Goal: Task Accomplishment & Management: Contribute content

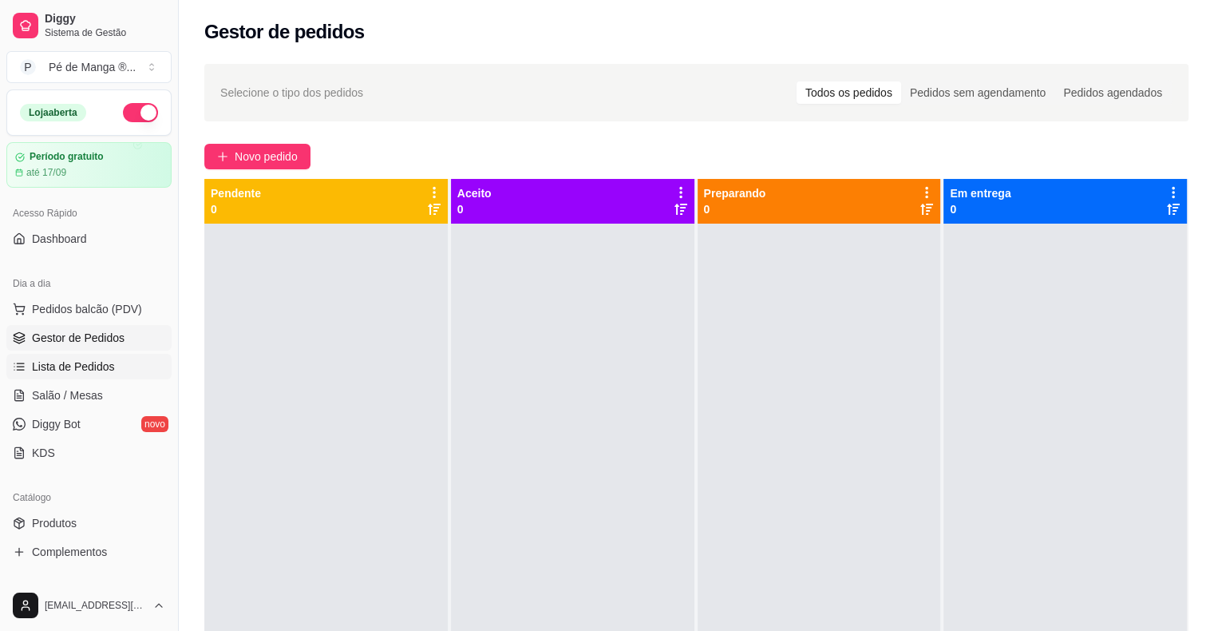
click at [113, 356] on link "Lista de Pedidos" at bounding box center [88, 367] width 165 height 26
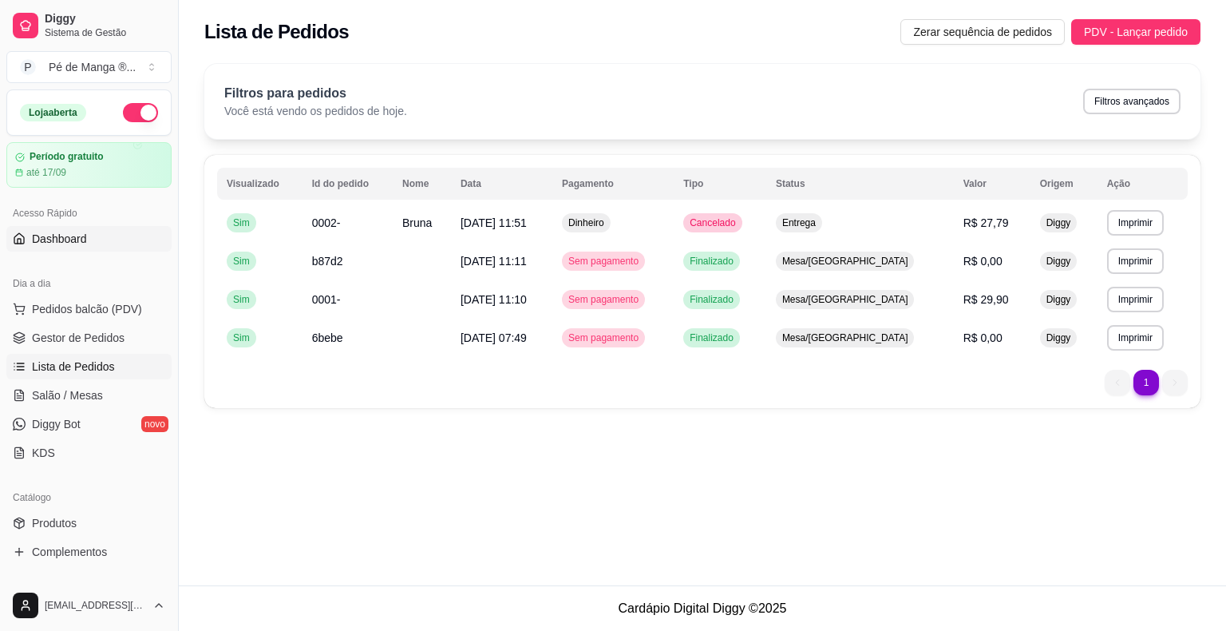
click at [52, 247] on link "Dashboard" at bounding box center [88, 239] width 165 height 26
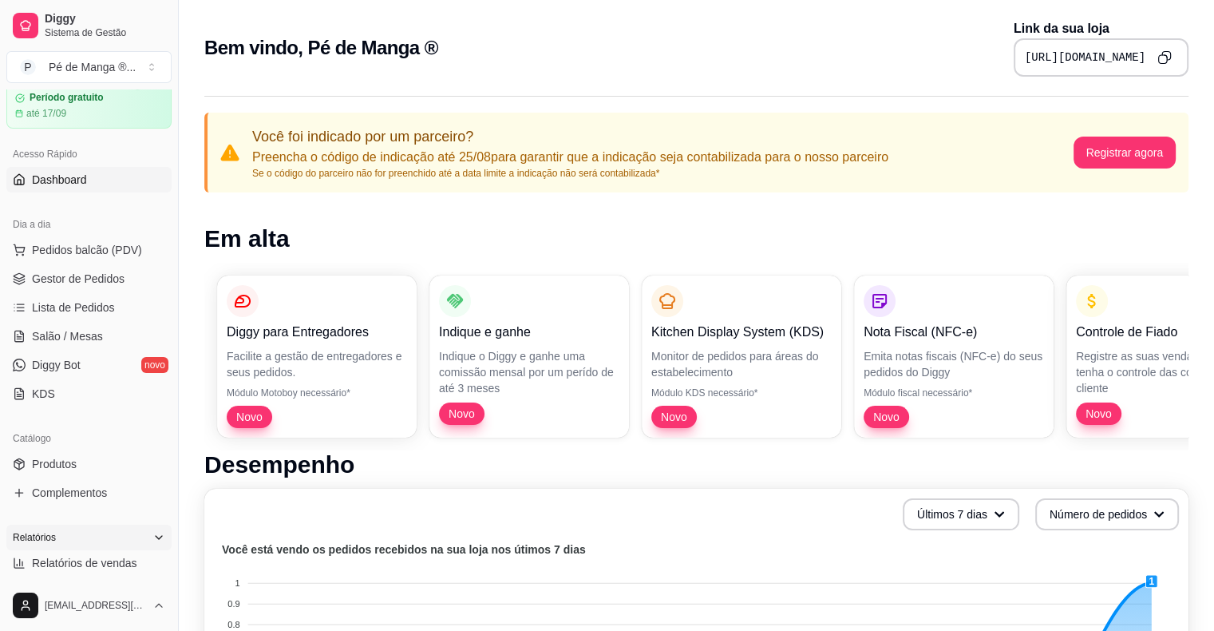
scroll to position [160, 0]
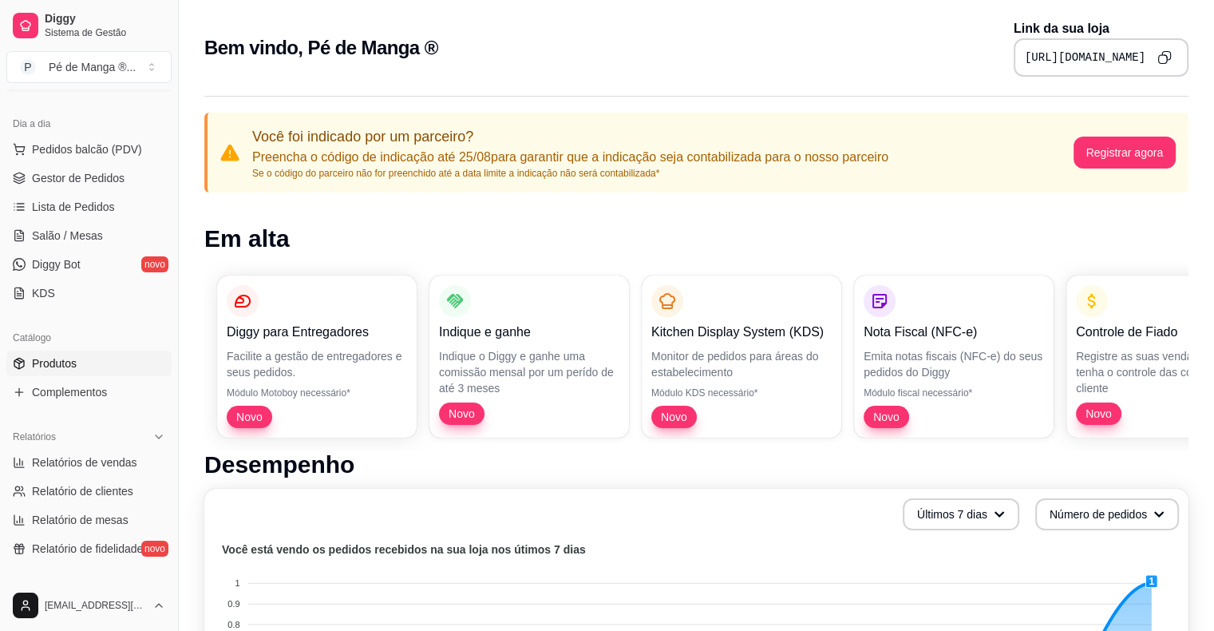
click at [81, 366] on link "Produtos" at bounding box center [88, 363] width 165 height 26
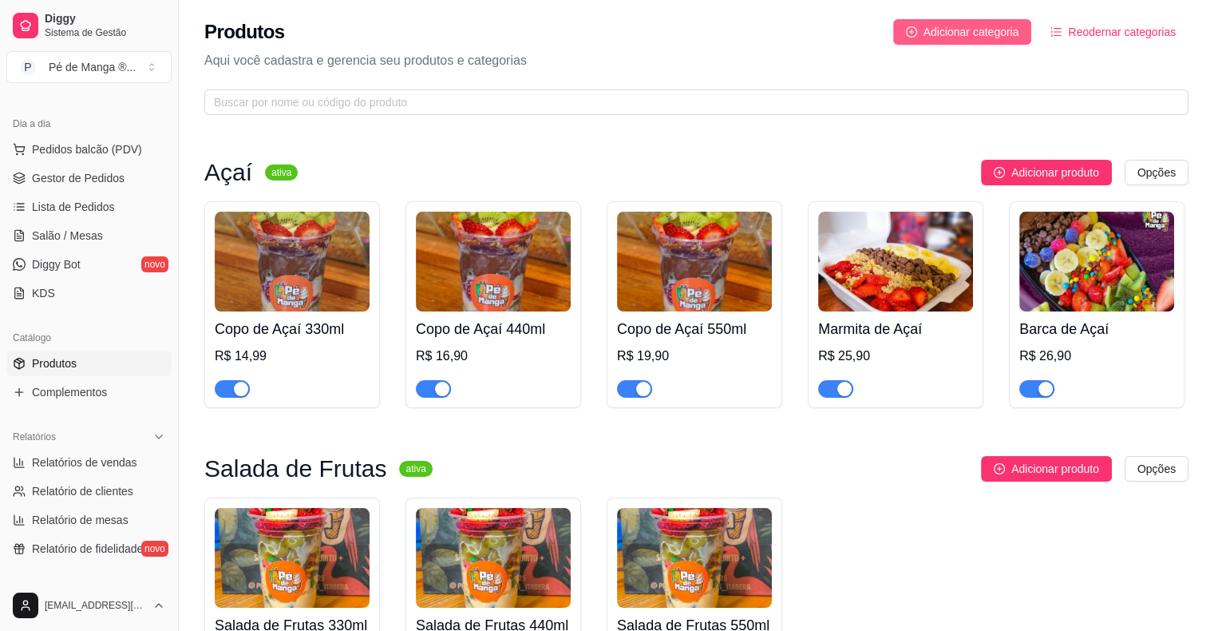
click at [993, 33] on span "Adicionar categoria" at bounding box center [971, 32] width 96 height 18
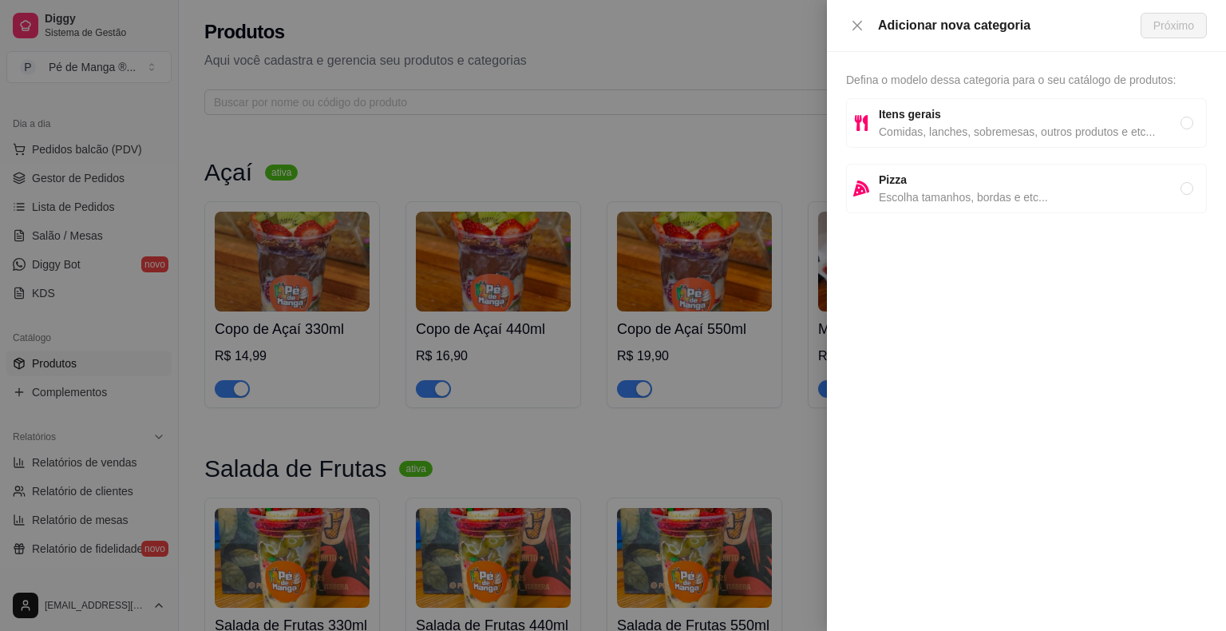
click at [952, 141] on div "Itens gerais Comidas, lanches, sobremesas, outros produtos e etc..." at bounding box center [1026, 122] width 361 height 49
radio input "true"
click at [1175, 31] on span "Próximo" at bounding box center [1173, 26] width 41 height 18
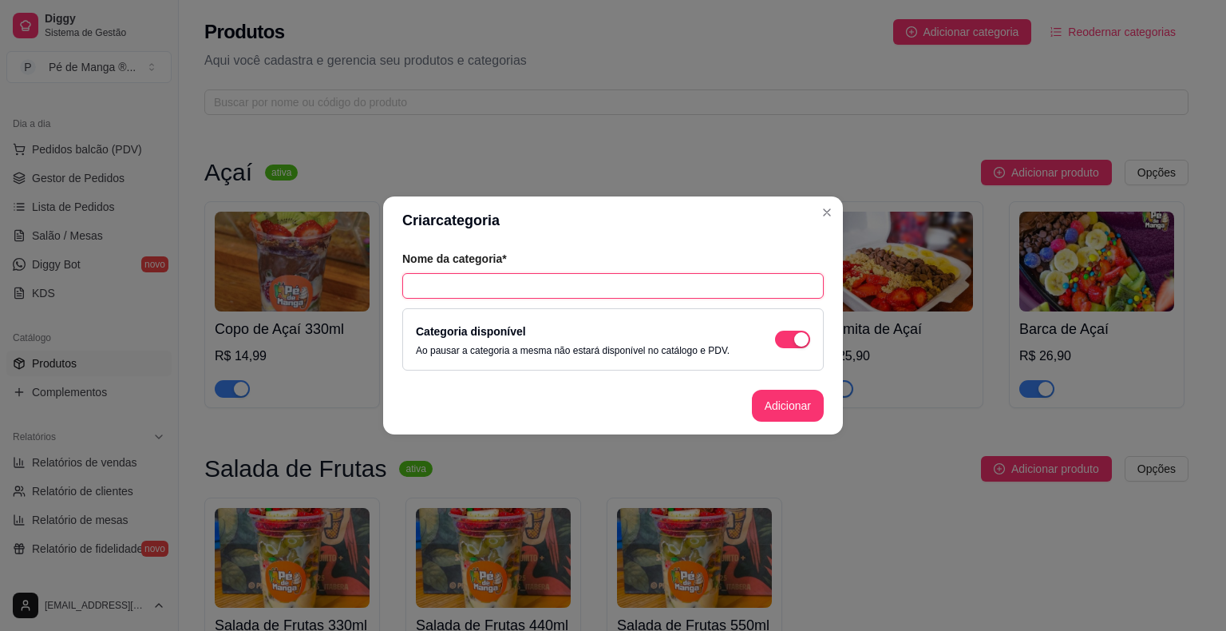
click at [706, 289] on input "text" at bounding box center [612, 286] width 421 height 26
type input "Milk shake e Vitaminas"
click at [769, 410] on button "Adicionar" at bounding box center [788, 405] width 72 height 32
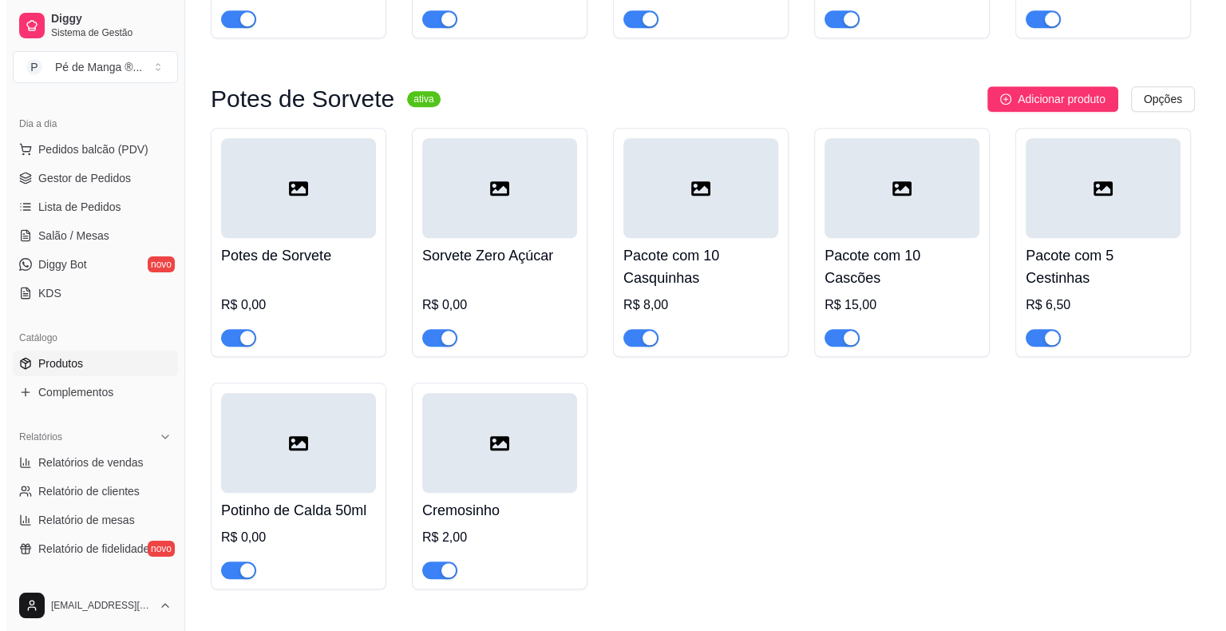
scroll to position [1665, 0]
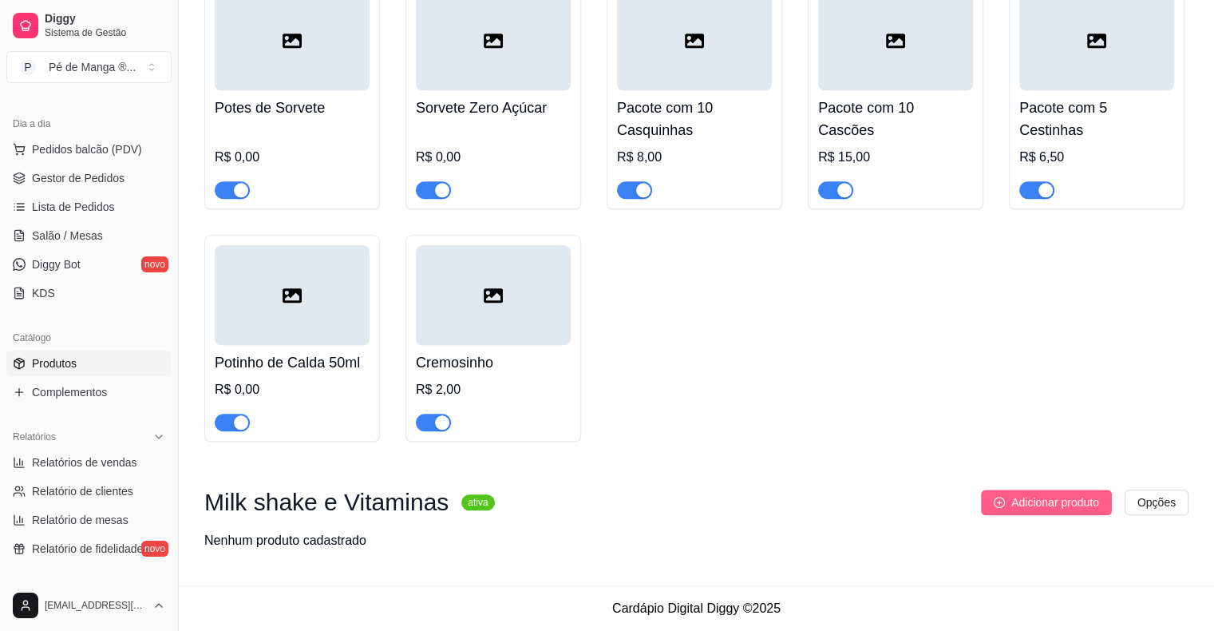
click at [1026, 506] on span "Adicionar produto" at bounding box center [1055, 502] width 88 height 18
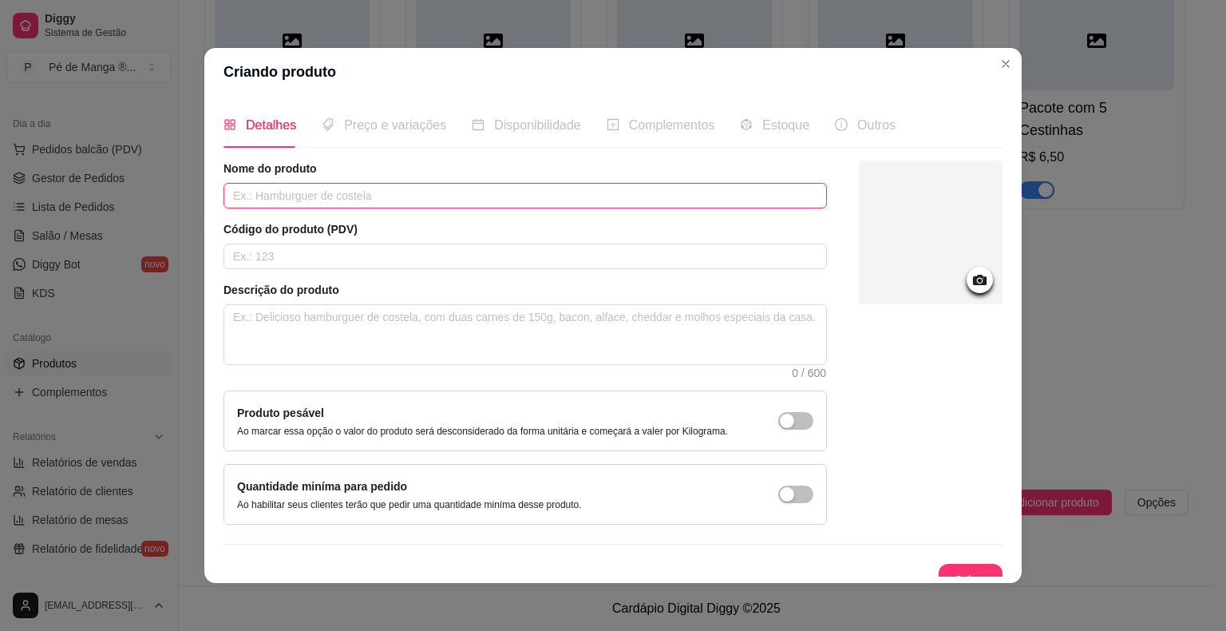
click at [465, 193] on input "text" at bounding box center [524, 196] width 603 height 26
type input "i"
type input "N"
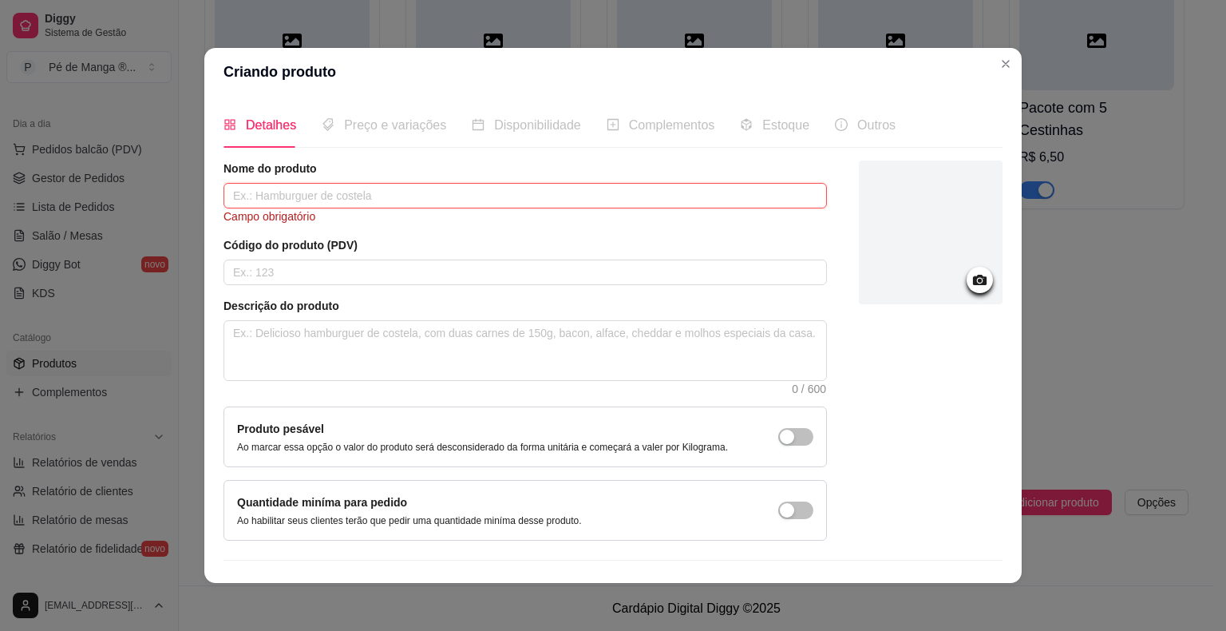
type input "m"
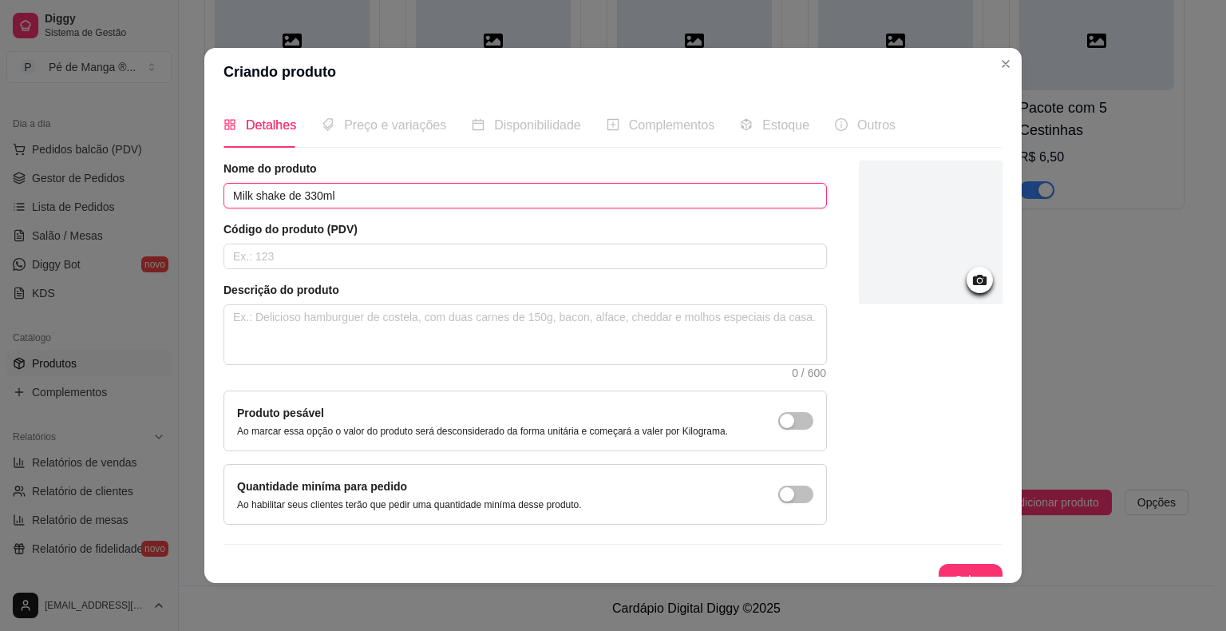
click at [299, 197] on input "Milk shake de 330ml" at bounding box center [524, 196] width 603 height 26
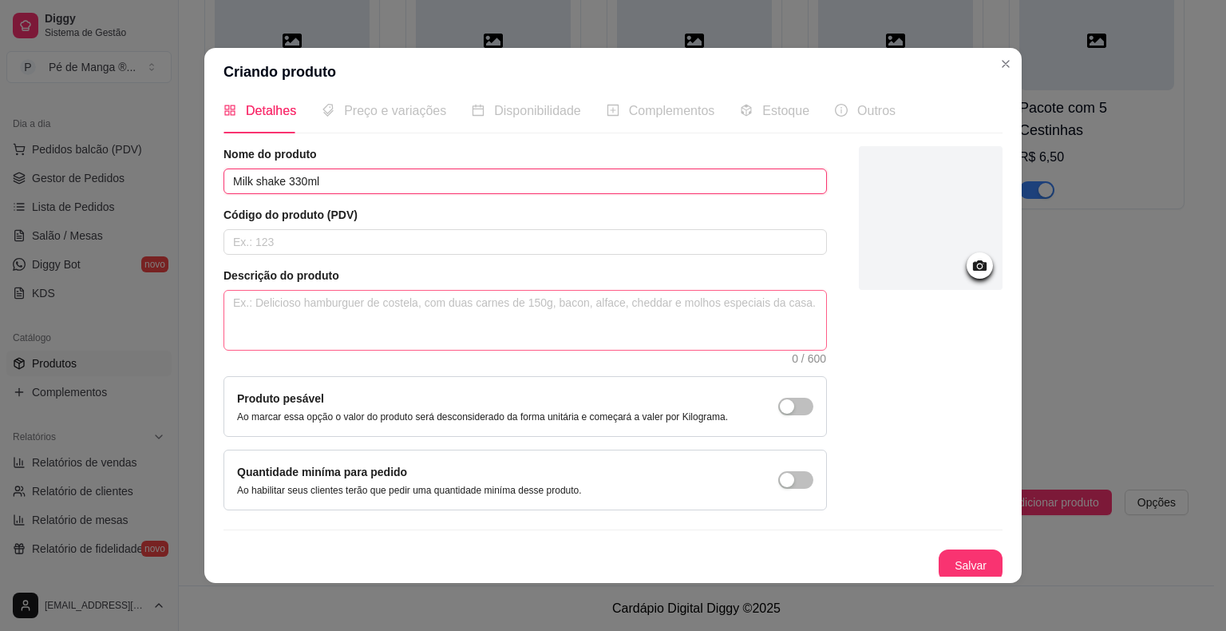
scroll to position [17, 0]
type input "Milk shake 330ml"
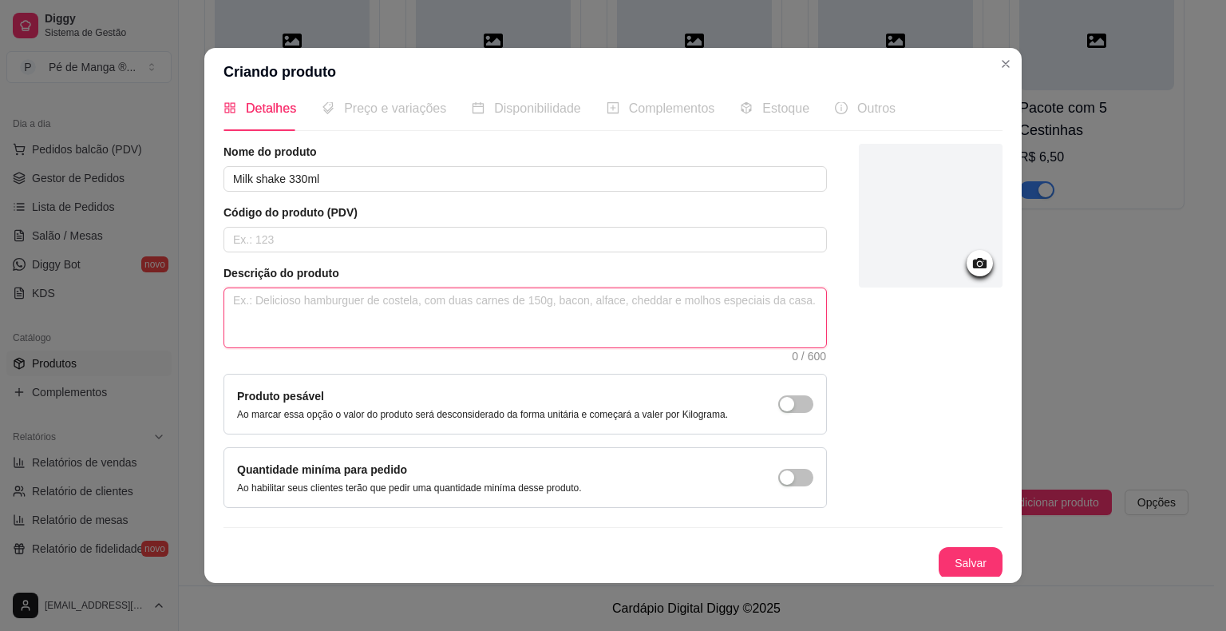
click at [412, 301] on textarea at bounding box center [525, 317] width 602 height 59
type textarea "N"
type textarea "No"
type textarea "Nos"
type textarea "Noss"
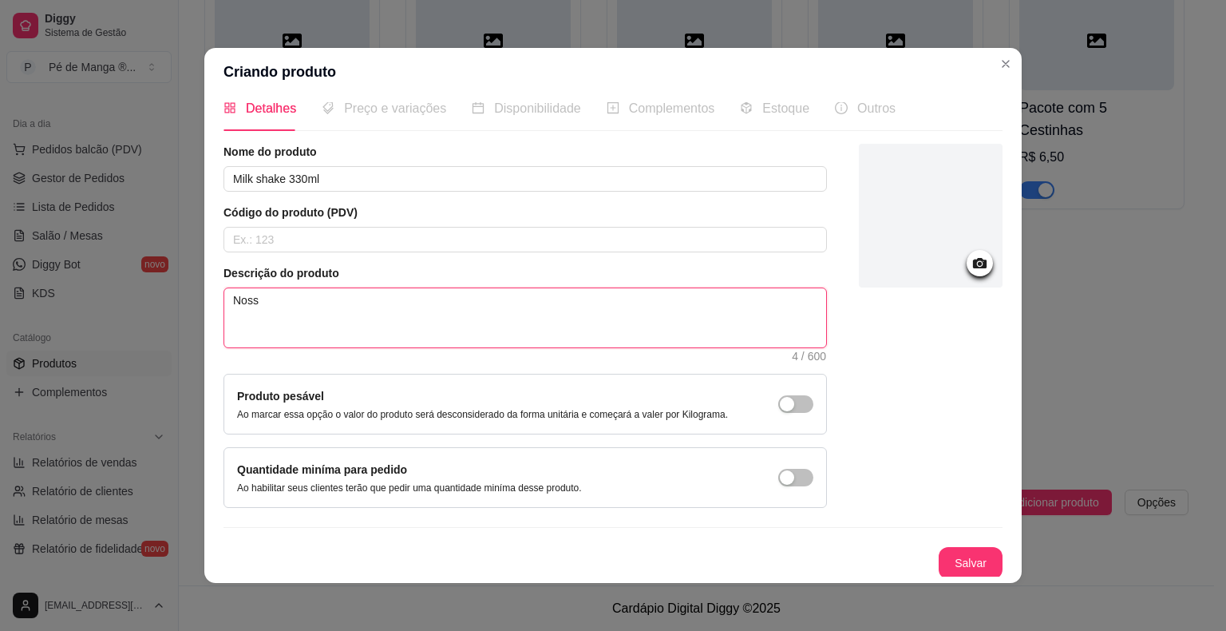
type textarea "Nosso"
type textarea "Nosso M"
type textarea "Nosso Mi"
type textarea "Nosso Mil"
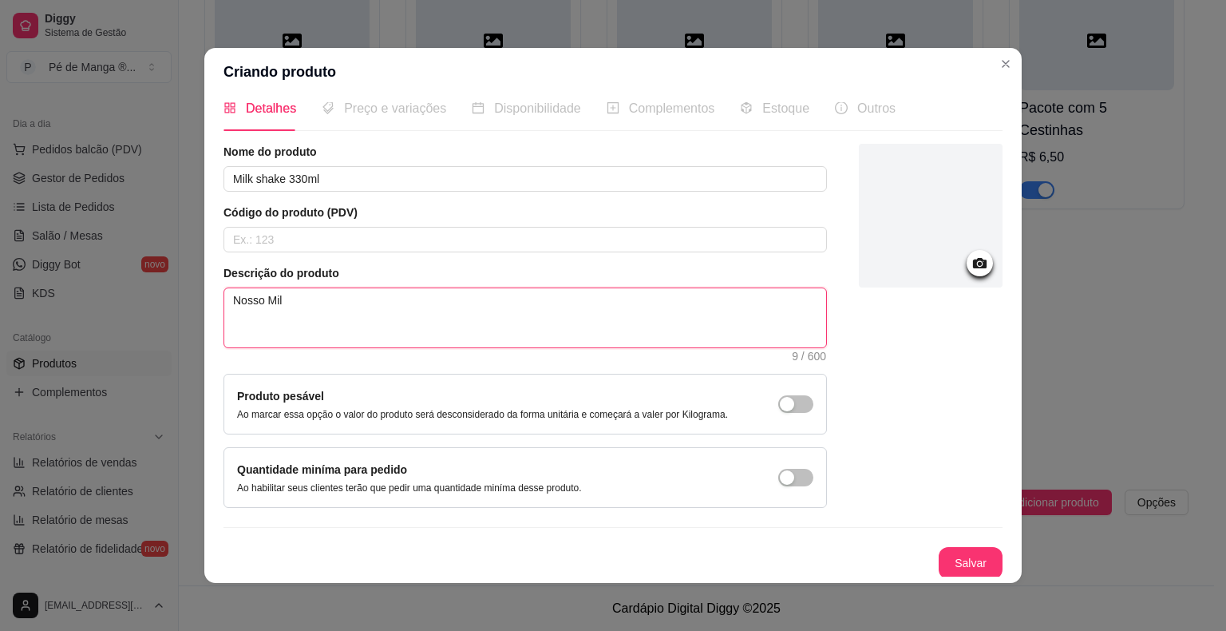
type textarea "Nosso Milk"
type textarea "Nosso Milk S"
type textarea "Nosso Milk Sh"
type textarea "Nosso Milk Sha"
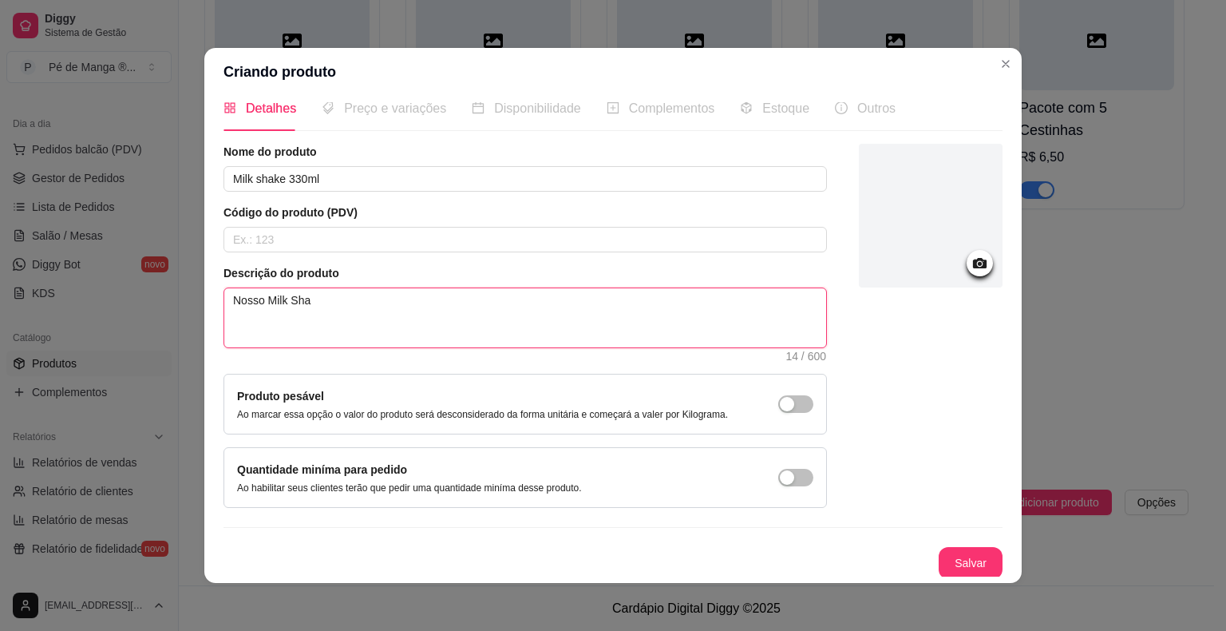
type textarea "Nosso Milk Shak"
type textarea "Nosso Milk Shake"
type textarea "Nosso Milk Shake é"
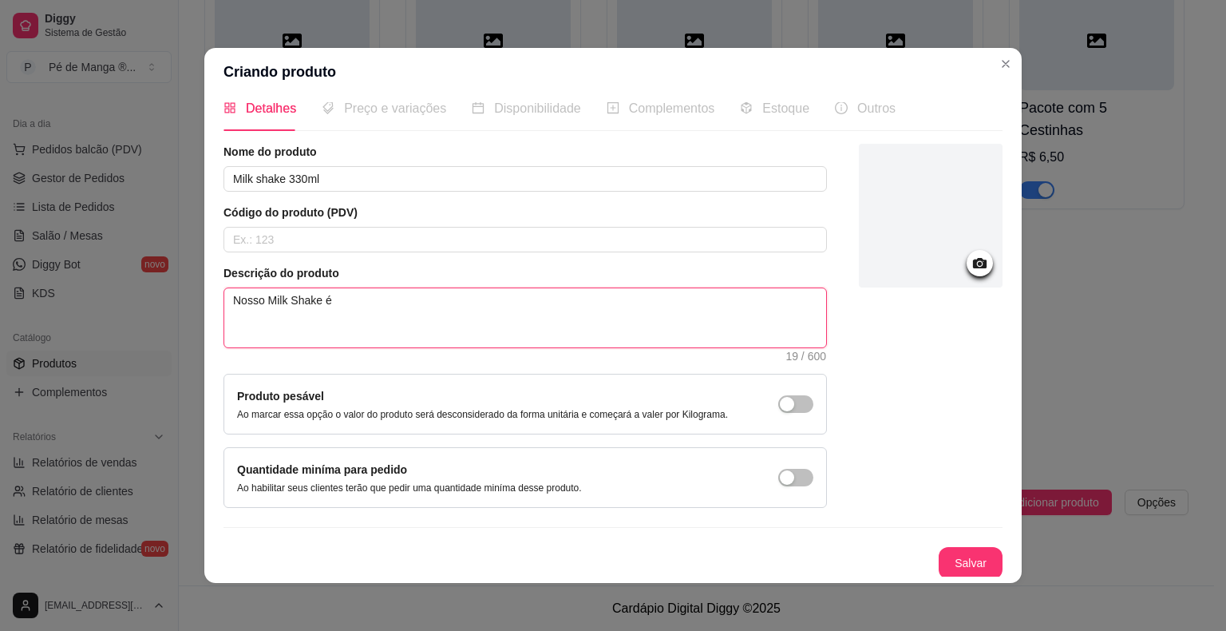
type textarea "Nosso Milk Shake é s"
type textarea "Nosso Milk Shake é su"
type textarea "Nosso Milk Shake é suu"
type textarea "Nosso Milk Shake é suup"
type textarea "Nosso Milk Shake é suupe"
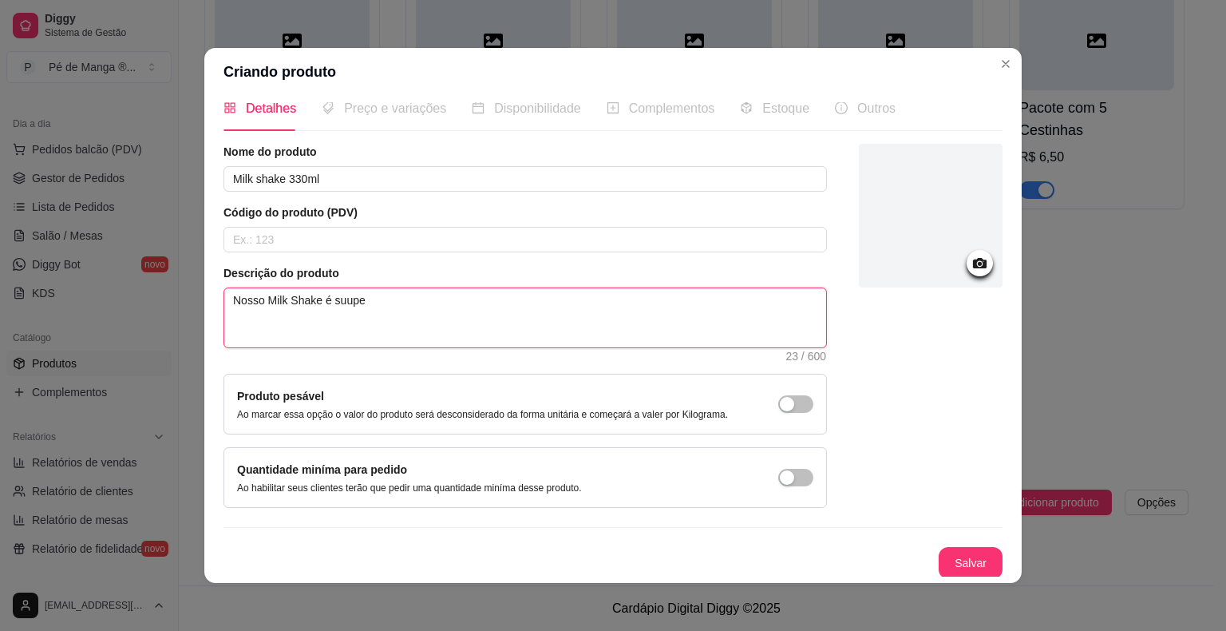
type textarea "Nosso Milk Shake é suuper"
type textarea "Nosso Milk Shake é suuper c"
type textarea "Nosso Milk Shake é suuper cr"
type textarea "Nosso Milk Shake é suuper cre"
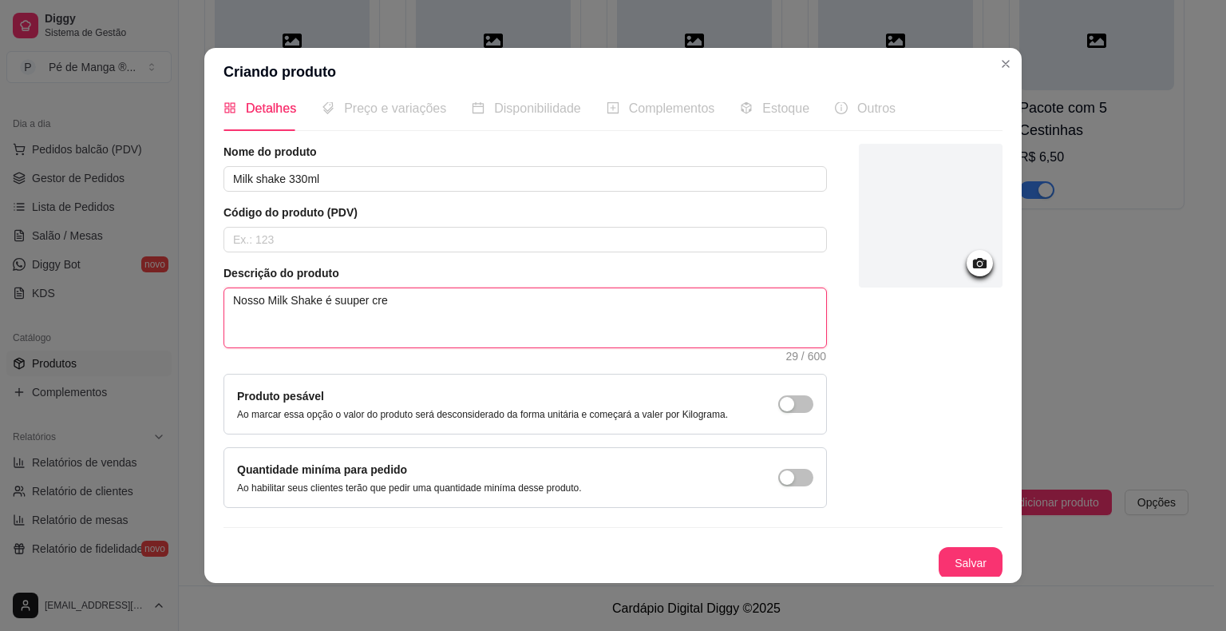
type textarea "Nosso Milk Shake é suuper crem"
type textarea "Nosso Milk Shake é suuper cremo"
type textarea "Nosso Milk Shake é suuper cremos"
type textarea "Nosso Milk Shake é suuper cremoso"
type textarea "Nosso Milk Shake é suuper cremoso,"
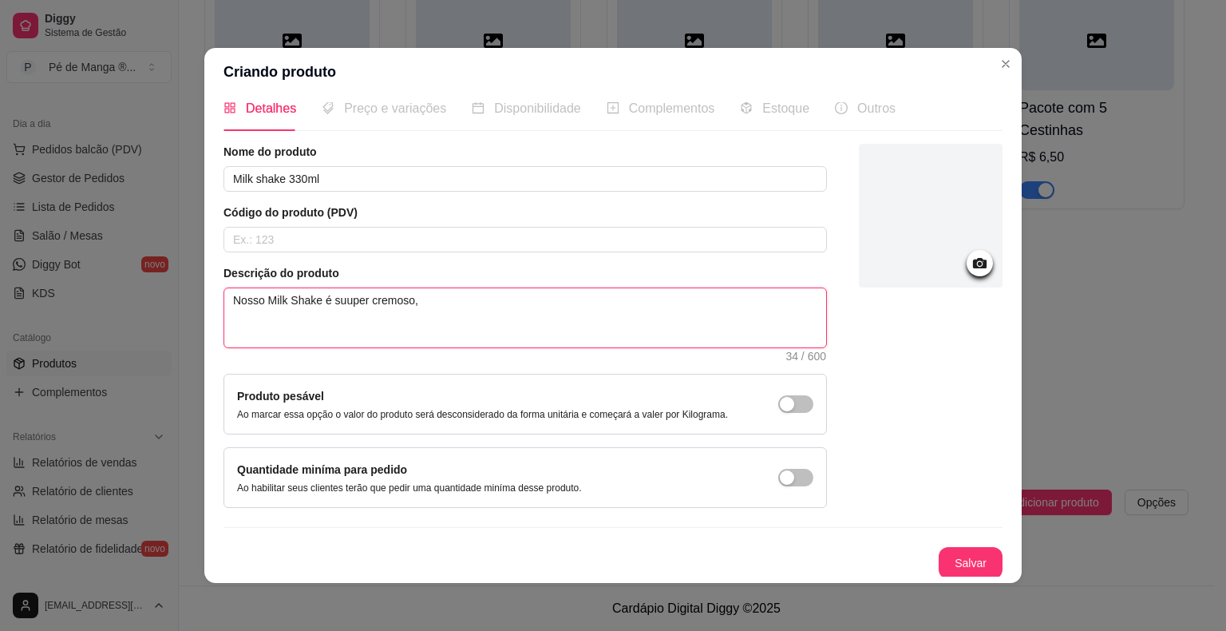
type textarea "Nosso Milk Shake é suuper cremoso,"
type textarea "Nosso Milk Shake é suuper cremoso, c"
type textarea "Nosso Milk Shake é suuper cremoso, co"
type textarea "Nosso Milk Shake é suuper cremoso, com"
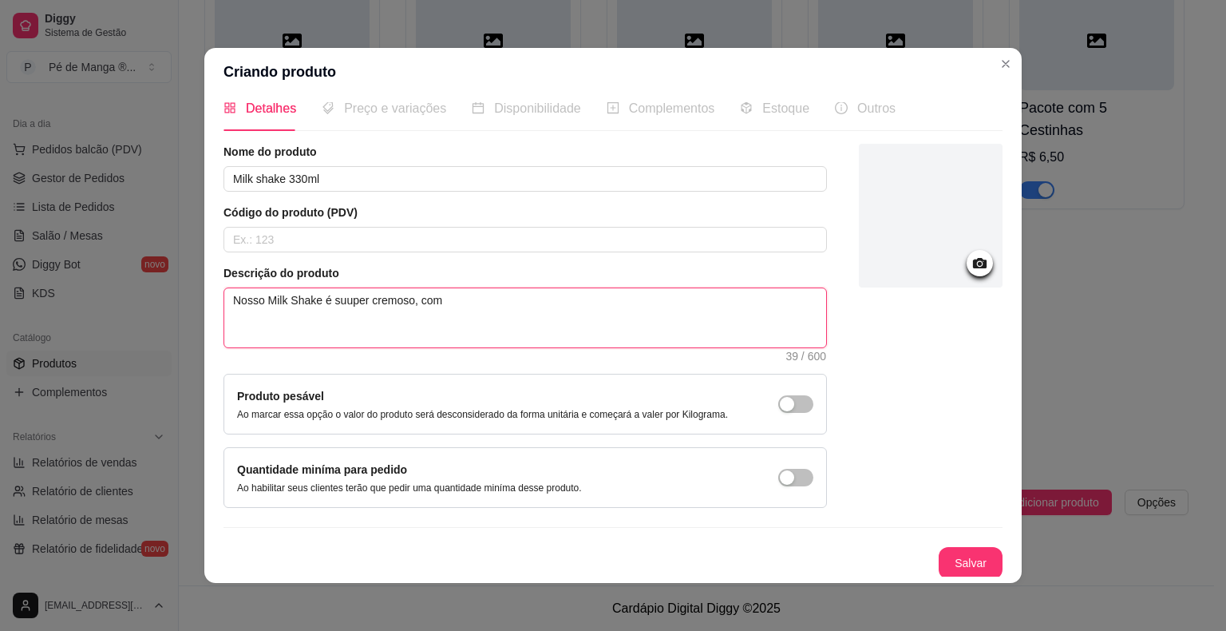
type textarea "Nosso Milk Shake é suuper cremoso, com s"
type textarea "Nosso Milk Shake é suuper cremoso, com sa"
type textarea "Nosso Milk Shake é suuper cremoso, com sab"
type textarea "Nosso Milk Shake é suuper cremoso, com sabo"
type textarea "Nosso Milk Shake é suuper cremoso, com sabor"
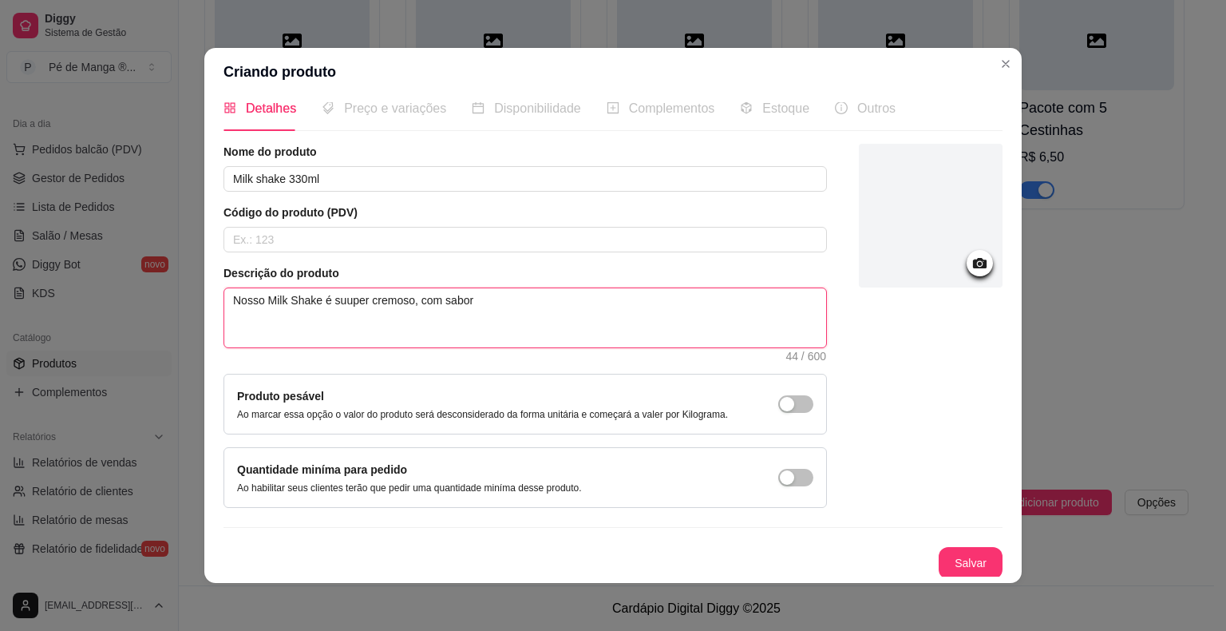
type textarea "Nosso Milk Shake é suuper cremoso, com sabore"
type textarea "Nosso Milk Shake é suuper cremoso, com sabores"
type textarea "Nosso Milk Shake é suuper cremoso, com sabores a"
type textarea "Nosso Milk Shake é suuper cremoso, com sabores au"
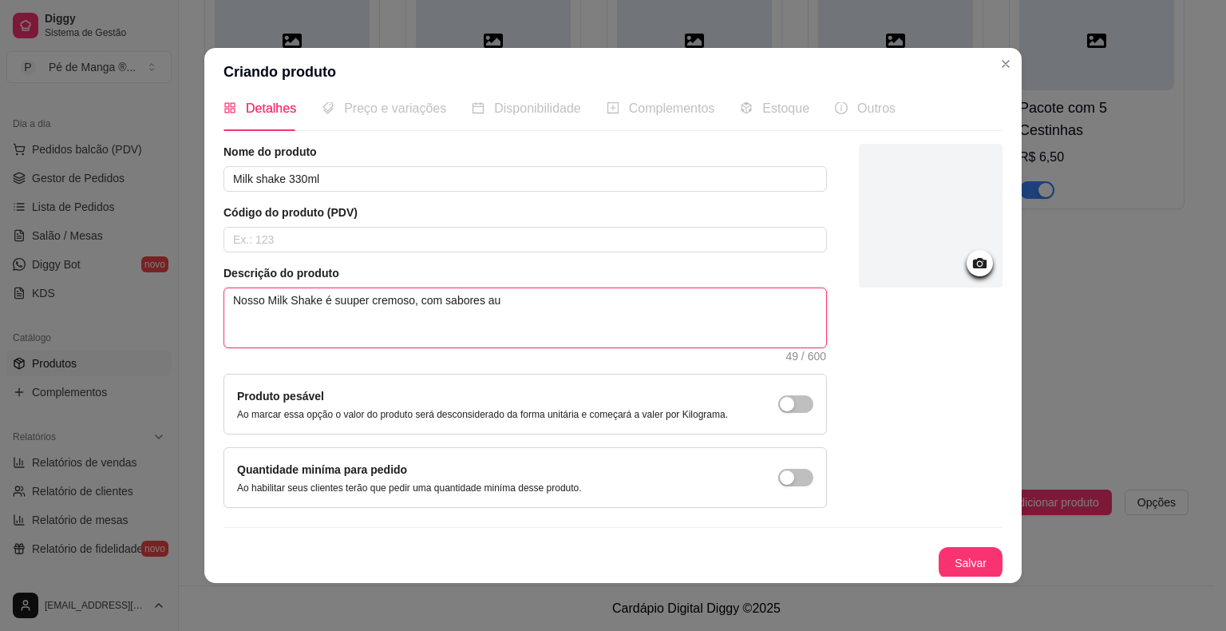
type textarea "Nosso Milk Shake é suuper cremoso, com sabores aut"
type textarea "Nosso Milk Shake é suuper cremoso, com sabores autê"
type textarea "Nosso Milk Shake é suuper cremoso, com sabores autên"
type textarea "Nosso Milk Shake é suuper cremoso, com sabores autênt"
type textarea "Nosso Milk Shake é suuper cremoso, com sabores autênti"
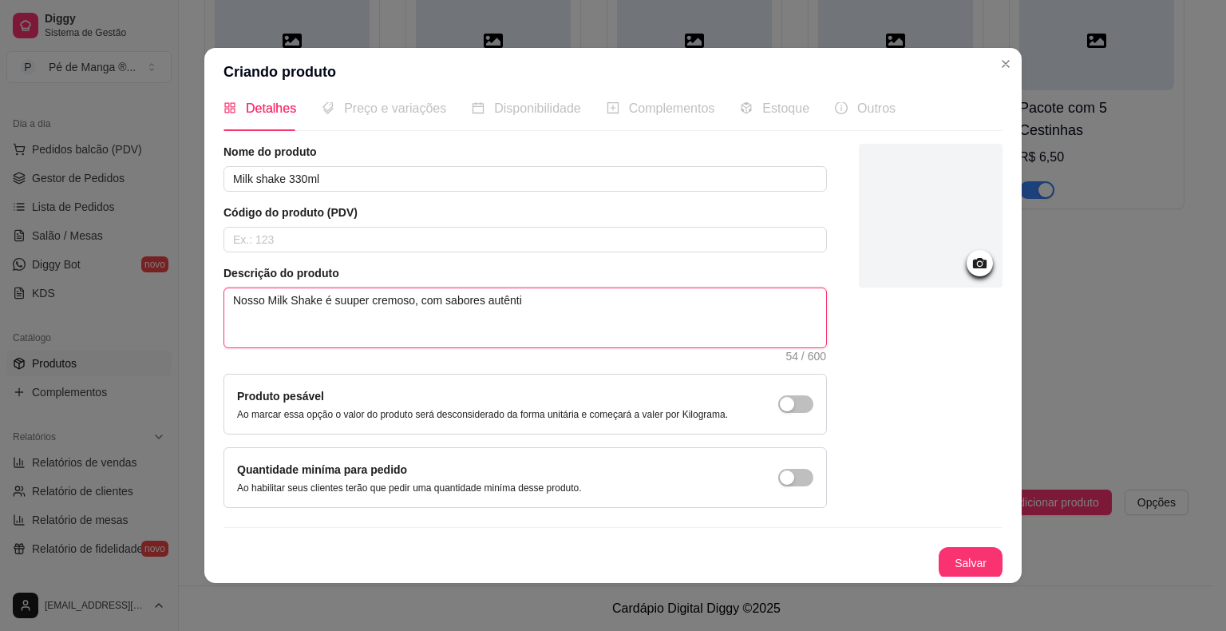
type textarea "Nosso Milk Shake é suuper cremoso, com sabores autêntic"
type textarea "Nosso Milk Shake é suuper cremoso, com sabores autêntico"
type textarea "Nosso Milk Shake é suuper cremoso, com sabores autênticos"
type textarea "Nosso Milk Shake é suuper cremoso, com sabores autênticos e"
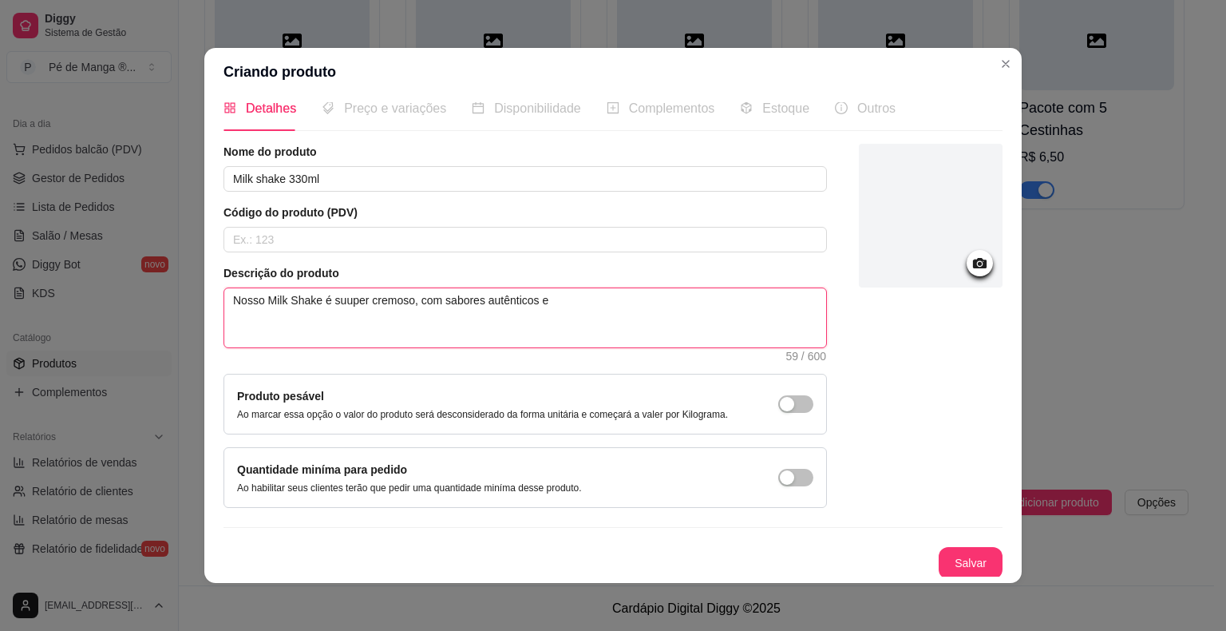
type textarea "Nosso Milk Shake é suuper cremoso, com sabores autênticos e"
type textarea "Nosso Milk Shake é suuper cremoso, com sabores autênticos e n"
type textarea "Nosso Milk Shake é suuper cremoso, com sabores autênticos e na"
type textarea "Nosso Milk Shake é suuper cremoso, com sabores autênticos e nat"
type textarea "Nosso Milk Shake é suuper cremoso, com sabores autênticos e natu"
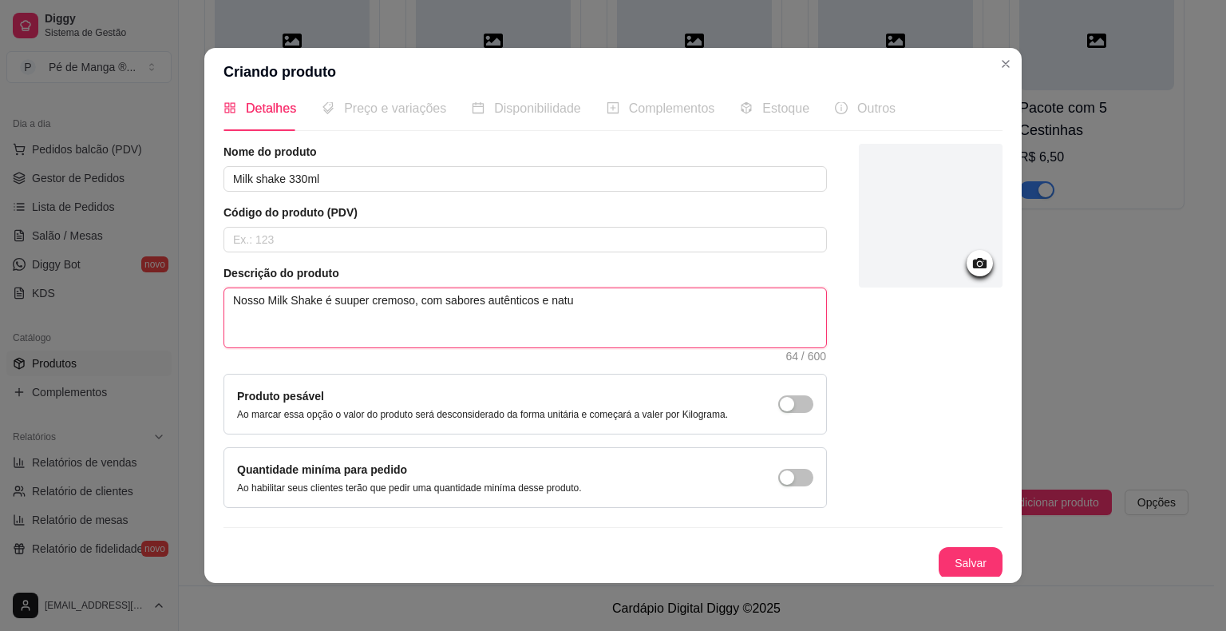
type textarea "Nosso Milk Shake é suuper cremoso, com sabores autênticos e nat"
type textarea "Nosso Milk Shake é suuper cremoso, com sabores autênticos e na"
type textarea "Nosso Milk Shake é suuper cremoso, com sabores autênticos e n"
type textarea "Nosso Milk Shake é suuper cremoso, com sabores autênticos e"
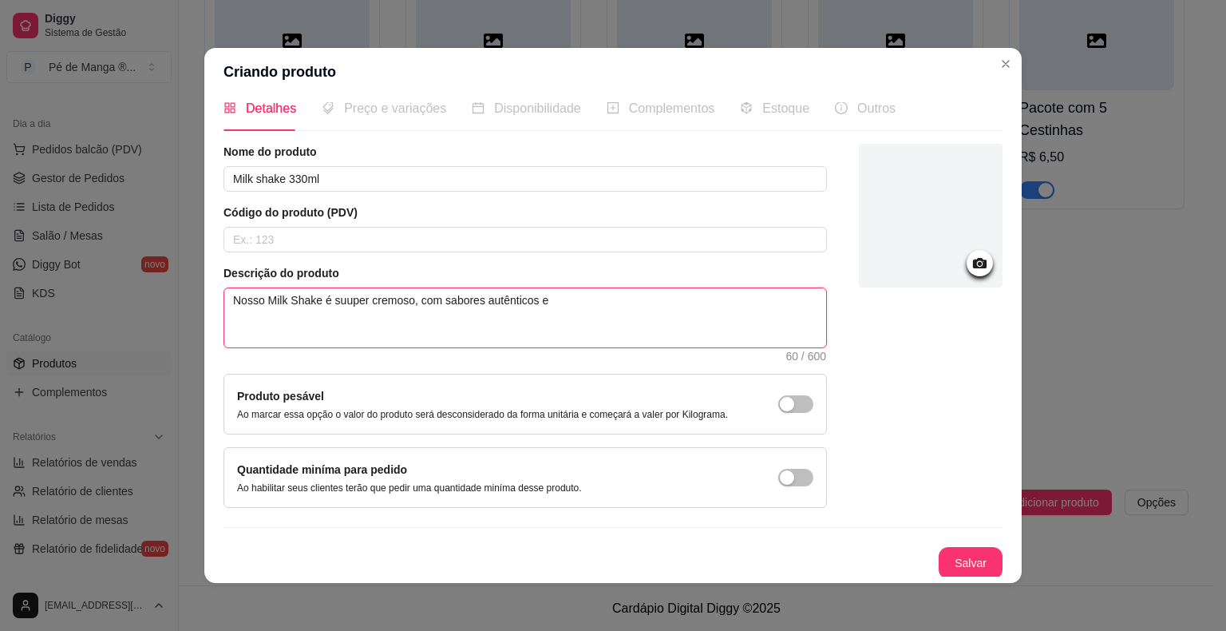
type textarea "Nosso Milk Shake é suuper cremoso, com sabores autênticos"
type textarea "Nosso Milk Shake é suuper cremoso, com sabores autênticos."
type textarea "Nosso Milk Shake é suuper cremoso, com sabores autênticos. ("
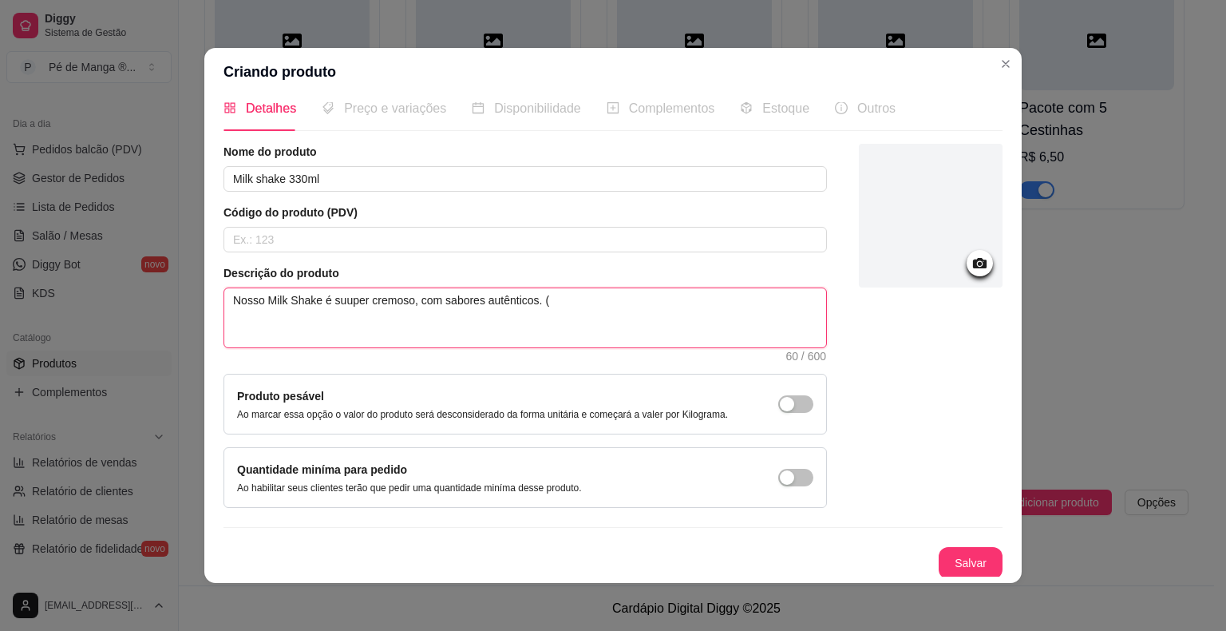
type textarea "Nosso Milk Shake é suuper cremoso, com sabores autênticos. (F"
type textarea "Nosso Milk Shake é suuper cremoso, com sabores autênticos. (Fo"
type textarea "Nosso Milk Shake é suuper cremoso, com sabores autênticos. (Fot"
type textarea "Nosso Milk Shake é suuper cremoso, com sabores autênticos. (Foto"
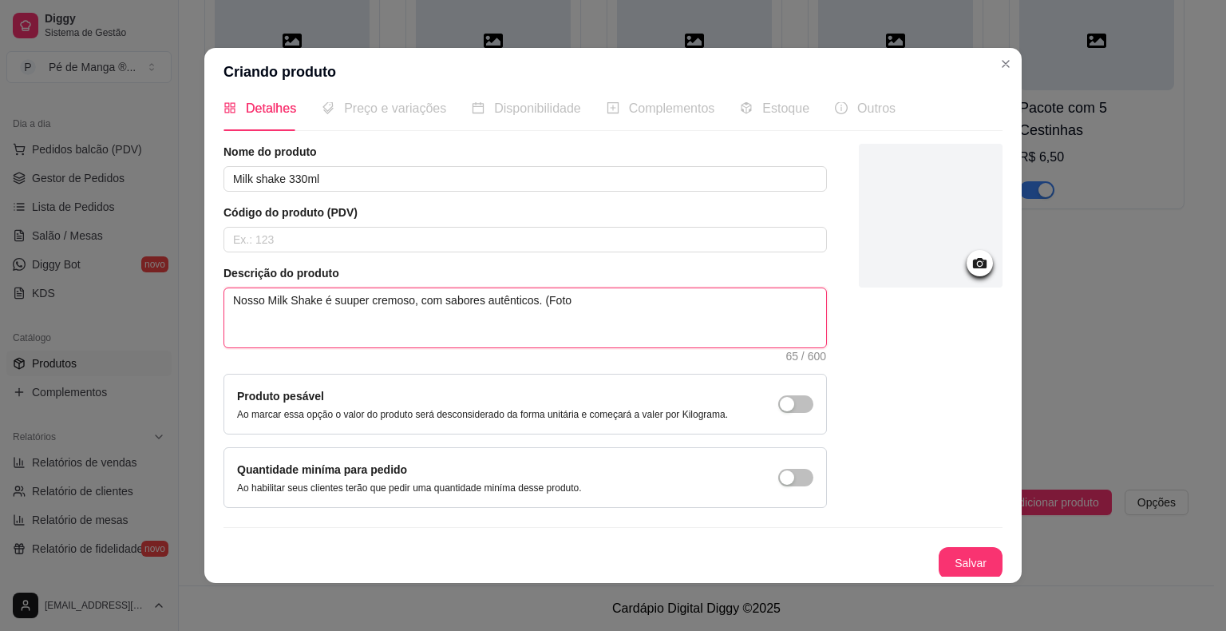
type textarea "Nosso Milk Shake é suuper cremoso, com sabores autênticos. (Foto i"
type textarea "Nosso Milk Shake é suuper cremoso, com sabores autênticos. (Foto il"
type textarea "Nosso Milk Shake é suuper cremoso, com sabores autênticos. (Foto ilu"
type textarea "Nosso Milk Shake é suuper cremoso, com sabores autênticos. (Foto ilus"
type textarea "Nosso Milk Shake é suuper cremoso, com sabores autênticos. (Foto ilust"
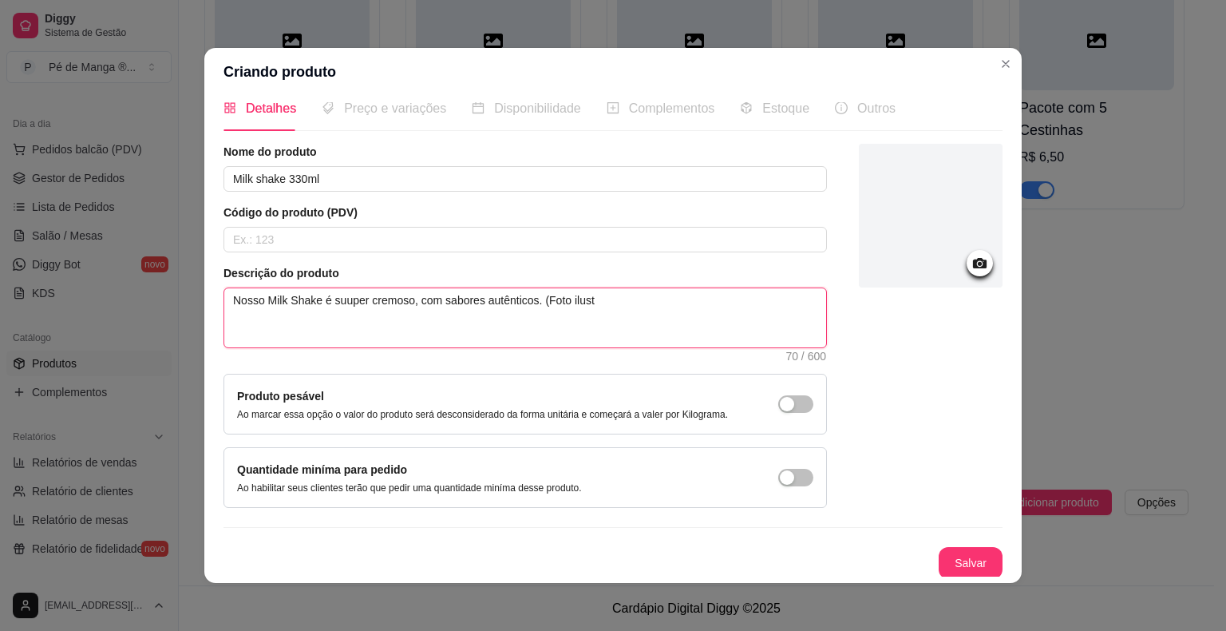
type textarea "Nosso Milk Shake é suuper cremoso, com sabores autênticos. (Foto ilustr"
type textarea "Nosso Milk Shake é suuper cremoso, com sabores autênticos. (Foto ilustra"
type textarea "Nosso Milk Shake é suuper cremoso, com sabores autênticos. (Foto ilustrat"
type textarea "Nosso Milk Shake é suuper cremoso, com sabores autênticos. (Foto ilustrati"
type textarea "Nosso Milk Shake é suuper cremoso, com sabores autênticos. (Foto ilustrativ"
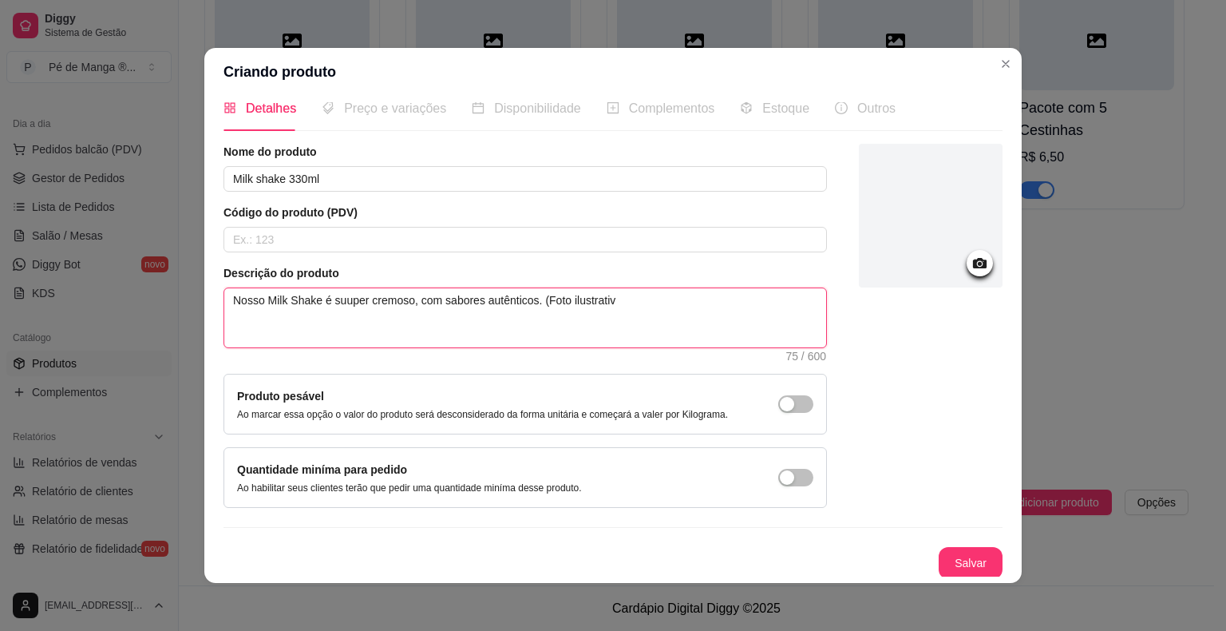
type textarea "Nosso Milk Shake é suuper cremoso, com sabores autênticos. (Foto ilustrativa"
type textarea "Nosso Milk Shake é suuper cremoso, com sabores autênticos. (Foto ilustrativa)"
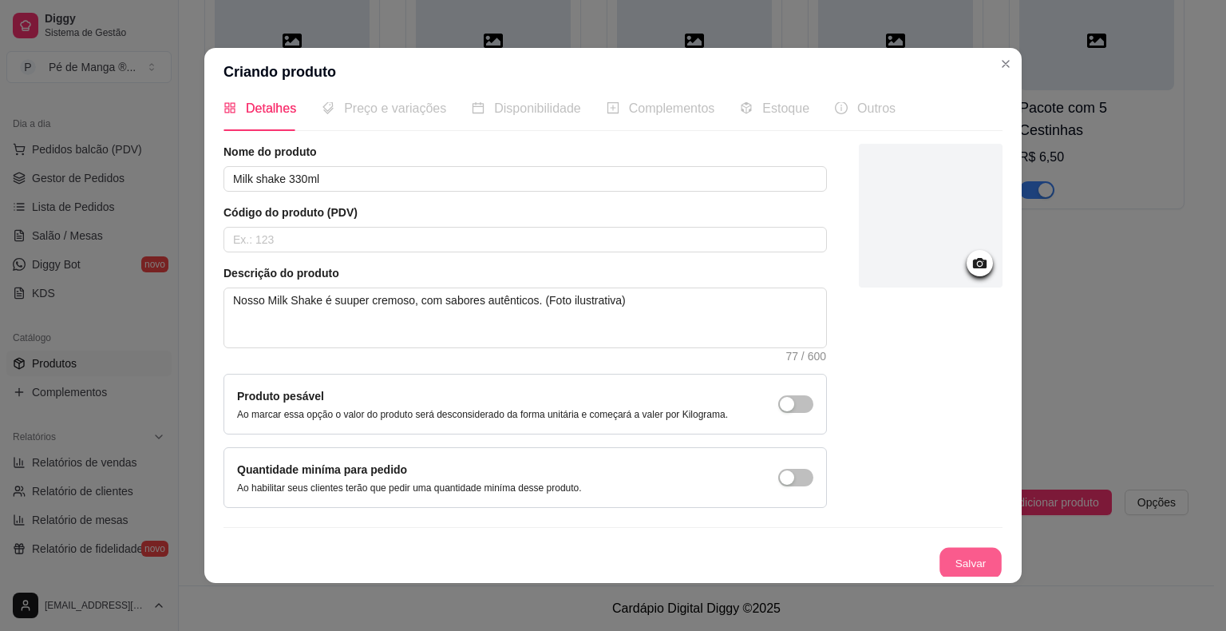
click at [973, 563] on button "Salvar" at bounding box center [970, 563] width 62 height 31
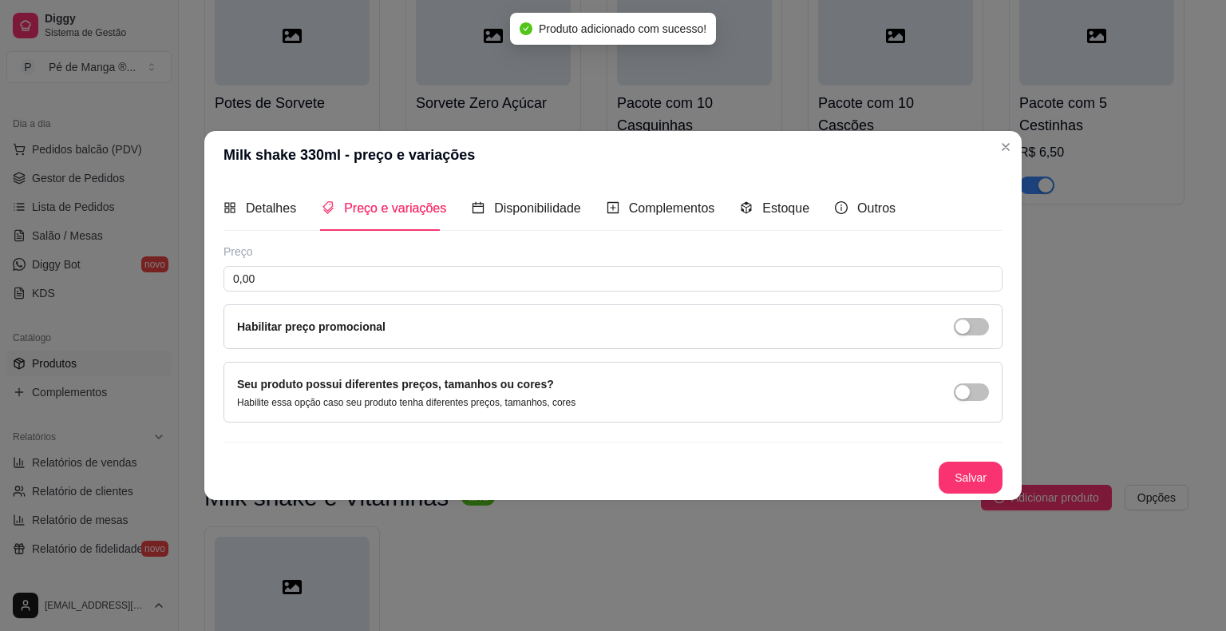
scroll to position [0, 0]
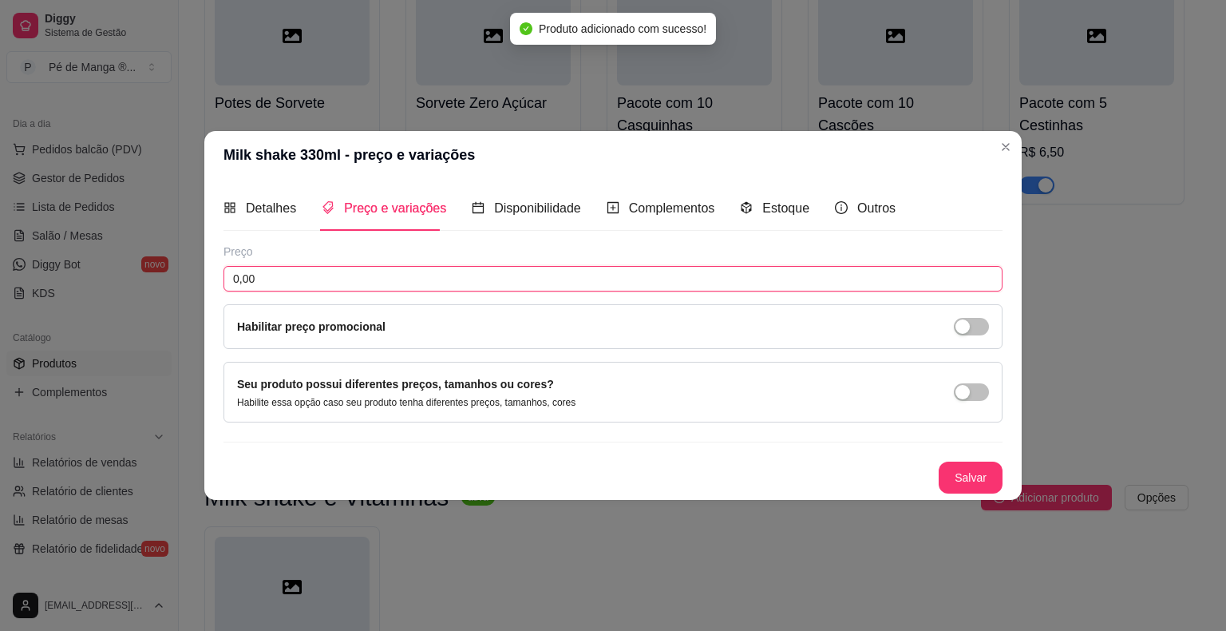
click at [340, 291] on input "0,00" at bounding box center [612, 279] width 779 height 26
type input "16,90"
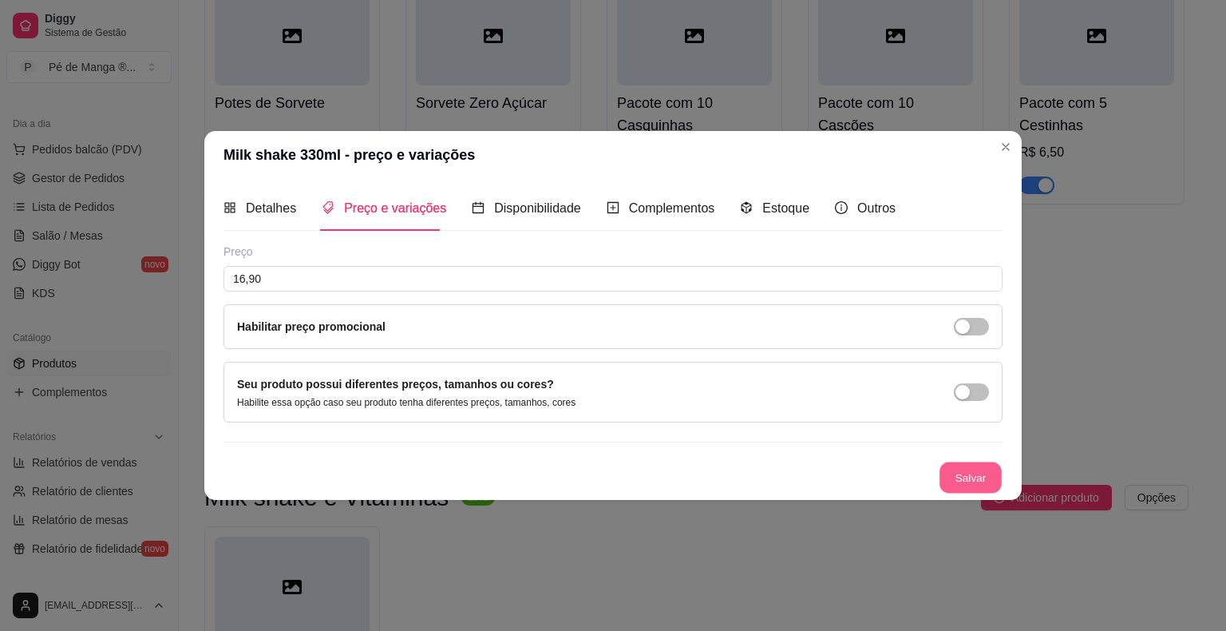
click at [949, 481] on button "Salvar" at bounding box center [970, 477] width 62 height 31
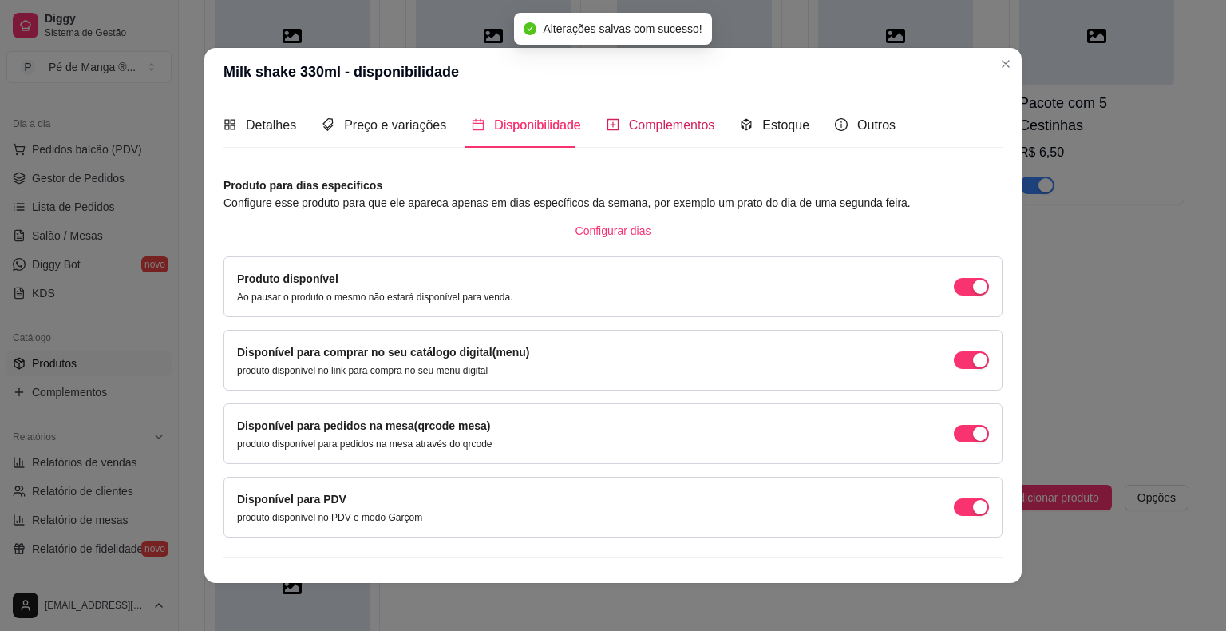
click at [663, 128] on span "Complementos" at bounding box center [672, 125] width 86 height 14
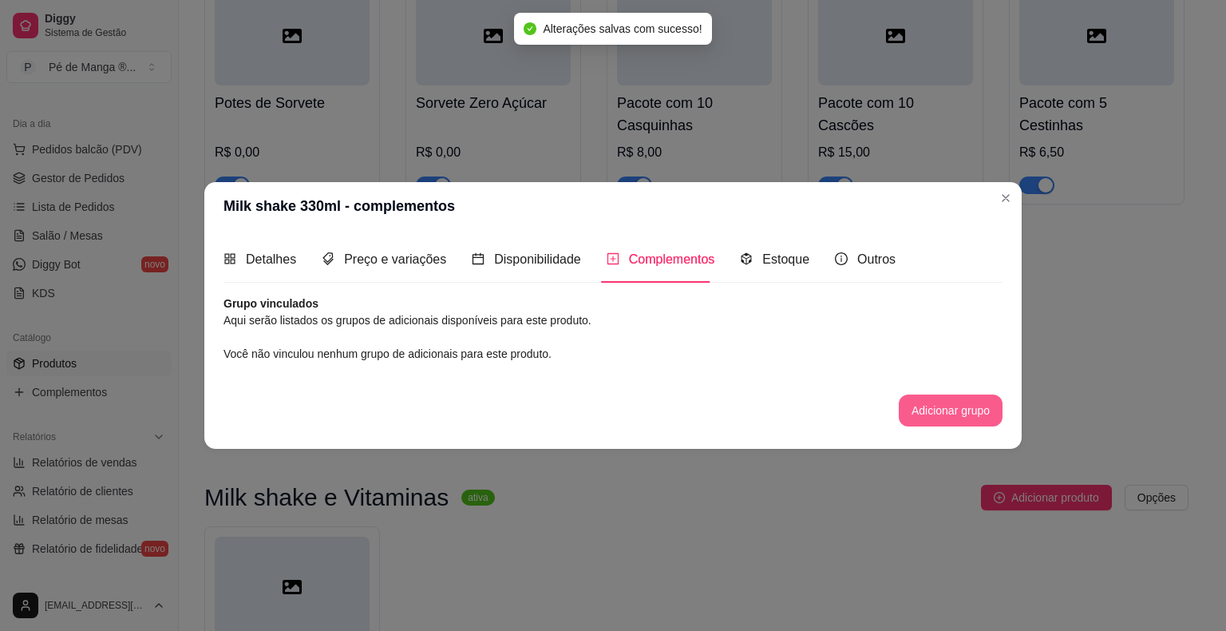
click at [940, 409] on button "Adicionar grupo" at bounding box center [951, 410] width 104 height 32
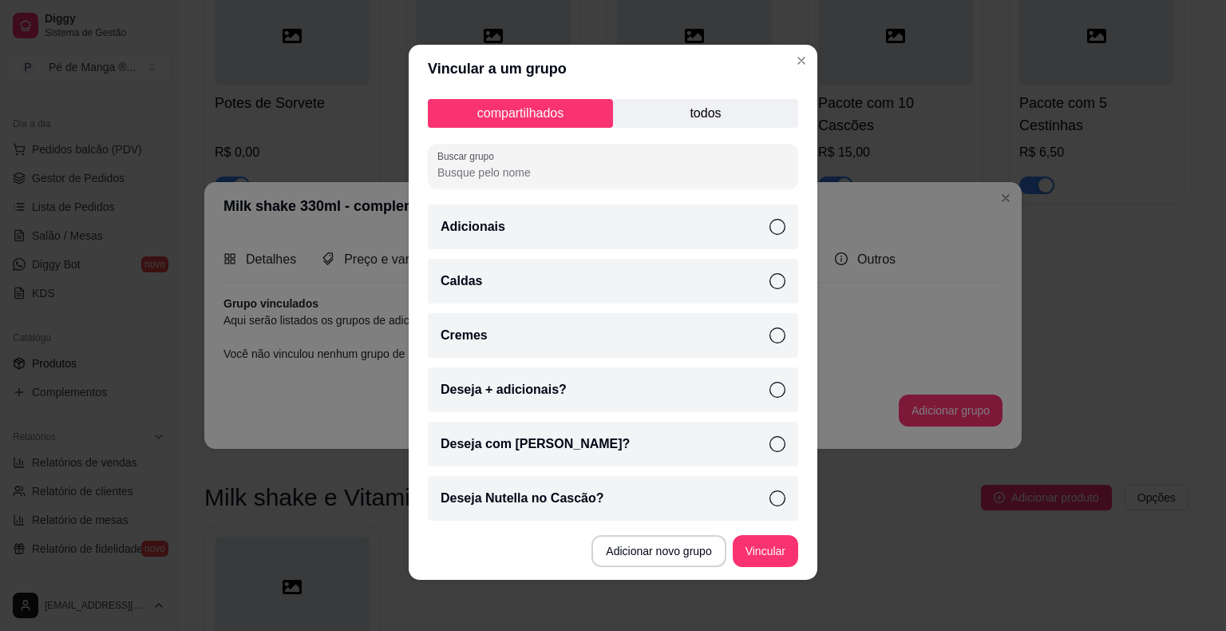
click at [671, 116] on p "todos" at bounding box center [705, 113] width 185 height 29
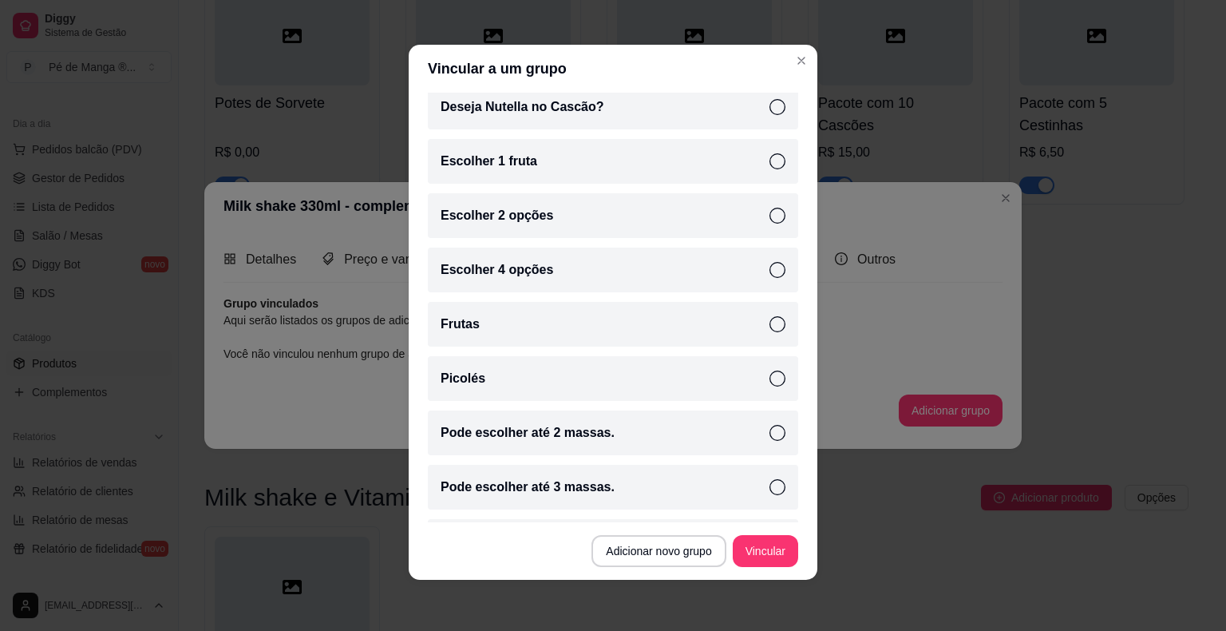
scroll to position [416, 0]
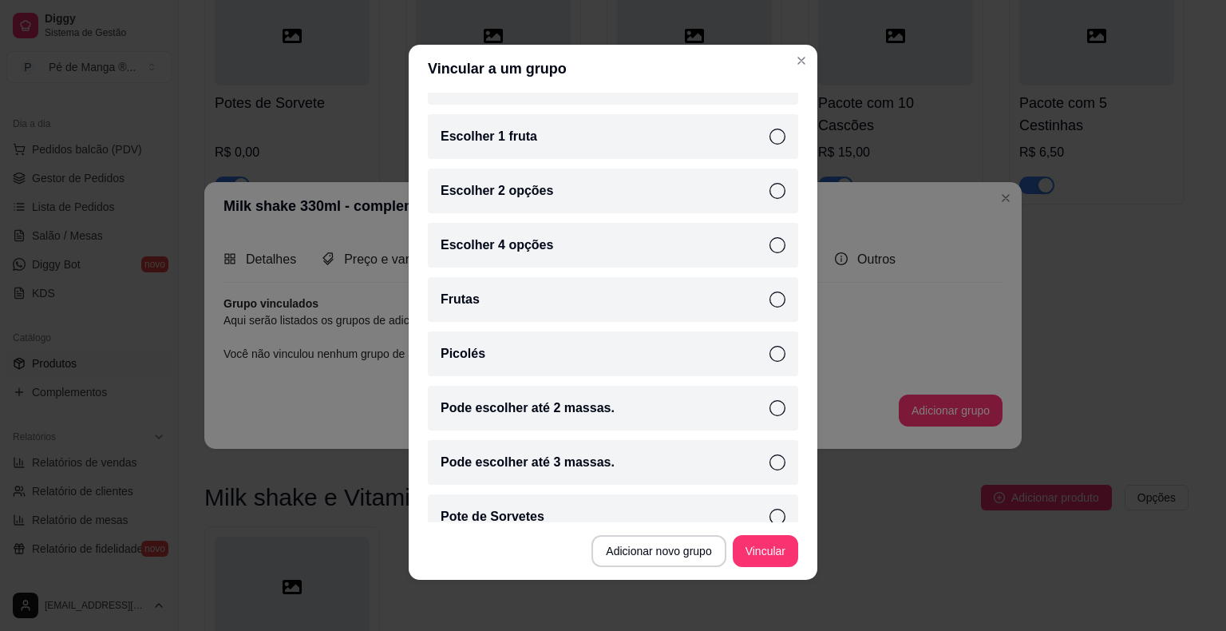
click at [758, 417] on div "Pode escolher até 2 massas." at bounding box center [613, 407] width 370 height 45
click at [769, 555] on button "Vincular" at bounding box center [765, 551] width 64 height 31
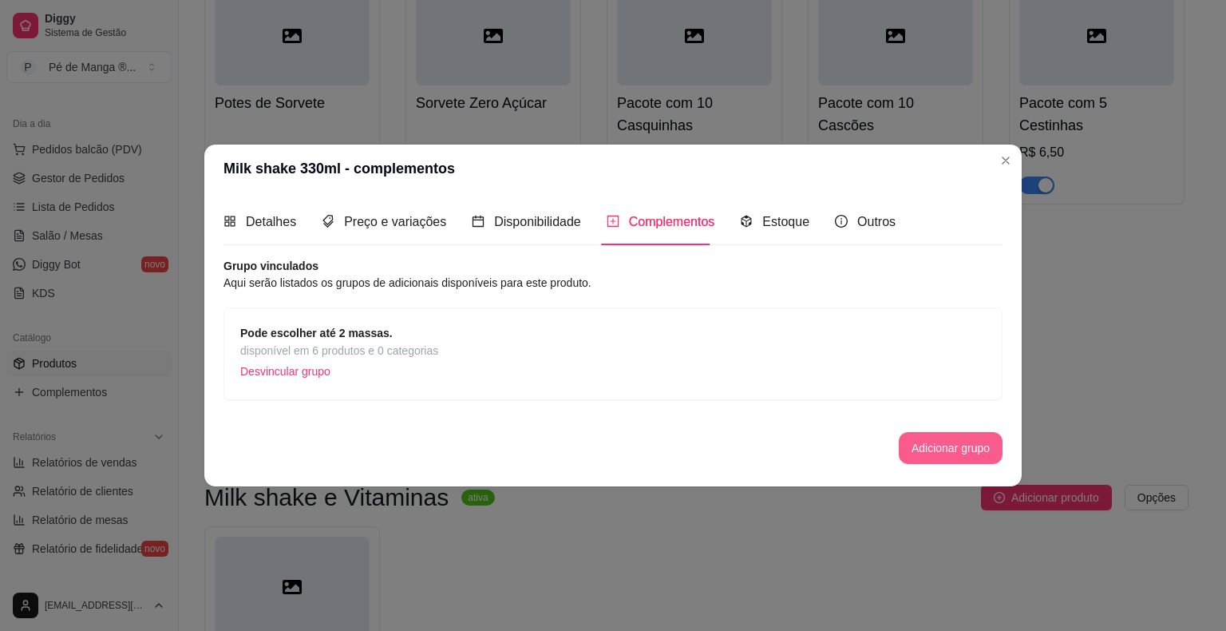
click at [934, 445] on button "Adicionar grupo" at bounding box center [951, 448] width 104 height 32
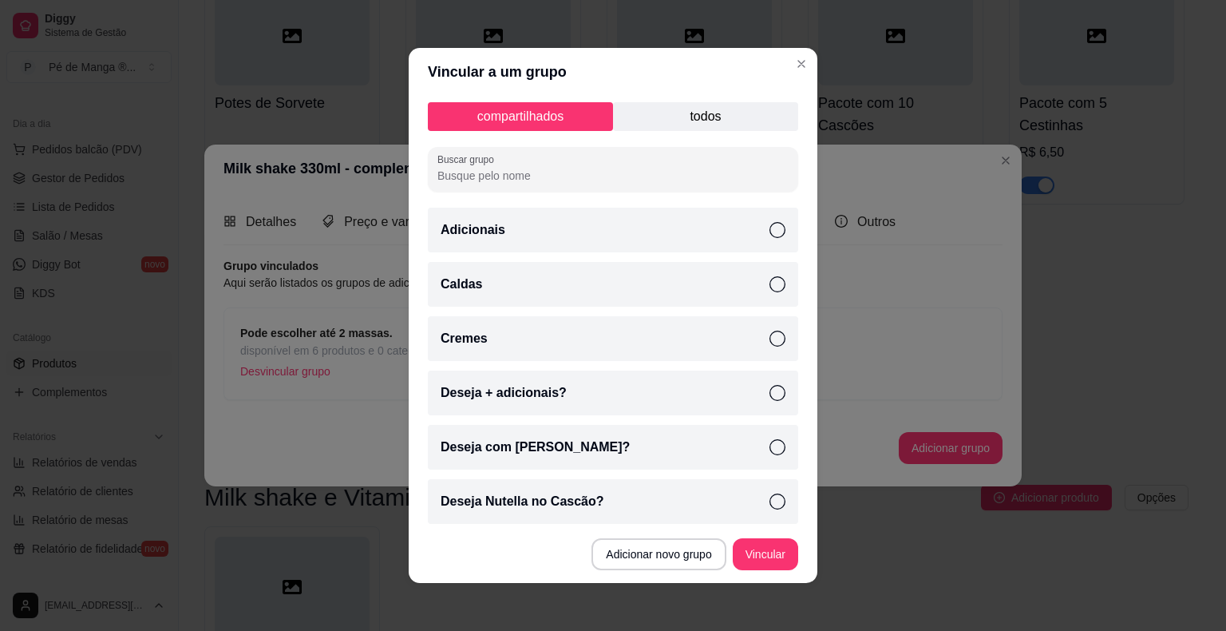
click at [704, 112] on p "todos" at bounding box center [705, 116] width 185 height 29
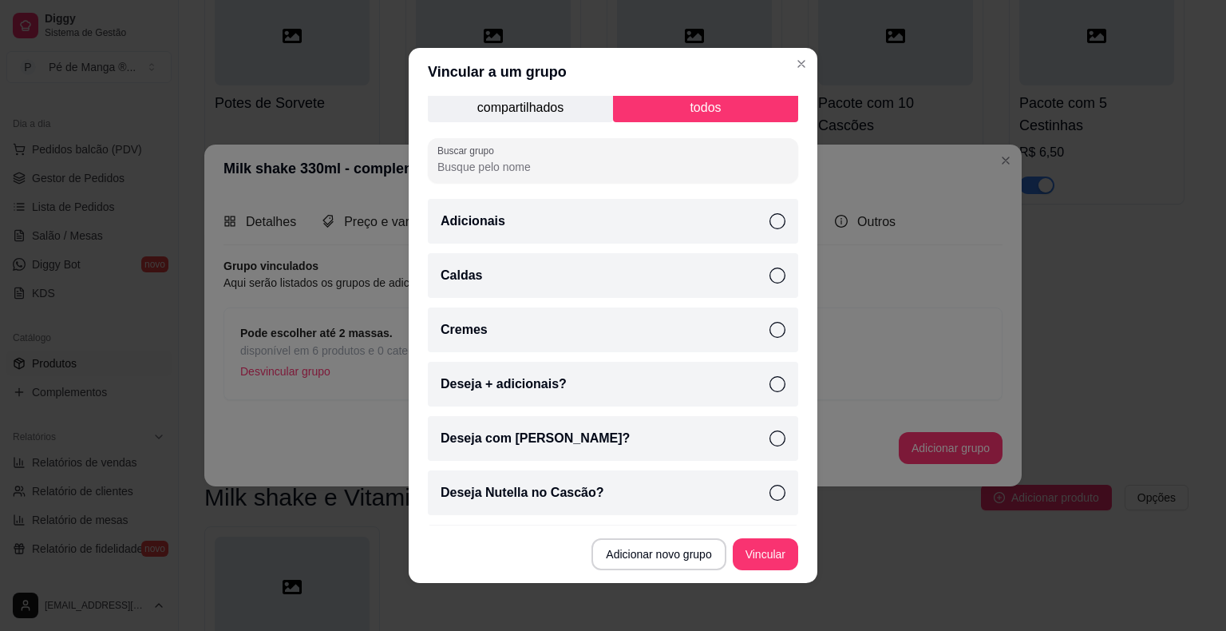
scroll to position [0, 0]
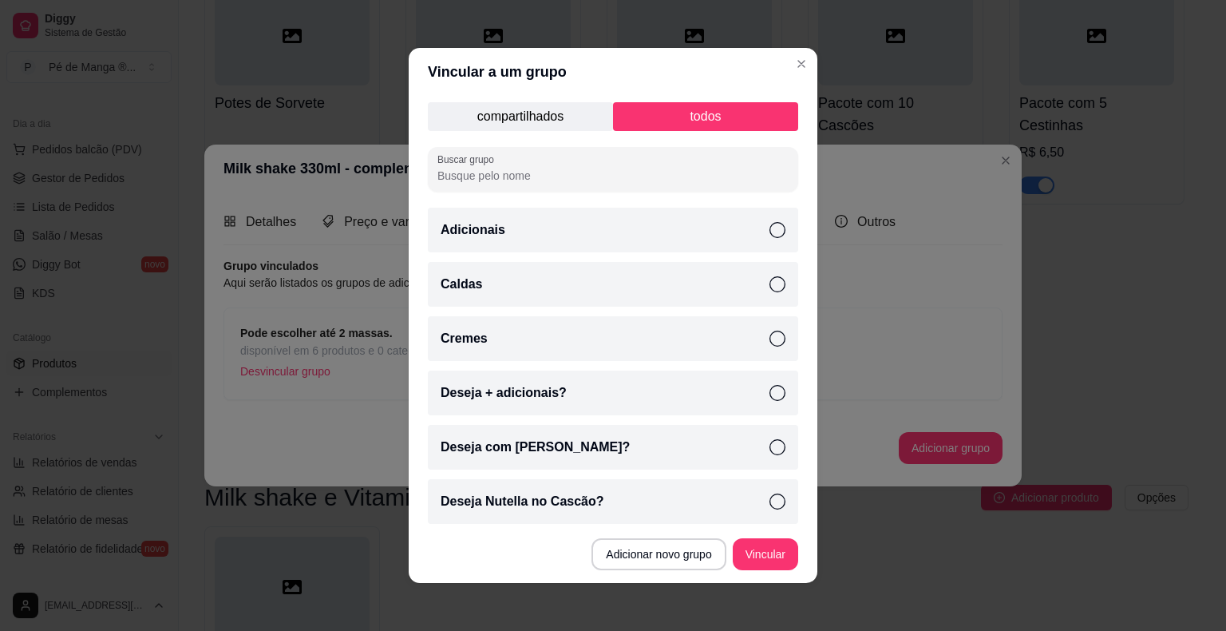
click at [769, 287] on icon at bounding box center [777, 284] width 16 height 16
click at [769, 391] on icon at bounding box center [777, 393] width 16 height 16
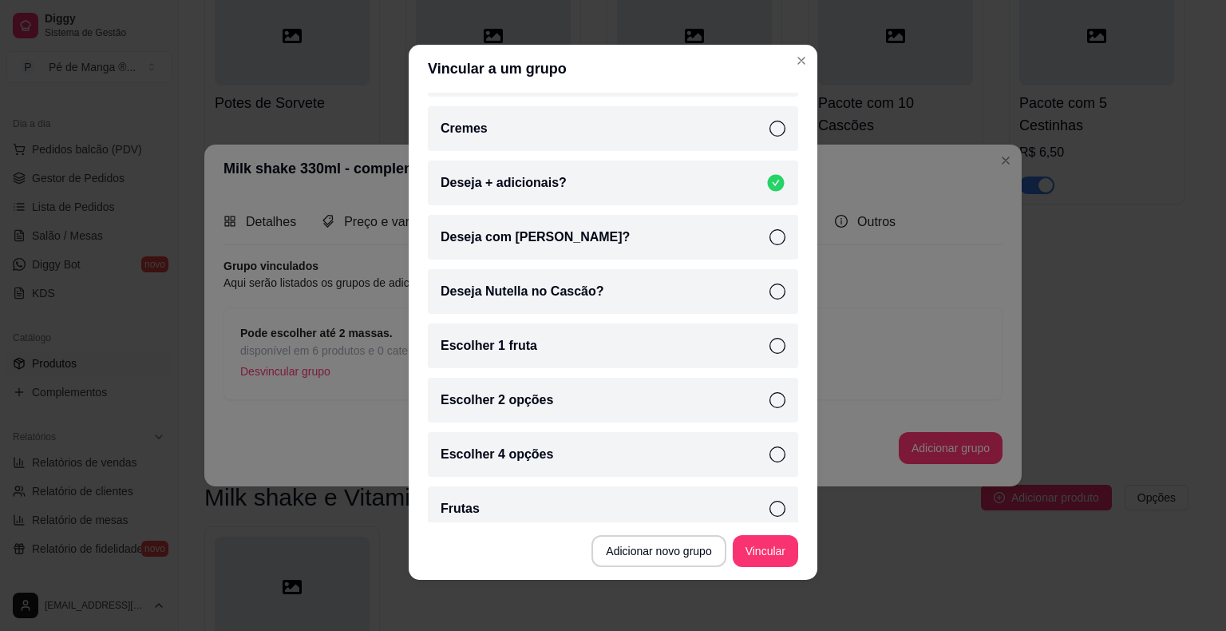
scroll to position [202, 0]
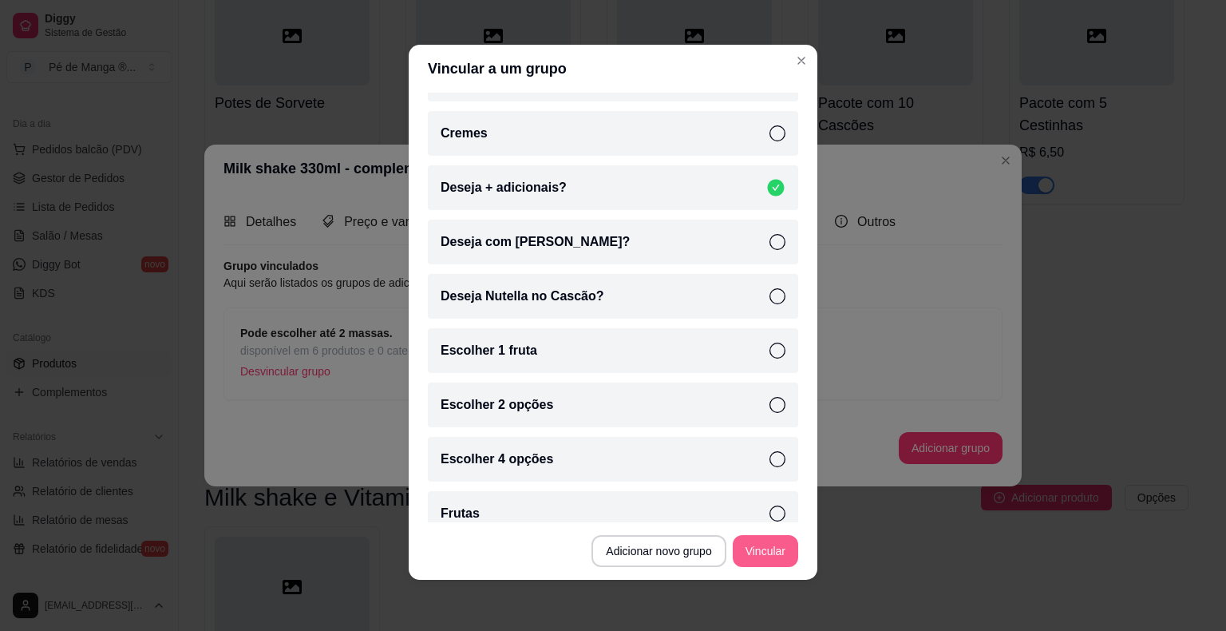
click at [757, 548] on button "Vincular" at bounding box center [765, 551] width 65 height 32
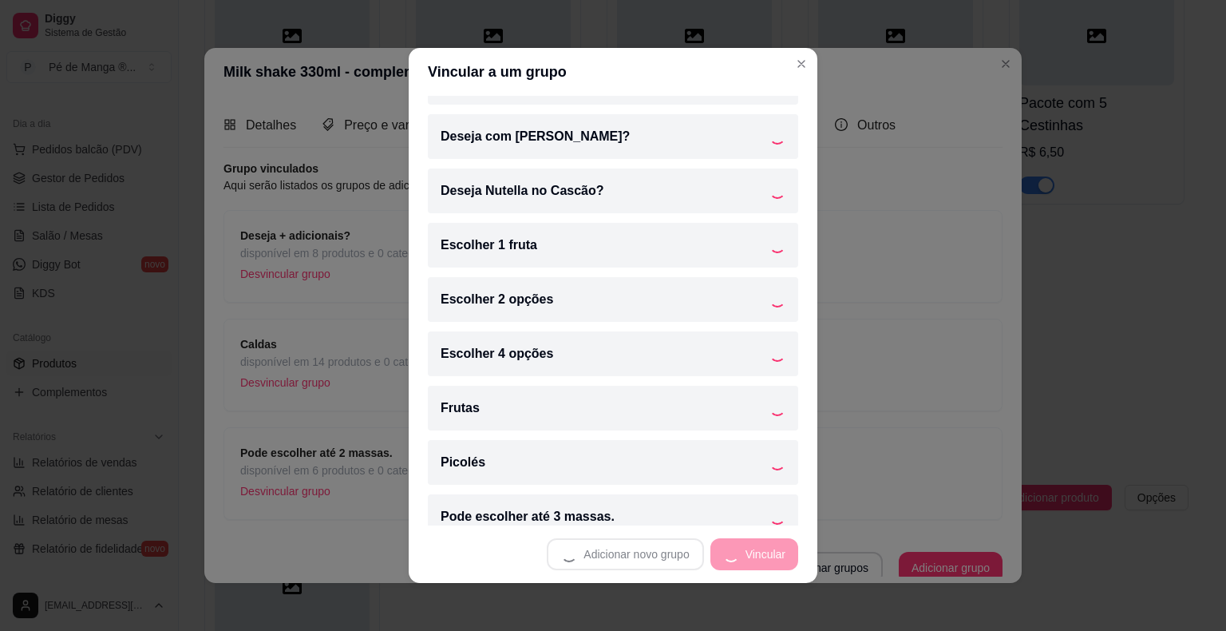
scroll to position [148, 0]
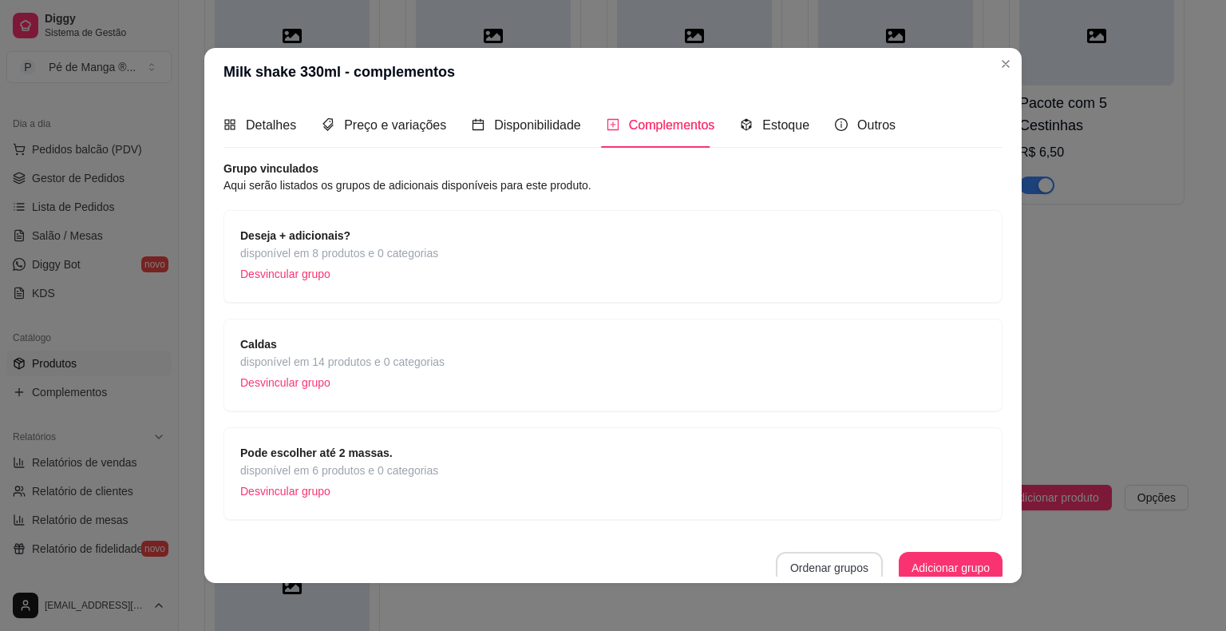
click at [820, 566] on button "Ordenar grupos" at bounding box center [829, 567] width 107 height 32
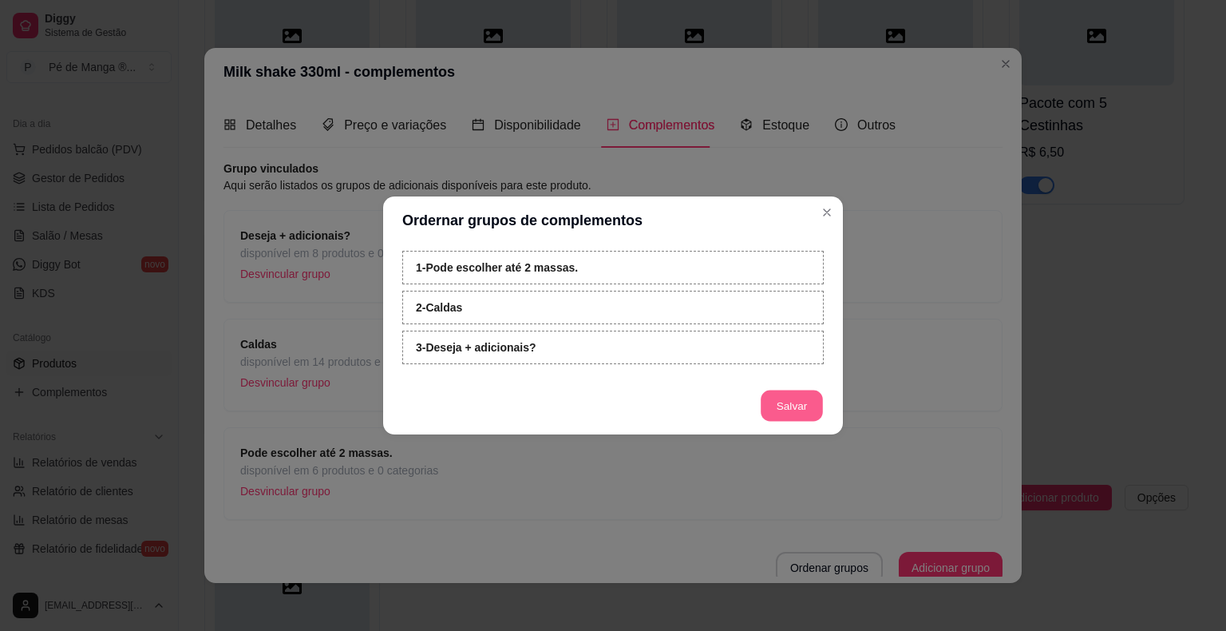
click at [795, 402] on button "Salvar" at bounding box center [792, 405] width 62 height 31
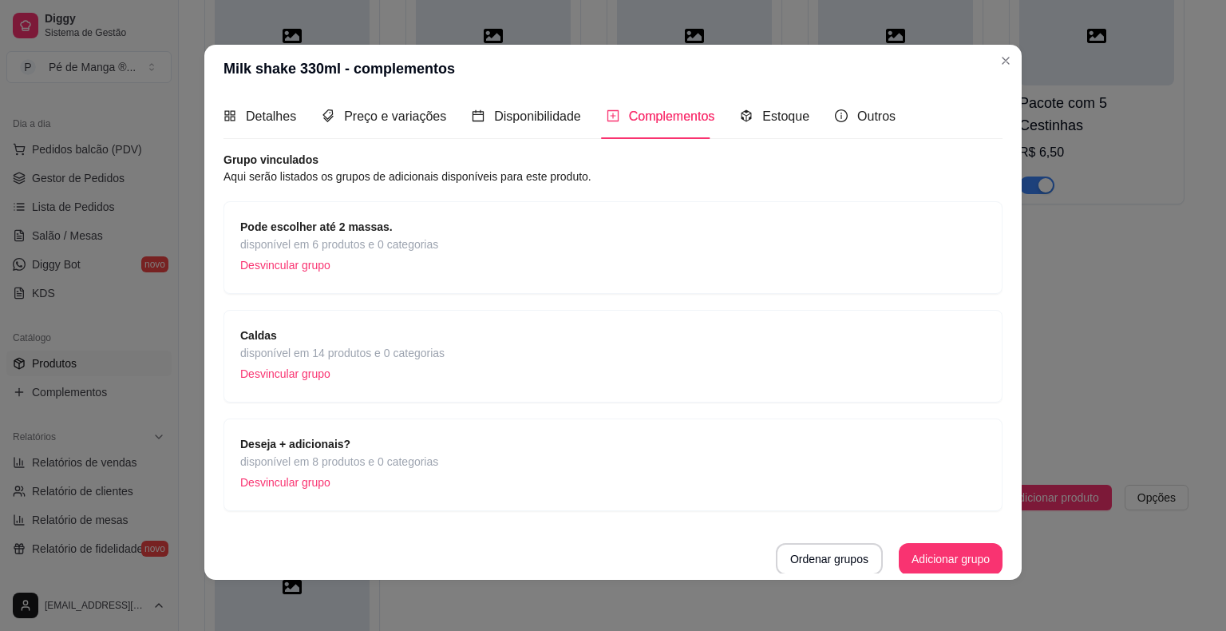
scroll to position [0, 0]
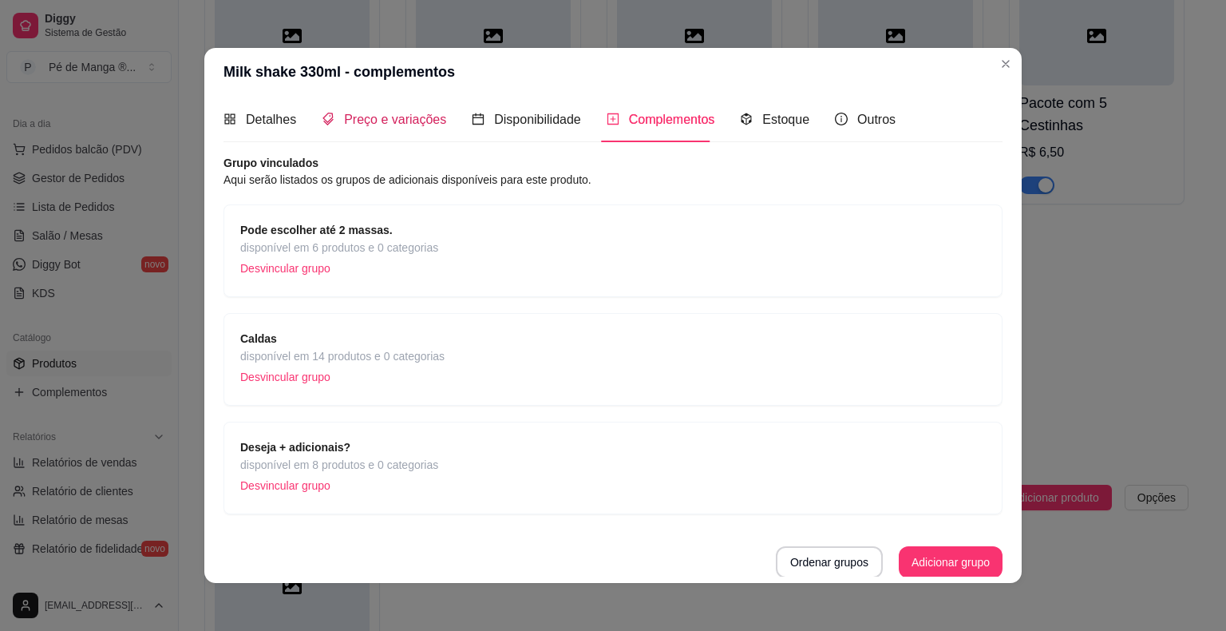
click at [401, 126] on span "Preço e variações" at bounding box center [395, 120] width 102 height 14
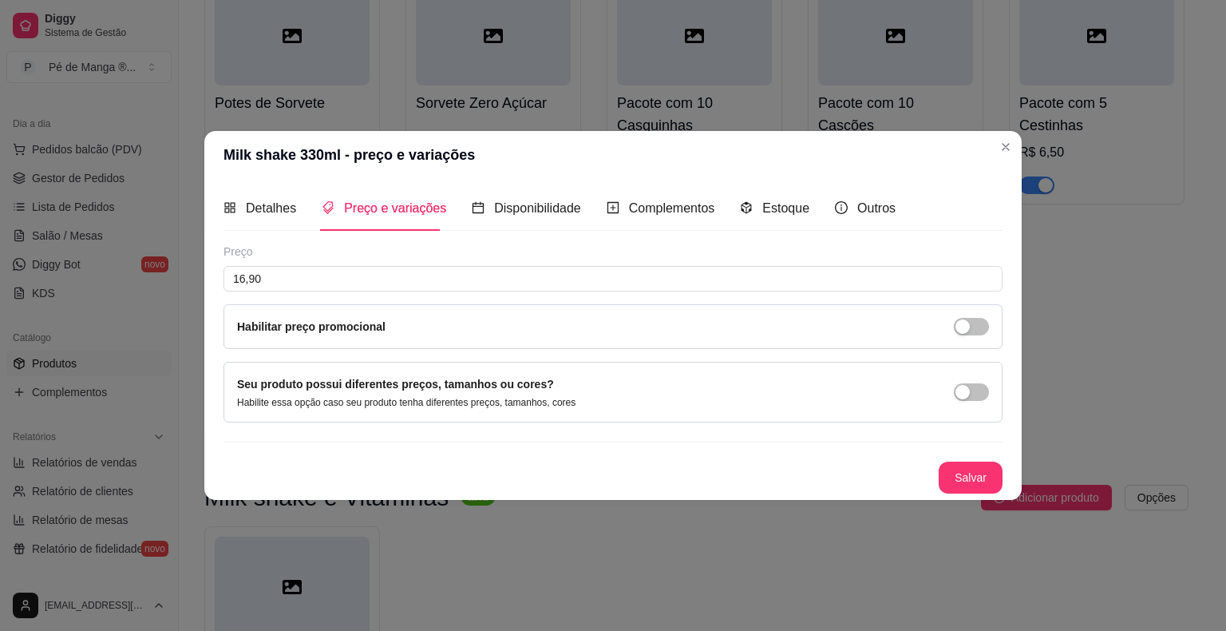
click at [970, 495] on div "Detalhes Preço e variações Disponibilidade Complementos Estoque Outros Nome do …" at bounding box center [612, 339] width 817 height 321
click at [967, 489] on button "Salvar" at bounding box center [971, 477] width 64 height 32
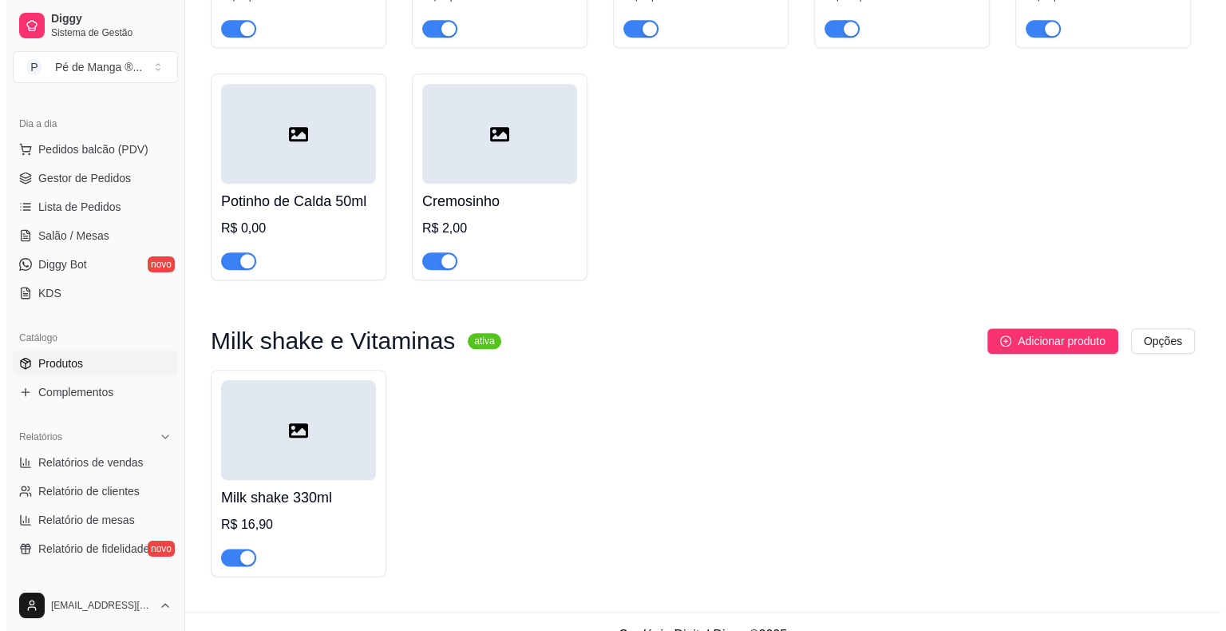
scroll to position [1824, 0]
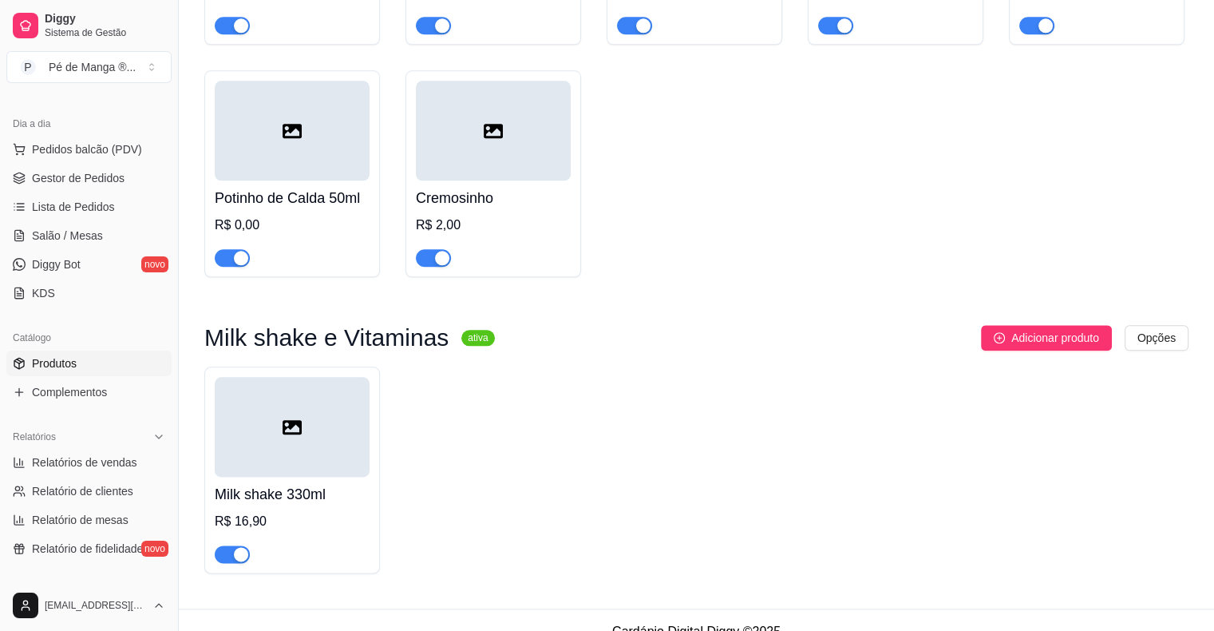
click at [339, 524] on div "R$ 16,90" at bounding box center [292, 521] width 155 height 19
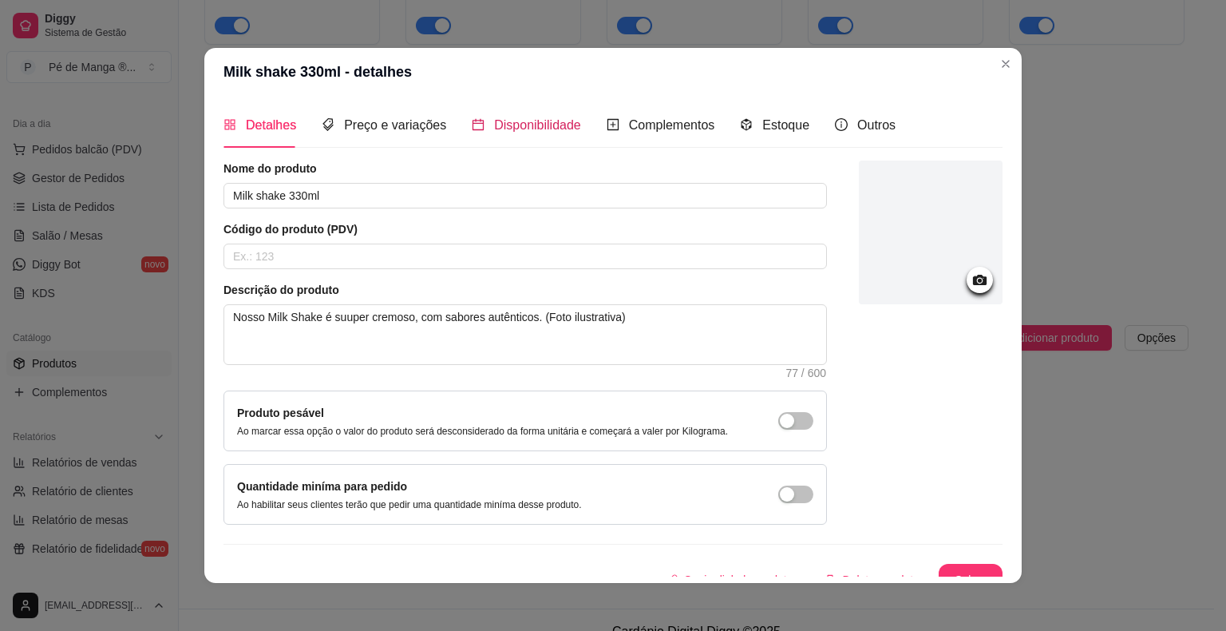
drag, startPoint x: 539, startPoint y: 132, endPoint x: 555, endPoint y: 132, distance: 16.0
click at [540, 132] on span "Disponibilidade" at bounding box center [537, 125] width 87 height 14
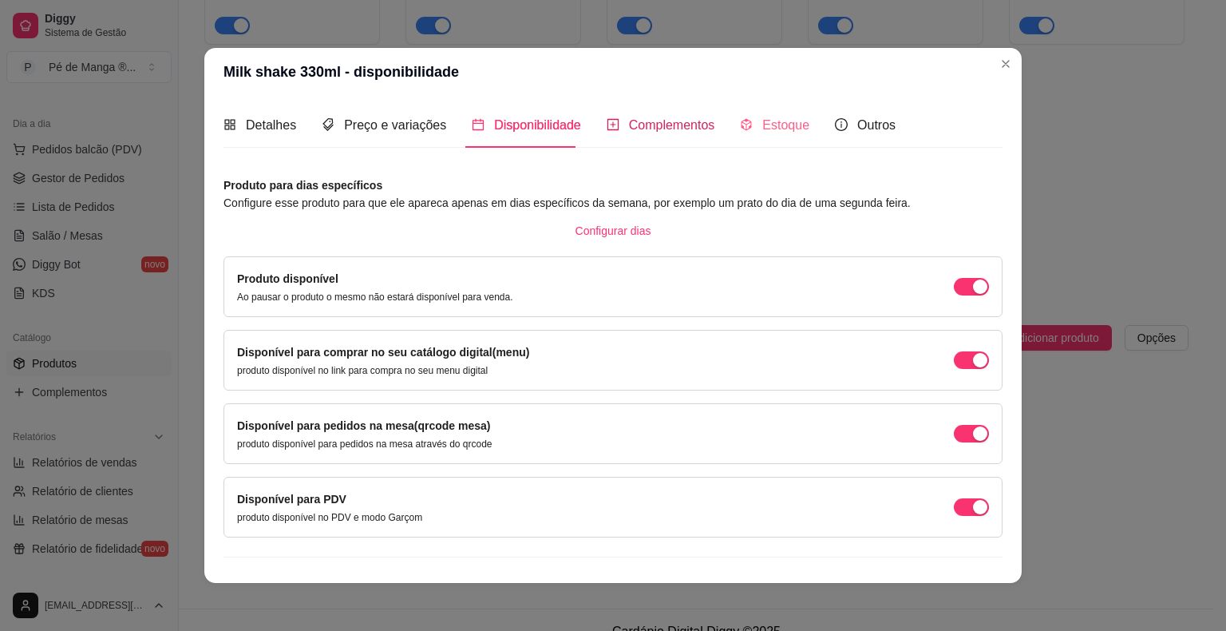
drag, startPoint x: 658, startPoint y: 124, endPoint x: 777, endPoint y: 121, distance: 119.7
click at [660, 124] on span "Complementos" at bounding box center [672, 125] width 86 height 14
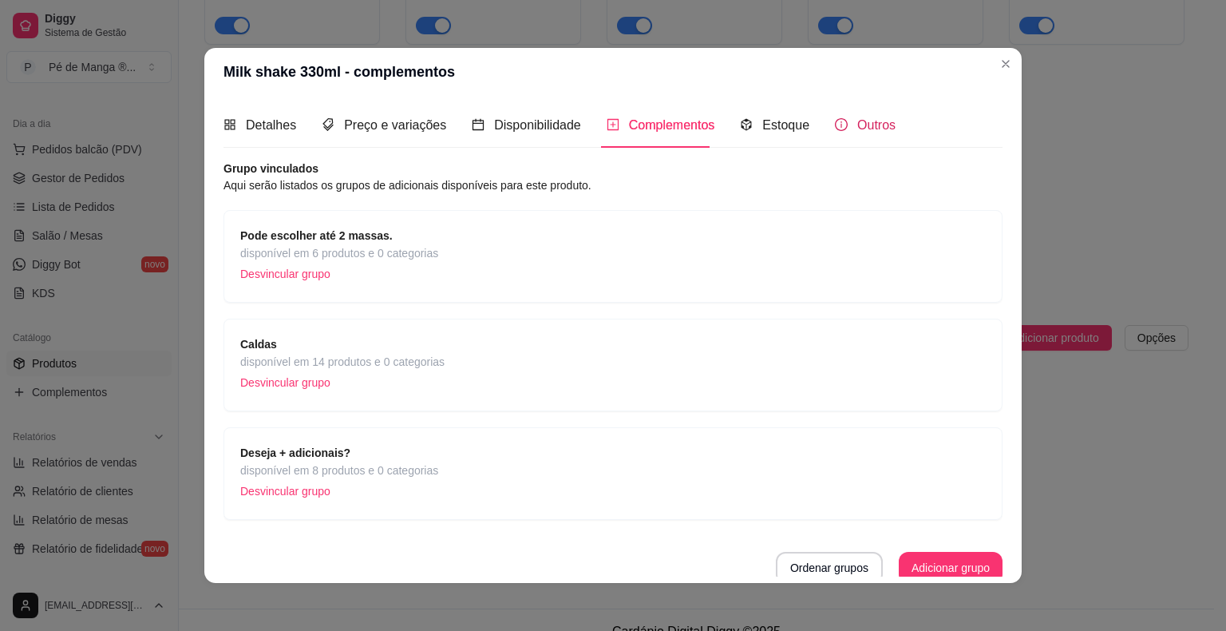
click at [857, 125] on span "Outros" at bounding box center [876, 125] width 38 height 14
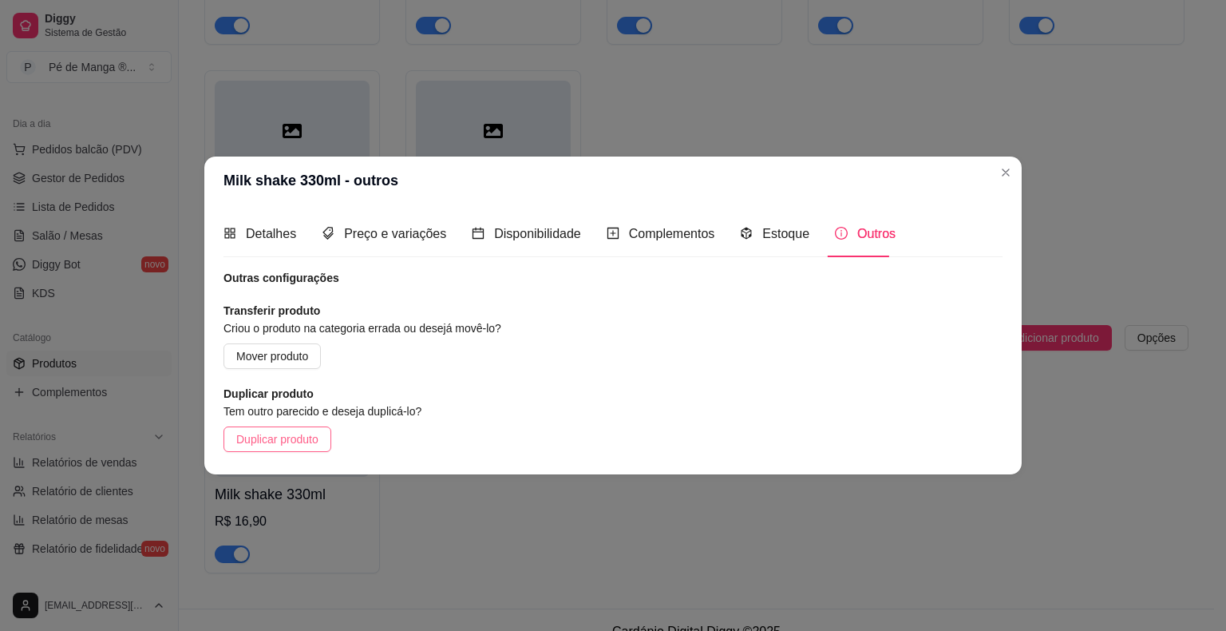
click at [274, 443] on span "Duplicar produto" at bounding box center [277, 439] width 82 height 18
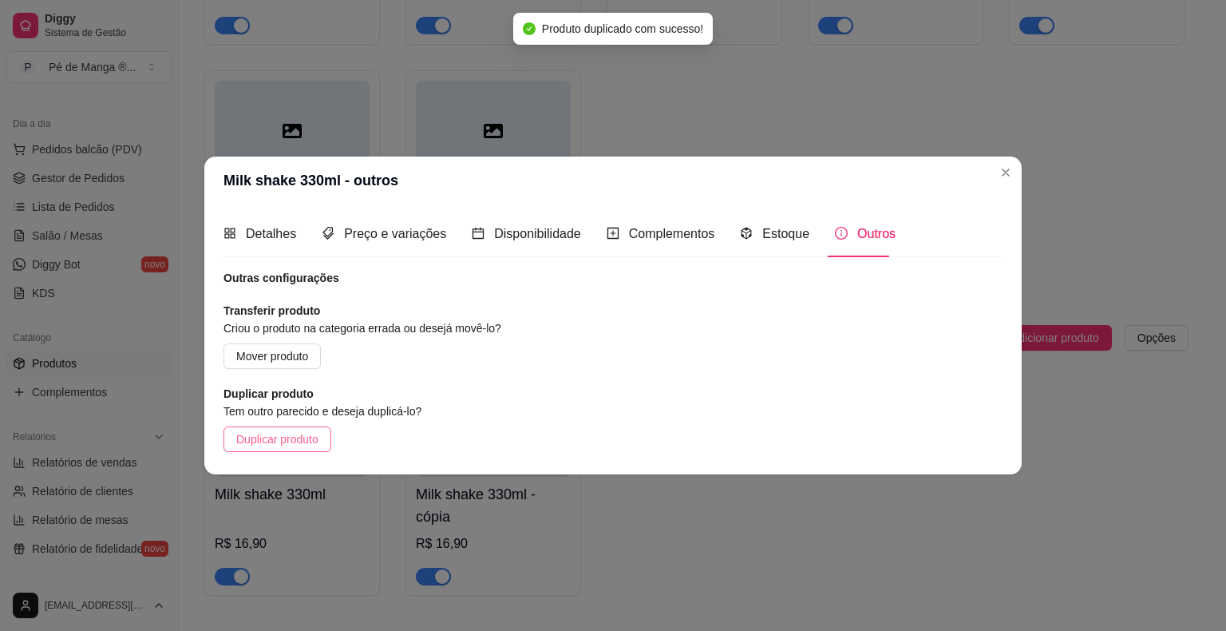
click at [278, 444] on span "Duplicar produto" at bounding box center [277, 439] width 82 height 18
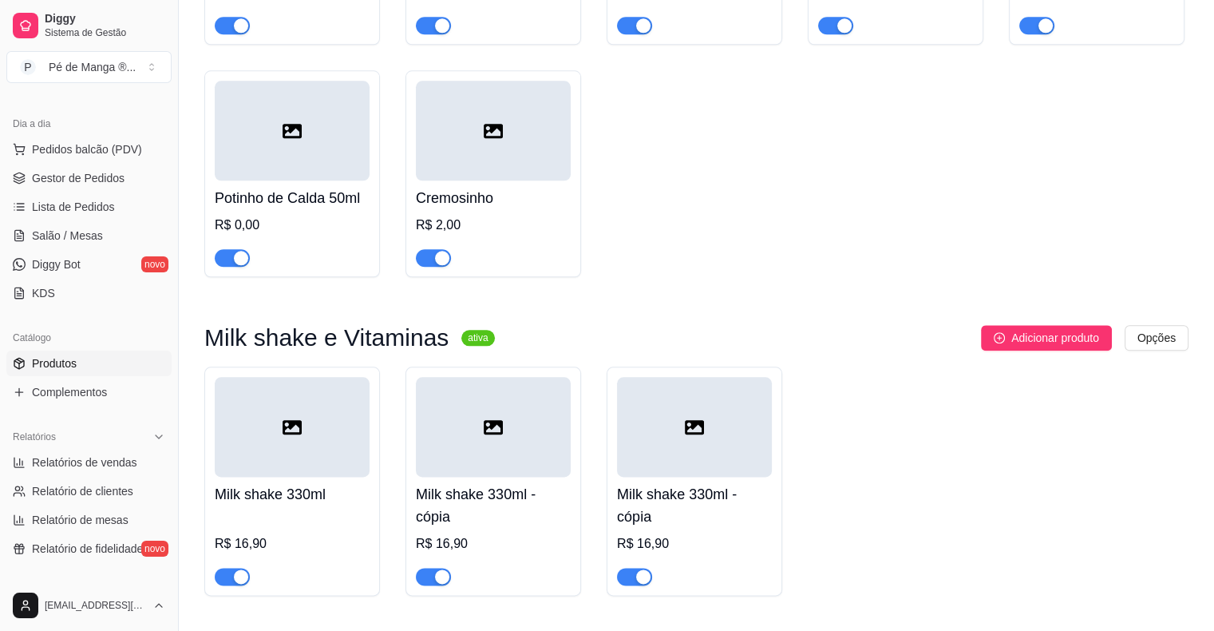
click at [500, 511] on h4 "Milk shake 330ml - cópia" at bounding box center [493, 505] width 155 height 45
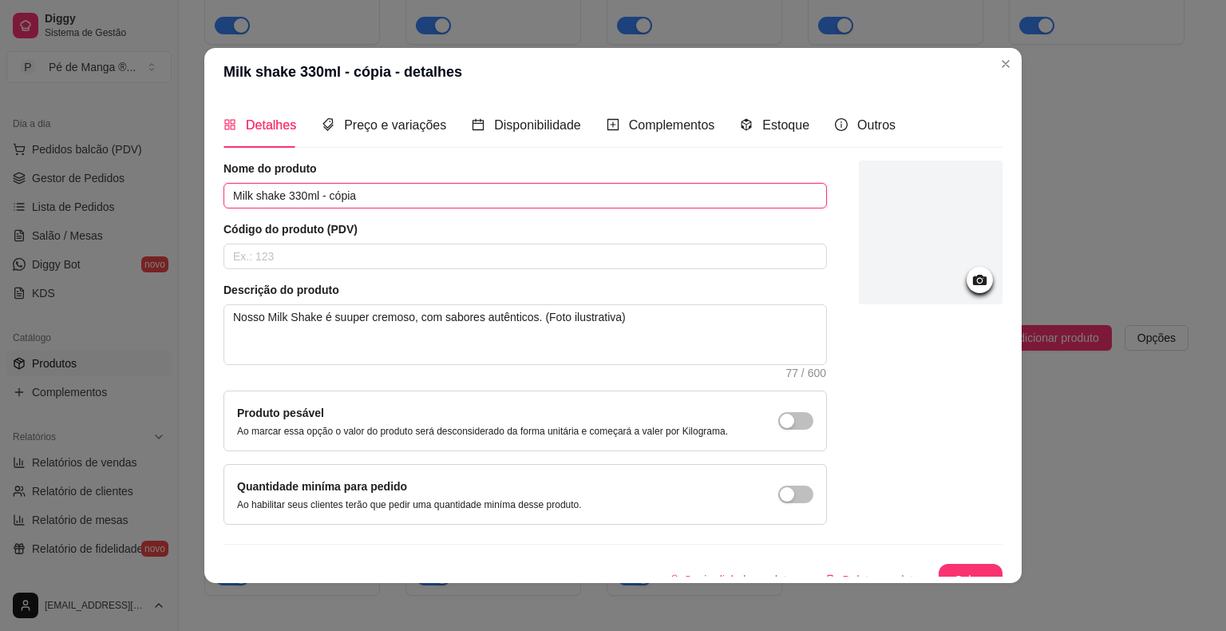
drag, startPoint x: 362, startPoint y: 196, endPoint x: 283, endPoint y: 195, distance: 78.2
click at [283, 195] on input "Milk shake 330ml - cópia" at bounding box center [524, 196] width 603 height 26
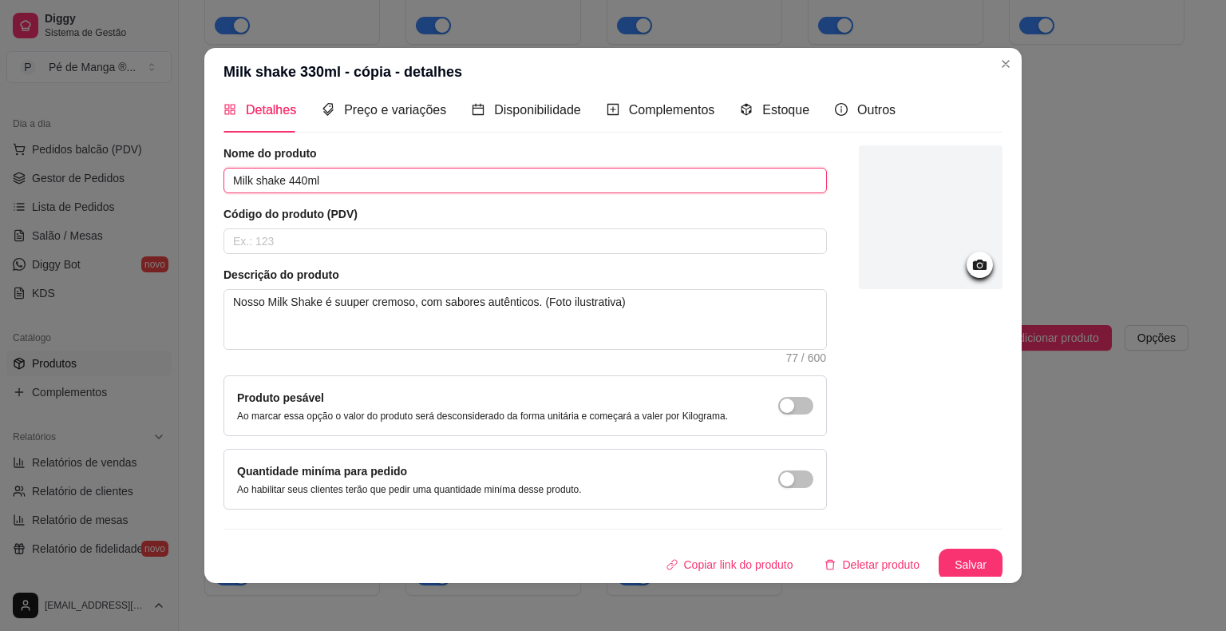
scroll to position [17, 0]
type input "Milk shake 440ml"
click at [942, 560] on button "Salvar" at bounding box center [971, 563] width 64 height 32
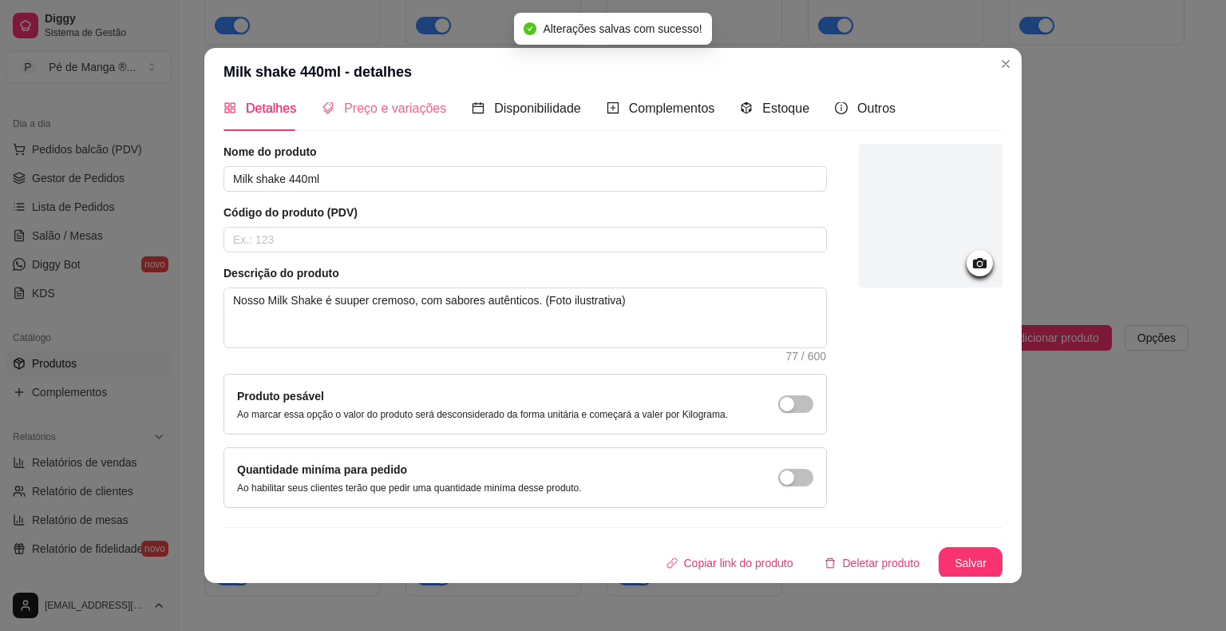
click at [402, 118] on div "Preço e variações" at bounding box center [384, 107] width 125 height 45
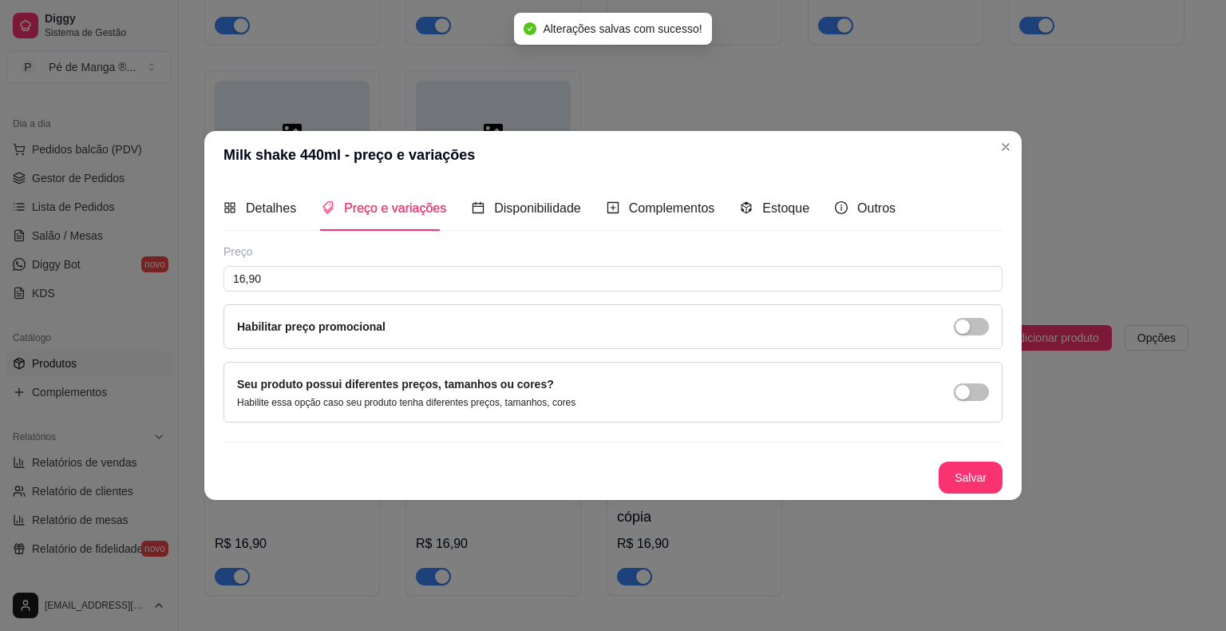
scroll to position [0, 0]
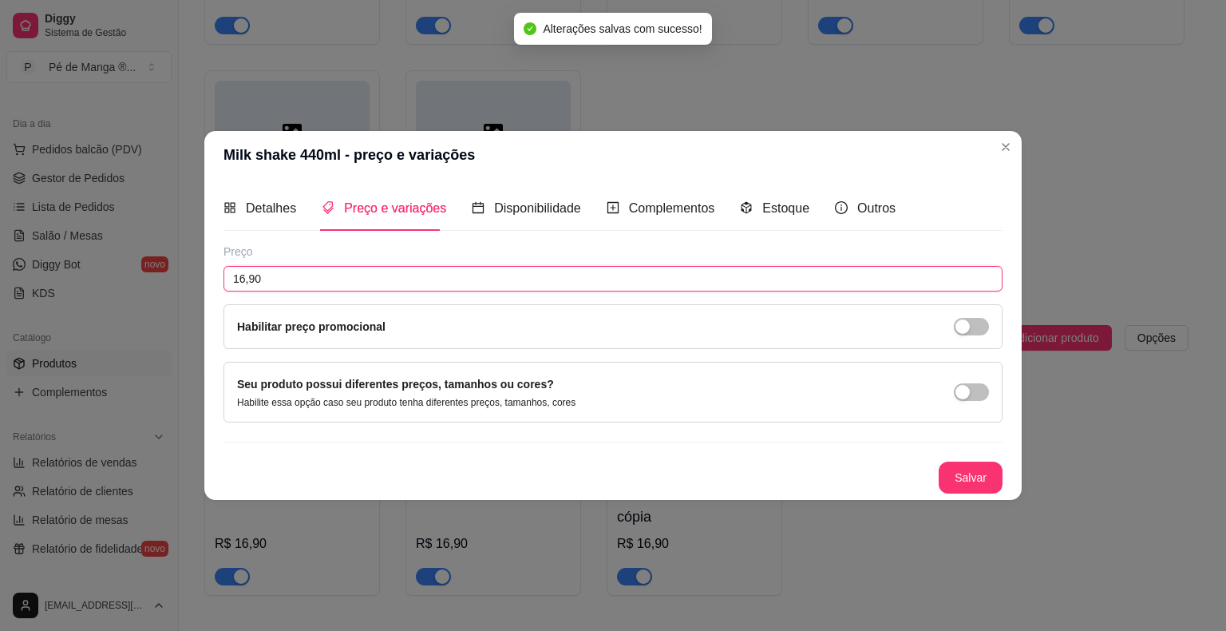
drag, startPoint x: 314, startPoint y: 287, endPoint x: 129, endPoint y: 287, distance: 184.4
click at [132, 287] on div "Milk shake 440ml - preço e variações Detalhes Preço e variações Disponibilidade…" at bounding box center [613, 315] width 1226 height 631
type input "22,90"
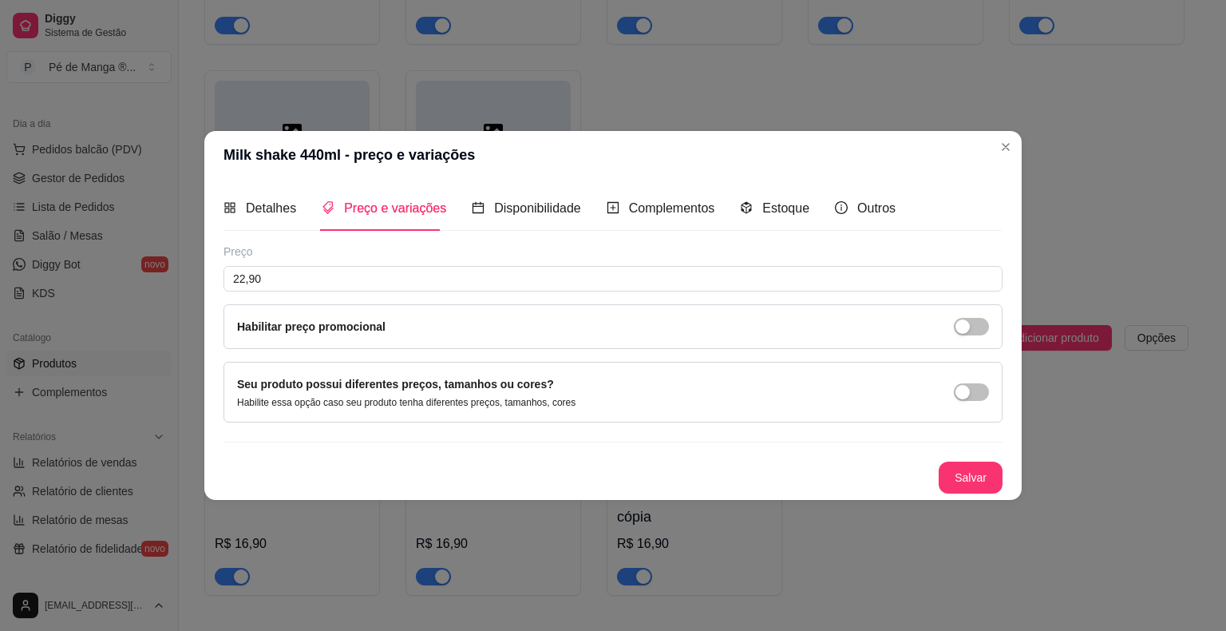
click at [974, 484] on button "Salvar" at bounding box center [971, 477] width 64 height 32
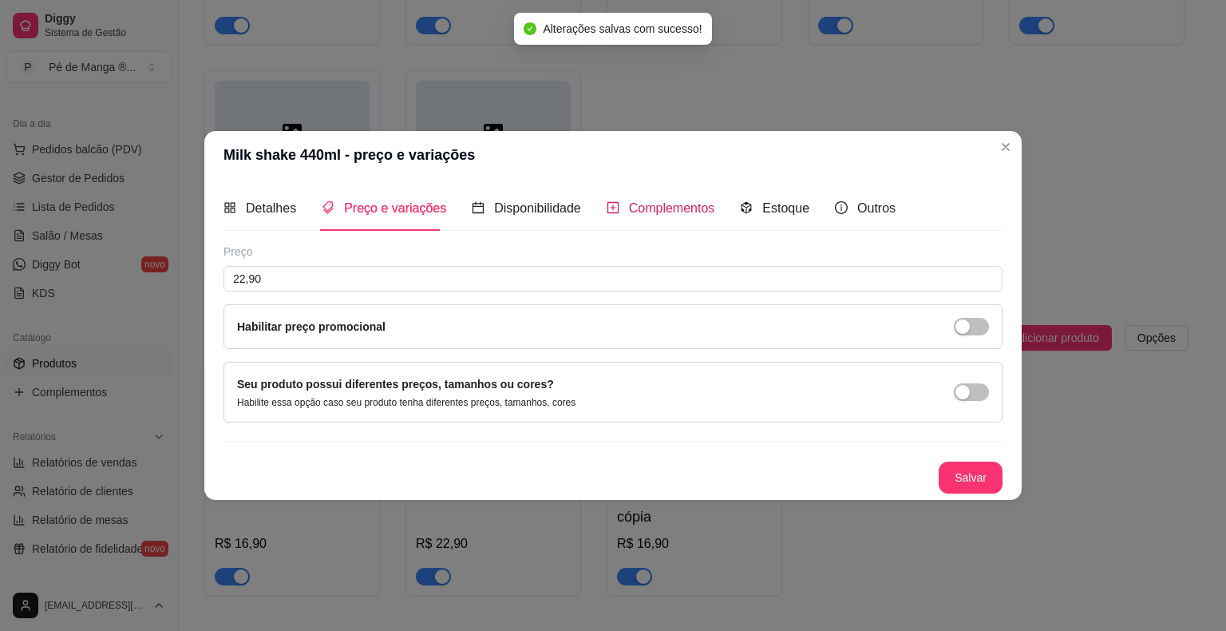
click at [633, 208] on span "Complementos" at bounding box center [672, 208] width 86 height 14
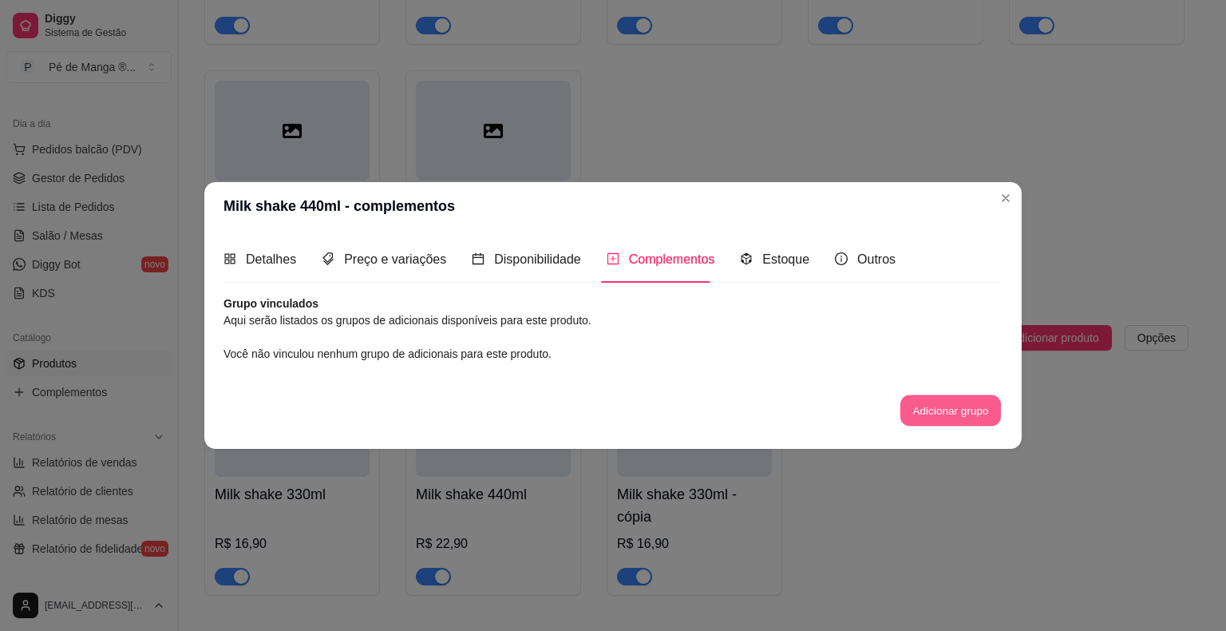
click at [921, 417] on button "Adicionar grupo" at bounding box center [950, 409] width 101 height 31
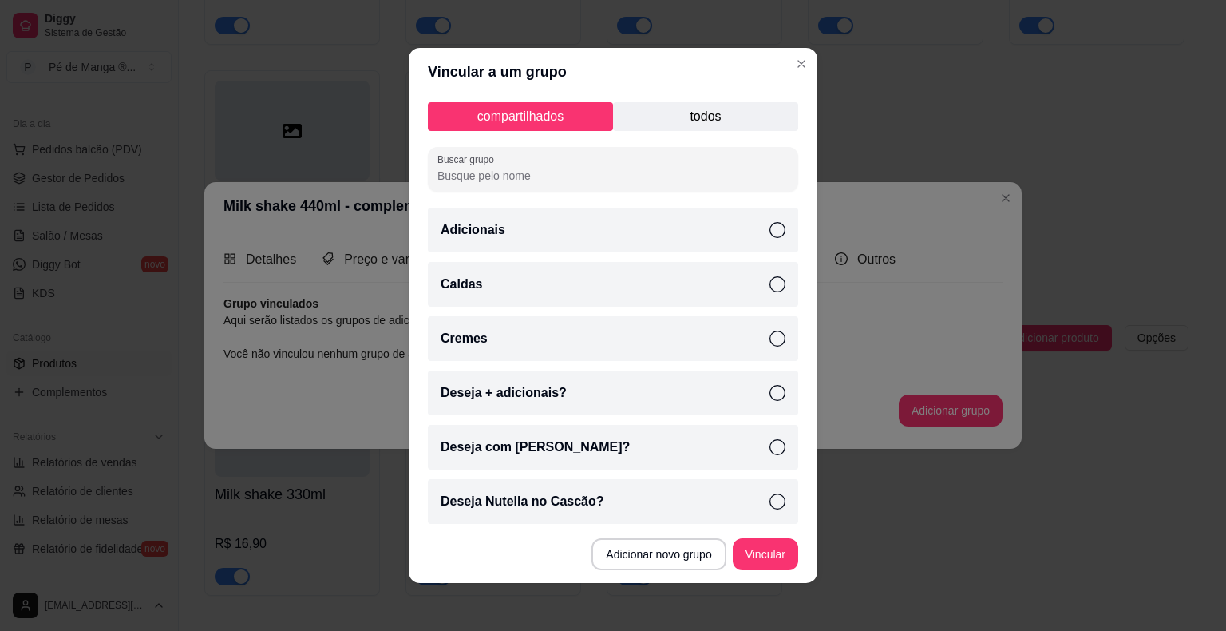
click at [734, 116] on p "todos" at bounding box center [705, 116] width 185 height 29
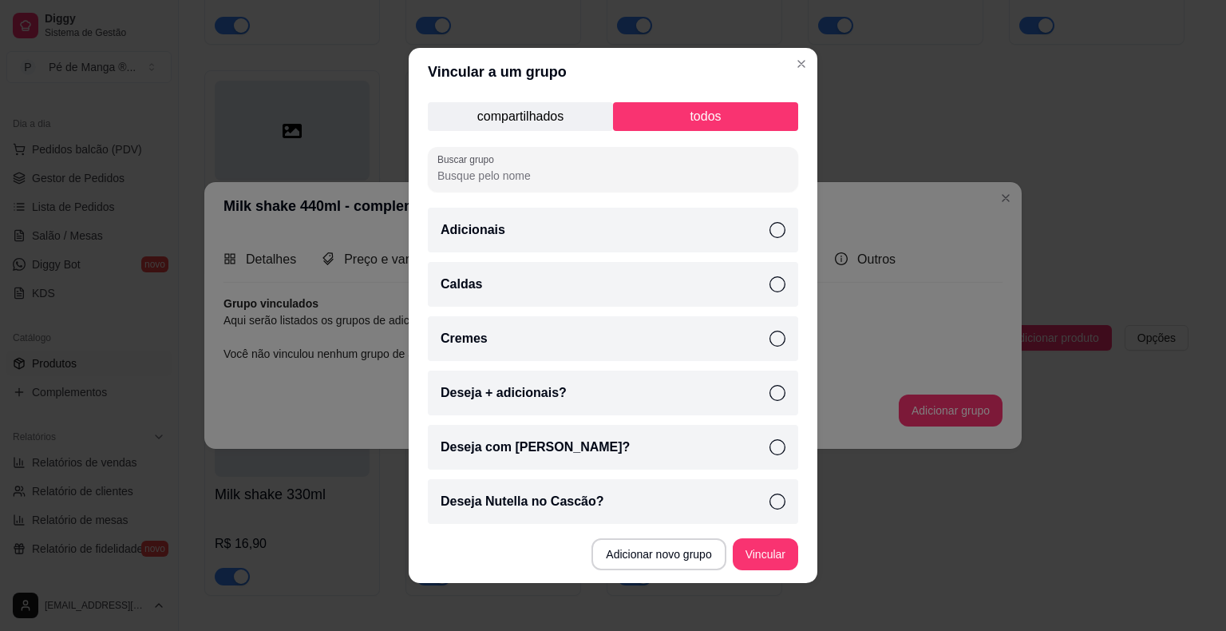
scroll to position [80, 0]
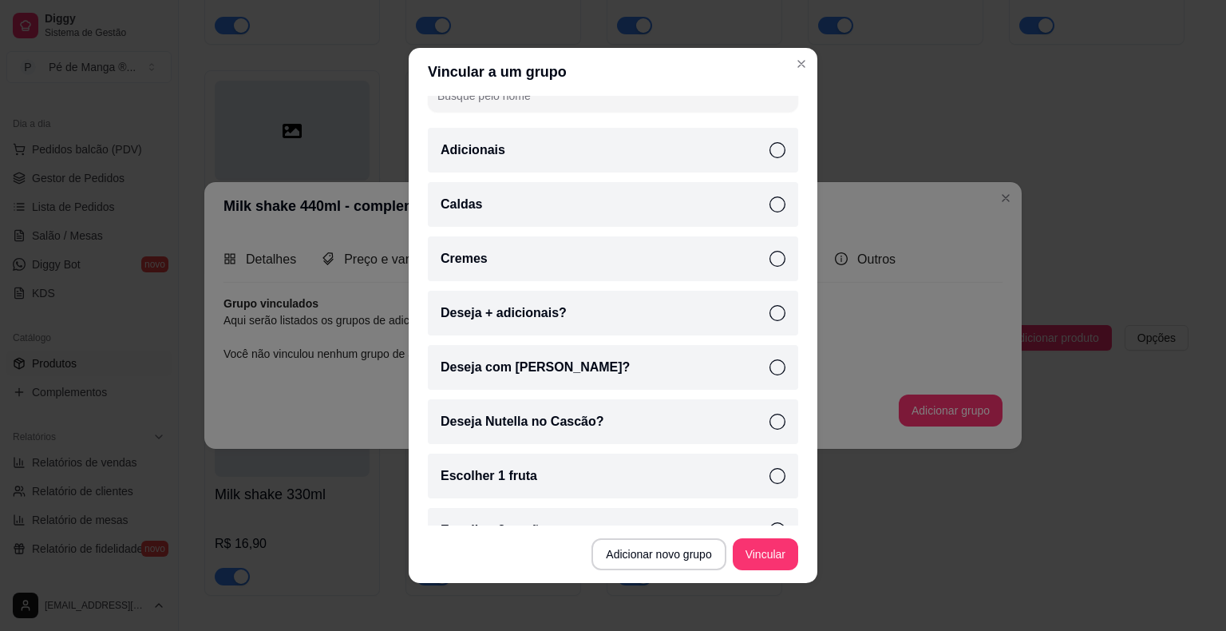
click at [769, 205] on icon at bounding box center [777, 204] width 16 height 16
click at [769, 259] on icon at bounding box center [777, 259] width 16 height 16
click at [769, 315] on icon at bounding box center [777, 313] width 16 height 16
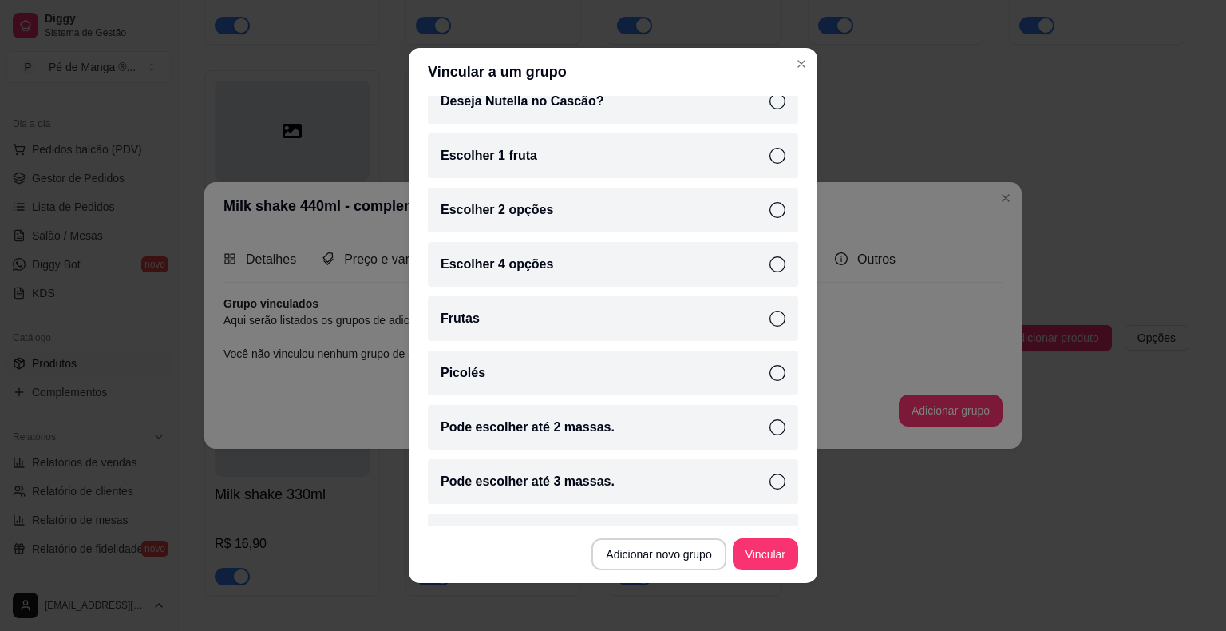
scroll to position [479, 0]
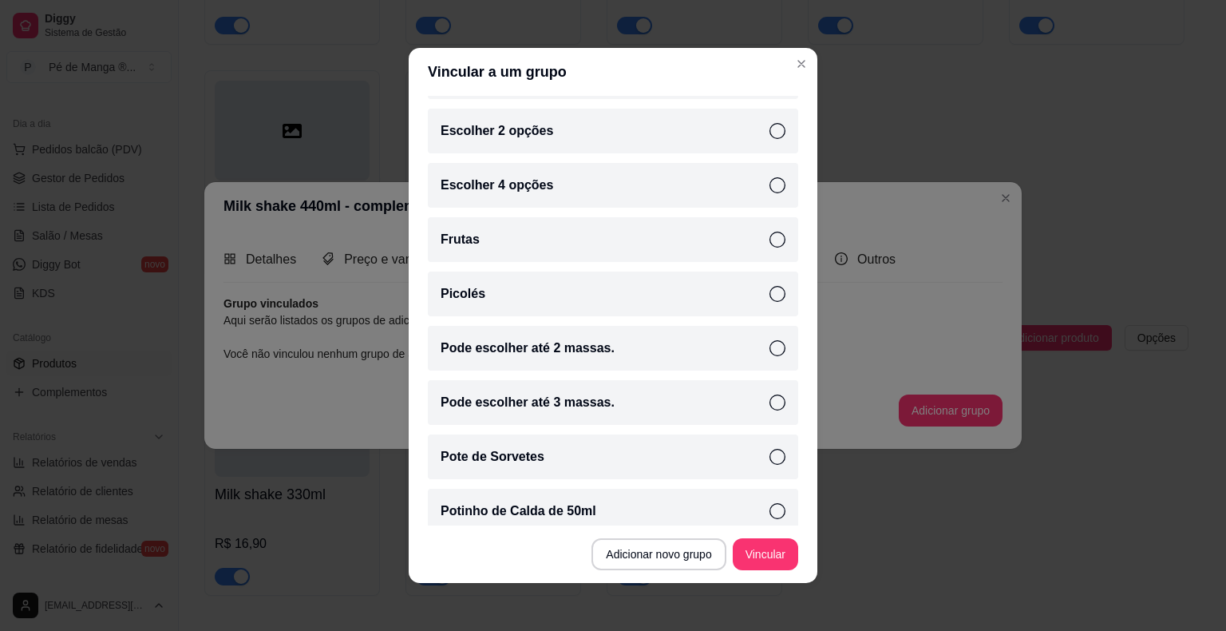
click at [769, 354] on icon at bounding box center [777, 348] width 16 height 16
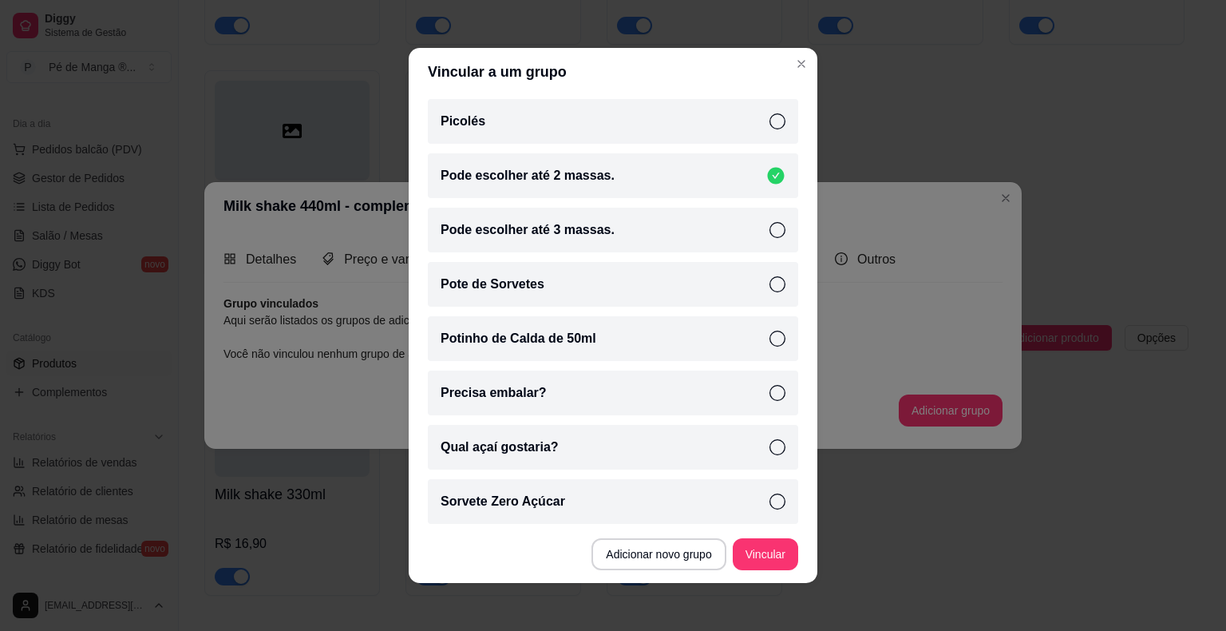
scroll to position [655, 0]
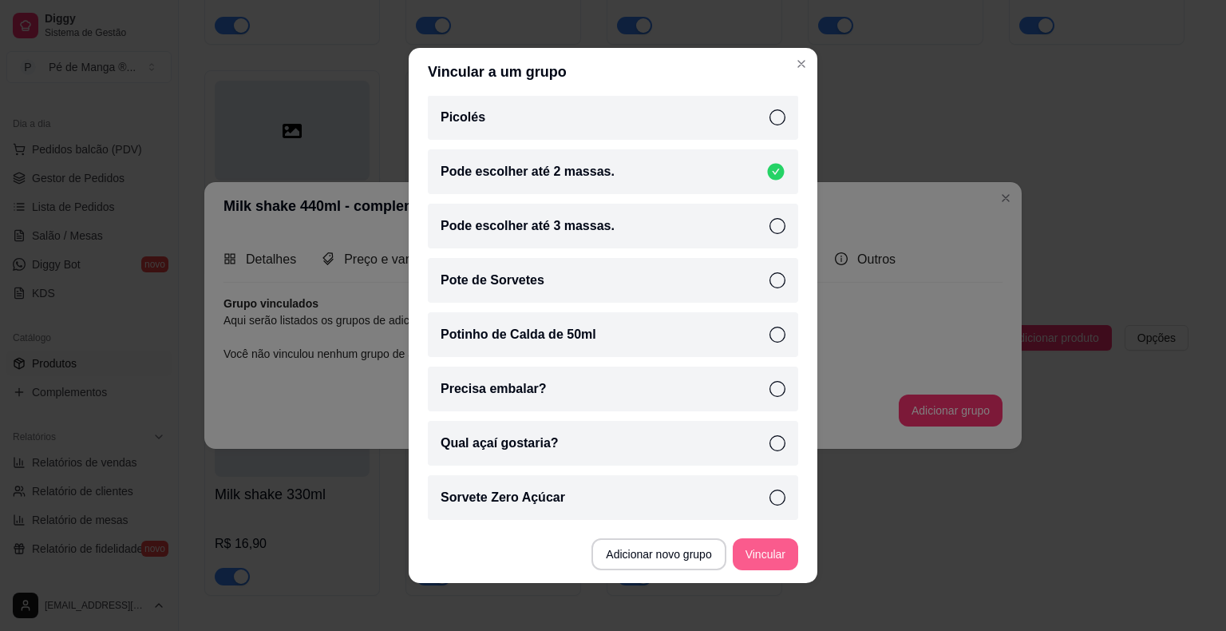
click at [767, 560] on button "Vincular" at bounding box center [765, 554] width 65 height 32
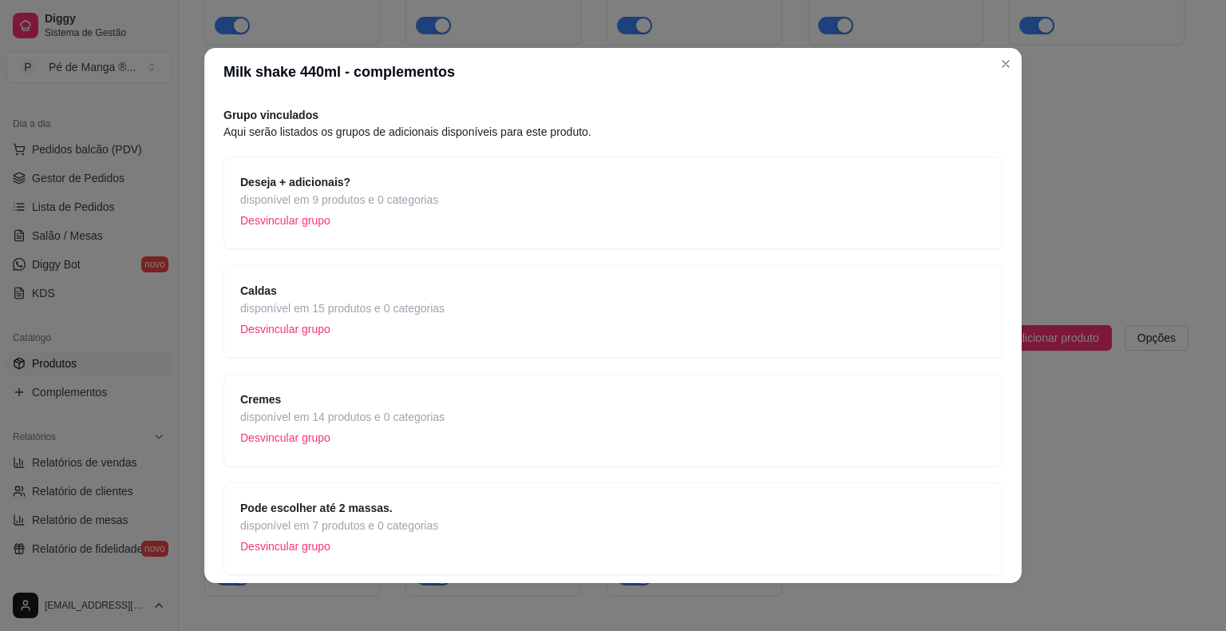
scroll to position [114, 0]
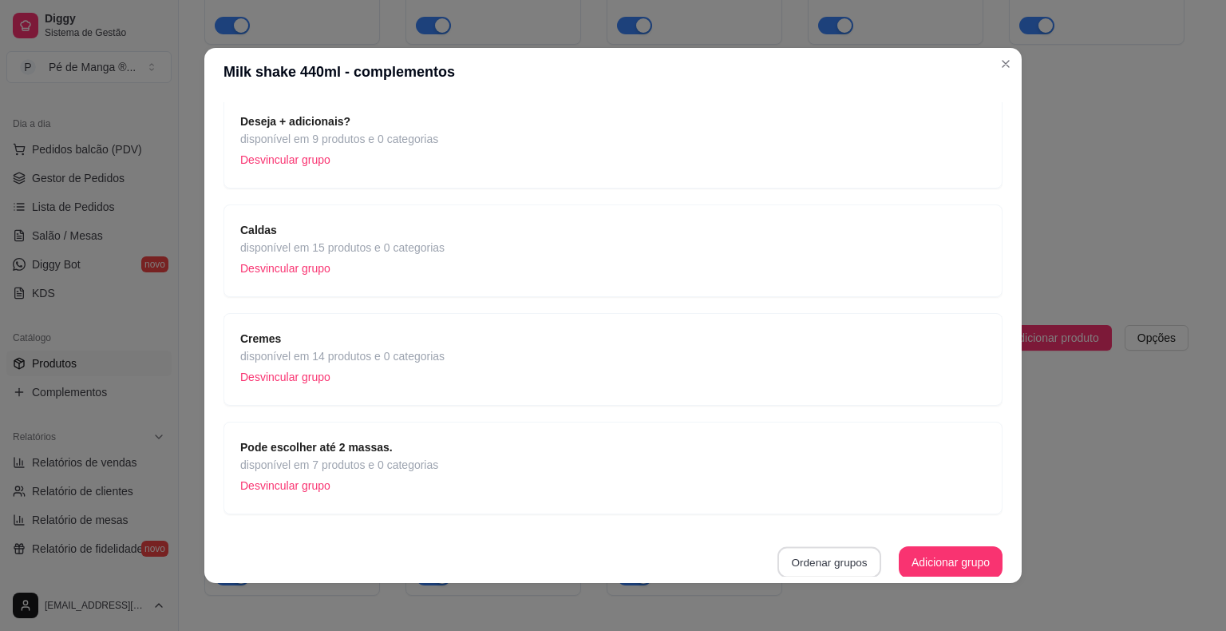
click at [834, 557] on button "Ordenar grupos" at bounding box center [829, 562] width 104 height 31
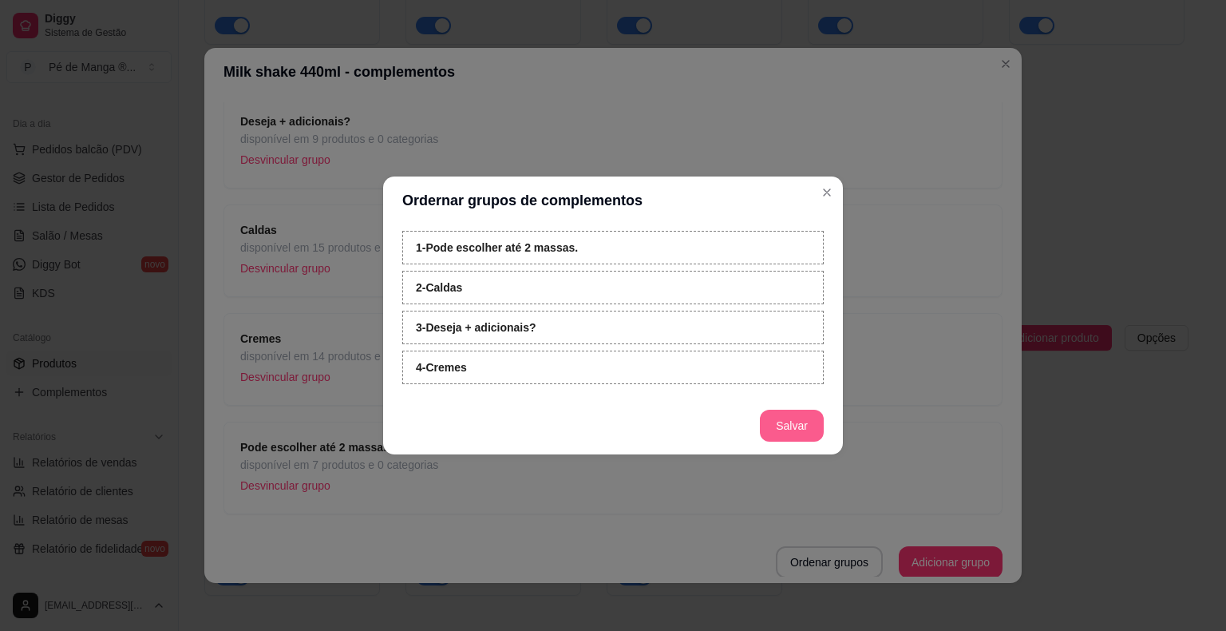
click at [795, 430] on button "Salvar" at bounding box center [792, 425] width 64 height 32
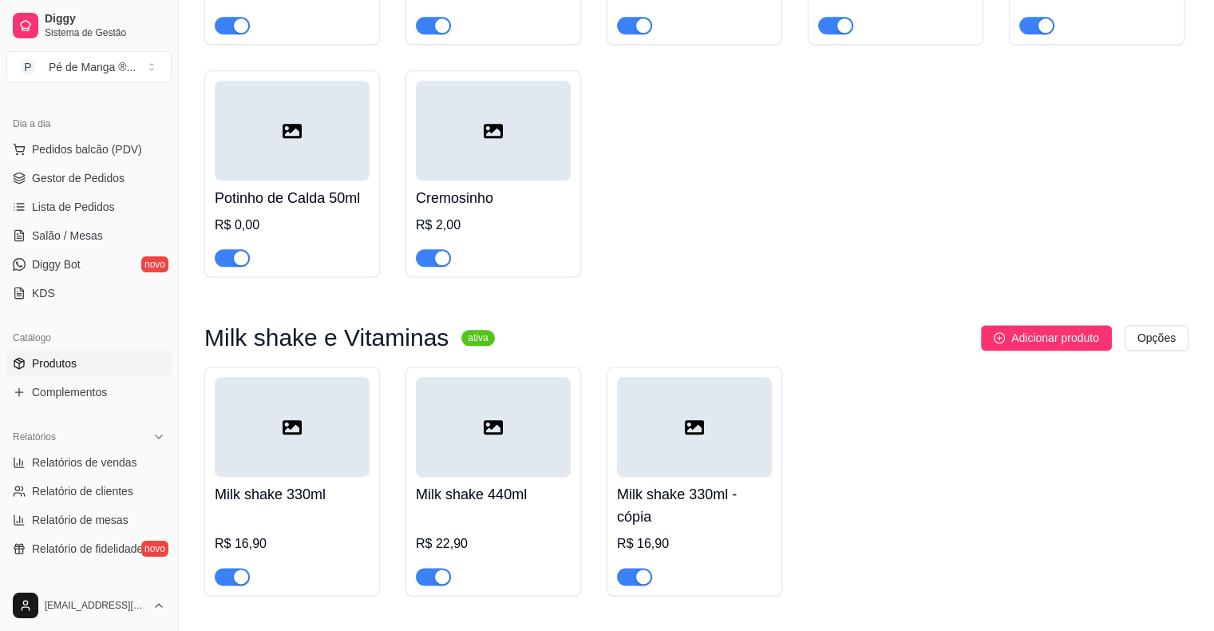
click at [310, 511] on div "Milk shake 330ml R$ 16,90" at bounding box center [292, 530] width 155 height 109
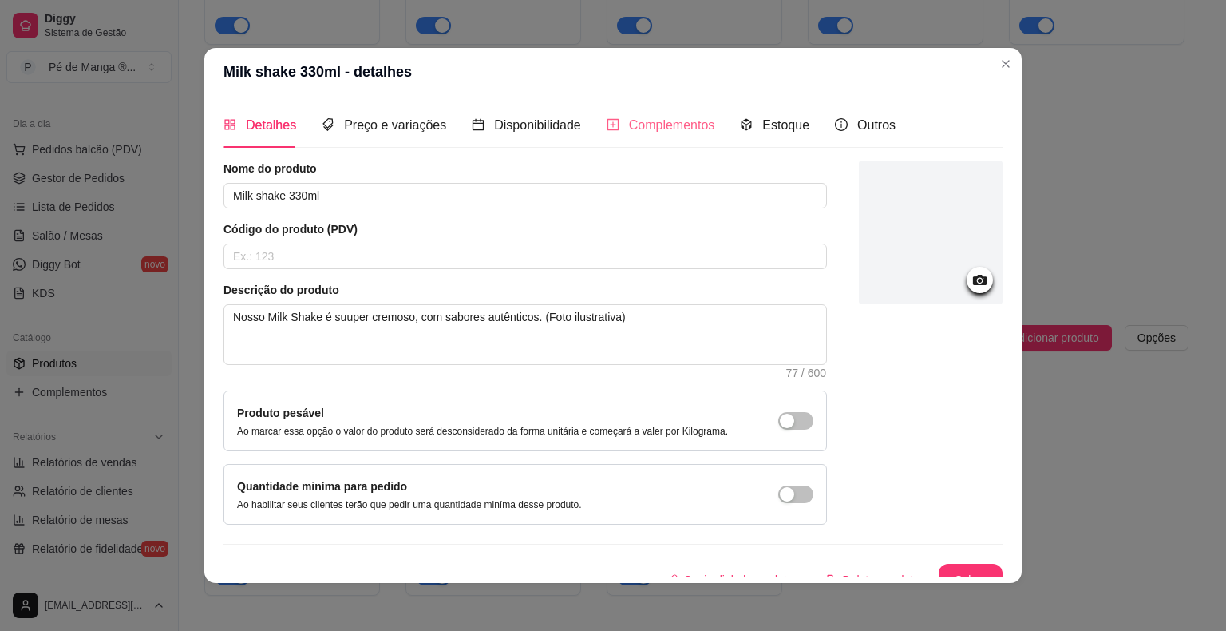
click at [689, 135] on div "Complementos" at bounding box center [661, 124] width 109 height 45
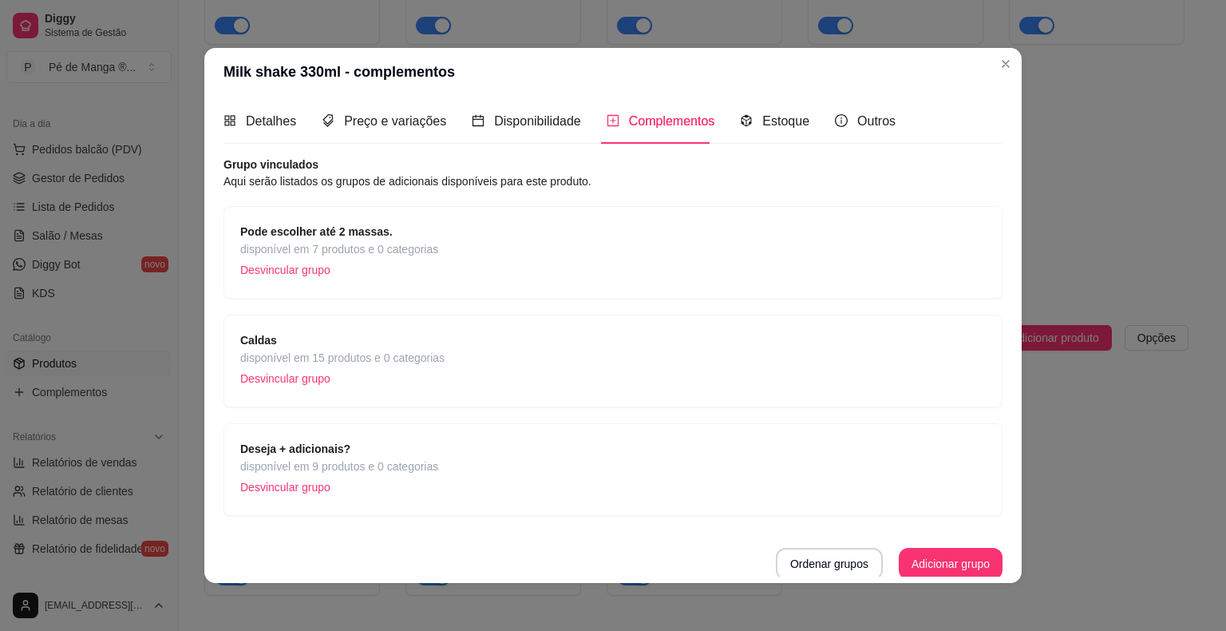
scroll to position [6, 0]
click at [913, 566] on button "Adicionar grupo" at bounding box center [950, 562] width 101 height 31
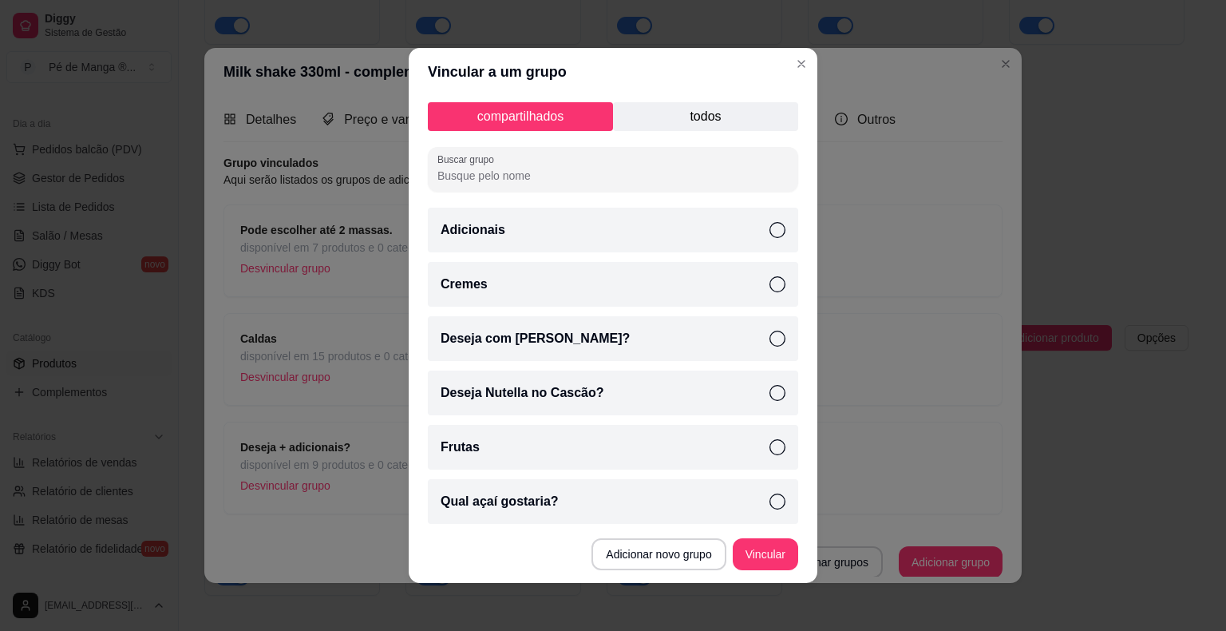
click at [769, 291] on icon at bounding box center [777, 284] width 16 height 16
click at [767, 555] on button "Vincular" at bounding box center [765, 554] width 65 height 32
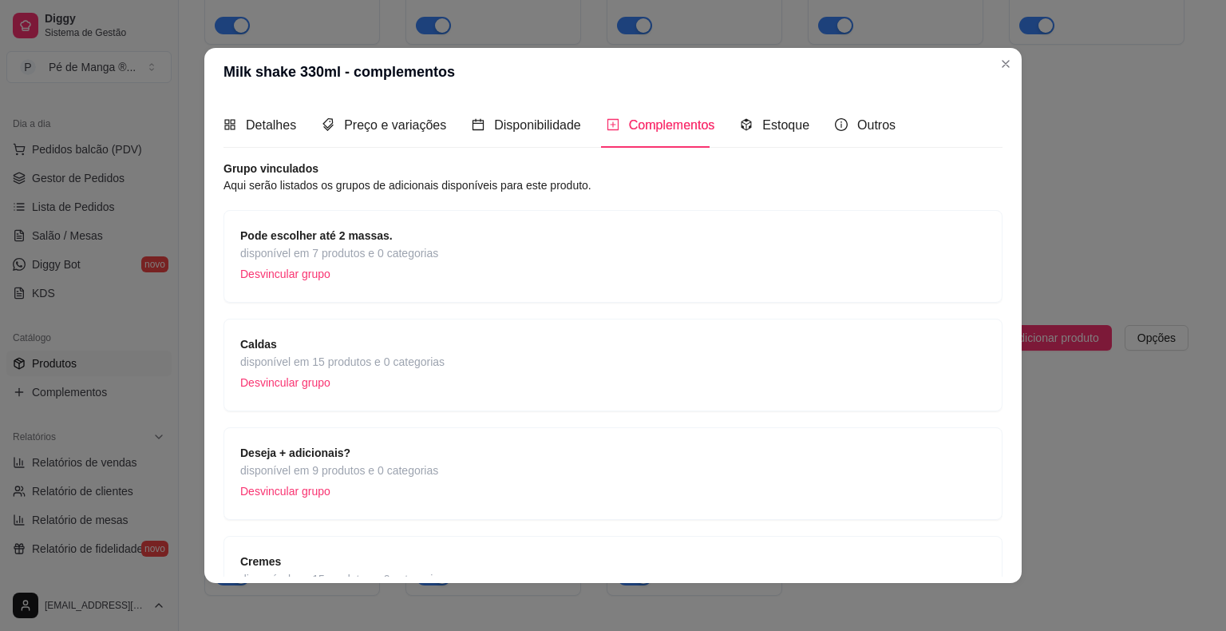
scroll to position [114, 0]
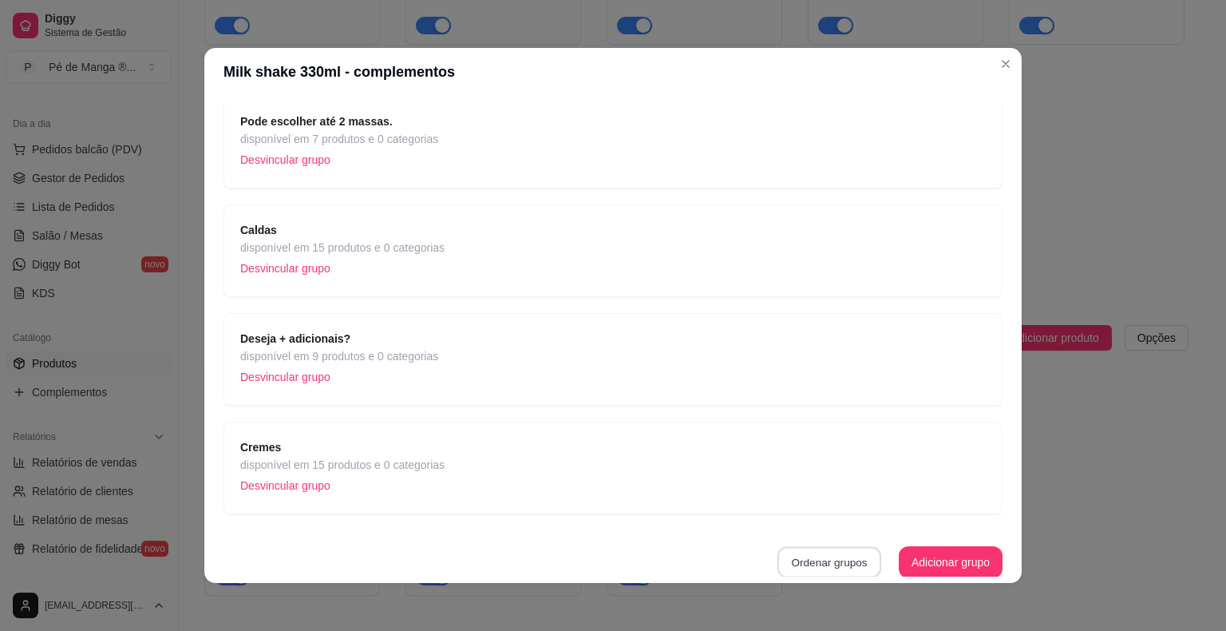
click at [837, 564] on button "Ordenar grupos" at bounding box center [829, 562] width 104 height 31
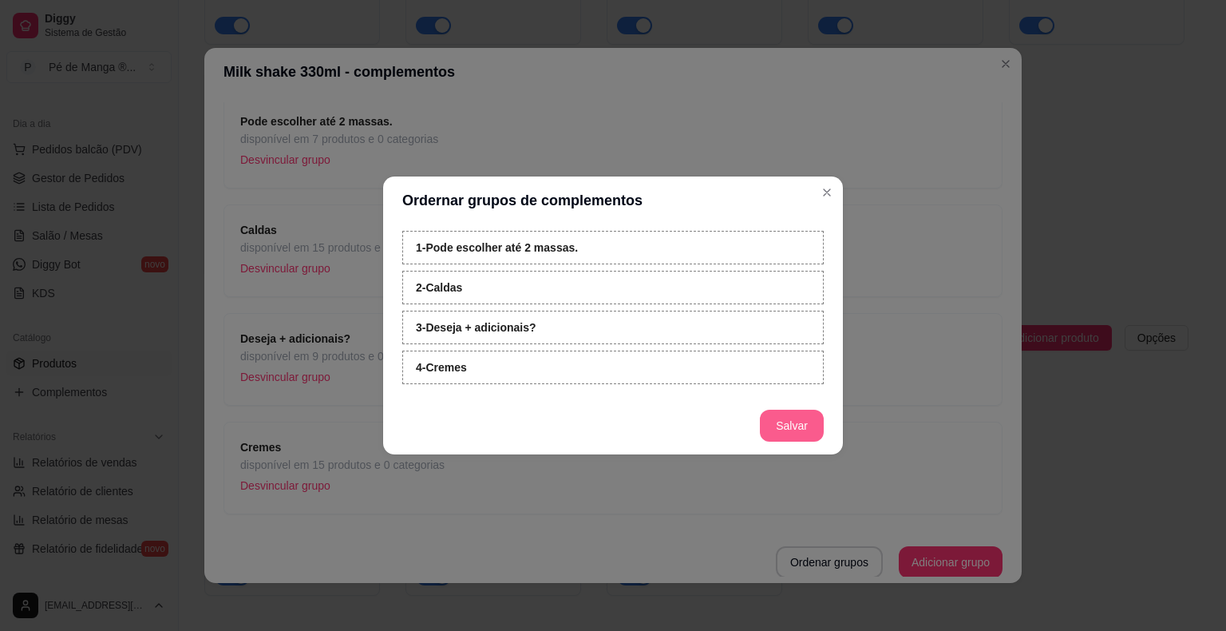
click at [776, 427] on button "Salvar" at bounding box center [792, 425] width 64 height 32
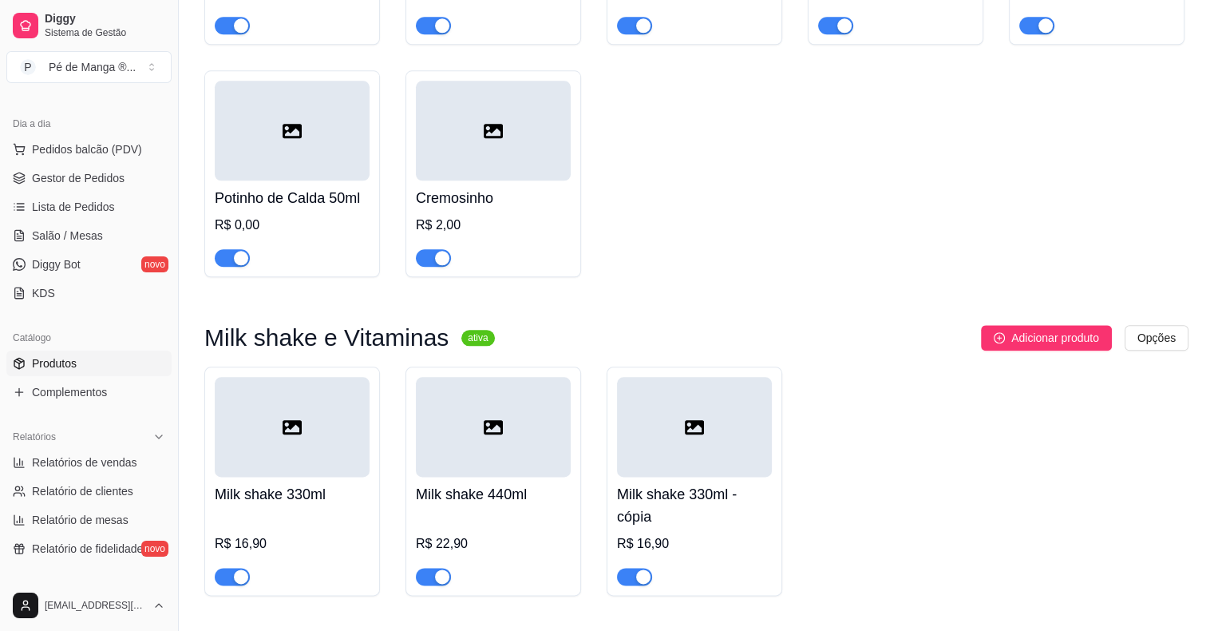
click at [666, 528] on h4 "Milk shake 330ml - cópia" at bounding box center [694, 505] width 155 height 45
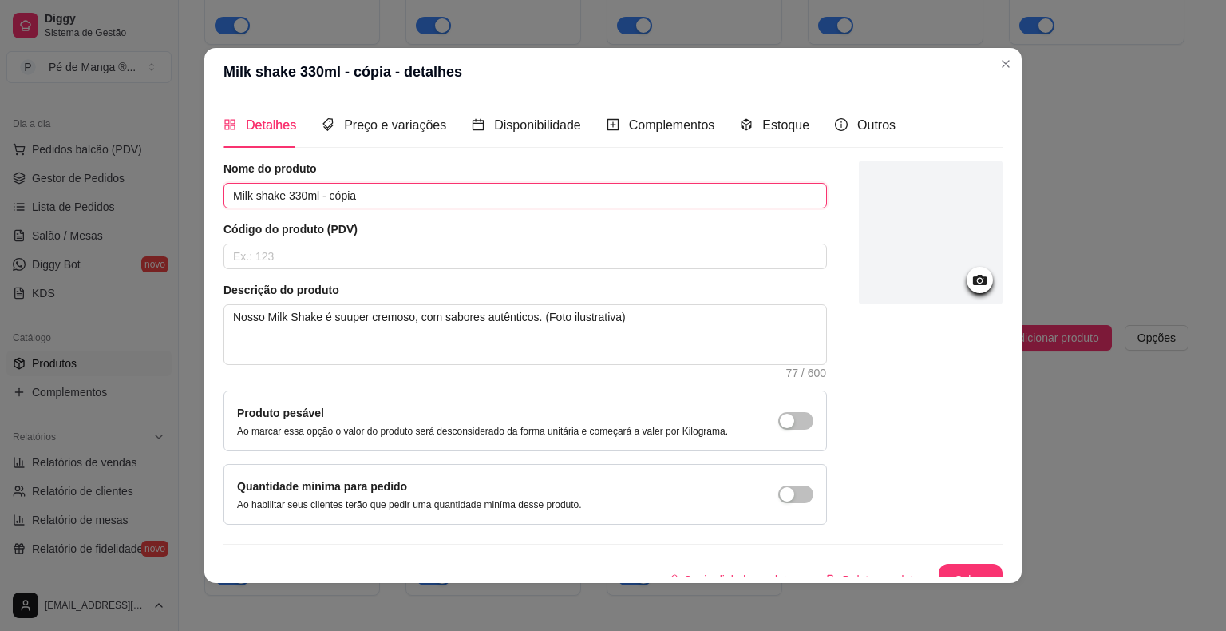
drag, startPoint x: 283, startPoint y: 193, endPoint x: 387, endPoint y: 209, distance: 105.8
click at [387, 209] on div "Nome do produto Milk shake 330ml - cópia Código do produto (PDV) Descrição do p…" at bounding box center [524, 342] width 603 height 364
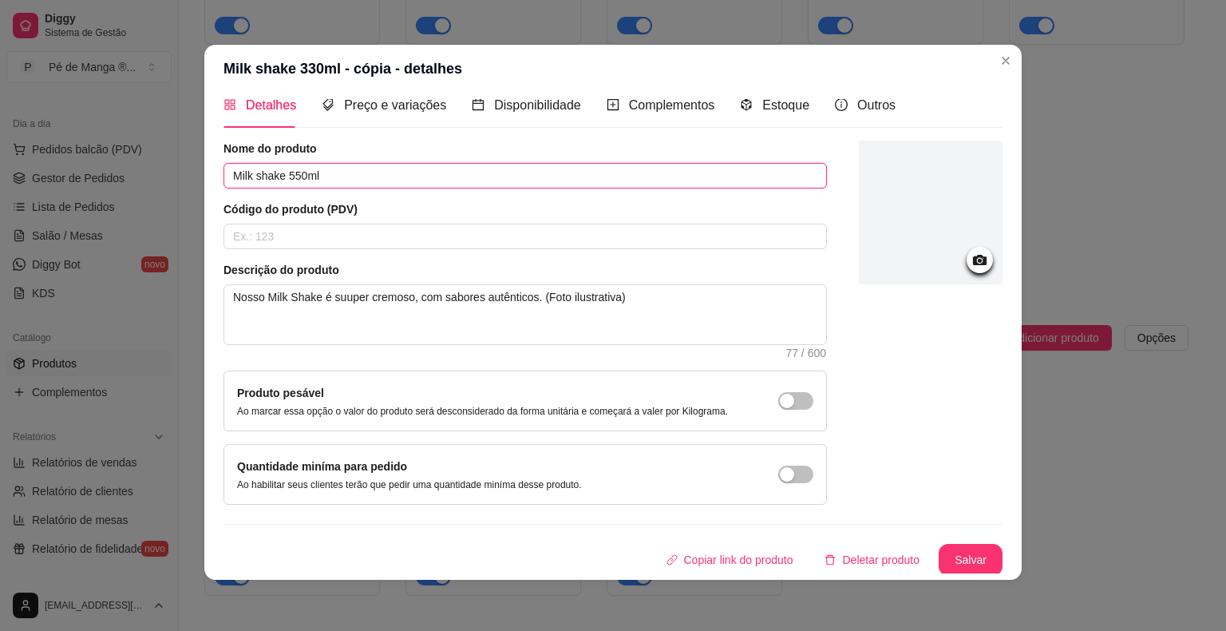
scroll to position [0, 0]
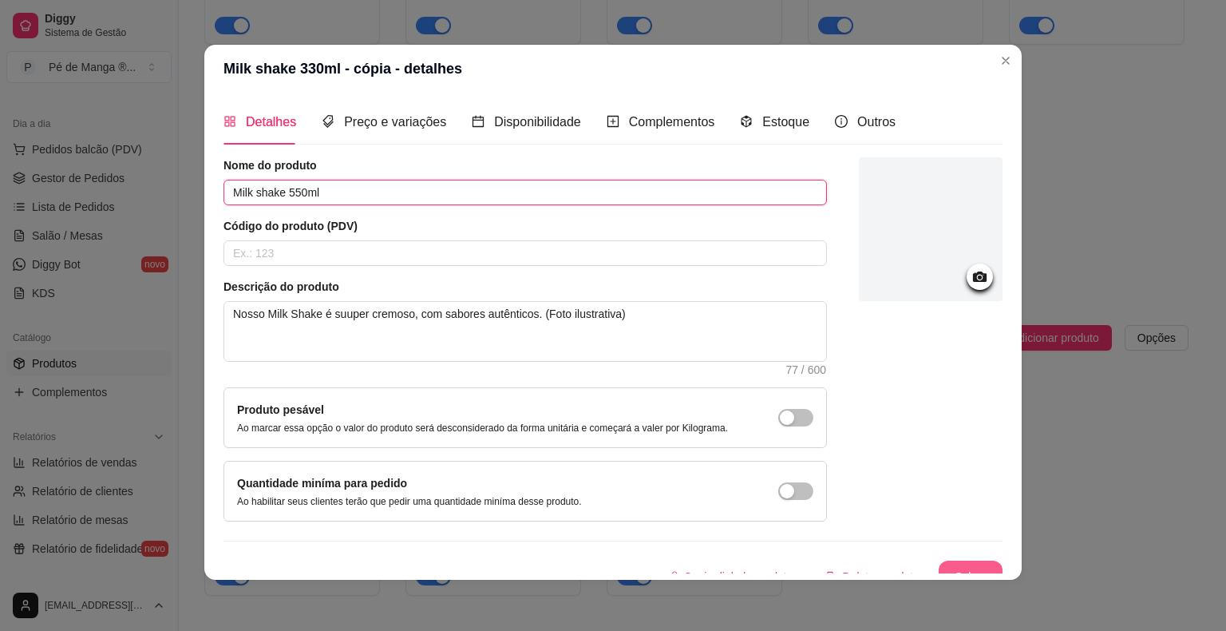
type input "Milk shake 550ml"
click at [940, 569] on button "Salvar" at bounding box center [970, 576] width 62 height 31
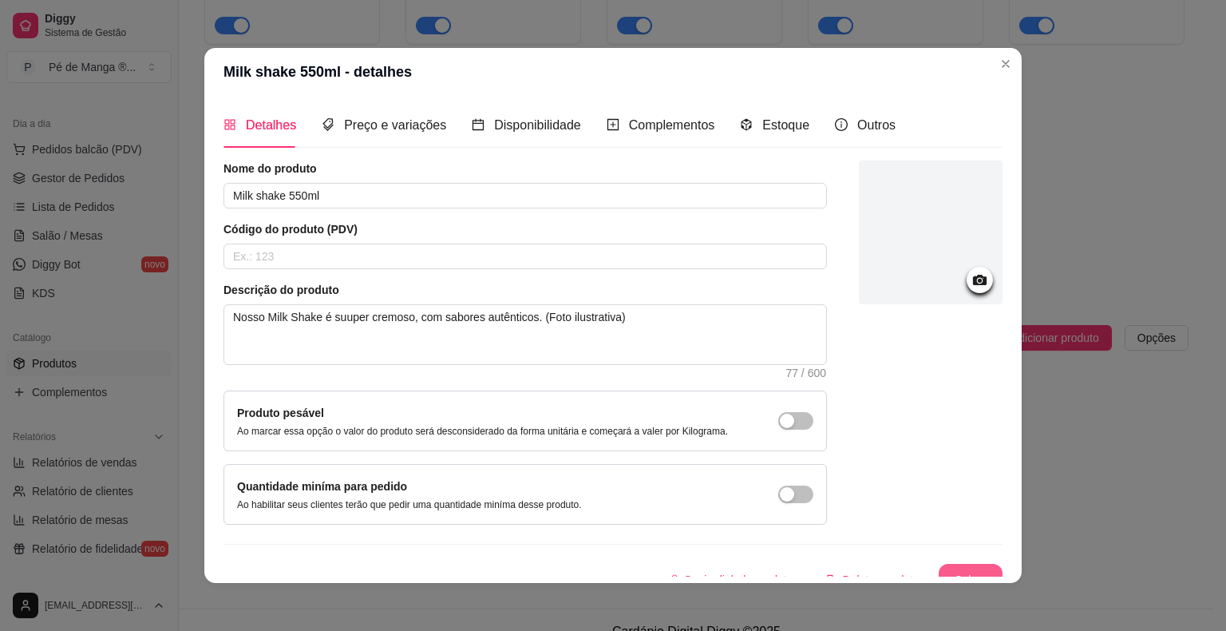
click at [949, 563] on button "Salvar" at bounding box center [971, 579] width 64 height 32
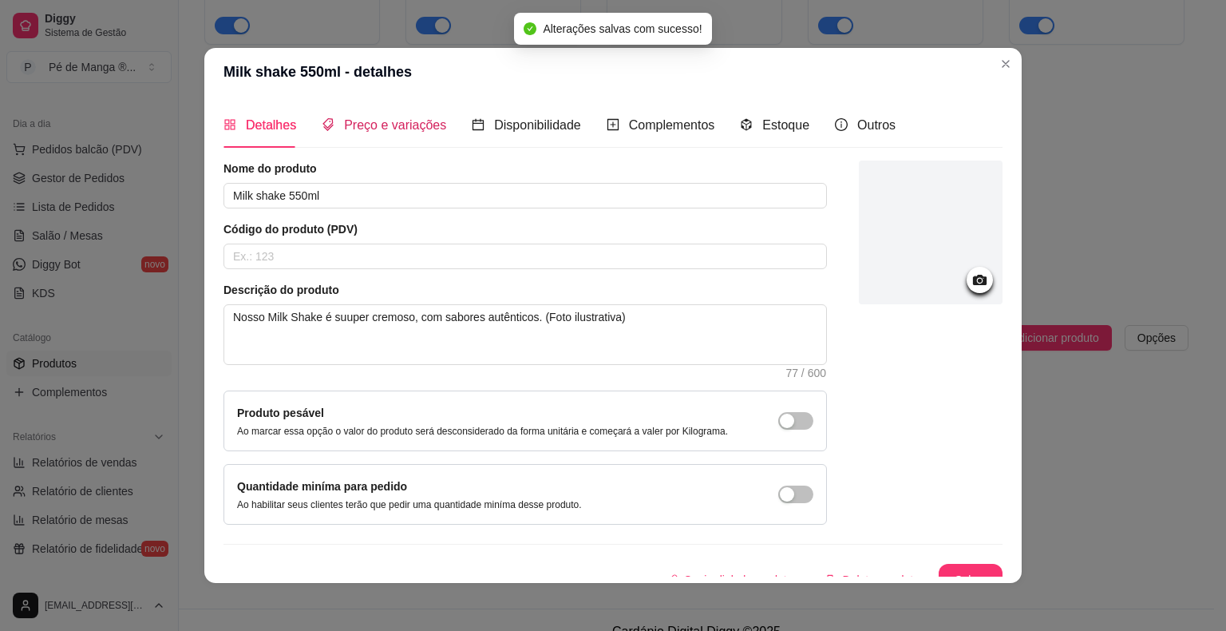
click at [380, 125] on span "Preço e variações" at bounding box center [395, 125] width 102 height 14
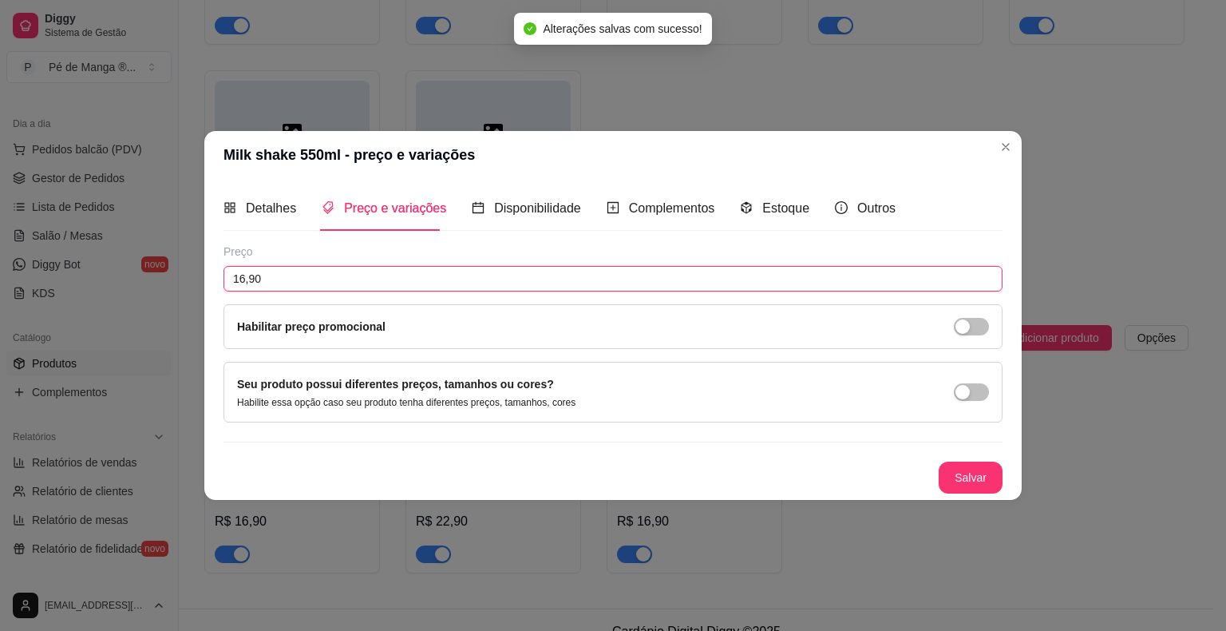
drag, startPoint x: 322, startPoint y: 282, endPoint x: 173, endPoint y: 290, distance: 149.5
click at [173, 289] on div "Milk shake 550ml - preço e variações Detalhes Preço e variações Disponibilidade…" at bounding box center [613, 315] width 1226 height 631
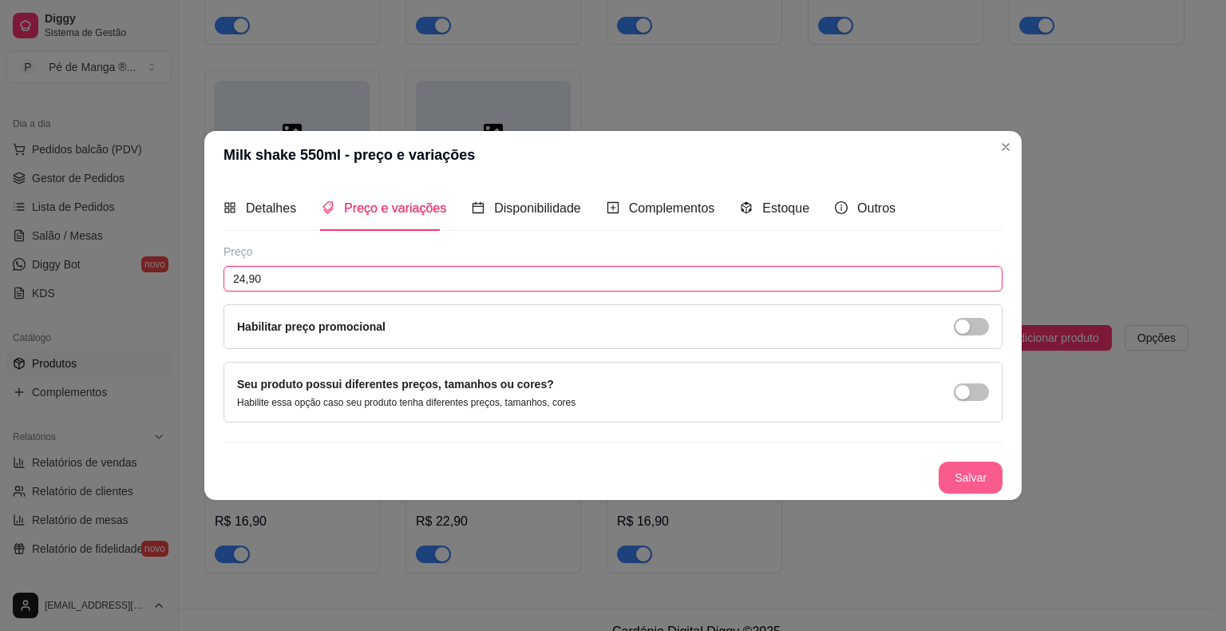
type input "24,90"
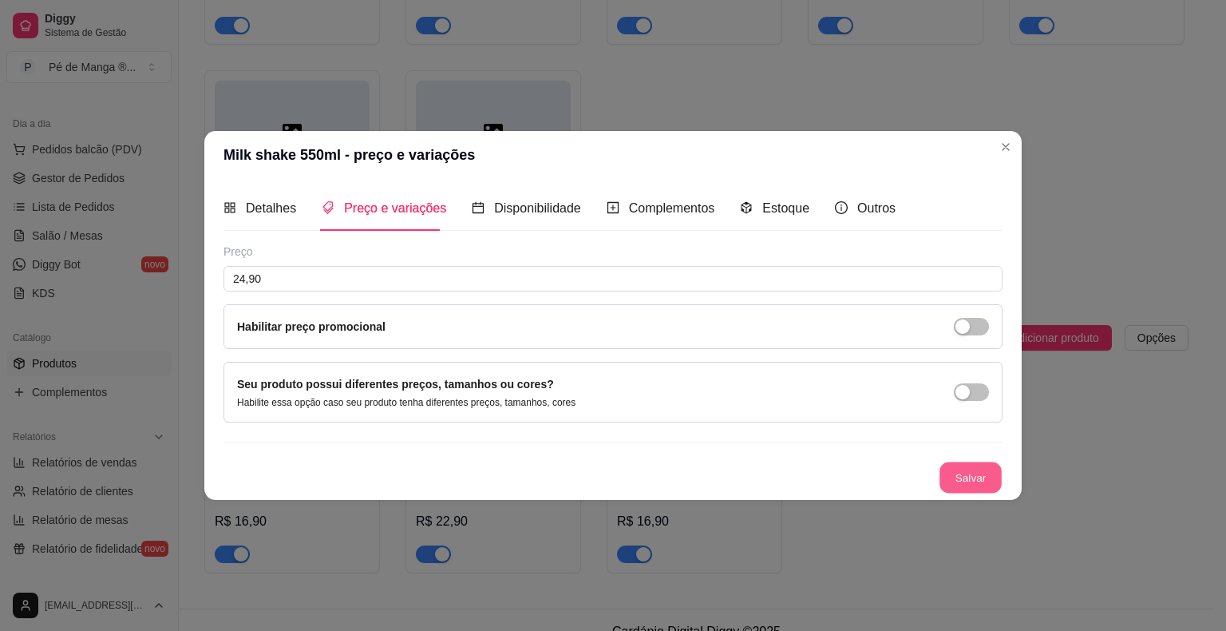
click at [982, 479] on button "Salvar" at bounding box center [970, 477] width 62 height 31
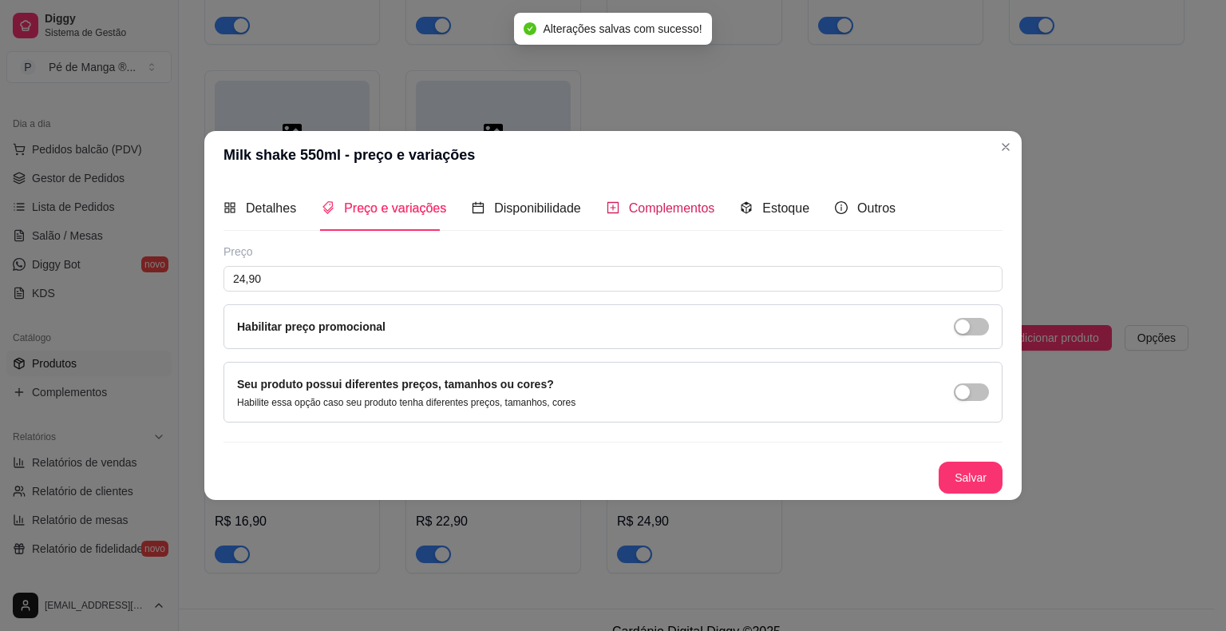
click at [676, 209] on span "Complementos" at bounding box center [672, 208] width 86 height 14
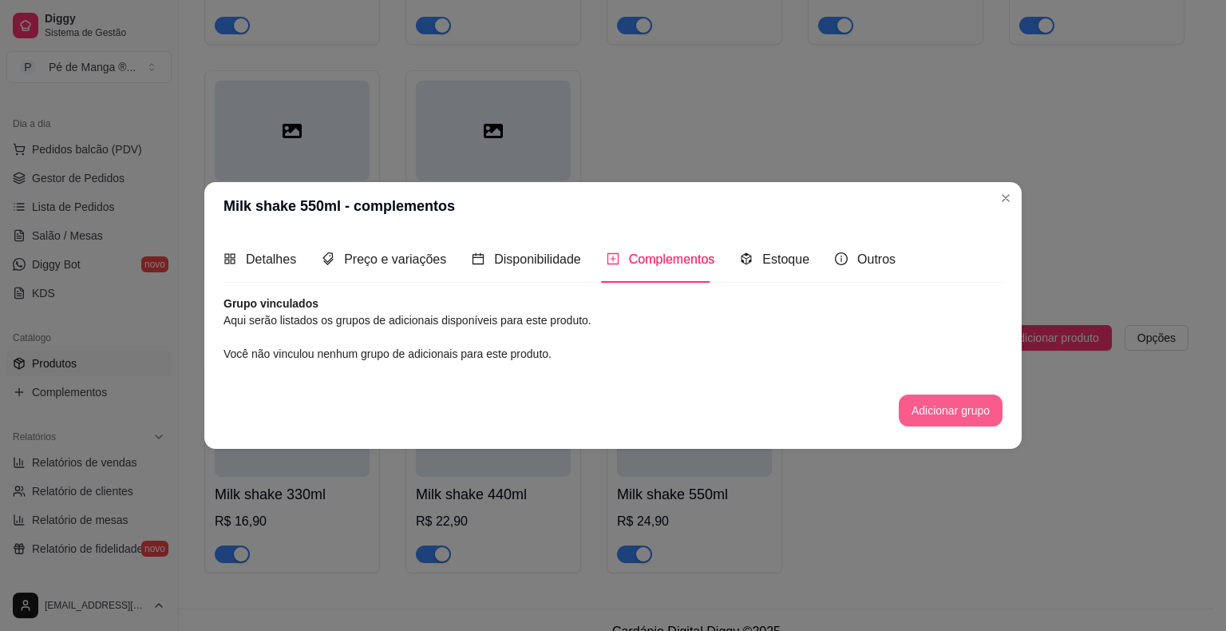
click at [926, 410] on button "Adicionar grupo" at bounding box center [951, 410] width 104 height 32
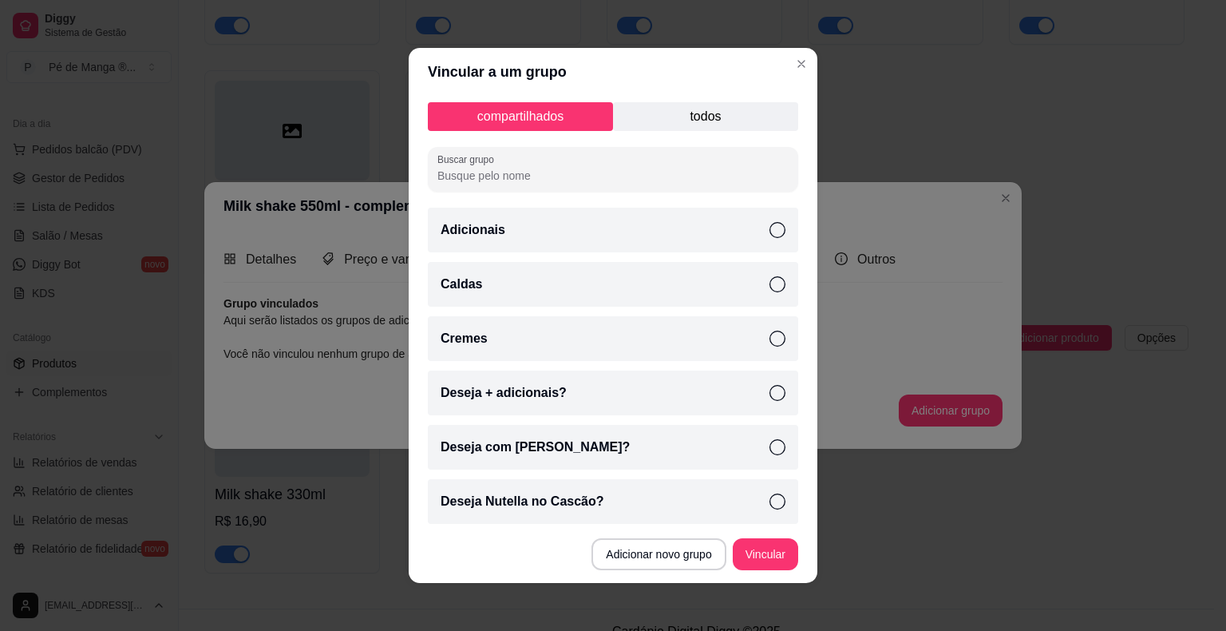
click at [692, 107] on p "todos" at bounding box center [705, 116] width 185 height 29
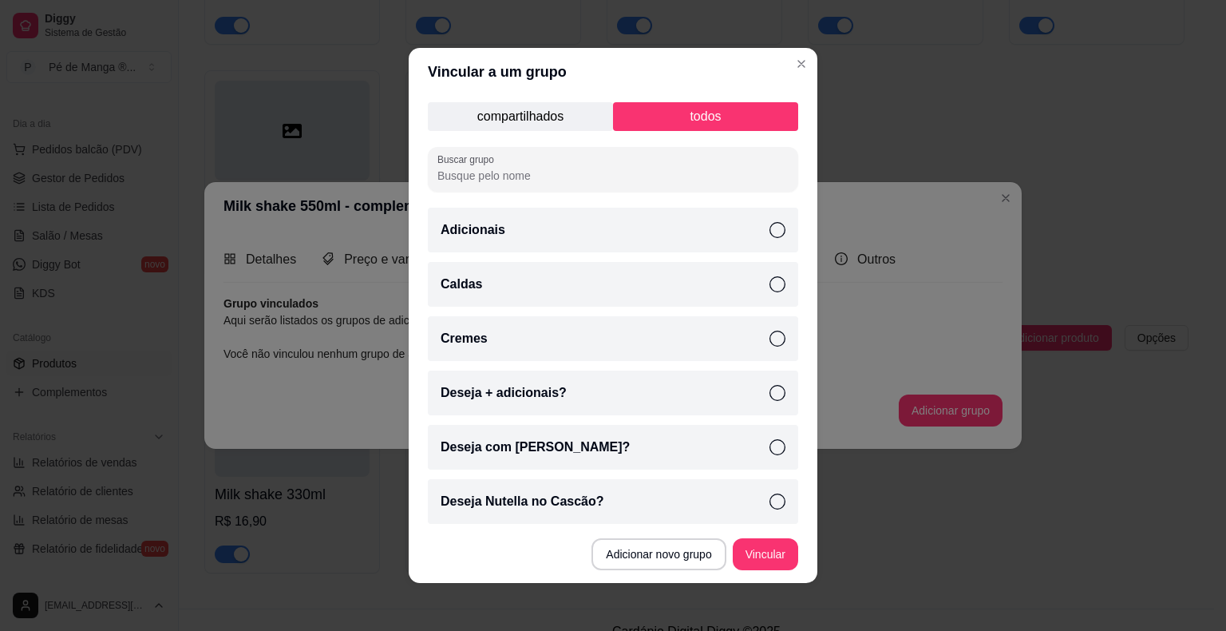
click at [769, 282] on icon at bounding box center [777, 284] width 16 height 16
click at [769, 340] on icon at bounding box center [777, 338] width 16 height 16
click at [769, 388] on icon at bounding box center [777, 393] width 16 height 16
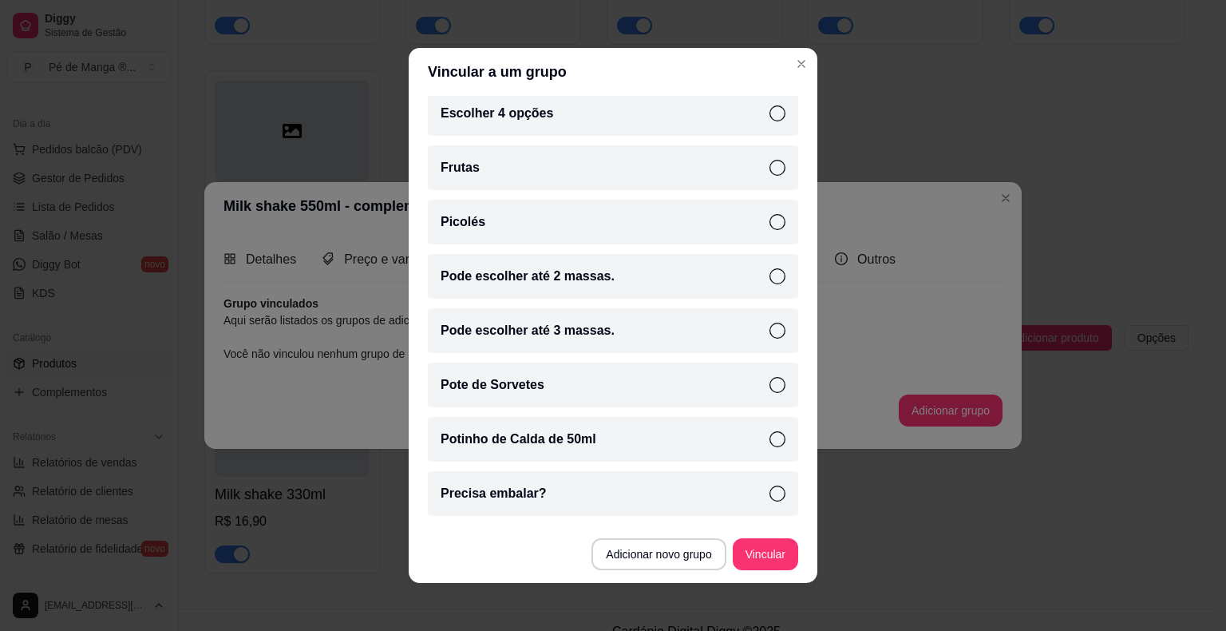
scroll to position [559, 0]
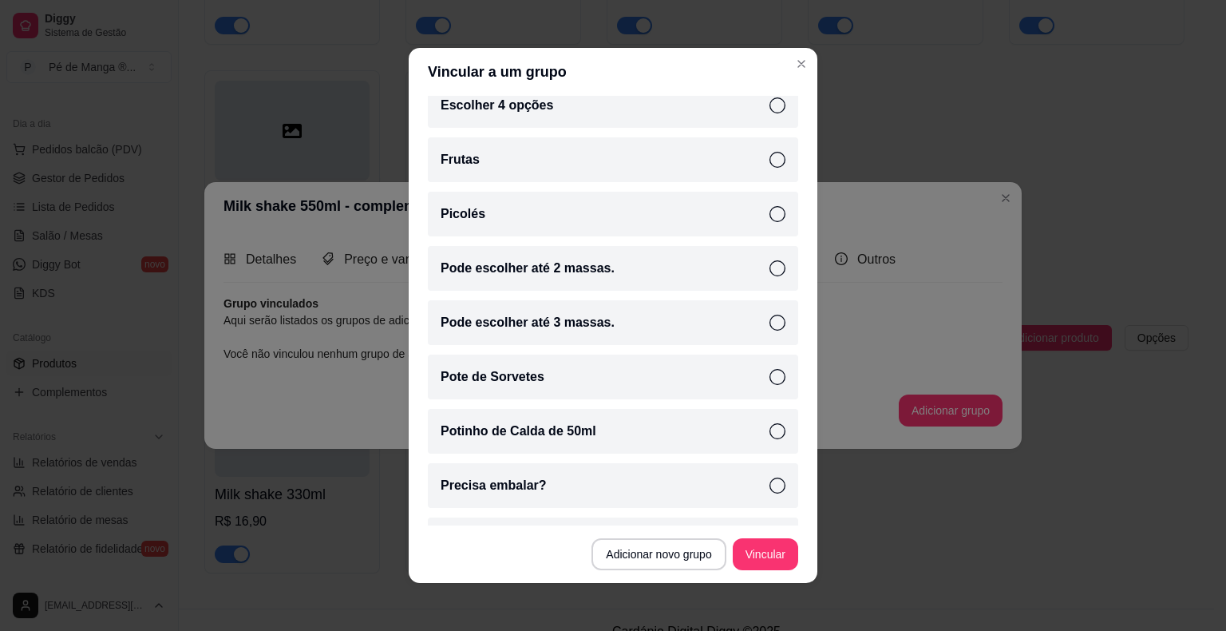
click at [769, 273] on icon at bounding box center [777, 268] width 16 height 16
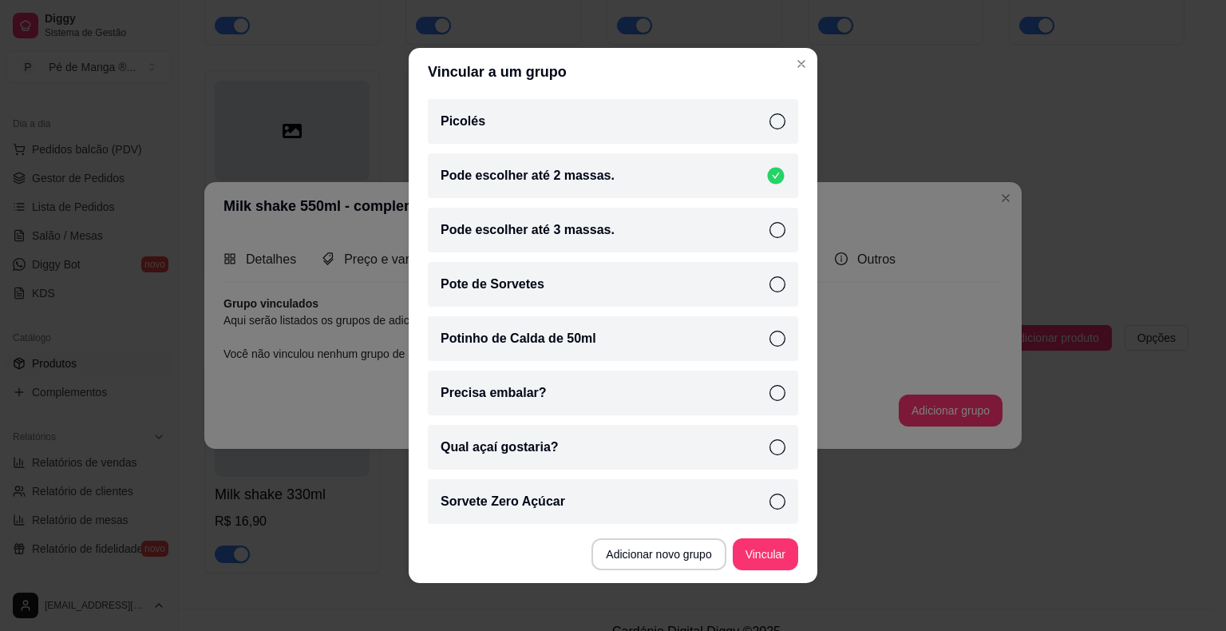
scroll to position [655, 0]
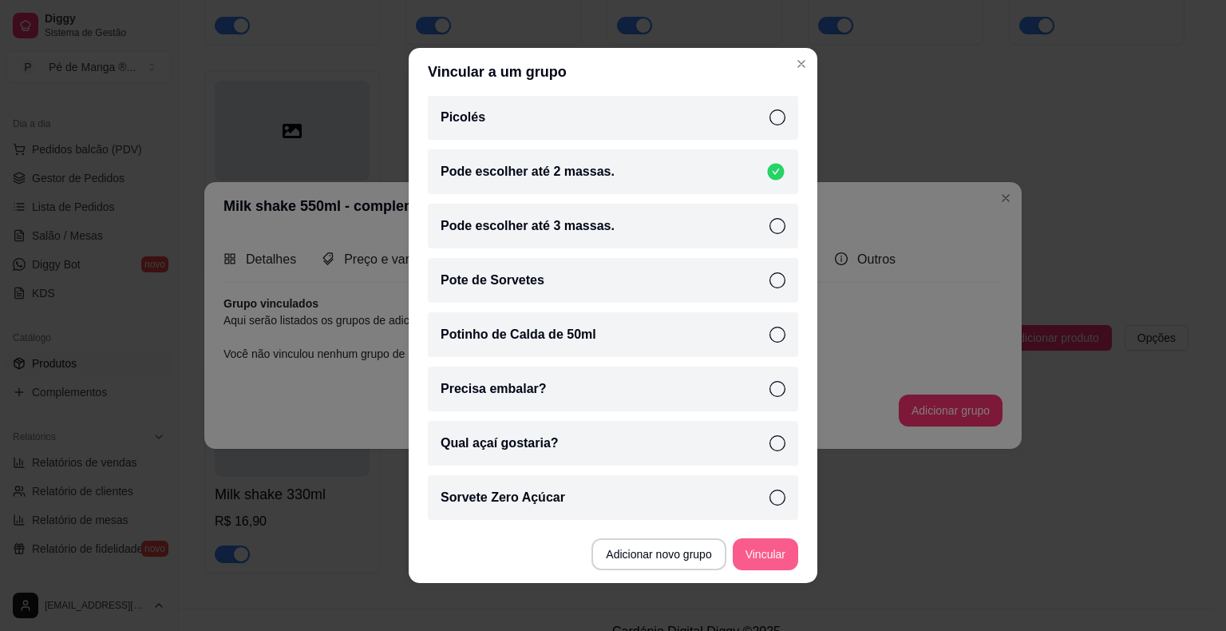
click at [773, 560] on button "Vincular" at bounding box center [765, 554] width 65 height 32
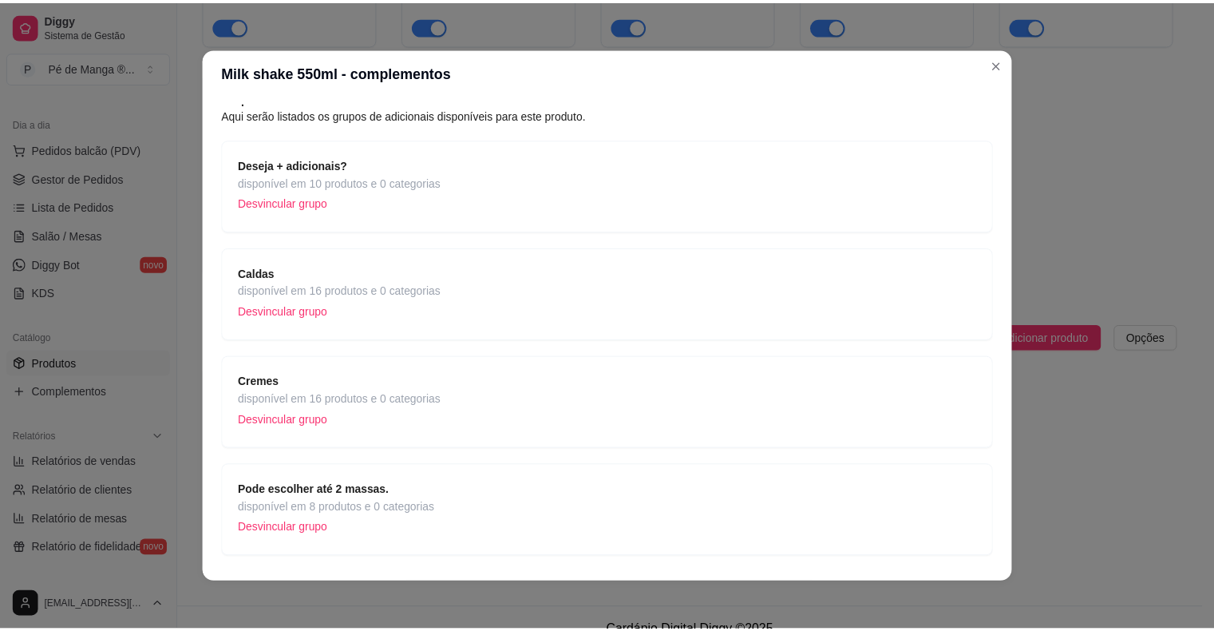
scroll to position [114, 0]
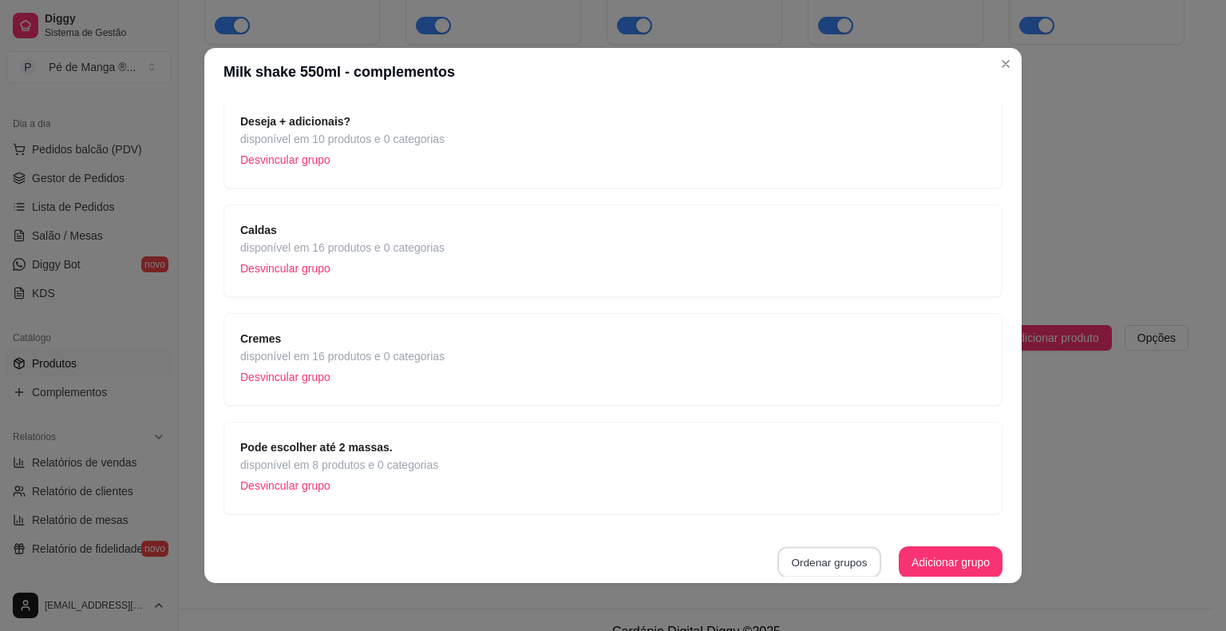
click at [830, 570] on button "Ordenar grupos" at bounding box center [829, 562] width 104 height 31
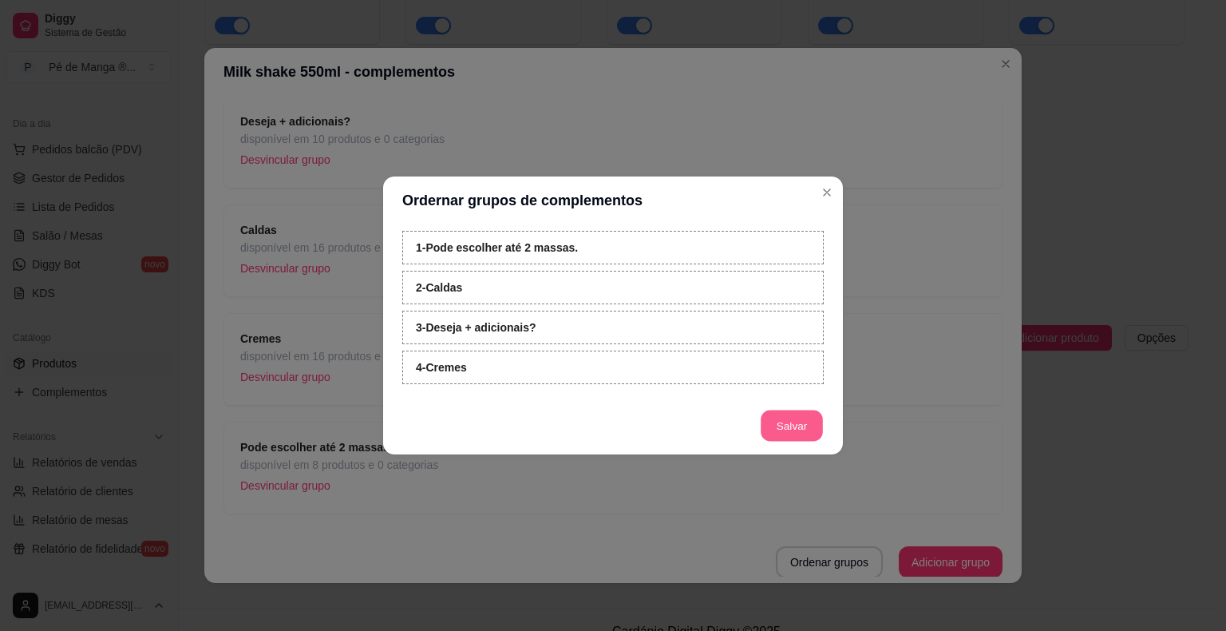
click at [782, 429] on button "Salvar" at bounding box center [792, 425] width 62 height 31
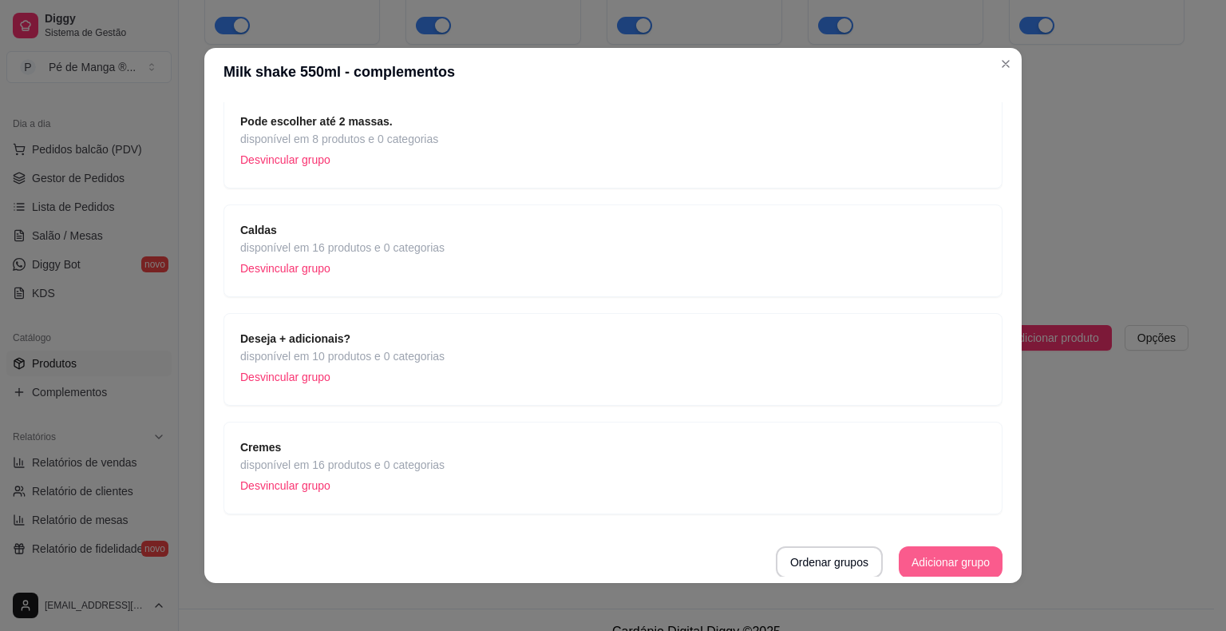
click at [945, 552] on button "Adicionar grupo" at bounding box center [951, 562] width 104 height 32
click at [986, 55] on header "Milk shake 550ml - complementos" at bounding box center [612, 72] width 817 height 48
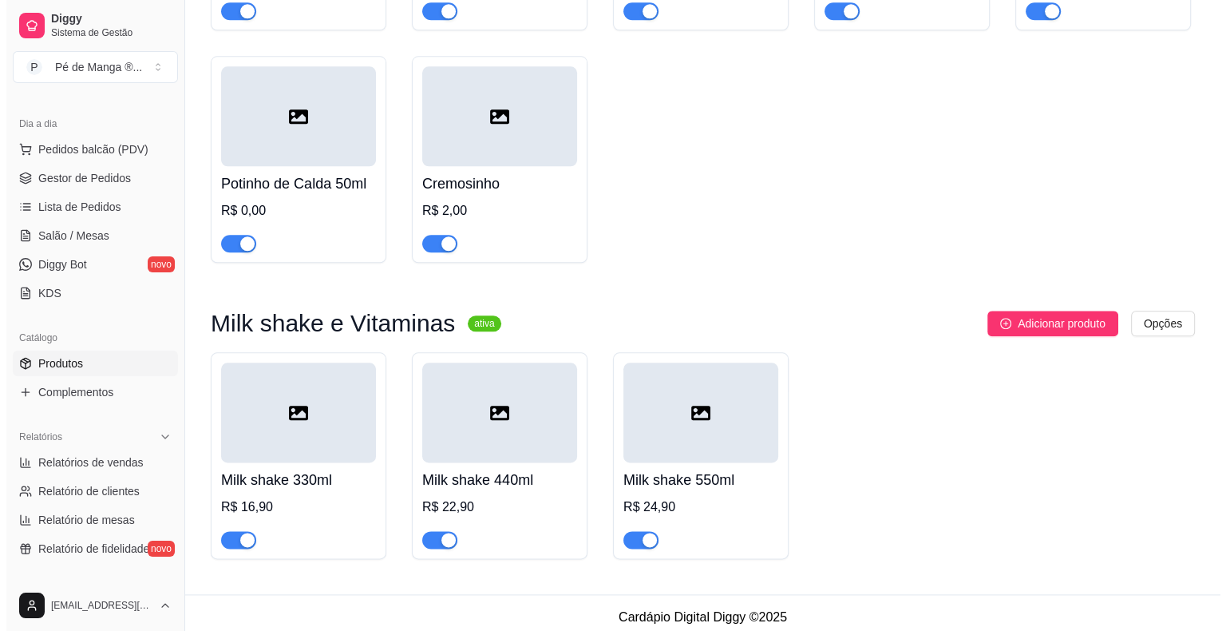
scroll to position [1853, 0]
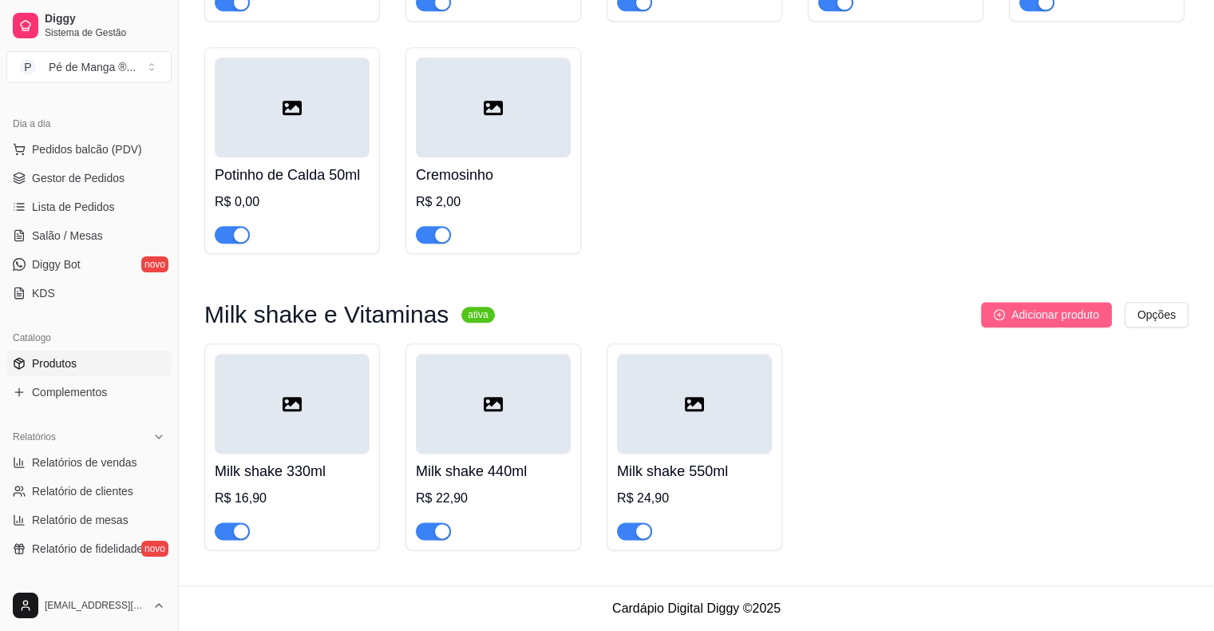
click at [1001, 314] on icon "plus-circle" at bounding box center [999, 314] width 11 height 11
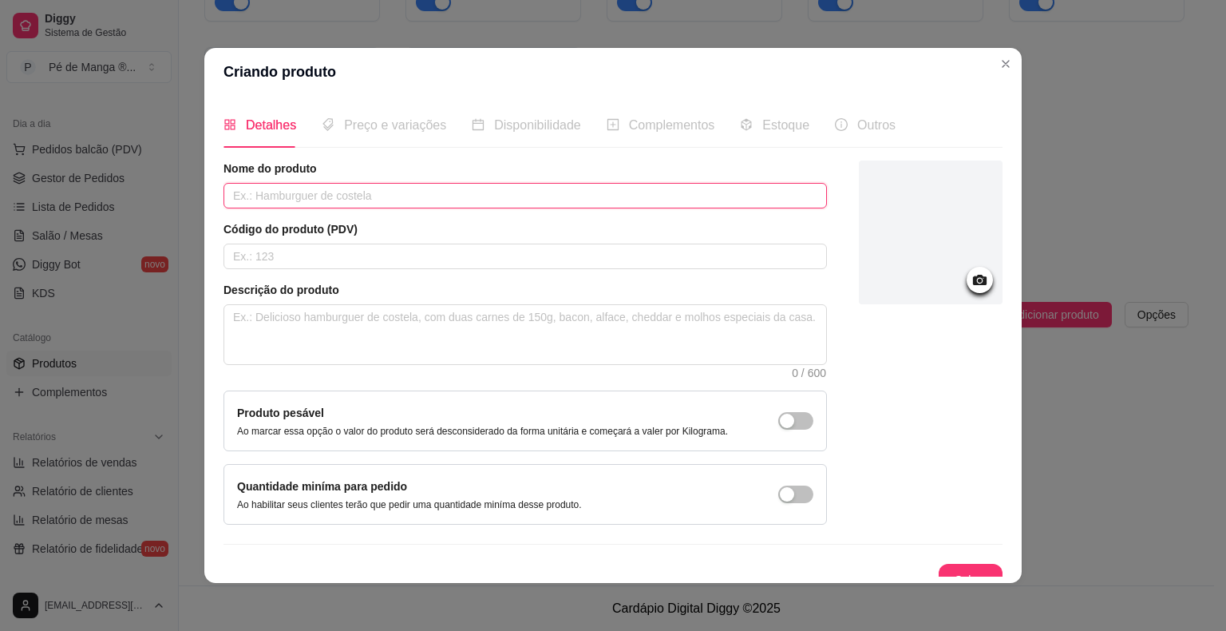
click at [362, 184] on input "text" at bounding box center [524, 196] width 603 height 26
click at [374, 115] on div "Preço e variações" at bounding box center [384, 125] width 125 height 20
click at [372, 126] on span "Preço e variações" at bounding box center [395, 125] width 102 height 14
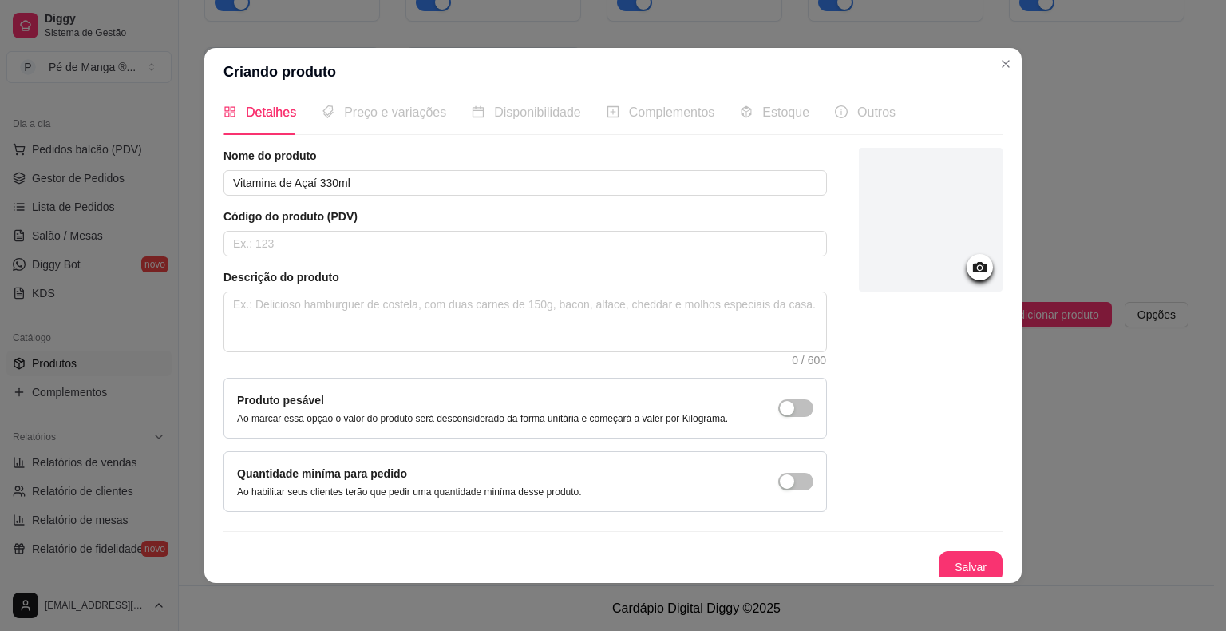
scroll to position [17, 0]
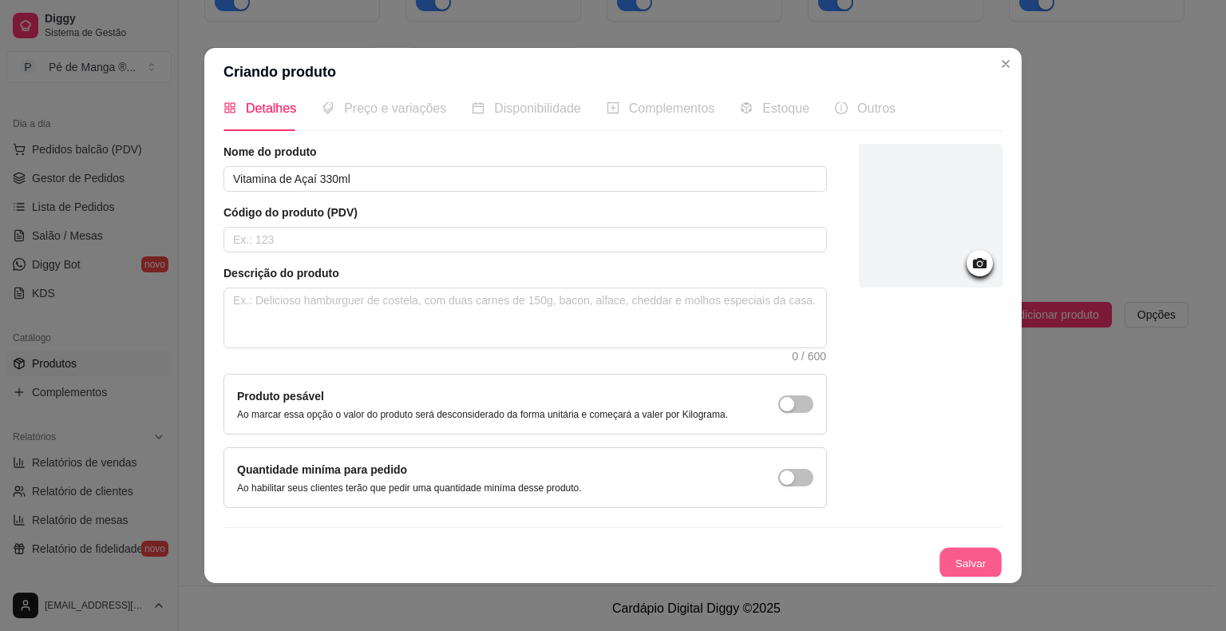
click at [955, 563] on button "Salvar" at bounding box center [970, 563] width 62 height 31
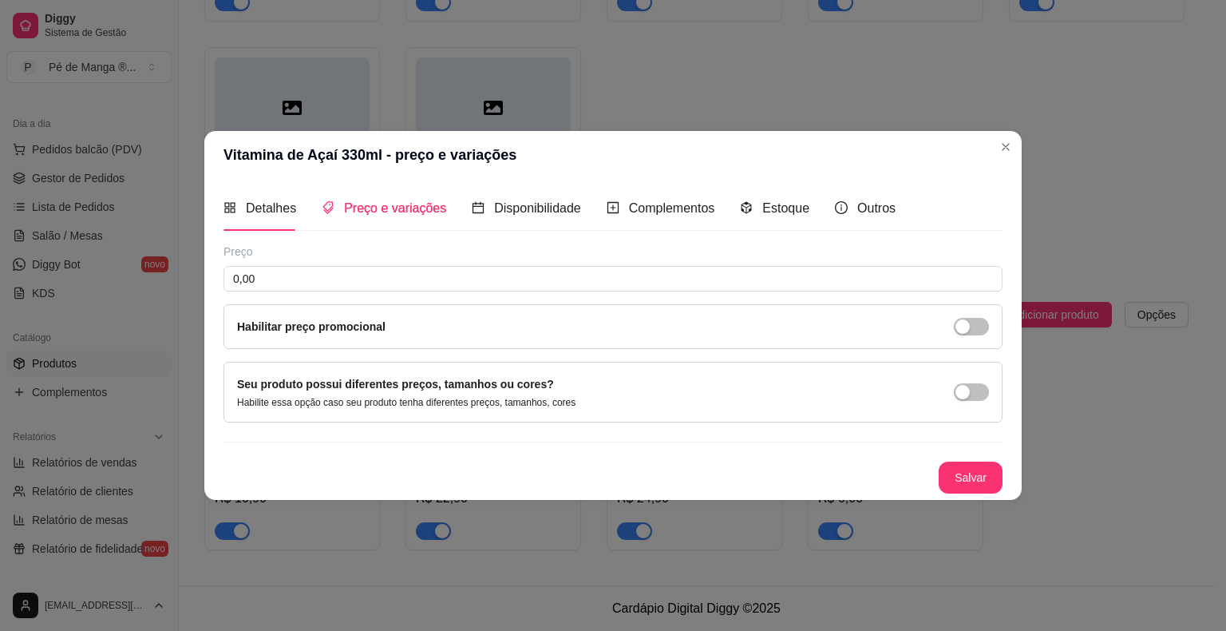
scroll to position [0, 0]
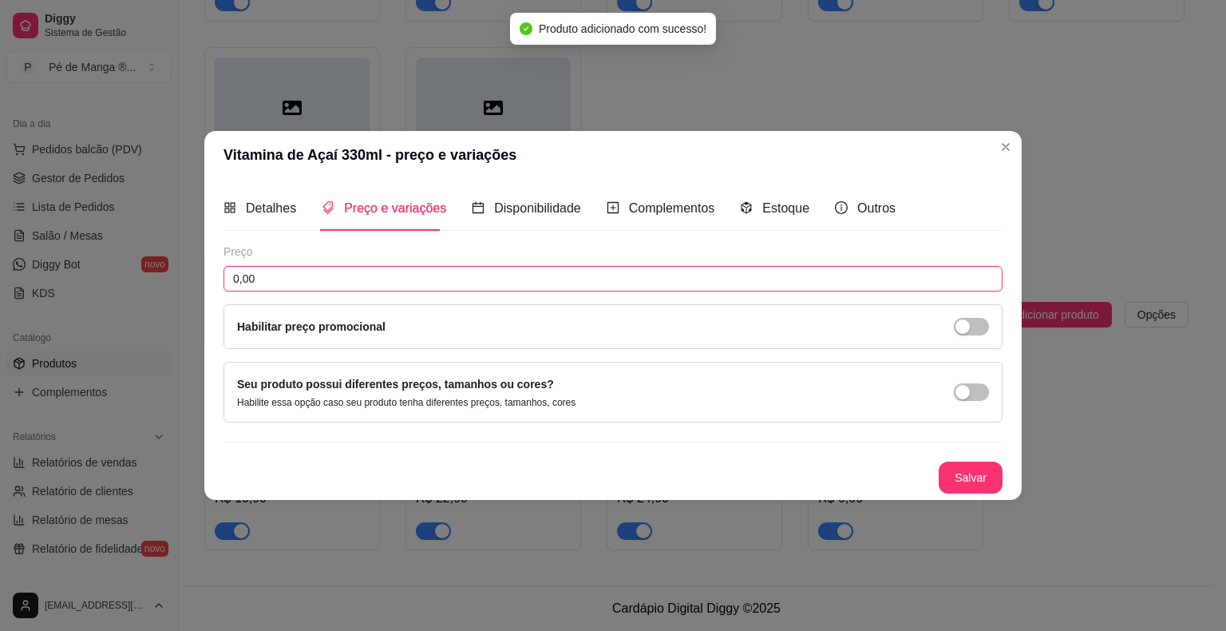
click at [418, 286] on input "0,00" at bounding box center [612, 279] width 779 height 26
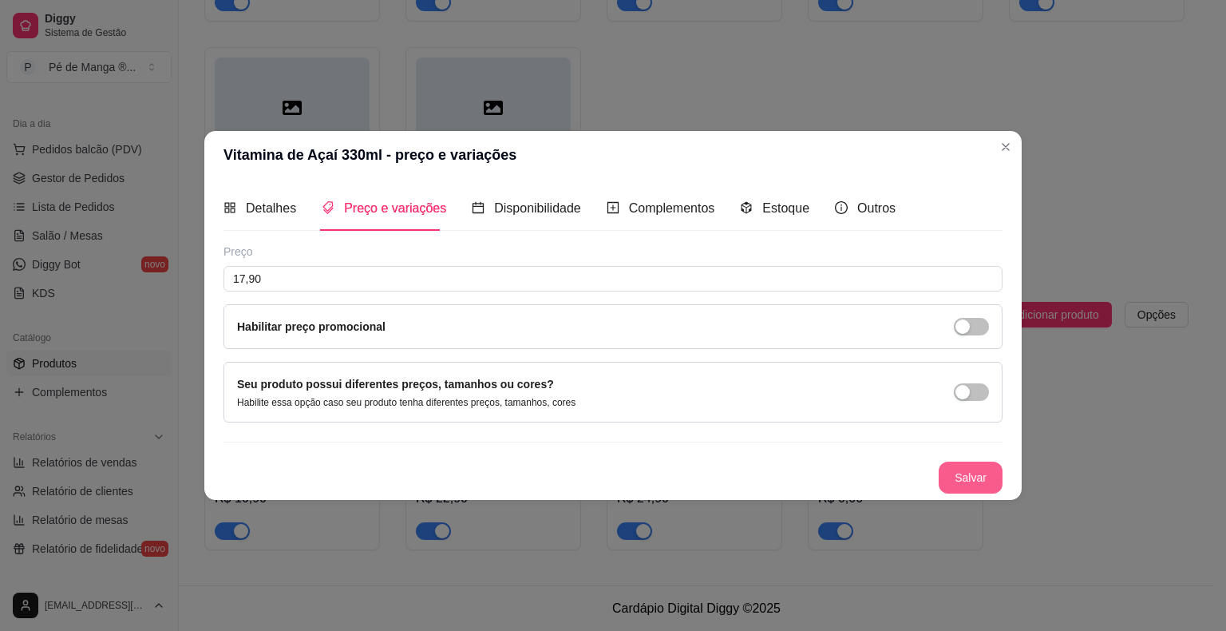
click at [965, 489] on button "Salvar" at bounding box center [971, 477] width 64 height 32
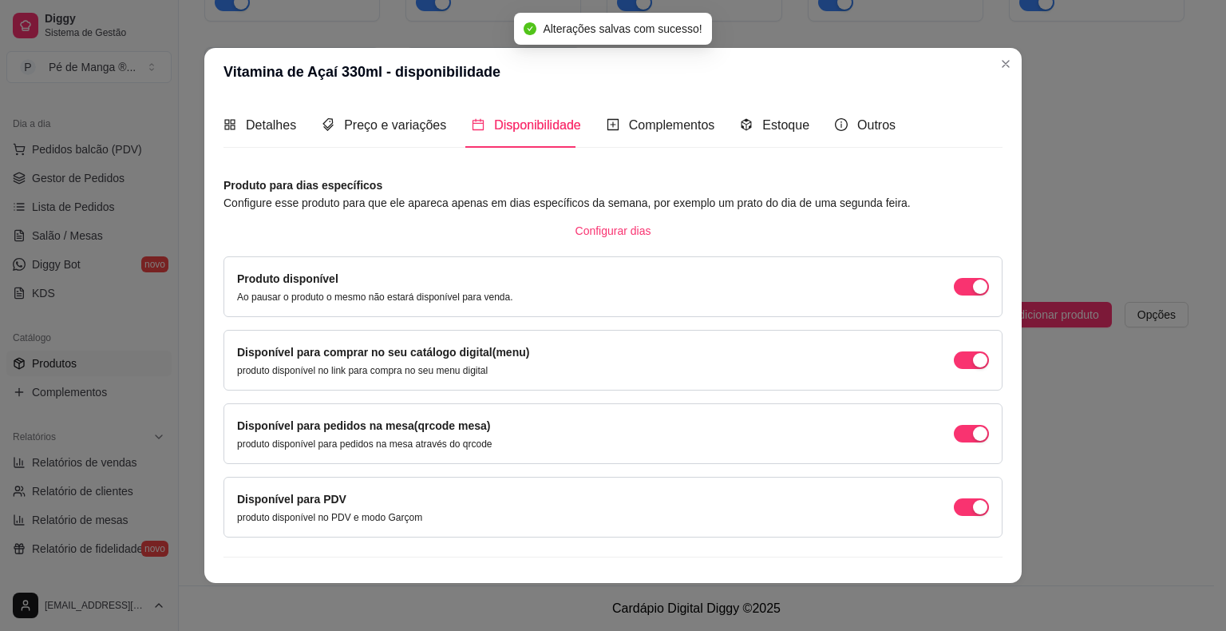
click at [666, 137] on div "Complementos" at bounding box center [661, 124] width 109 height 45
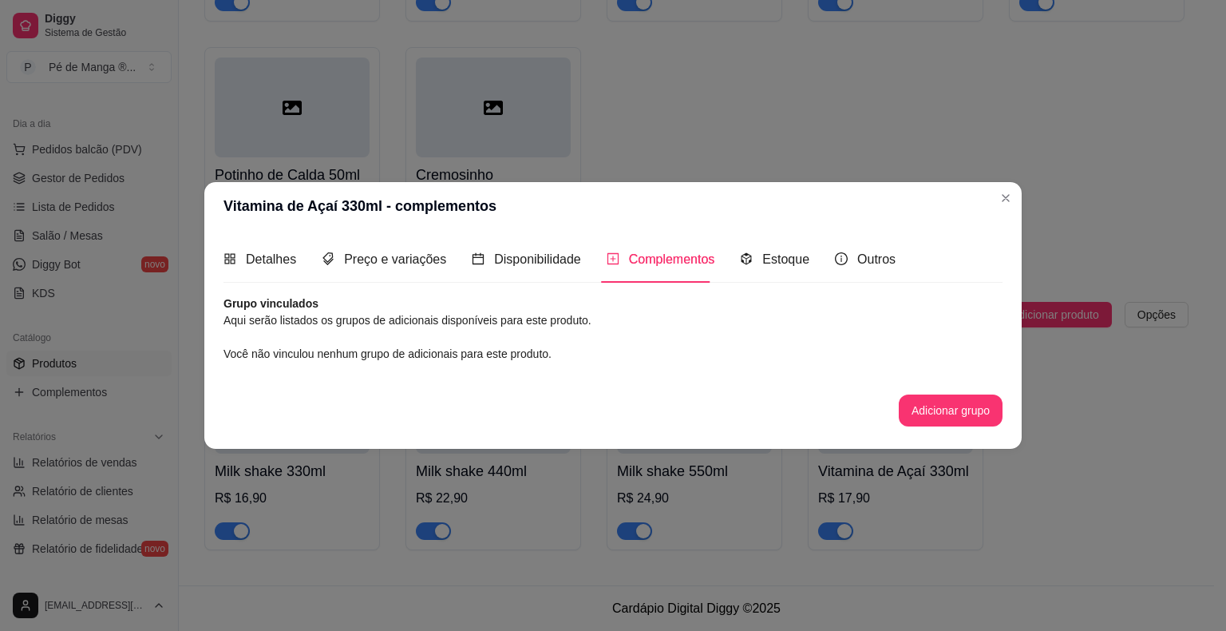
click at [948, 412] on button "Adicionar grupo" at bounding box center [951, 410] width 104 height 32
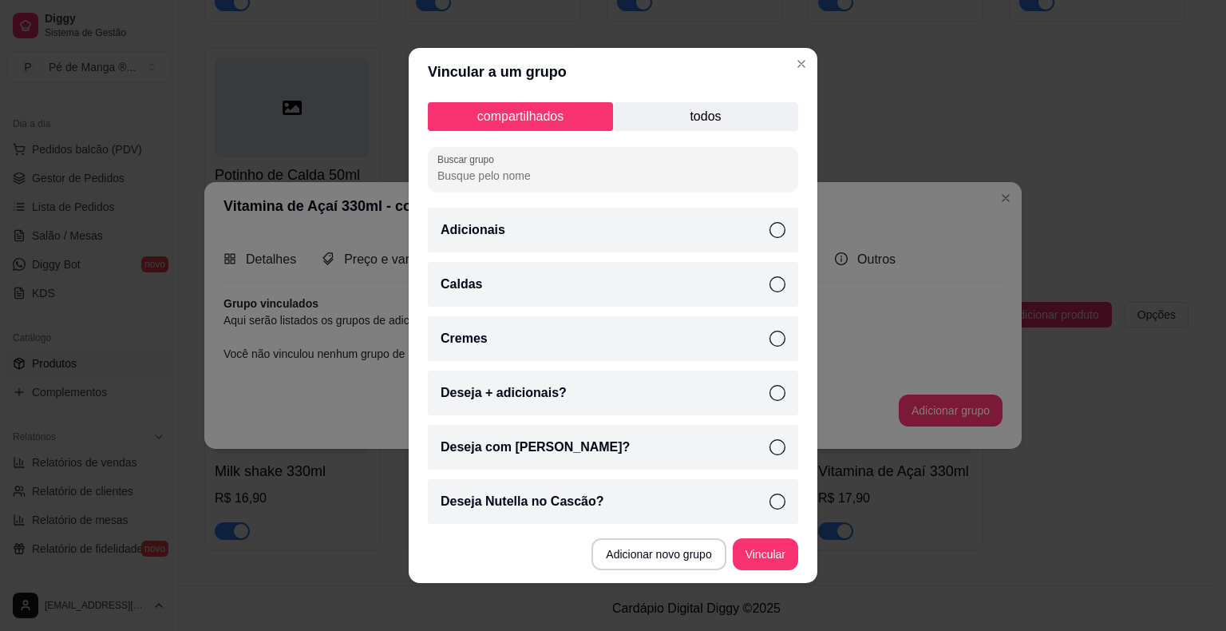
scroll to position [167, 0]
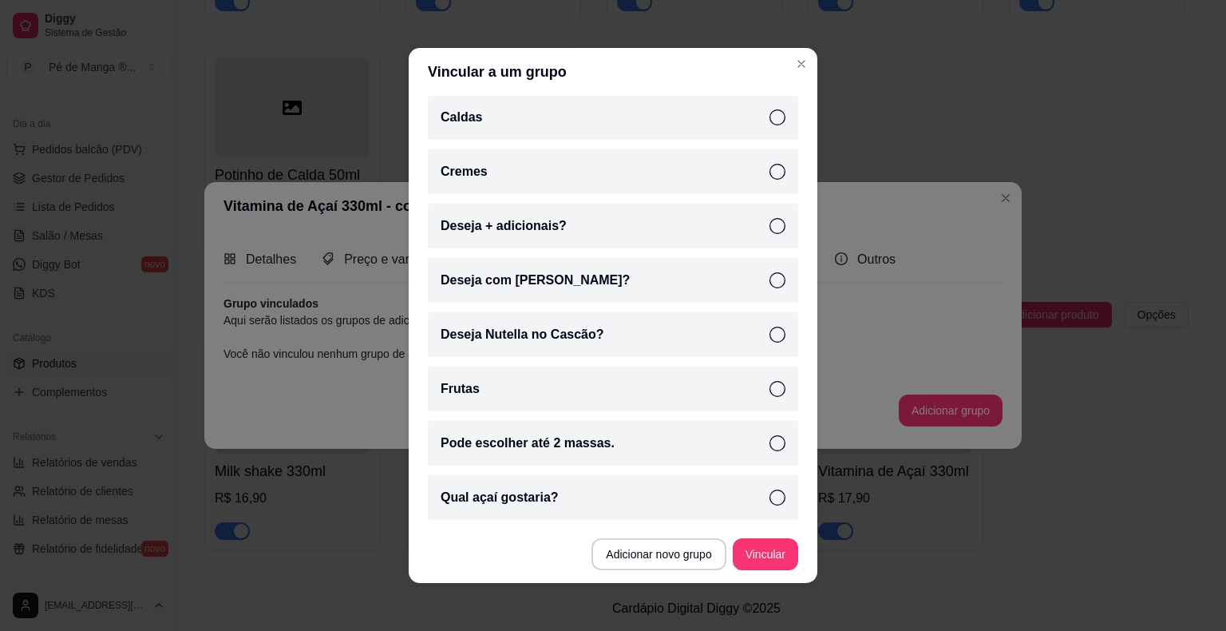
click at [769, 277] on icon at bounding box center [777, 280] width 16 height 16
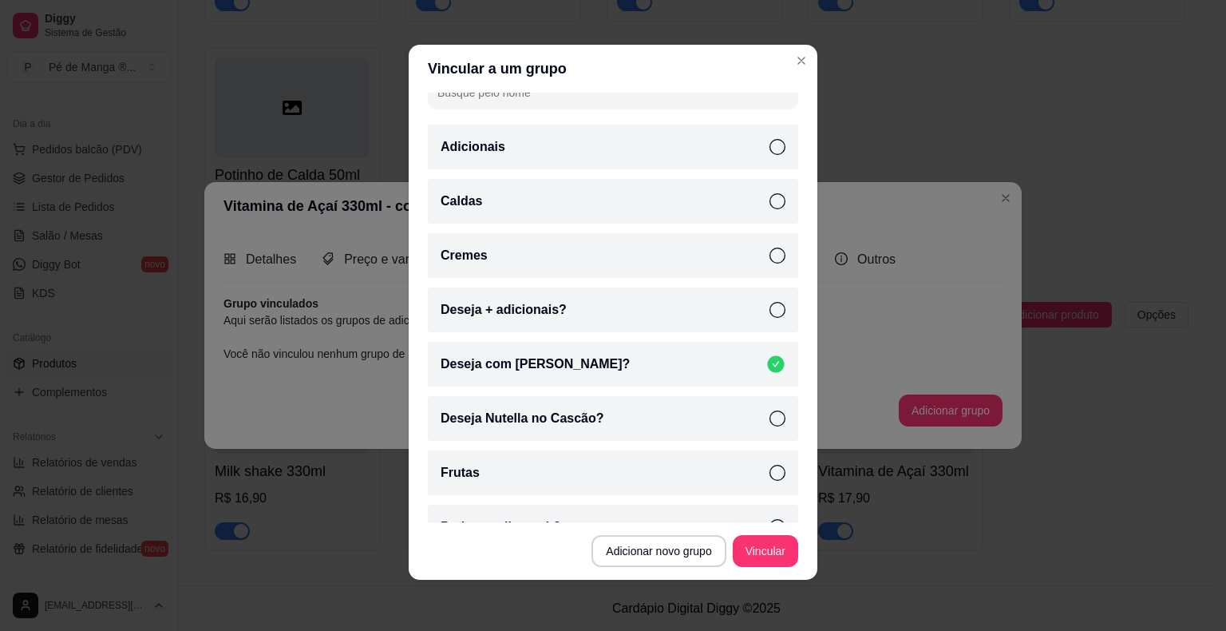
scroll to position [0, 0]
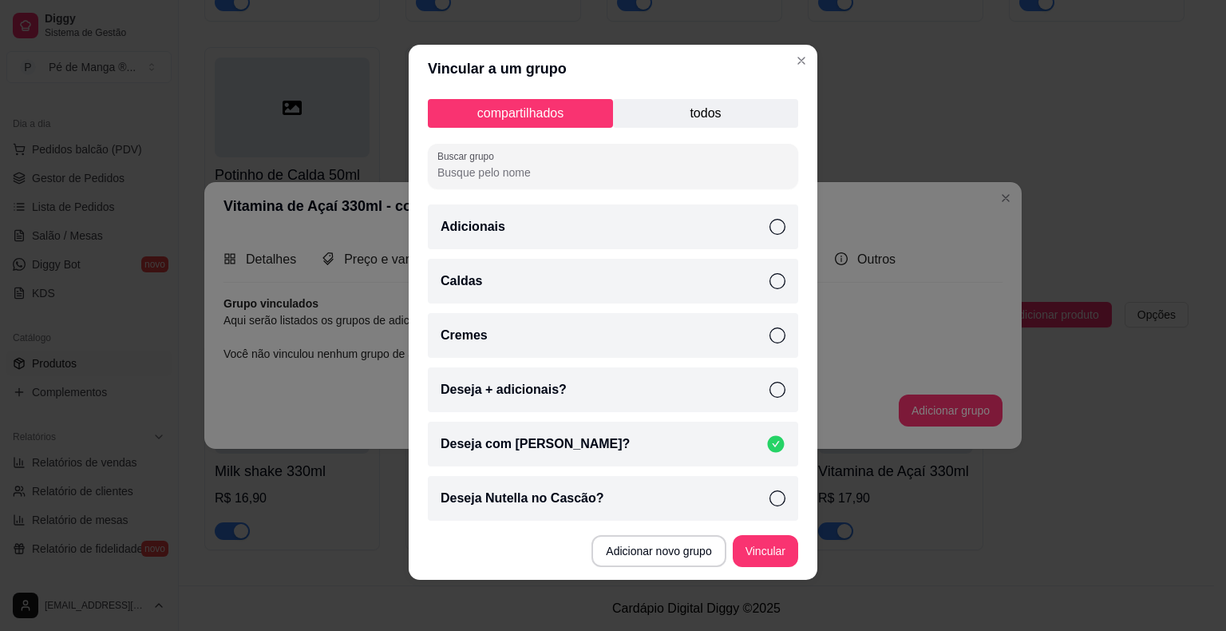
click at [693, 105] on p "todos" at bounding box center [705, 113] width 185 height 29
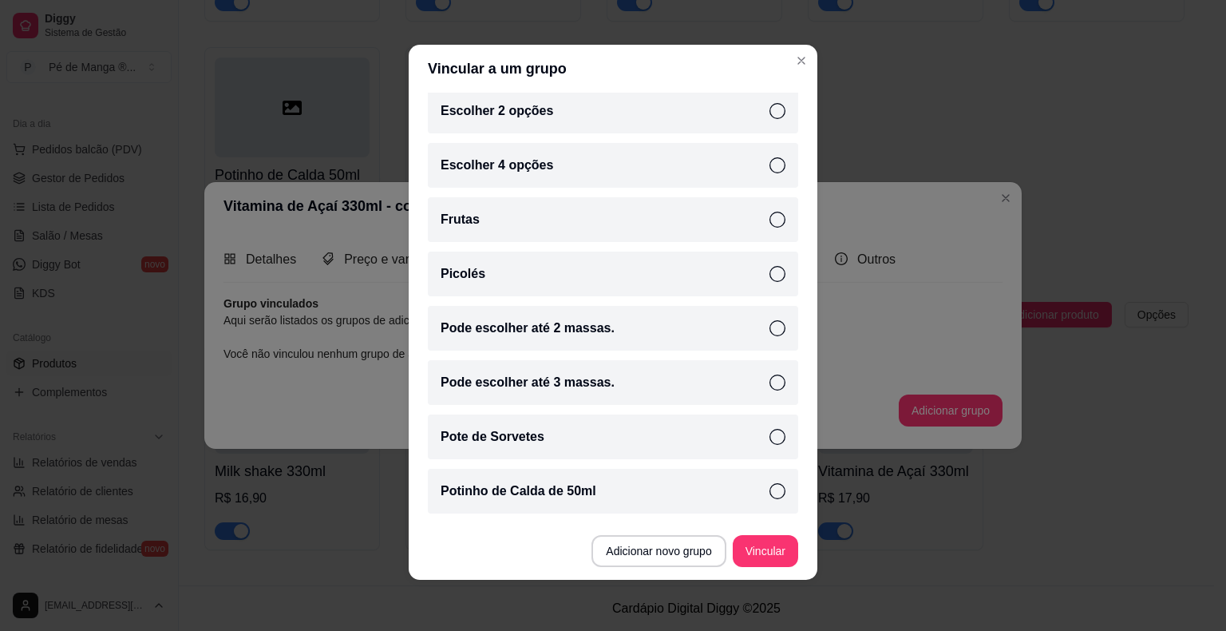
scroll to position [336, 0]
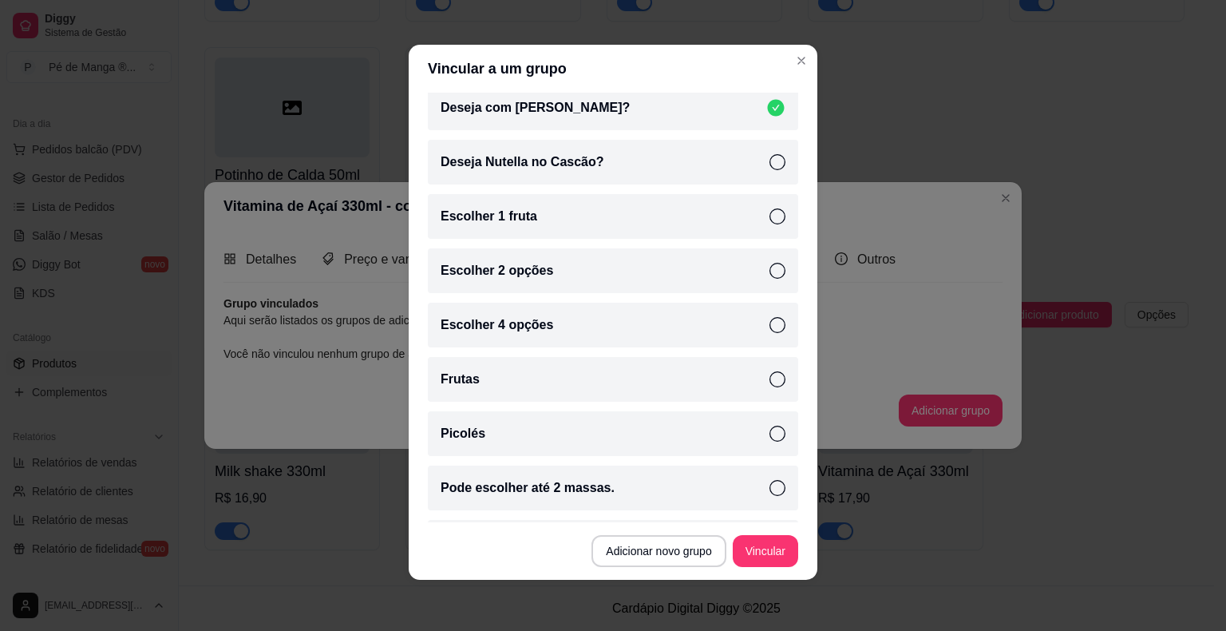
click at [756, 223] on div "Escolher 1 fruta" at bounding box center [613, 216] width 370 height 45
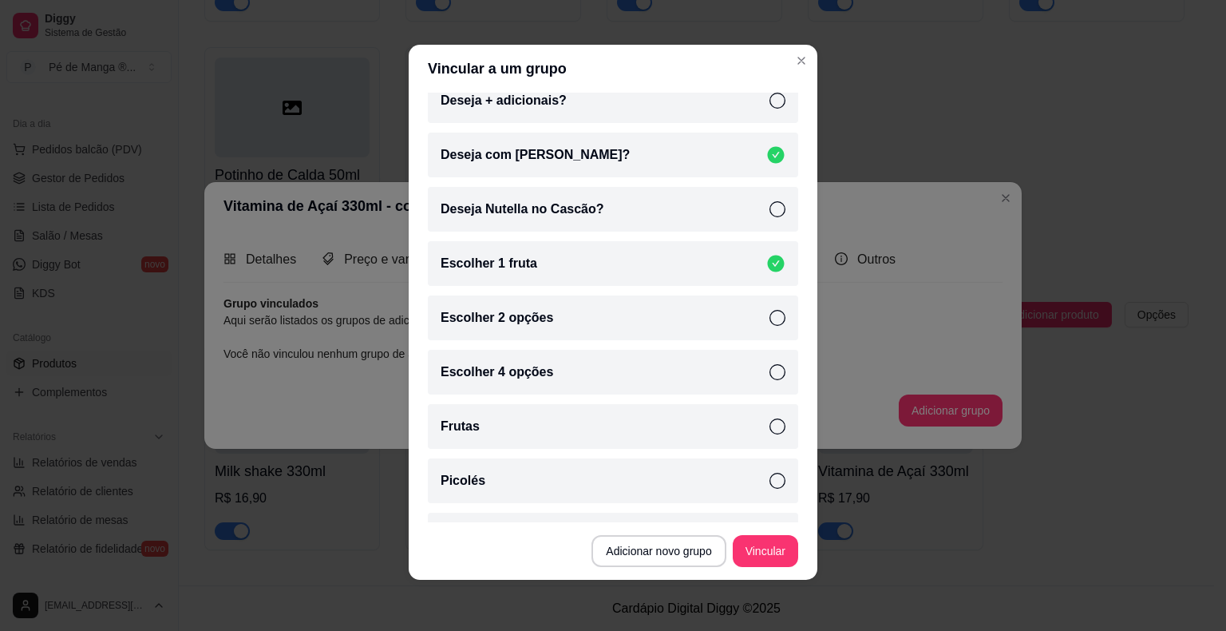
scroll to position [17, 0]
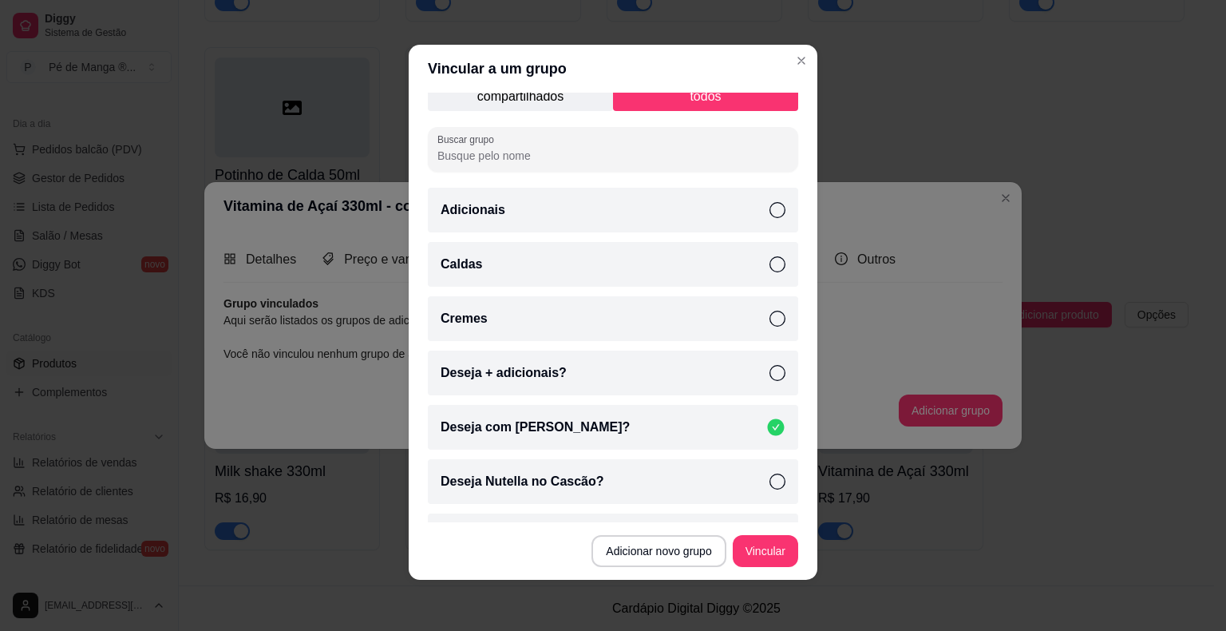
click at [769, 369] on div "Deseja + adicionais?" at bounding box center [613, 372] width 370 height 45
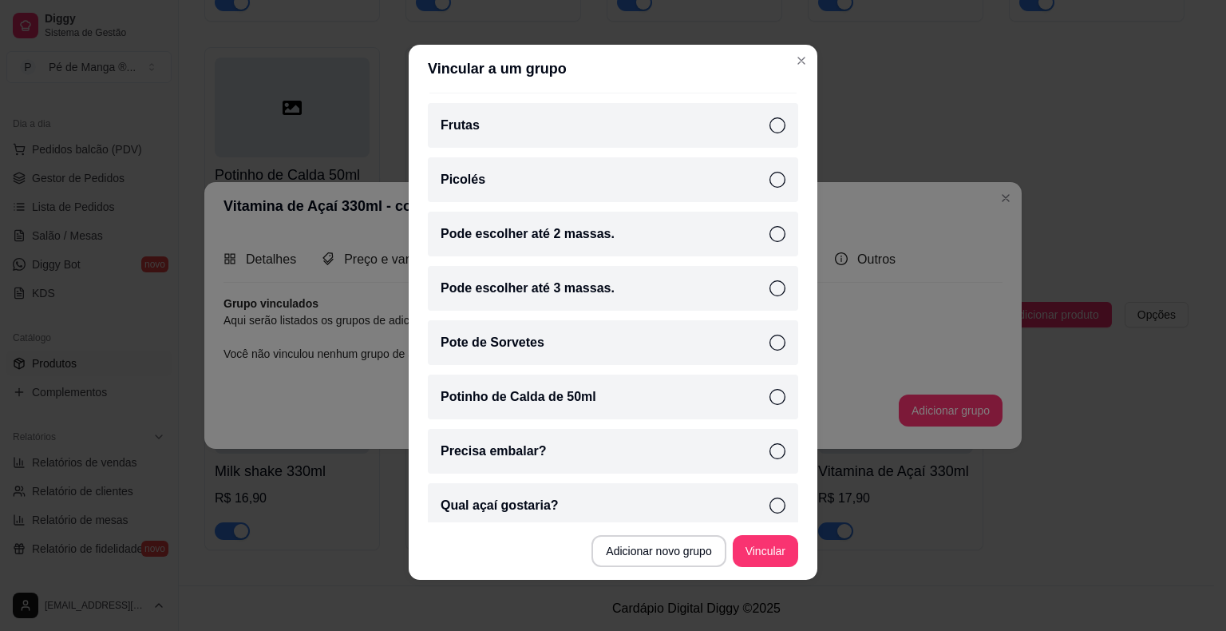
scroll to position [655, 0]
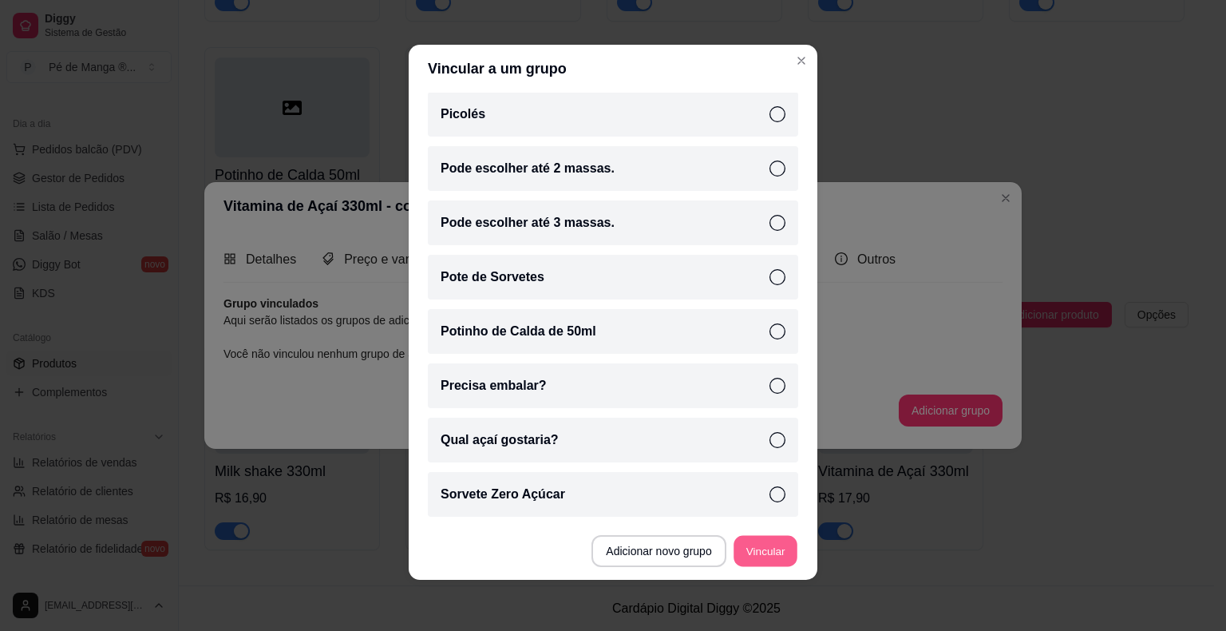
click at [749, 551] on button "Vincular" at bounding box center [765, 551] width 64 height 31
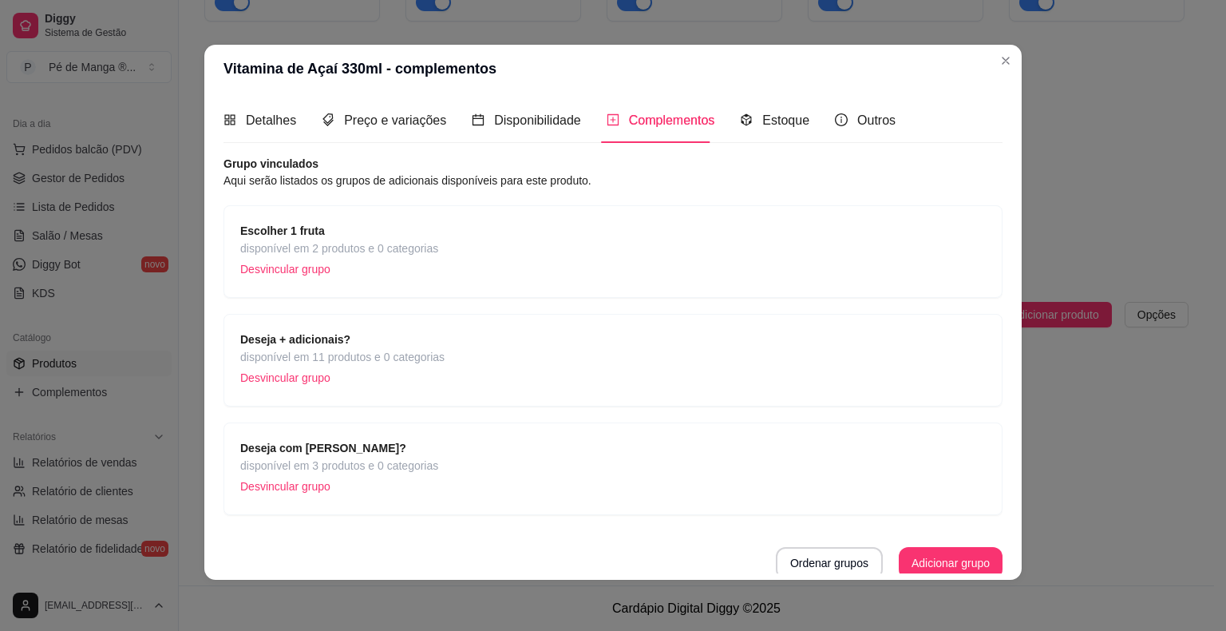
scroll to position [0, 0]
click at [823, 570] on button "Ordenar grupos" at bounding box center [829, 564] width 104 height 31
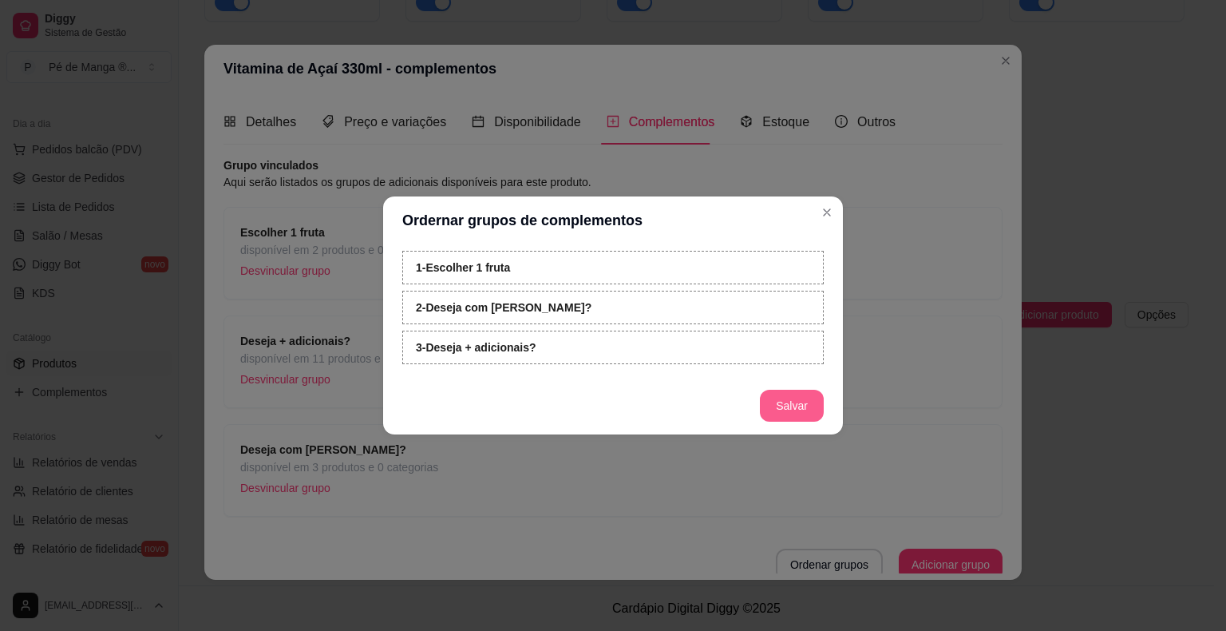
click at [806, 409] on button "Salvar" at bounding box center [792, 405] width 64 height 32
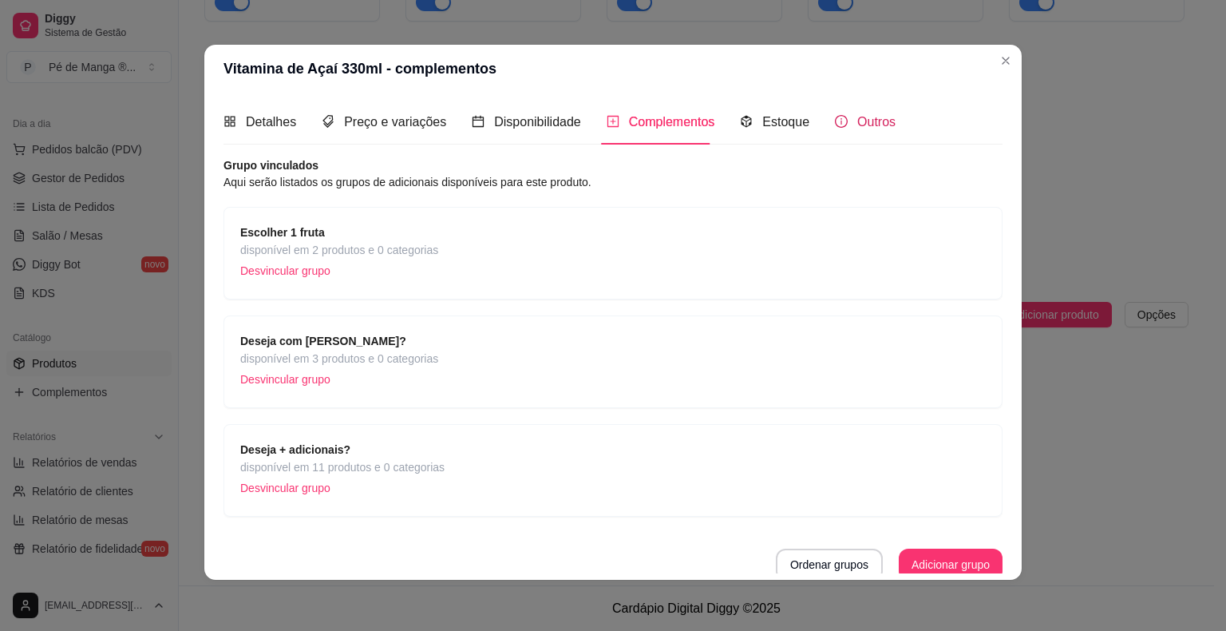
click at [836, 125] on div "Outros" at bounding box center [865, 122] width 61 height 20
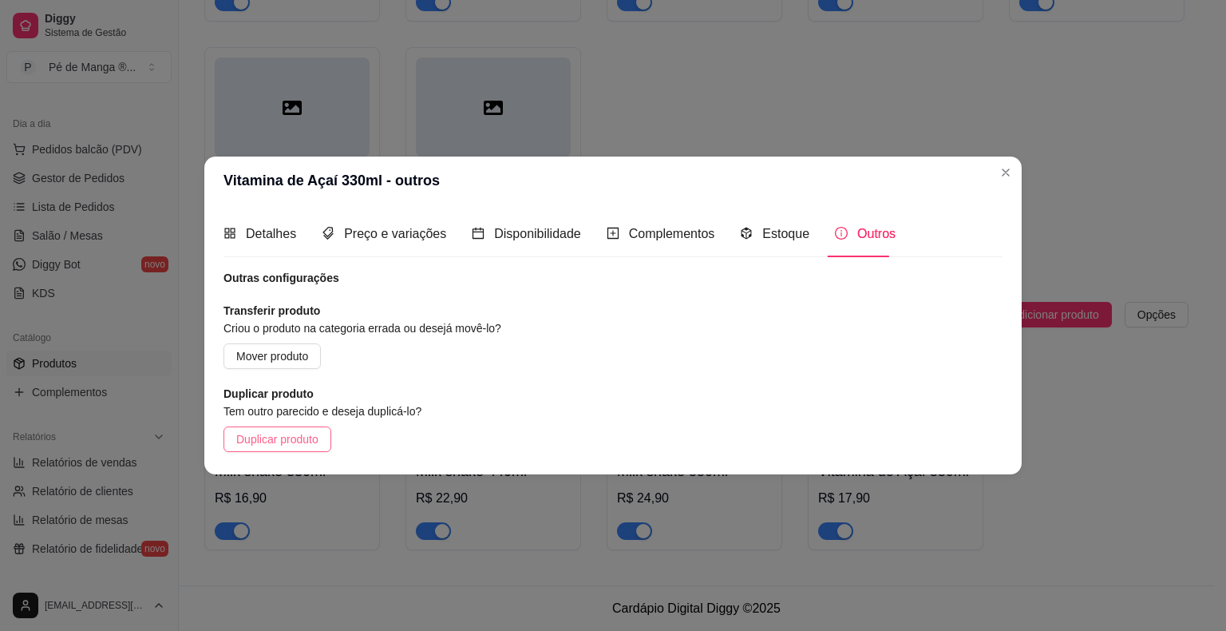
click at [301, 434] on span "Duplicar produto" at bounding box center [277, 439] width 82 height 18
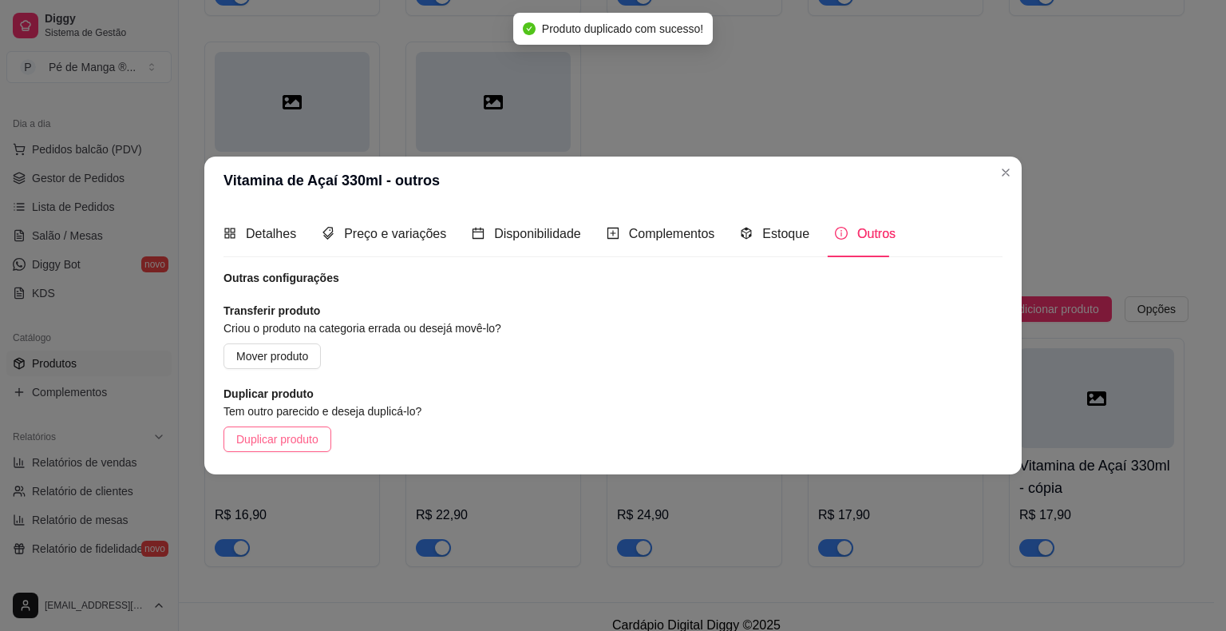
click at [310, 446] on span "Duplicar produto" at bounding box center [277, 439] width 82 height 18
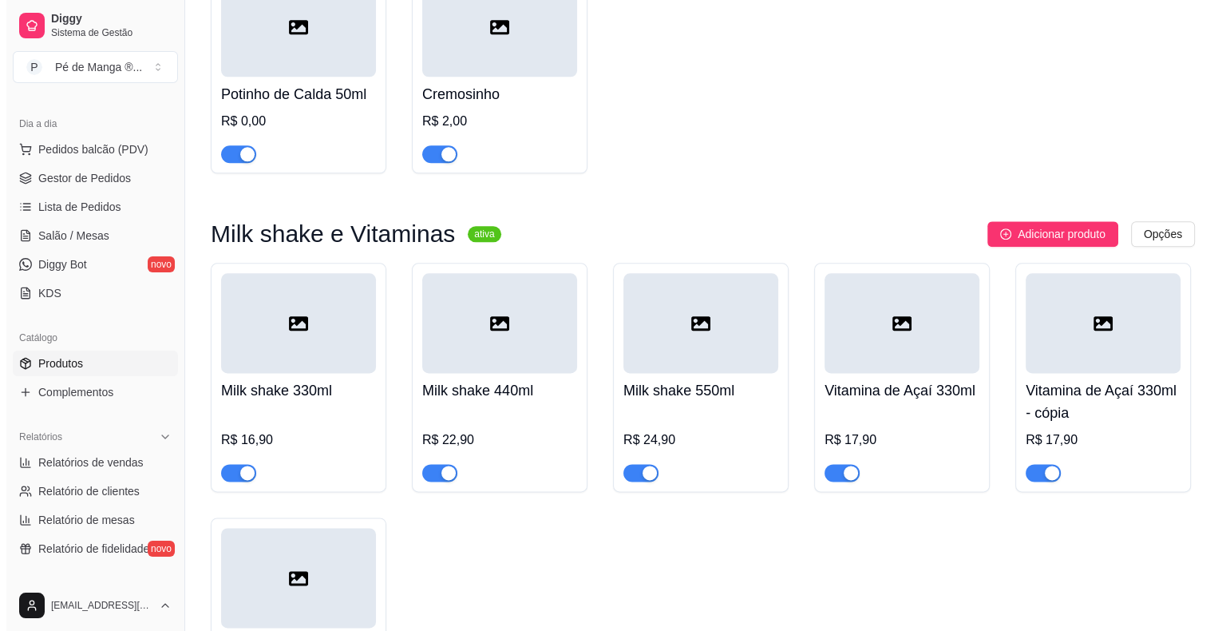
scroll to position [2131, 0]
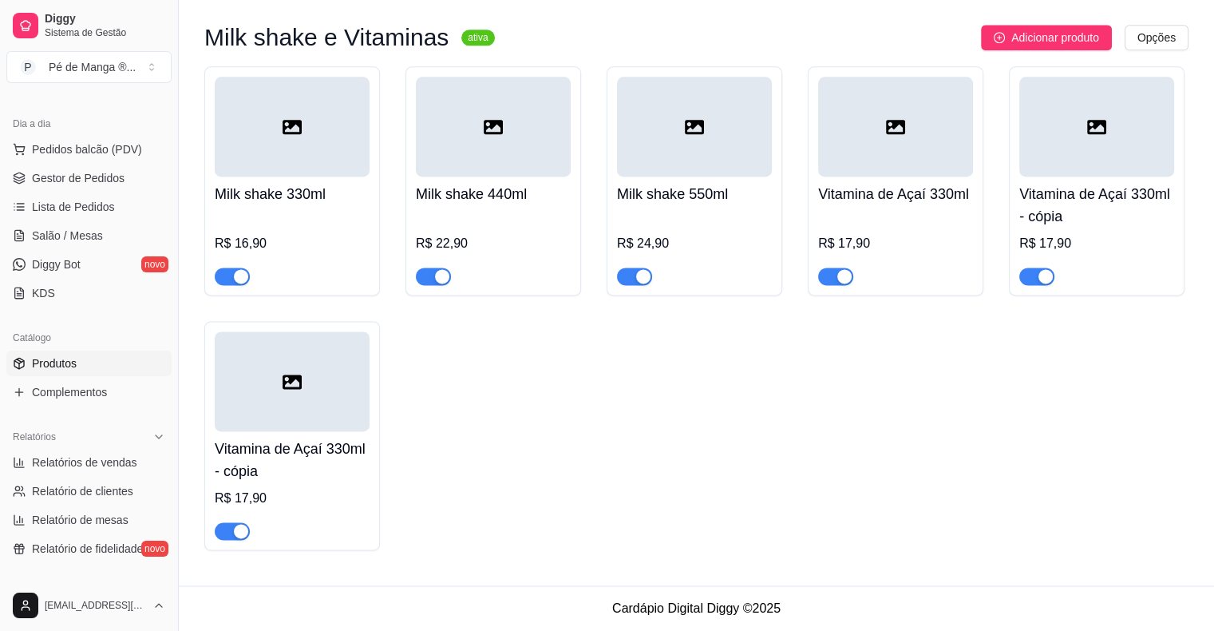
click at [1043, 234] on div "R$ 17,90" at bounding box center [1096, 243] width 155 height 19
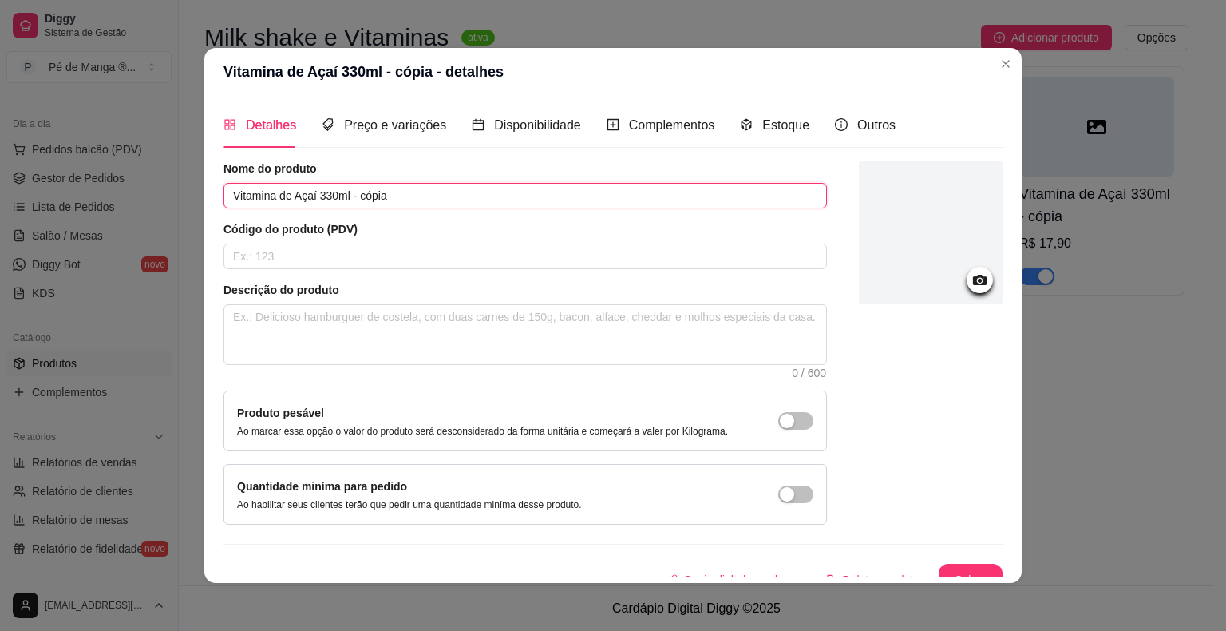
drag, startPoint x: 313, startPoint y: 199, endPoint x: 438, endPoint y: 211, distance: 125.9
click at [443, 209] on div "Nome do produto Vitamina de Açaí 330ml - cópia Código do produto (PDV) Descriçã…" at bounding box center [524, 342] width 603 height 364
click at [402, 139] on div "Preço e variações" at bounding box center [384, 124] width 125 height 45
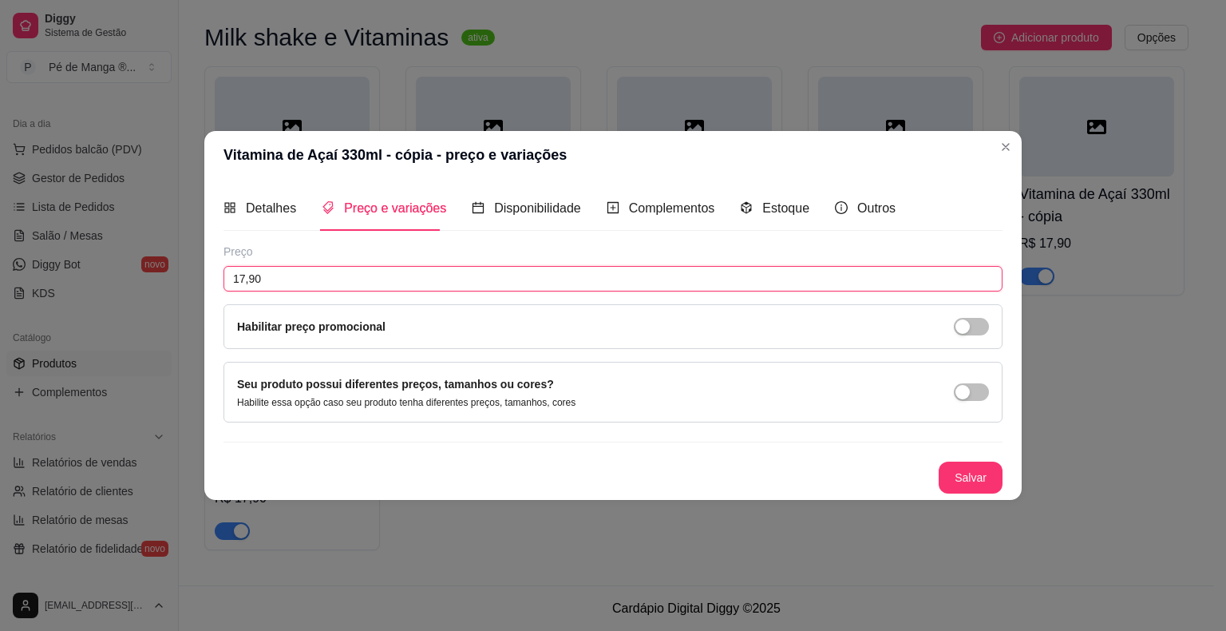
drag, startPoint x: 327, startPoint y: 280, endPoint x: 185, endPoint y: 267, distance: 142.7
click at [188, 275] on div "Vitamina de Açaí 330ml - cópia - preço e variações Detalhes Preço e variações D…" at bounding box center [613, 315] width 1226 height 631
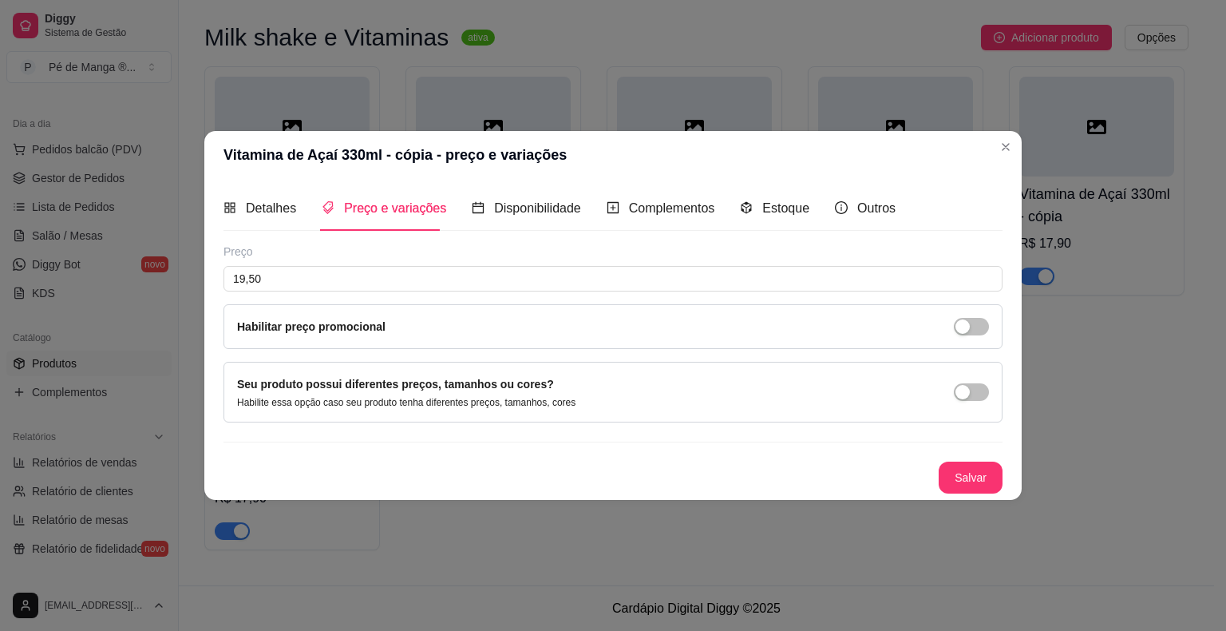
click at [983, 480] on button "Salvar" at bounding box center [971, 477] width 64 height 32
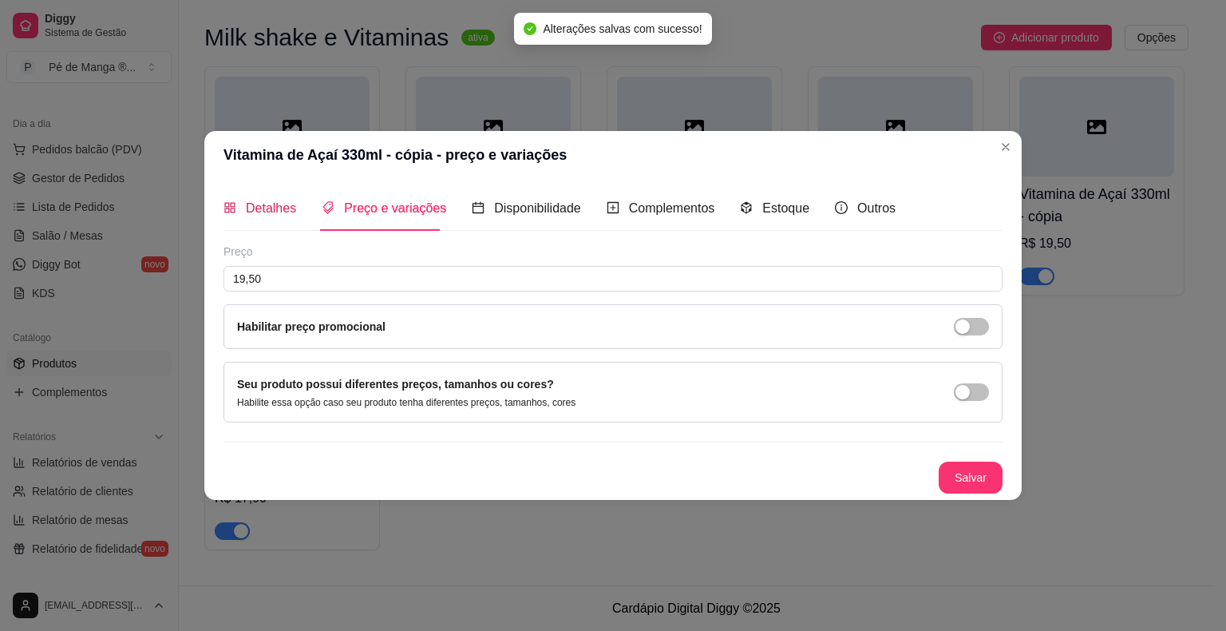
click at [274, 212] on span "Detalhes" at bounding box center [271, 208] width 50 height 14
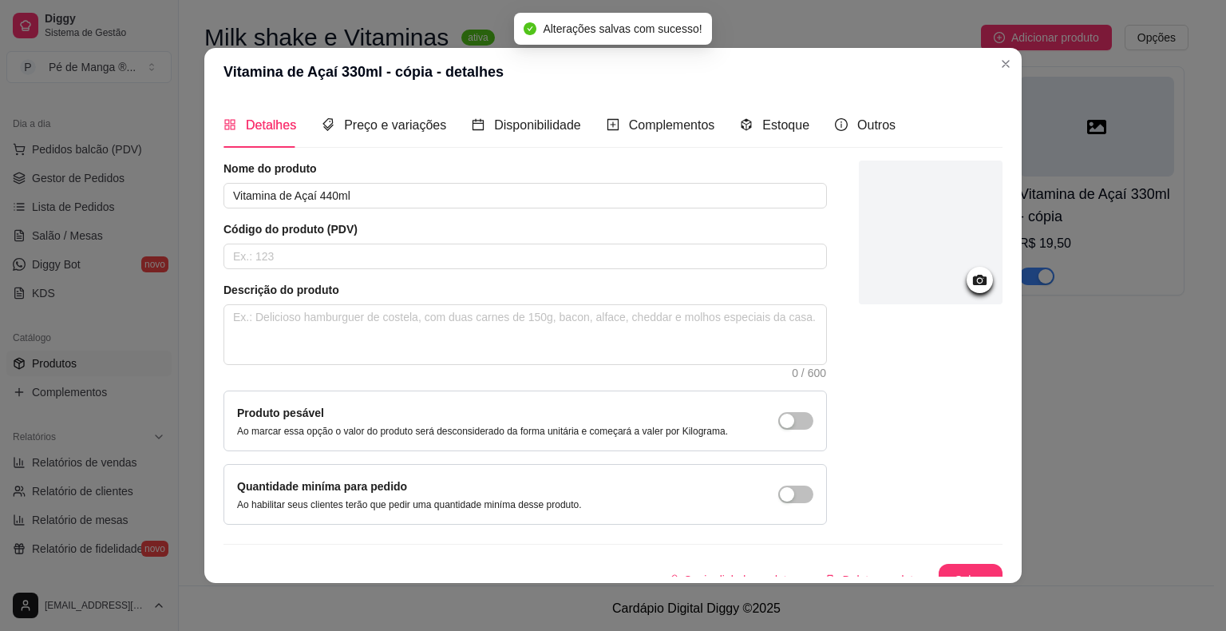
click at [434, 129] on div "Detalhes Preço e variações Disponibilidade Complementos Estoque Outros" at bounding box center [559, 124] width 672 height 45
click at [635, 122] on span "Complementos" at bounding box center [672, 125] width 86 height 14
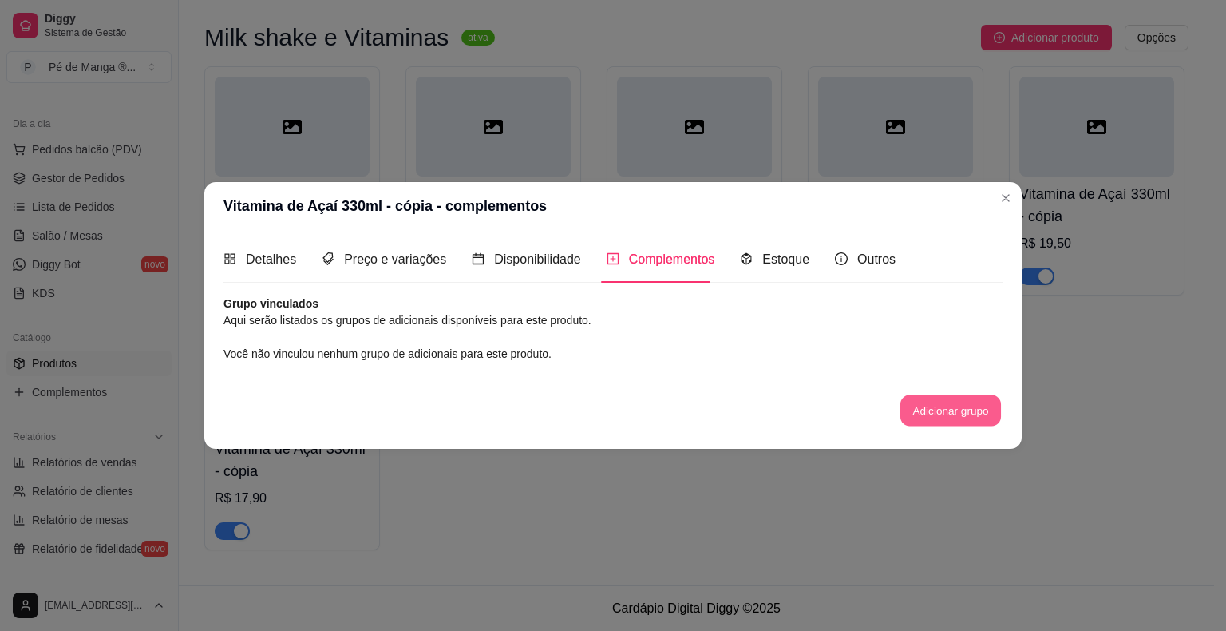
click at [935, 414] on button "Adicionar grupo" at bounding box center [950, 409] width 101 height 31
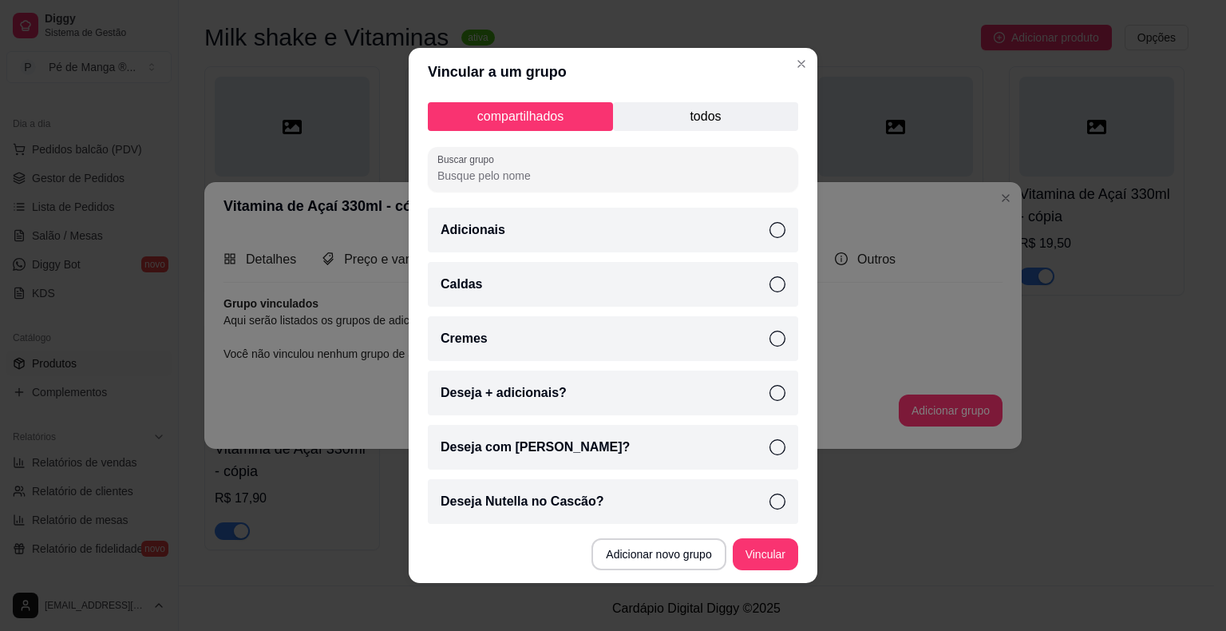
scroll to position [80, 0]
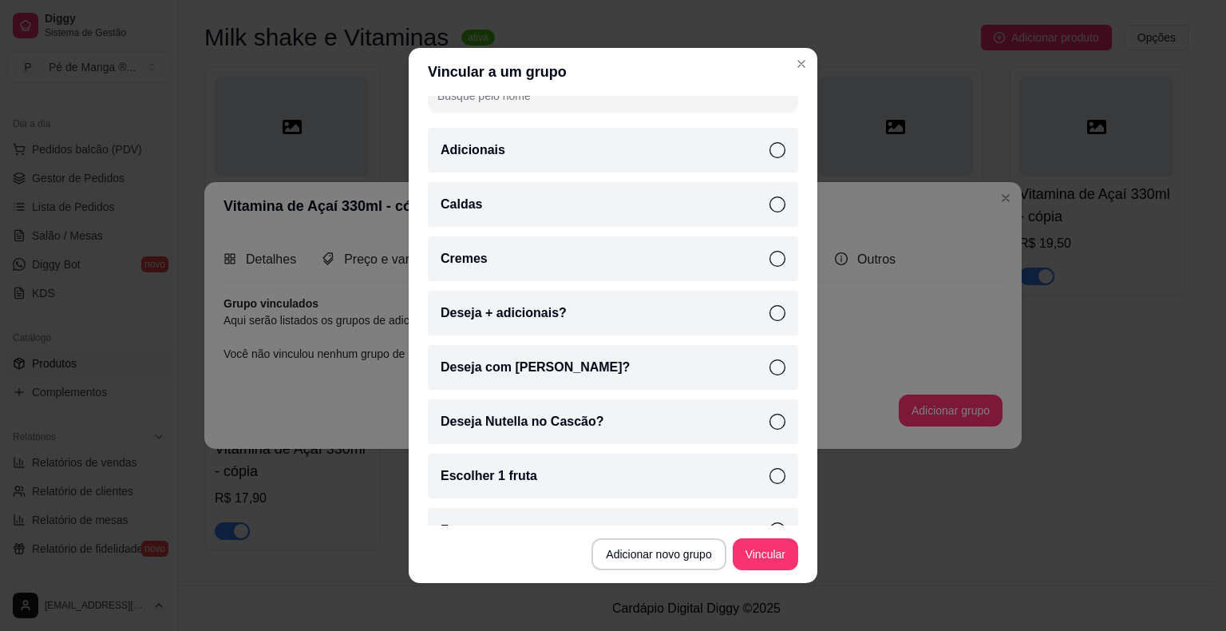
click at [769, 362] on icon at bounding box center [777, 367] width 16 height 16
click at [769, 305] on icon at bounding box center [777, 313] width 16 height 16
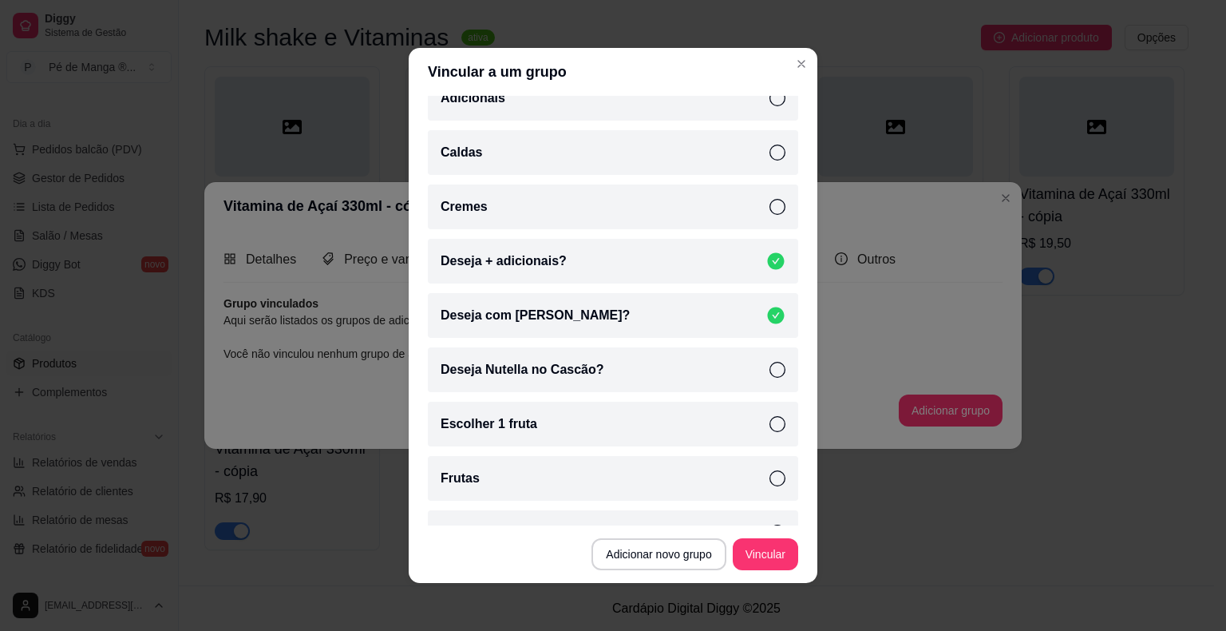
scroll to position [160, 0]
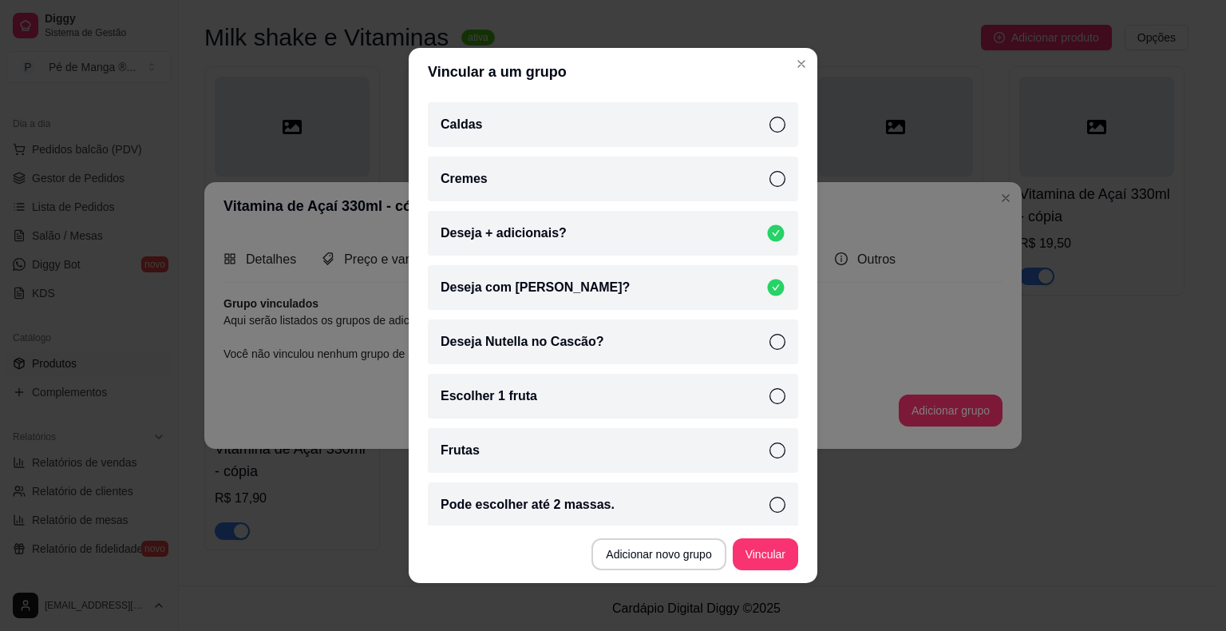
click at [769, 388] on icon at bounding box center [777, 396] width 16 height 16
click at [761, 544] on button "Vincular" at bounding box center [765, 554] width 65 height 32
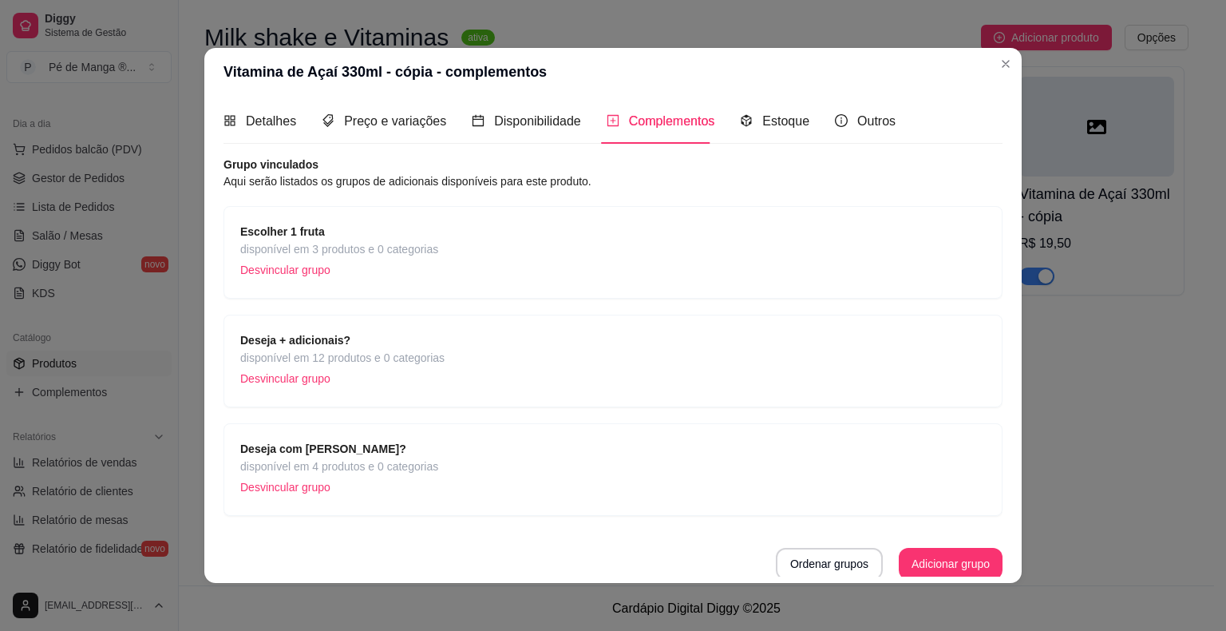
scroll to position [6, 0]
click at [796, 562] on button "Ordenar grupos" at bounding box center [829, 562] width 107 height 32
click at [269, 123] on span "Detalhes" at bounding box center [271, 120] width 50 height 14
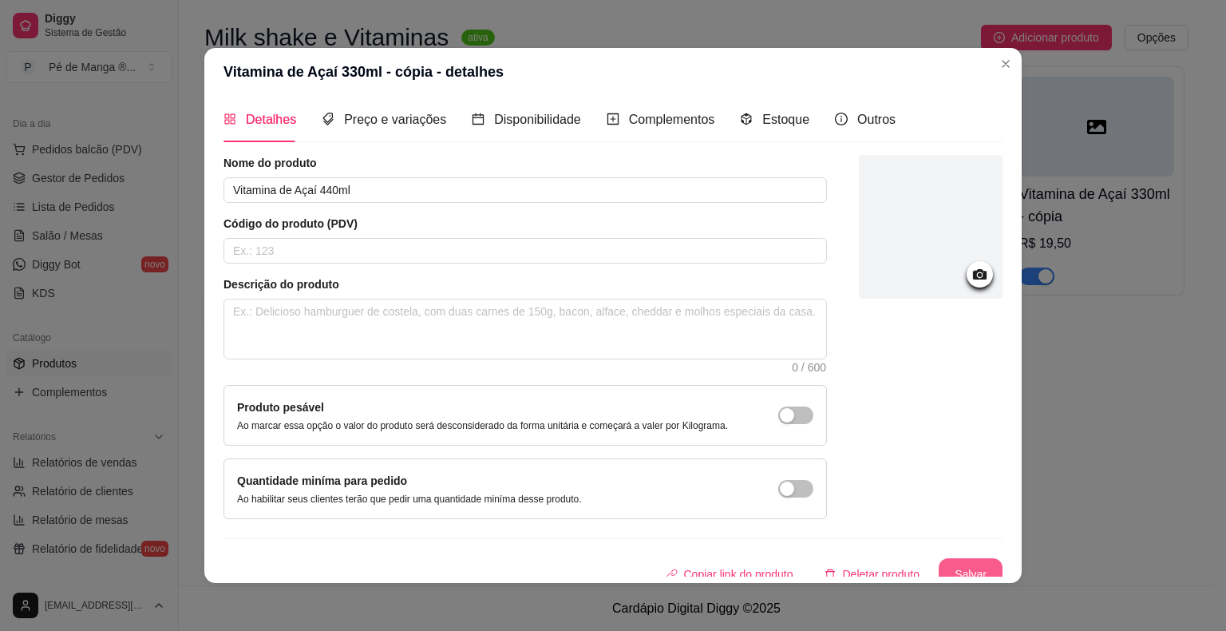
click at [939, 570] on button "Salvar" at bounding box center [971, 574] width 64 height 32
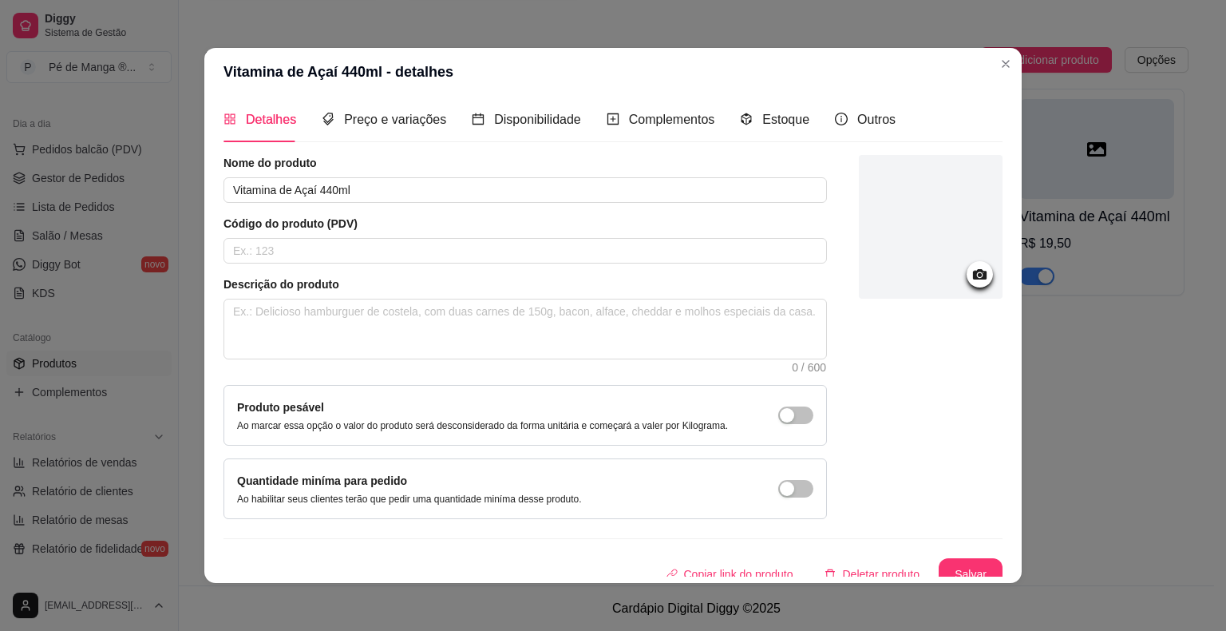
scroll to position [2109, 0]
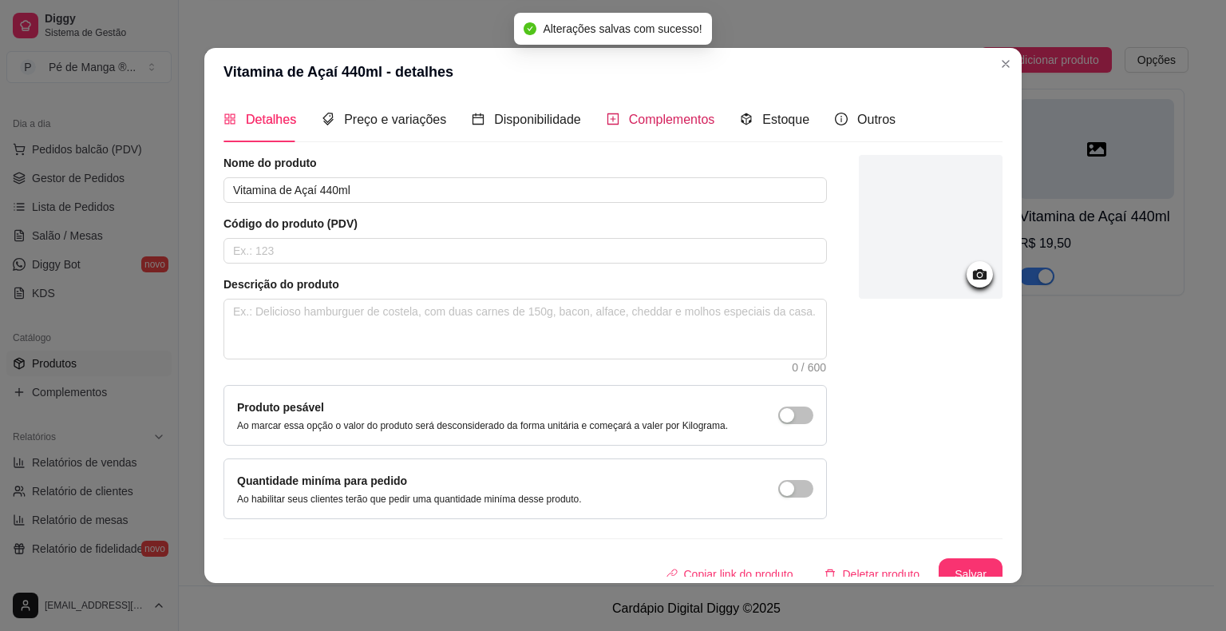
click at [646, 123] on span "Complementos" at bounding box center [672, 120] width 86 height 14
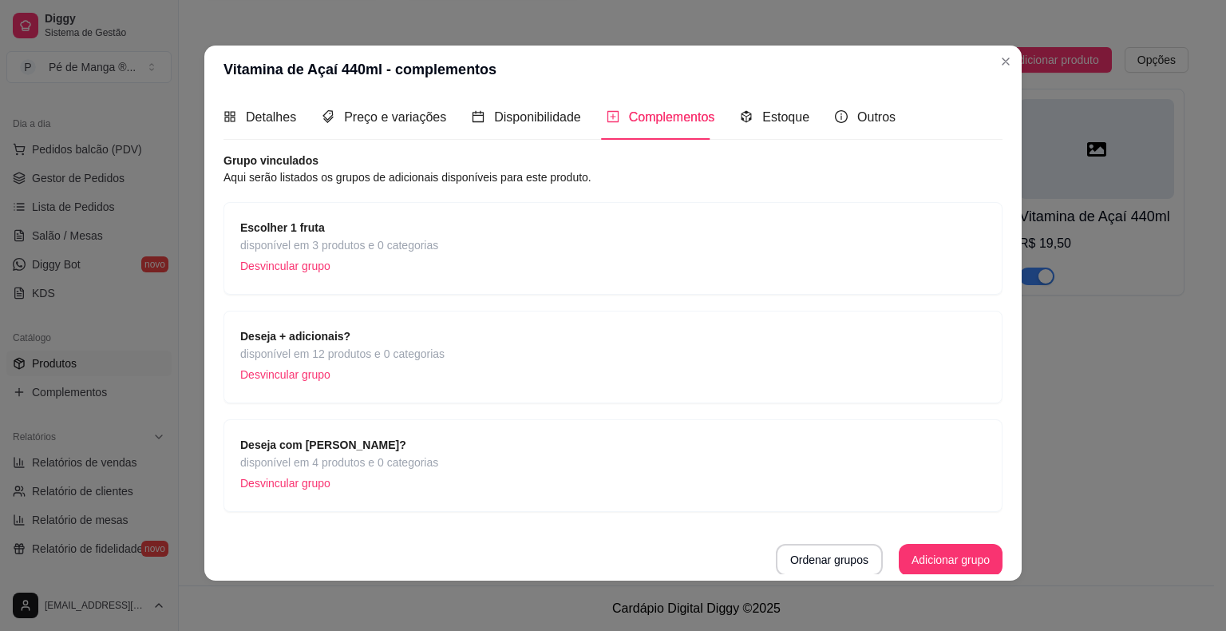
scroll to position [3, 0]
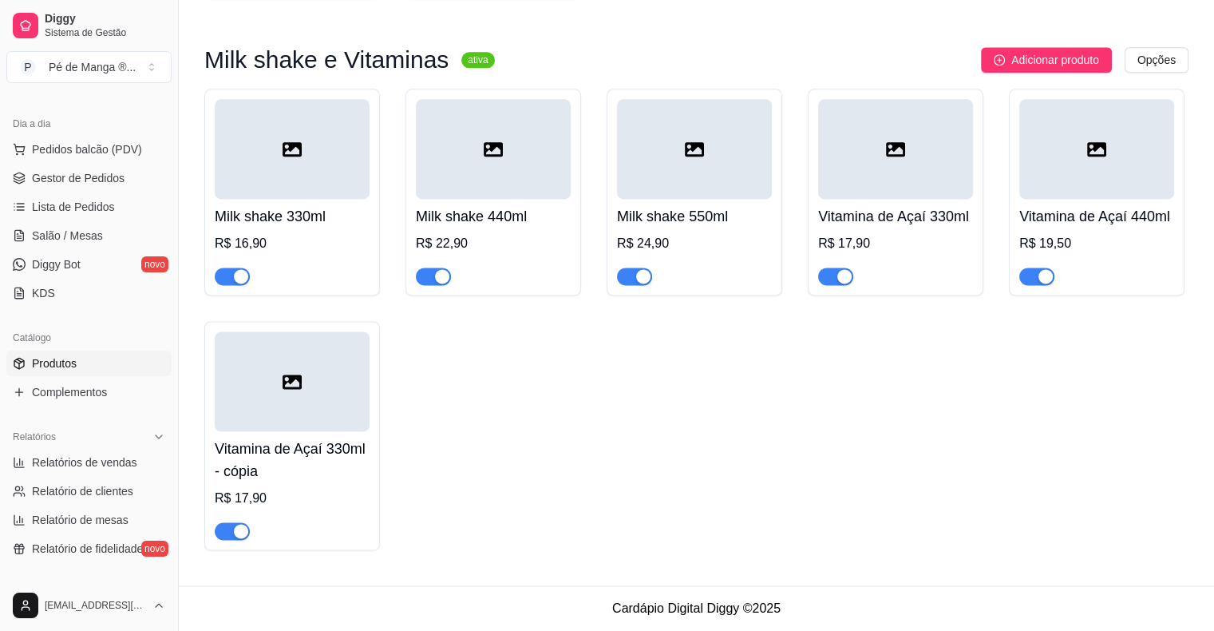
click at [337, 442] on h4 "Vitamina de Açaí 330ml - cópia" at bounding box center [292, 459] width 155 height 45
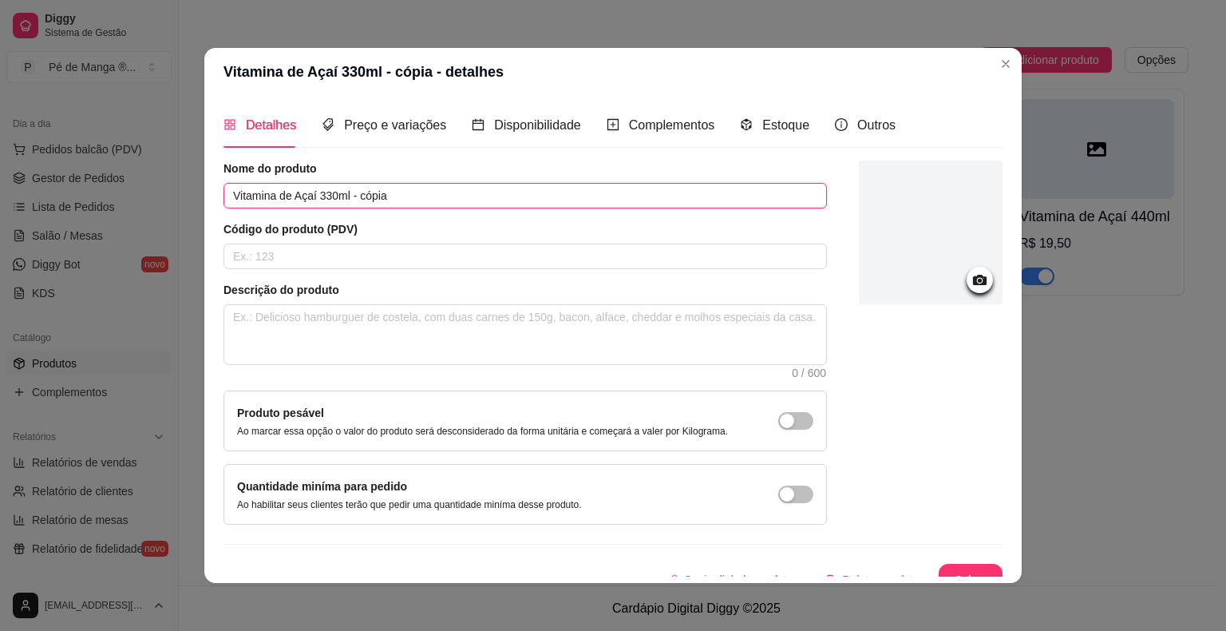
drag, startPoint x: 313, startPoint y: 196, endPoint x: 418, endPoint y: 206, distance: 105.8
click at [418, 206] on input "Vitamina de Açaí 330ml - cópia" at bounding box center [524, 196] width 603 height 26
click at [378, 130] on span "Preço e variações" at bounding box center [395, 125] width 102 height 14
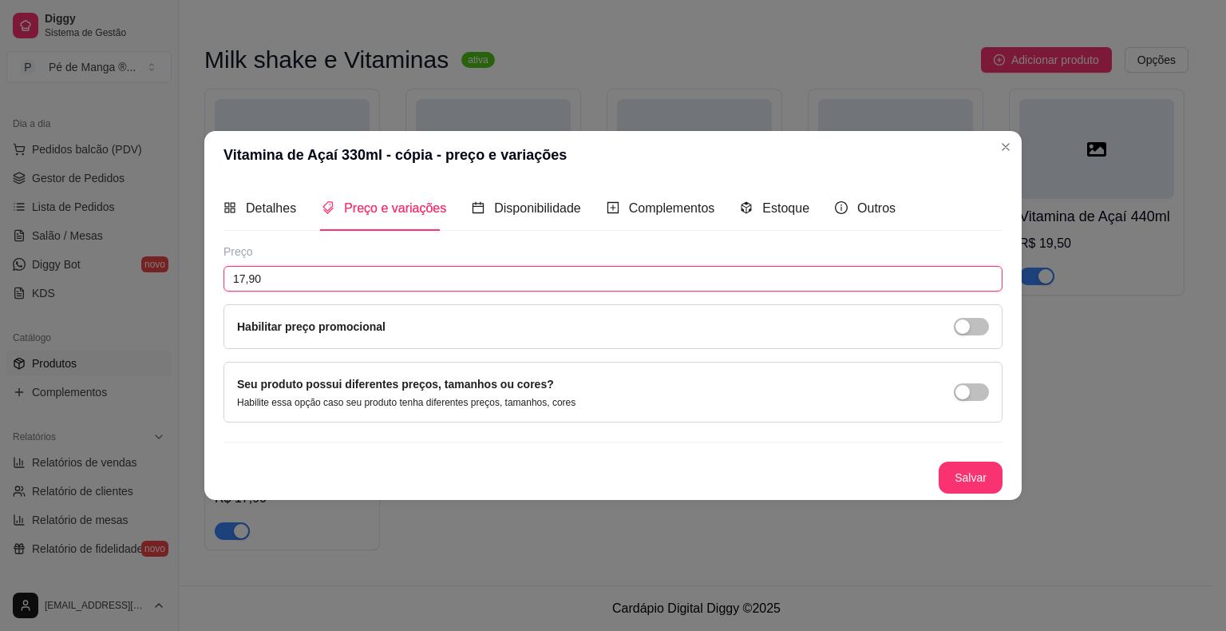
click at [292, 276] on input "17,90" at bounding box center [612, 279] width 779 height 26
click at [291, 276] on input "17,90" at bounding box center [612, 279] width 779 height 26
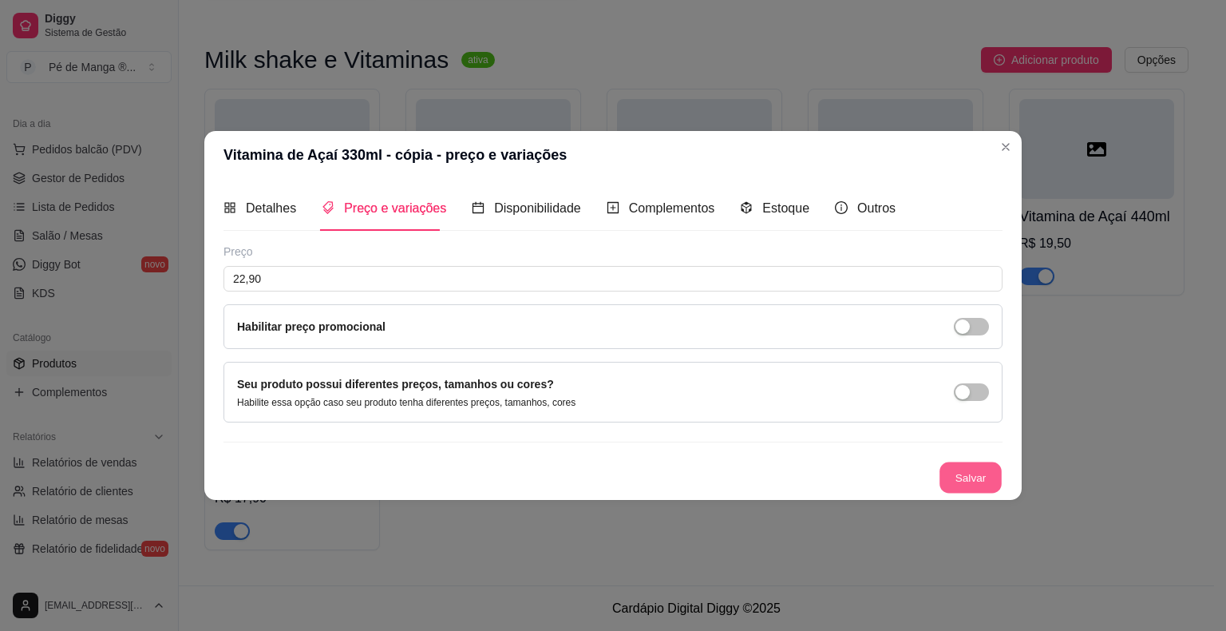
click at [942, 472] on button "Salvar" at bounding box center [970, 477] width 62 height 31
click at [559, 214] on span "Disponibilidade" at bounding box center [537, 208] width 87 height 14
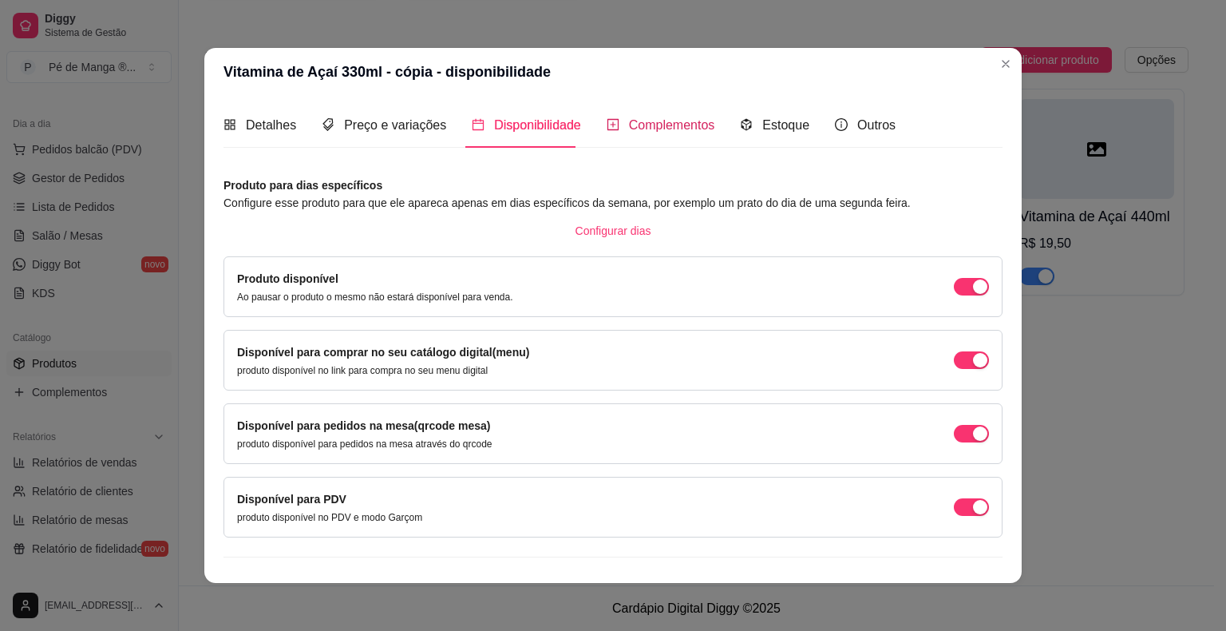
click at [649, 128] on span "Complementos" at bounding box center [672, 125] width 86 height 14
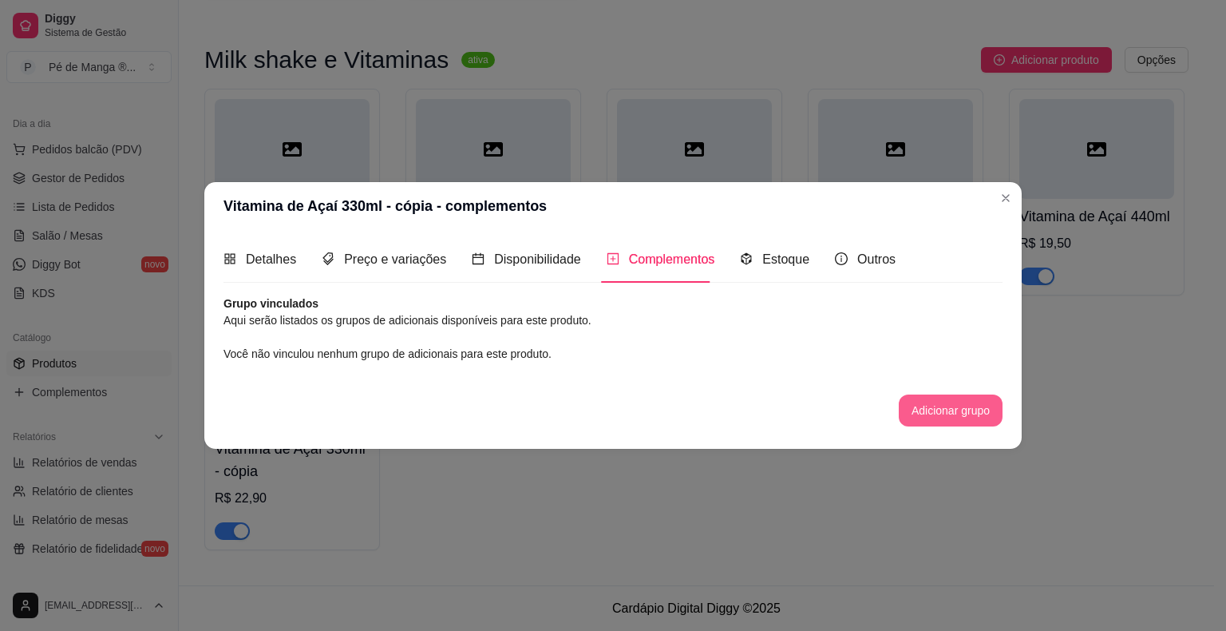
click at [947, 415] on button "Adicionar grupo" at bounding box center [951, 410] width 104 height 32
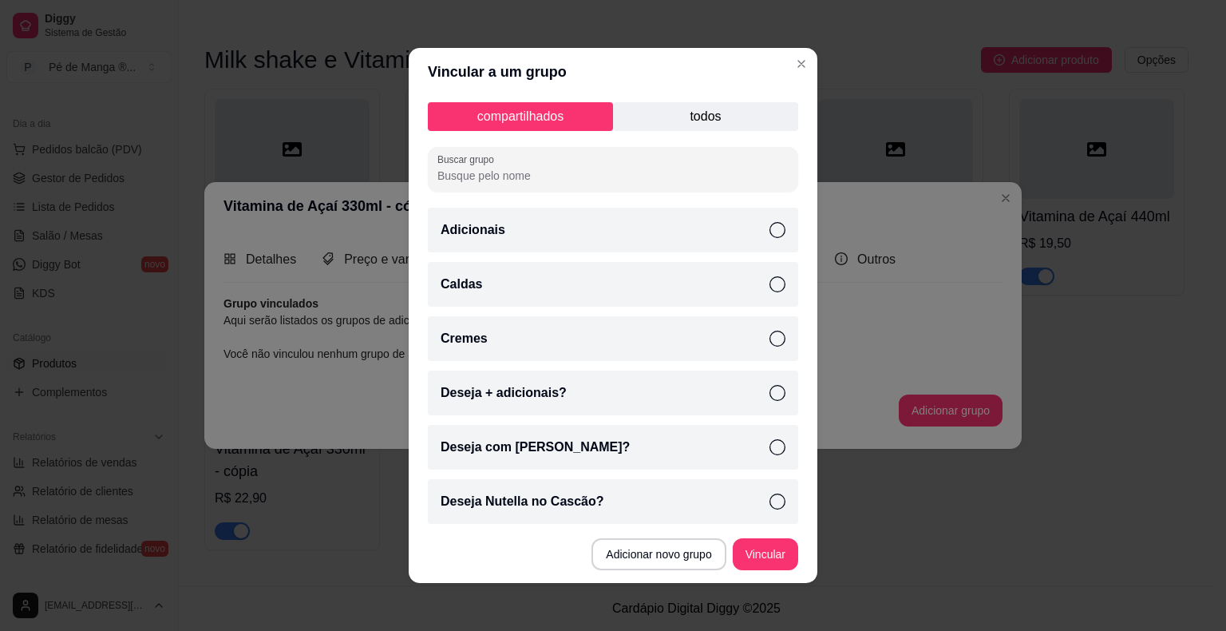
click at [769, 398] on icon at bounding box center [777, 393] width 16 height 16
click at [769, 439] on icon at bounding box center [777, 447] width 16 height 16
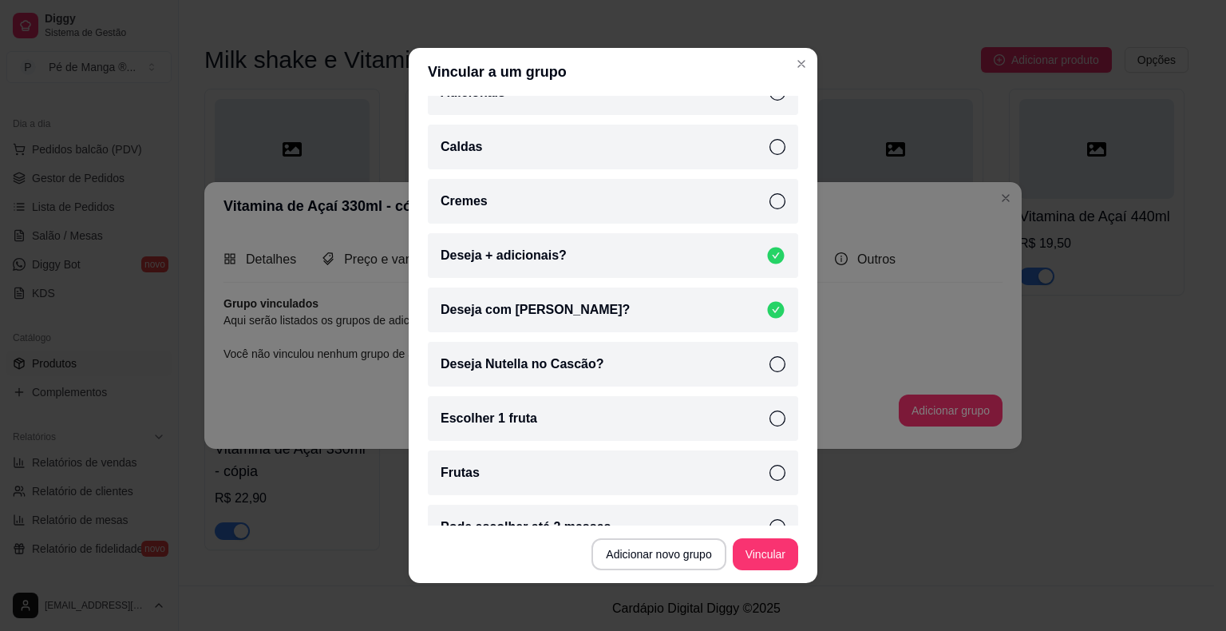
scroll to position [160, 0]
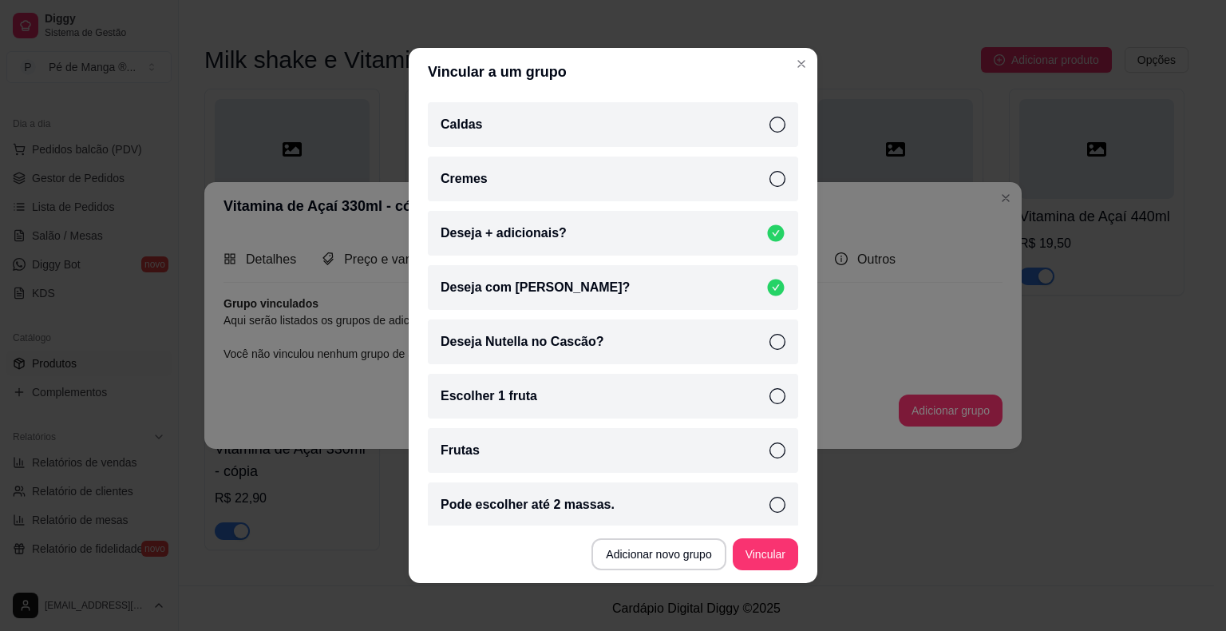
click at [769, 400] on icon at bounding box center [777, 396] width 16 height 16
click at [769, 560] on button "Vincular" at bounding box center [765, 554] width 64 height 31
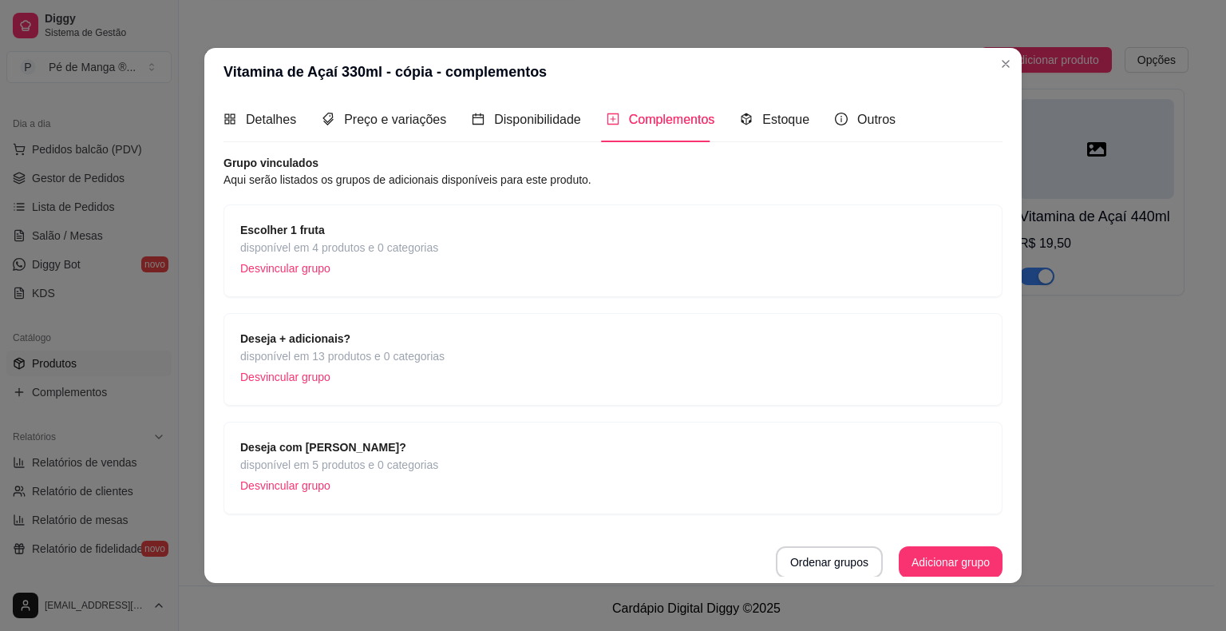
scroll to position [3, 0]
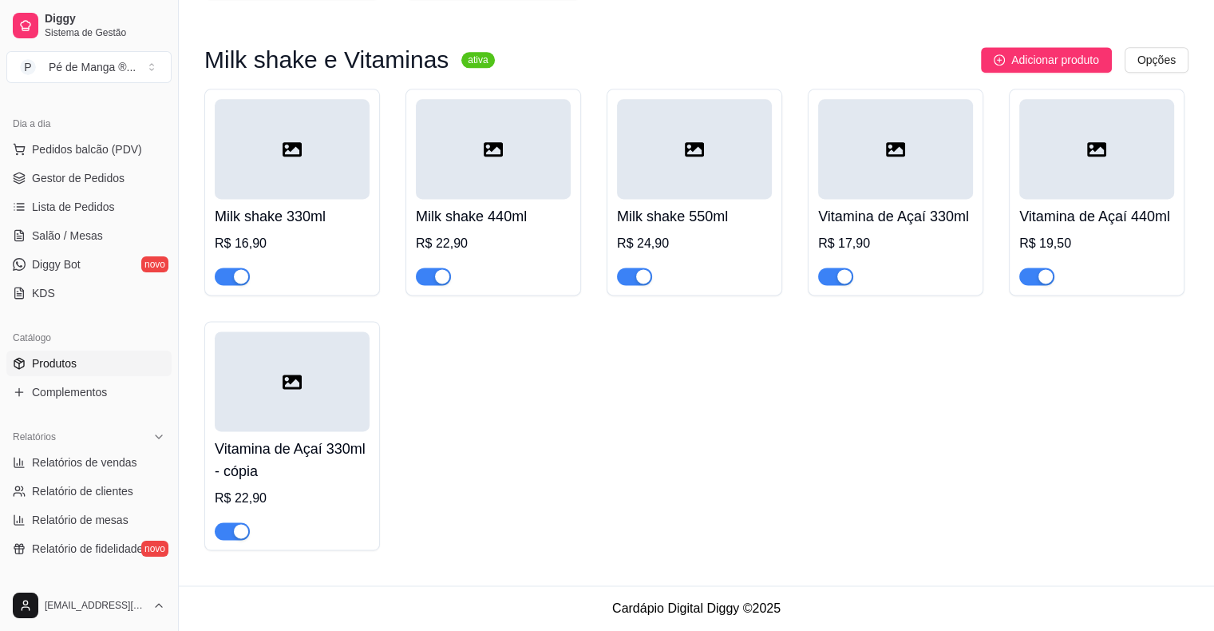
click at [274, 230] on div "Milk shake 330ml R$ 16,90" at bounding box center [292, 242] width 155 height 86
click at [507, 192] on div at bounding box center [493, 149] width 155 height 100
click at [935, 205] on h4 "Vitamina de Açaí 330ml" at bounding box center [895, 216] width 155 height 22
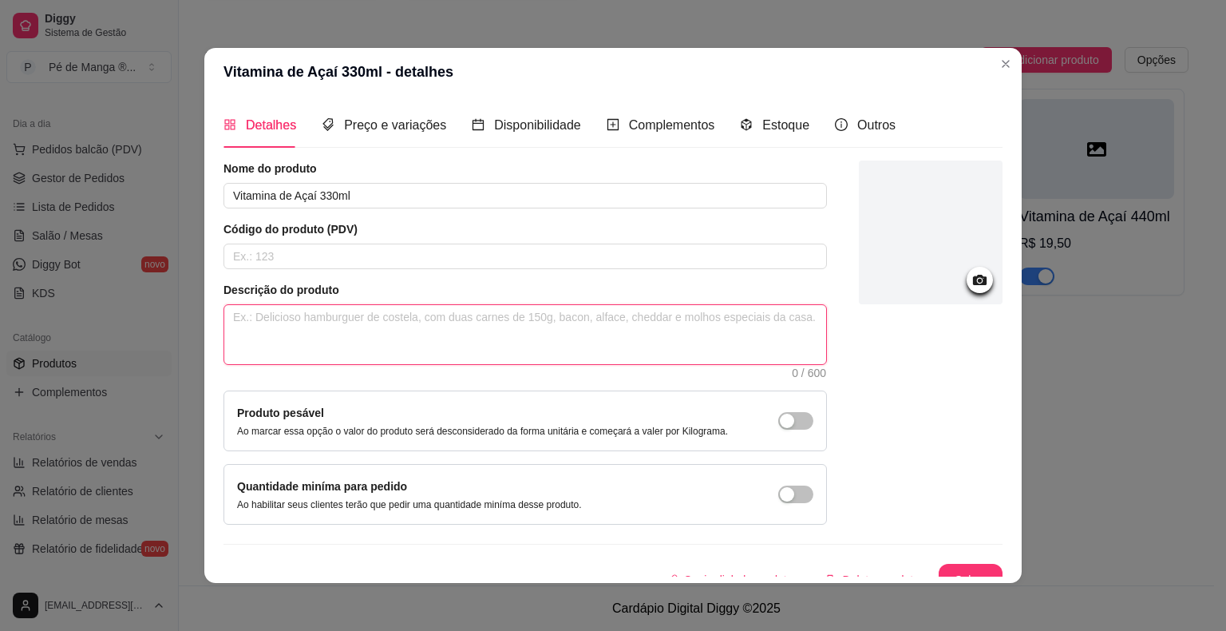
click at [575, 318] on textarea at bounding box center [525, 334] width 602 height 59
drag, startPoint x: 223, startPoint y: 309, endPoint x: 595, endPoint y: 336, distance: 372.9
click at [595, 334] on textarea "Você pode escolher um fruta e se desejar, leite condensado." at bounding box center [525, 334] width 602 height 59
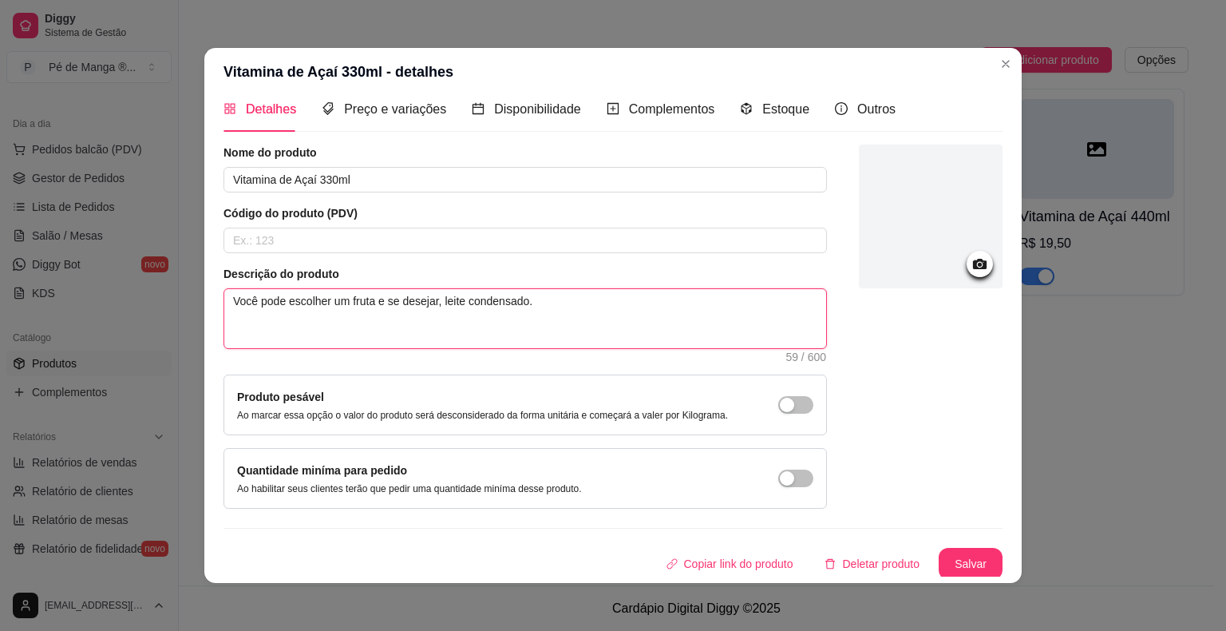
scroll to position [17, 0]
click at [948, 563] on button "Salvar" at bounding box center [971, 563] width 64 height 32
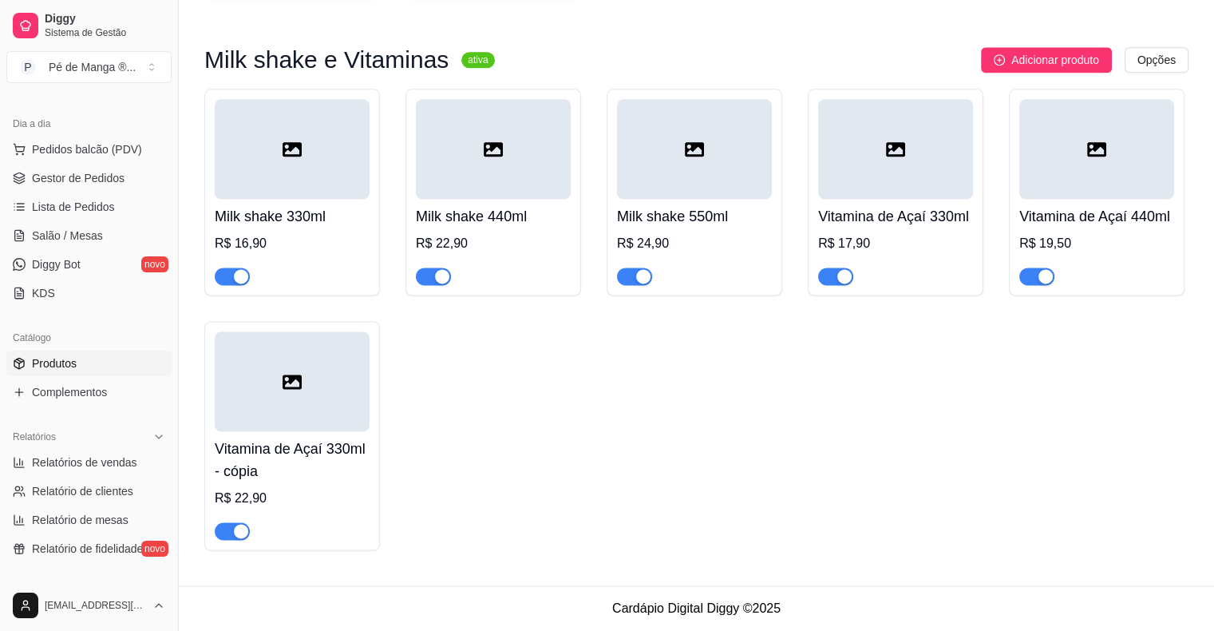
click at [1039, 250] on div "R$ 19,50" at bounding box center [1096, 243] width 155 height 19
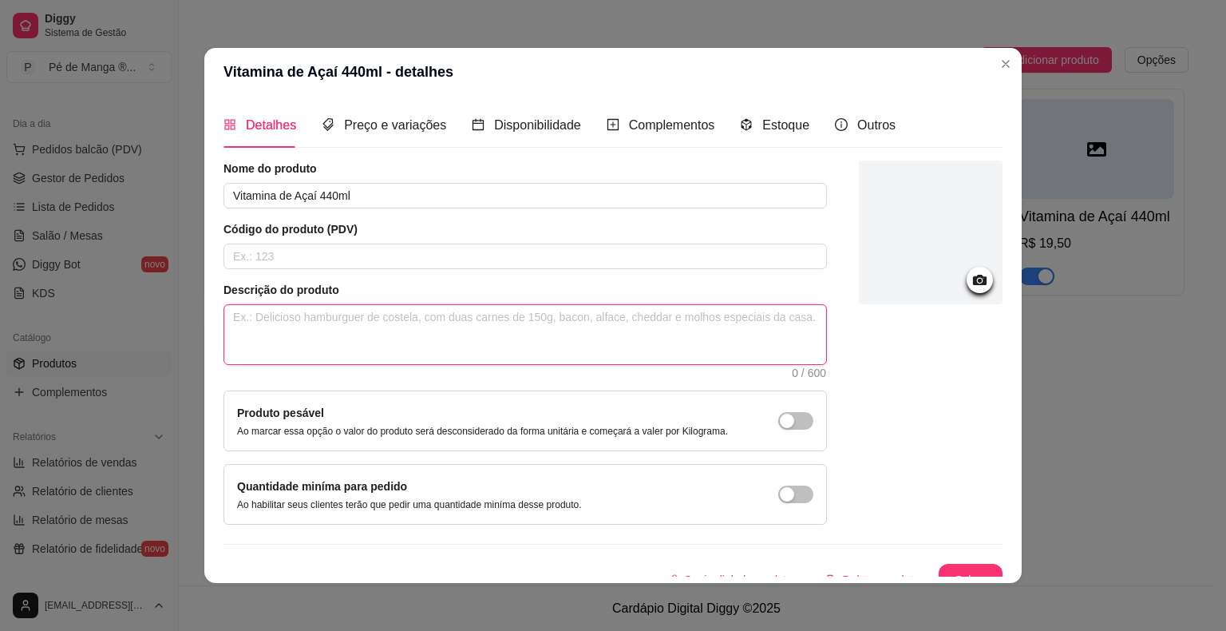
click at [484, 350] on textarea at bounding box center [525, 334] width 602 height 59
paste textarea "Você pode escolher um fruta e se desejar, leite condensado."
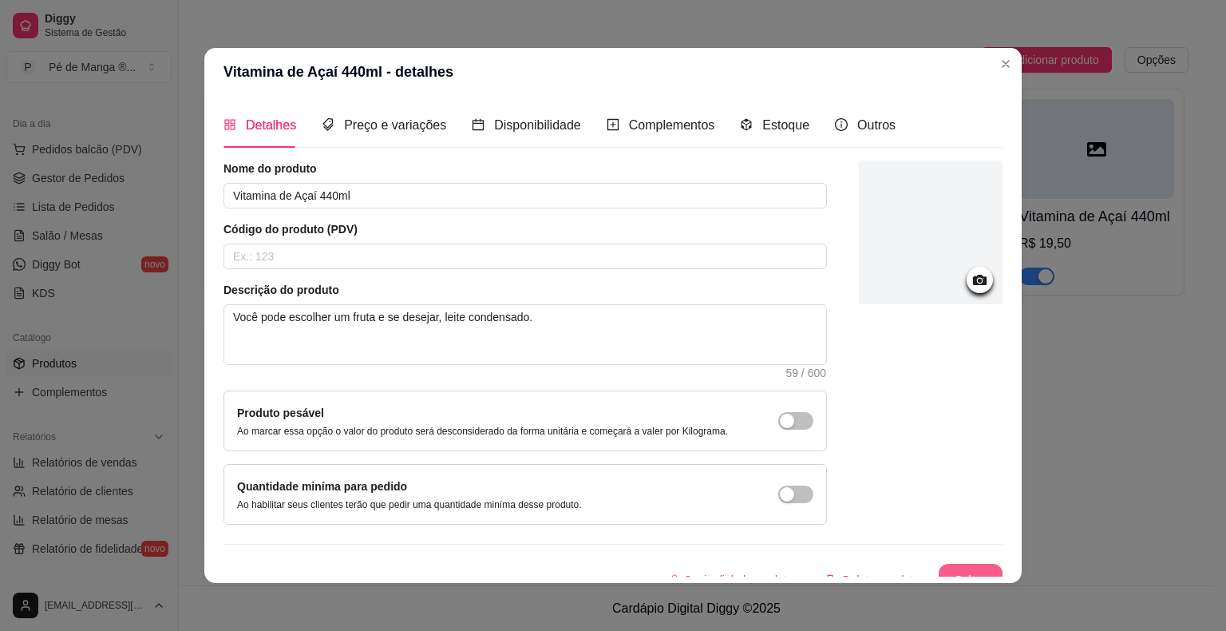
click at [947, 567] on button "Salvar" at bounding box center [971, 579] width 64 height 32
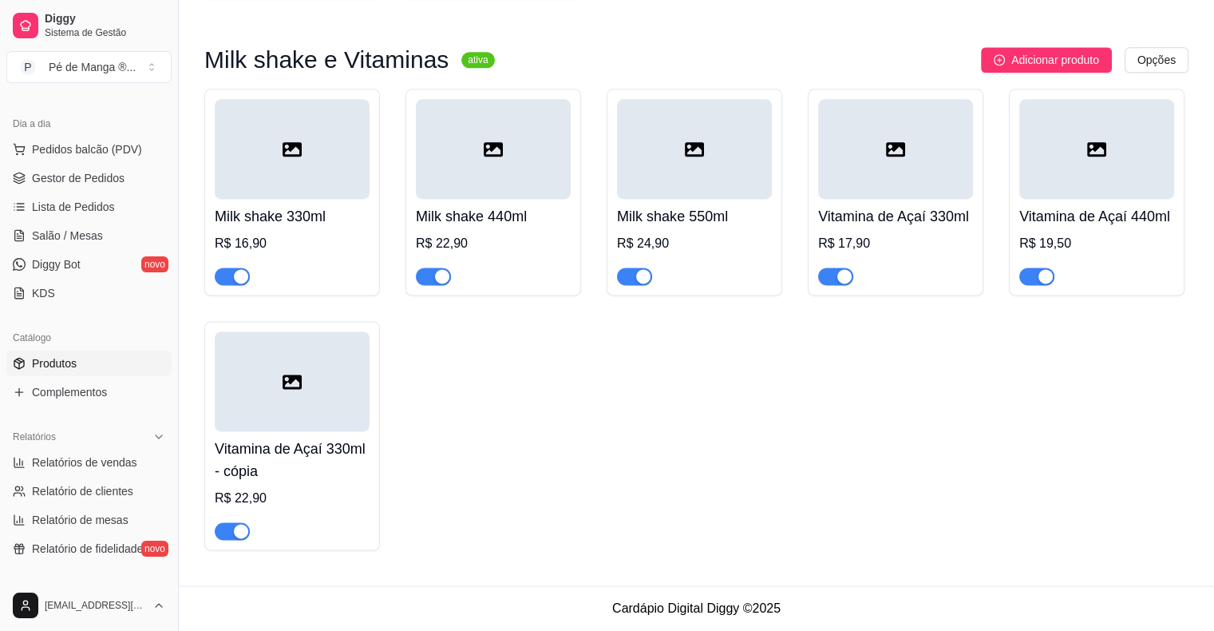
click at [283, 459] on h4 "Vitamina de Açaí 330ml - cópia" at bounding box center [292, 459] width 155 height 45
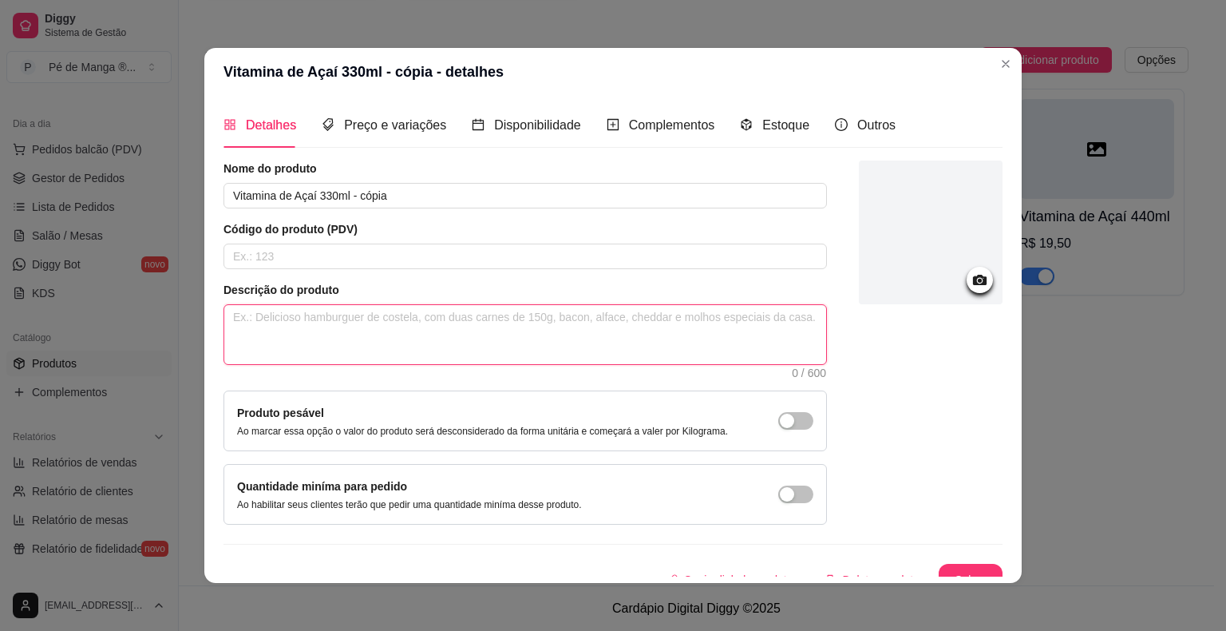
click at [371, 350] on textarea at bounding box center [525, 334] width 602 height 59
paste textarea "Você pode escolher um fruta e se desejar, leite condensado."
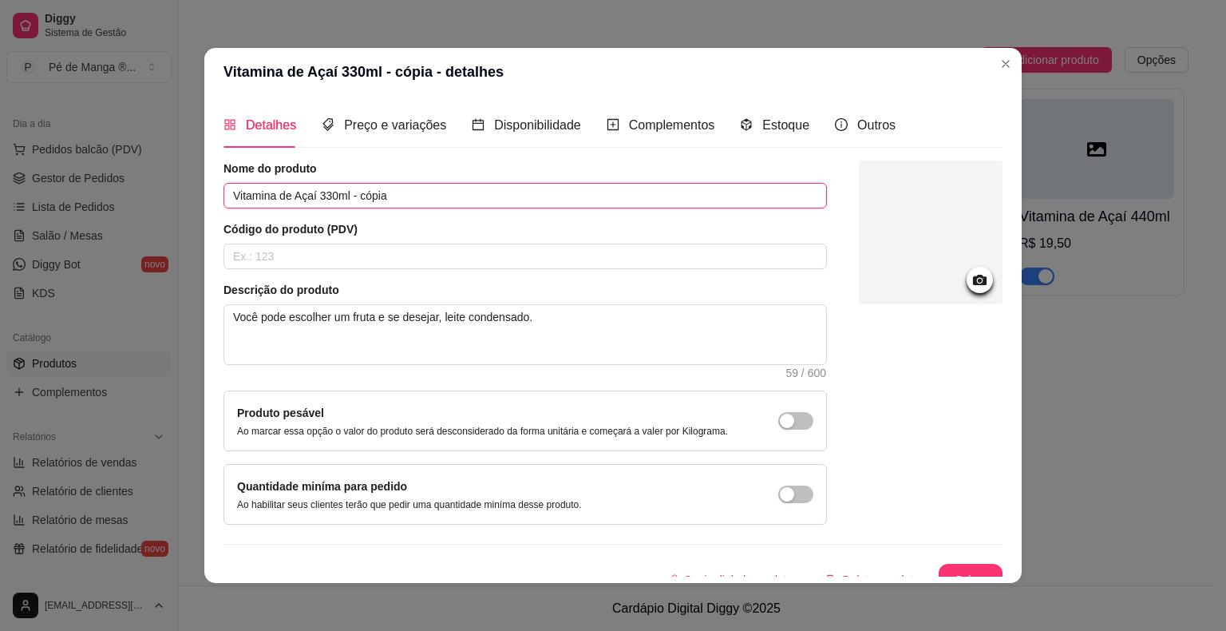
drag, startPoint x: 317, startPoint y: 192, endPoint x: 455, endPoint y: 184, distance: 138.4
click at [451, 189] on input "Vitamina de Açaí 330ml - cópia" at bounding box center [524, 196] width 603 height 26
click at [966, 573] on button "Salvar" at bounding box center [971, 579] width 64 height 32
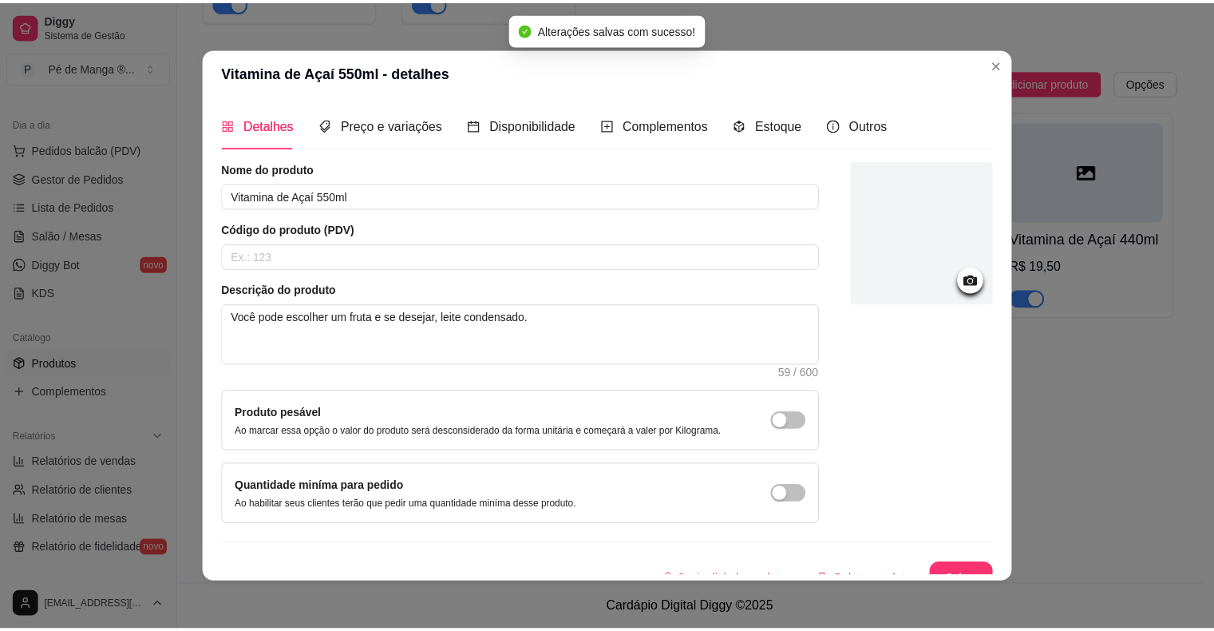
scroll to position [2086, 0]
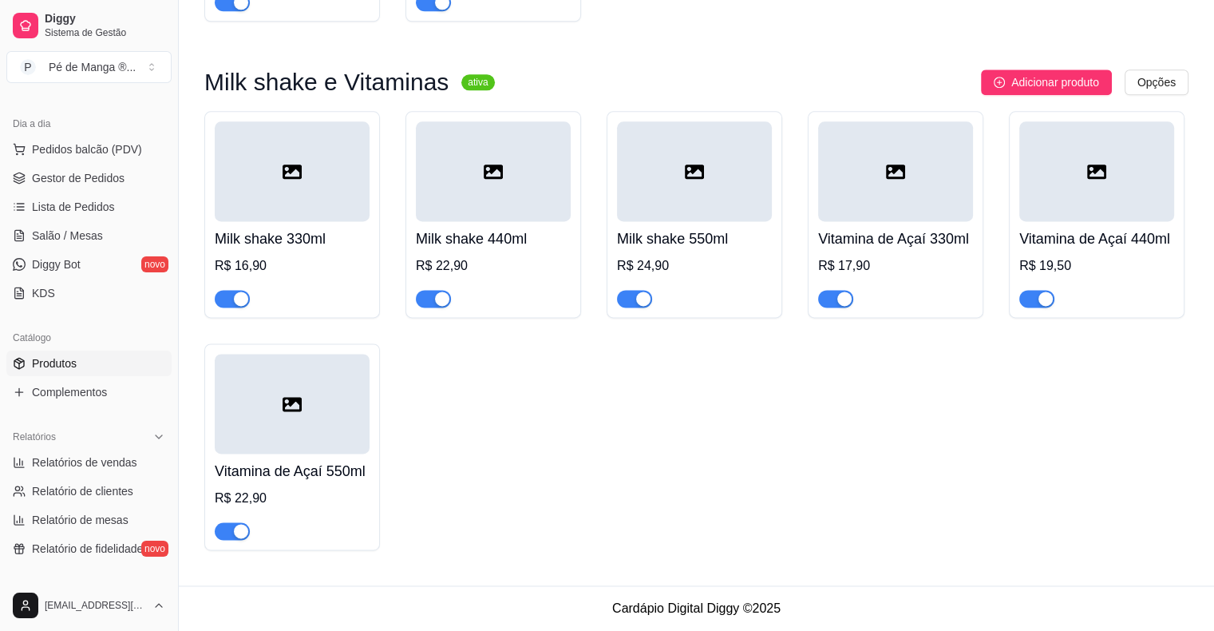
click at [1070, 192] on div at bounding box center [1096, 171] width 155 height 100
click at [903, 227] on h4 "Vitamina de Açaí 330ml" at bounding box center [895, 238] width 155 height 22
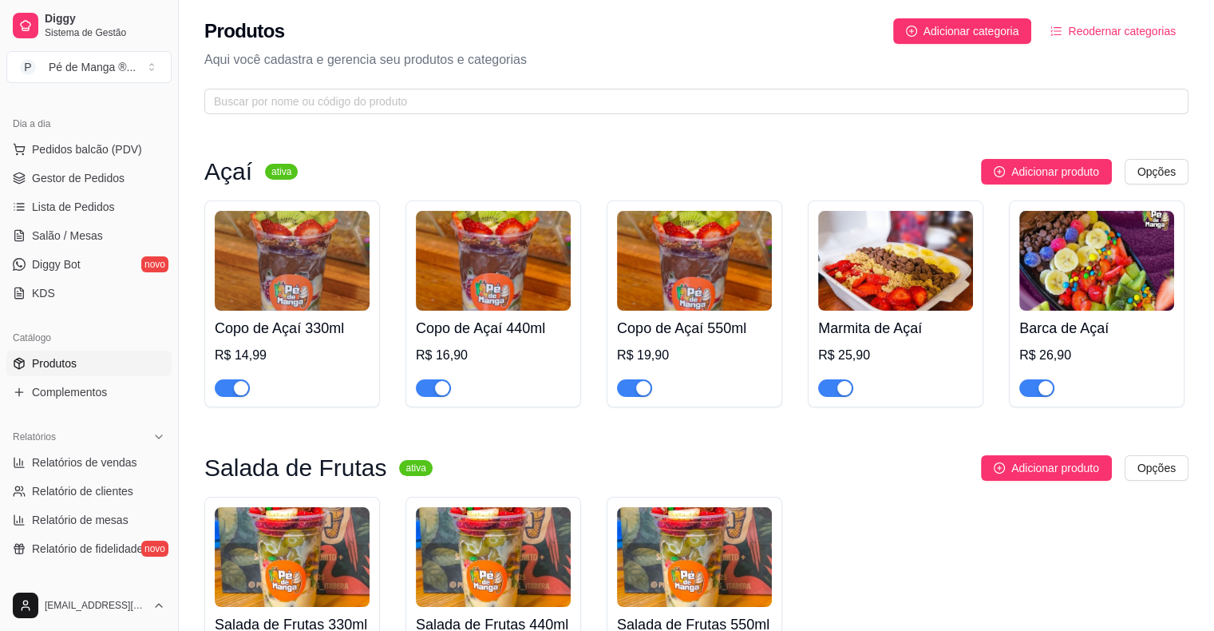
scroll to position [0, 0]
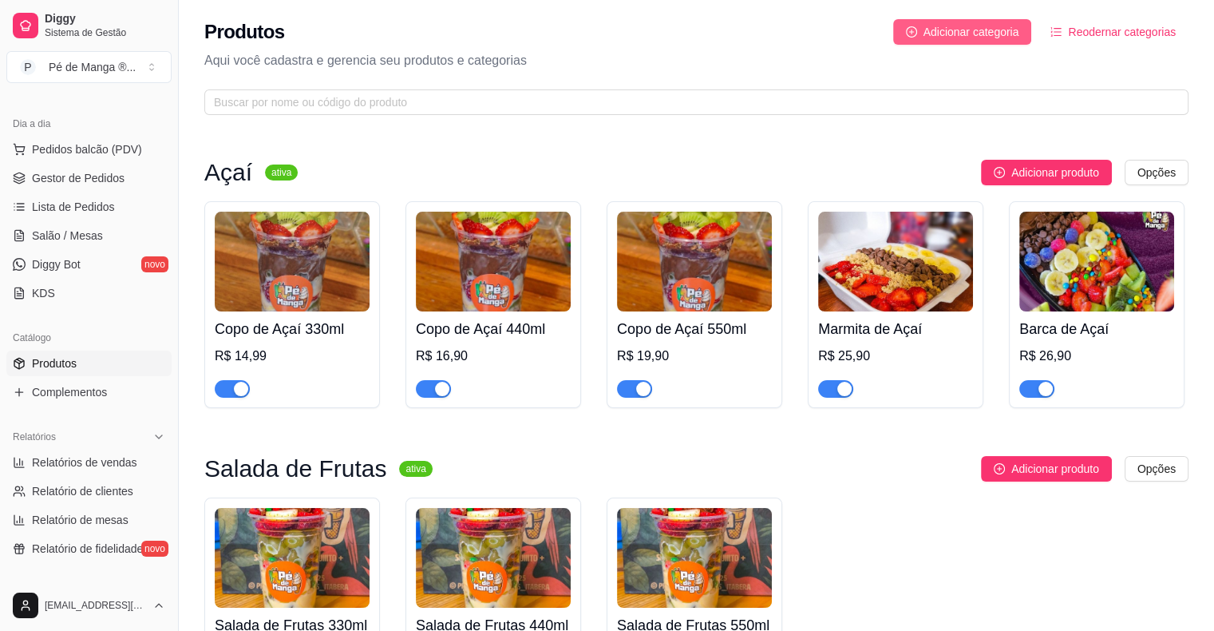
click at [971, 34] on span "Adicionar categoria" at bounding box center [971, 32] width 96 height 18
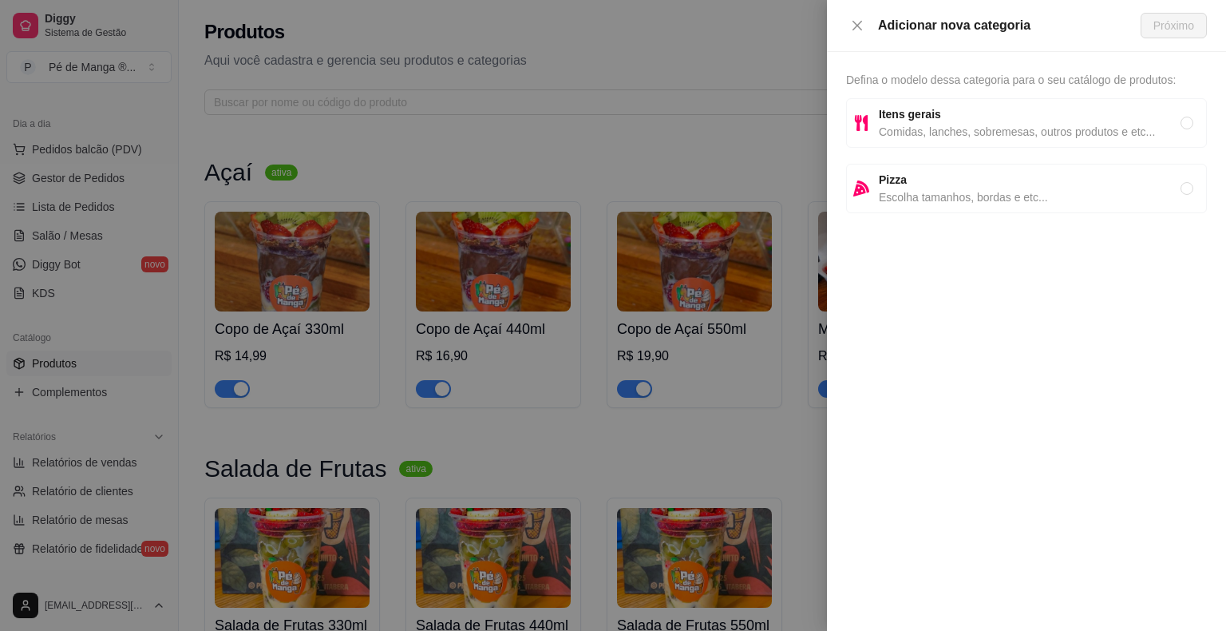
click at [966, 126] on span "Comidas, lanches, sobremesas, outros produtos e etc..." at bounding box center [1030, 132] width 302 height 18
click at [1145, 32] on button "Próximo" at bounding box center [1173, 26] width 66 height 26
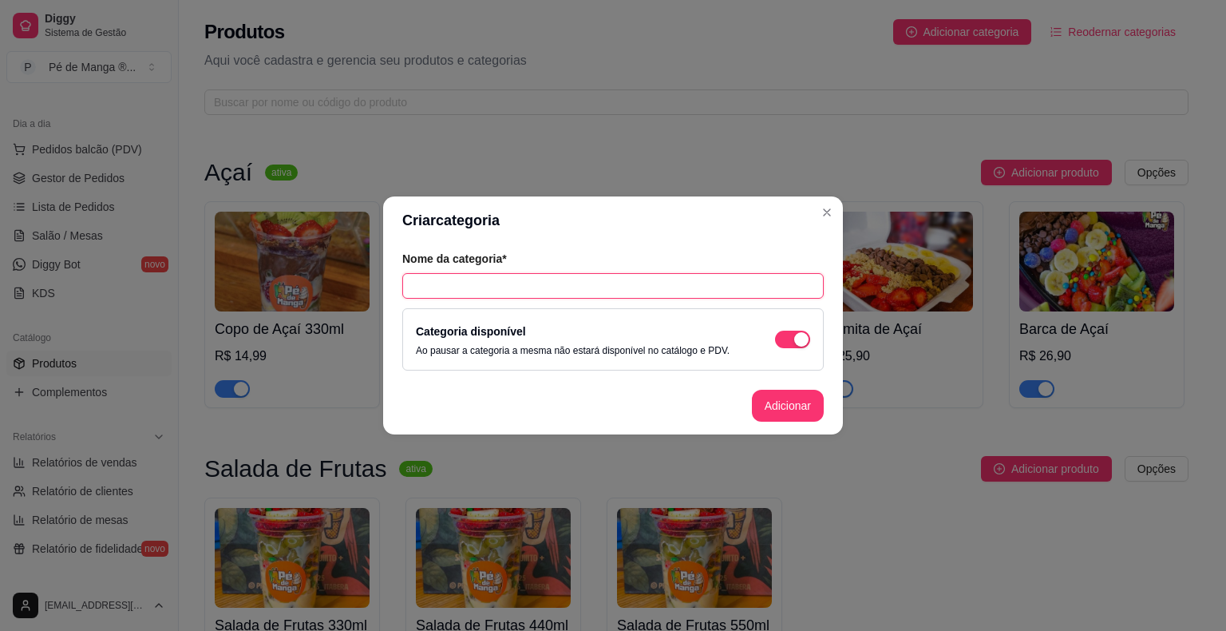
click at [602, 293] on input "text" at bounding box center [612, 286] width 421 height 26
click at [792, 402] on button "Adicionar" at bounding box center [788, 405] width 72 height 32
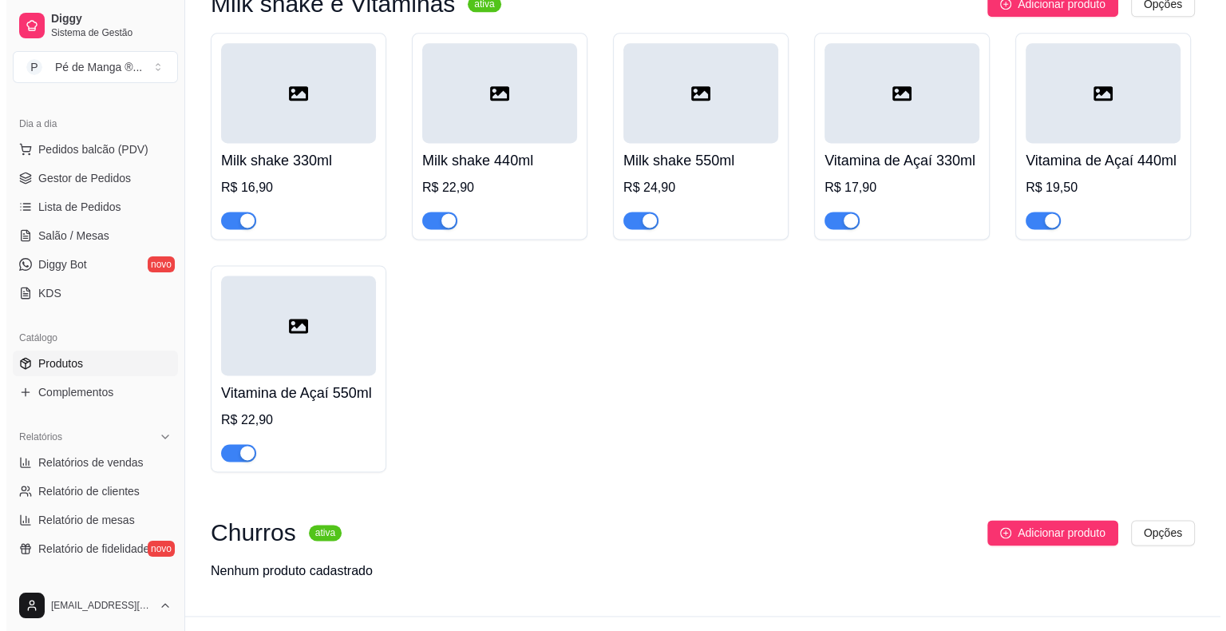
scroll to position [2195, 0]
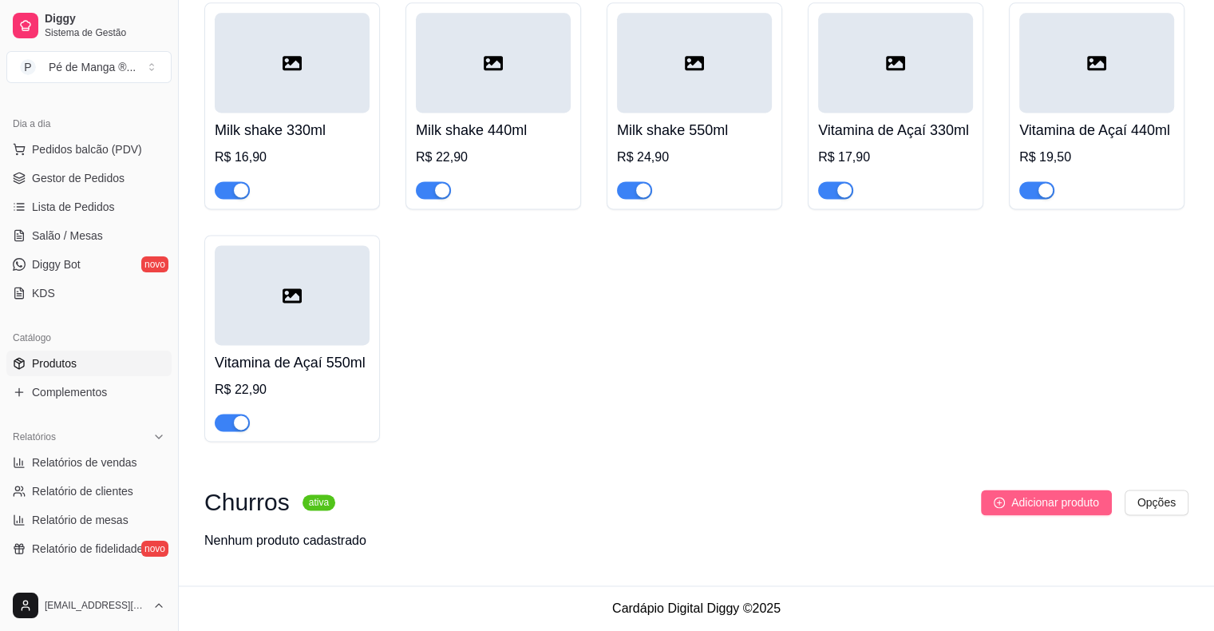
click at [1030, 509] on span "Adicionar produto" at bounding box center [1055, 502] width 88 height 18
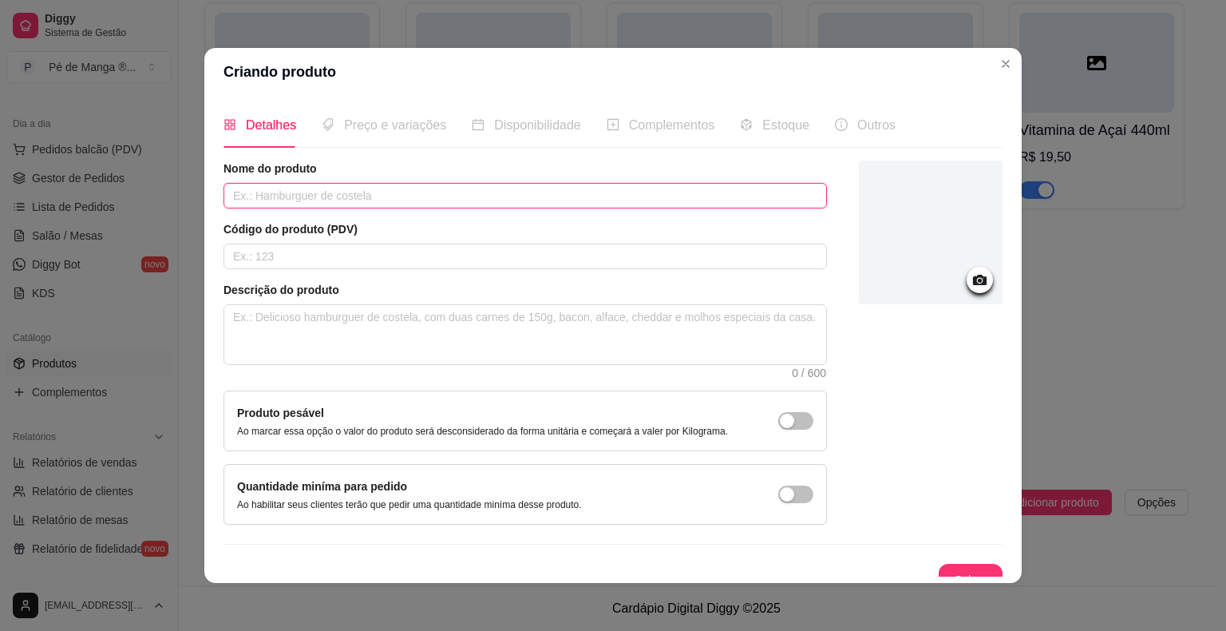
click at [366, 193] on input "text" at bounding box center [524, 196] width 603 height 26
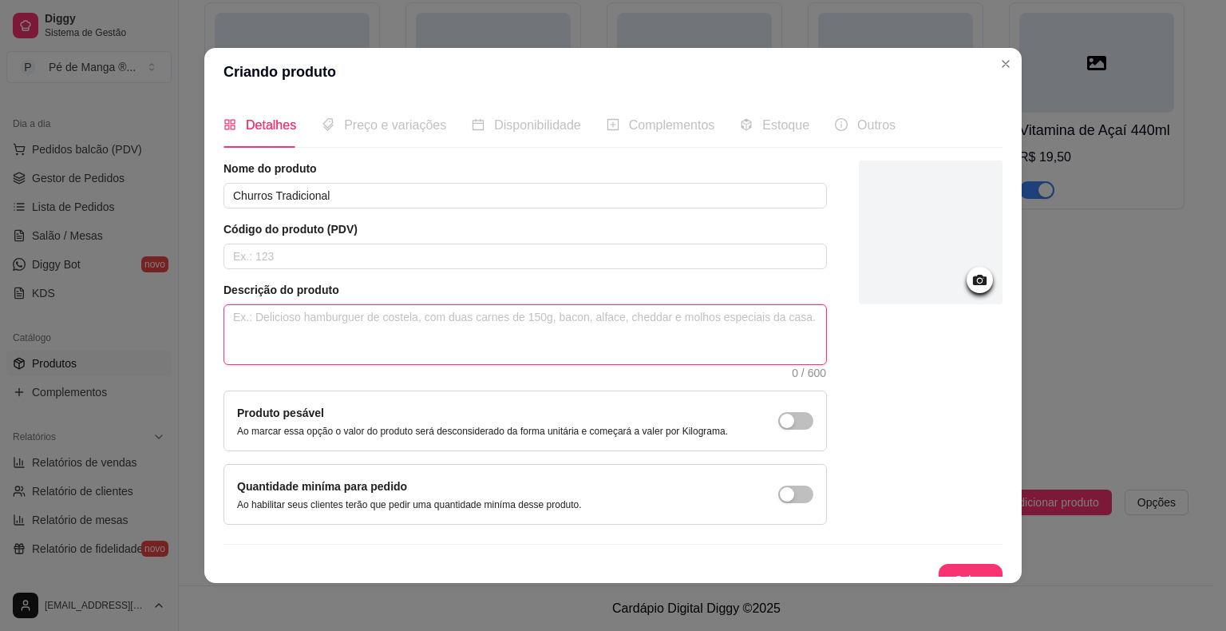
click at [473, 331] on textarea at bounding box center [525, 334] width 602 height 59
click at [243, 337] on textarea "Churros tradicional, podendo escolher com Doce de Leite ou com chocolate, poden…" at bounding box center [525, 334] width 602 height 59
click at [384, 356] on textarea "Churros tradicional, podendo escolher com Doce de Leite ou com chocolate, poden…" at bounding box center [525, 334] width 602 height 59
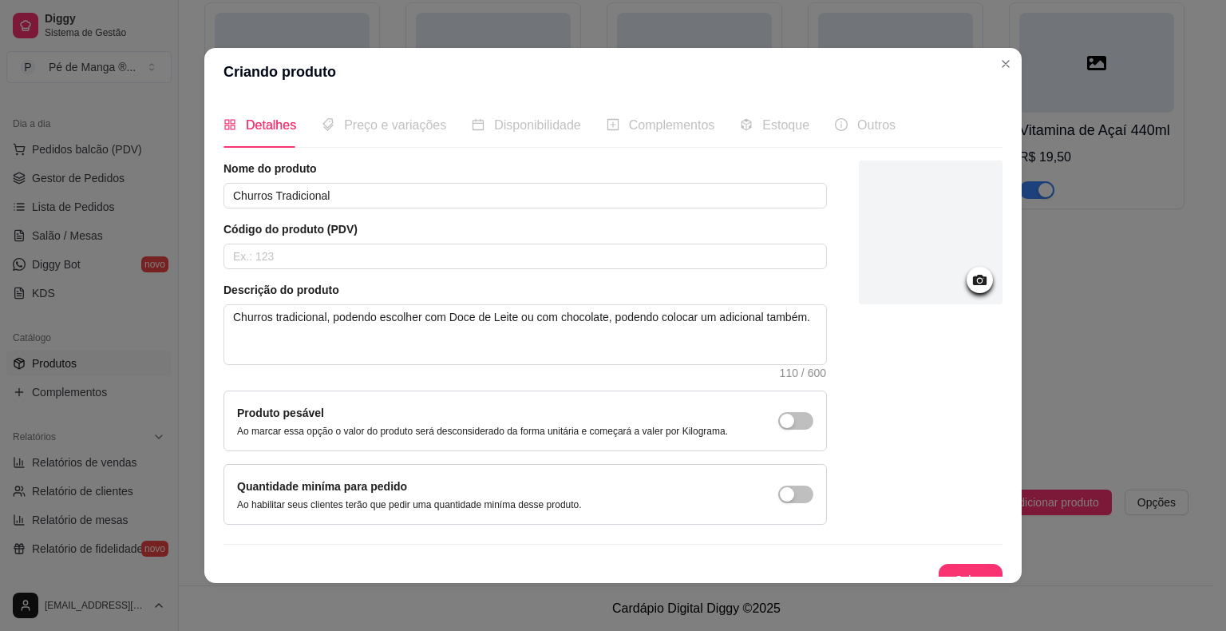
click at [389, 138] on div "Preço e variações" at bounding box center [384, 124] width 125 height 45
click at [955, 567] on button "Salvar" at bounding box center [970, 579] width 62 height 31
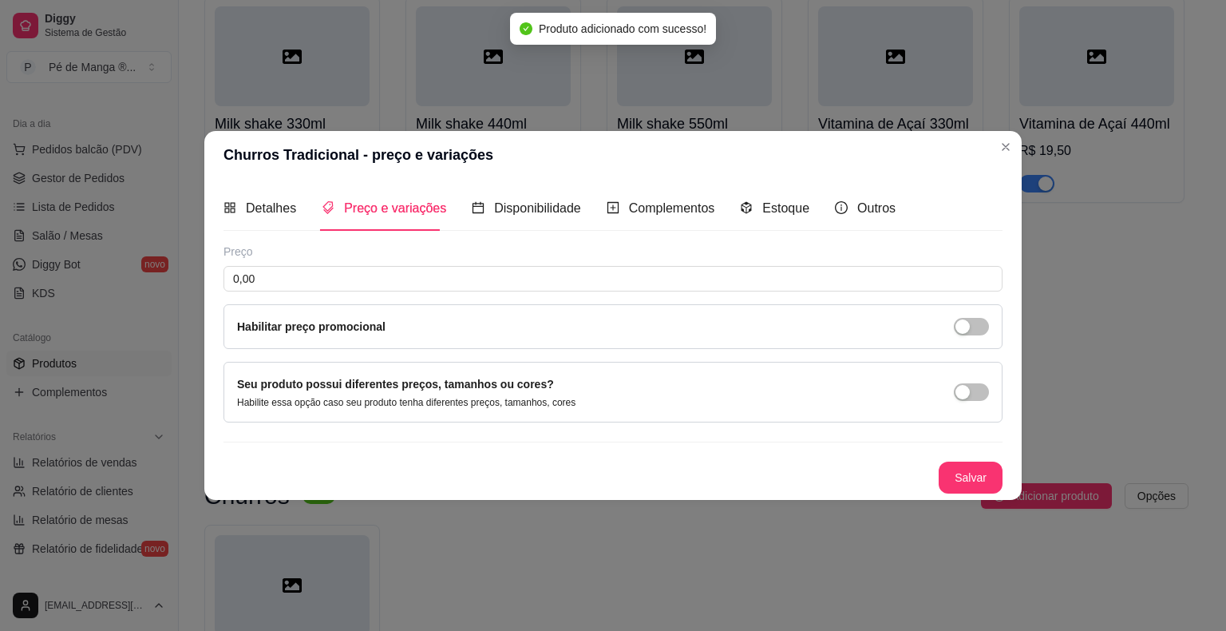
click at [426, 295] on div "Preço 0,00 Habilitar preço promocional" at bounding box center [612, 295] width 779 height 105
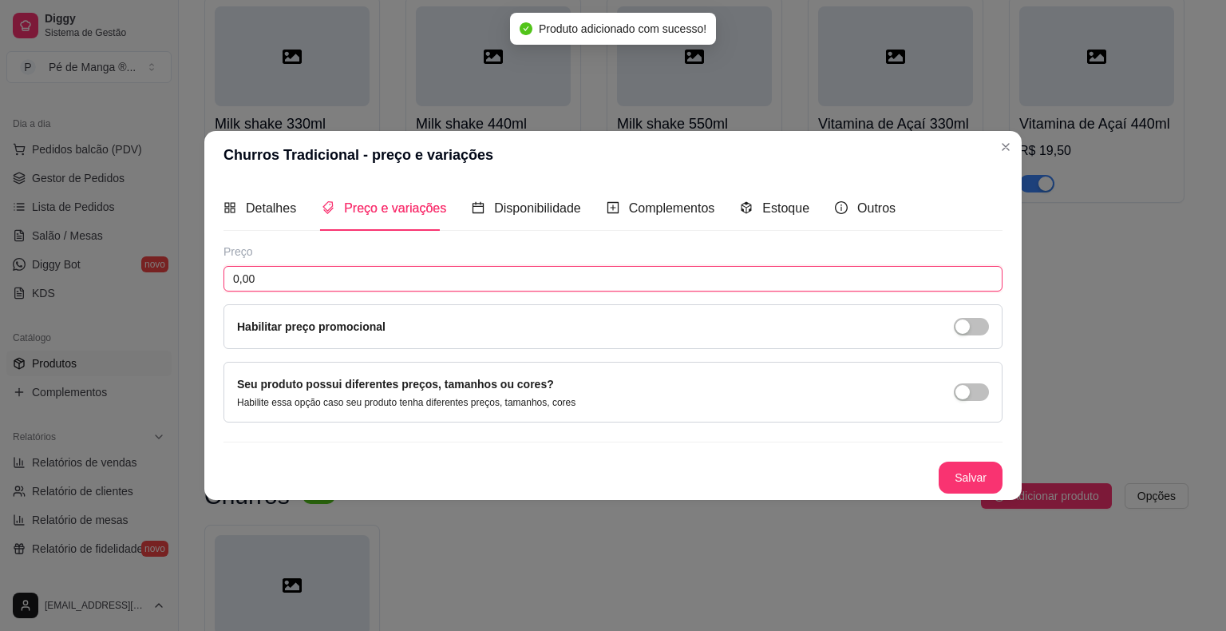
click at [425, 285] on input "0,00" at bounding box center [612, 279] width 779 height 26
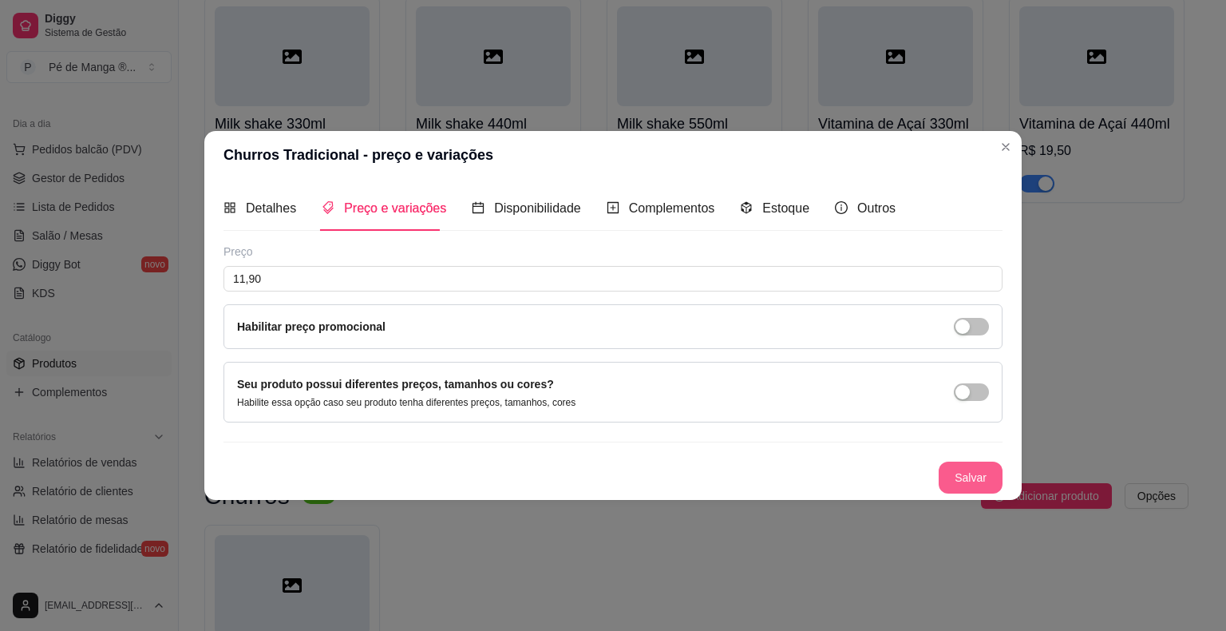
click at [974, 474] on button "Salvar" at bounding box center [971, 477] width 64 height 32
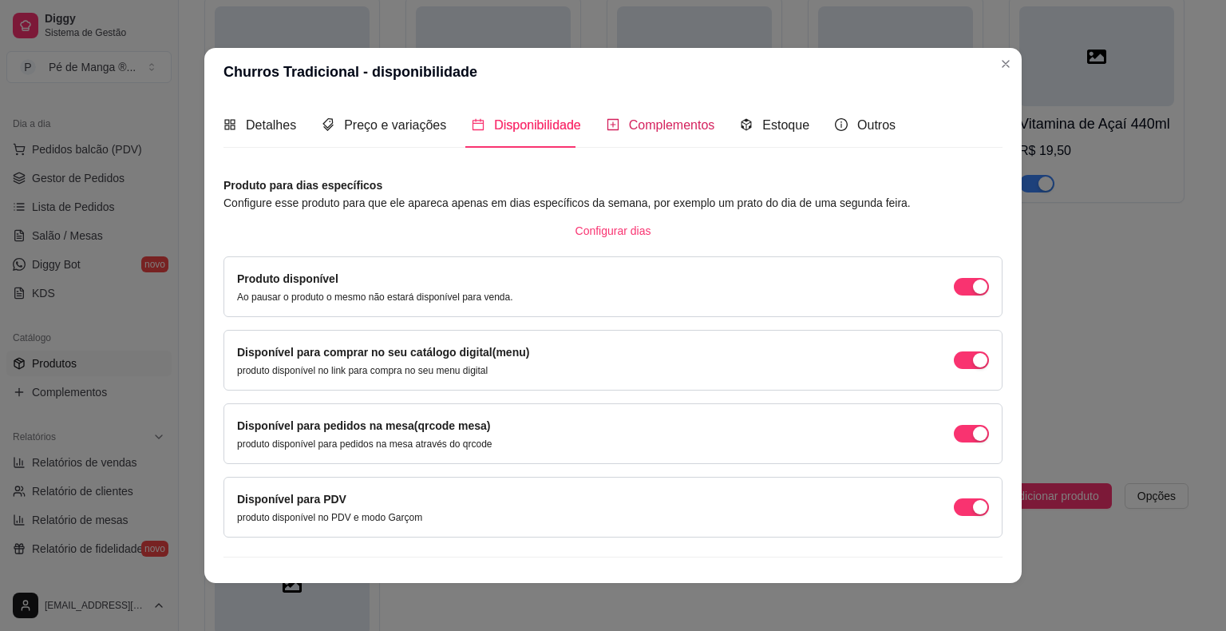
click at [662, 134] on div "Complementos" at bounding box center [661, 125] width 109 height 20
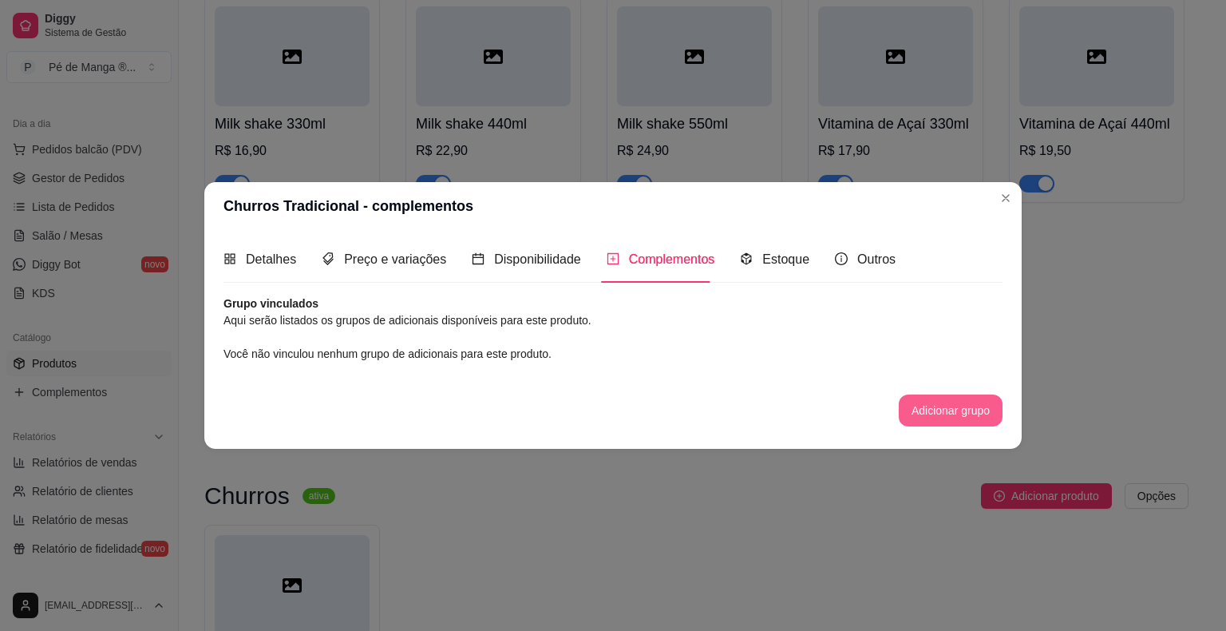
click at [943, 416] on button "Adicionar grupo" at bounding box center [951, 410] width 104 height 32
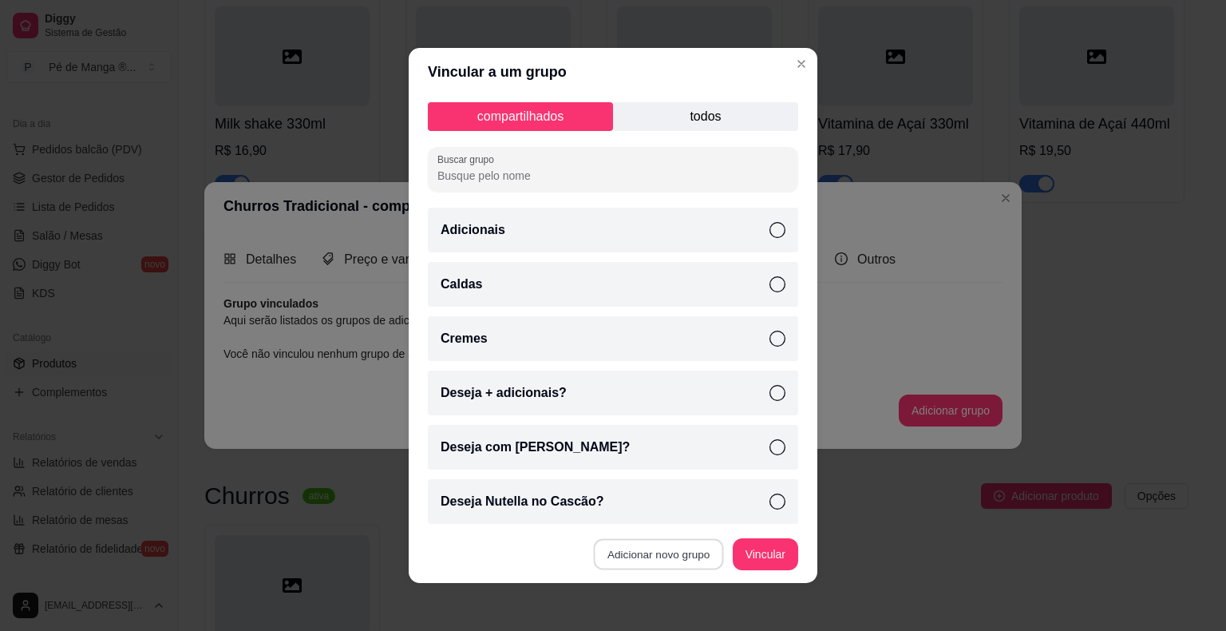
click at [678, 551] on button "Adicionar novo grupo" at bounding box center [659, 554] width 130 height 31
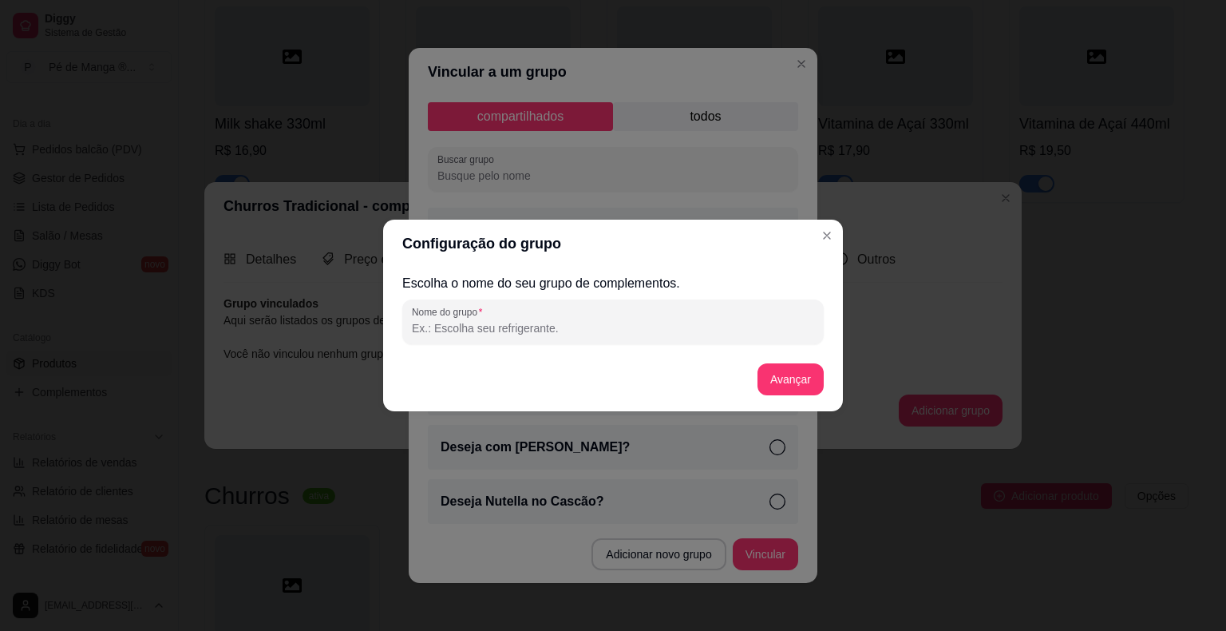
click at [562, 325] on input "Nome do grupo" at bounding box center [613, 328] width 402 height 16
click at [812, 381] on button "Avançar" at bounding box center [790, 379] width 66 height 32
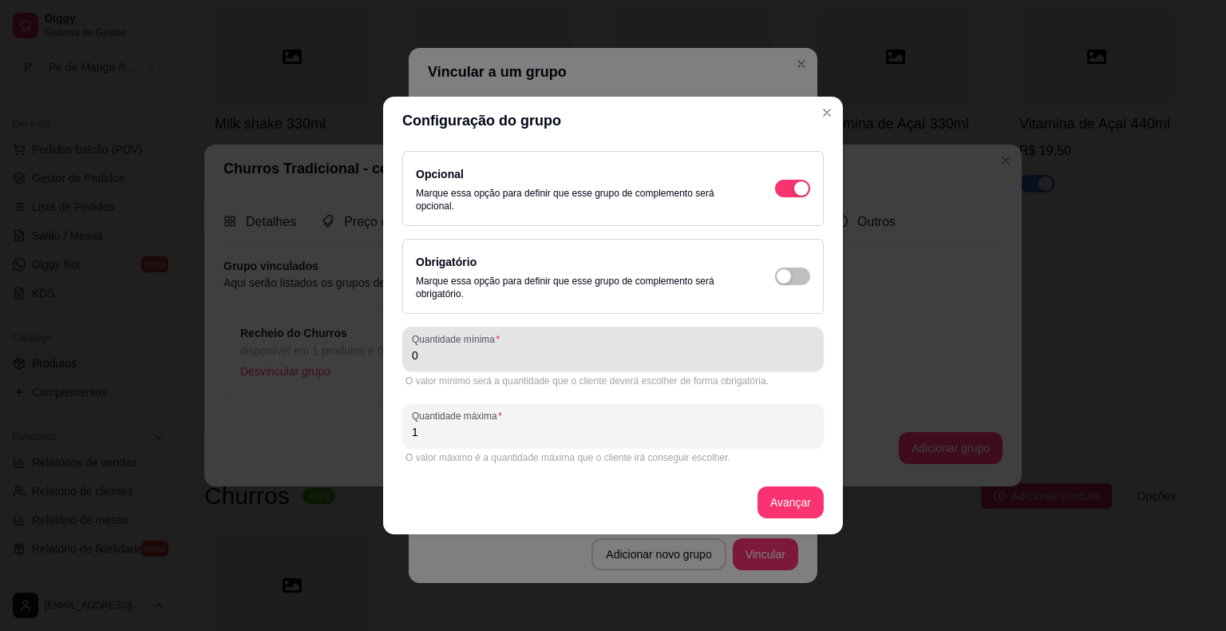
click at [629, 369] on div "Quantidade mínima 0" at bounding box center [612, 348] width 421 height 45
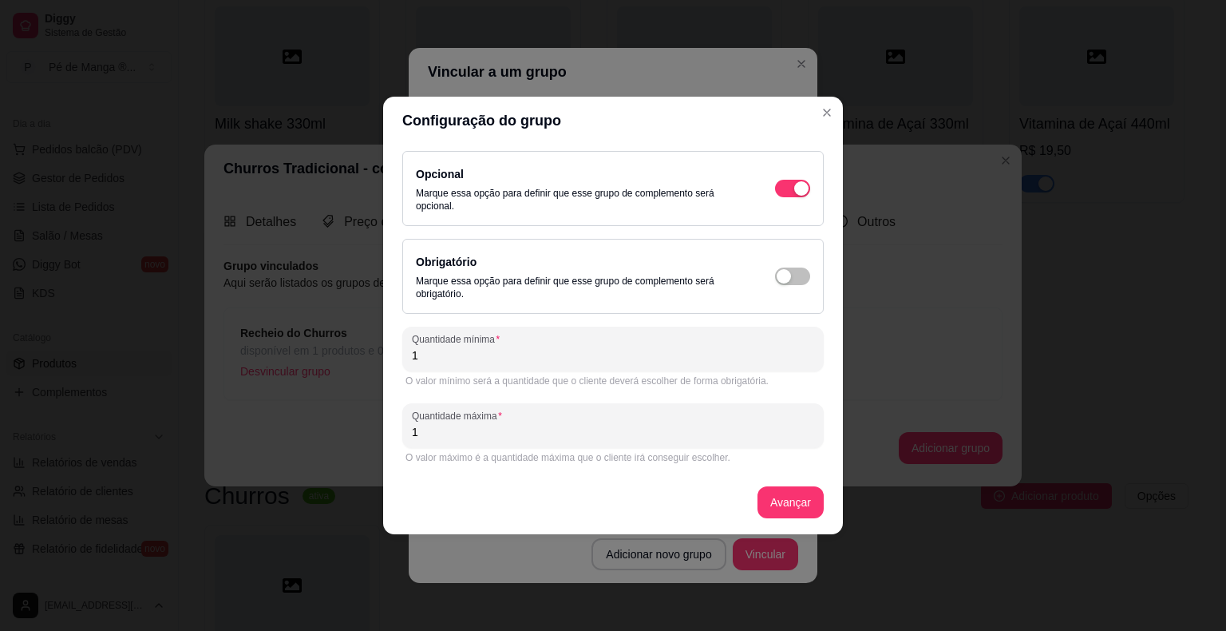
click at [638, 448] on div "O valor máximo é a quantidade máxima que o cliente irá conseguir escolher." at bounding box center [612, 457] width 421 height 19
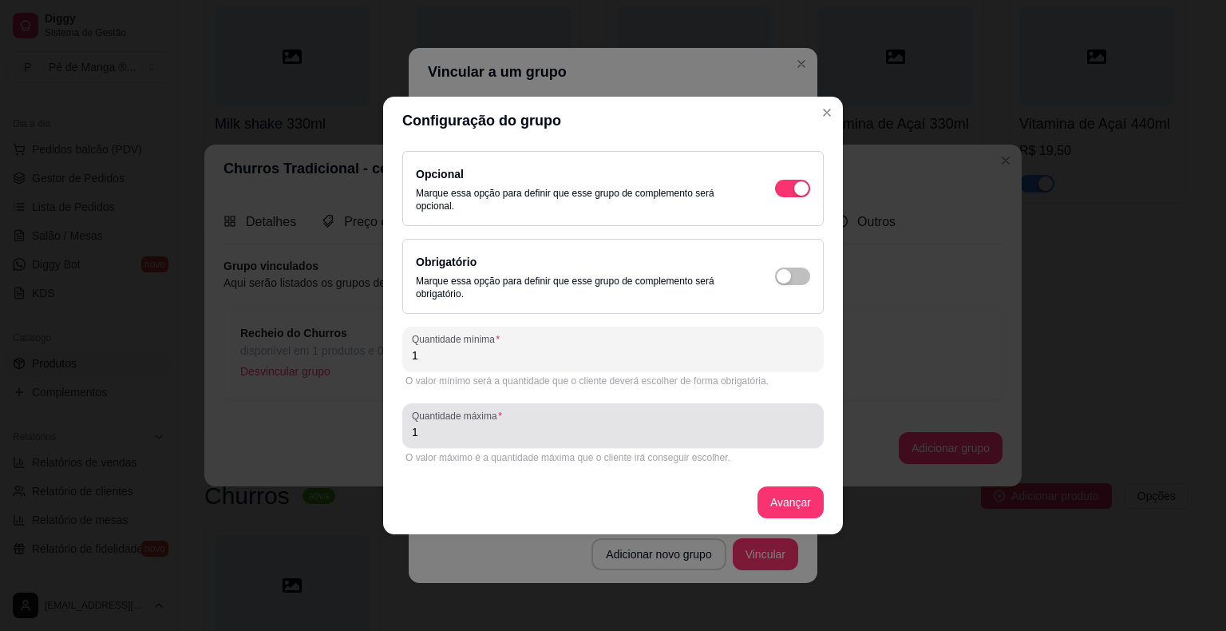
click at [635, 442] on div "Quantidade máxima 1" at bounding box center [612, 425] width 421 height 45
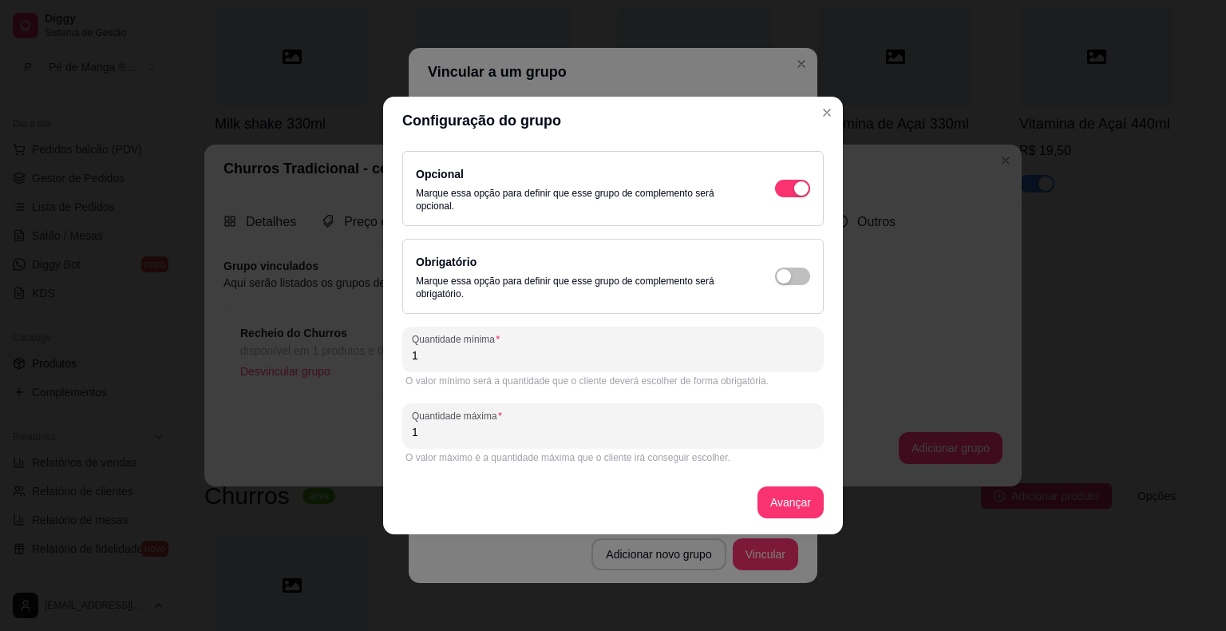
click at [635, 442] on div "Quantidade máxima 1" at bounding box center [612, 425] width 421 height 45
click at [785, 507] on button "Avançar" at bounding box center [790, 502] width 66 height 32
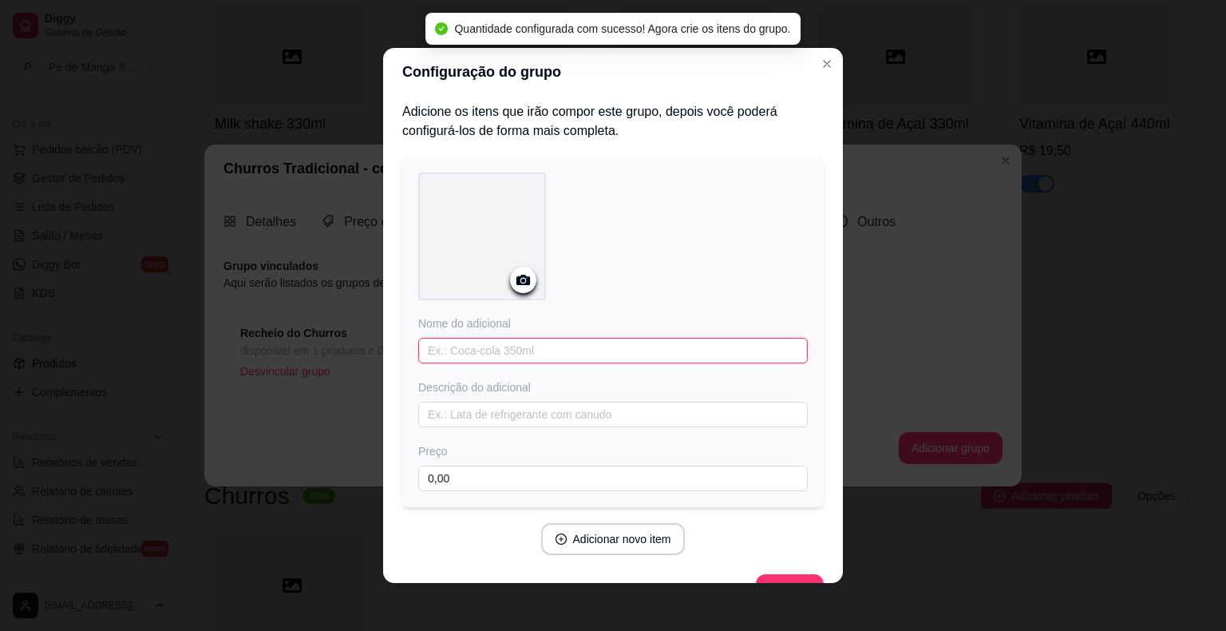
click at [603, 346] on input "text" at bounding box center [612, 351] width 389 height 26
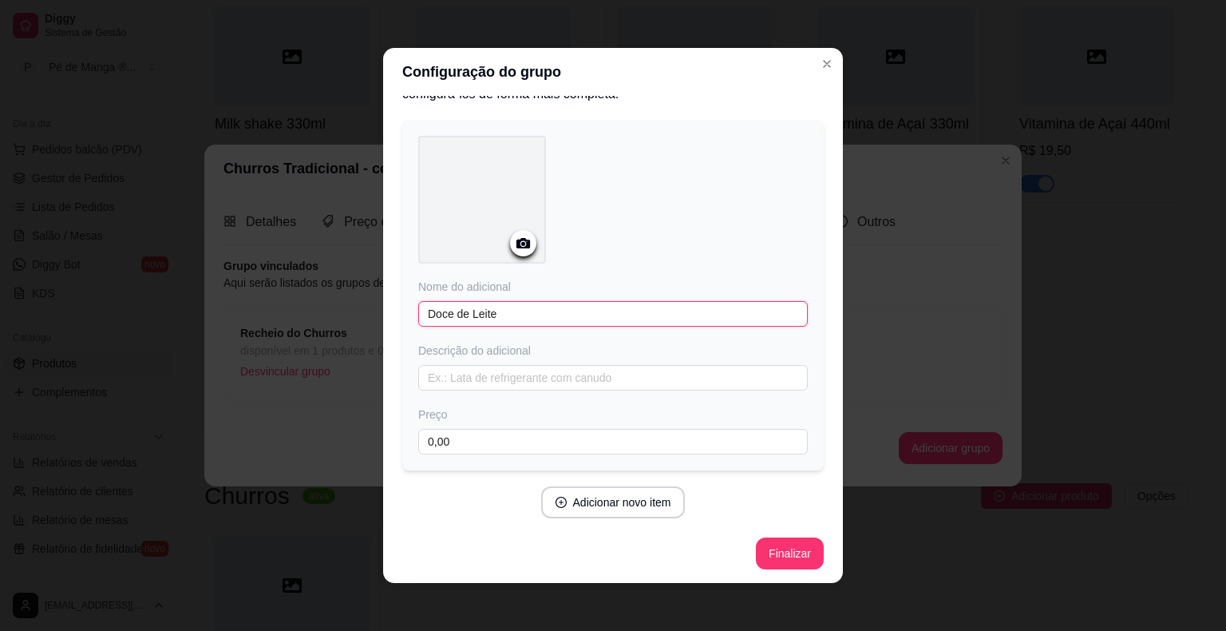
scroll to position [3, 0]
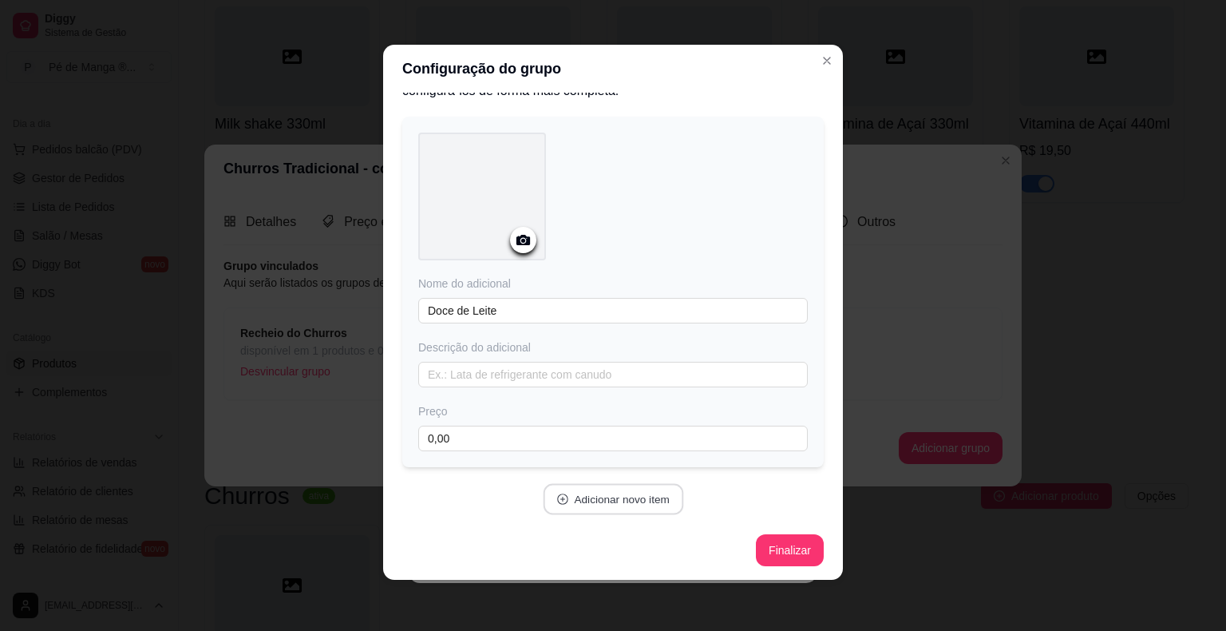
click at [619, 494] on button "Adicionar novo item" at bounding box center [613, 499] width 140 height 31
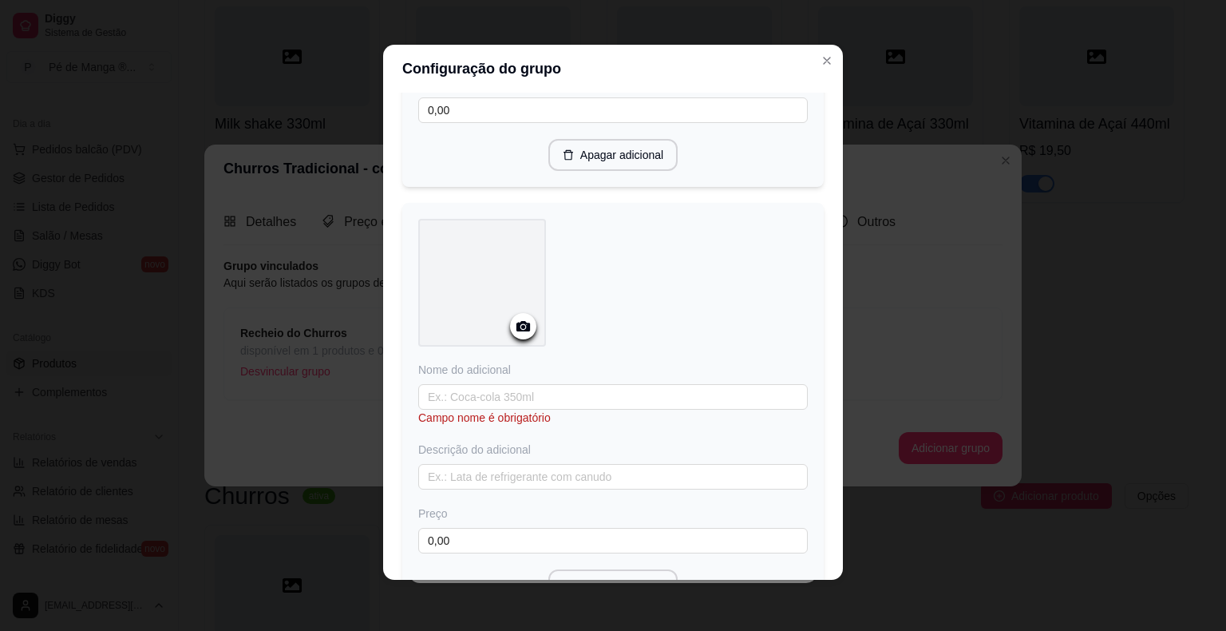
scroll to position [436, 0]
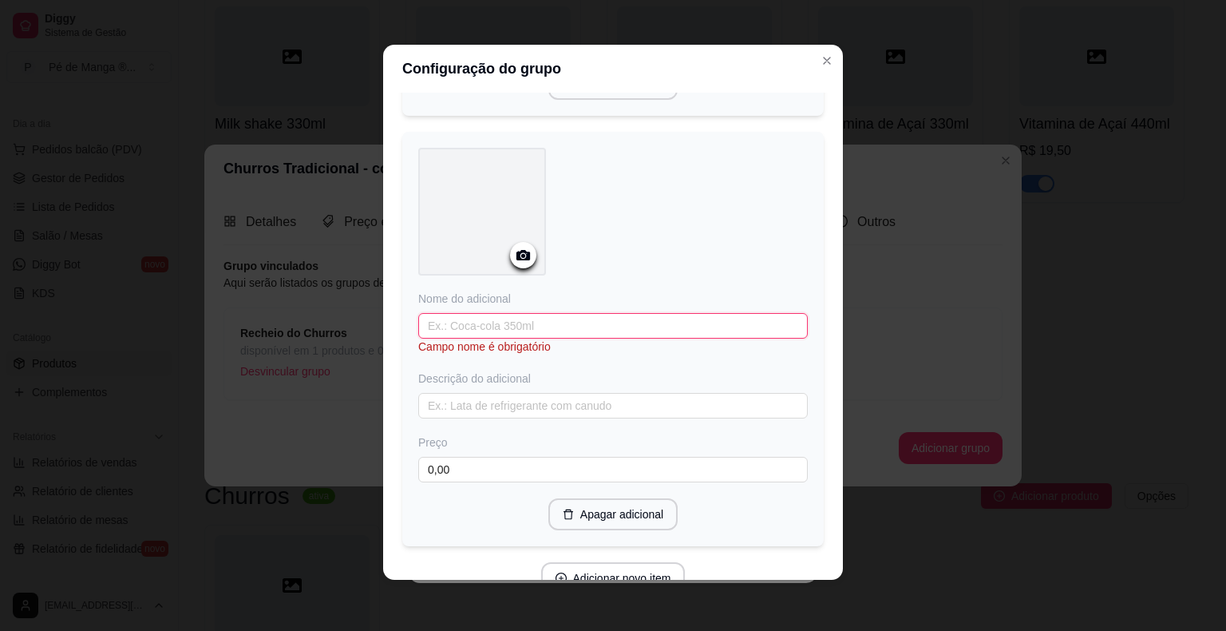
click at [534, 313] on input "text" at bounding box center [612, 326] width 389 height 26
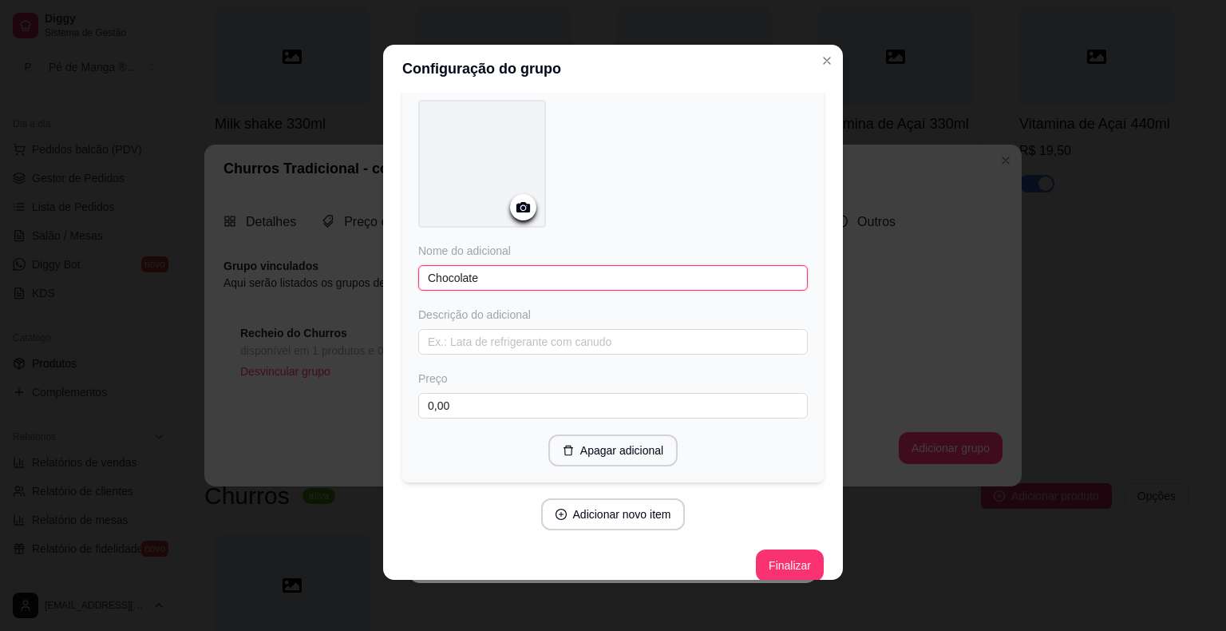
scroll to position [496, 0]
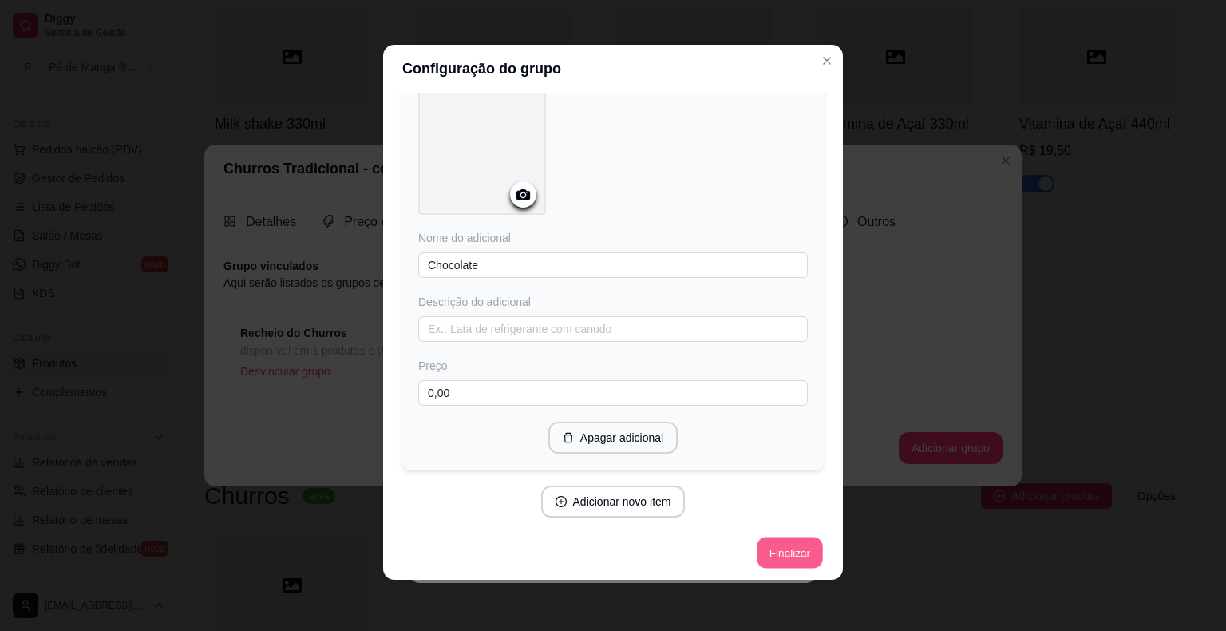
click at [785, 544] on button "Finalizar" at bounding box center [789, 552] width 65 height 31
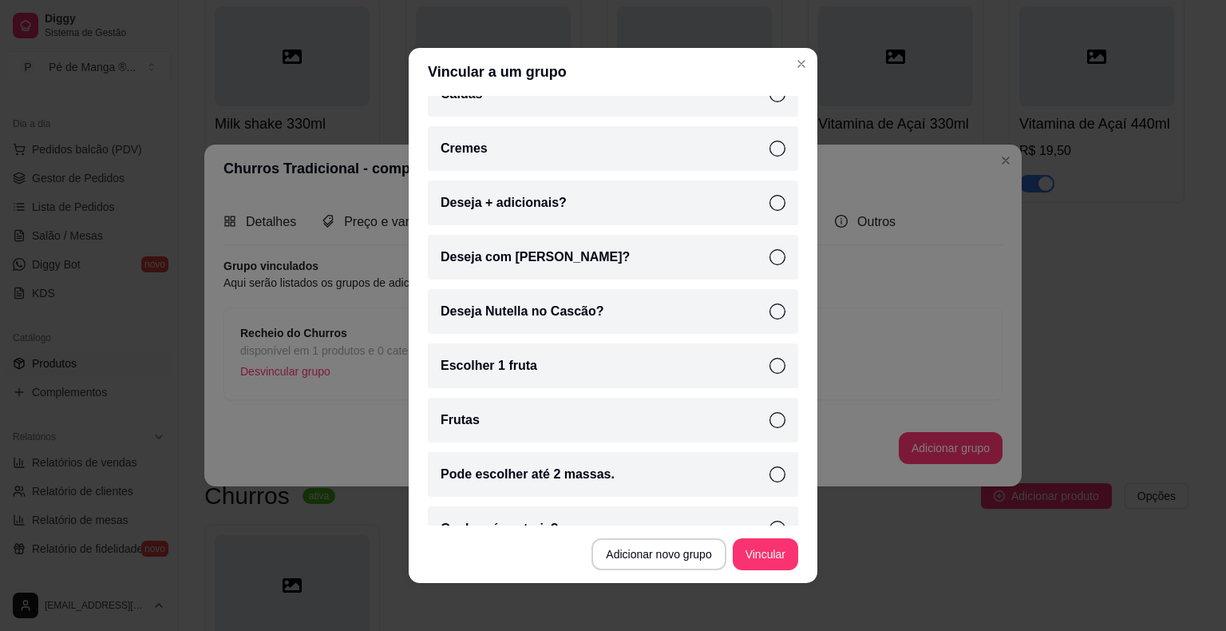
scroll to position [221, 0]
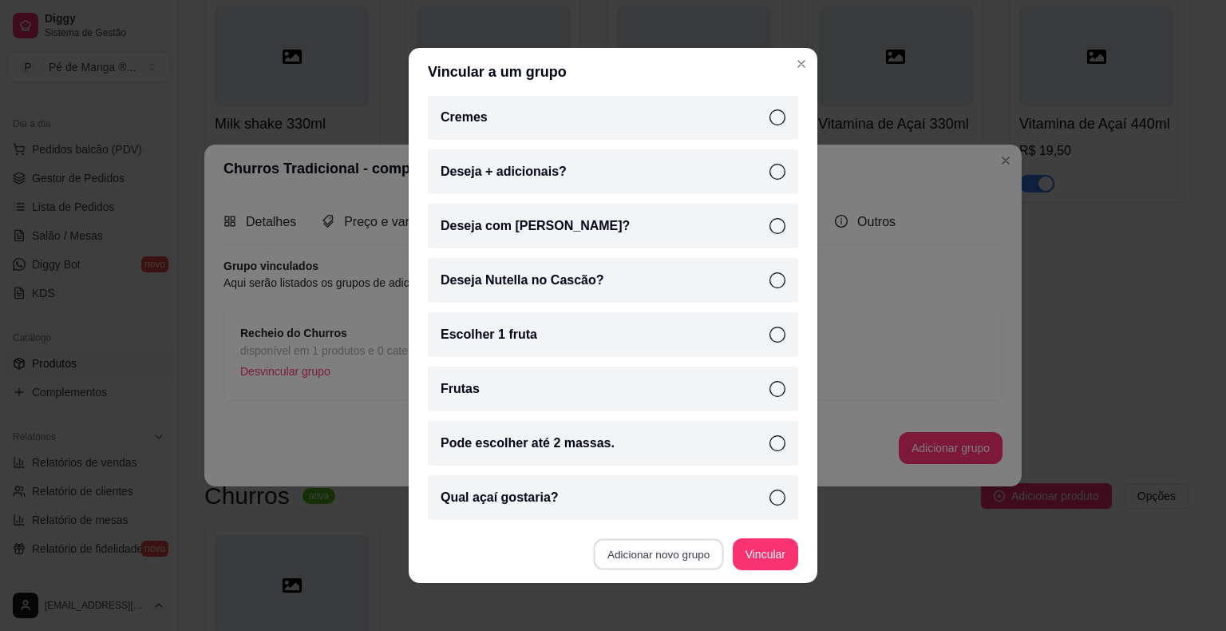
click at [702, 544] on button "Adicionar novo grupo" at bounding box center [659, 554] width 130 height 31
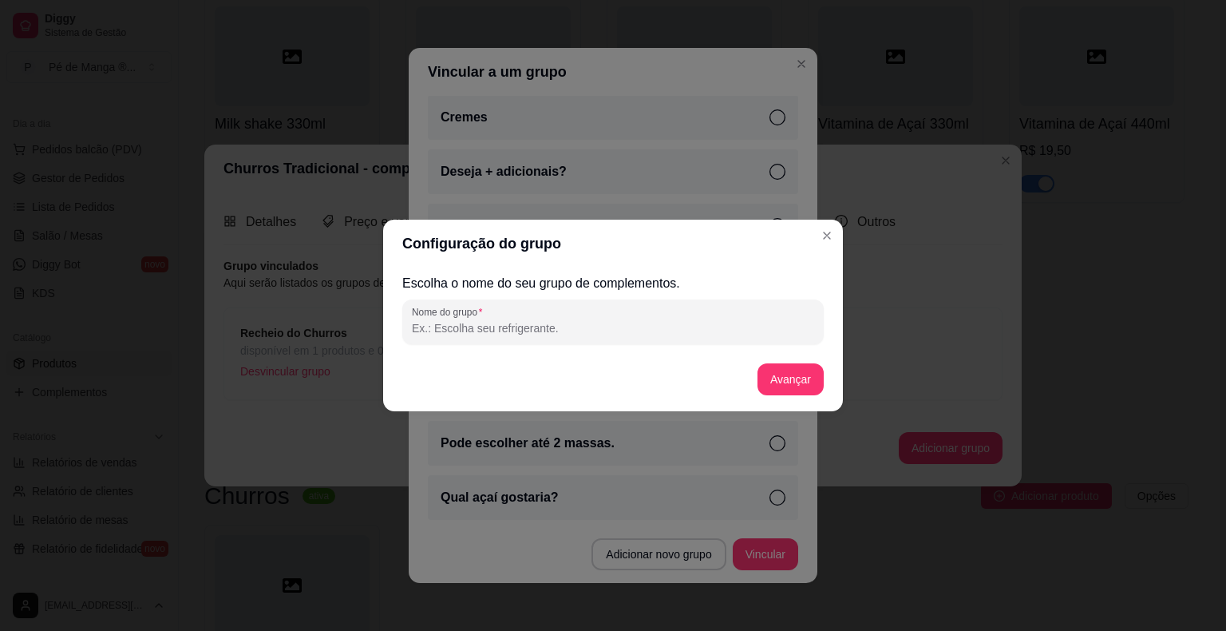
click at [564, 330] on input "Nome do grupo" at bounding box center [613, 328] width 402 height 16
click at [782, 381] on button "Avançar" at bounding box center [790, 379] width 65 height 31
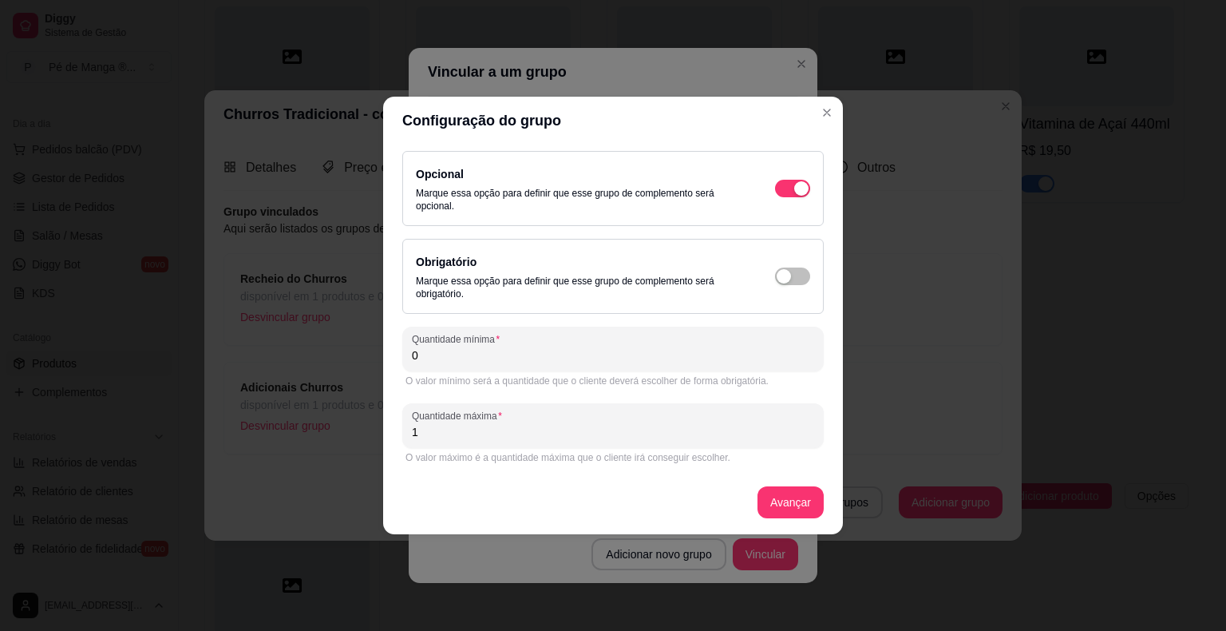
click at [662, 374] on div "O valor mínimo será a quantidade que o cliente deverá escolher de forma obrigat…" at bounding box center [612, 380] width 421 height 19
drag, startPoint x: 636, startPoint y: 360, endPoint x: 642, endPoint y: 368, distance: 9.7
click at [642, 368] on div "Quantidade mínima 0" at bounding box center [612, 348] width 421 height 45
click at [642, 366] on div "Quantidade mínima 0" at bounding box center [612, 348] width 421 height 45
click at [785, 494] on button "Avançar" at bounding box center [790, 502] width 66 height 32
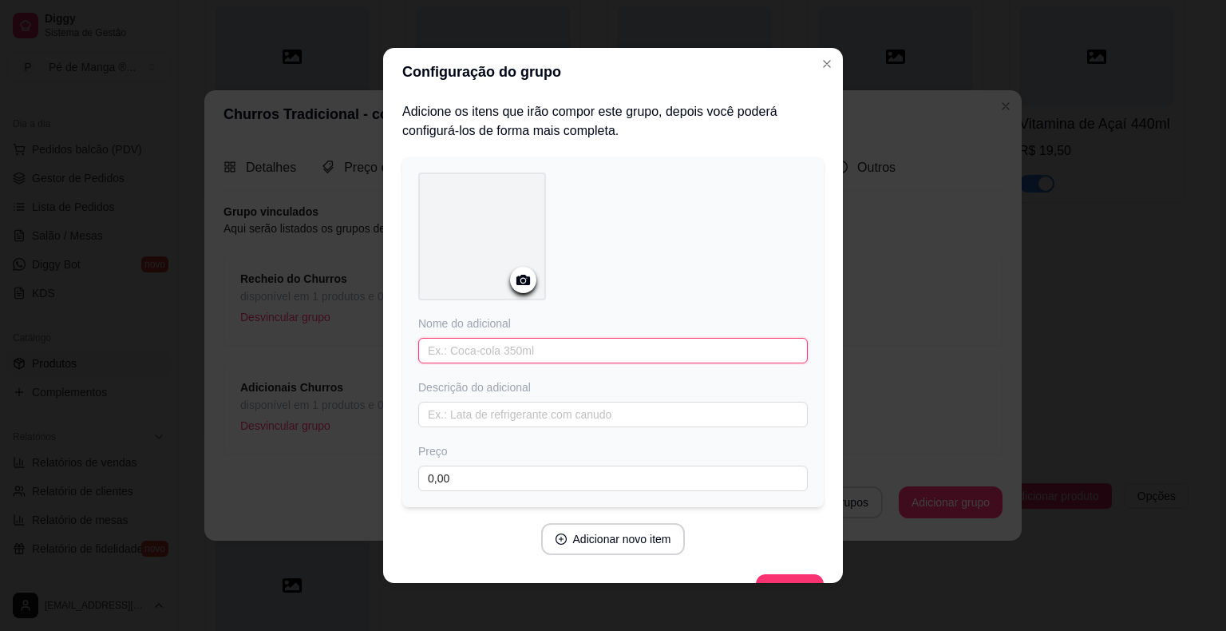
click at [674, 346] on input "text" at bounding box center [612, 351] width 389 height 26
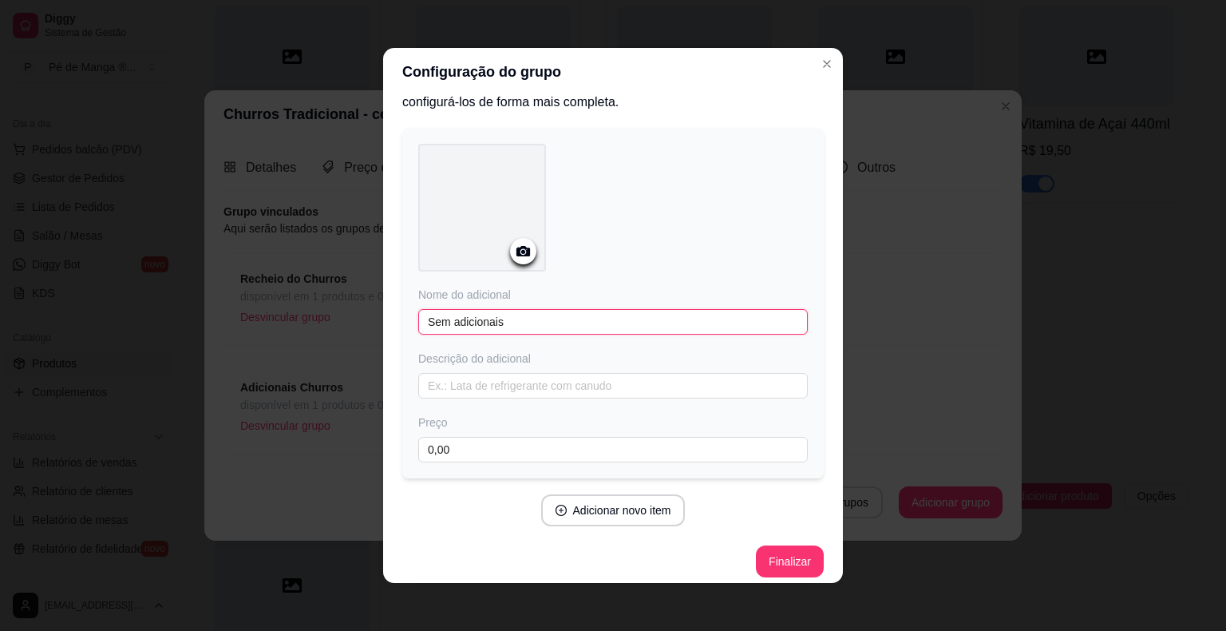
scroll to position [37, 0]
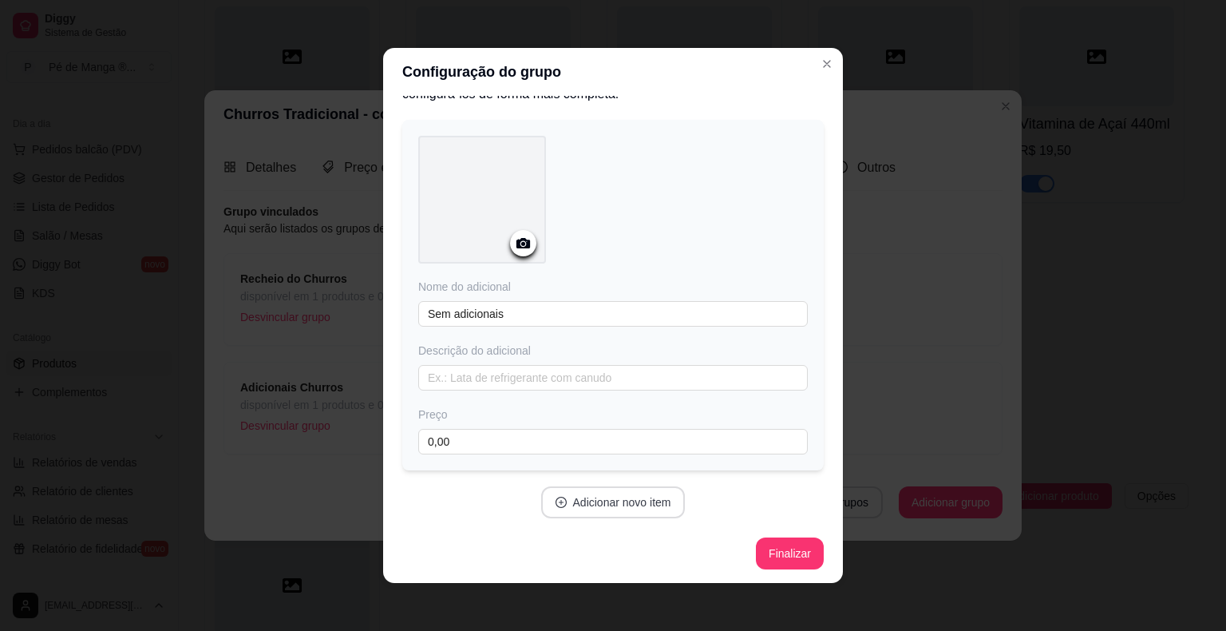
click at [645, 505] on button "Adicionar novo item" at bounding box center [613, 502] width 144 height 32
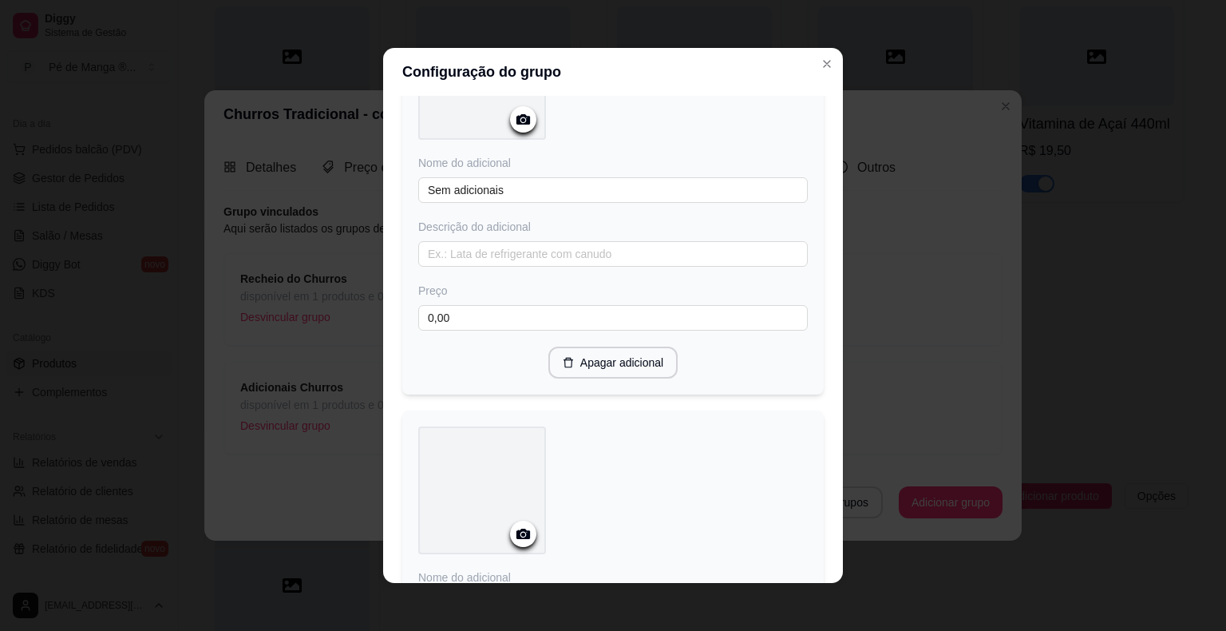
scroll to position [436, 0]
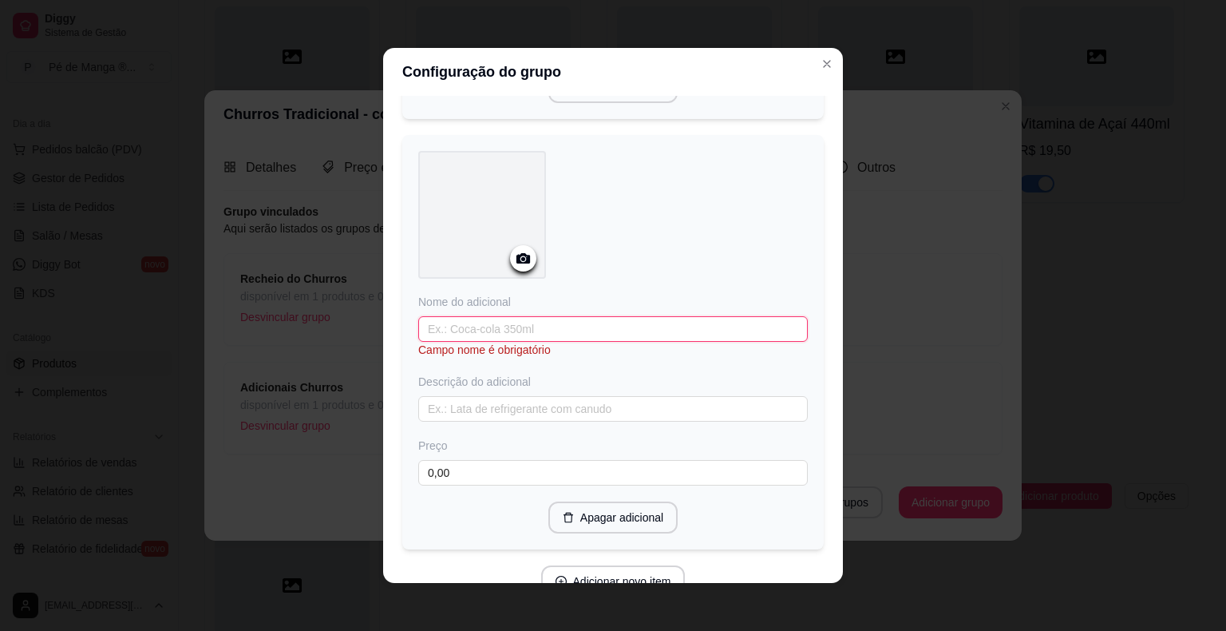
click at [670, 332] on input "text" at bounding box center [612, 329] width 389 height 26
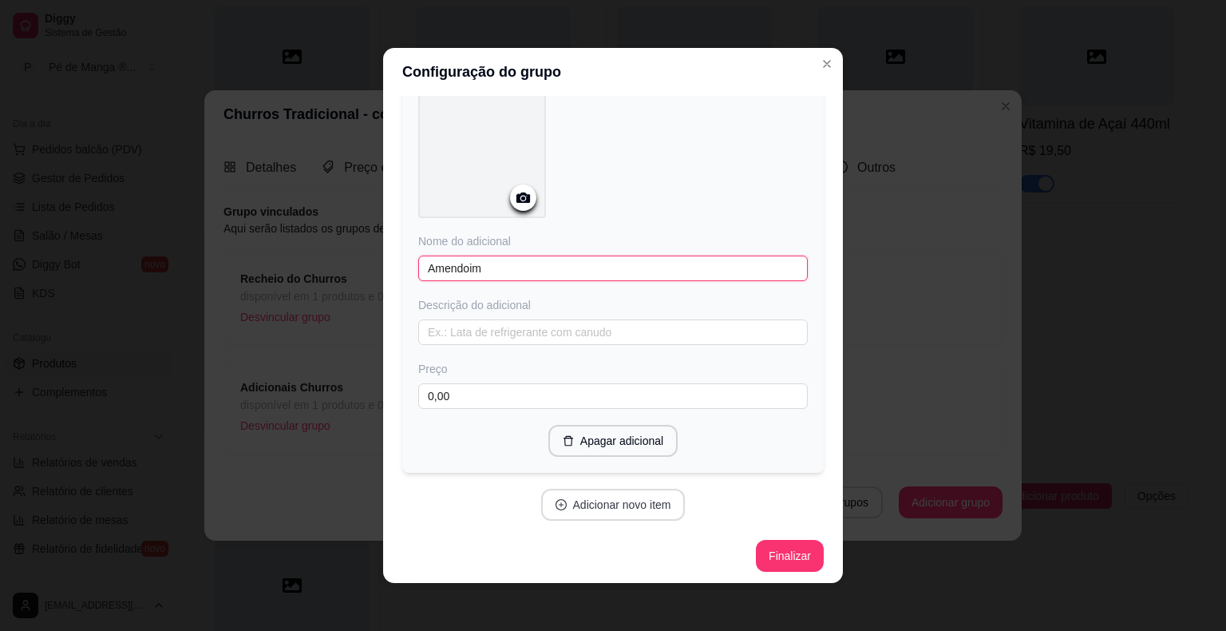
scroll to position [3, 0]
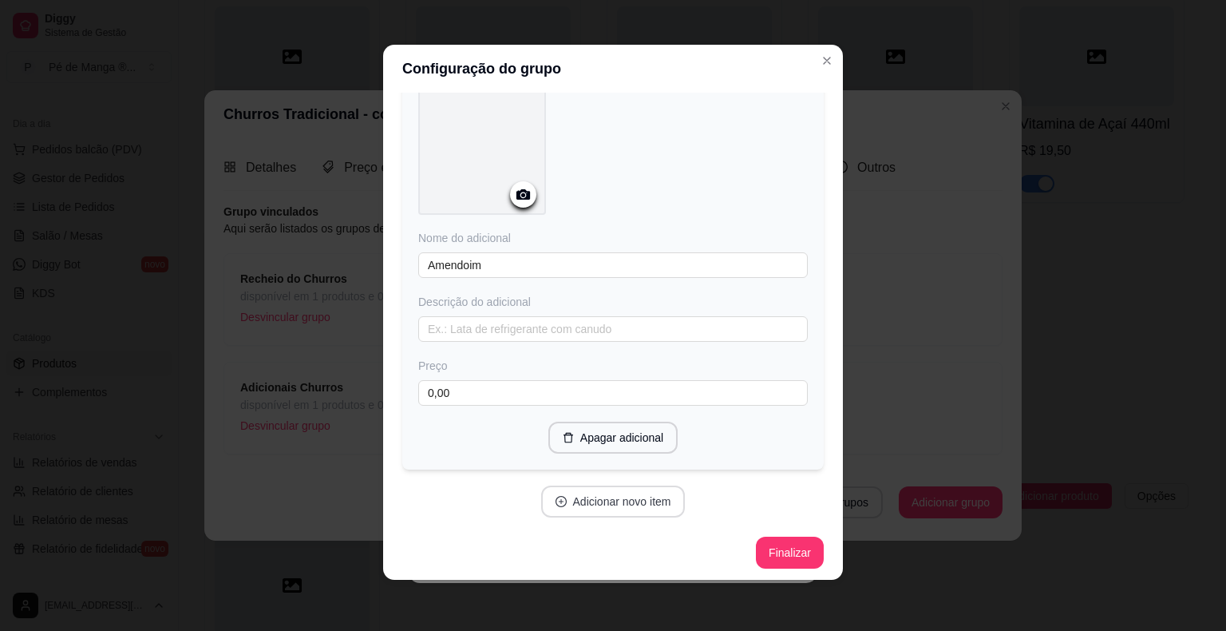
click at [597, 509] on button "Adicionar novo item" at bounding box center [613, 501] width 144 height 32
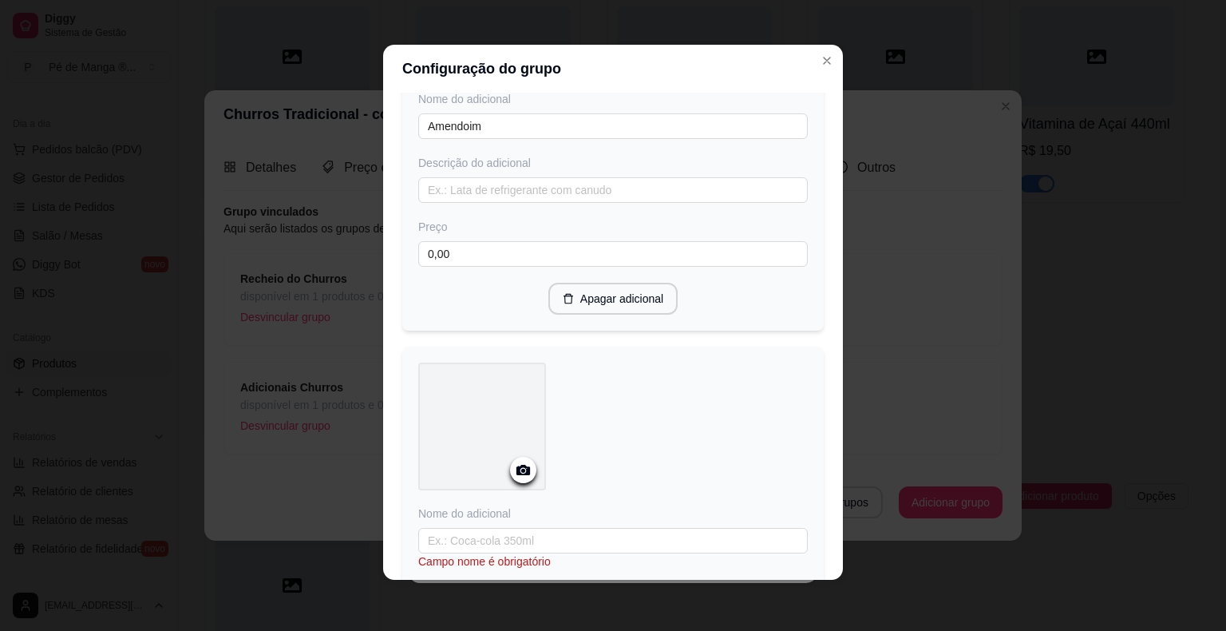
scroll to position [895, 0]
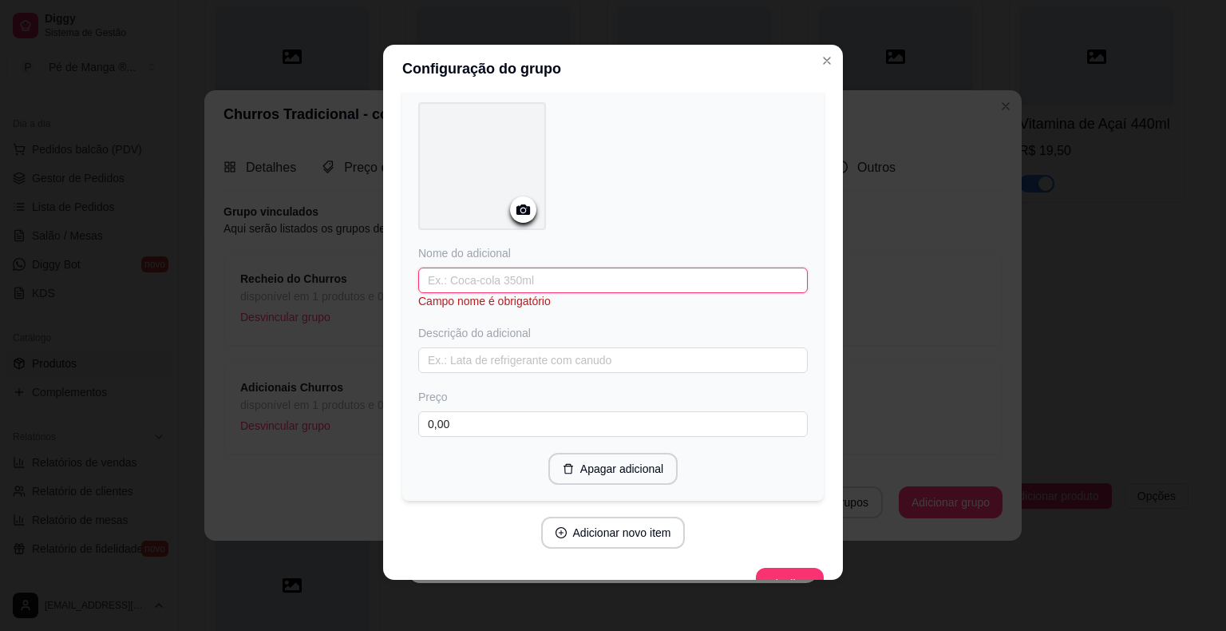
click at [534, 273] on input "text" at bounding box center [612, 280] width 389 height 26
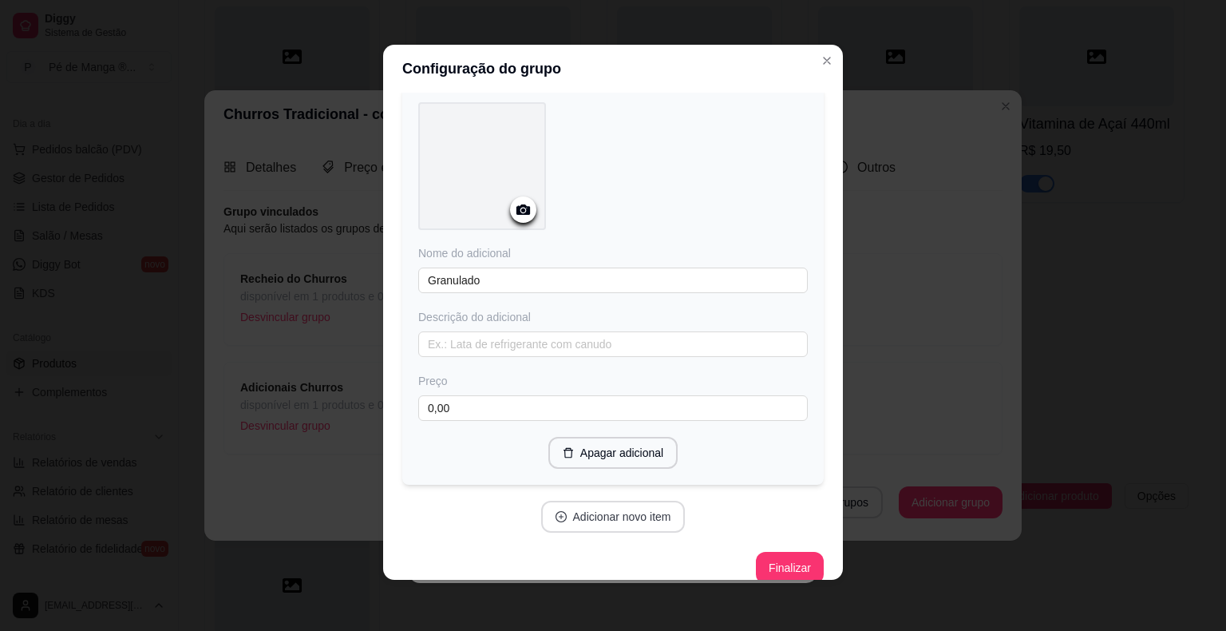
click at [599, 520] on button "Adicionar novo item" at bounding box center [613, 516] width 144 height 32
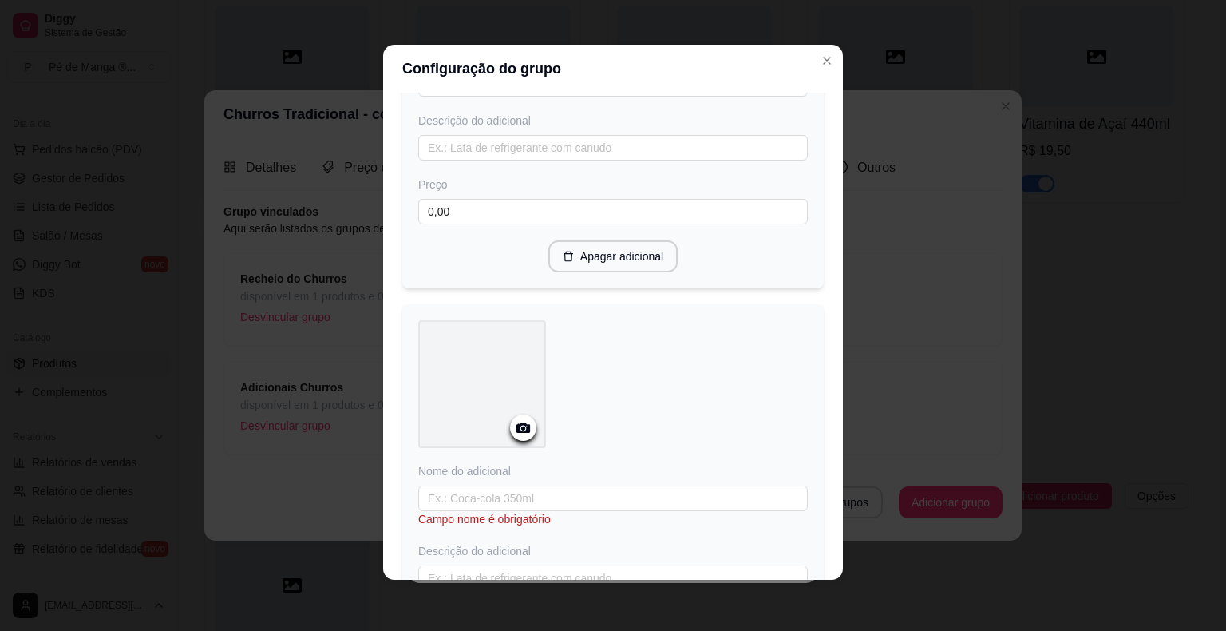
scroll to position [1295, 0]
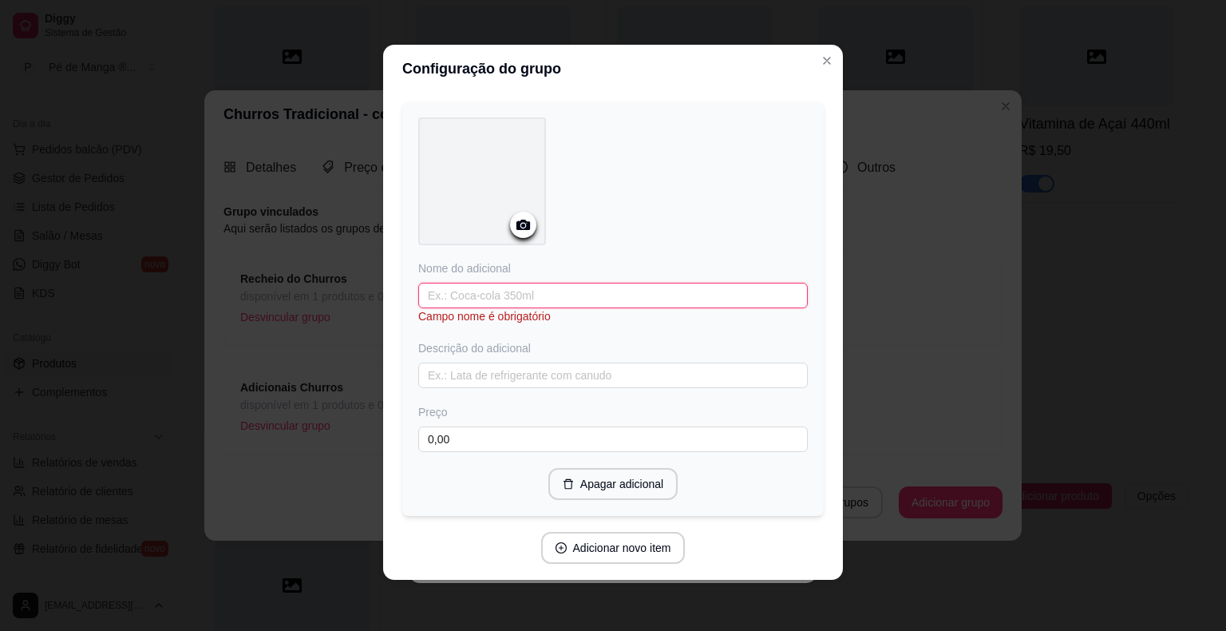
click at [563, 293] on input "text" at bounding box center [612, 296] width 389 height 26
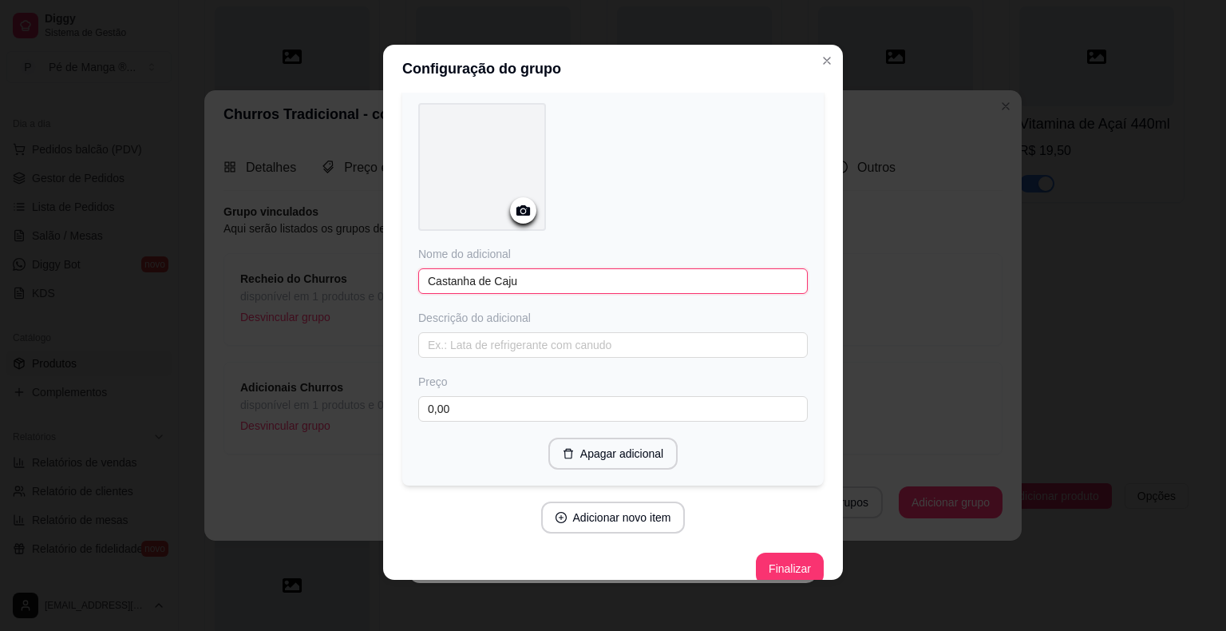
scroll to position [1321, 0]
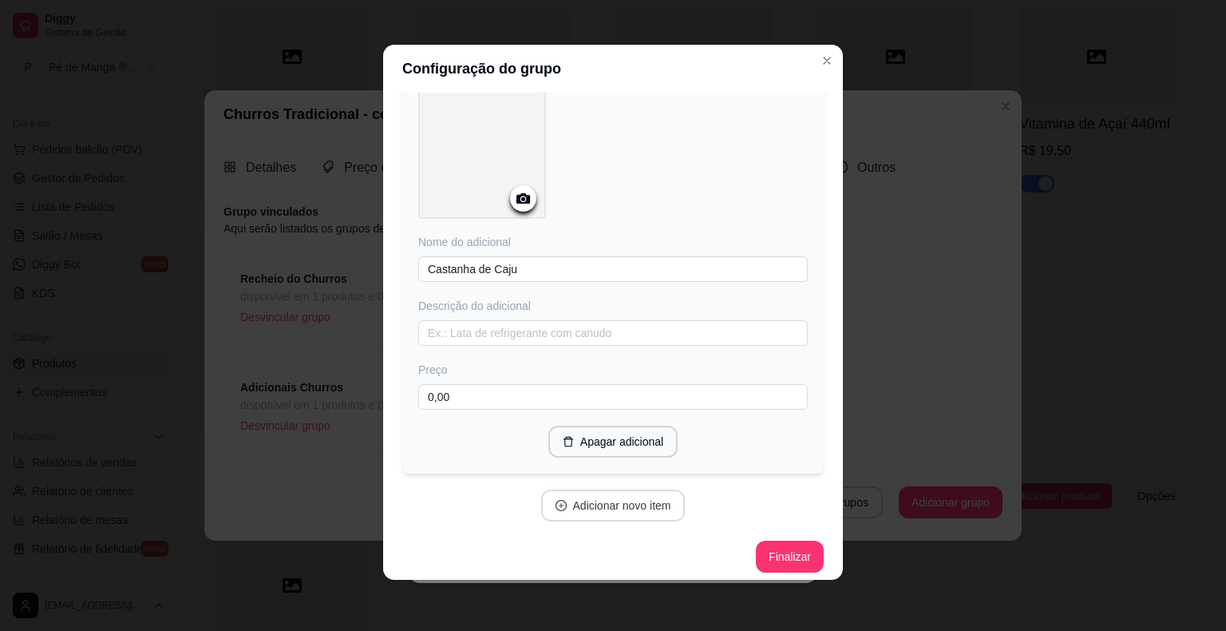
click at [613, 504] on button "Adicionar novo item" at bounding box center [613, 505] width 144 height 32
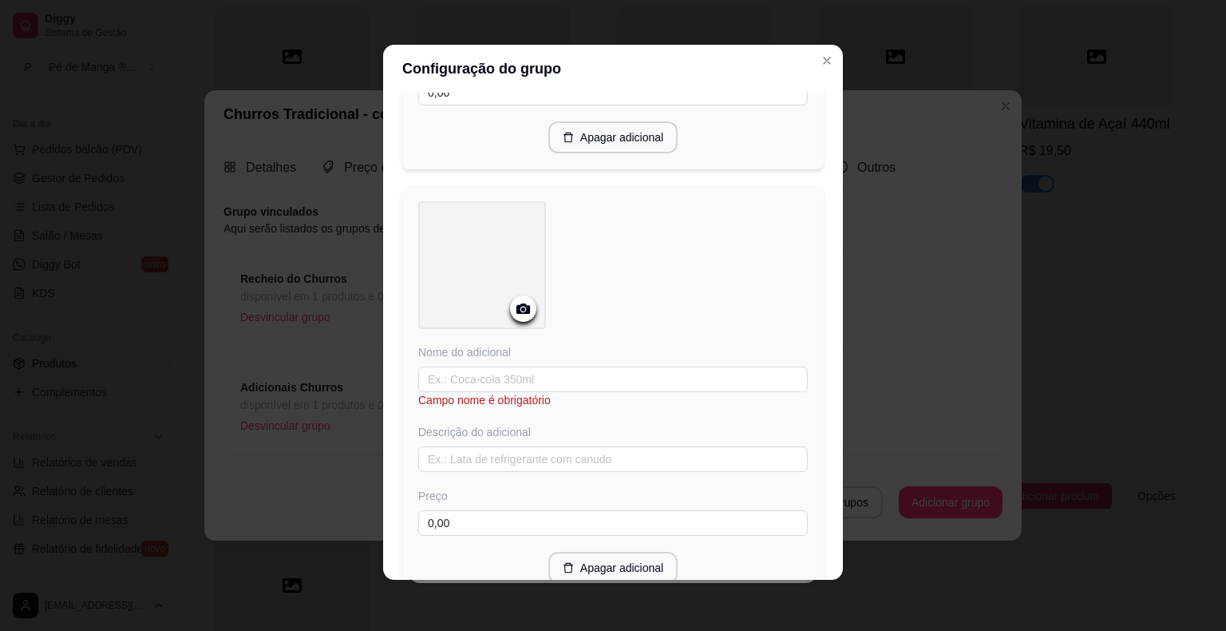
scroll to position [1640, 0]
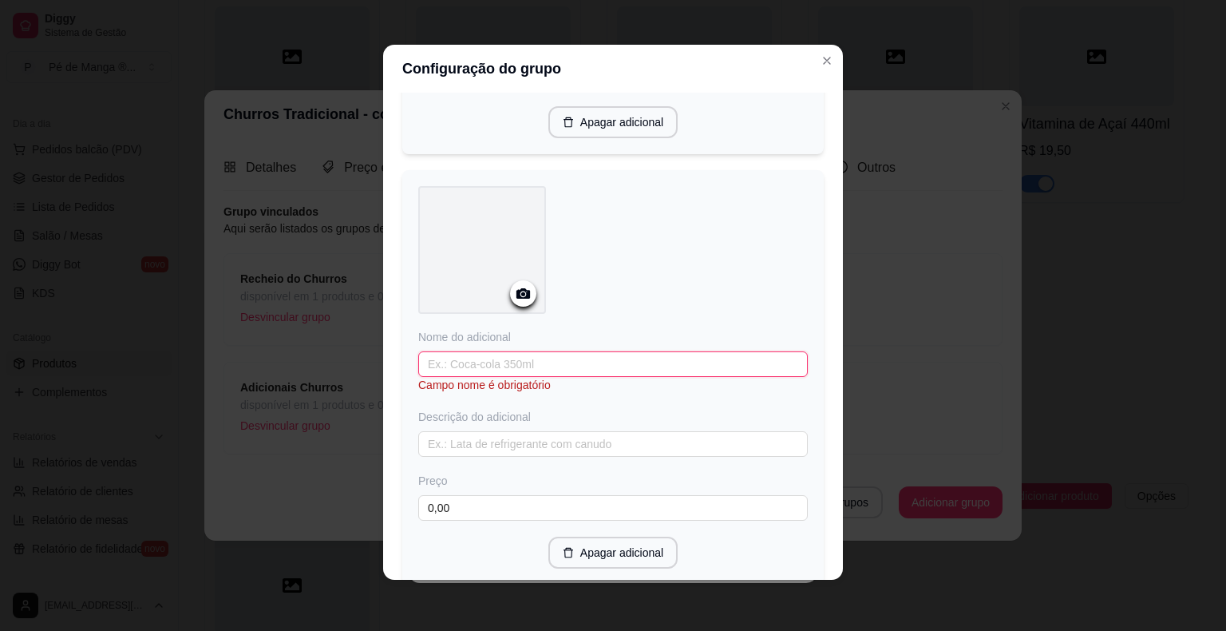
click at [578, 361] on input "text" at bounding box center [612, 364] width 389 height 26
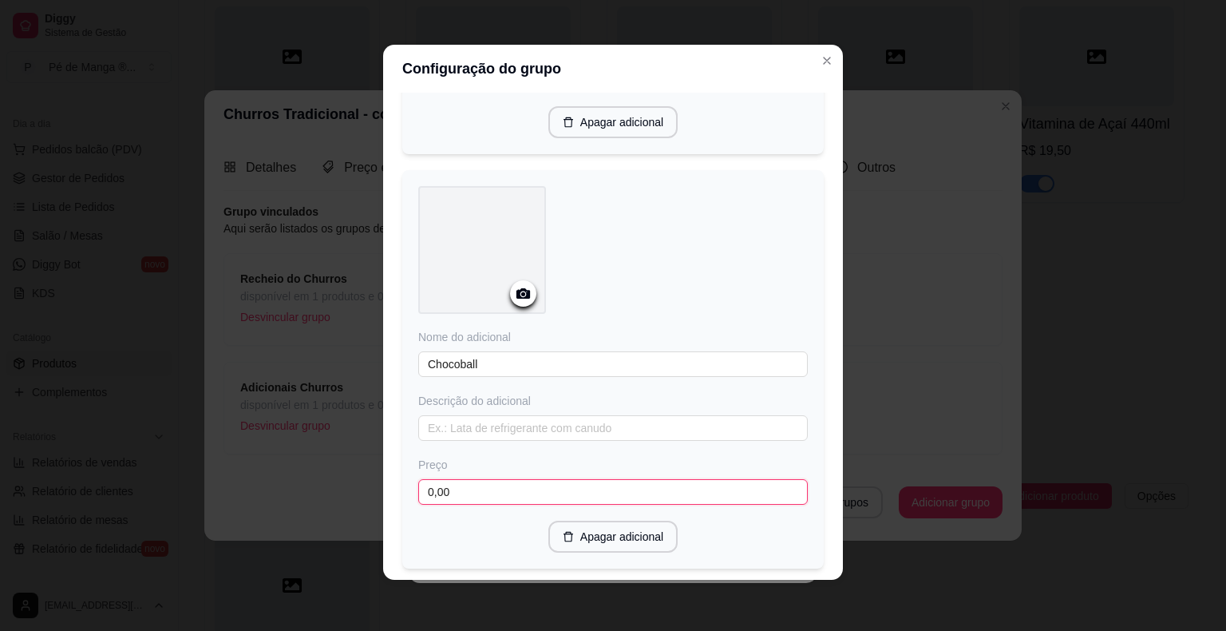
click at [555, 485] on input "0,00" at bounding box center [612, 492] width 389 height 26
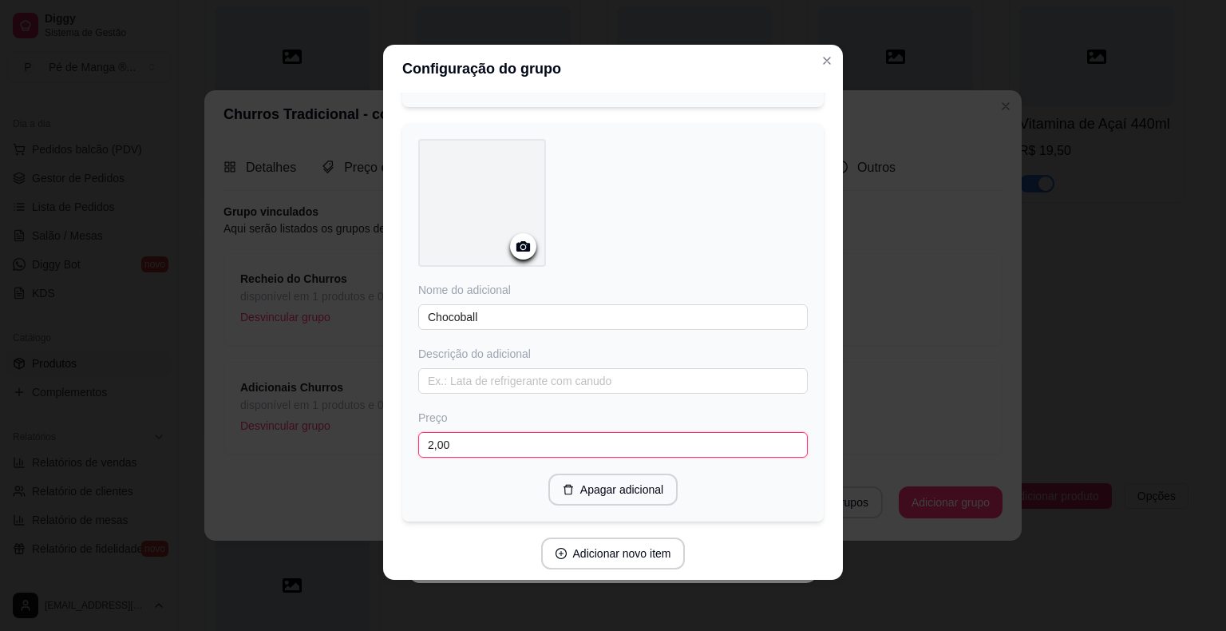
scroll to position [1733, 0]
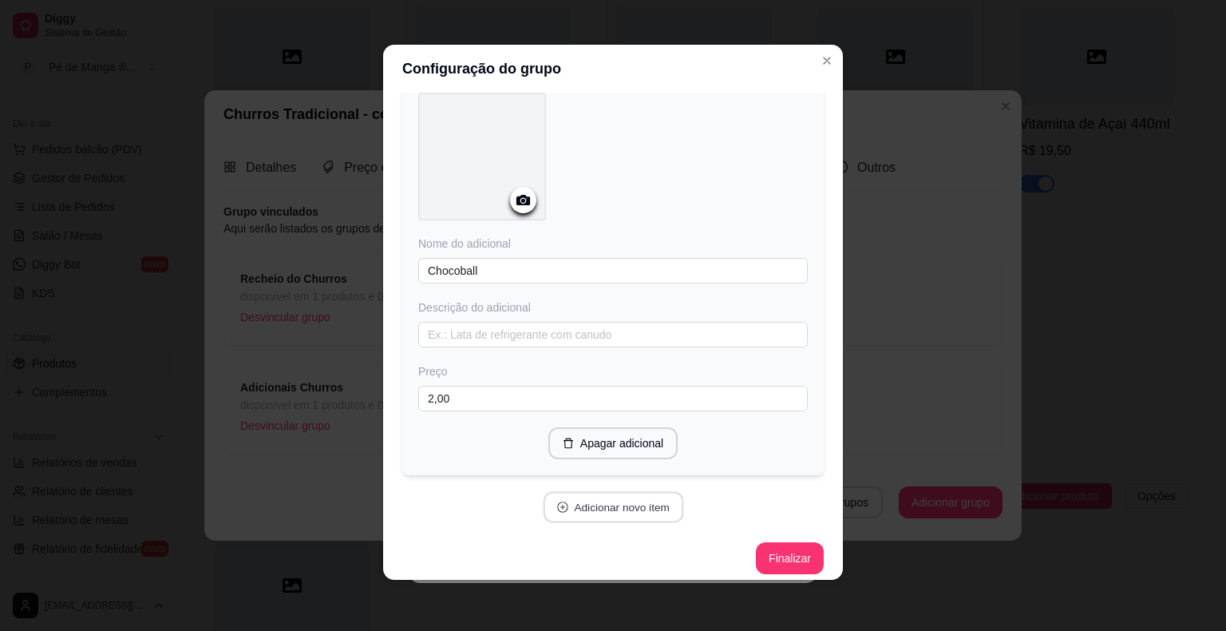
click at [618, 496] on button "Adicionar novo item" at bounding box center [613, 507] width 140 height 31
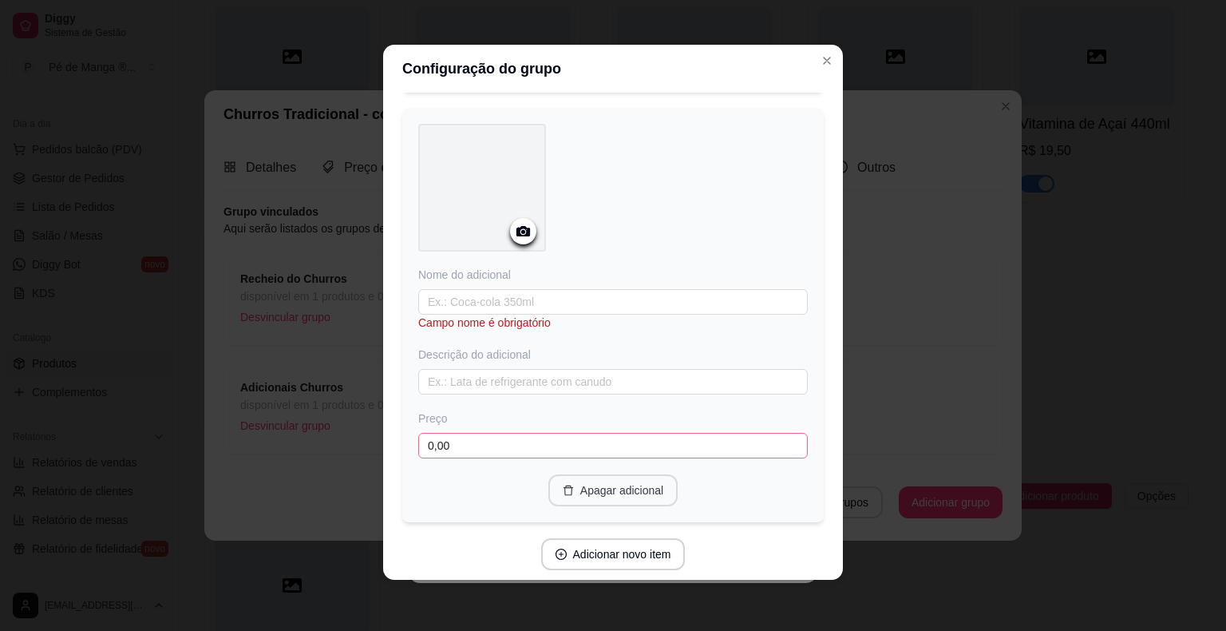
scroll to position [2133, 0]
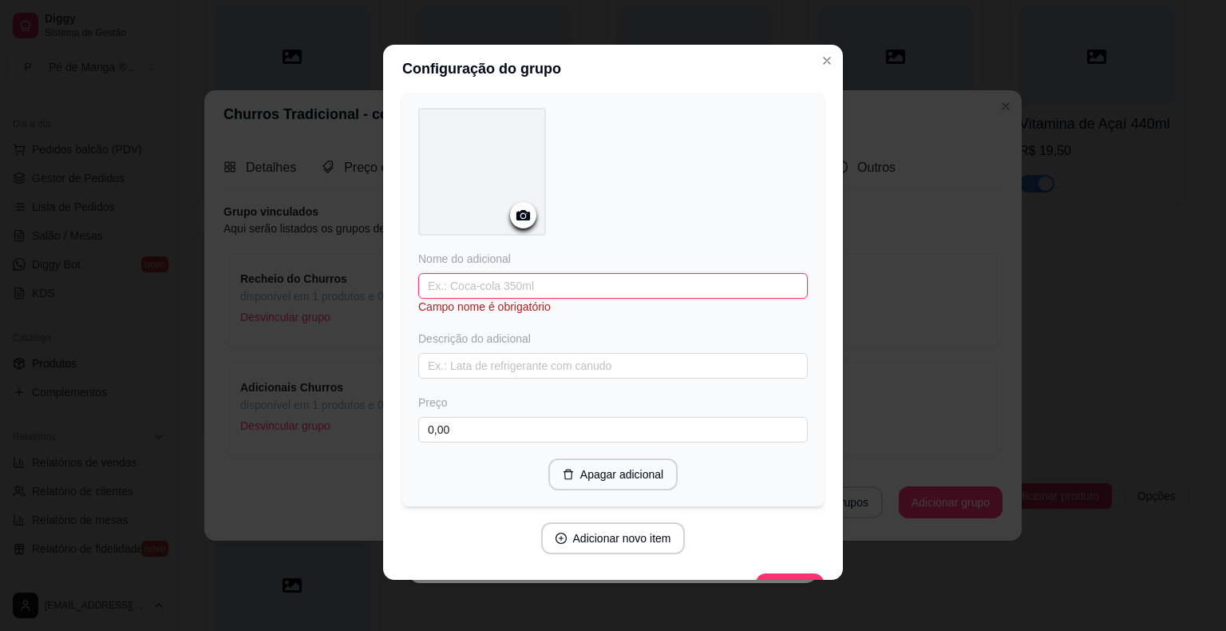
click at [561, 277] on input "text" at bounding box center [612, 286] width 389 height 26
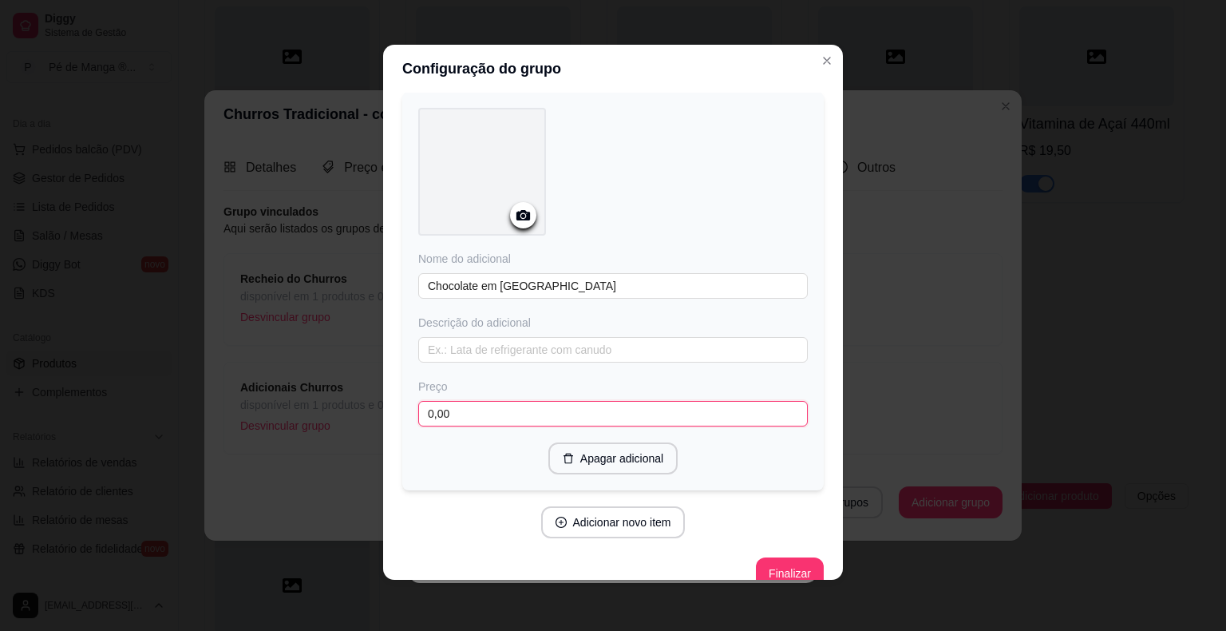
click at [553, 401] on input "0,00" at bounding box center [612, 414] width 389 height 26
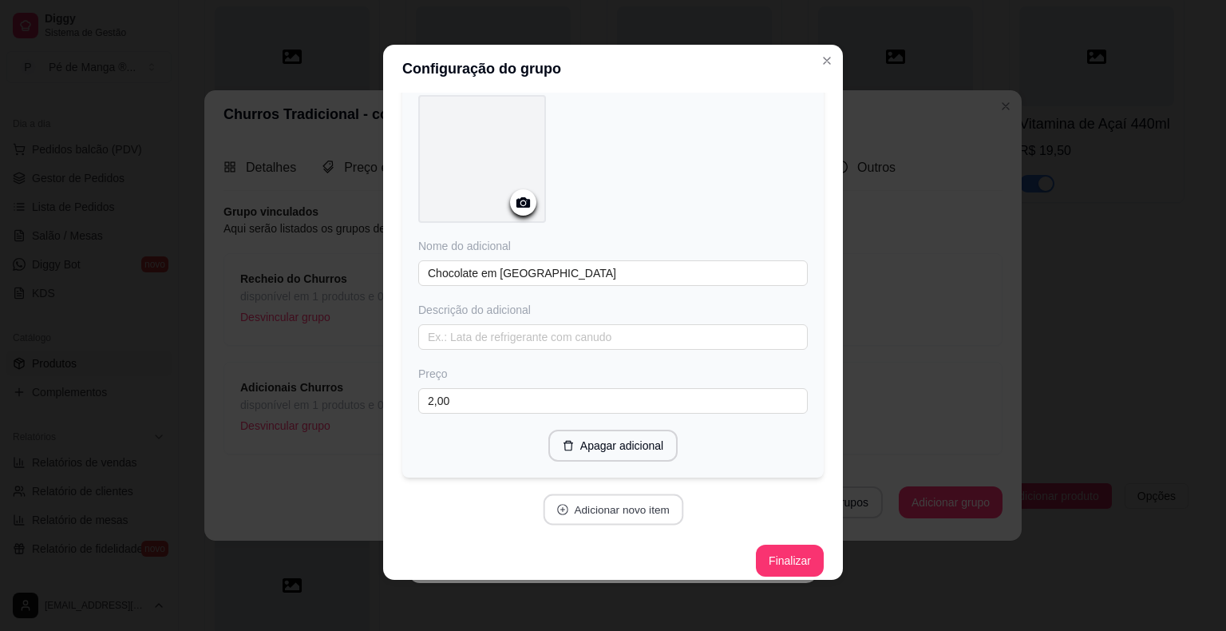
click at [651, 497] on button "Adicionar novo item" at bounding box center [613, 509] width 140 height 31
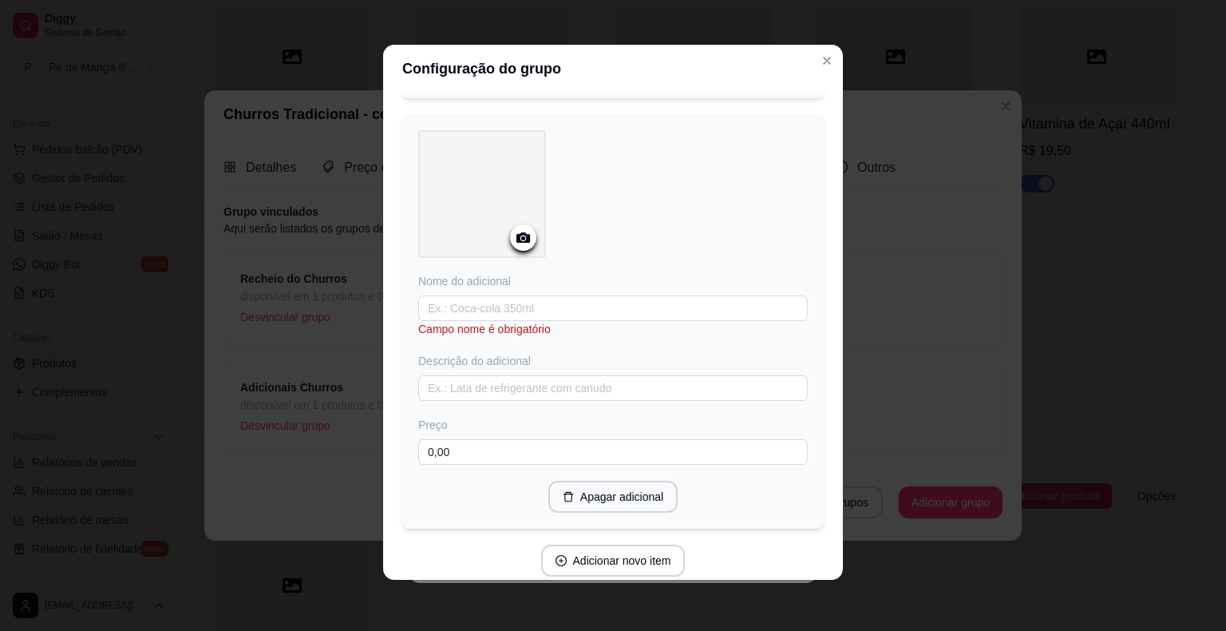
scroll to position [2544, 0]
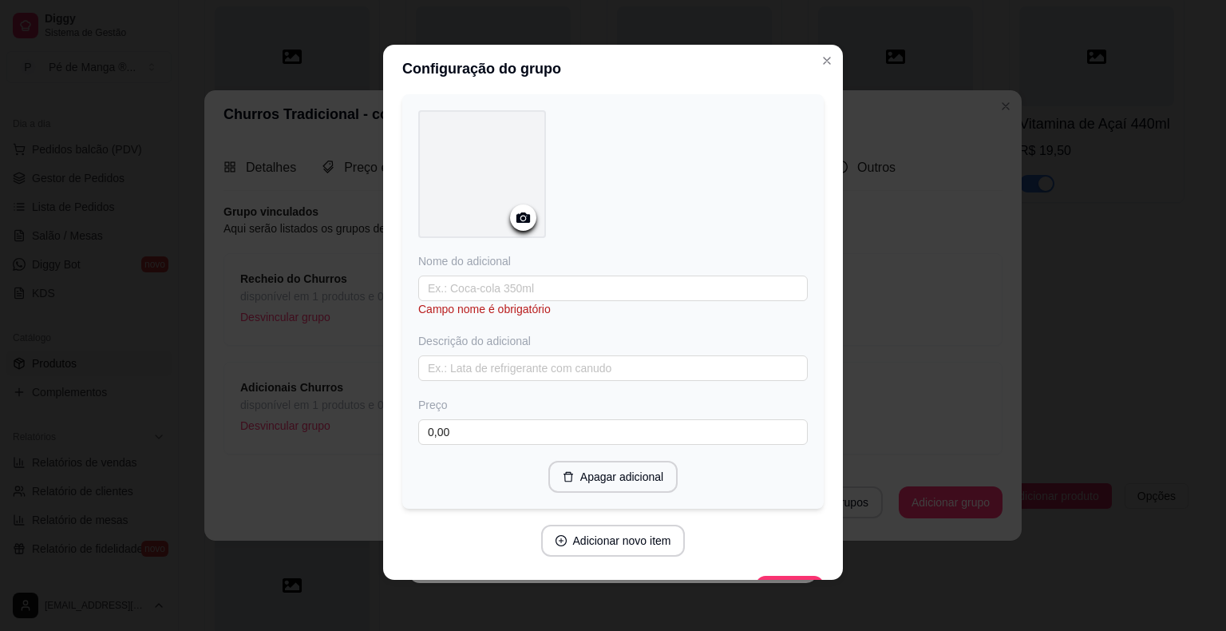
click at [546, 260] on div "Nome do adicional Campo nome é obrigatório Descrição do adicional Preço 0,00" at bounding box center [612, 349] width 389 height 192
click at [546, 262] on div "Nome do adicional Campo nome é obrigatório Descrição do adicional Preço 0,00" at bounding box center [612, 349] width 389 height 192
click at [549, 275] on input "text" at bounding box center [612, 288] width 389 height 26
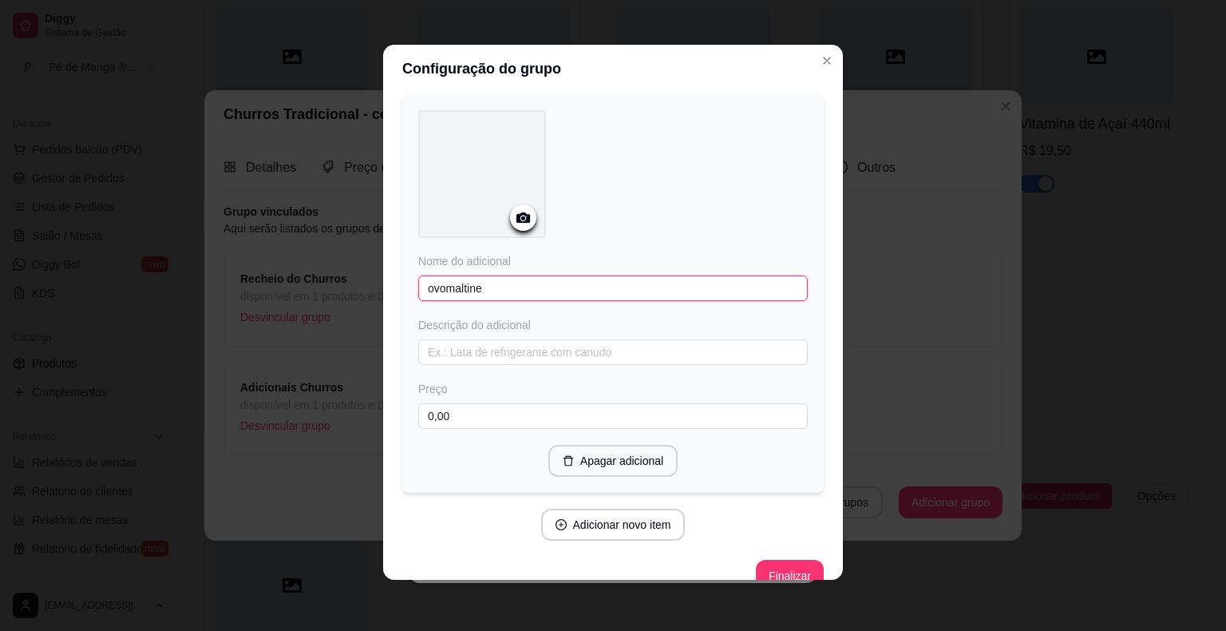
click at [432, 275] on input "ovomaltine" at bounding box center [612, 288] width 389 height 26
click at [425, 275] on input "ovomaltine" at bounding box center [612, 288] width 389 height 26
click at [464, 388] on div "Preço 0,00" at bounding box center [612, 405] width 389 height 48
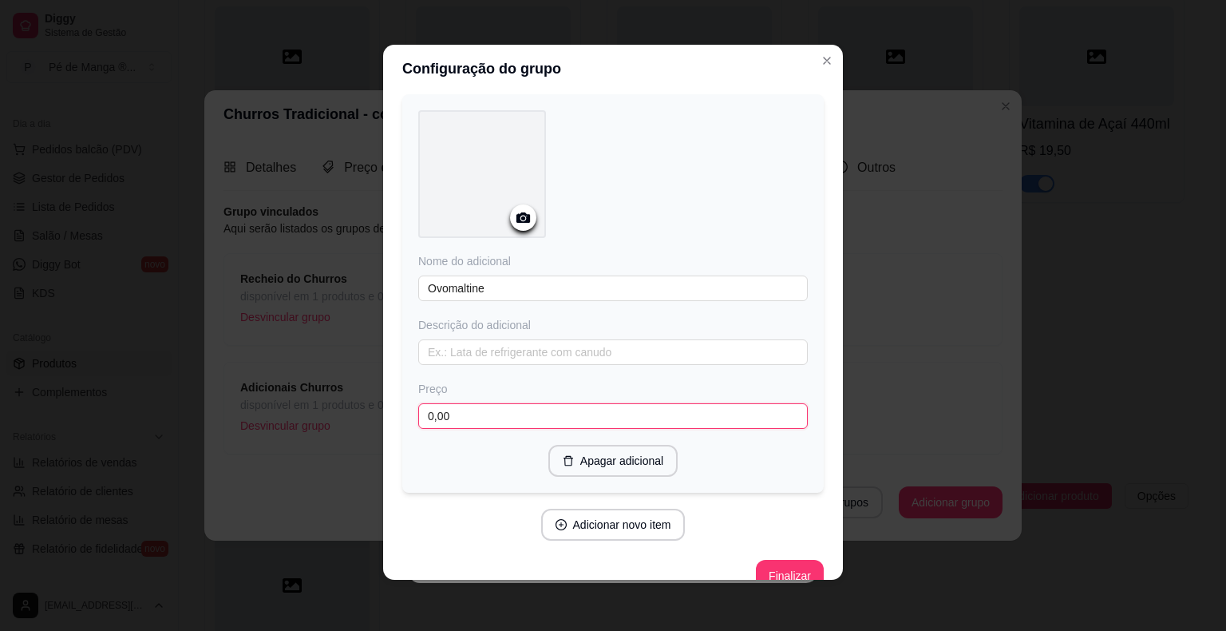
click at [469, 403] on input "0,00" at bounding box center [612, 416] width 389 height 26
click at [610, 509] on button "Adicionar novo item" at bounding box center [613, 524] width 140 height 31
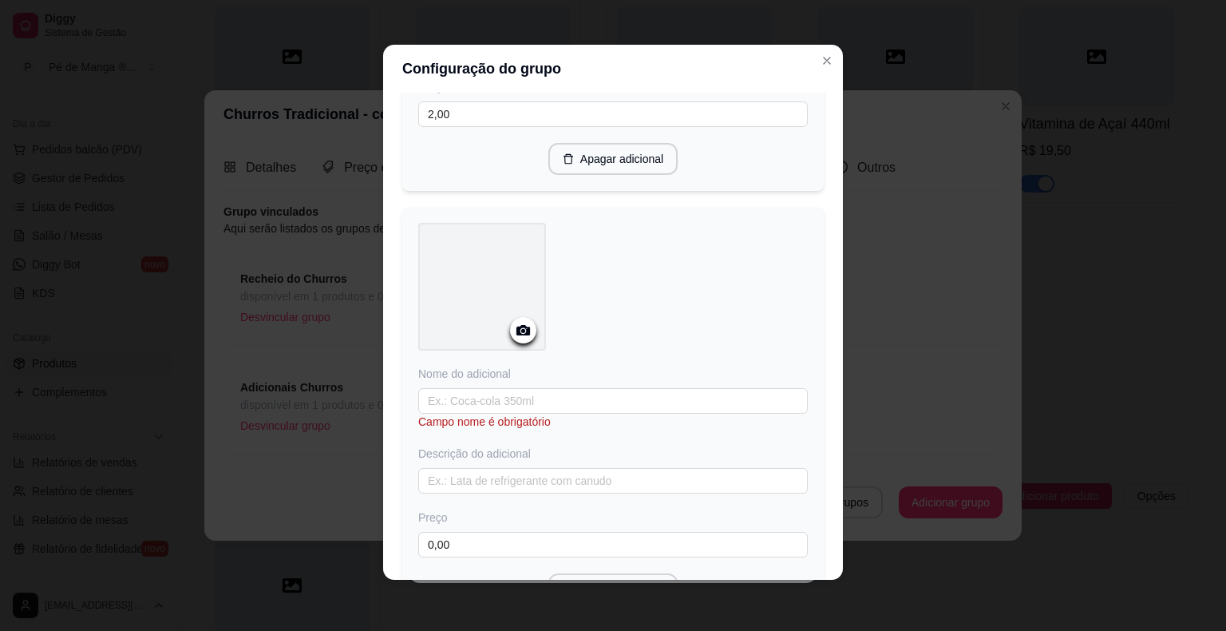
scroll to position [2943, 0]
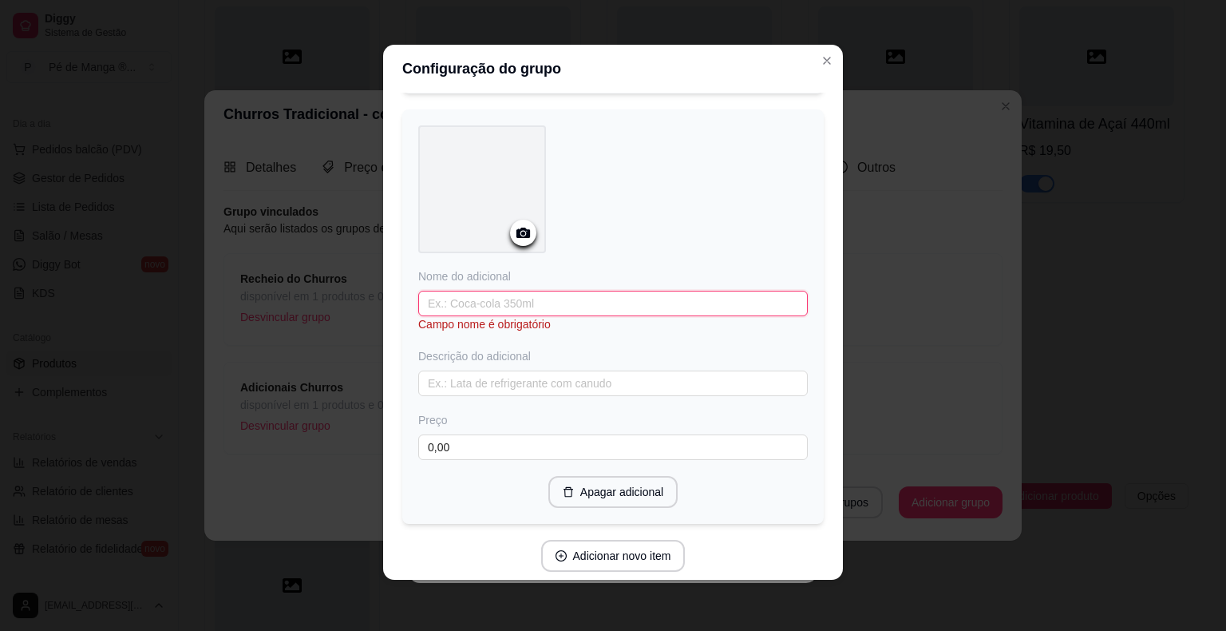
drag, startPoint x: 511, startPoint y: 291, endPoint x: 512, endPoint y: 283, distance: 8.1
click at [512, 291] on input "text" at bounding box center [612, 304] width 389 height 26
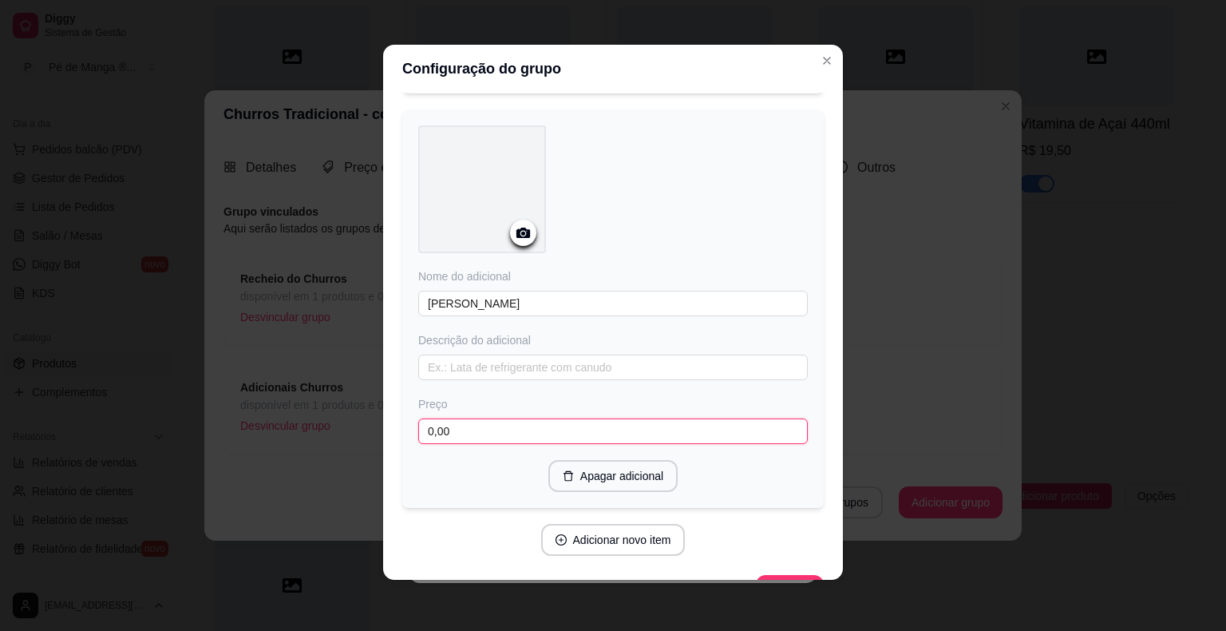
click at [600, 418] on input "0,00" at bounding box center [612, 431] width 389 height 26
click at [594, 528] on button "Adicionar novo item" at bounding box center [613, 539] width 140 height 31
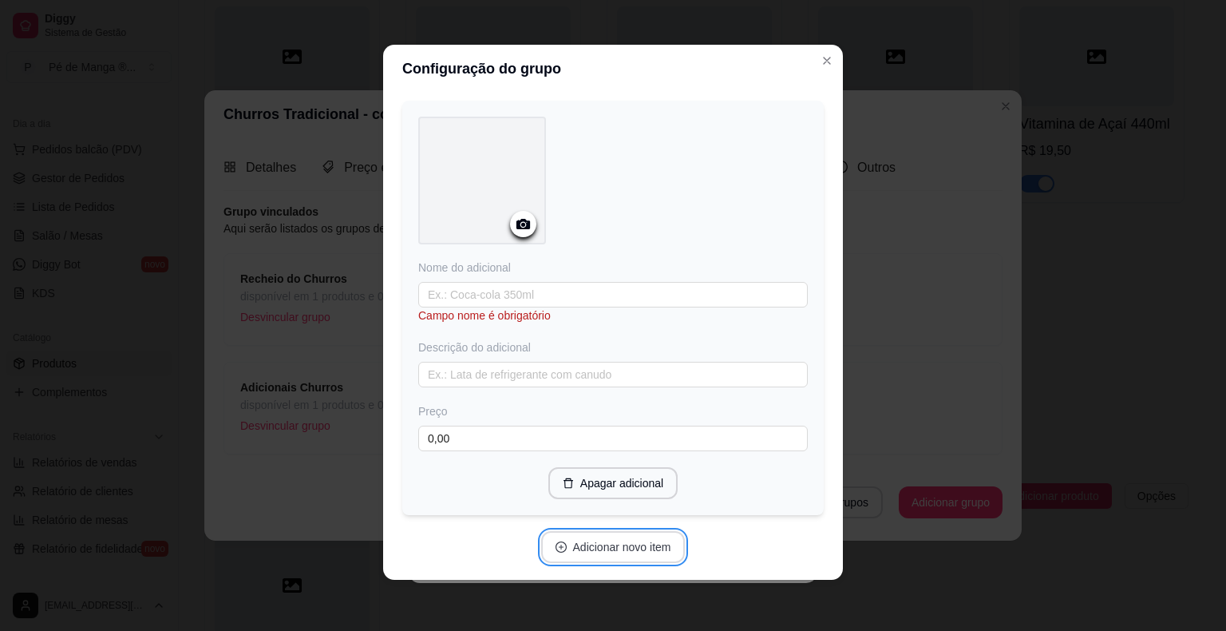
scroll to position [3398, 0]
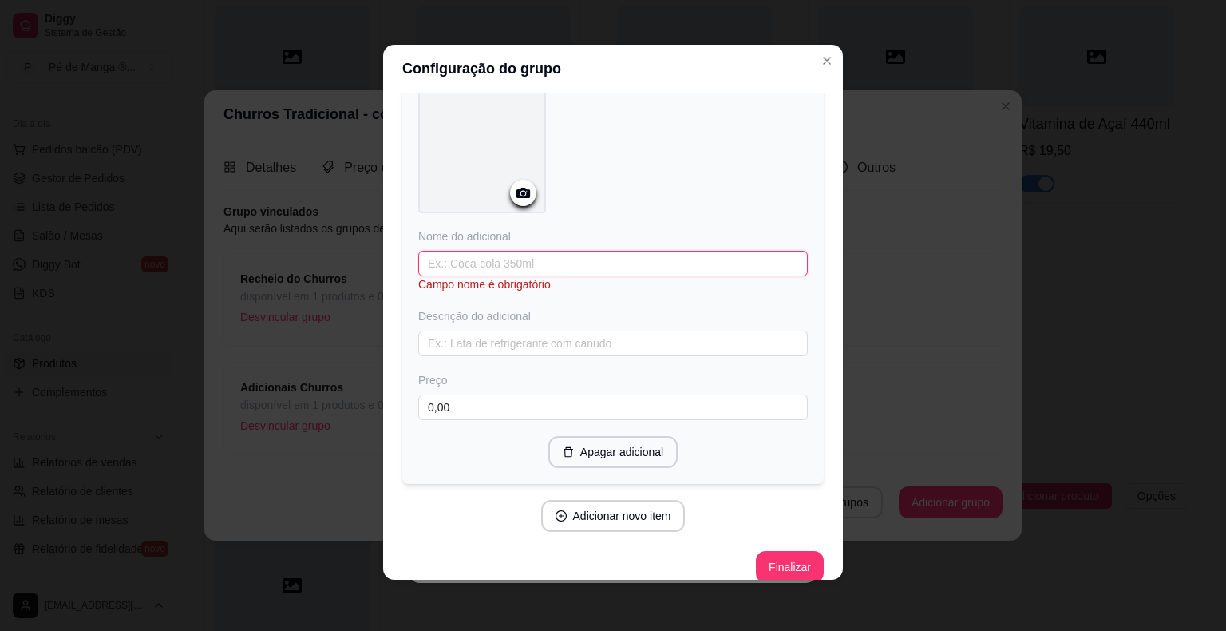
click at [555, 251] on input "text" at bounding box center [612, 264] width 389 height 26
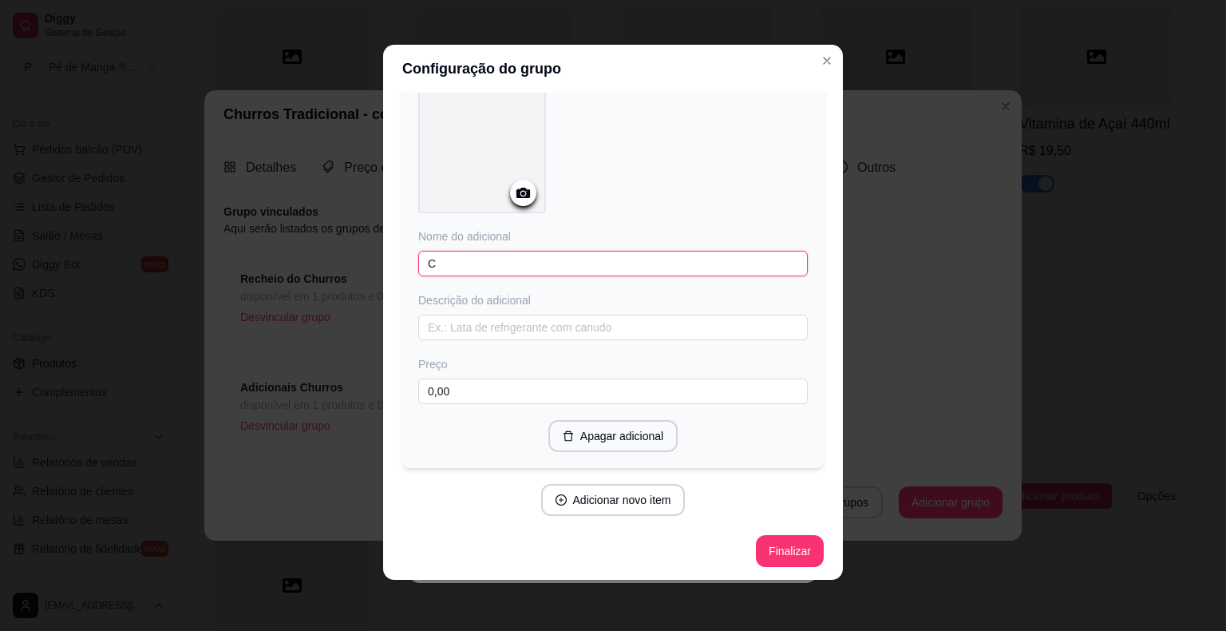
scroll to position [3382, 0]
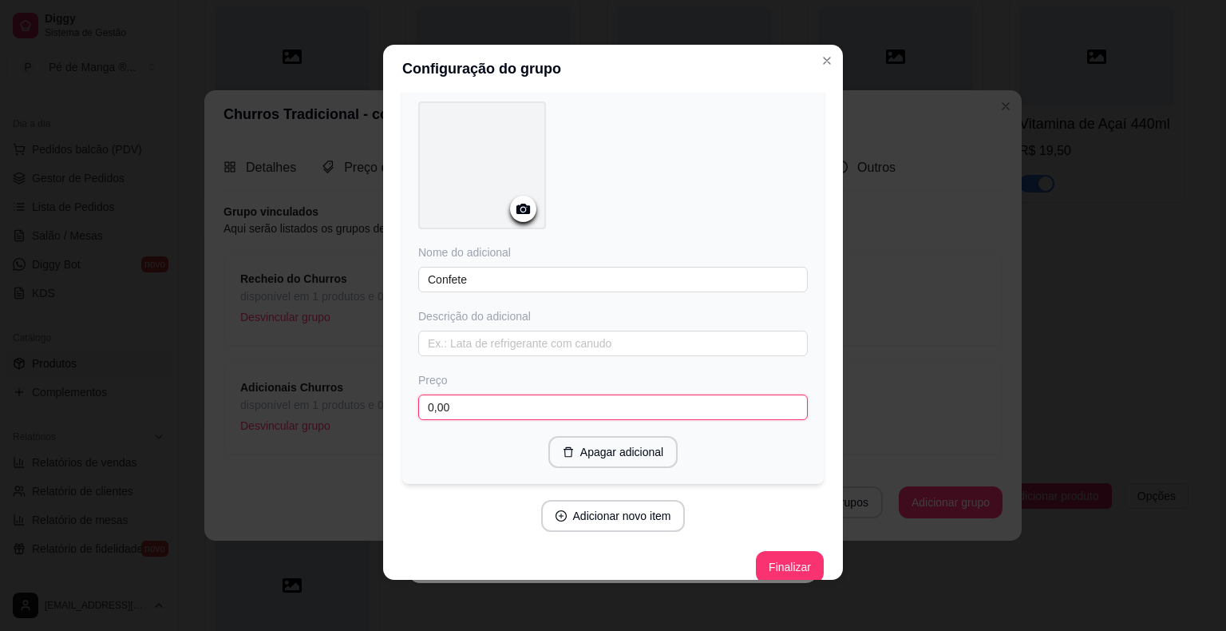
click at [522, 394] on input "0,00" at bounding box center [612, 407] width 389 height 26
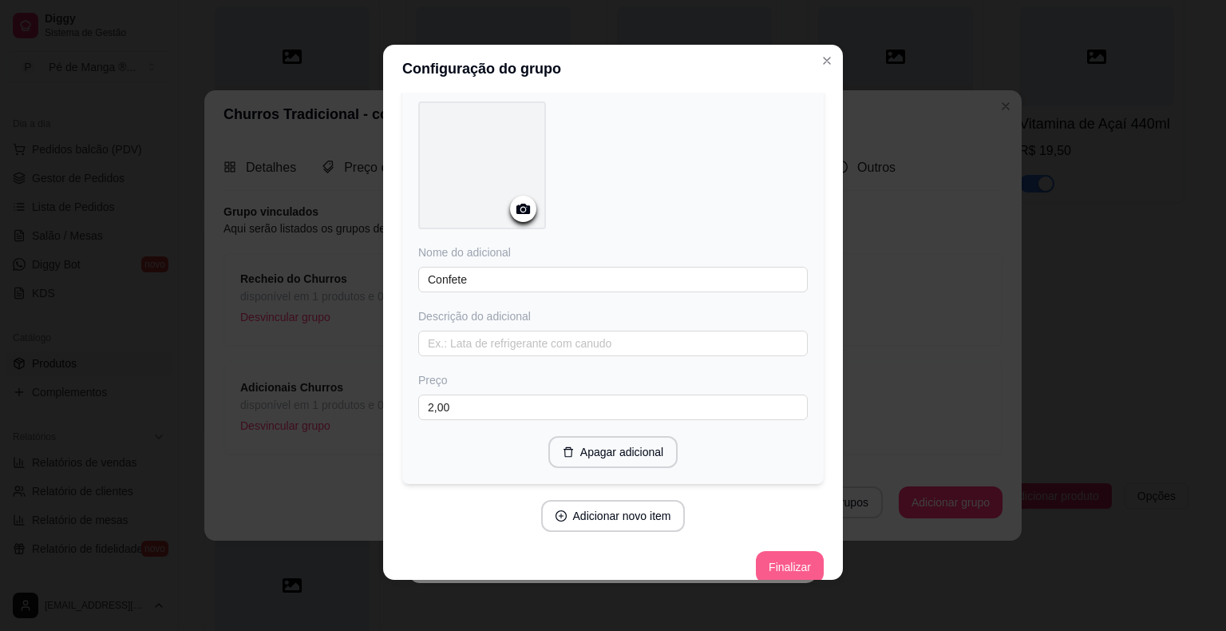
click at [785, 560] on button "Finalizar" at bounding box center [790, 567] width 68 height 32
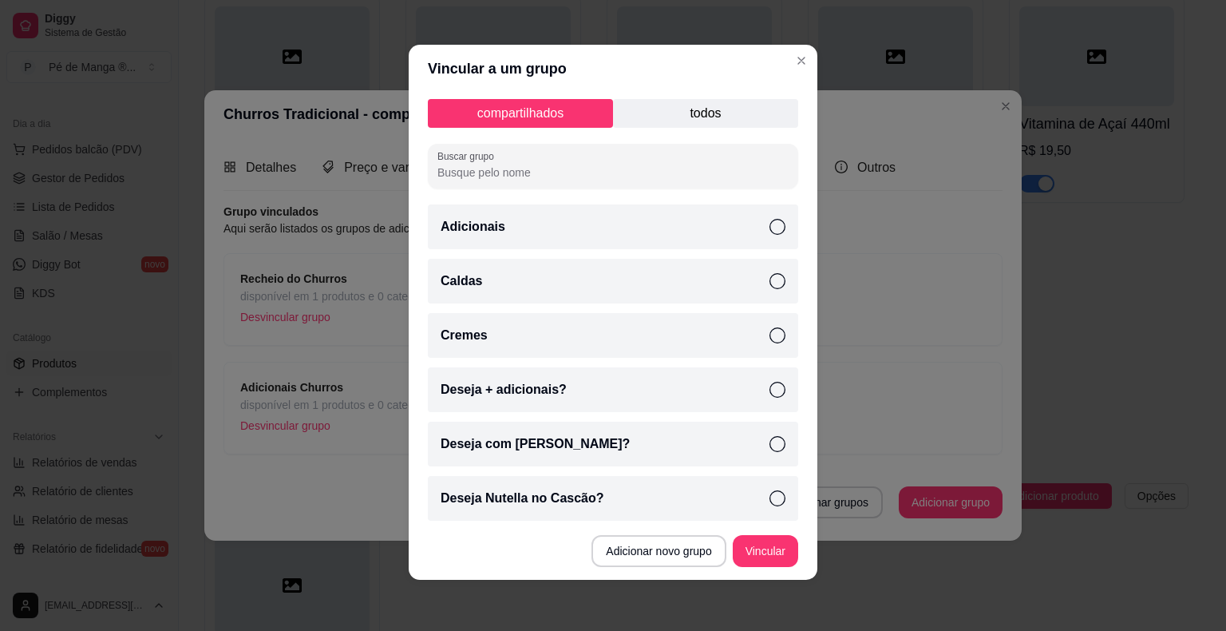
scroll to position [0, 0]
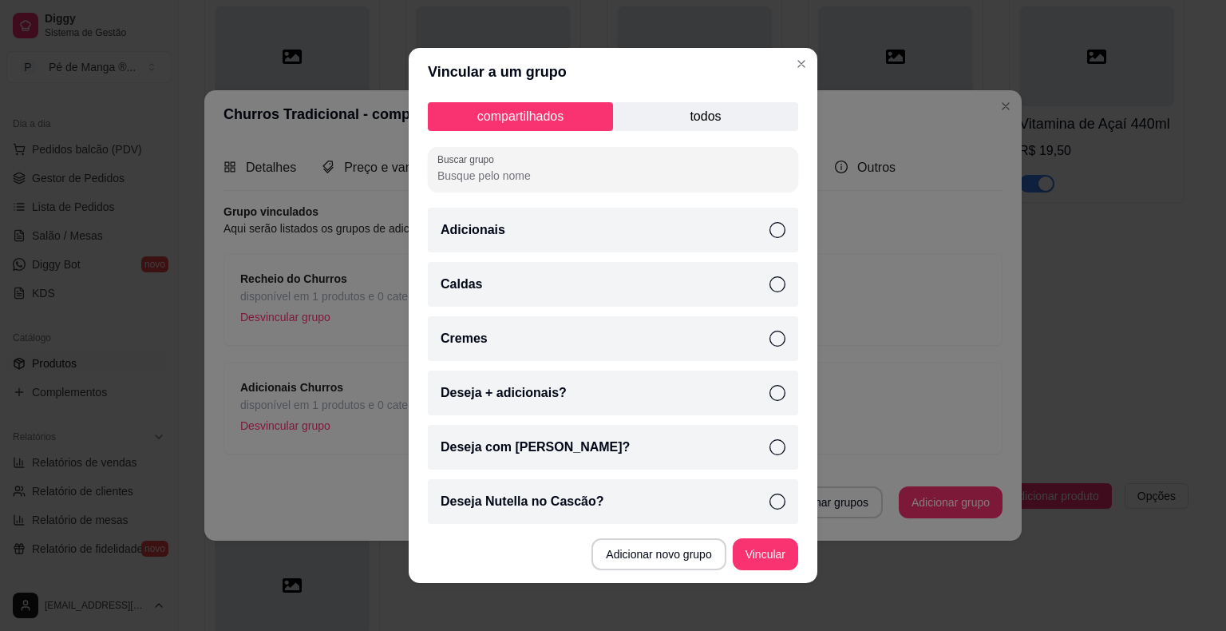
click at [688, 103] on p "todos" at bounding box center [705, 116] width 185 height 29
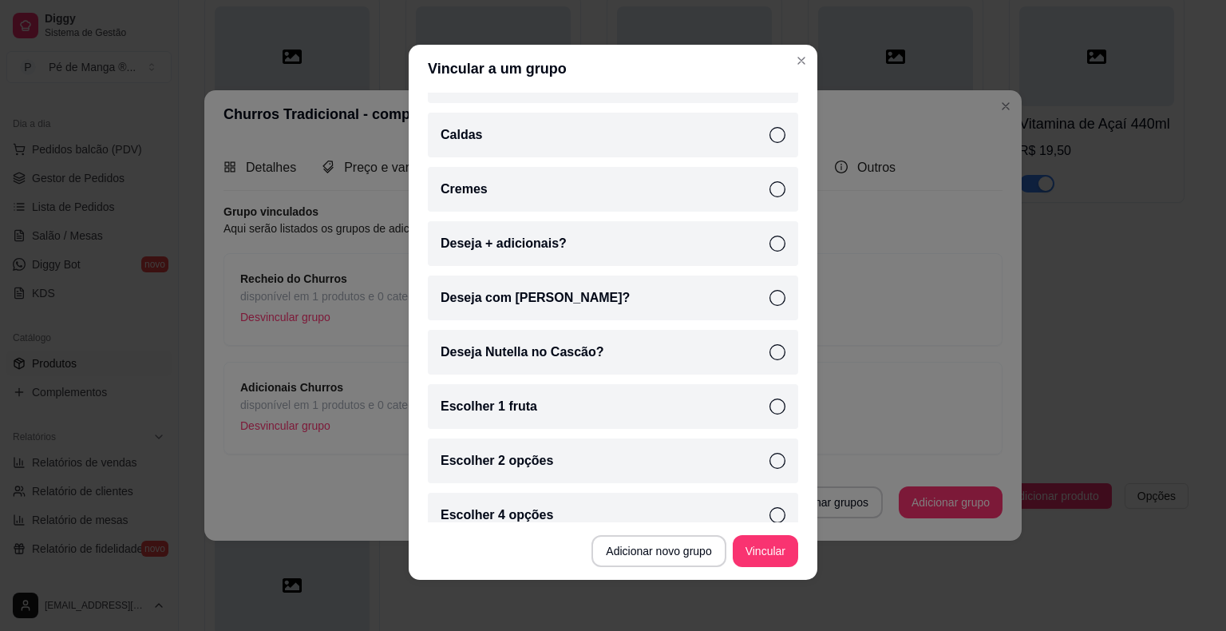
scroll to position [97, 0]
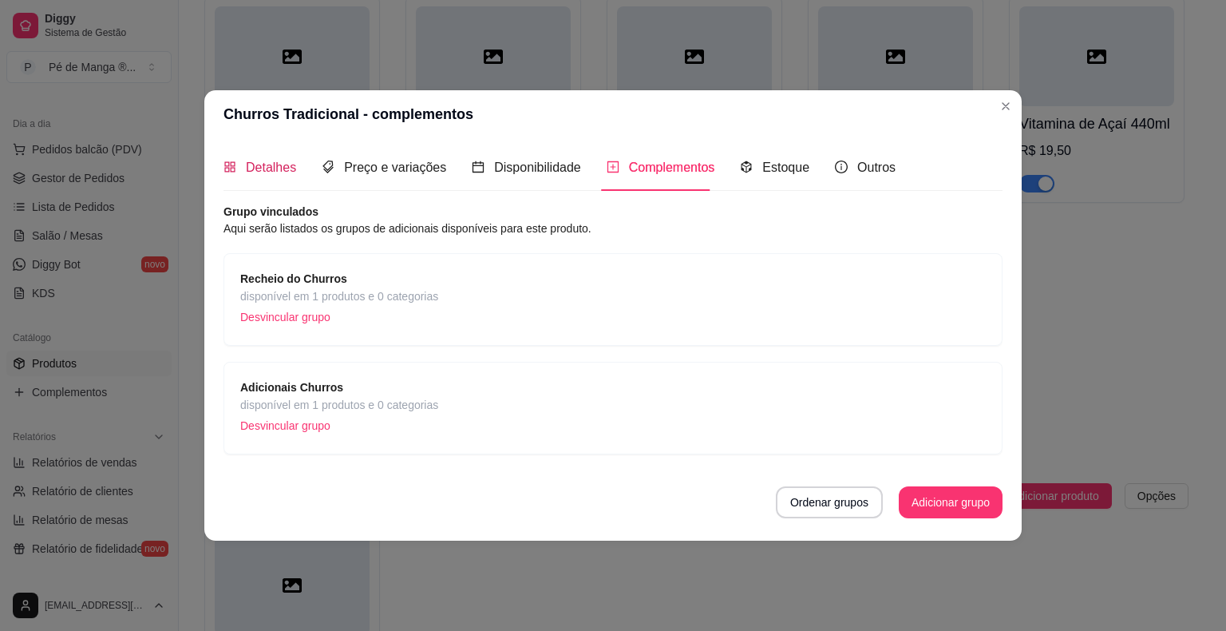
click at [277, 171] on span "Detalhes" at bounding box center [271, 167] width 50 height 14
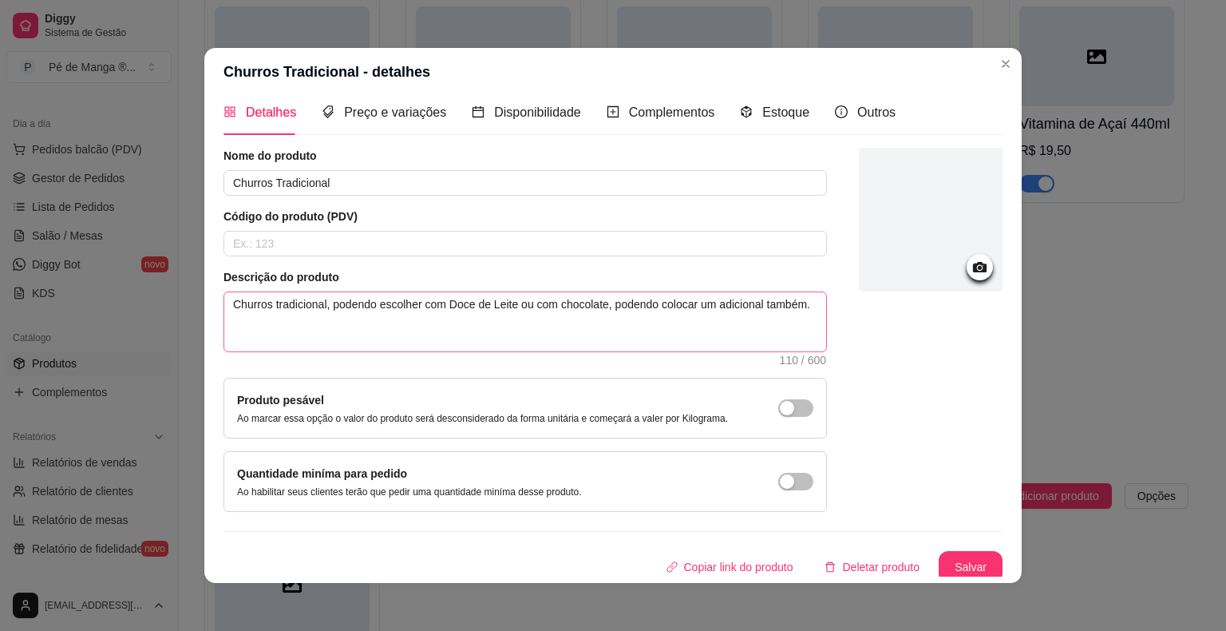
scroll to position [17, 0]
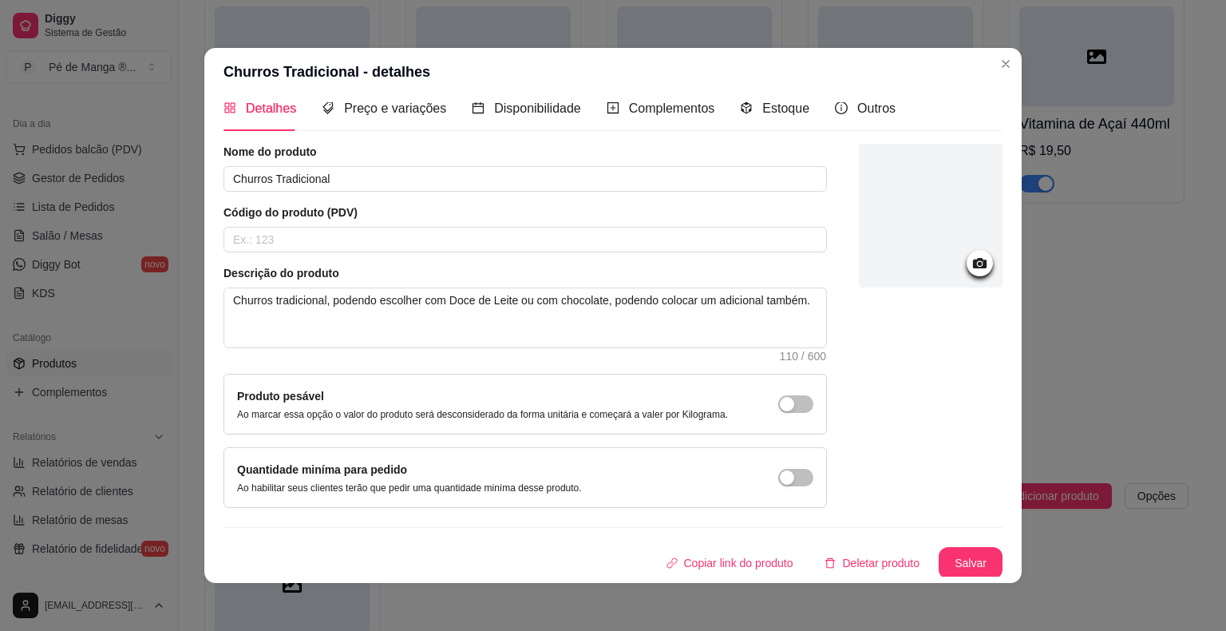
click at [379, 119] on div "Preço e variações" at bounding box center [384, 107] width 125 height 45
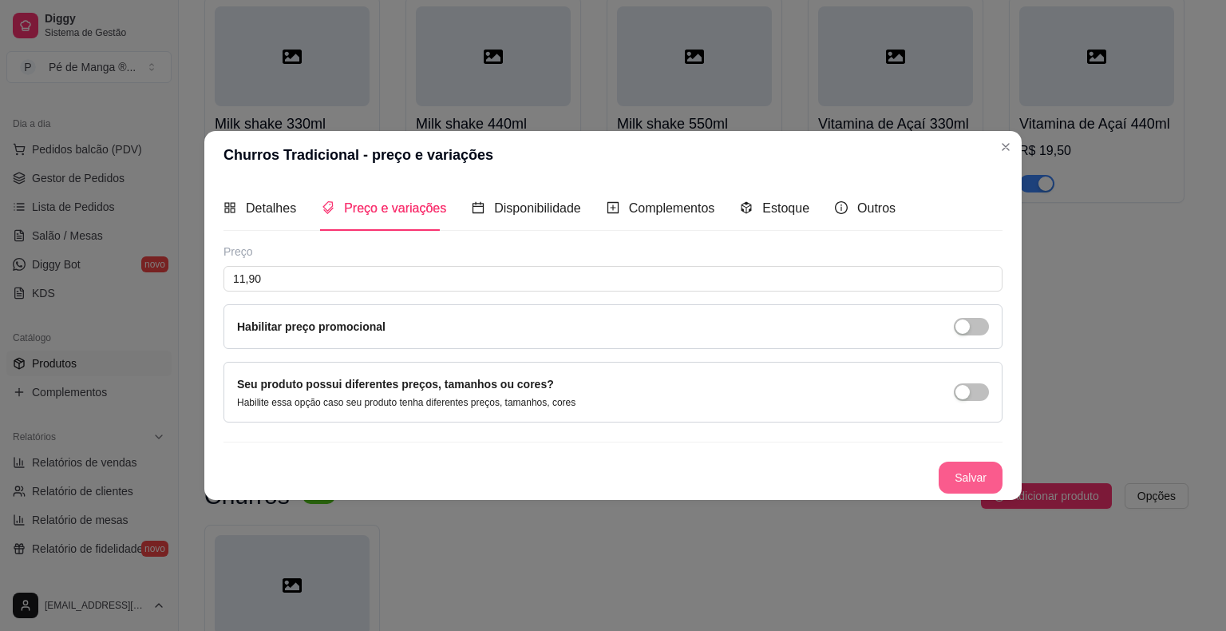
click at [951, 476] on button "Salvar" at bounding box center [971, 477] width 64 height 32
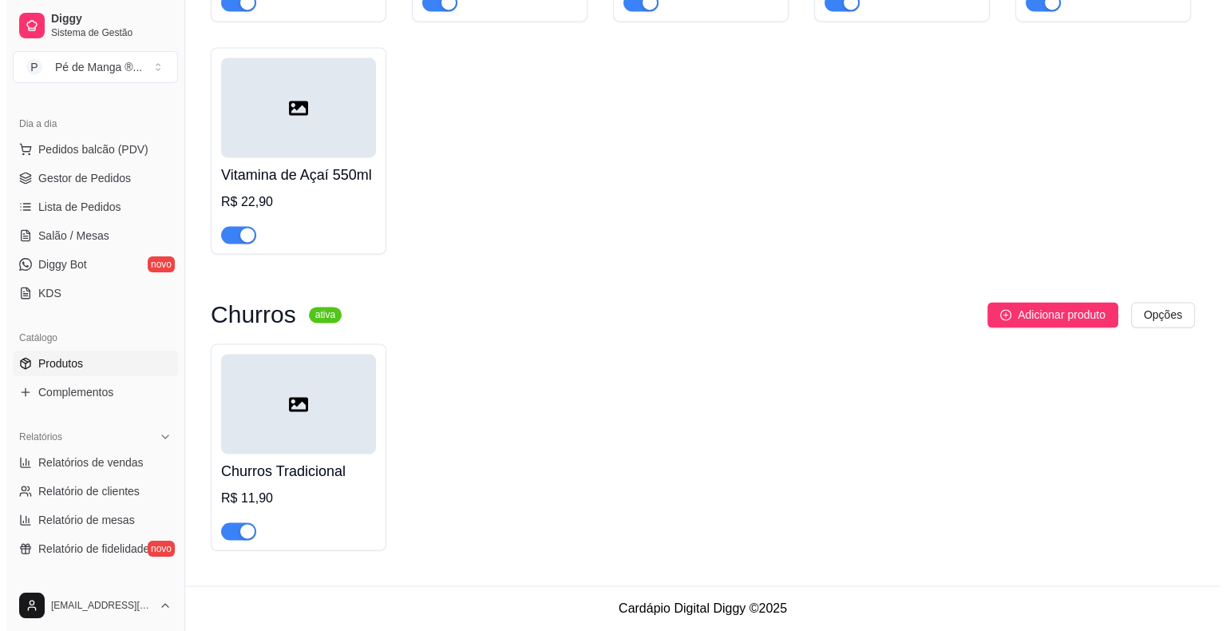
scroll to position [2383, 0]
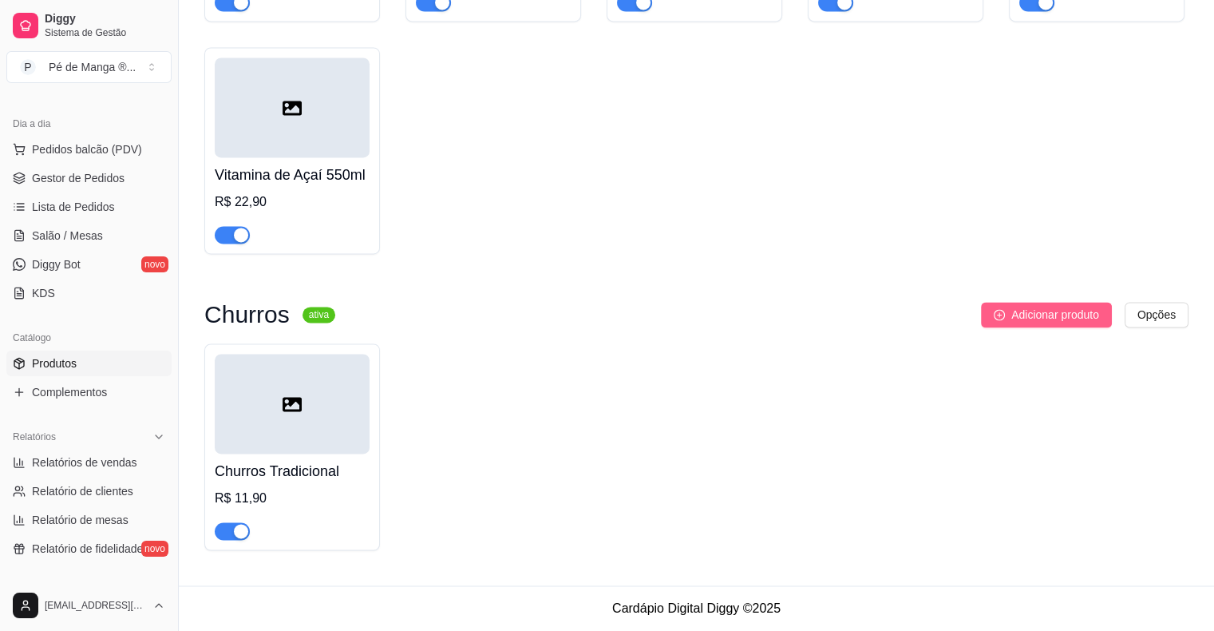
click at [1075, 307] on span "Adicionar produto" at bounding box center [1055, 315] width 88 height 18
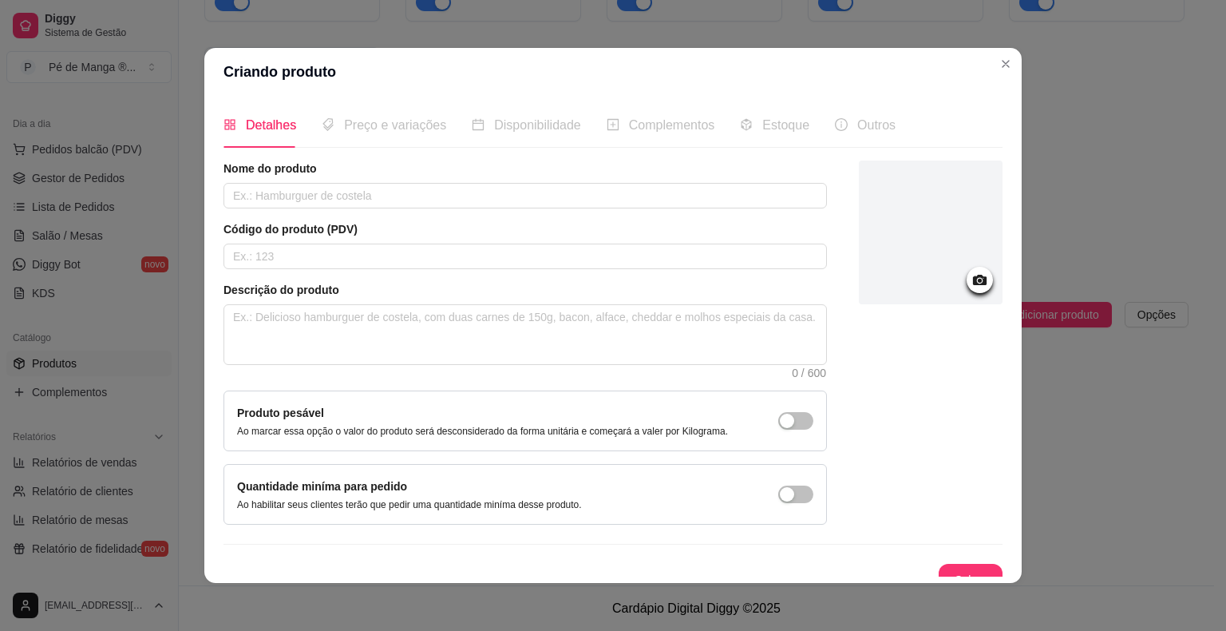
click at [472, 180] on div "Nome do produto" at bounding box center [524, 184] width 603 height 48
drag, startPoint x: 482, startPoint y: 192, endPoint x: 492, endPoint y: 203, distance: 14.1
click at [490, 203] on input "text" at bounding box center [524, 196] width 603 height 26
click at [954, 567] on button "Salvar" at bounding box center [971, 579] width 64 height 32
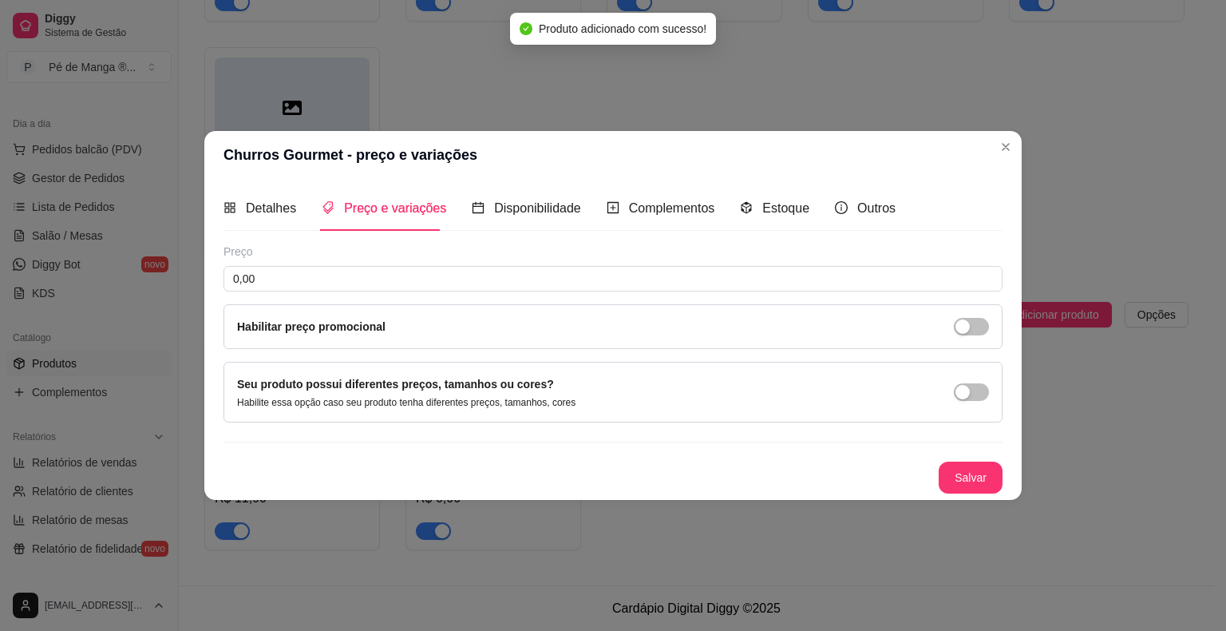
click at [536, 338] on div "Nome do produto Churros Gourmet Código do produto (PDV) Descrição do produto 0 …" at bounding box center [612, 368] width 779 height 250
click at [277, 215] on span "Detalhes" at bounding box center [271, 208] width 50 height 14
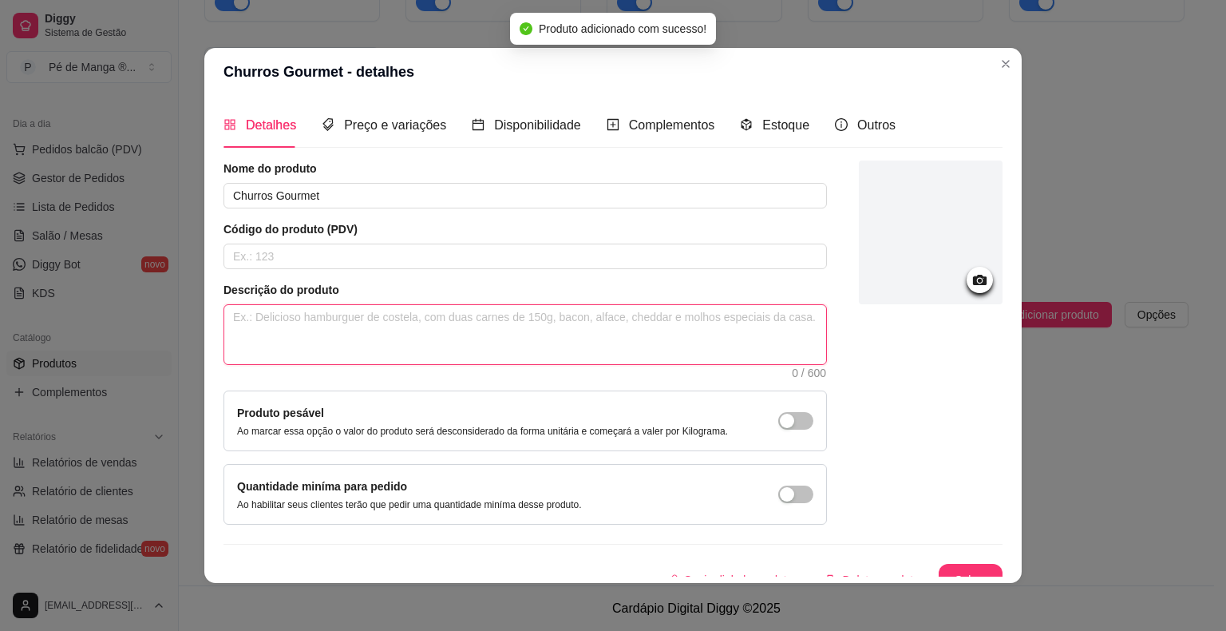
click at [360, 325] on textarea at bounding box center [525, 334] width 602 height 59
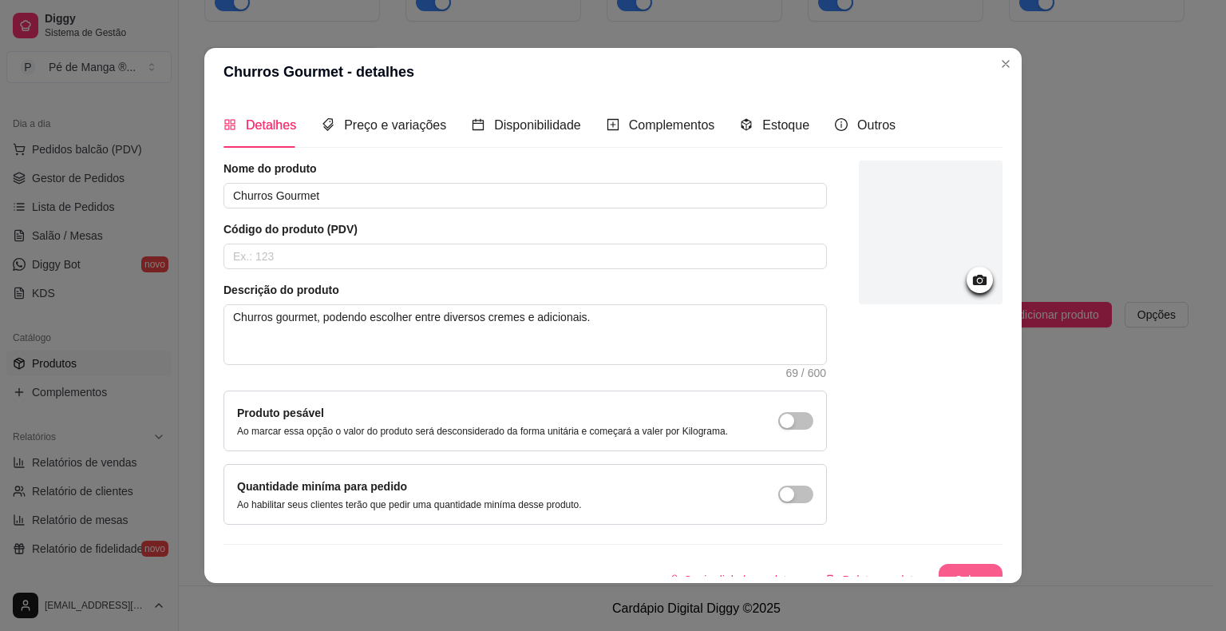
click at [955, 576] on button "Salvar" at bounding box center [971, 579] width 64 height 32
click at [410, 127] on span "Preço e variações" at bounding box center [395, 125] width 102 height 14
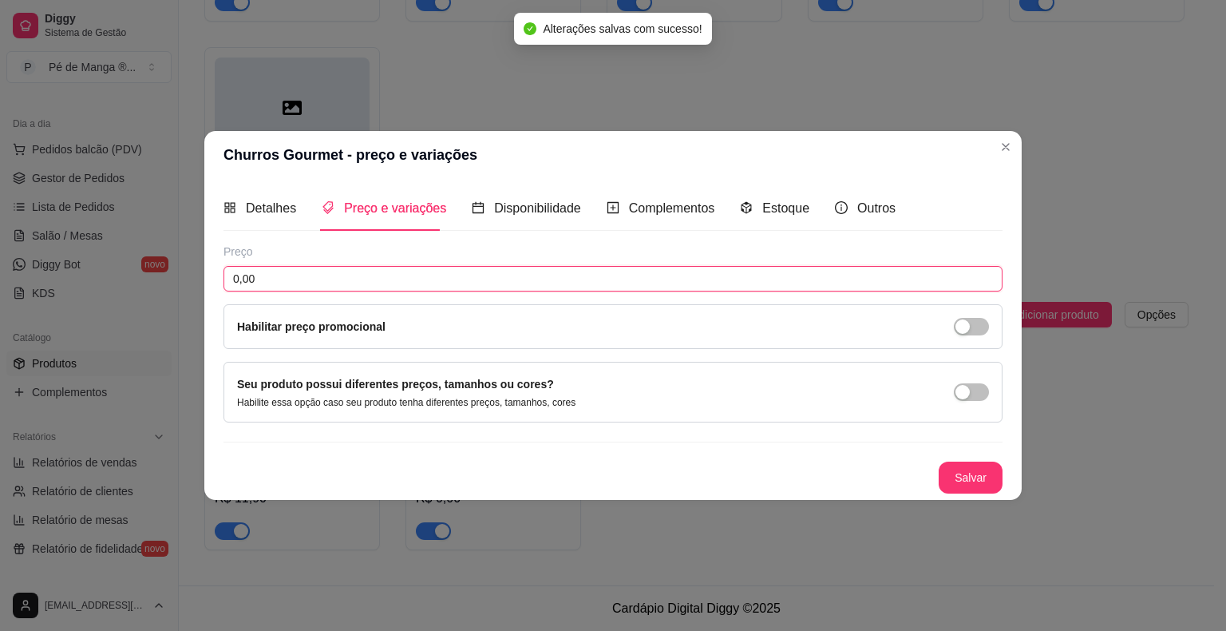
click at [398, 276] on input "0,00" at bounding box center [612, 279] width 779 height 26
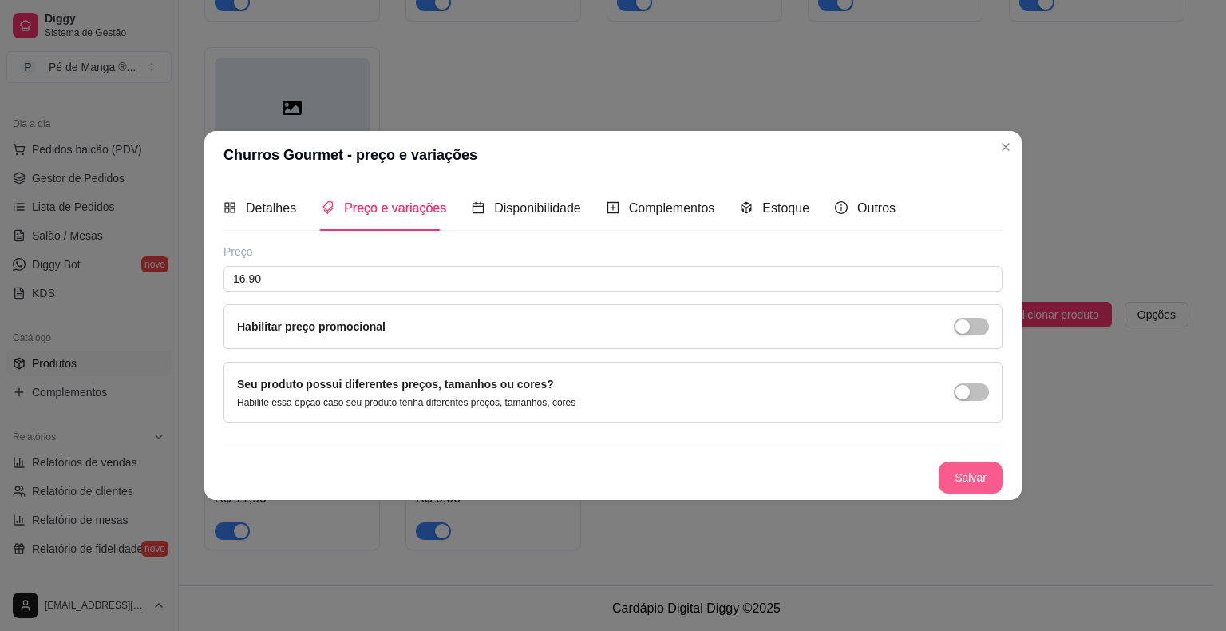
click at [974, 484] on button "Salvar" at bounding box center [971, 477] width 64 height 32
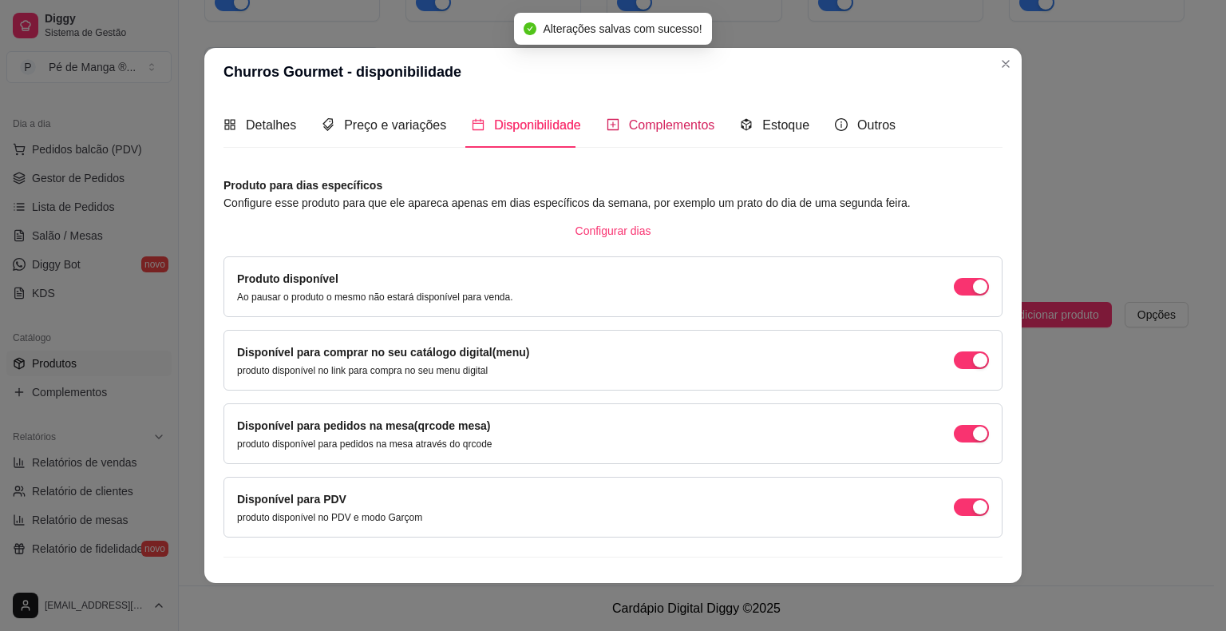
click at [610, 125] on div "Complementos" at bounding box center [661, 125] width 109 height 20
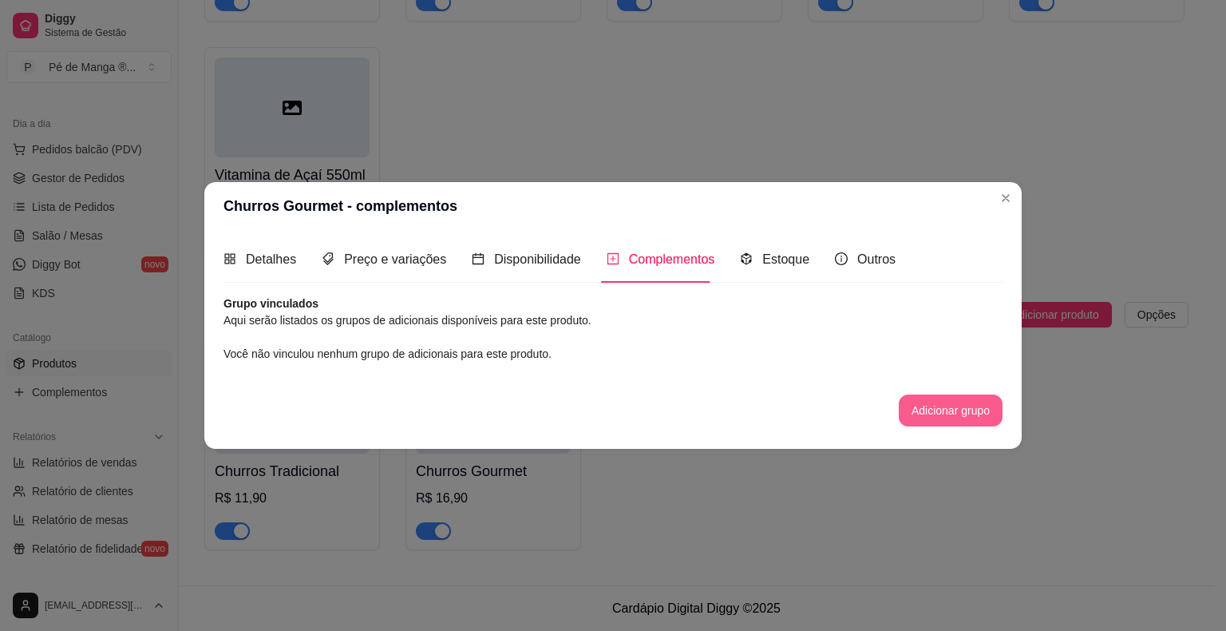
click at [929, 410] on button "Adicionar grupo" at bounding box center [951, 410] width 104 height 32
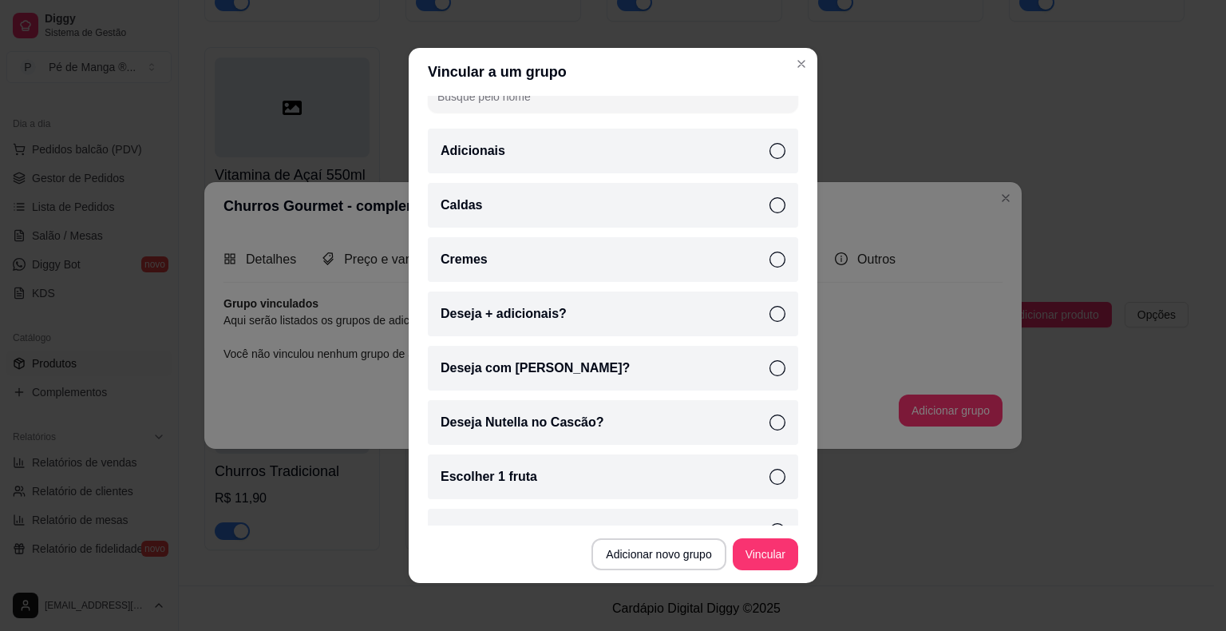
scroll to position [221, 0]
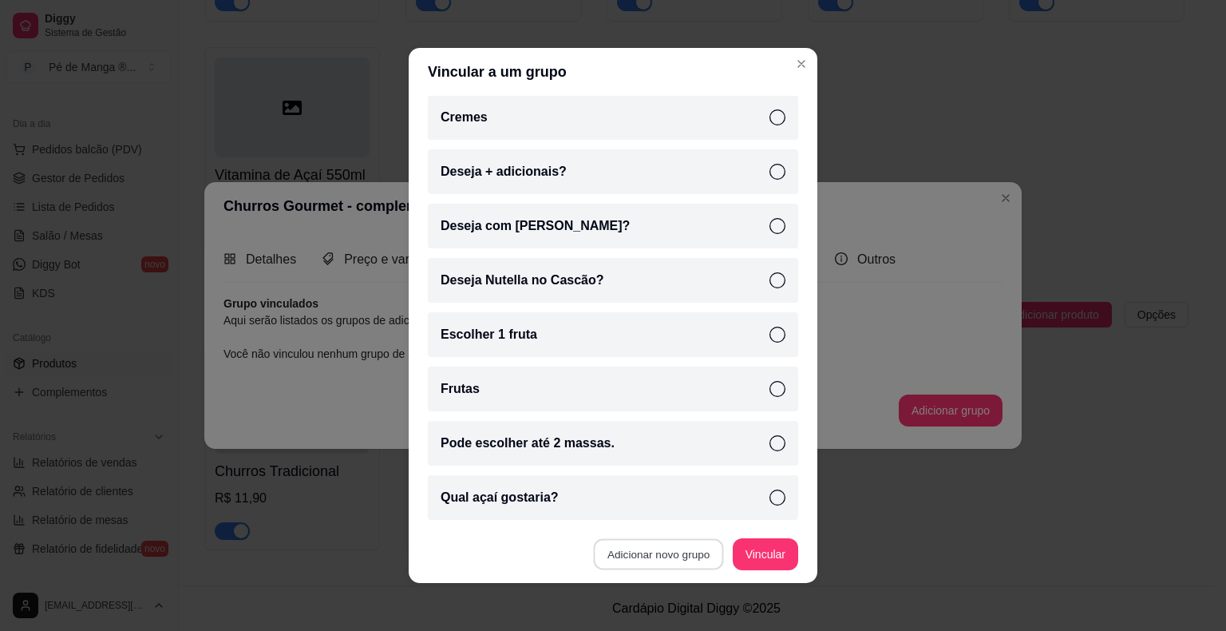
click at [685, 563] on button "Adicionar novo grupo" at bounding box center [659, 554] width 130 height 31
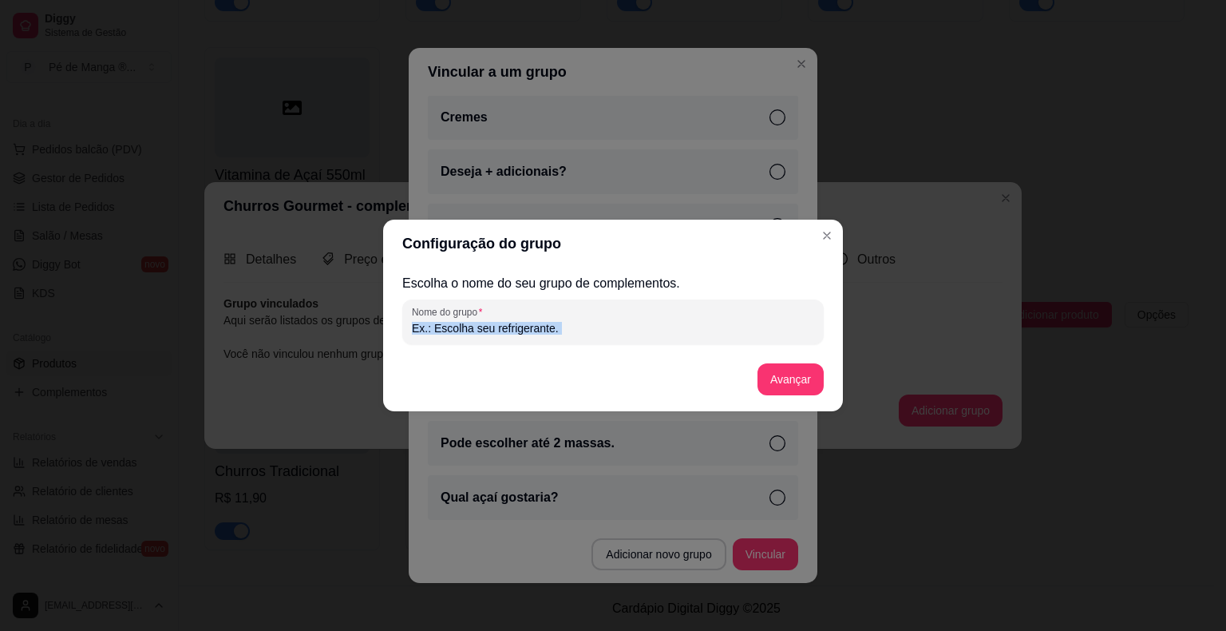
click at [545, 343] on div "Escolha o nome do seu grupo de complementos. Nome do grupo Avançar" at bounding box center [612, 339] width 421 height 131
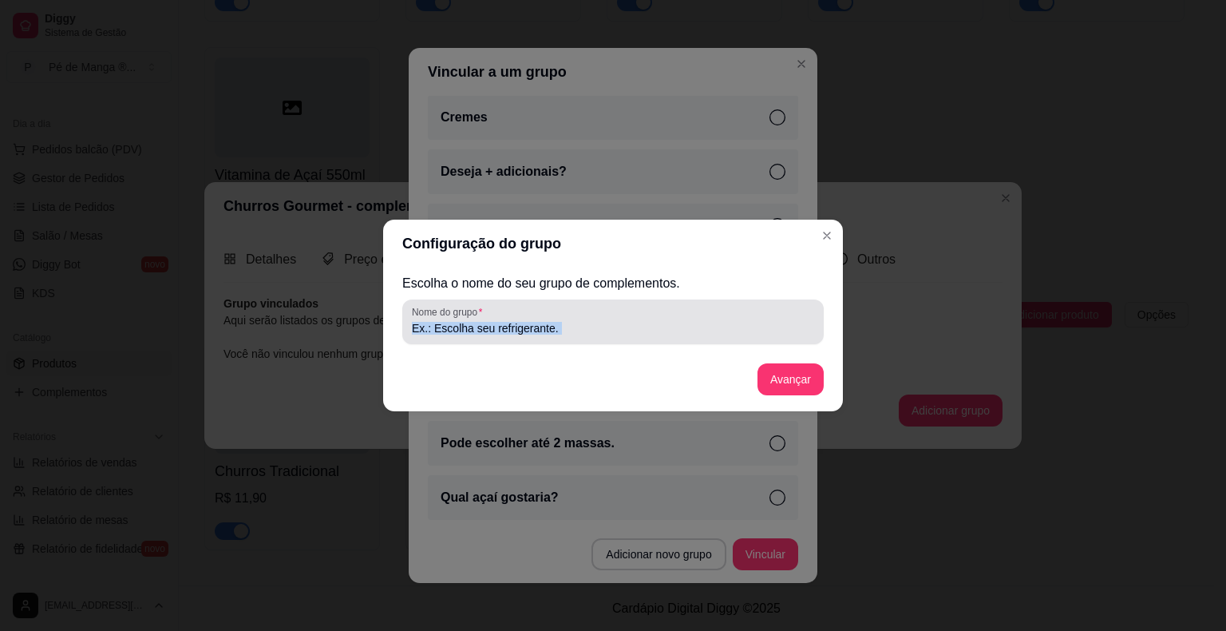
click at [555, 322] on input "Nome do grupo" at bounding box center [613, 328] width 402 height 16
click at [555, 321] on input "Nome do grupo" at bounding box center [613, 328] width 402 height 16
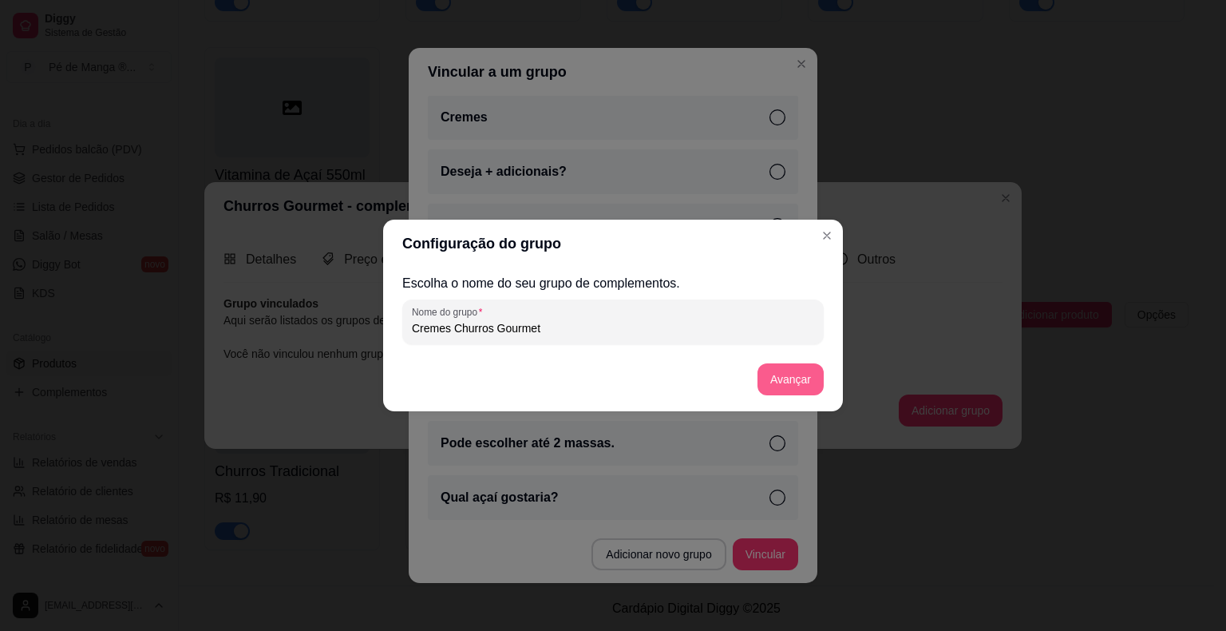
click at [769, 374] on button "Avançar" at bounding box center [790, 379] width 66 height 32
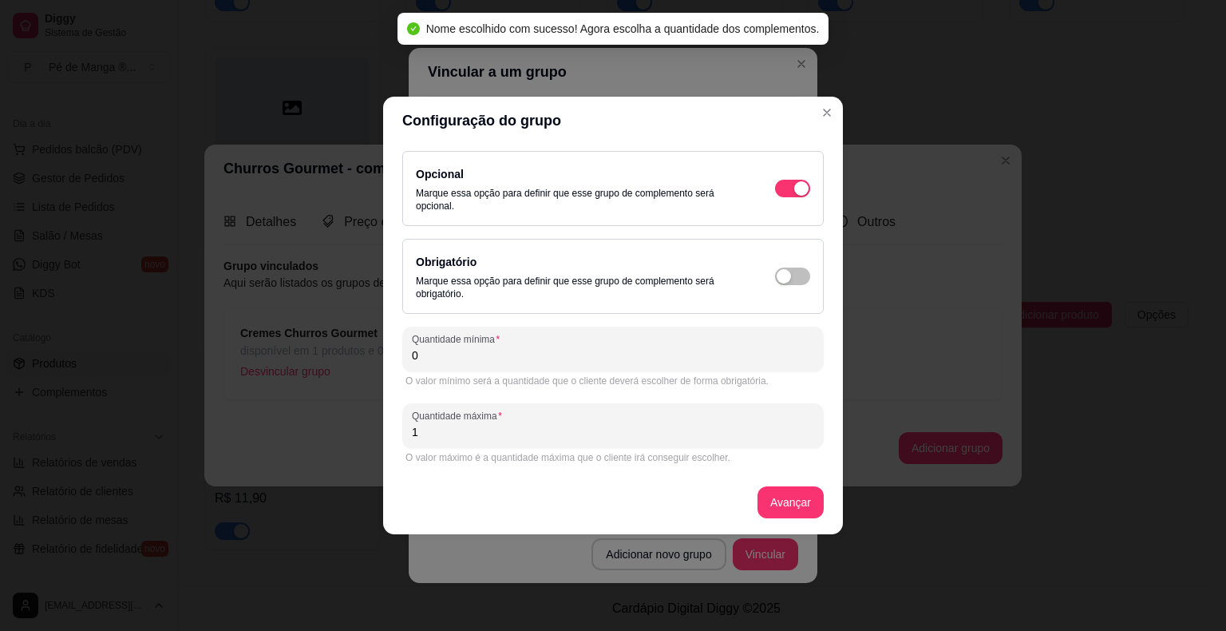
click at [575, 371] on div "O valor mínimo será a quantidade que o cliente deverá escolher de forma obrigat…" at bounding box center [612, 380] width 421 height 19
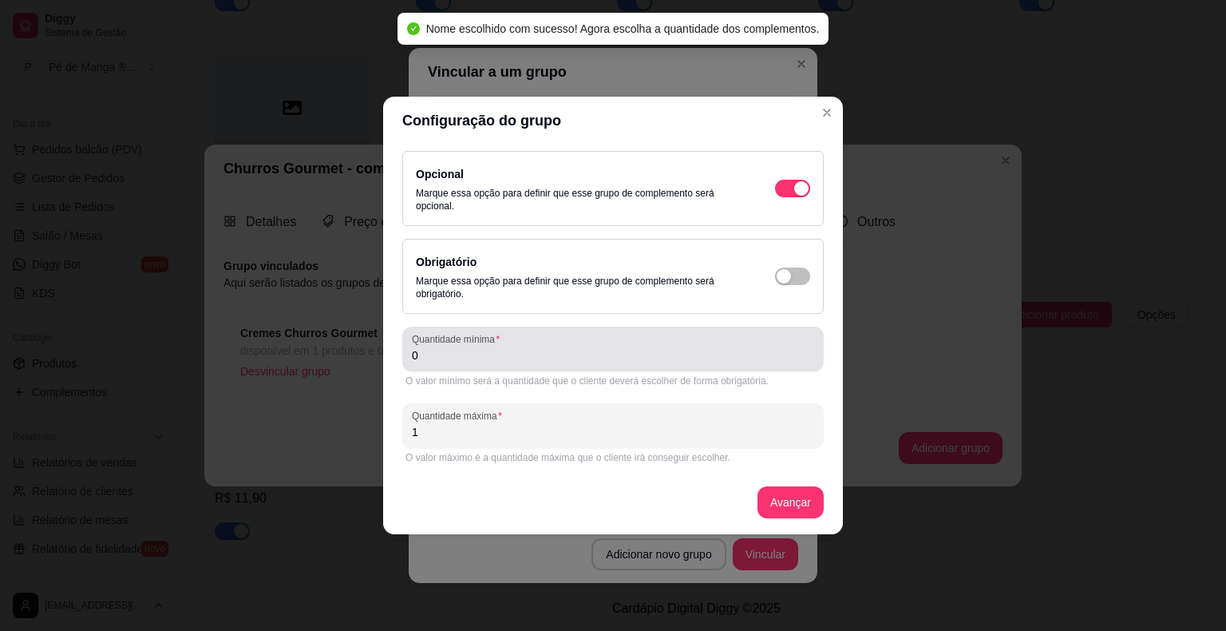
click at [573, 359] on input "0" at bounding box center [613, 355] width 402 height 16
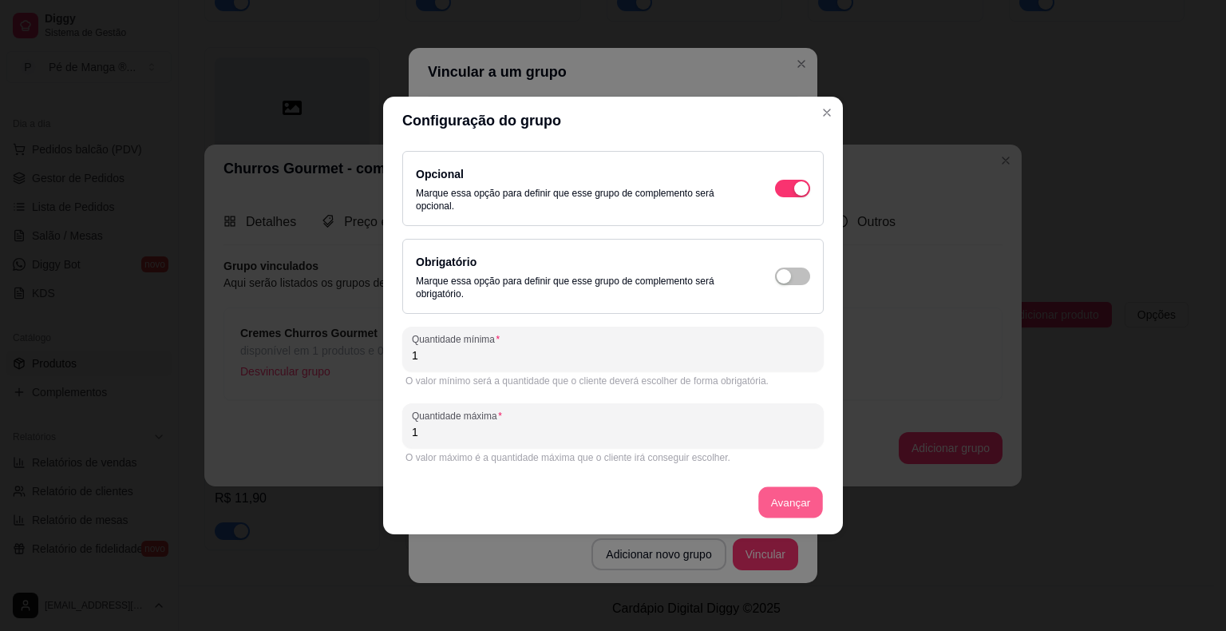
click at [785, 497] on button "Avançar" at bounding box center [790, 502] width 65 height 31
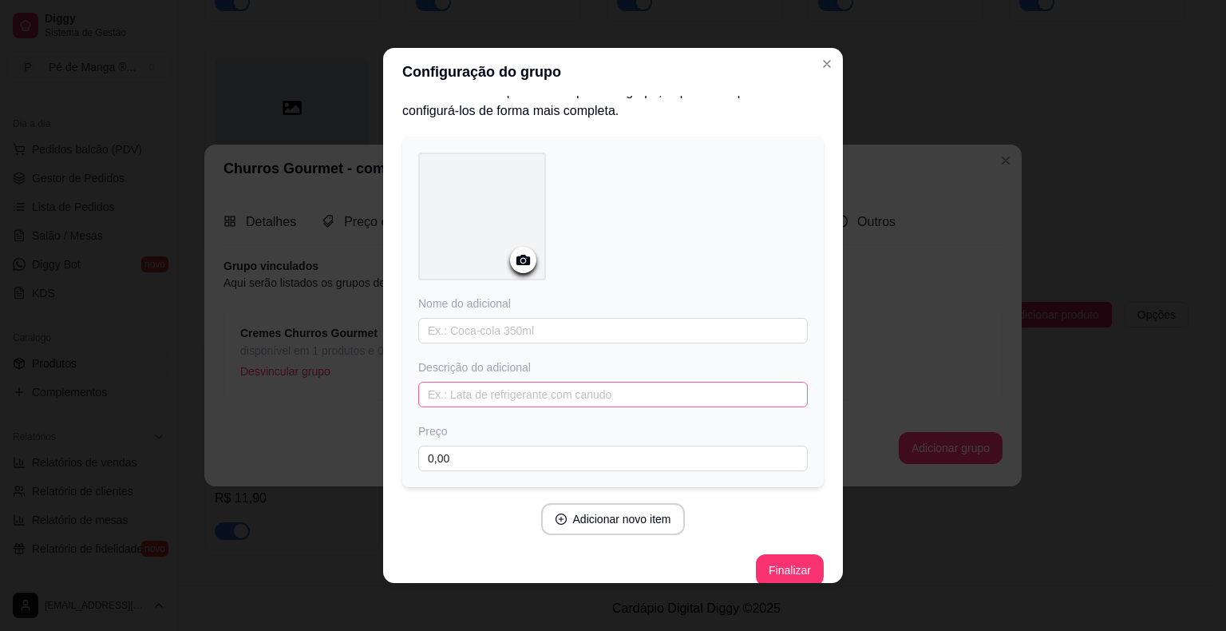
scroll to position [37, 0]
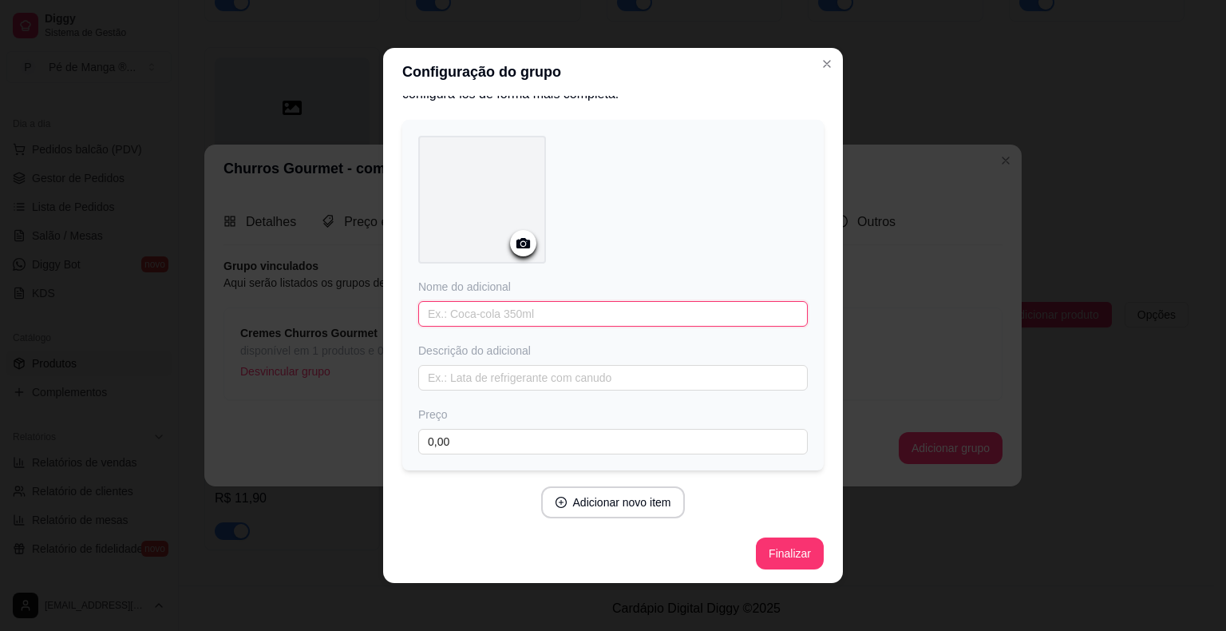
click at [623, 321] on input "text" at bounding box center [612, 314] width 389 height 26
click at [625, 503] on button "Adicionar novo item" at bounding box center [613, 502] width 140 height 31
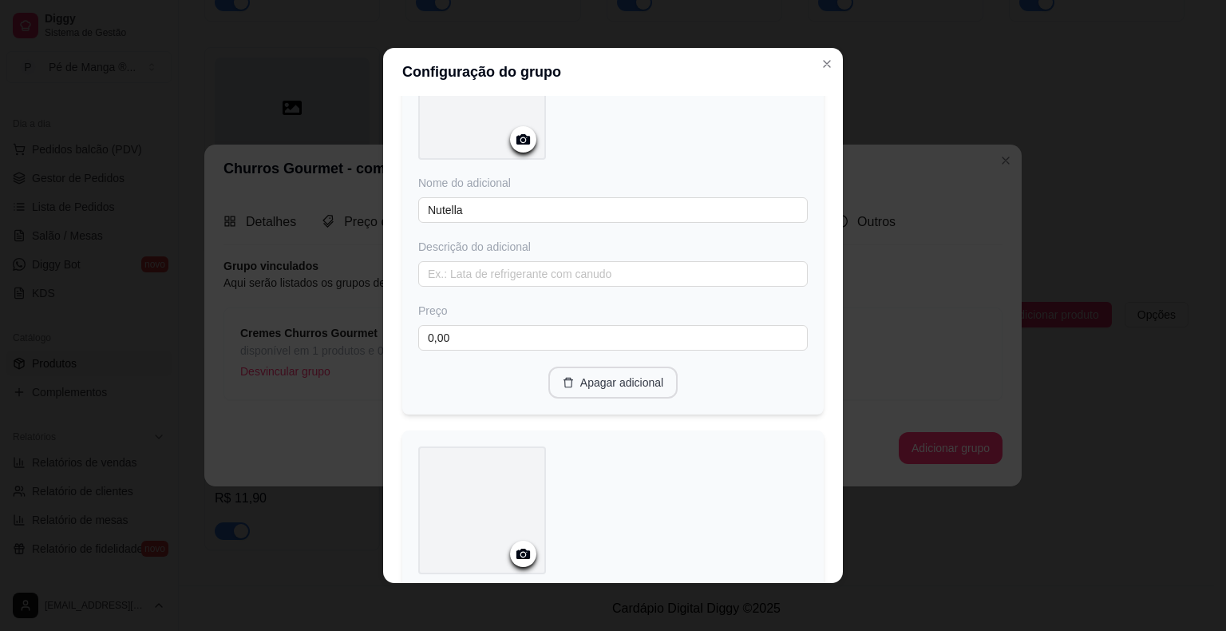
scroll to position [356, 0]
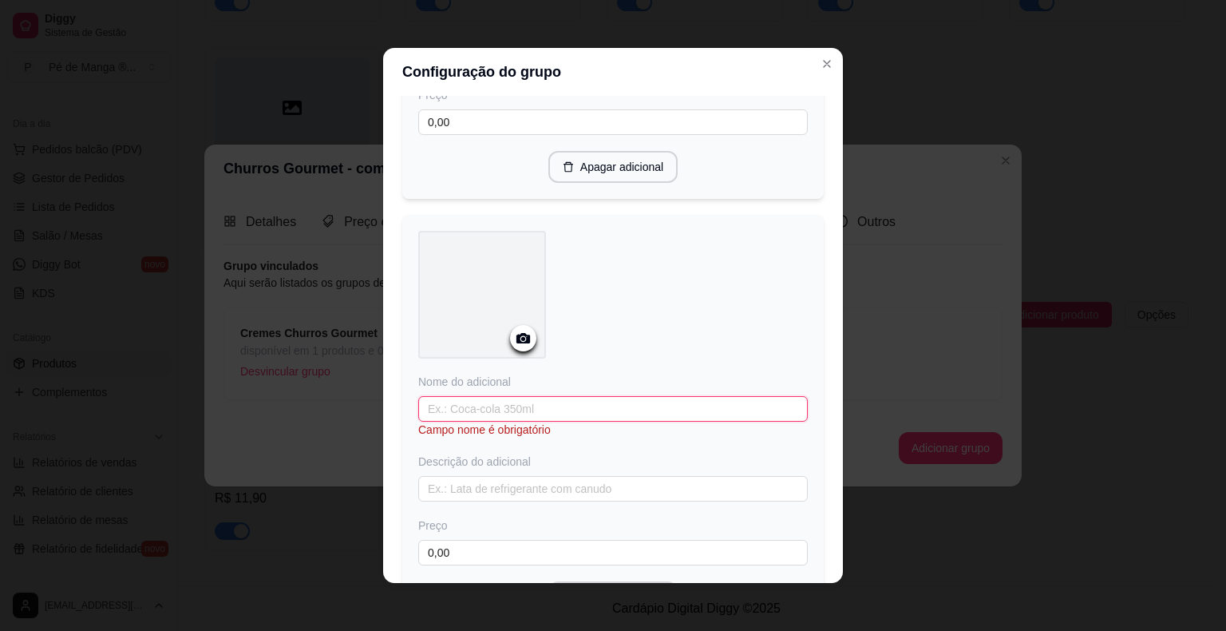
click at [550, 412] on input "text" at bounding box center [612, 409] width 389 height 26
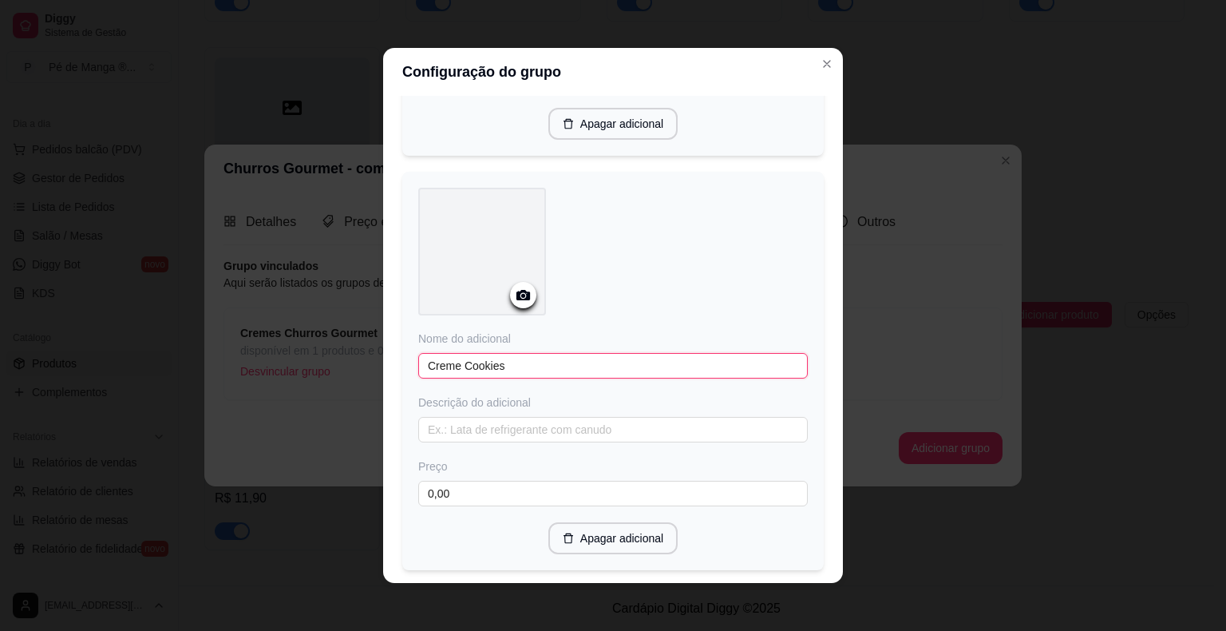
scroll to position [496, 0]
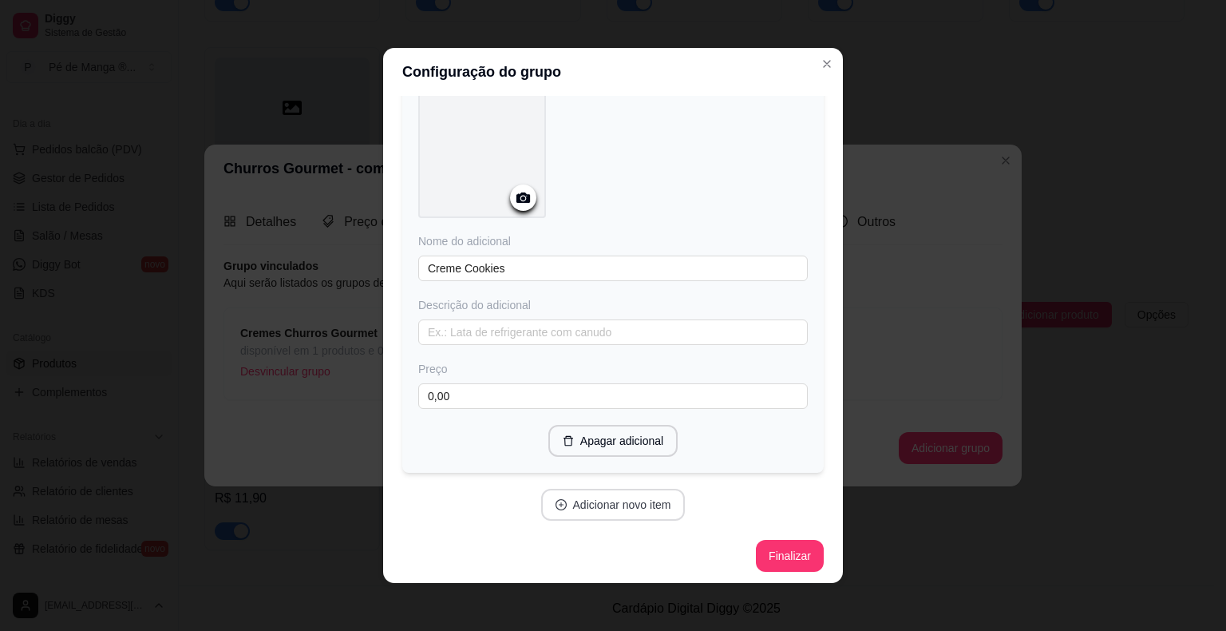
click at [603, 503] on button "Adicionar novo item" at bounding box center [613, 504] width 144 height 32
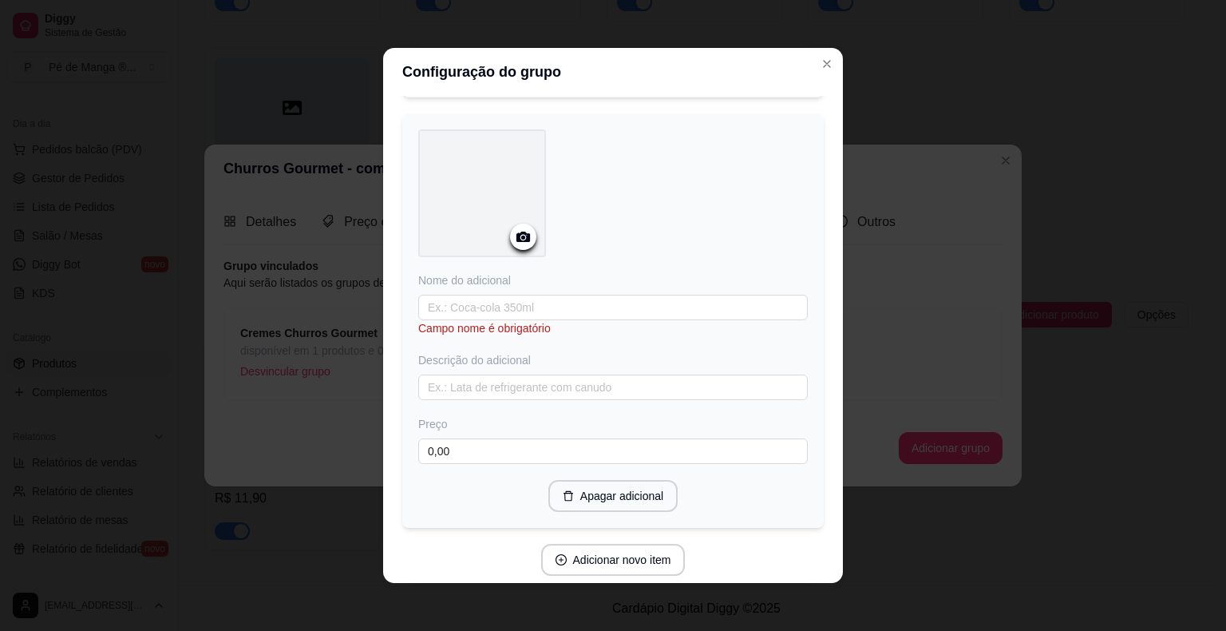
scroll to position [895, 0]
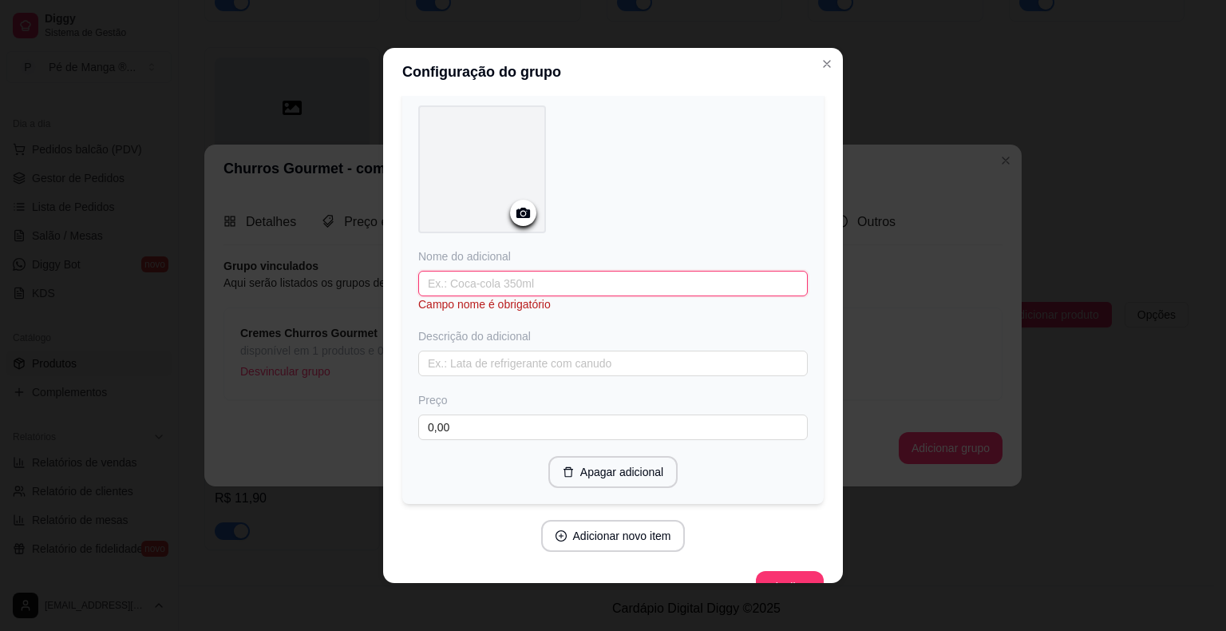
click at [521, 274] on input "text" at bounding box center [612, 284] width 389 height 26
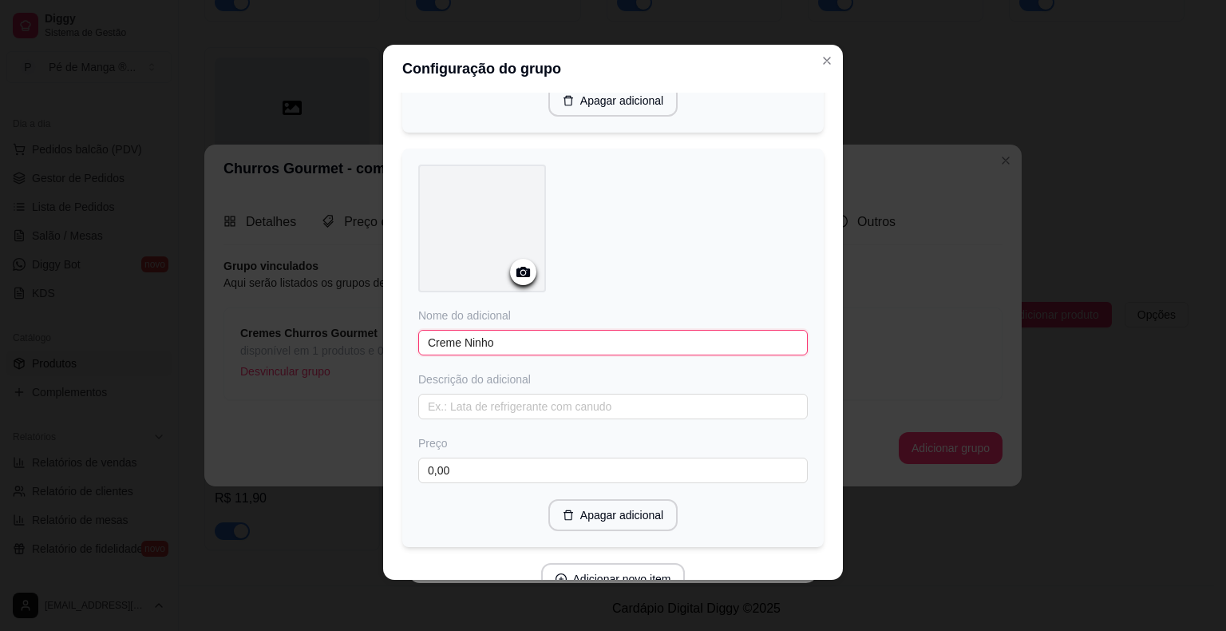
scroll to position [909, 0]
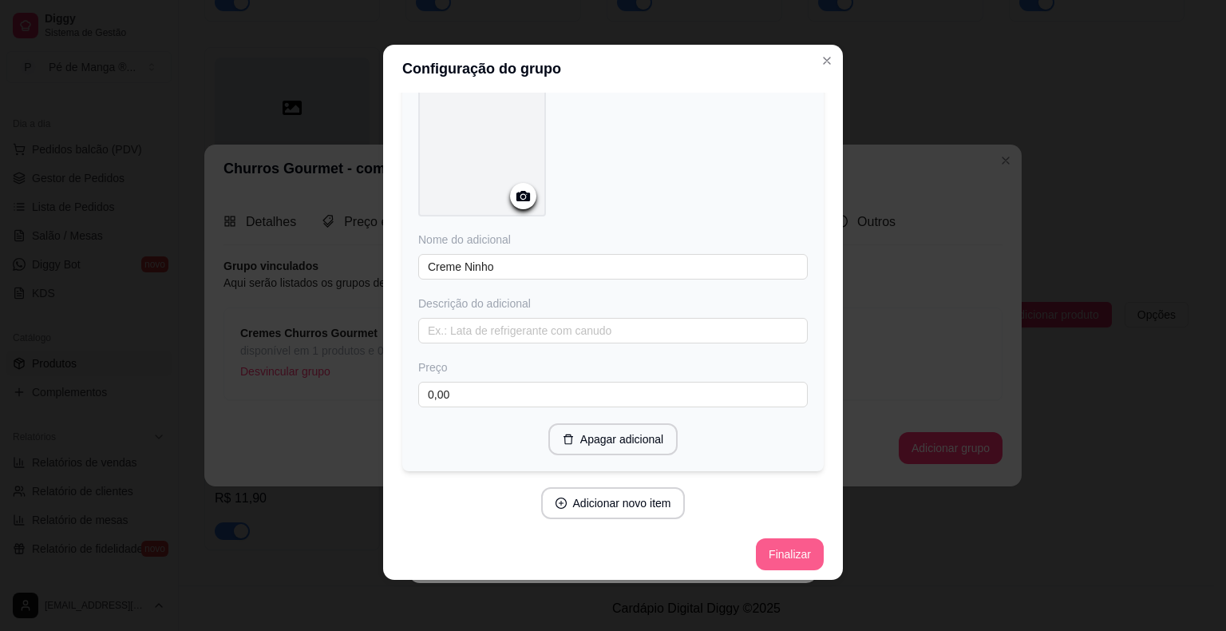
click at [787, 551] on button "Finalizar" at bounding box center [790, 554] width 68 height 32
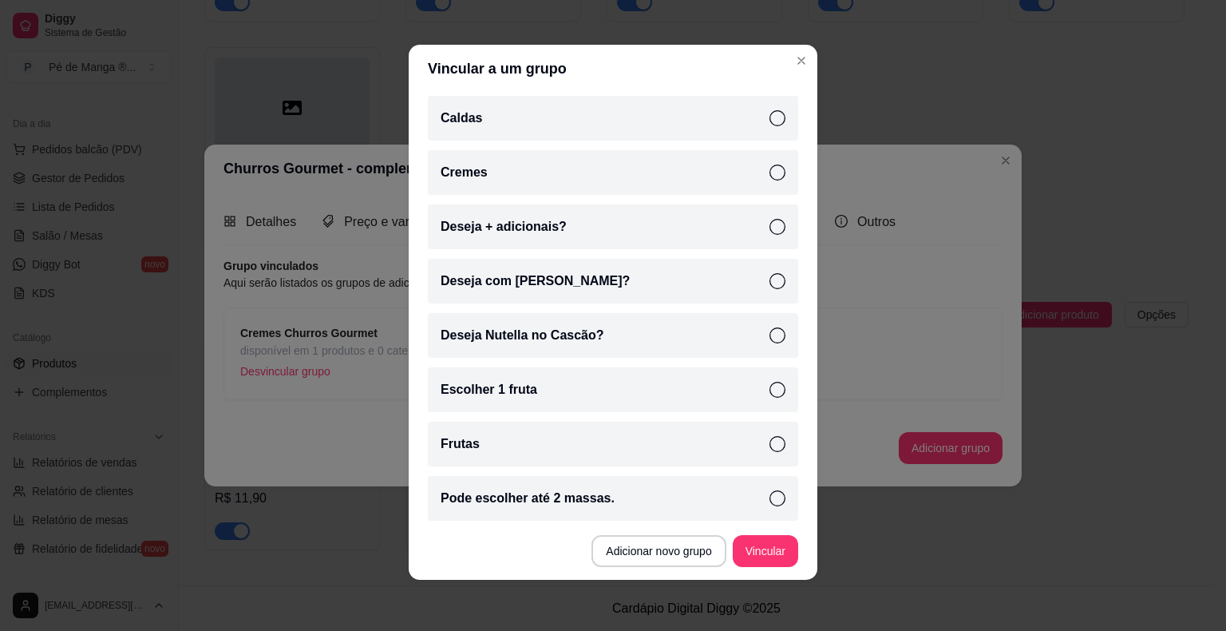
scroll to position [221, 0]
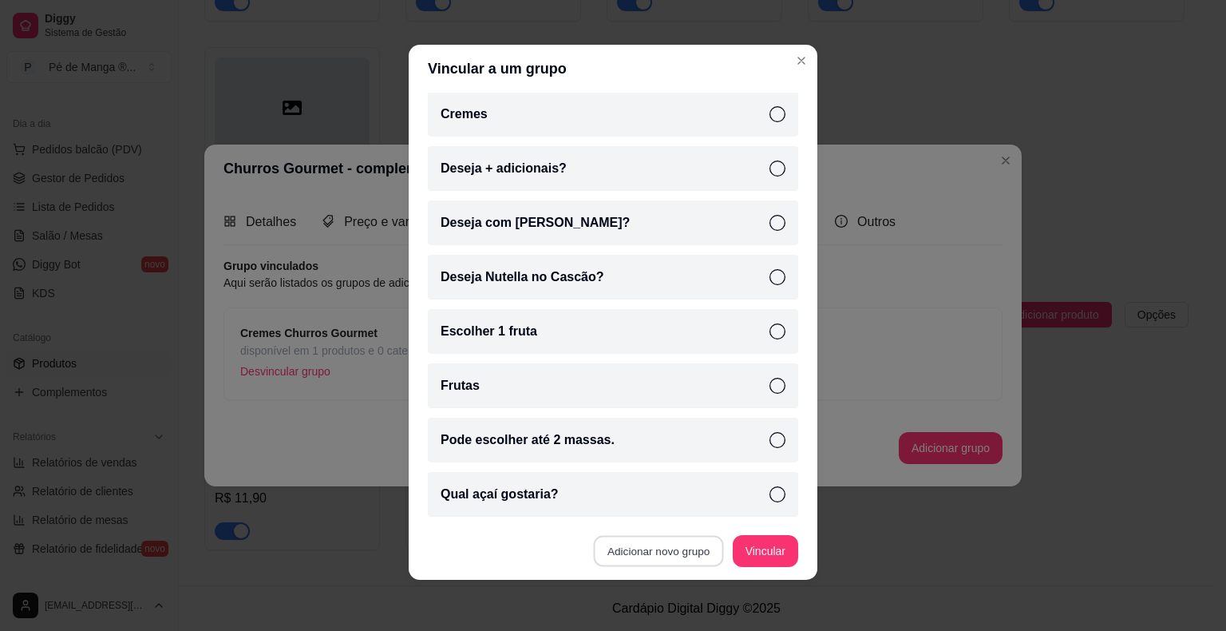
click at [657, 550] on button "Adicionar novo grupo" at bounding box center [659, 551] width 130 height 31
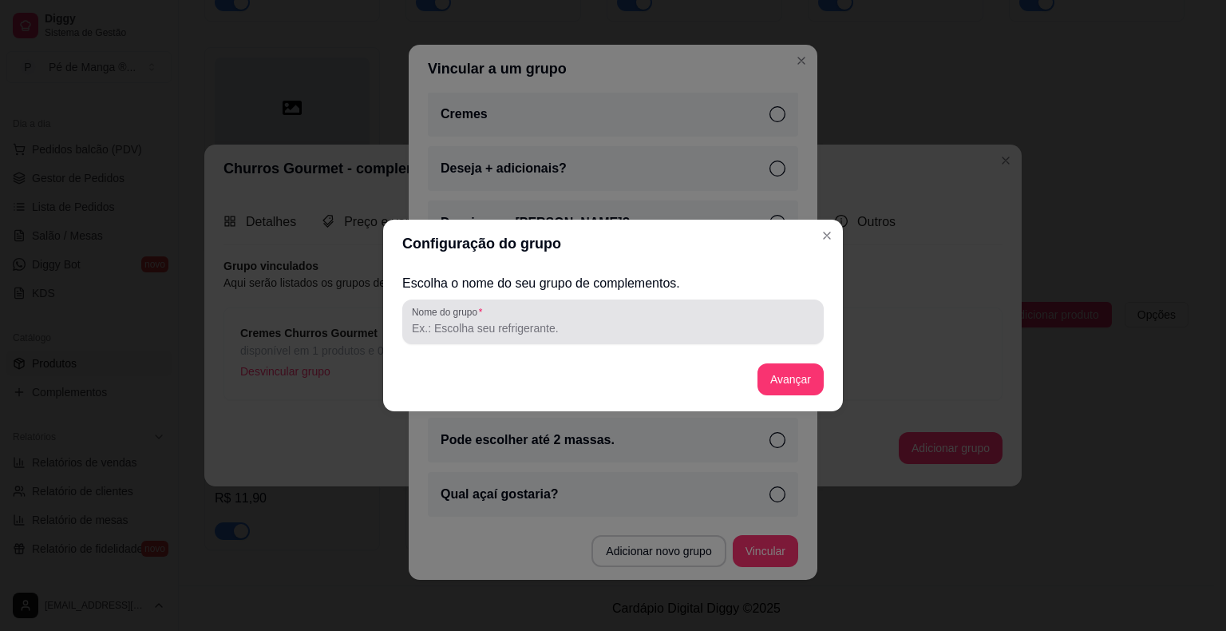
click at [554, 330] on input "Nome do grupo" at bounding box center [613, 328] width 402 height 16
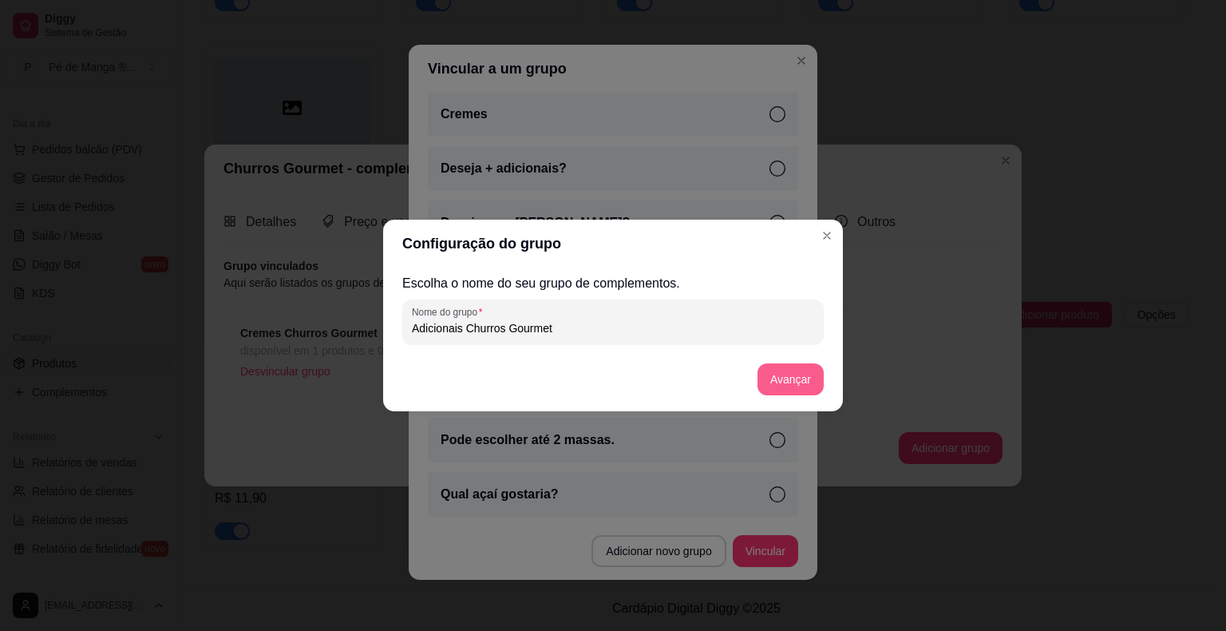
click at [788, 389] on button "Avançar" at bounding box center [790, 379] width 66 height 32
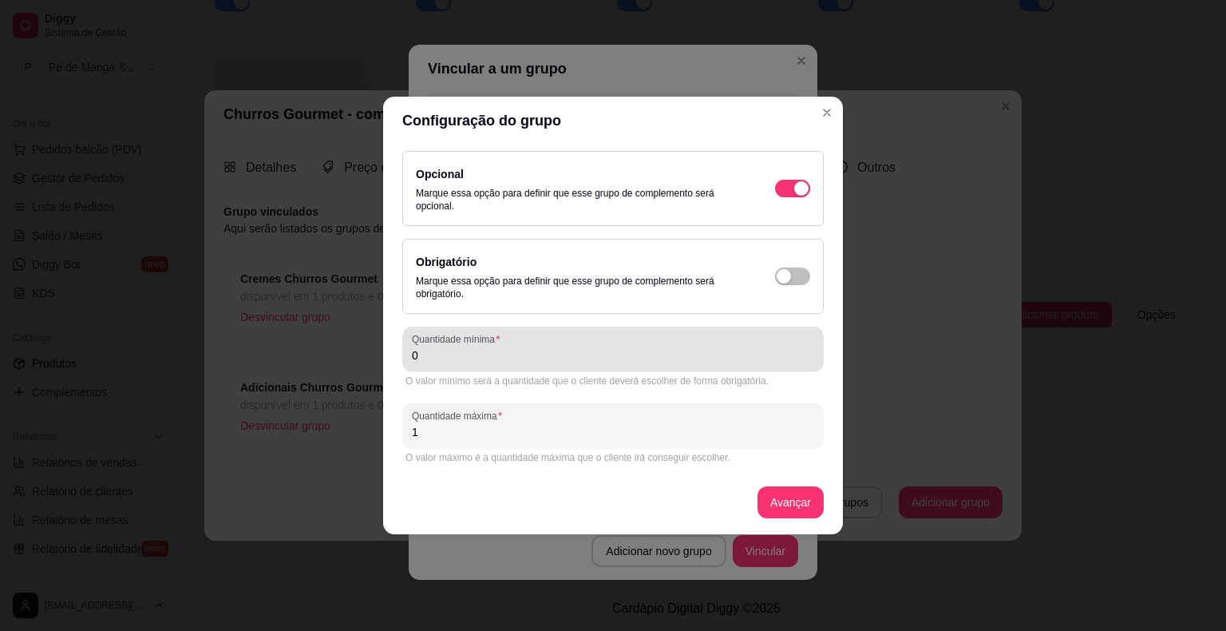
click at [588, 359] on input "0" at bounding box center [613, 355] width 402 height 16
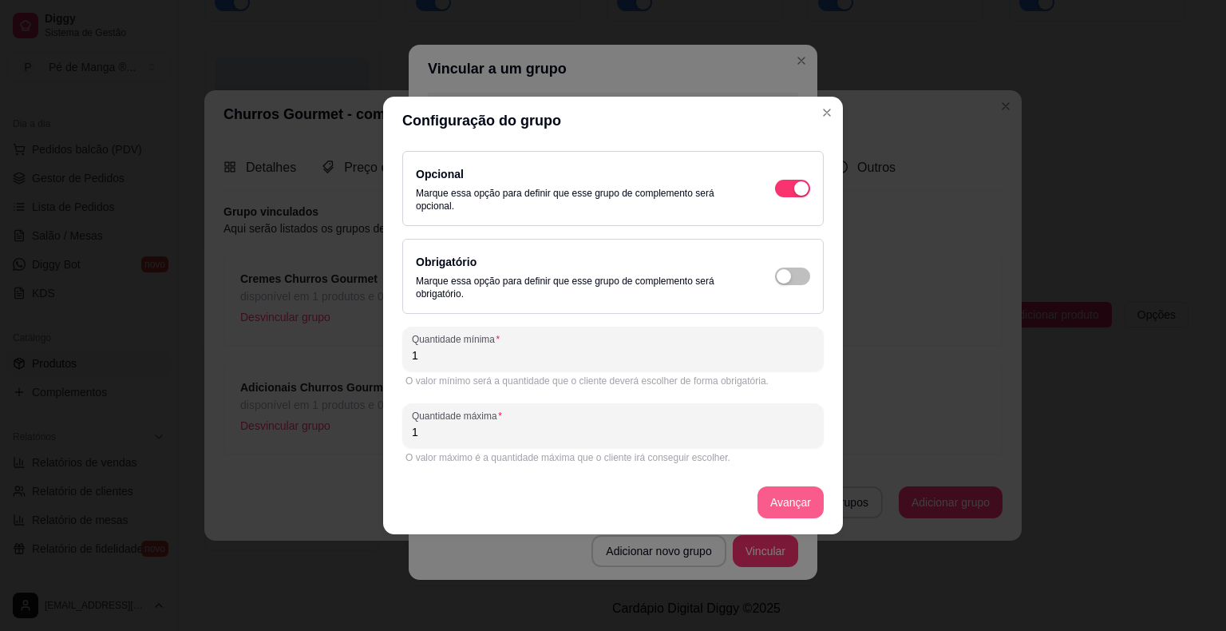
click at [765, 504] on button "Avançar" at bounding box center [790, 502] width 66 height 32
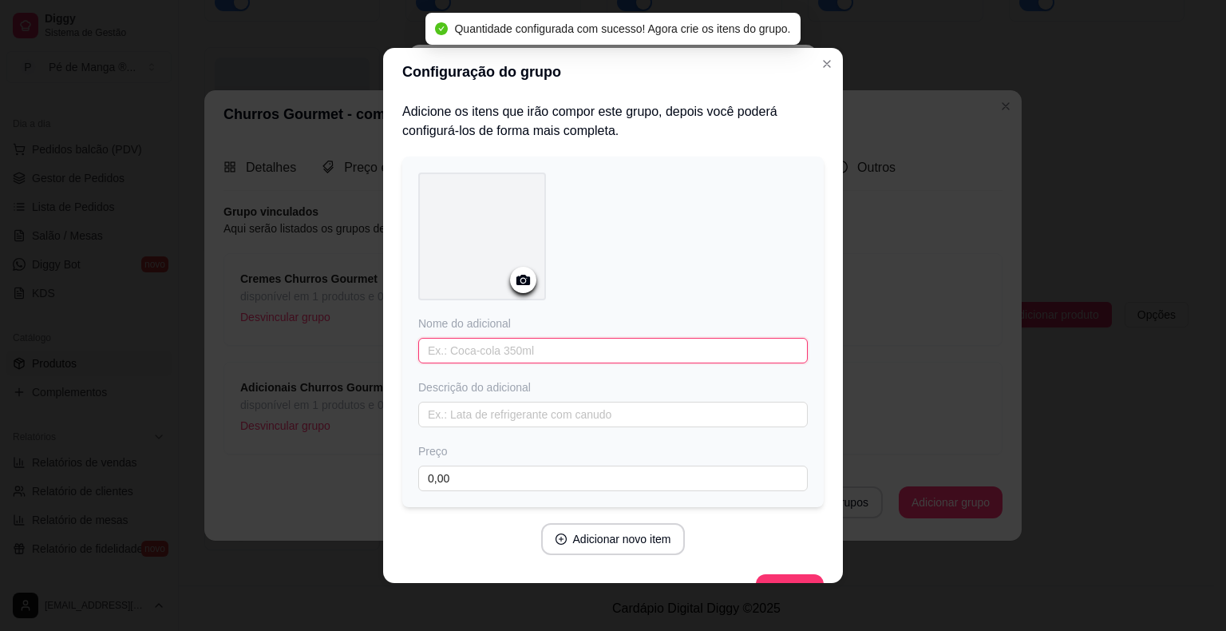
click at [587, 358] on input "text" at bounding box center [612, 351] width 389 height 26
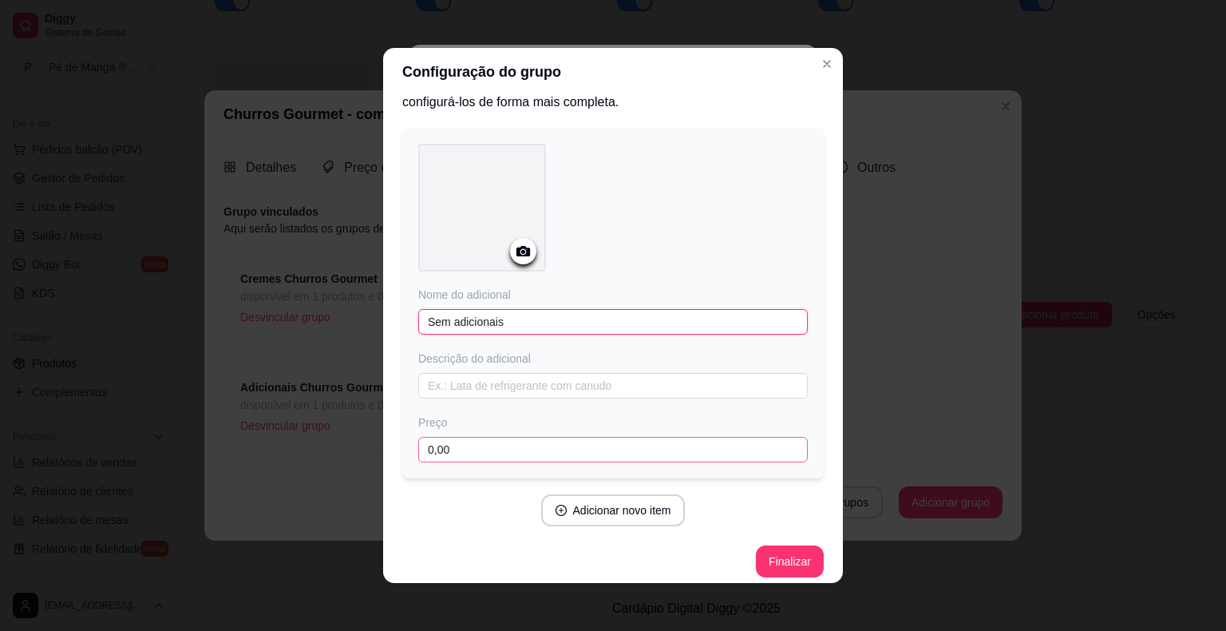
scroll to position [37, 0]
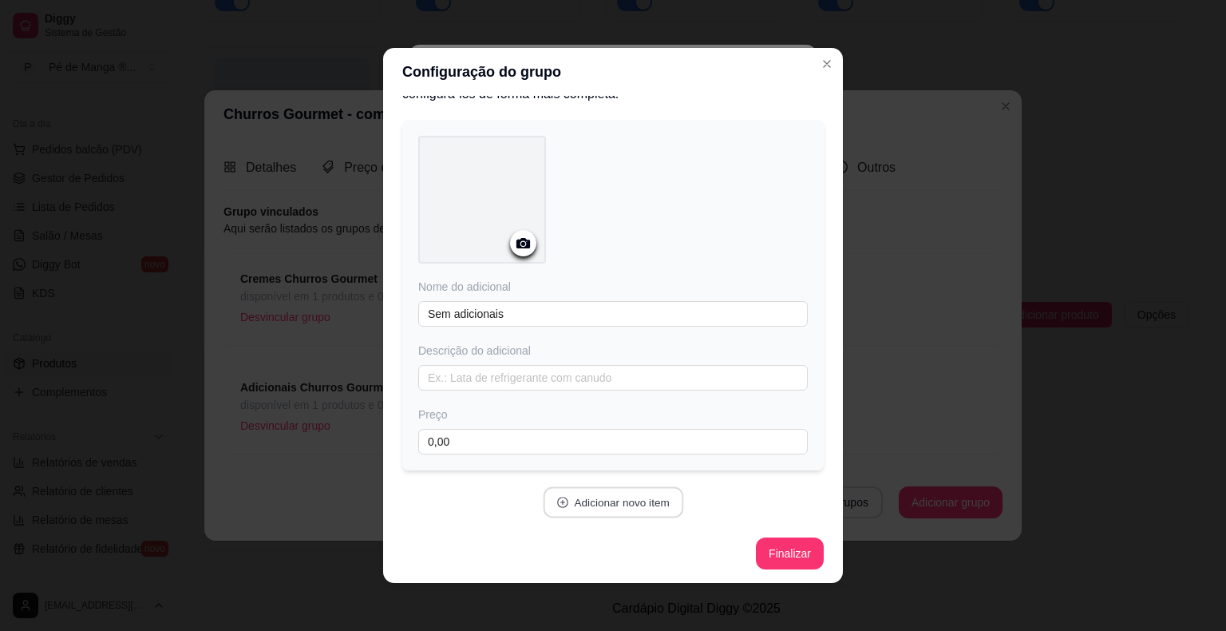
click at [624, 503] on button "Adicionar novo item" at bounding box center [613, 502] width 140 height 31
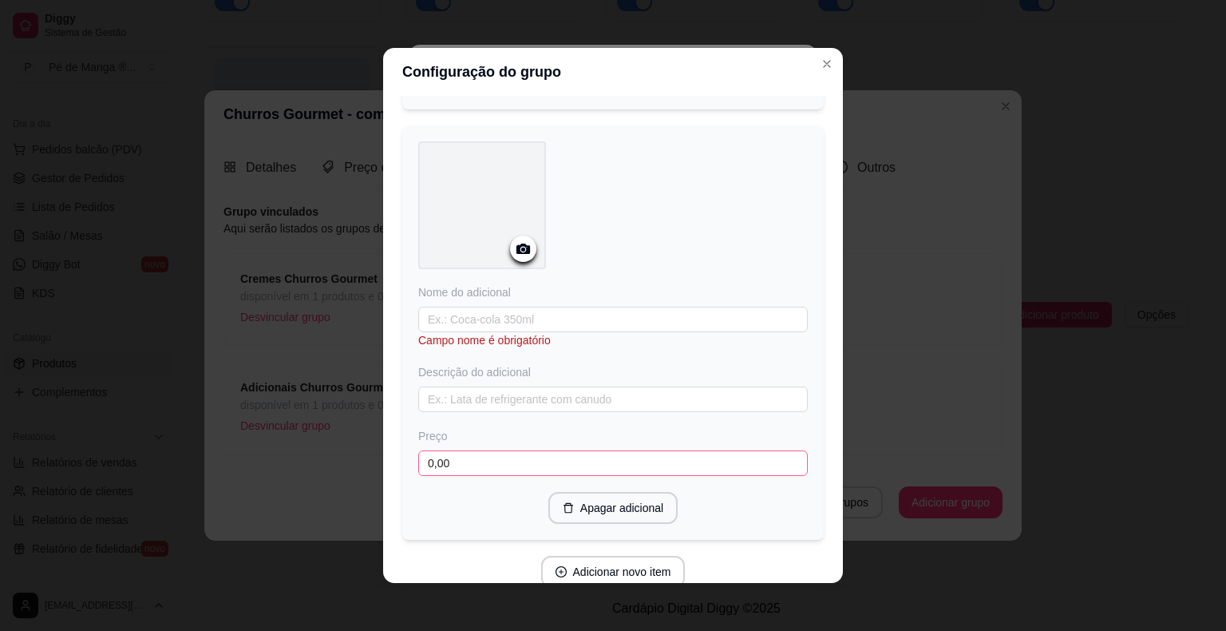
scroll to position [512, 0]
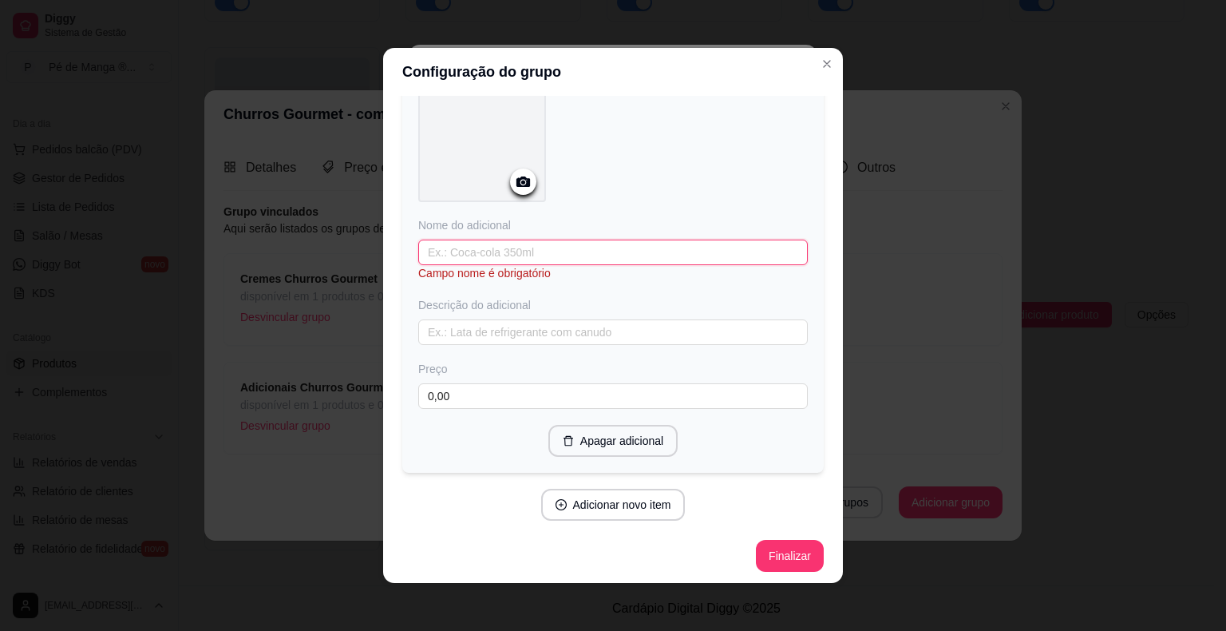
click at [564, 252] on input "text" at bounding box center [612, 252] width 389 height 26
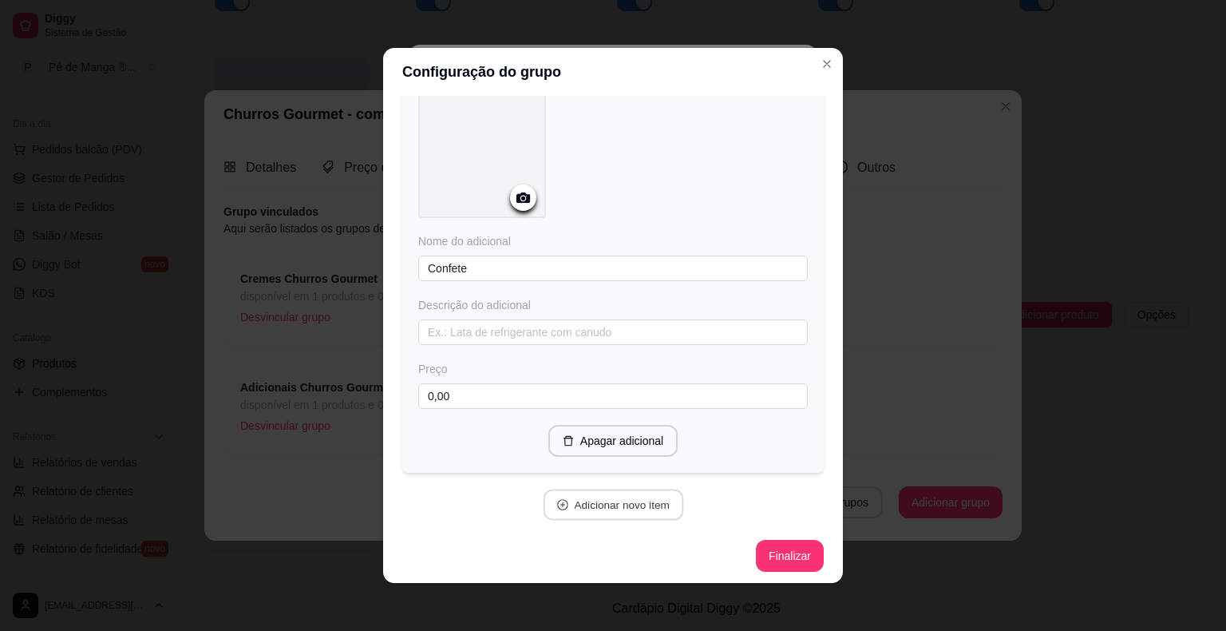
click at [606, 500] on button "Adicionar novo item" at bounding box center [613, 504] width 140 height 31
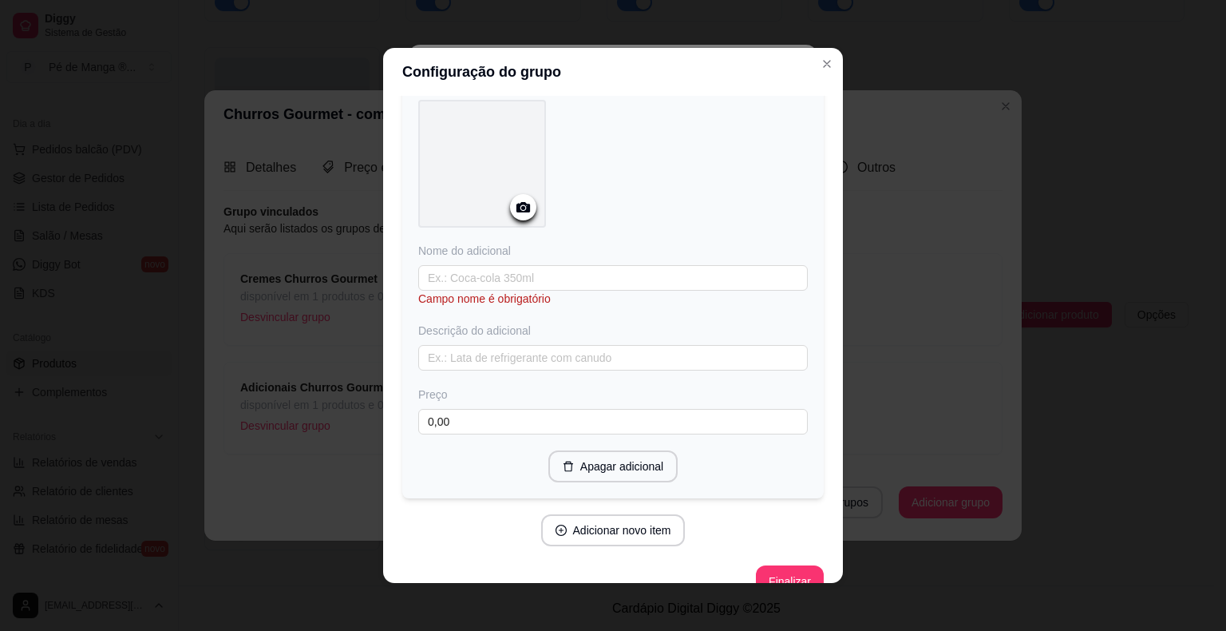
scroll to position [925, 0]
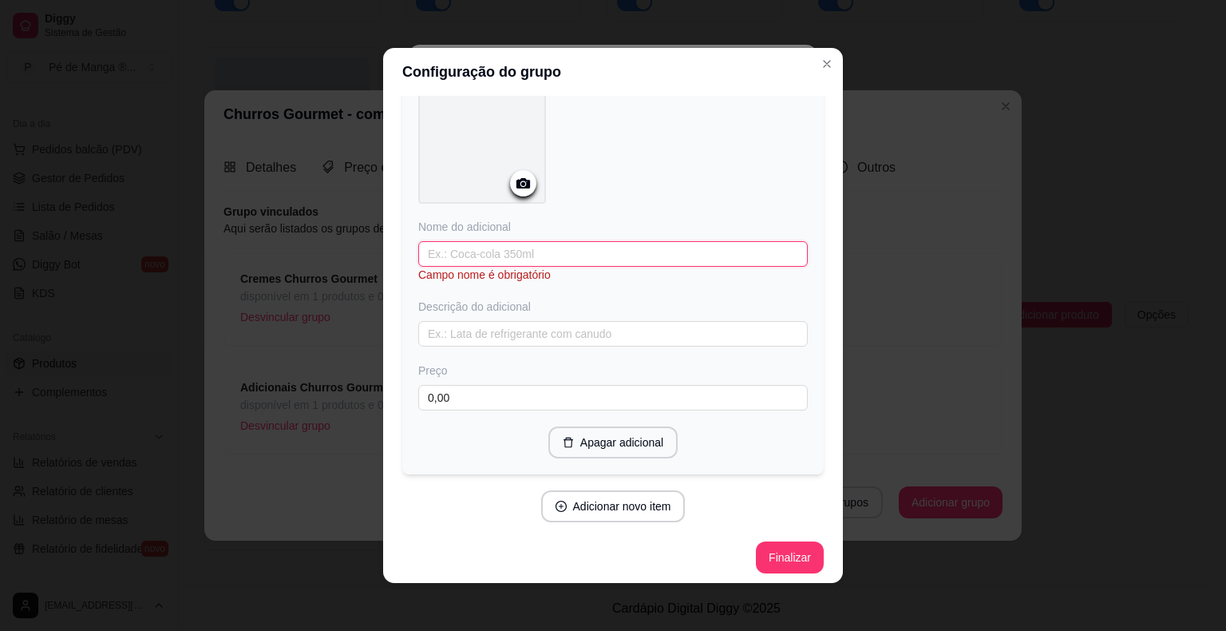
click at [543, 244] on input "text" at bounding box center [612, 254] width 389 height 26
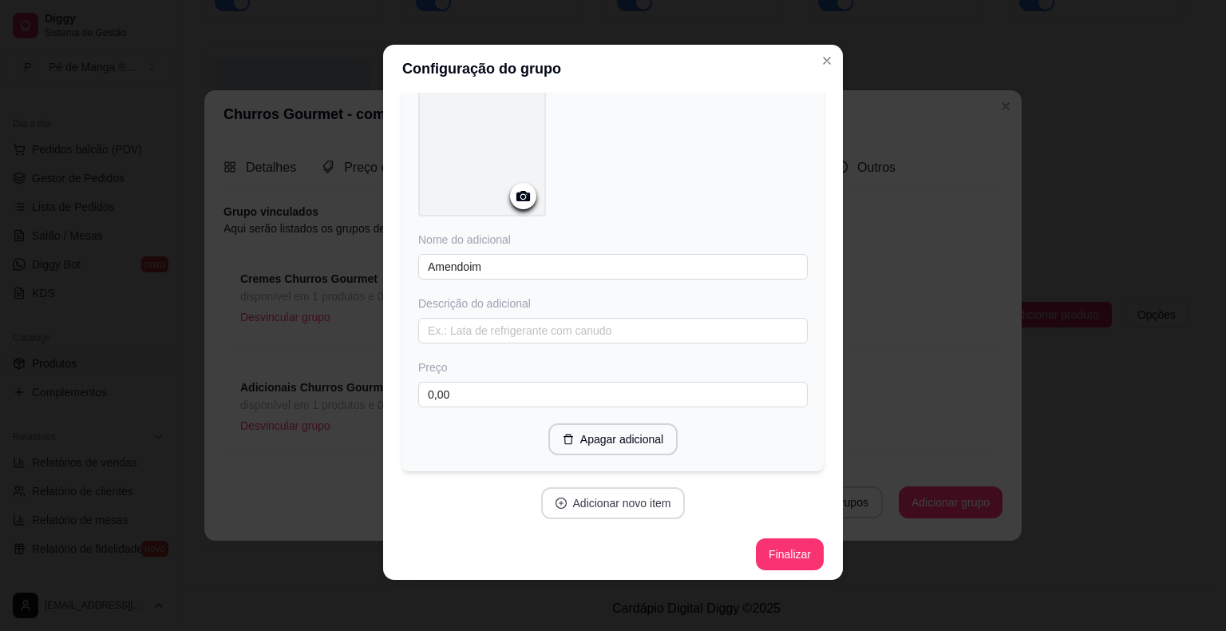
click at [623, 499] on button "Adicionar novo item" at bounding box center [613, 503] width 144 height 32
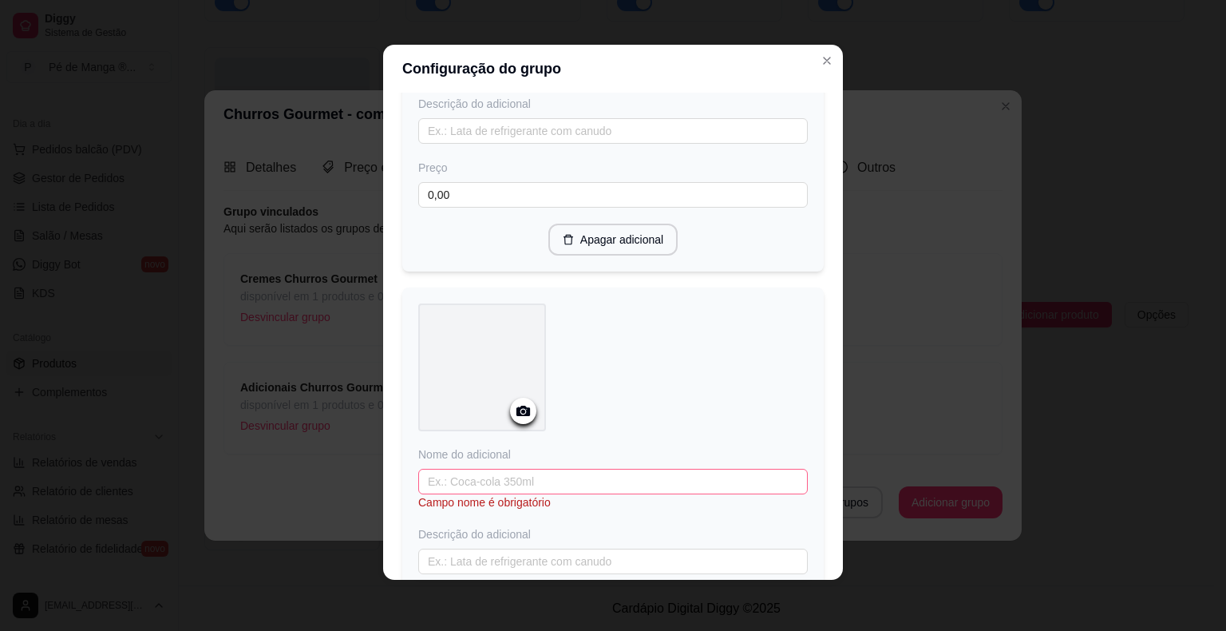
scroll to position [1308, 0]
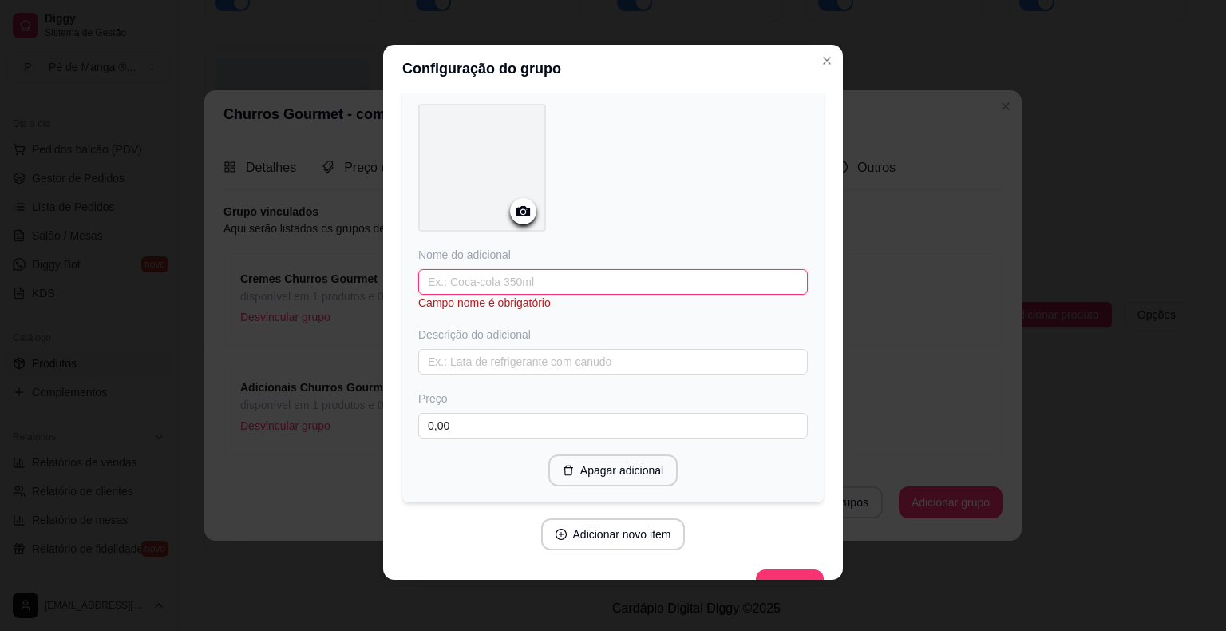
click at [559, 271] on input "text" at bounding box center [612, 282] width 389 height 26
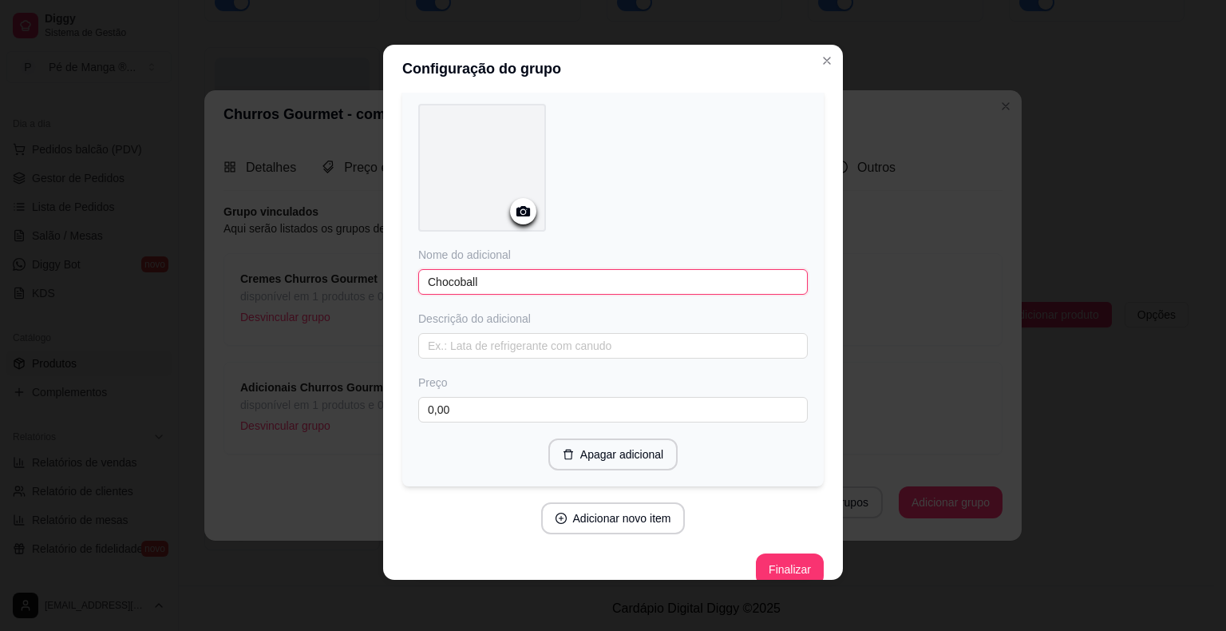
scroll to position [1321, 0]
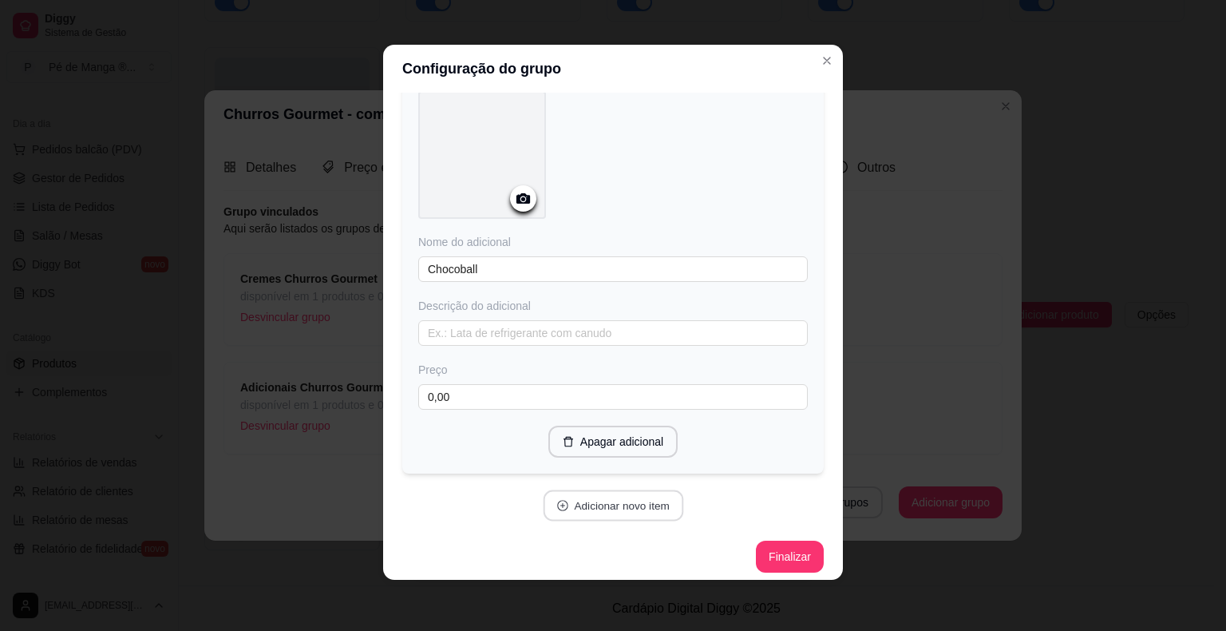
click at [637, 504] on button "Adicionar novo item" at bounding box center [613, 505] width 140 height 31
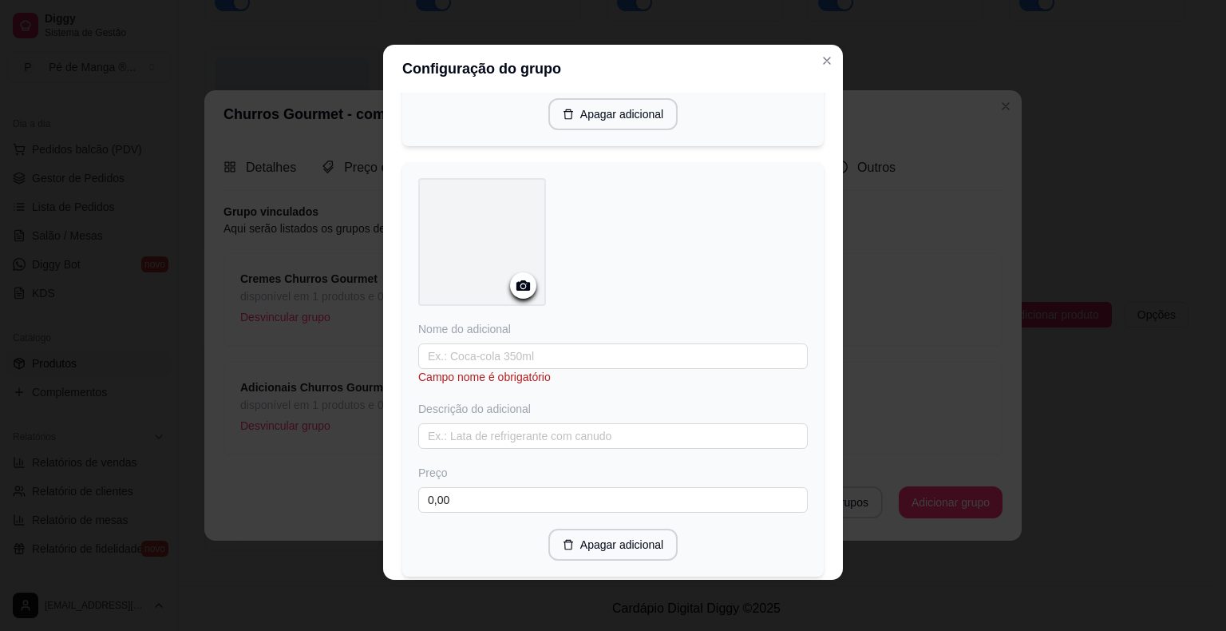
scroll to position [2119, 0]
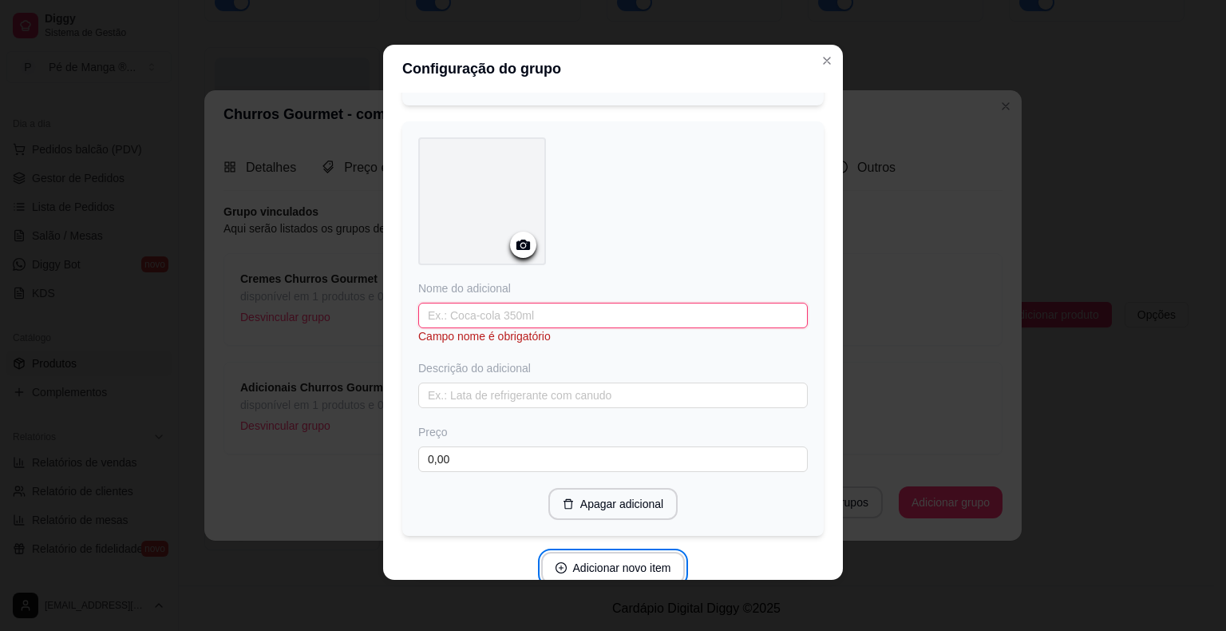
click at [562, 308] on input "text" at bounding box center [612, 315] width 389 height 26
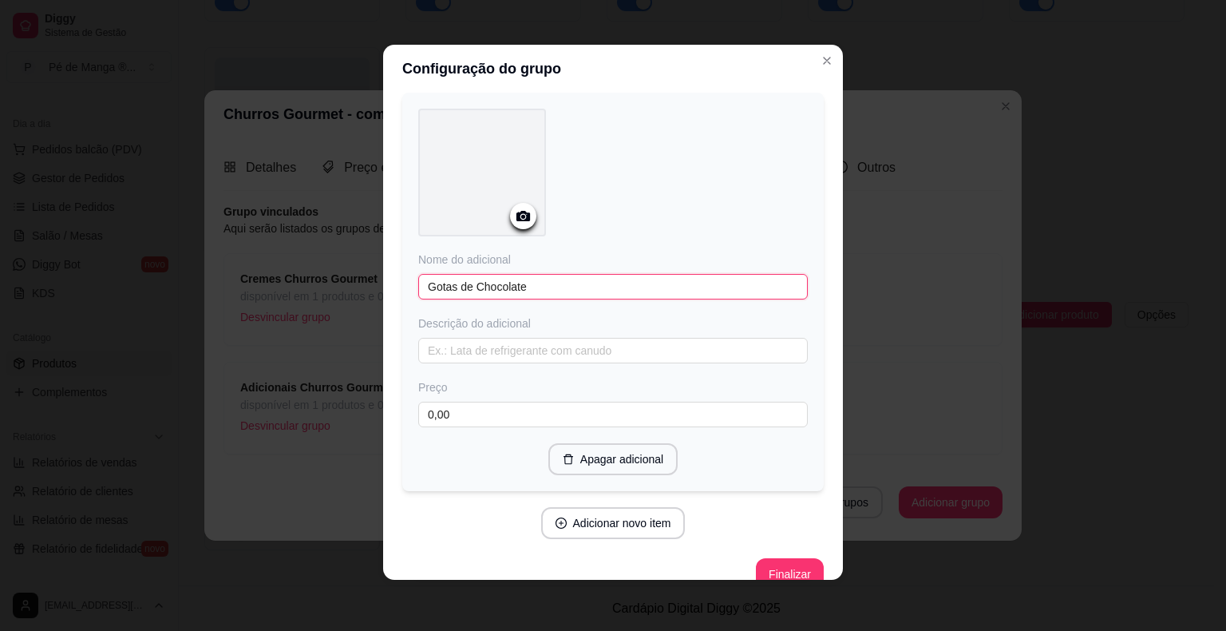
scroll to position [2161, 0]
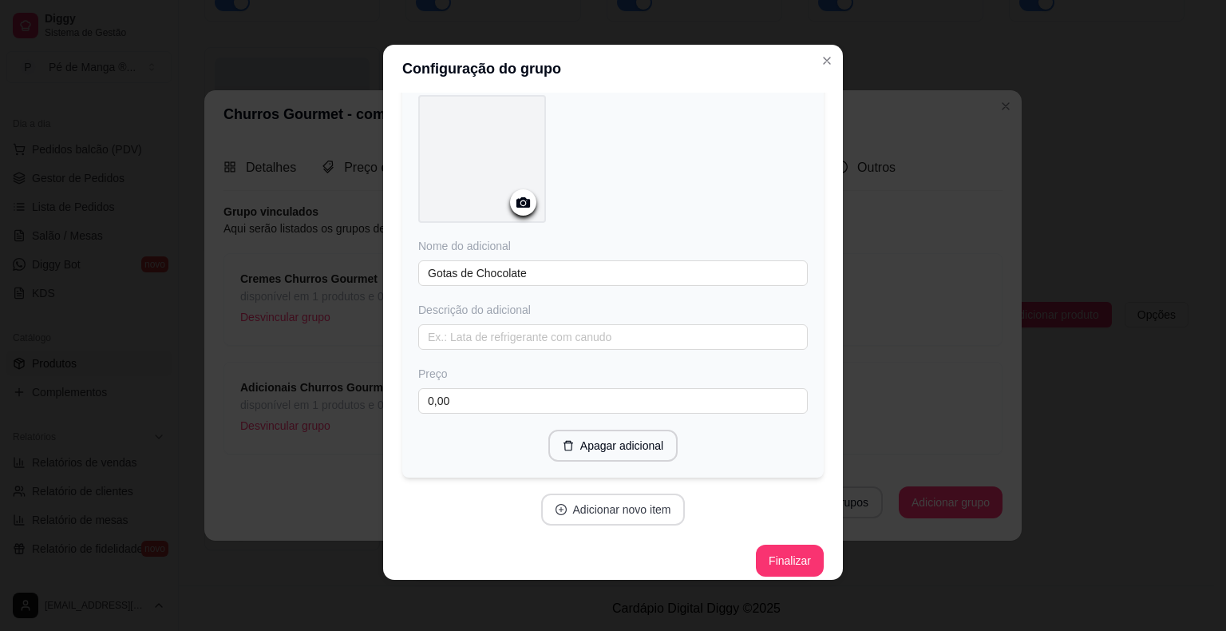
click at [644, 498] on button "Adicionar novo item" at bounding box center [613, 509] width 144 height 32
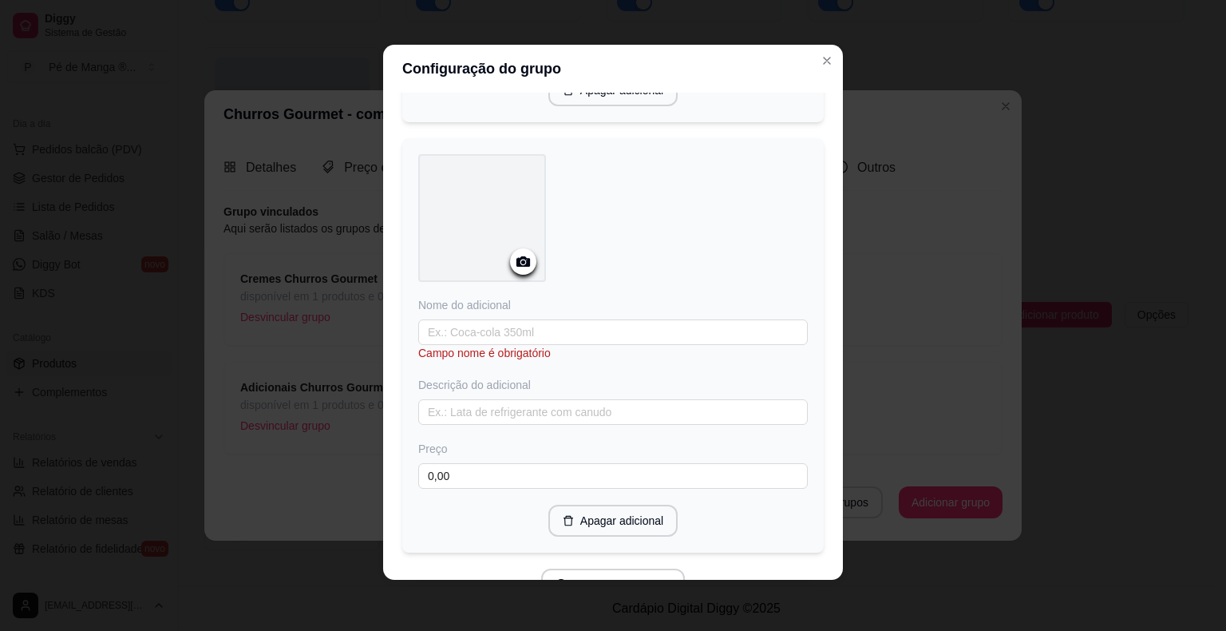
scroll to position [2560, 0]
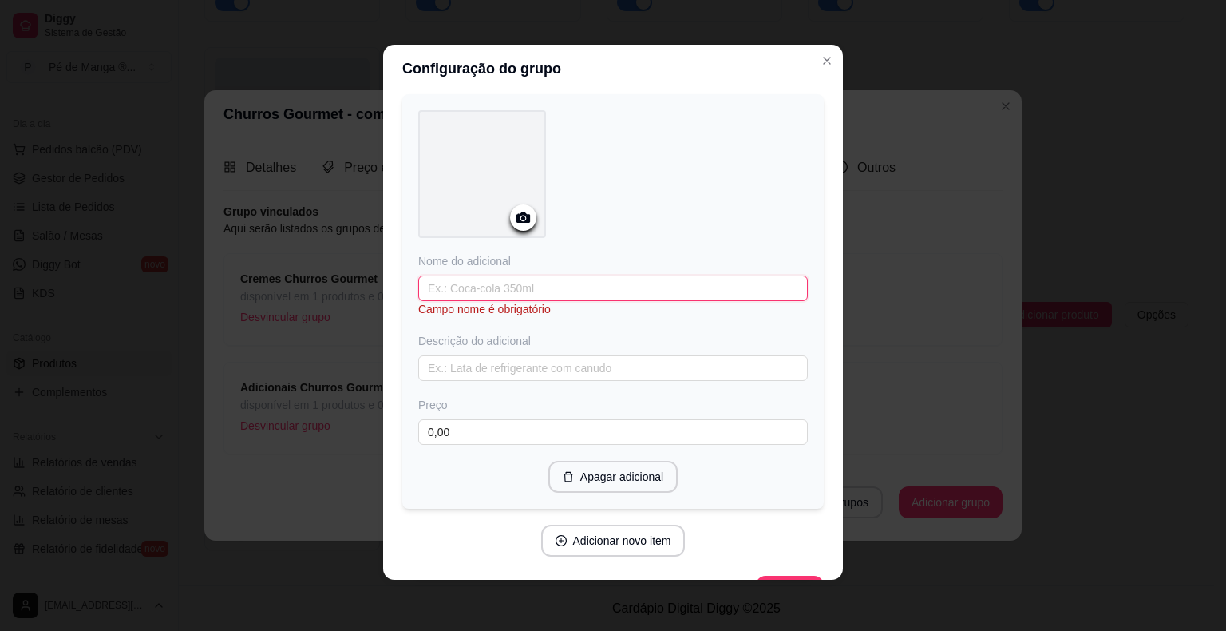
click at [591, 277] on input "text" at bounding box center [612, 288] width 389 height 26
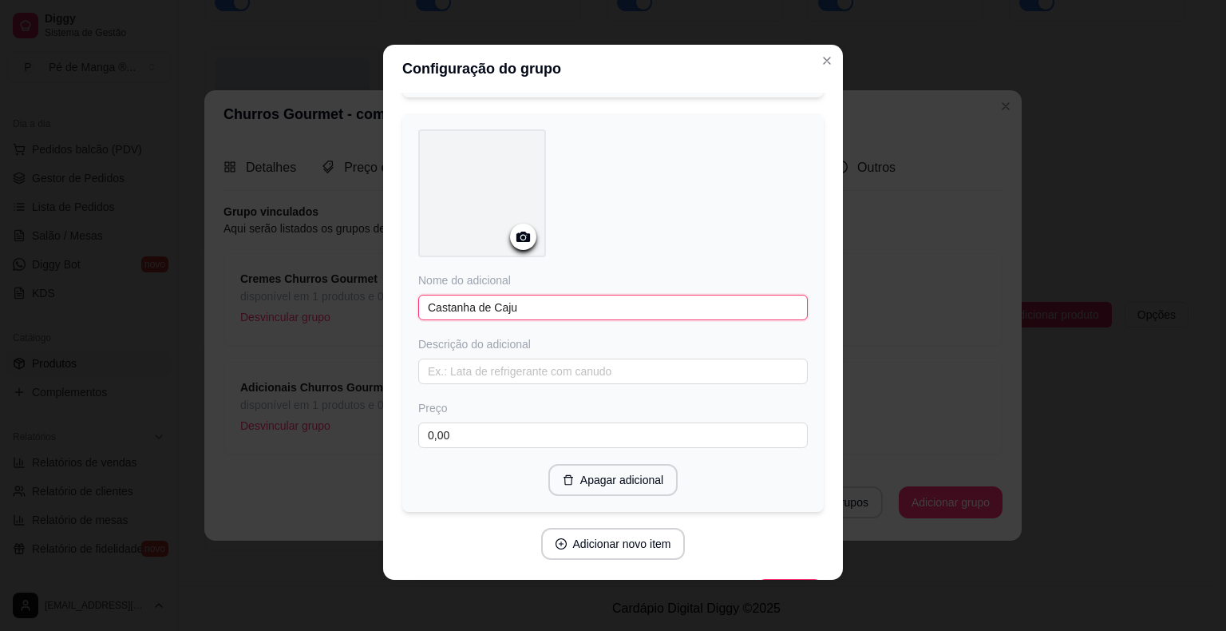
scroll to position [2573, 0]
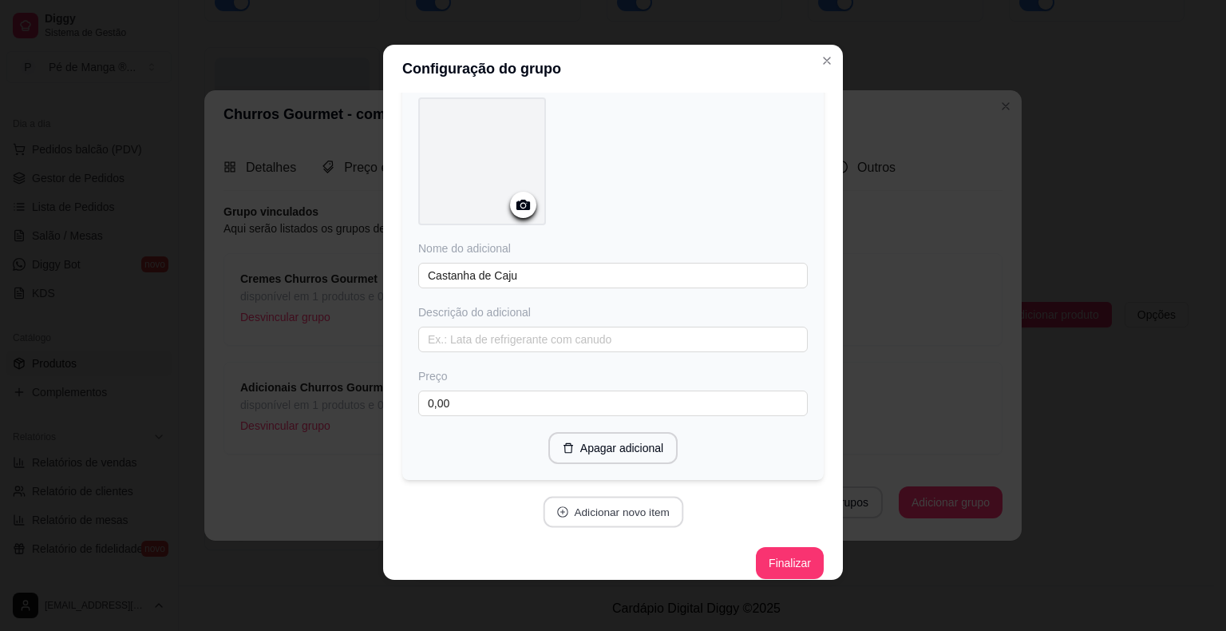
click at [651, 501] on button "Adicionar novo item" at bounding box center [613, 511] width 140 height 31
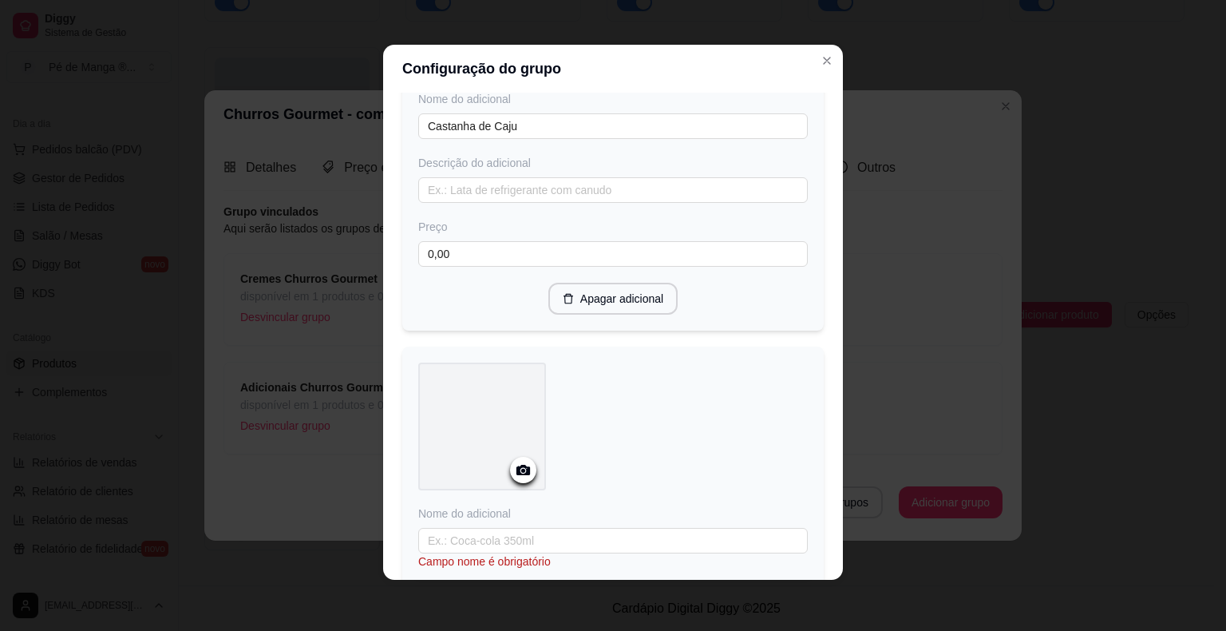
scroll to position [2892, 0]
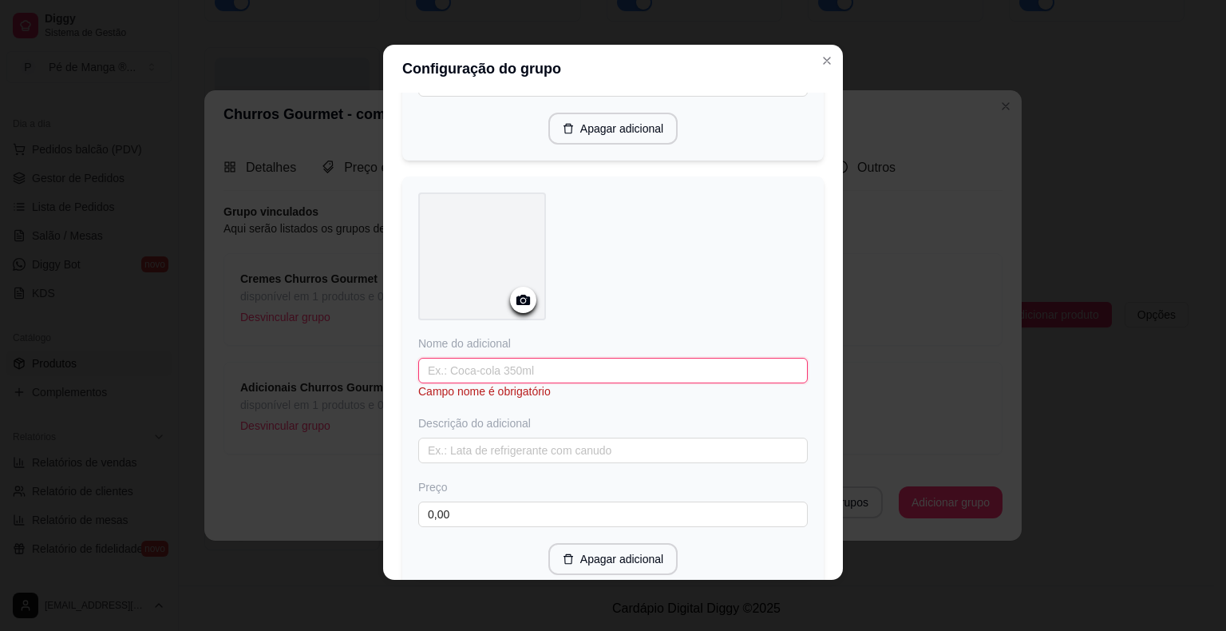
click at [577, 358] on input "text" at bounding box center [612, 371] width 389 height 26
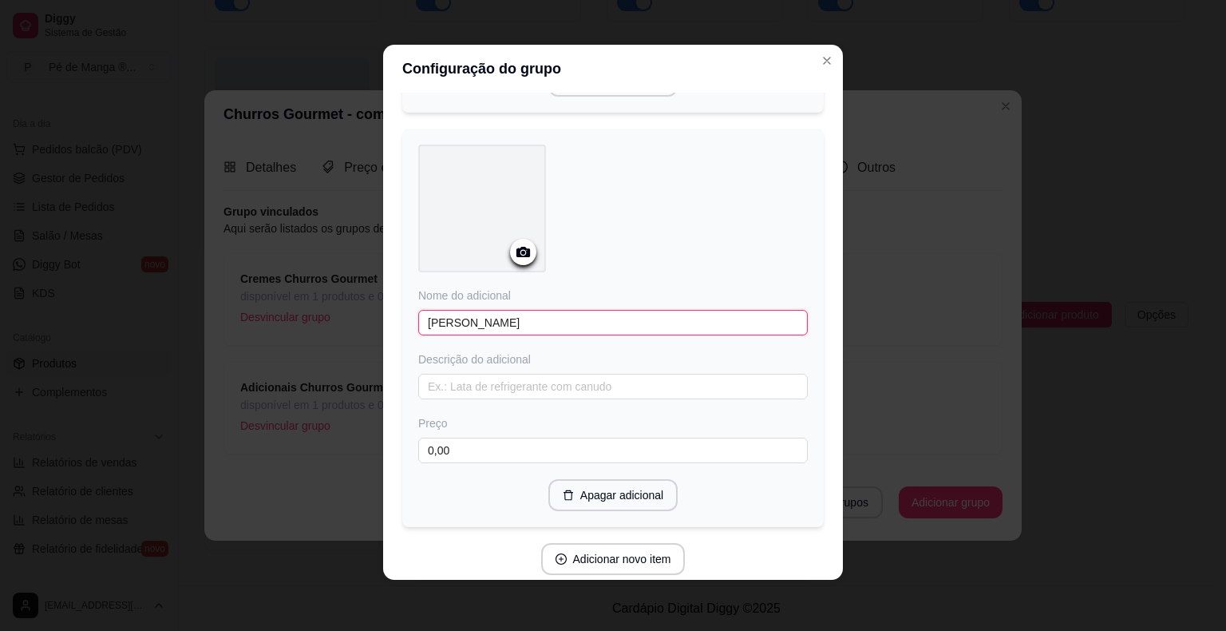
scroll to position [2985, 0]
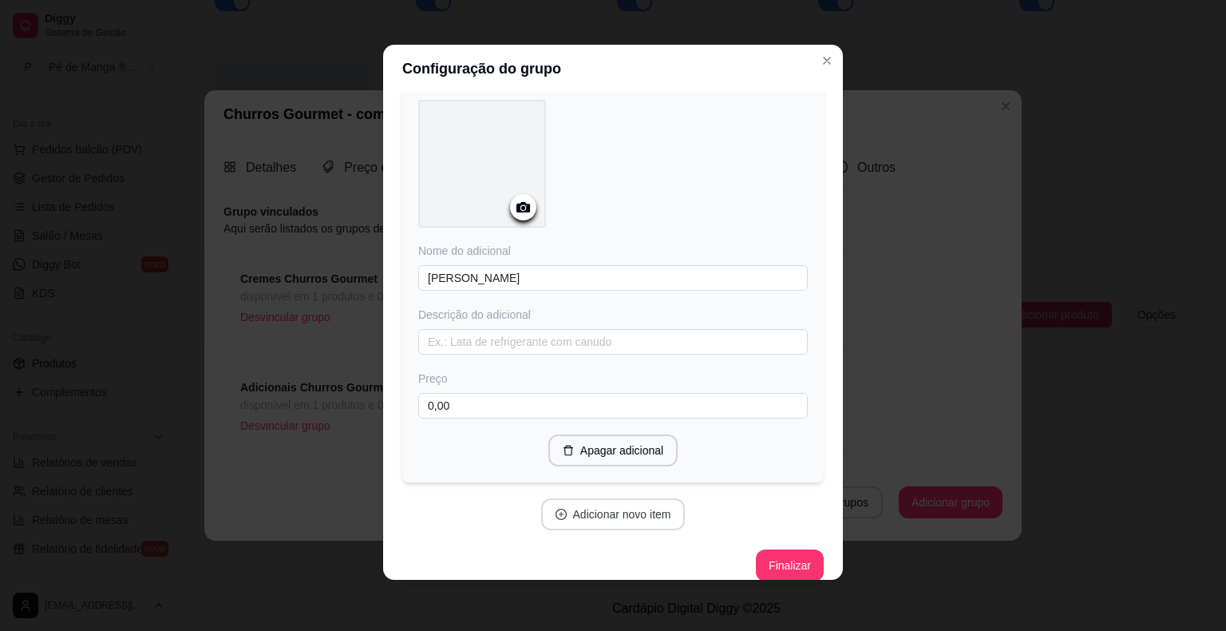
click at [645, 502] on button "Adicionar novo item" at bounding box center [613, 514] width 144 height 32
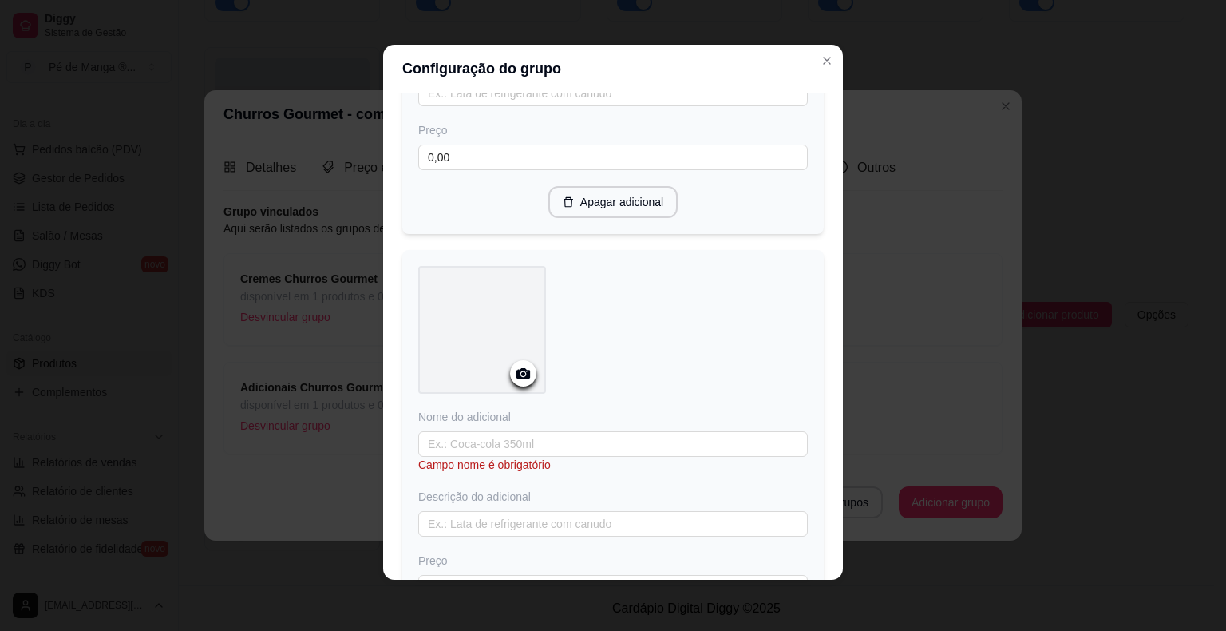
scroll to position [3304, 0]
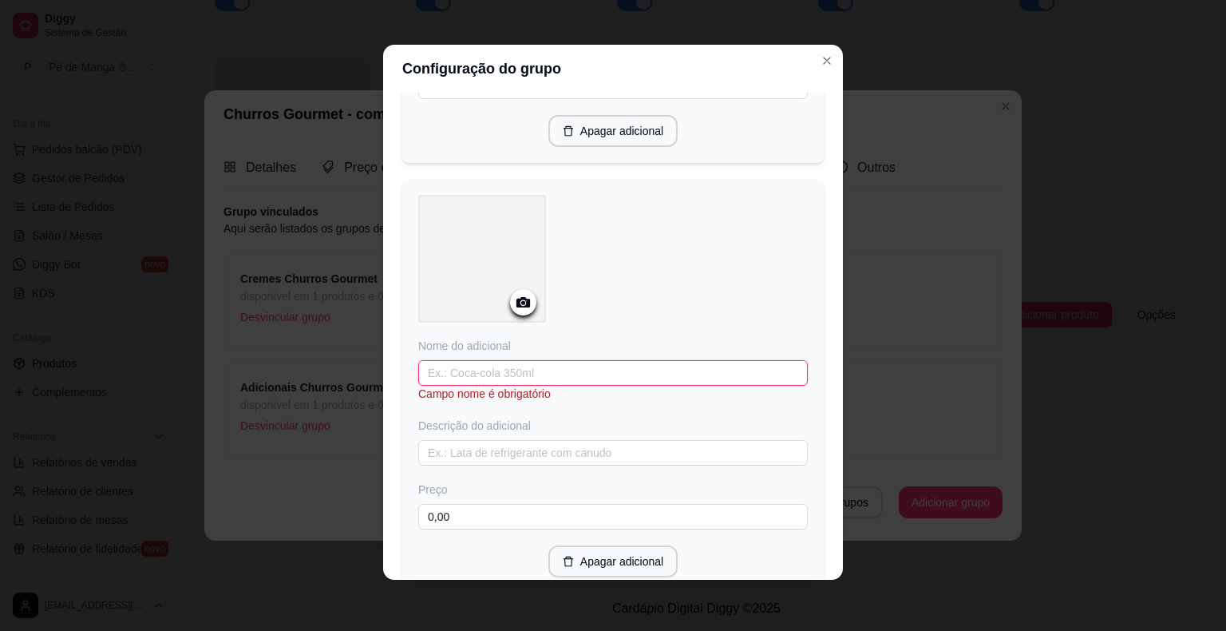
click at [557, 360] on input "text" at bounding box center [612, 373] width 389 height 26
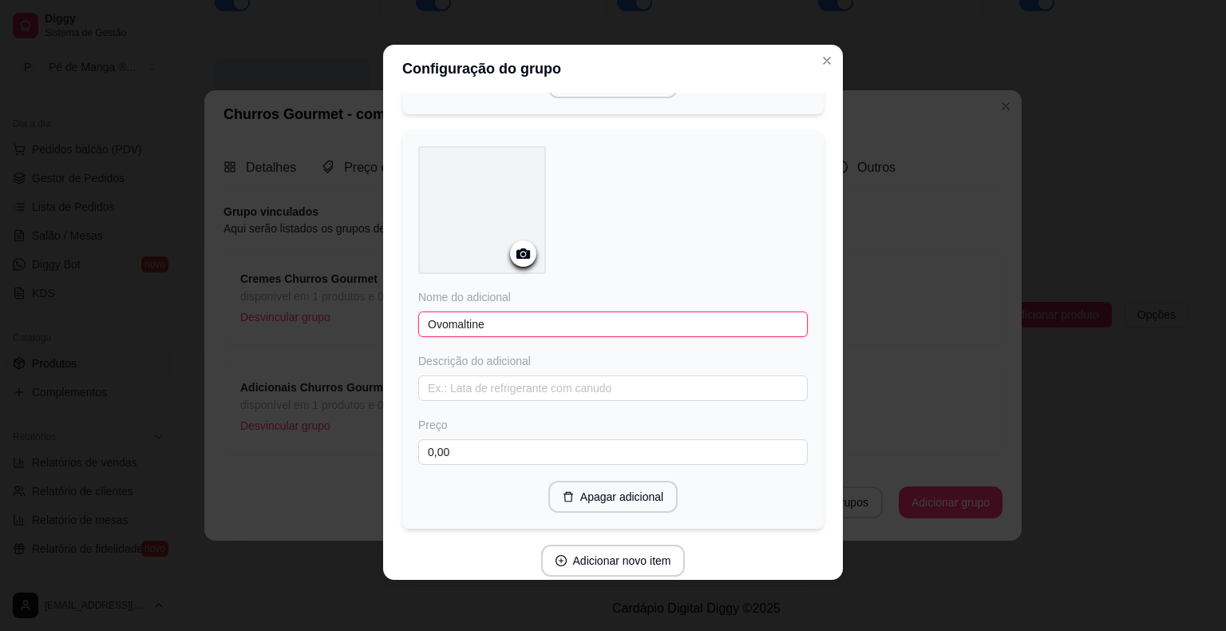
scroll to position [3398, 0]
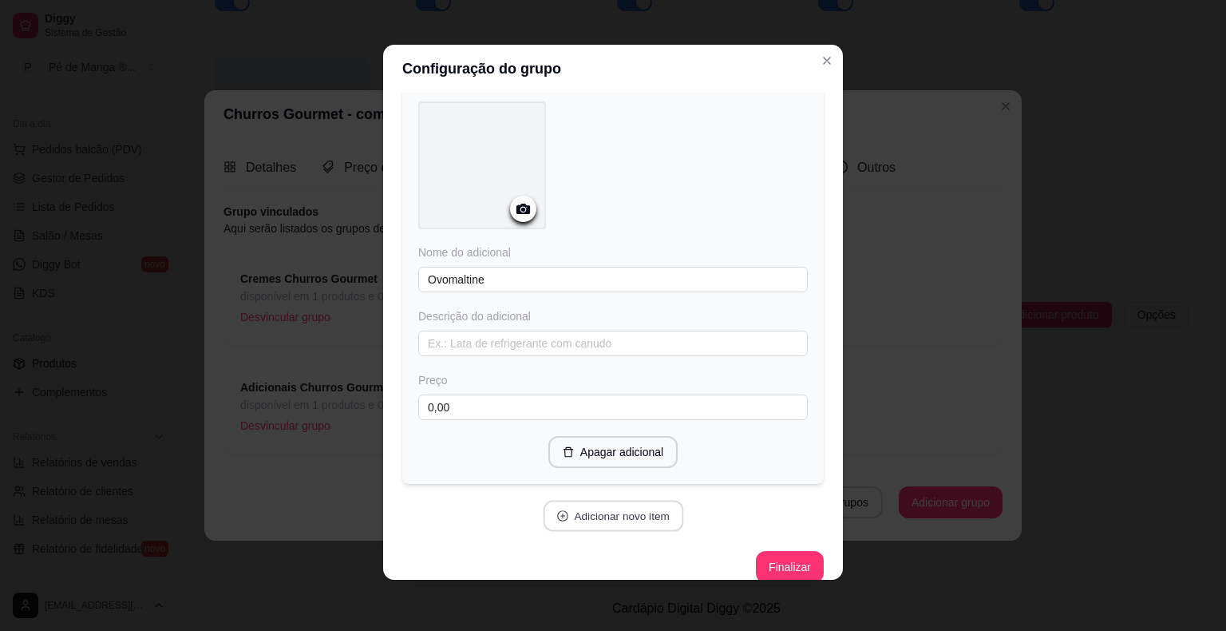
click at [584, 505] on button "Adicionar novo item" at bounding box center [613, 515] width 140 height 31
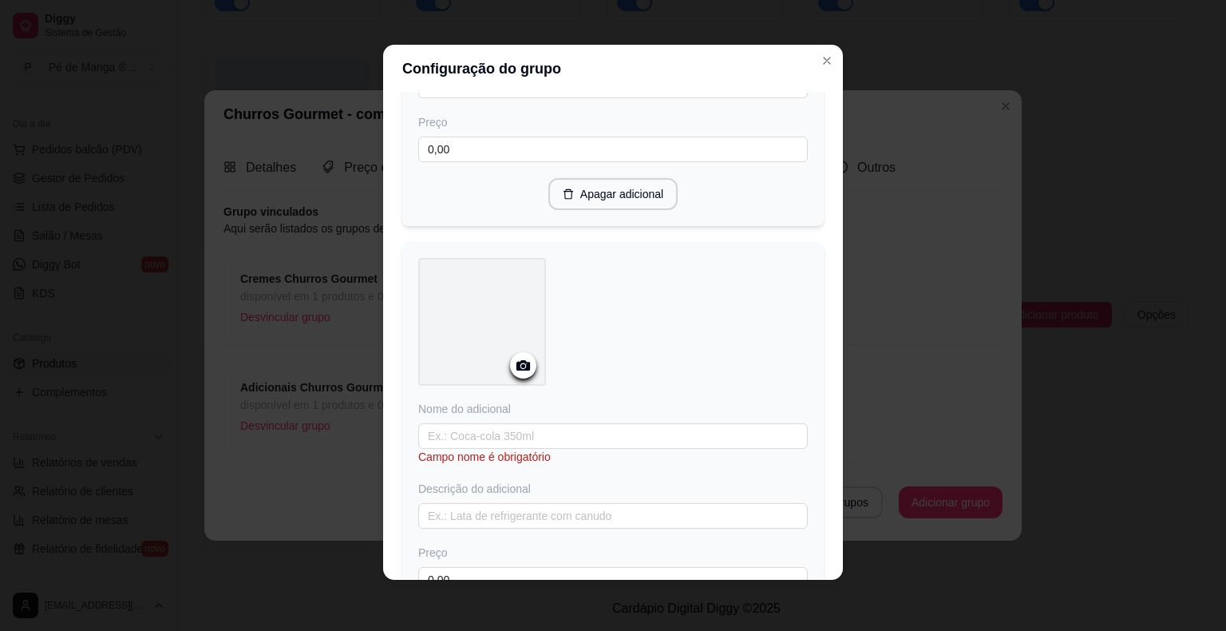
scroll to position [3717, 0]
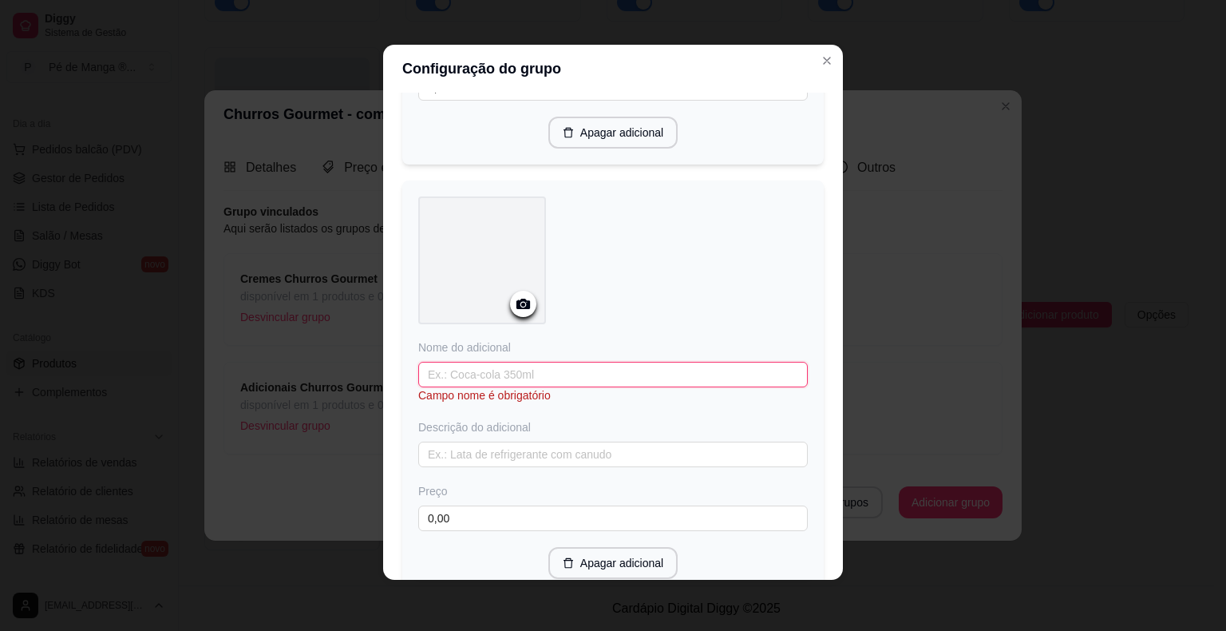
click at [540, 362] on input "text" at bounding box center [612, 375] width 389 height 26
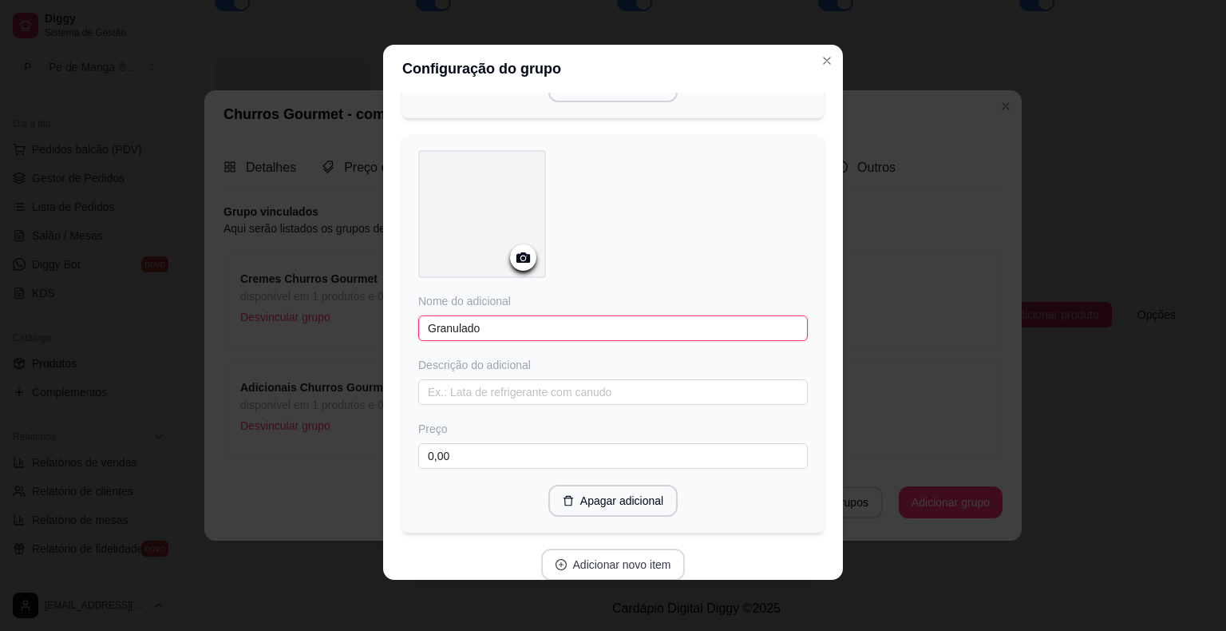
scroll to position [3809, 0]
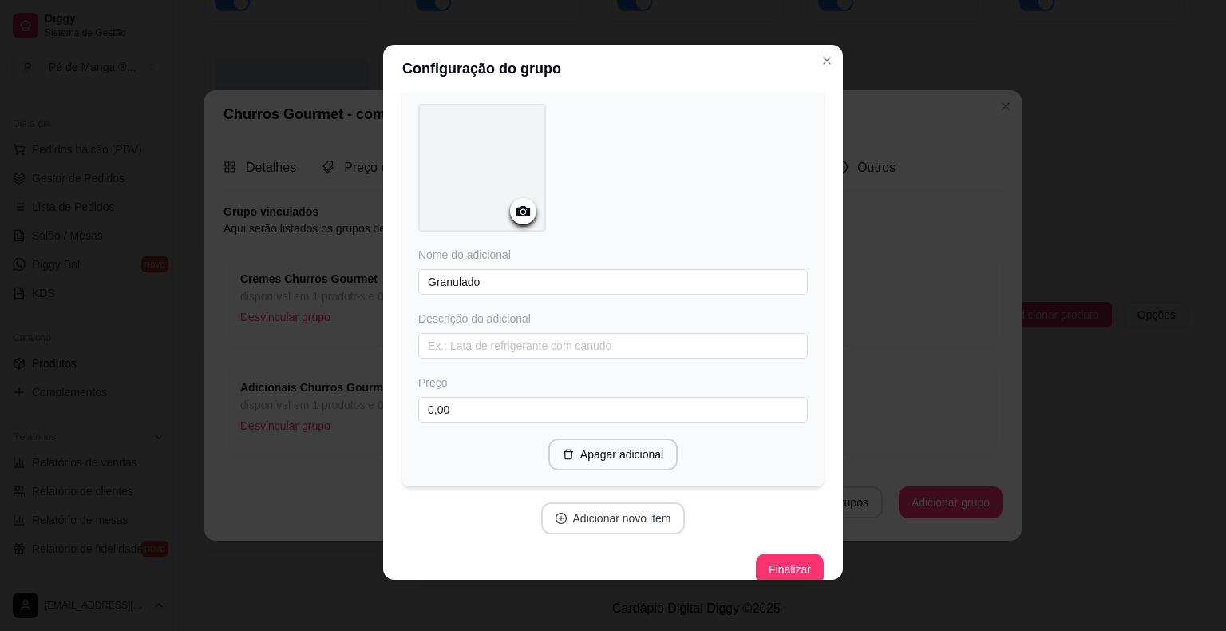
click at [631, 502] on button "Adicionar novo item" at bounding box center [613, 518] width 144 height 32
click at [777, 555] on button "Finalizar" at bounding box center [789, 570] width 65 height 31
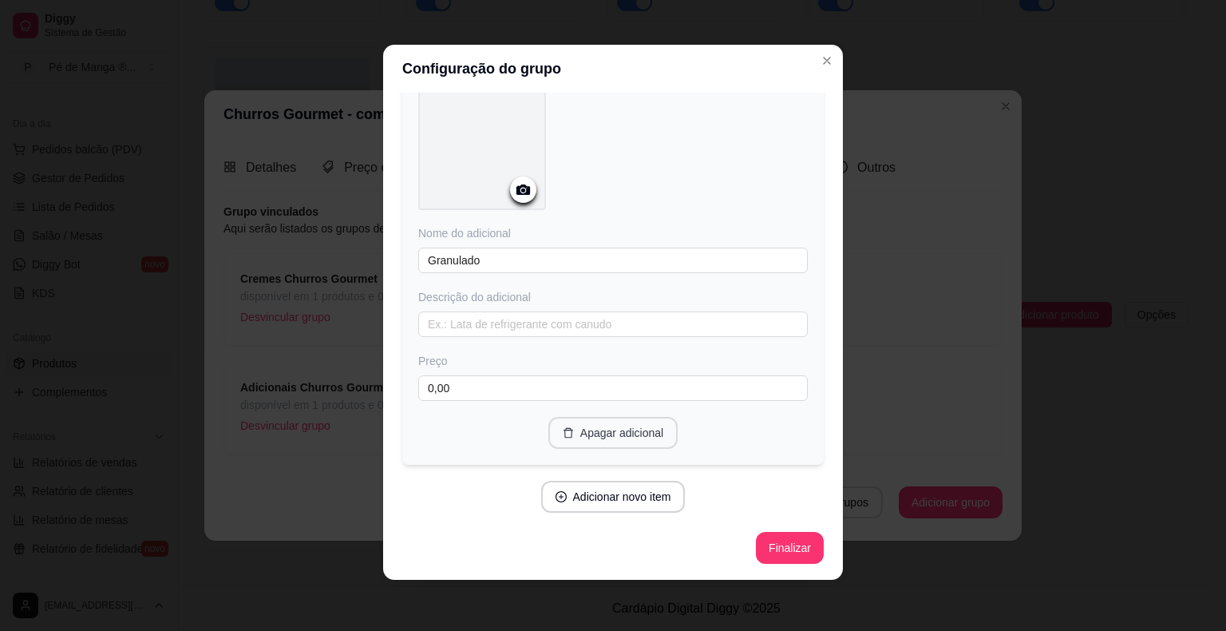
scroll to position [3809, 0]
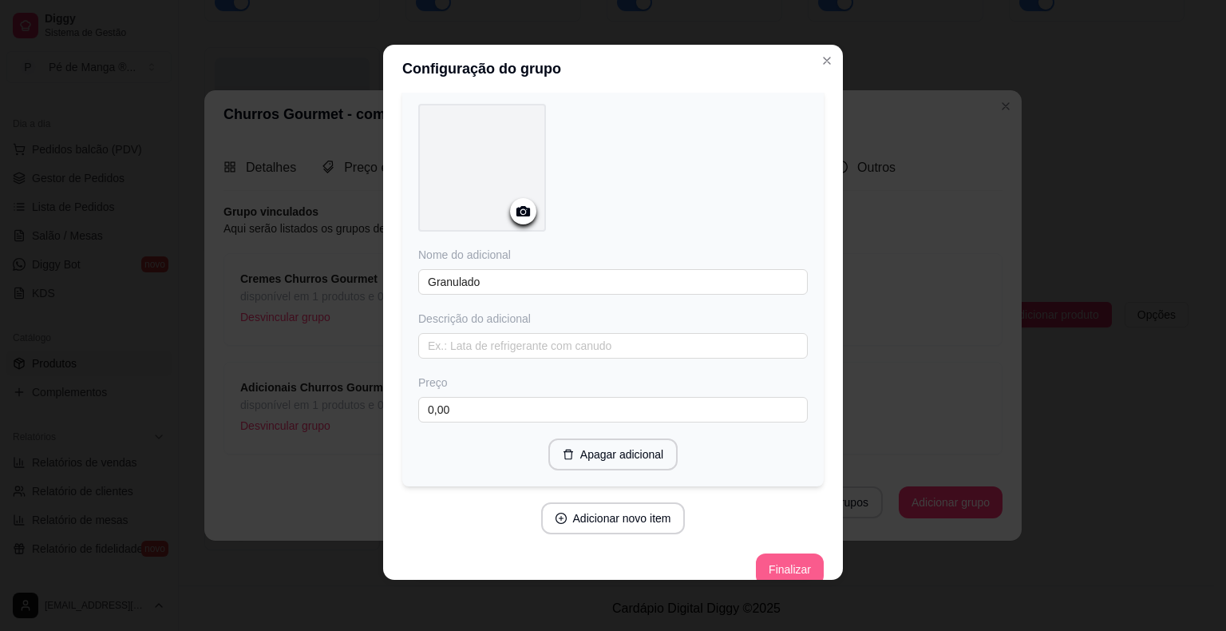
click at [774, 553] on button "Finalizar" at bounding box center [790, 569] width 68 height 32
click at [774, 554] on button "Finalizar" at bounding box center [789, 569] width 65 height 31
click at [757, 554] on button "Finalizar" at bounding box center [789, 569] width 65 height 31
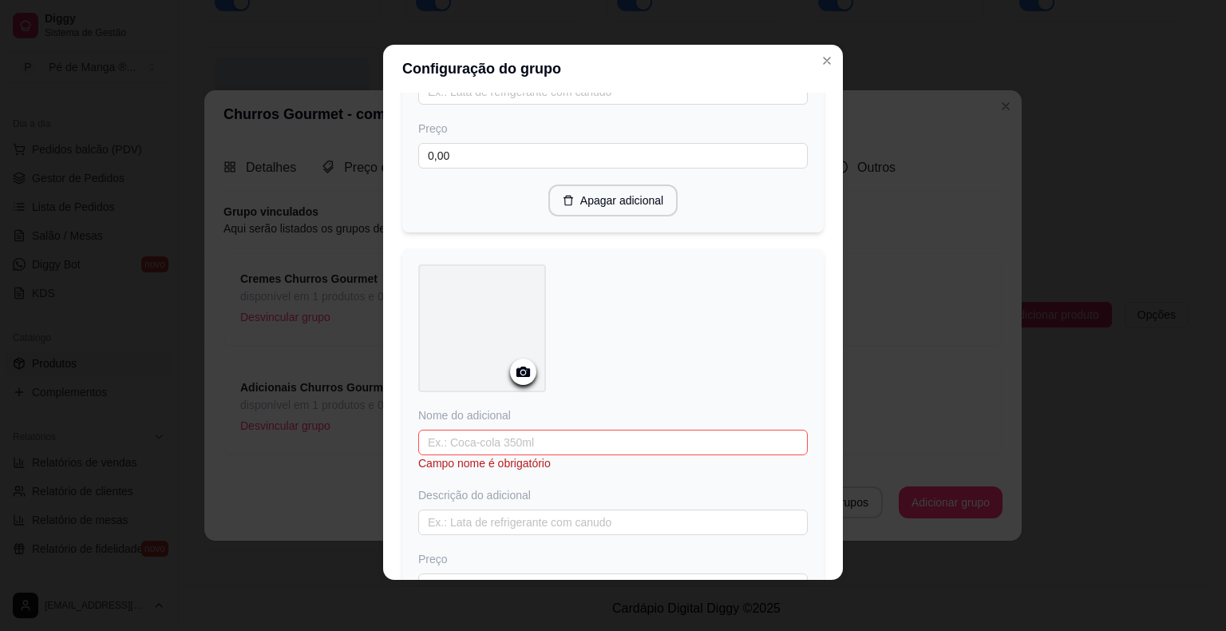
scroll to position [1734, 0]
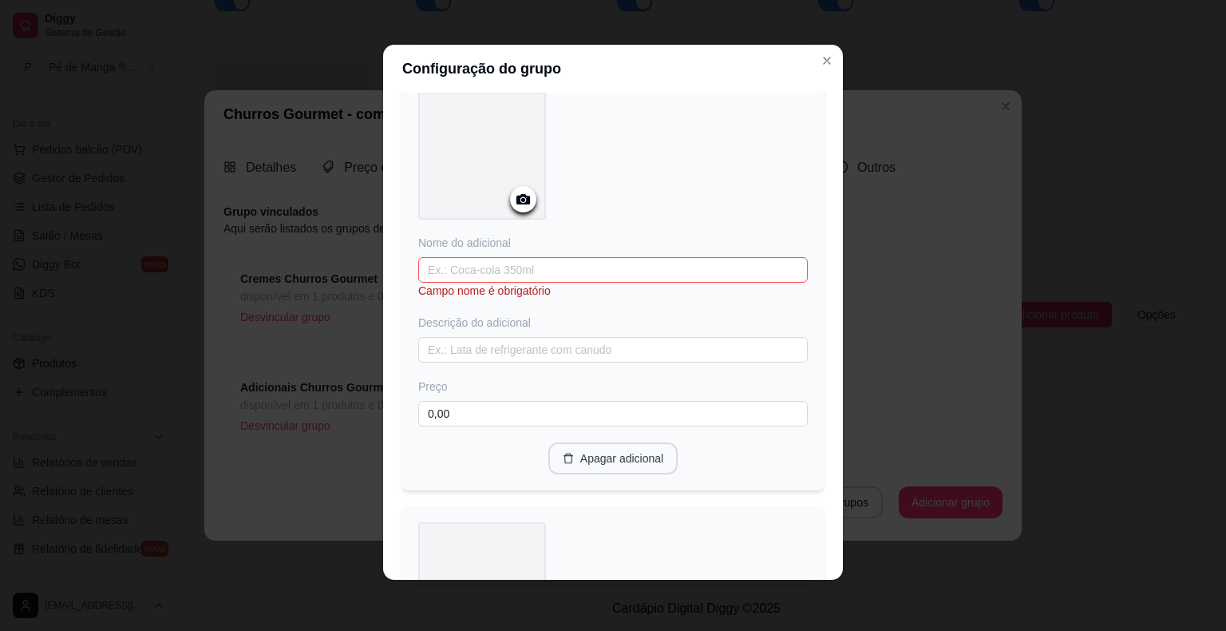
click at [625, 452] on button "Apagar adicional" at bounding box center [612, 458] width 129 height 32
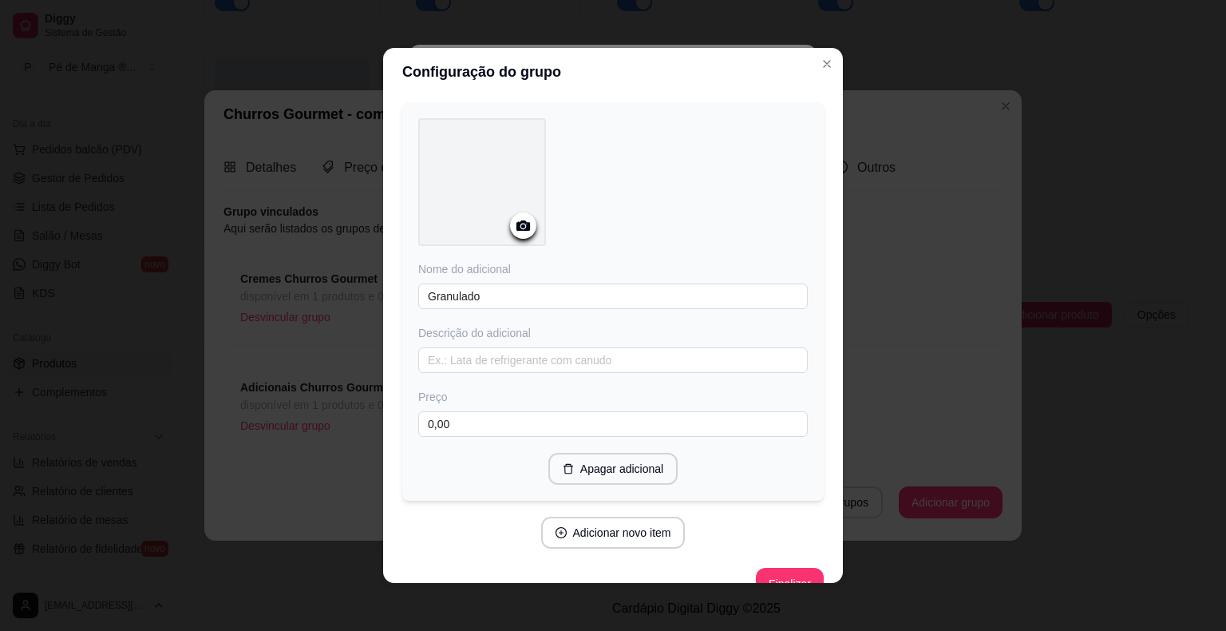
scroll to position [3382, 0]
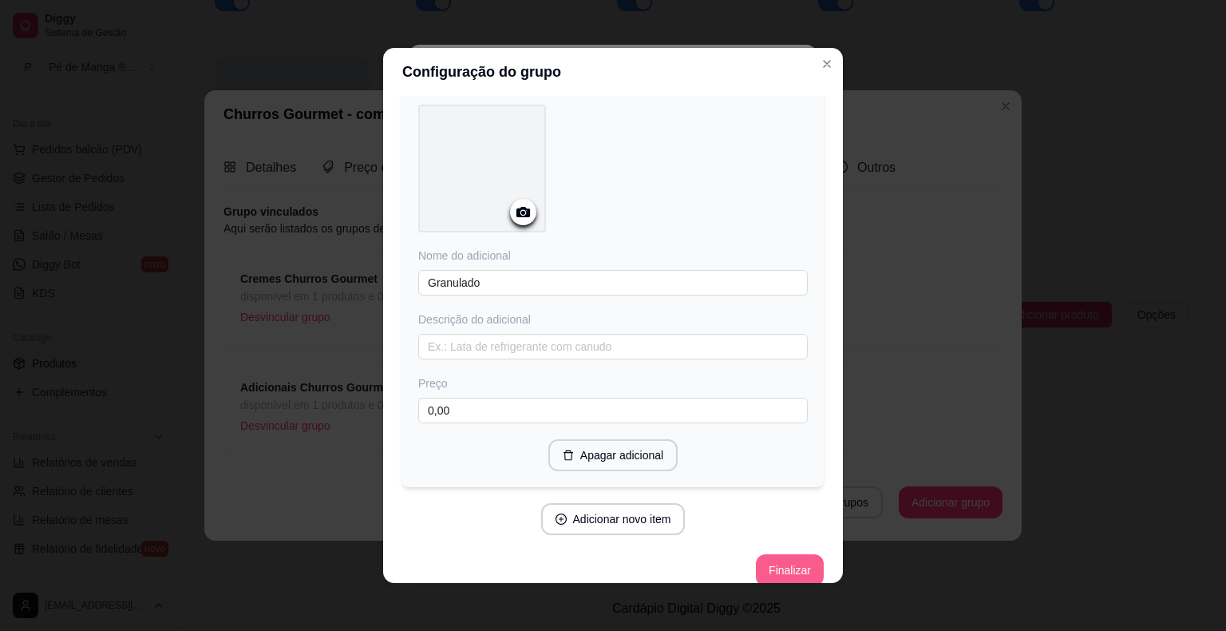
click at [777, 554] on button "Finalizar" at bounding box center [790, 570] width 68 height 32
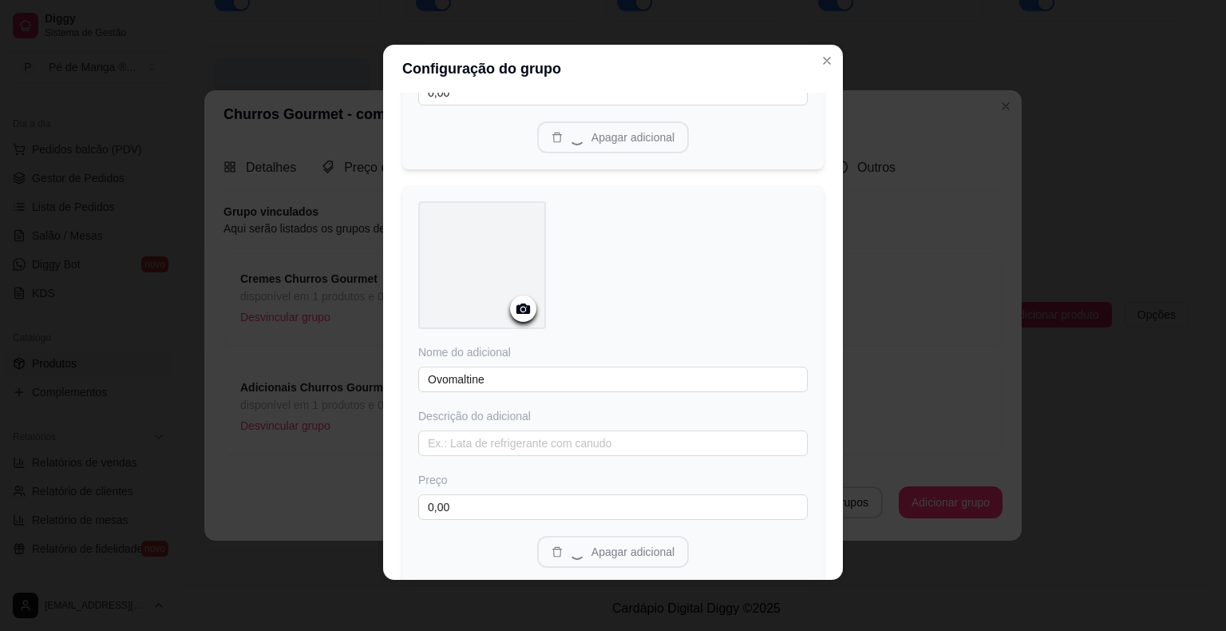
scroll to position [2743, 0]
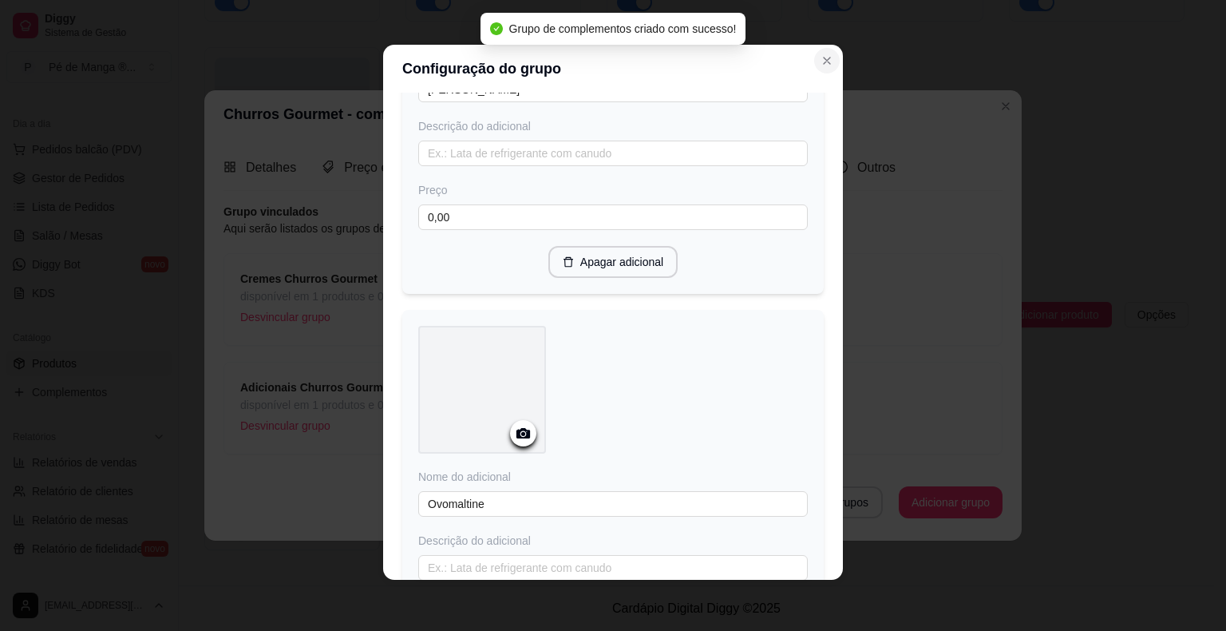
click at [824, 62] on icon "Close" at bounding box center [827, 60] width 6 height 6
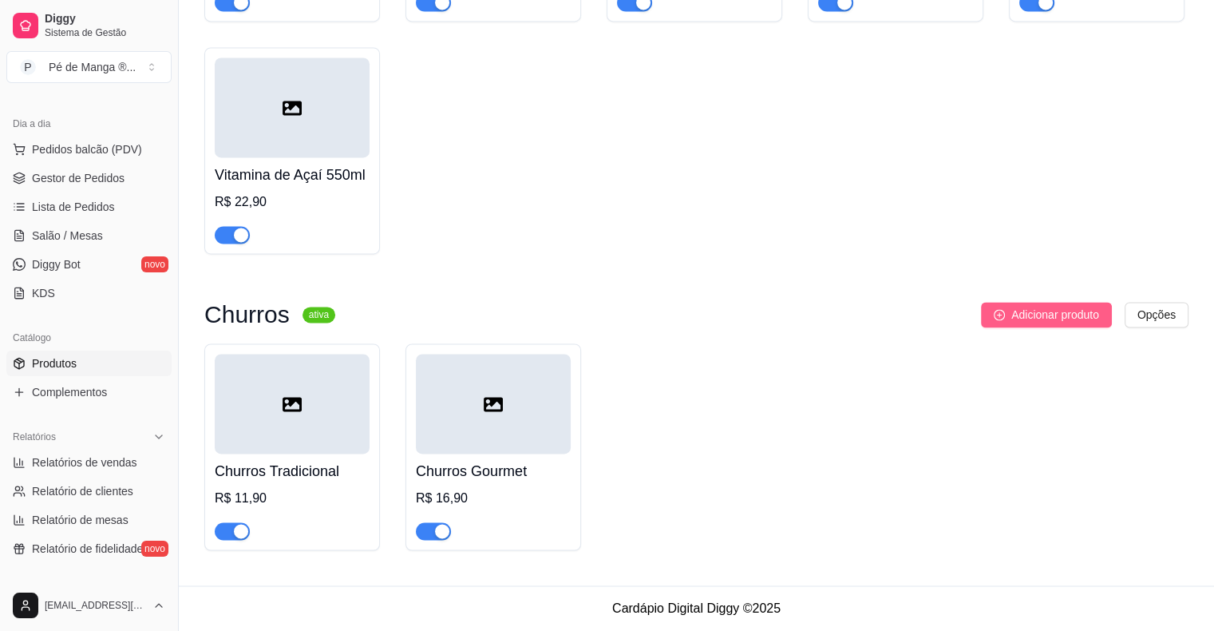
click at [1077, 324] on button "Adicionar produto" at bounding box center [1046, 315] width 131 height 26
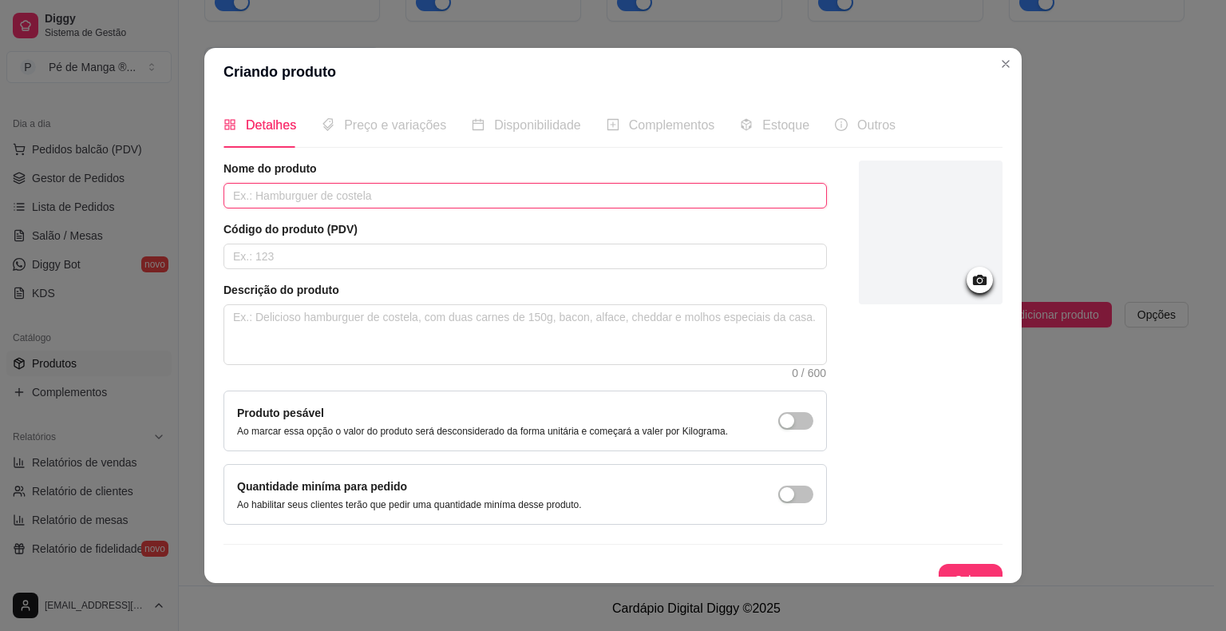
click at [627, 196] on input "text" at bounding box center [524, 196] width 603 height 26
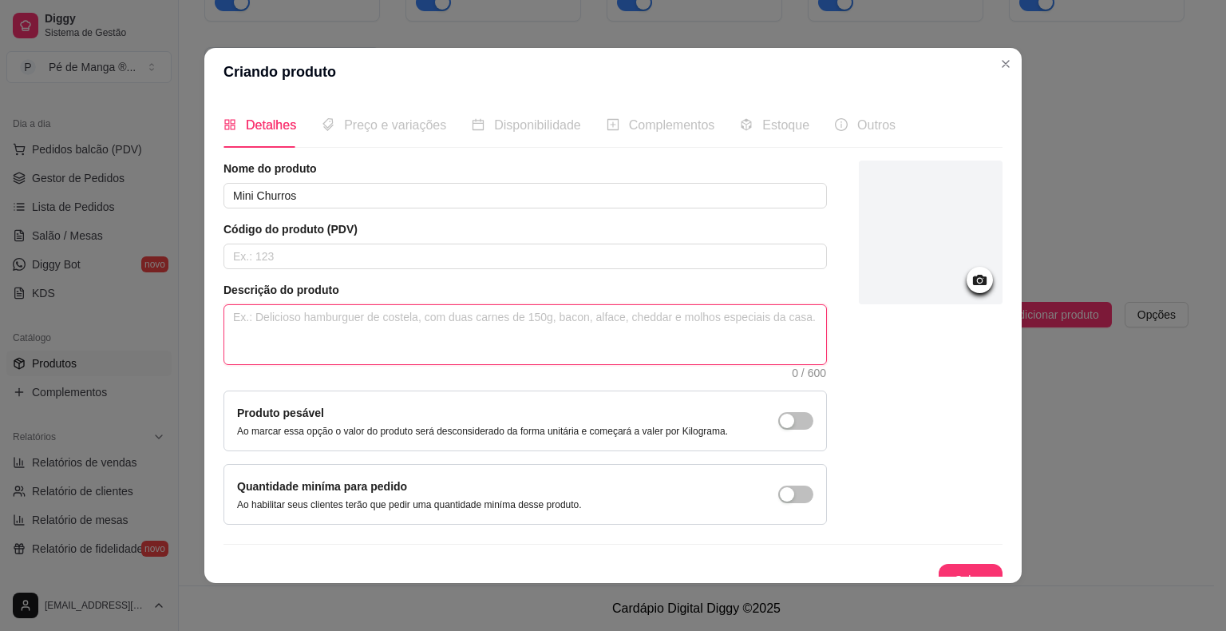
click at [646, 311] on textarea at bounding box center [525, 334] width 602 height 59
click at [314, 327] on textarea "Vem 15 mini churris+doce de leite+chocolate" at bounding box center [525, 334] width 602 height 59
click at [319, 314] on textarea "Vem 15 mini churris+doce de leite+chocolate" at bounding box center [525, 334] width 602 height 59
click at [543, 326] on textarea "Vem 15 mini churros+doce de leite+chocolate" at bounding box center [525, 334] width 602 height 59
click at [555, 321] on textarea "Vem 15 mini churros+doce de leite+chocolate+1 adicional á sua escolha" at bounding box center [525, 334] width 602 height 59
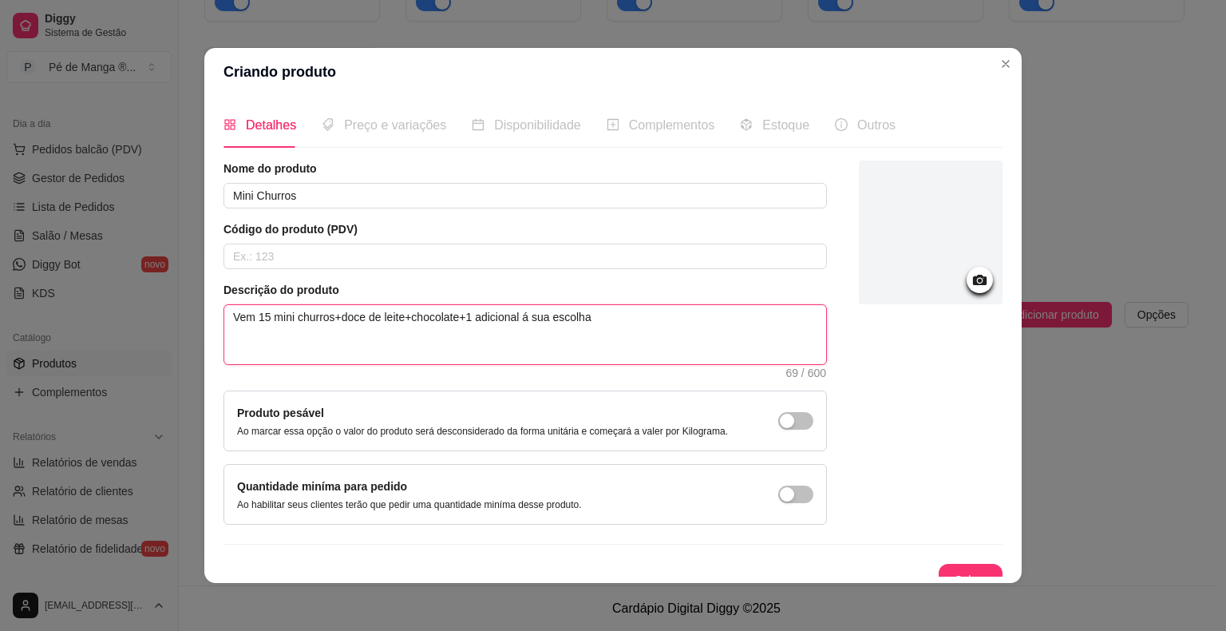
click at [612, 306] on textarea "Vem 15 mini churros+doce de leite+chocolate+1 adicional á sua escolha" at bounding box center [525, 334] width 602 height 59
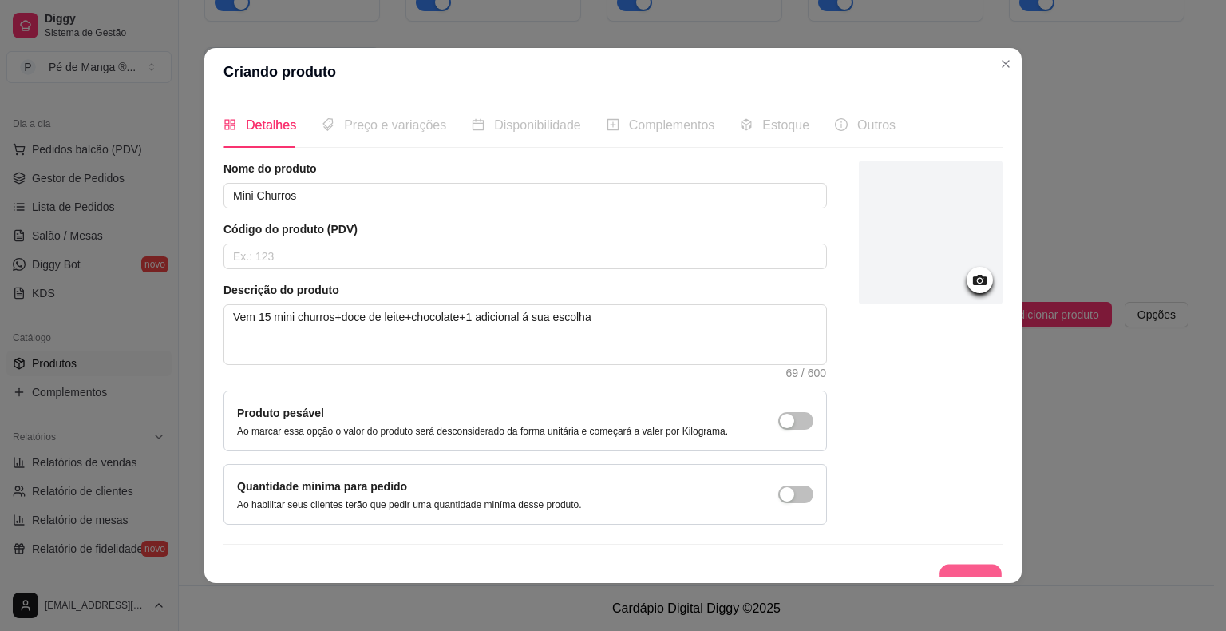
click at [942, 575] on button "Salvar" at bounding box center [970, 579] width 62 height 31
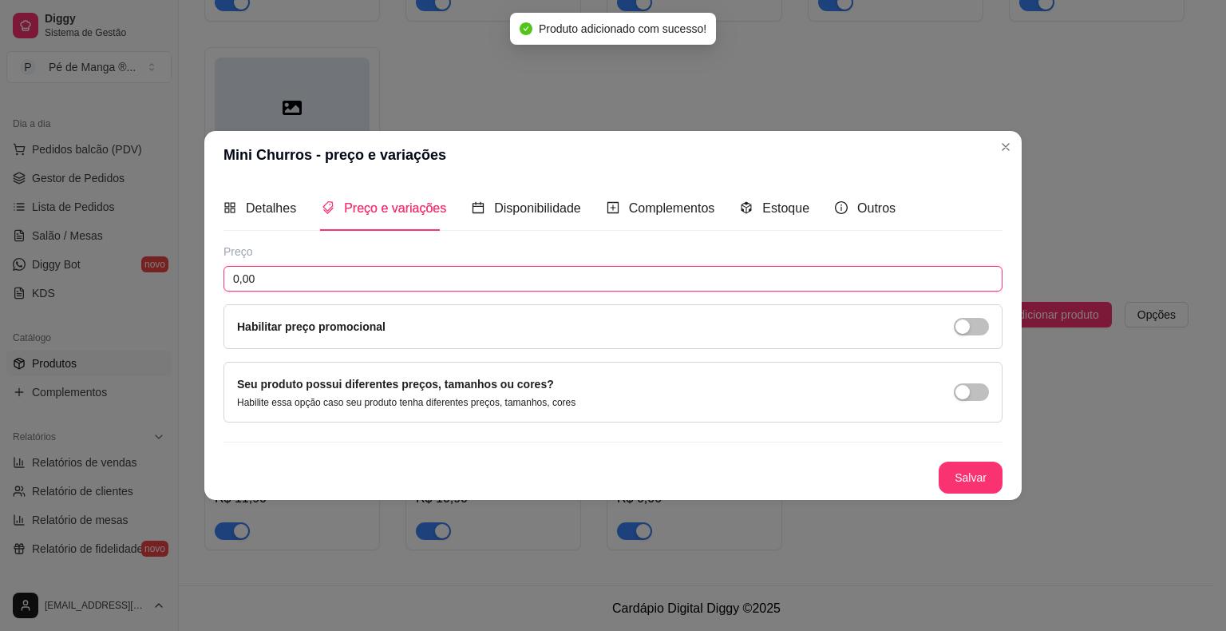
click at [432, 285] on input "0,00" at bounding box center [612, 279] width 779 height 26
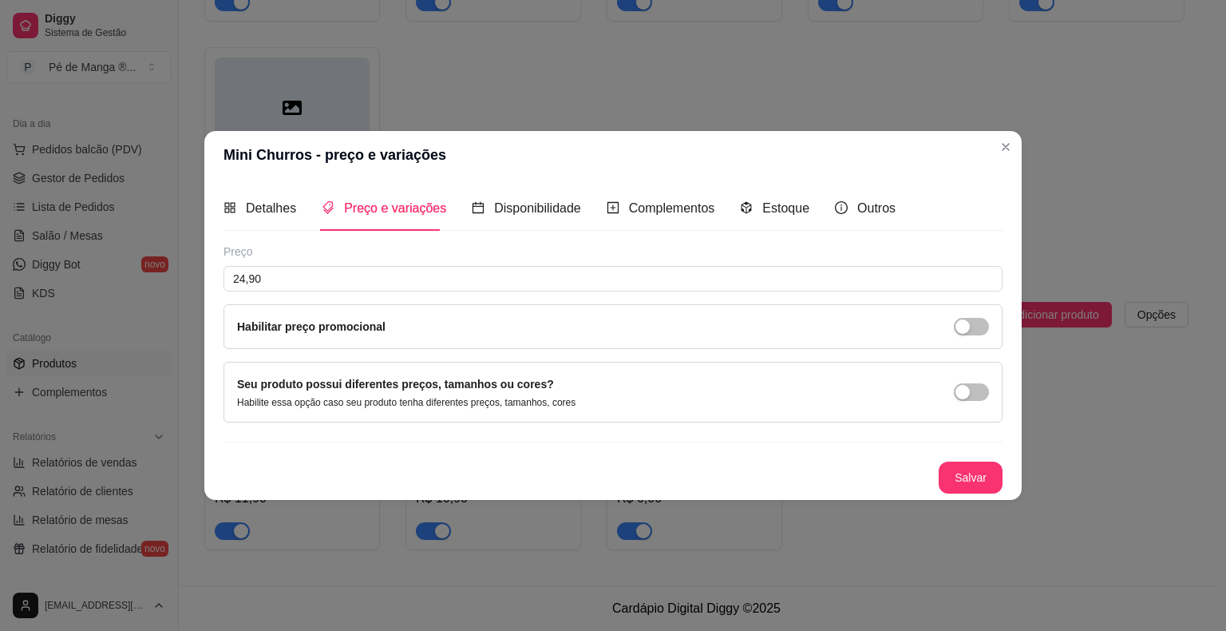
drag, startPoint x: 964, startPoint y: 496, endPoint x: 961, endPoint y: 487, distance: 9.3
click at [961, 492] on div "Detalhes Preço e variações Disponibilidade Complementos Estoque Outros Nome do …" at bounding box center [612, 339] width 817 height 321
click at [961, 487] on button "Salvar" at bounding box center [971, 477] width 64 height 32
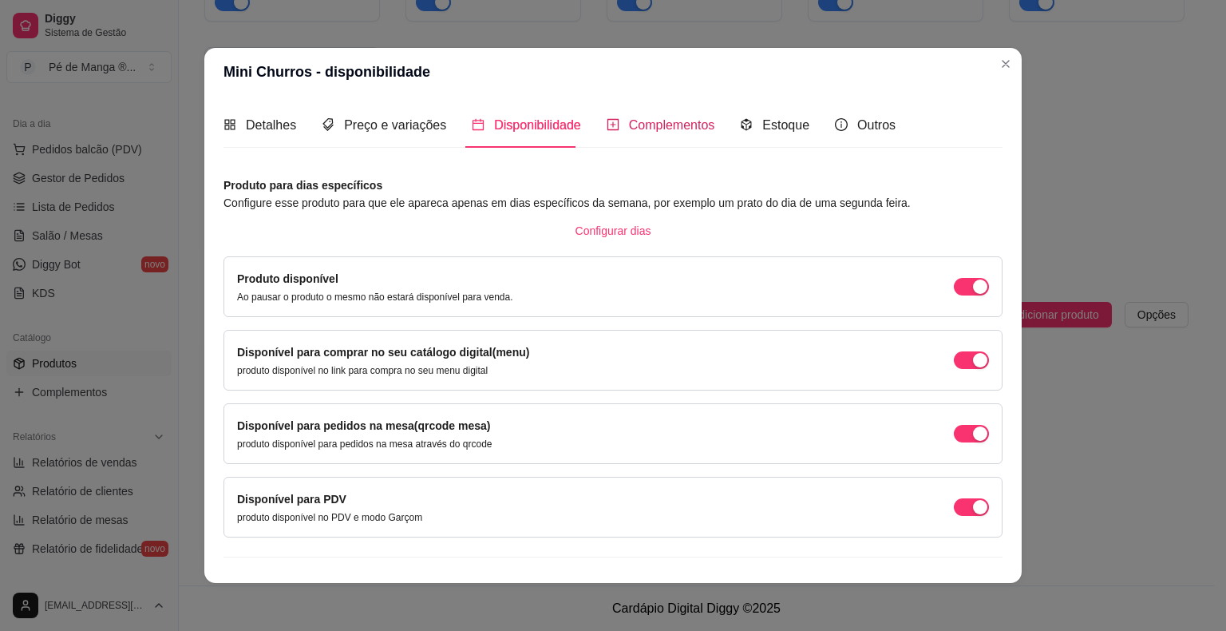
click at [670, 131] on span "Complementos" at bounding box center [672, 125] width 86 height 14
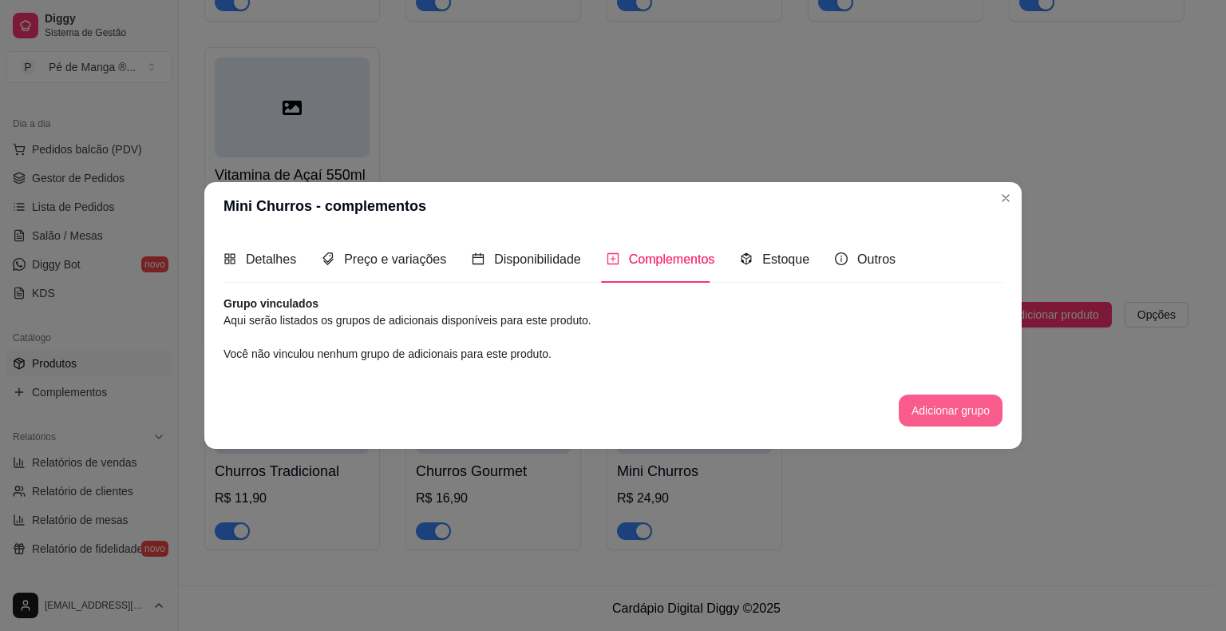
click at [935, 401] on button "Adicionar grupo" at bounding box center [951, 410] width 104 height 32
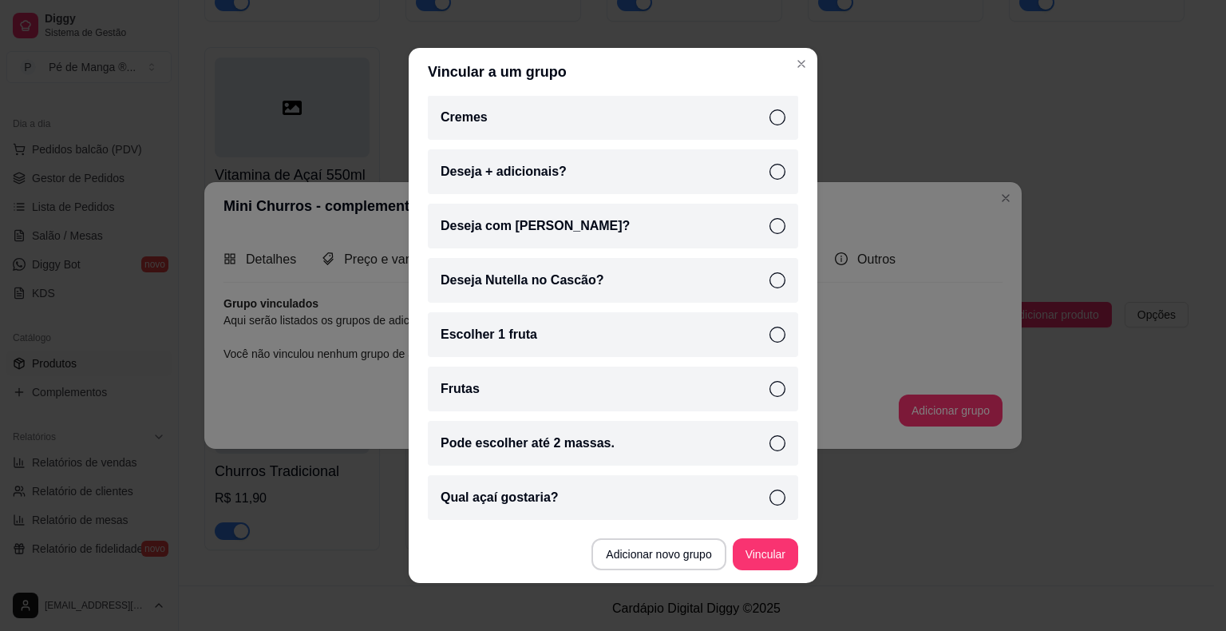
scroll to position [0, 0]
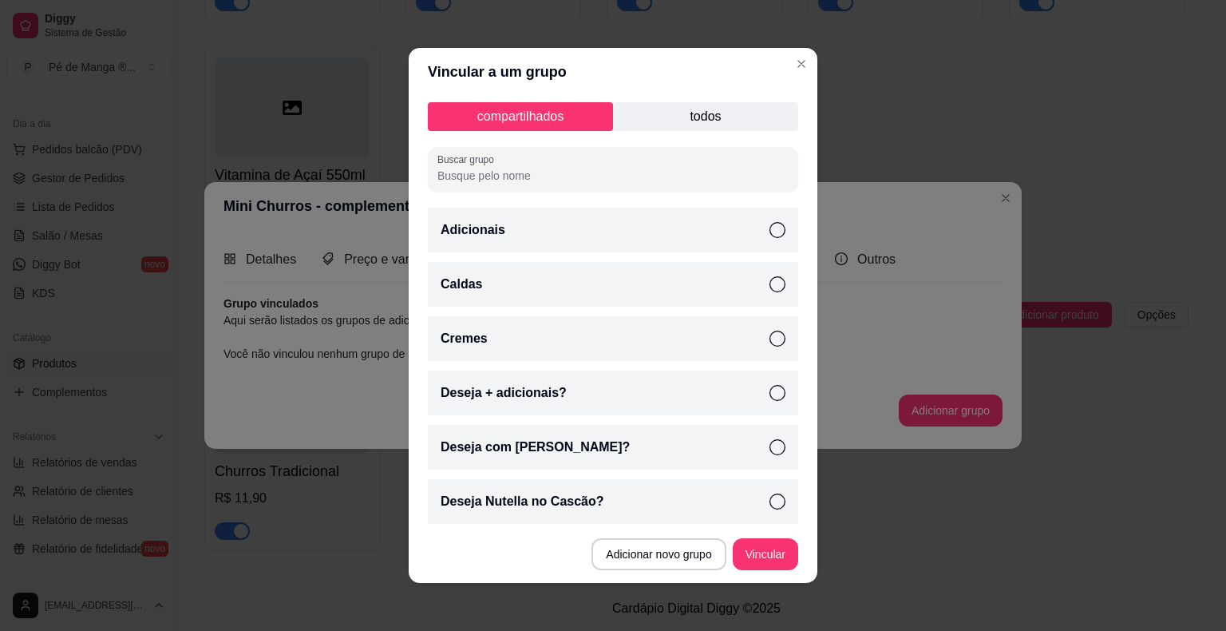
click at [693, 99] on div "compartilhados todos Buscar grupo Adicionais Caldas Cremes Deseja + adicionais?…" at bounding box center [613, 310] width 409 height 429
click at [694, 110] on p "todos" at bounding box center [705, 116] width 185 height 29
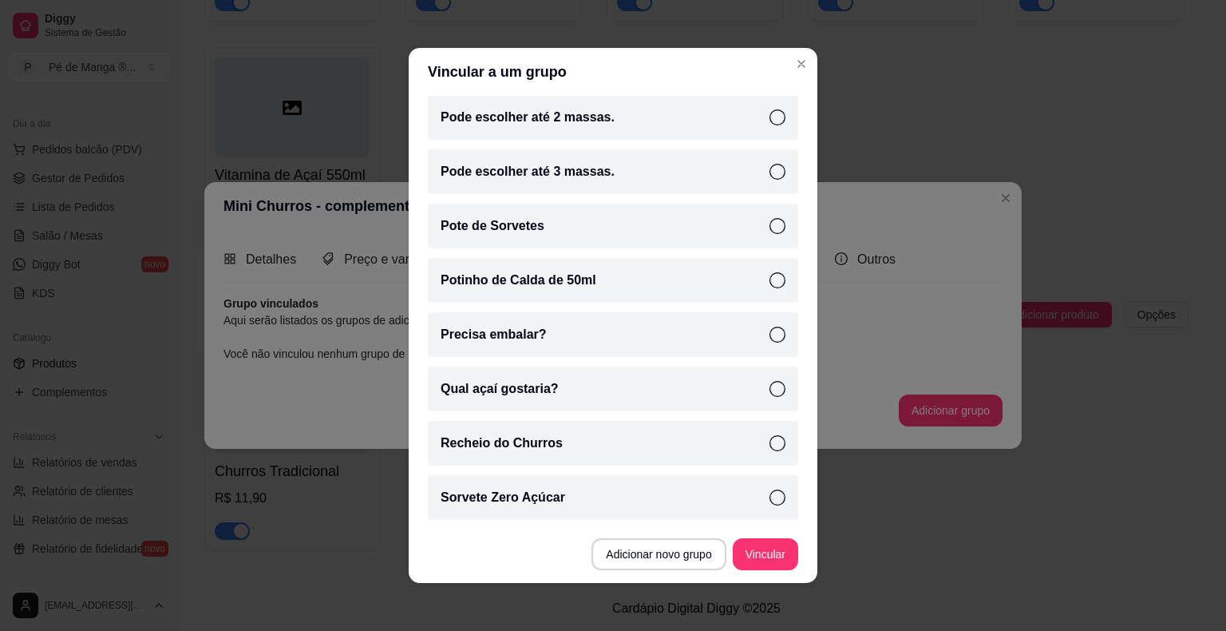
scroll to position [3, 0]
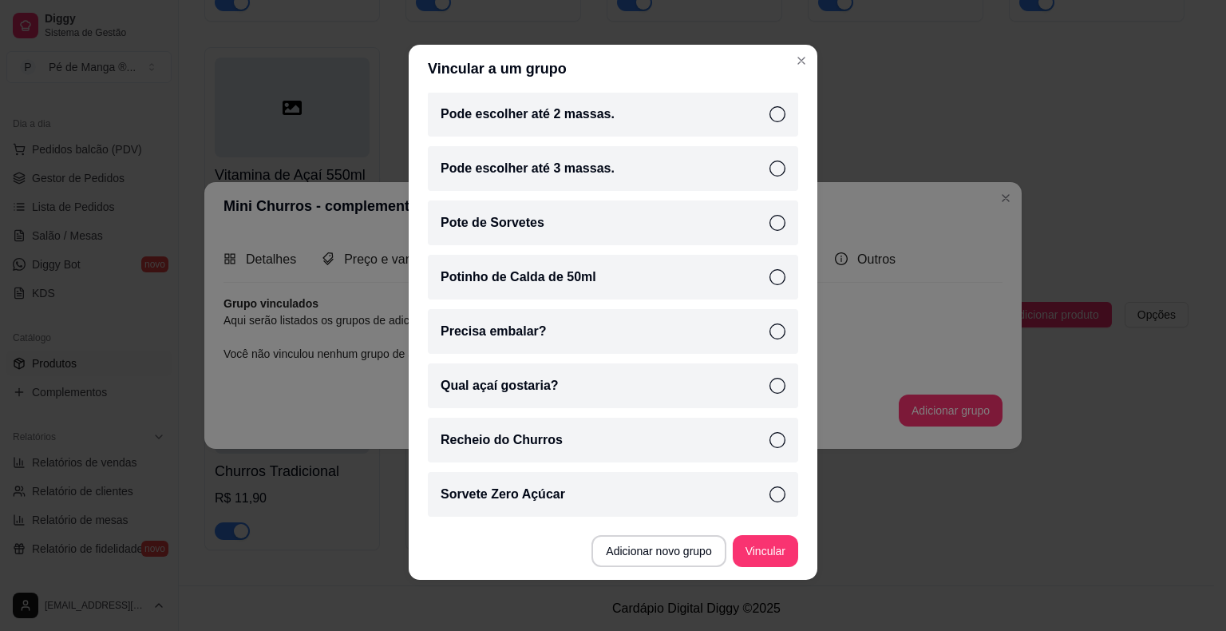
click at [769, 436] on icon at bounding box center [777, 440] width 16 height 16
click at [768, 436] on icon at bounding box center [776, 440] width 17 height 17
click at [769, 436] on icon at bounding box center [777, 440] width 16 height 16
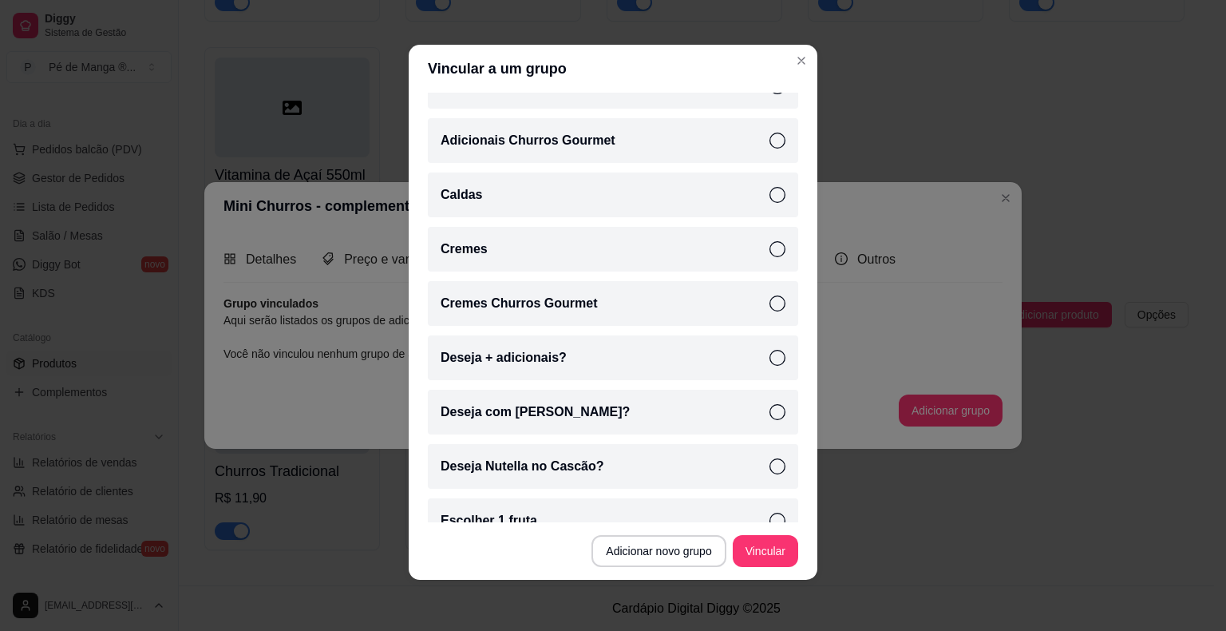
scroll to position [154, 0]
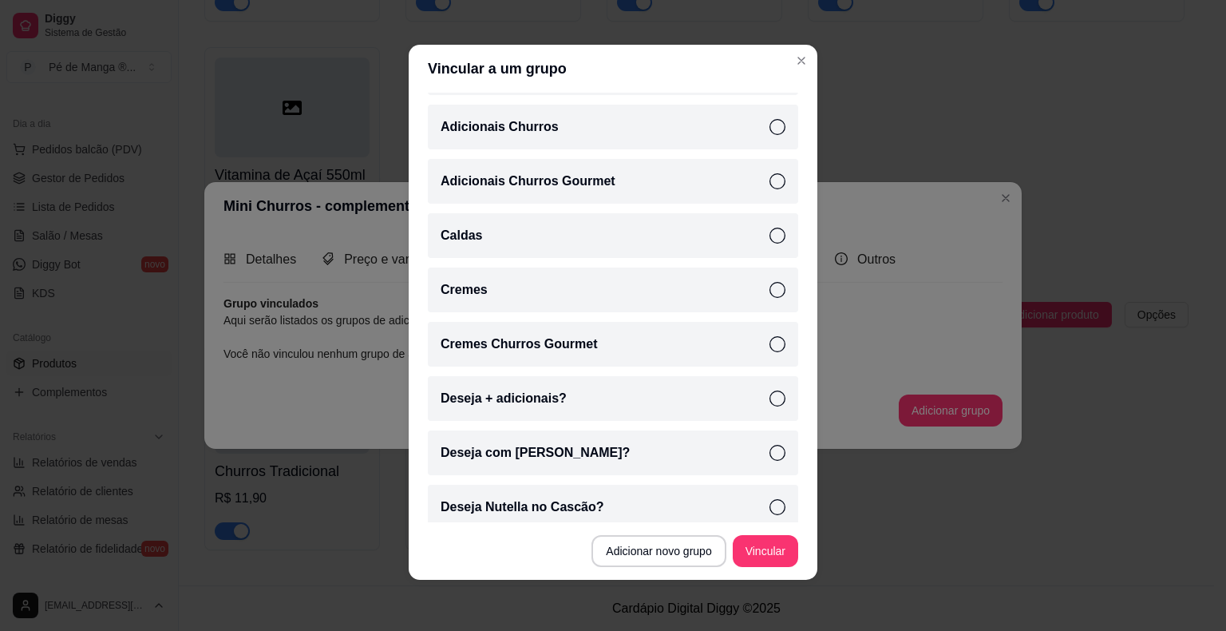
click at [769, 179] on icon at bounding box center [777, 181] width 16 height 16
click at [769, 549] on button "Vincular" at bounding box center [765, 551] width 65 height 32
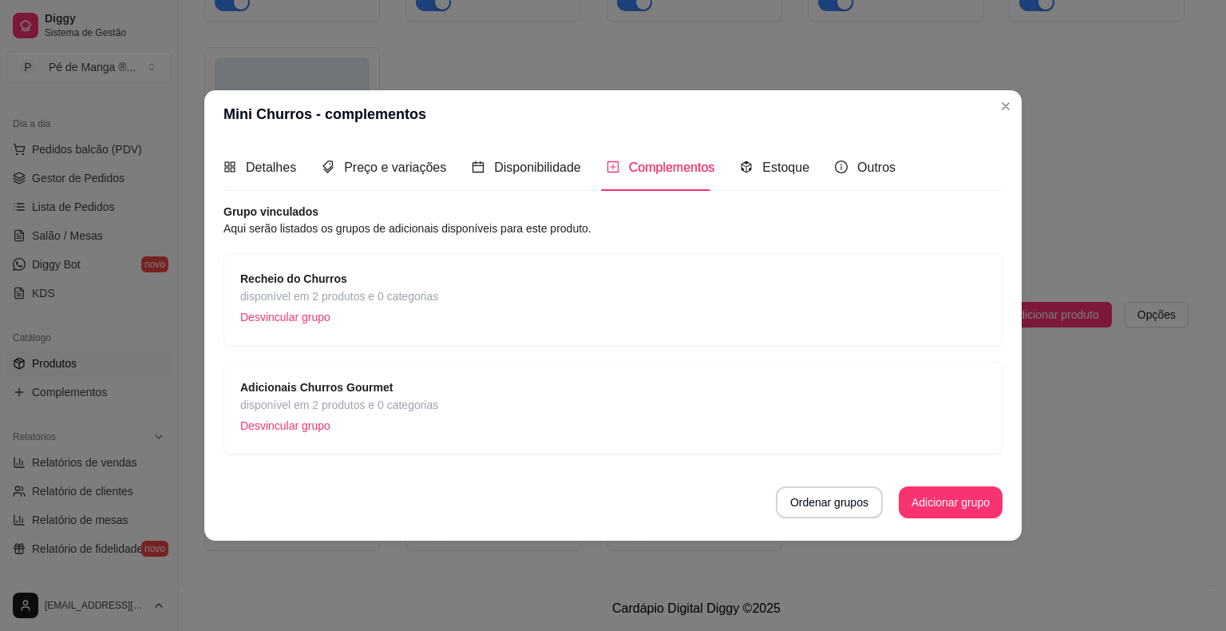
click at [415, 331] on div "Recheio do Churros disponível em 2 produtos e 0 categorias Desvincular grupo" at bounding box center [612, 299] width 779 height 93
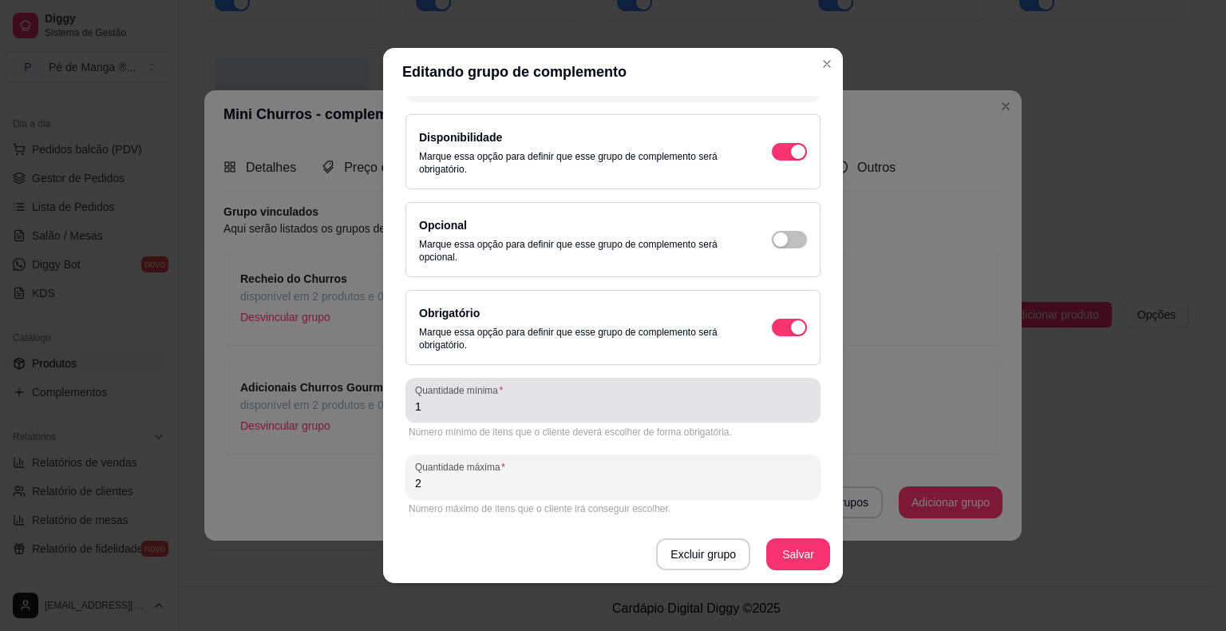
scroll to position [97, 0]
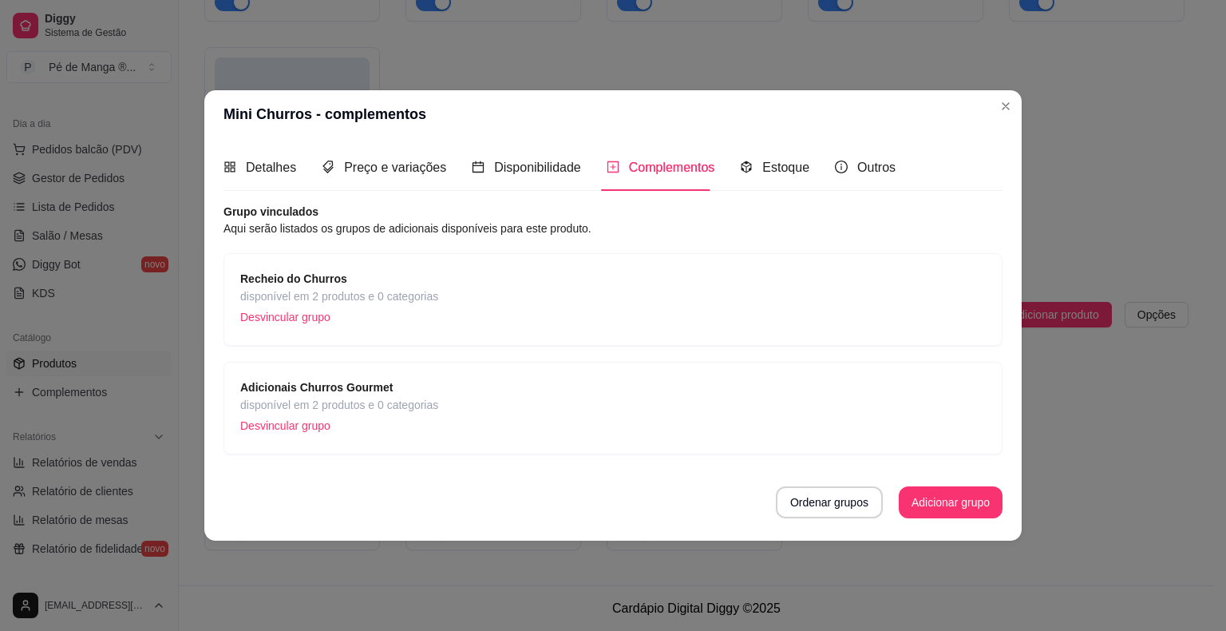
click at [353, 410] on span "disponível em 2 produtos e 0 categorias" at bounding box center [339, 405] width 198 height 18
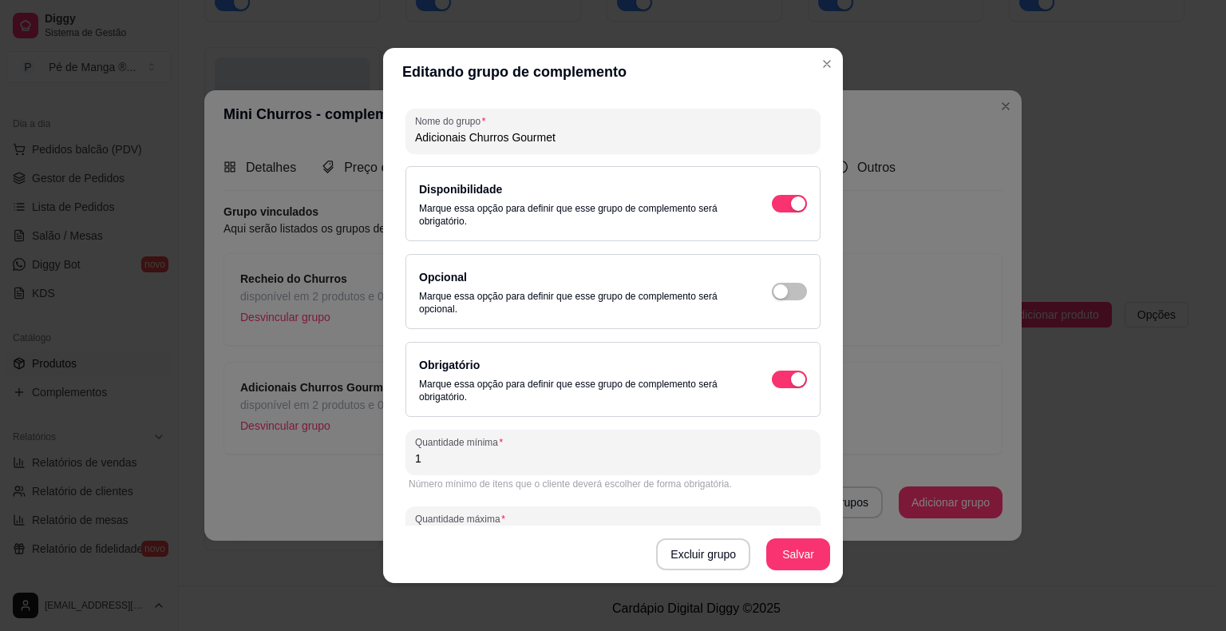
scroll to position [18, 0]
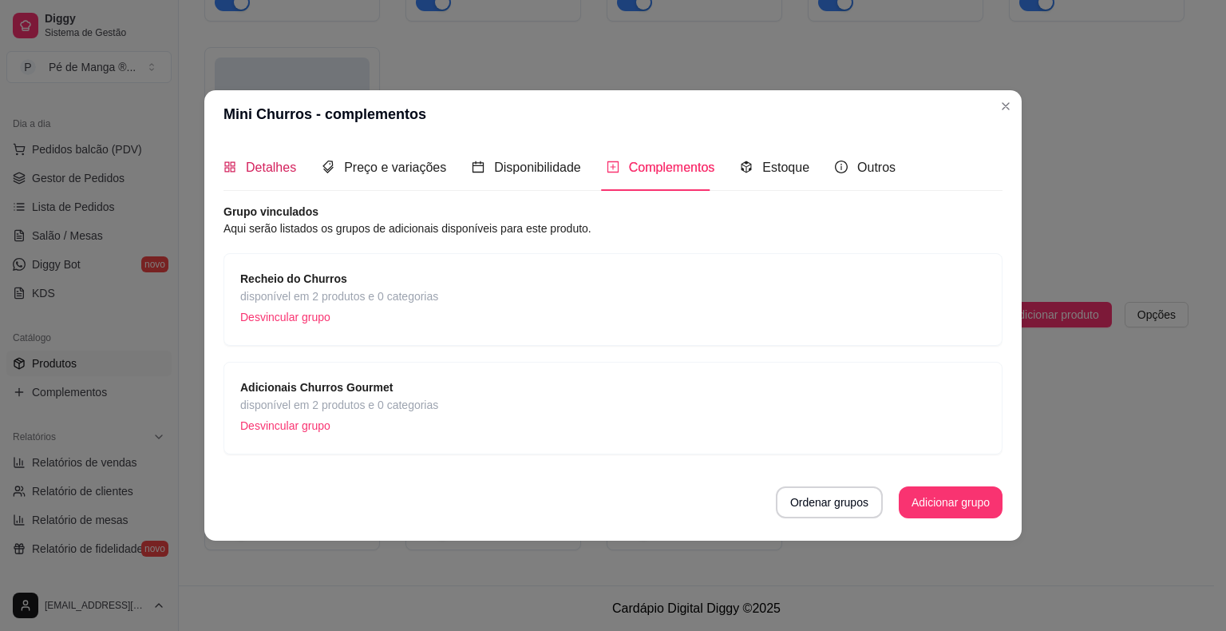
click at [274, 174] on span "Detalhes" at bounding box center [271, 167] width 50 height 14
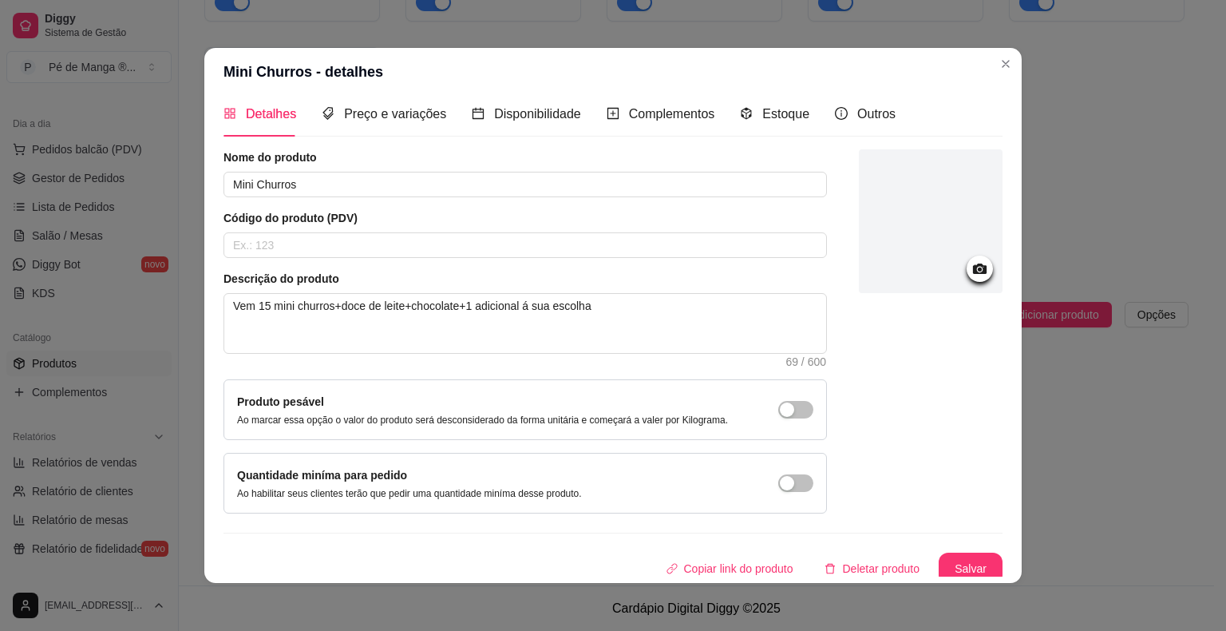
scroll to position [17, 0]
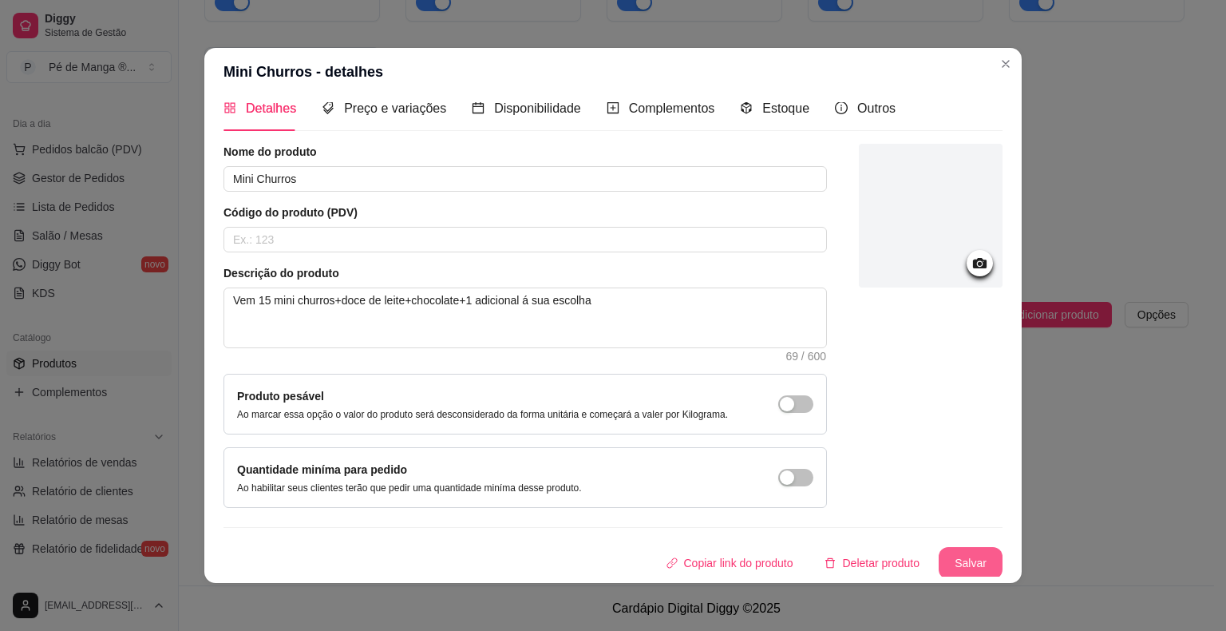
click at [951, 567] on button "Salvar" at bounding box center [971, 563] width 64 height 32
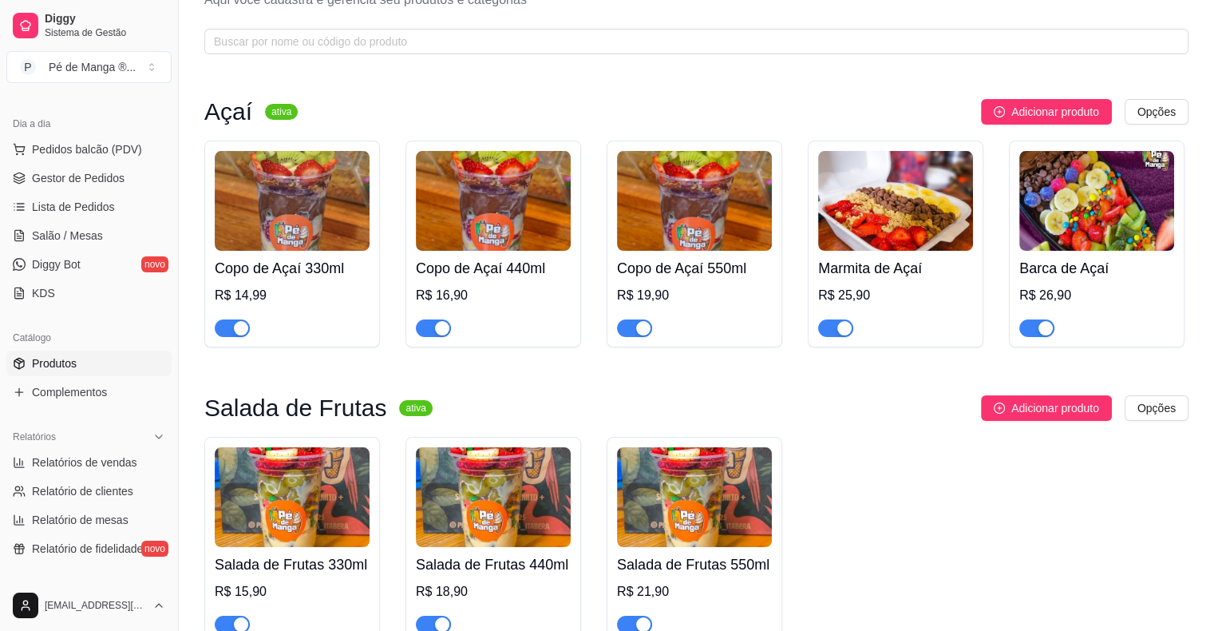
scroll to position [0, 0]
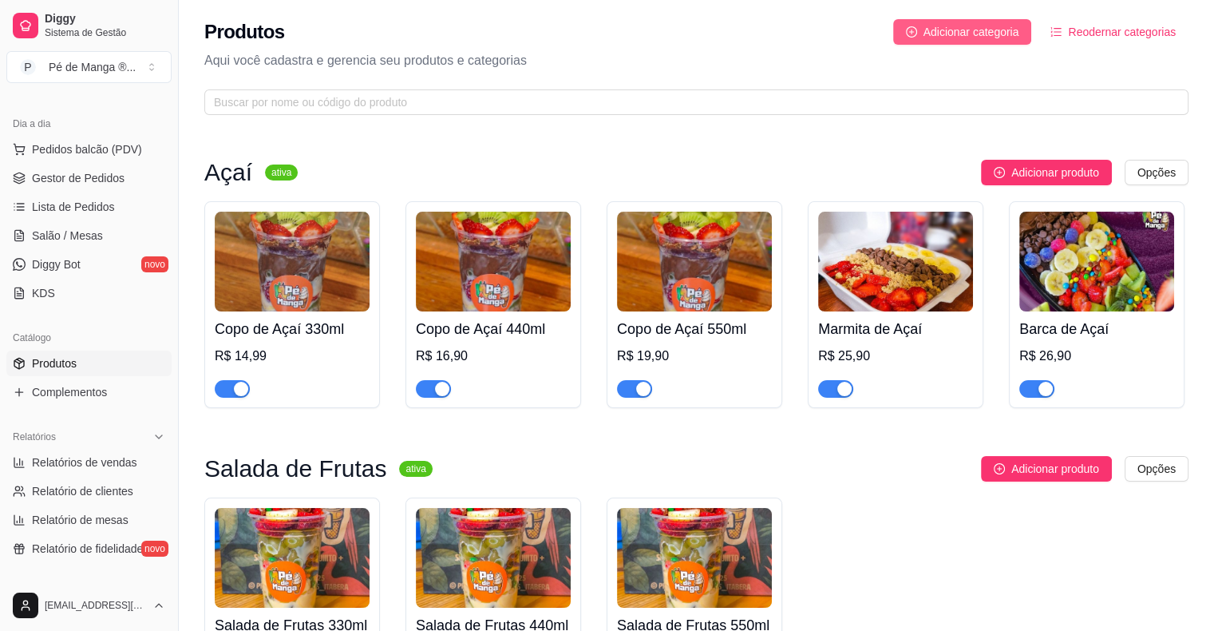
click at [951, 37] on span "Adicionar categoria" at bounding box center [971, 32] width 96 height 18
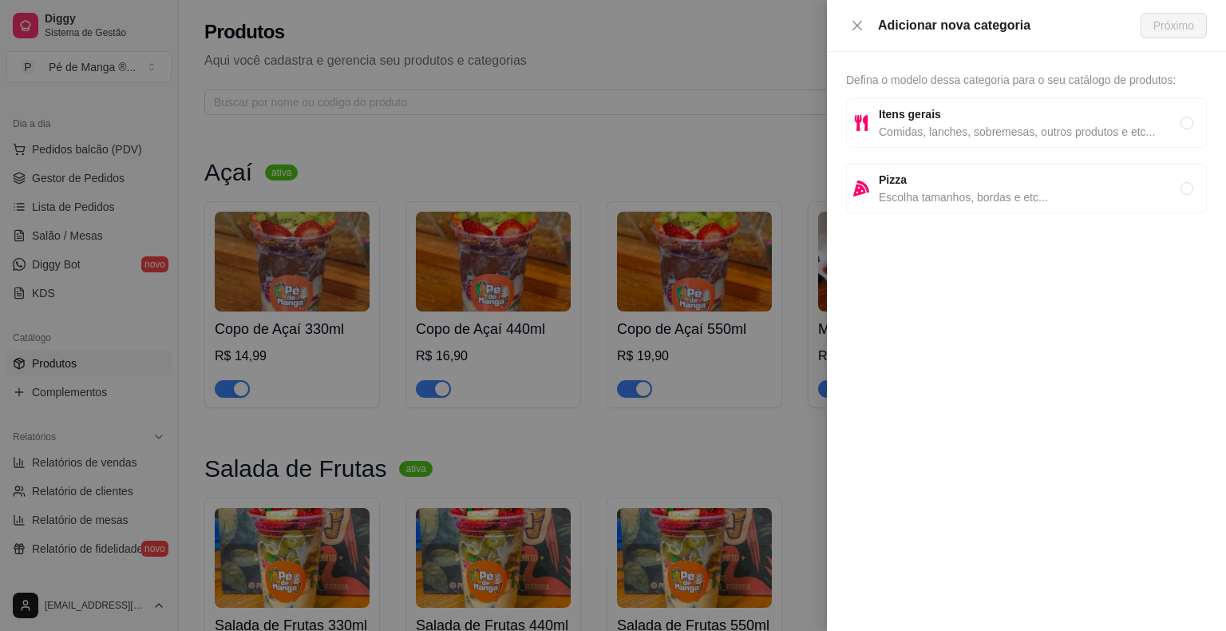
click at [963, 125] on span "Comidas, lanches, sobremesas, outros produtos e etc..." at bounding box center [1030, 132] width 302 height 18
click at [1169, 29] on span "Próximo" at bounding box center [1173, 26] width 41 height 18
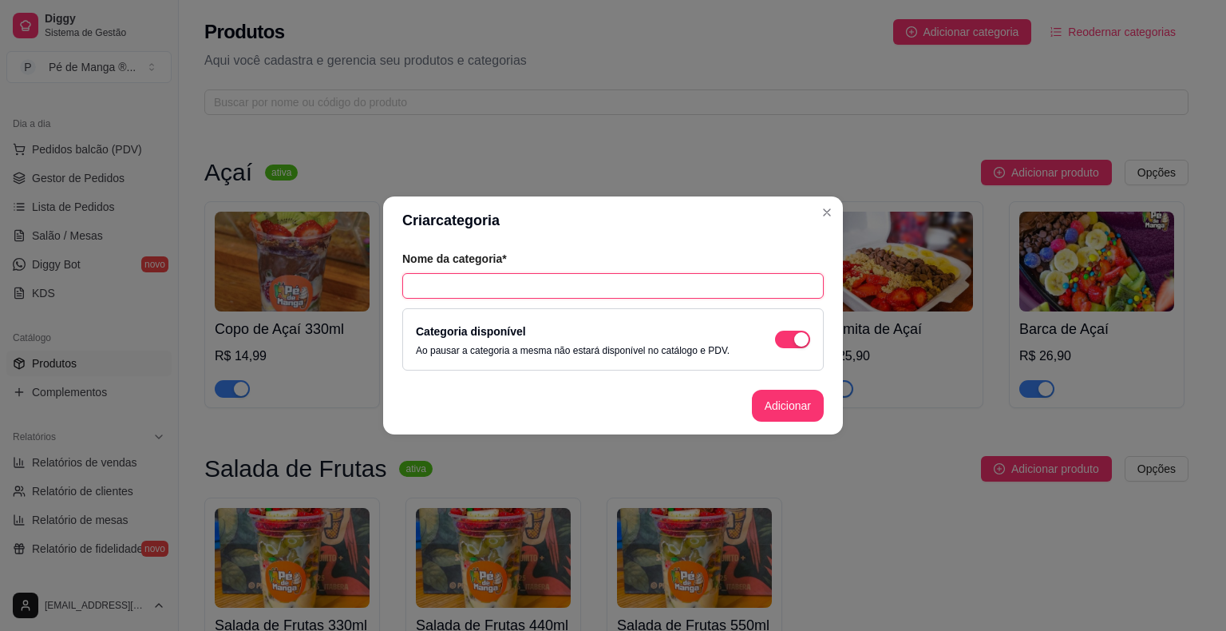
click at [610, 283] on input "text" at bounding box center [612, 286] width 421 height 26
click at [798, 401] on button "Adicionar" at bounding box center [788, 405] width 70 height 31
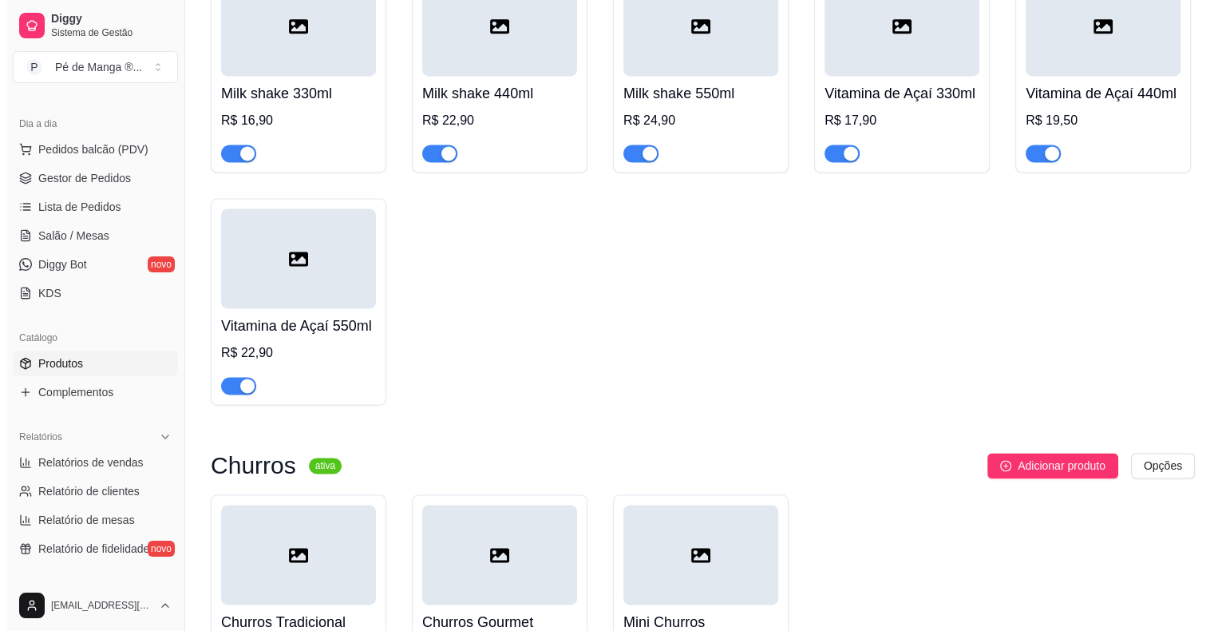
scroll to position [2492, 0]
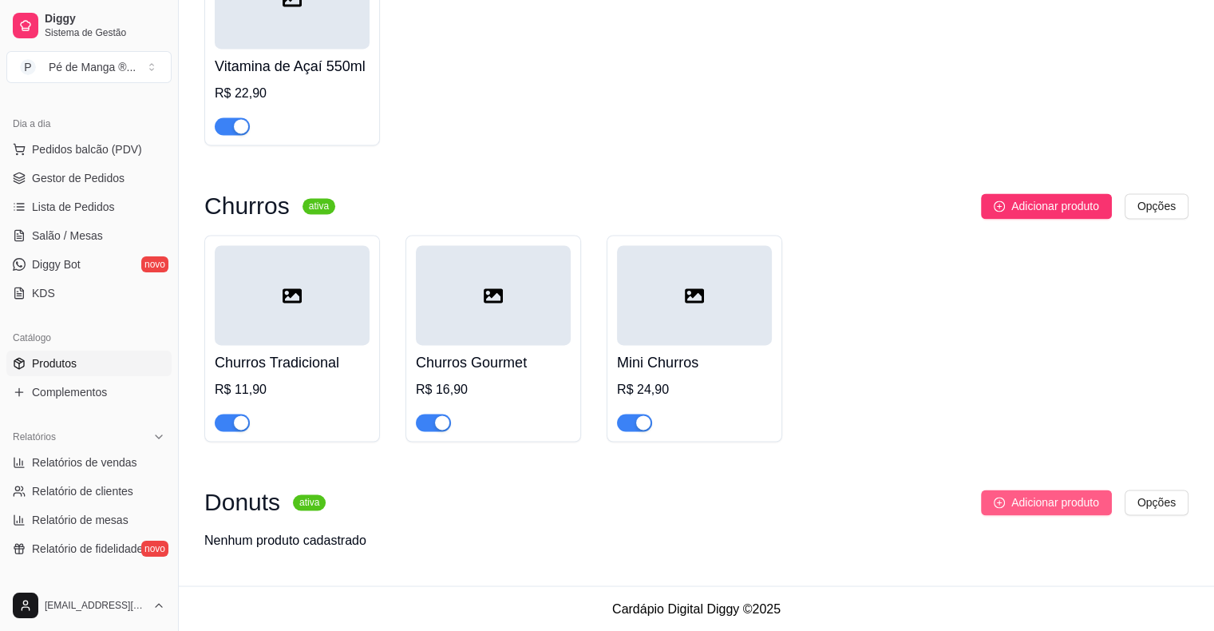
click at [1061, 509] on span "Adicionar produto" at bounding box center [1055, 502] width 88 height 18
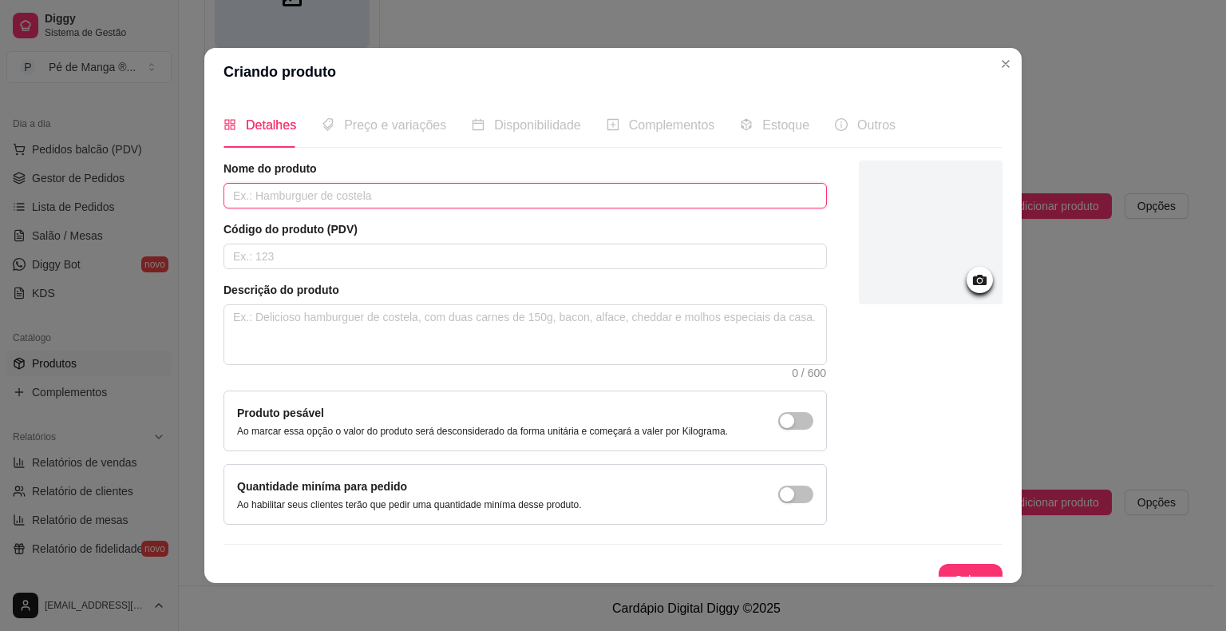
click at [441, 188] on input "text" at bounding box center [524, 196] width 603 height 26
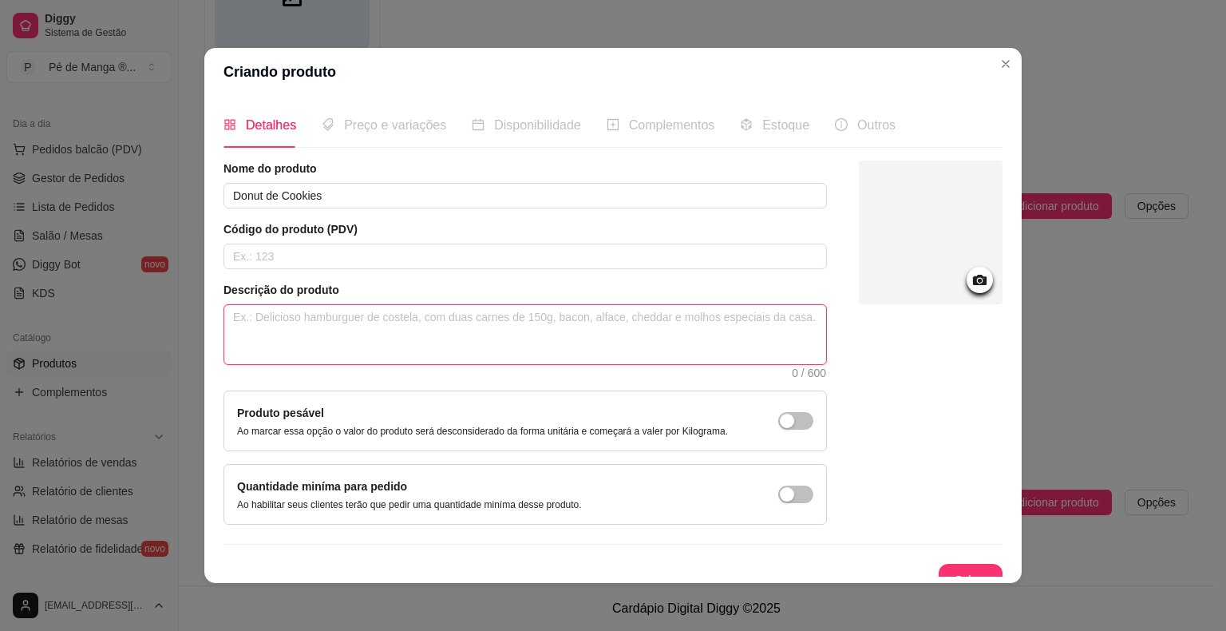
click at [418, 329] on textarea at bounding box center [525, 334] width 602 height 59
click at [294, 315] on textarea "Delicioso DOnut" at bounding box center [525, 334] width 602 height 59
click at [330, 319] on textarea "Delicioso Donut" at bounding box center [525, 334] width 602 height 59
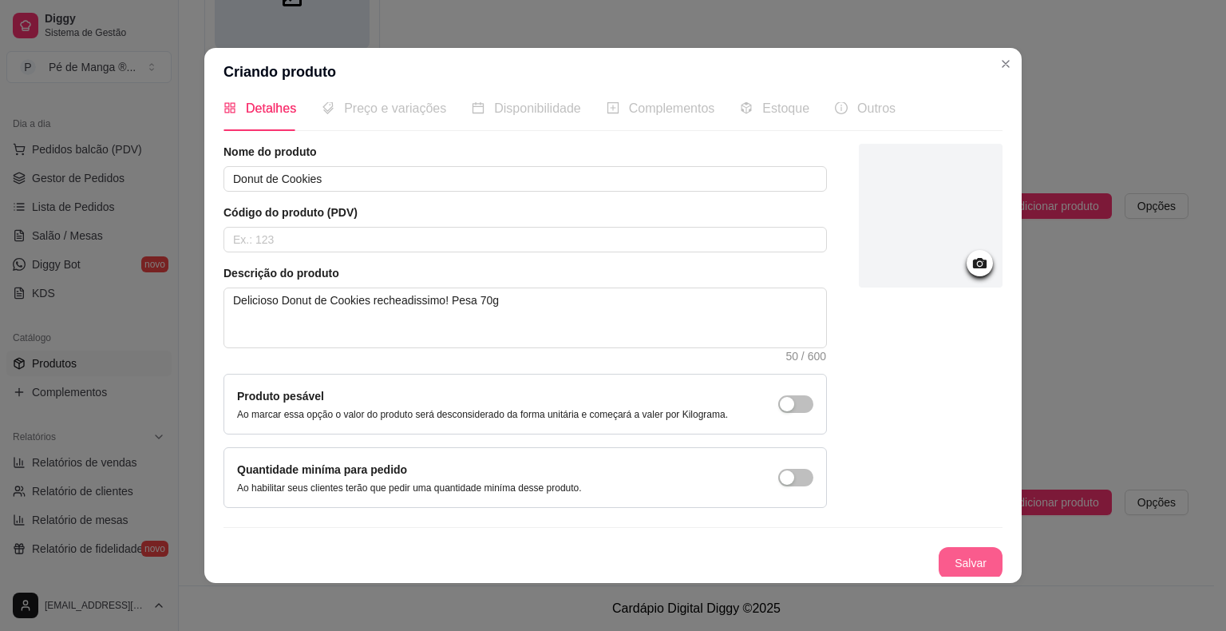
click at [961, 555] on button "Salvar" at bounding box center [971, 563] width 64 height 32
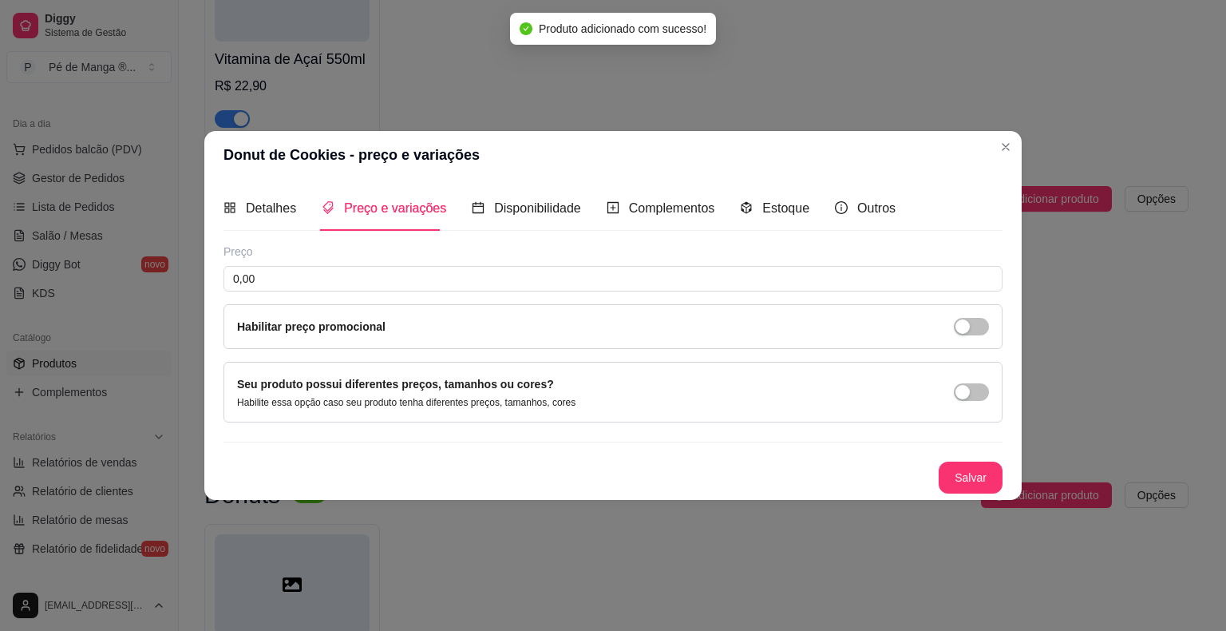
scroll to position [0, 0]
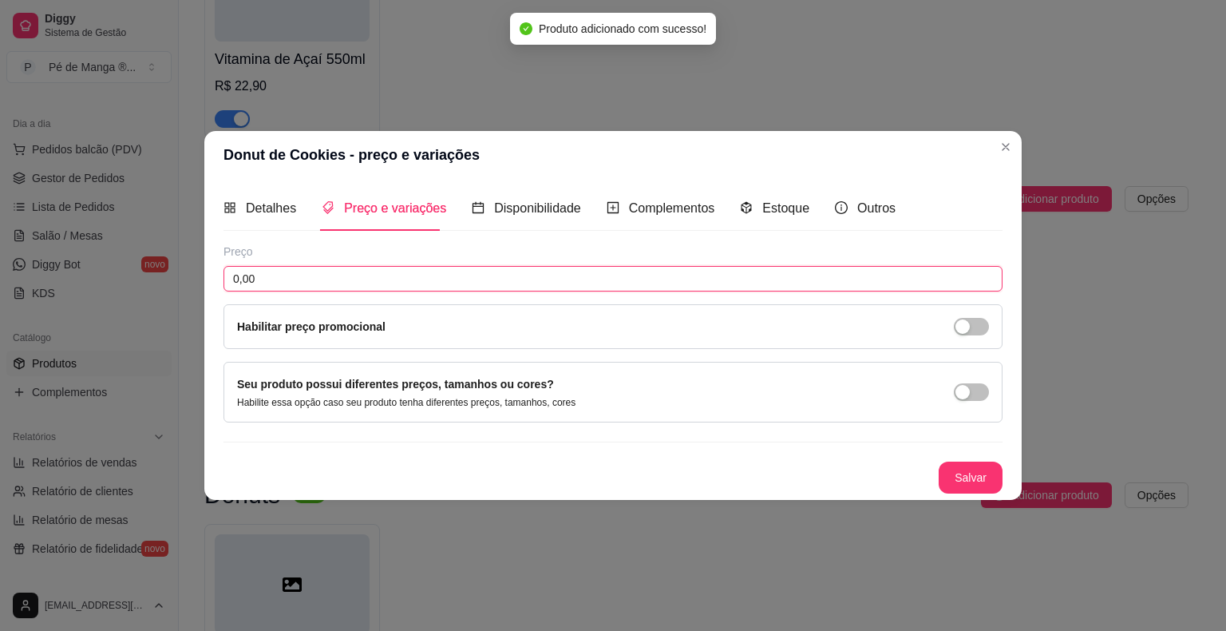
click at [450, 280] on input "0,00" at bounding box center [612, 279] width 779 height 26
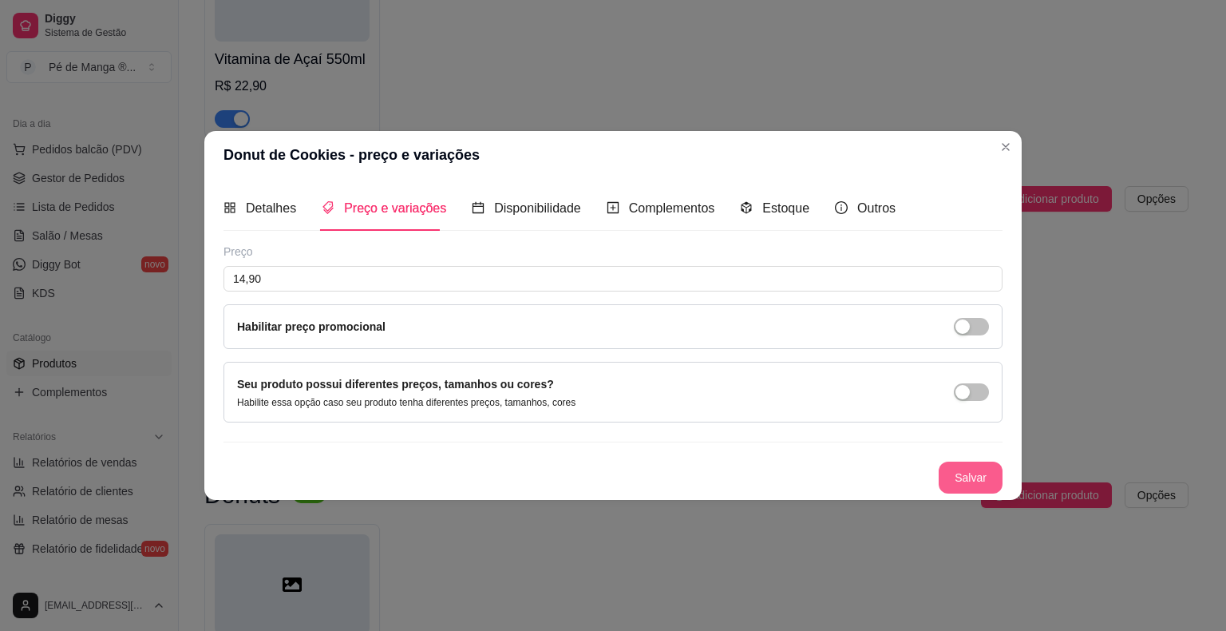
click at [955, 480] on button "Salvar" at bounding box center [971, 477] width 64 height 32
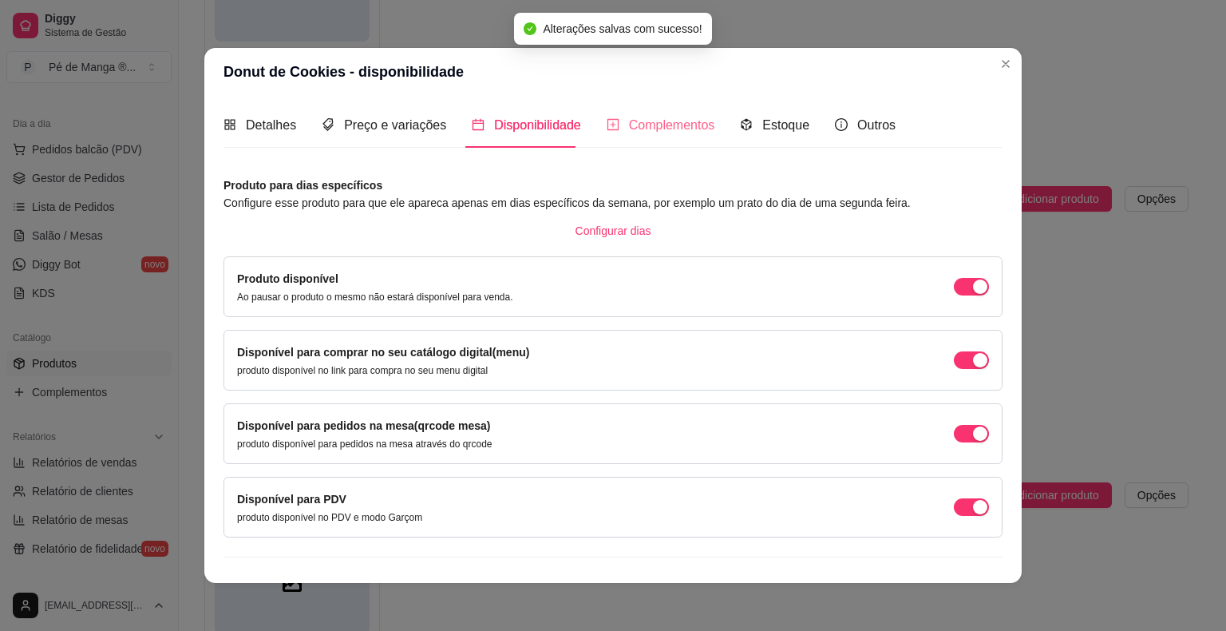
click at [665, 135] on div "Complementos" at bounding box center [661, 124] width 109 height 45
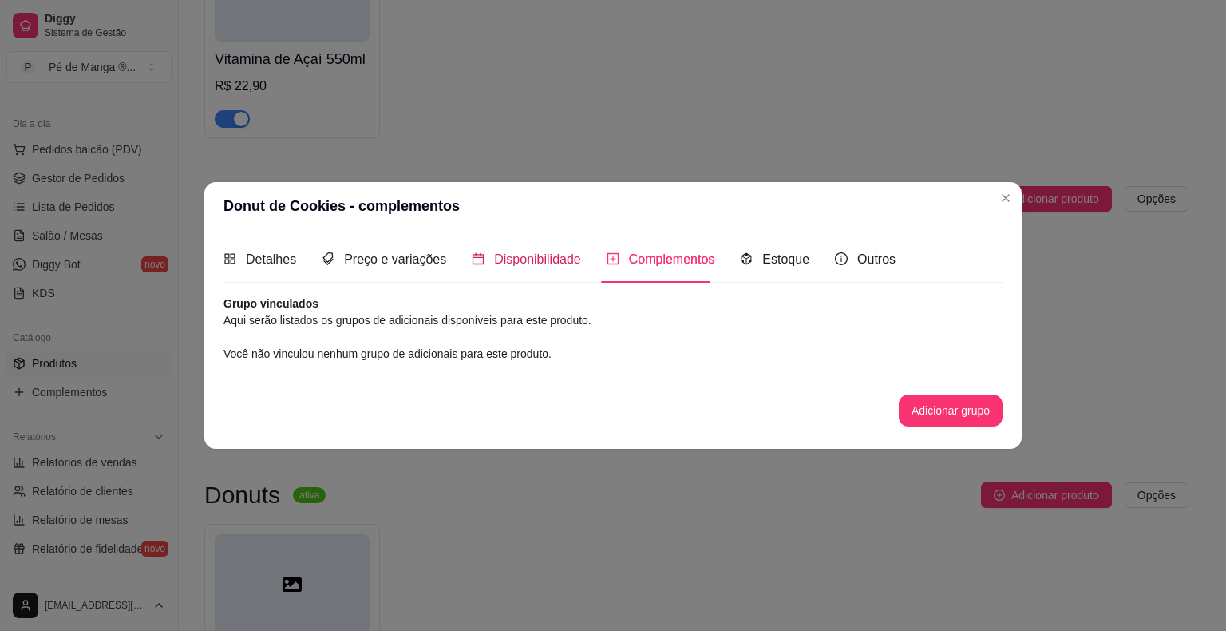
click at [568, 266] on span "Disponibilidade" at bounding box center [537, 259] width 87 height 14
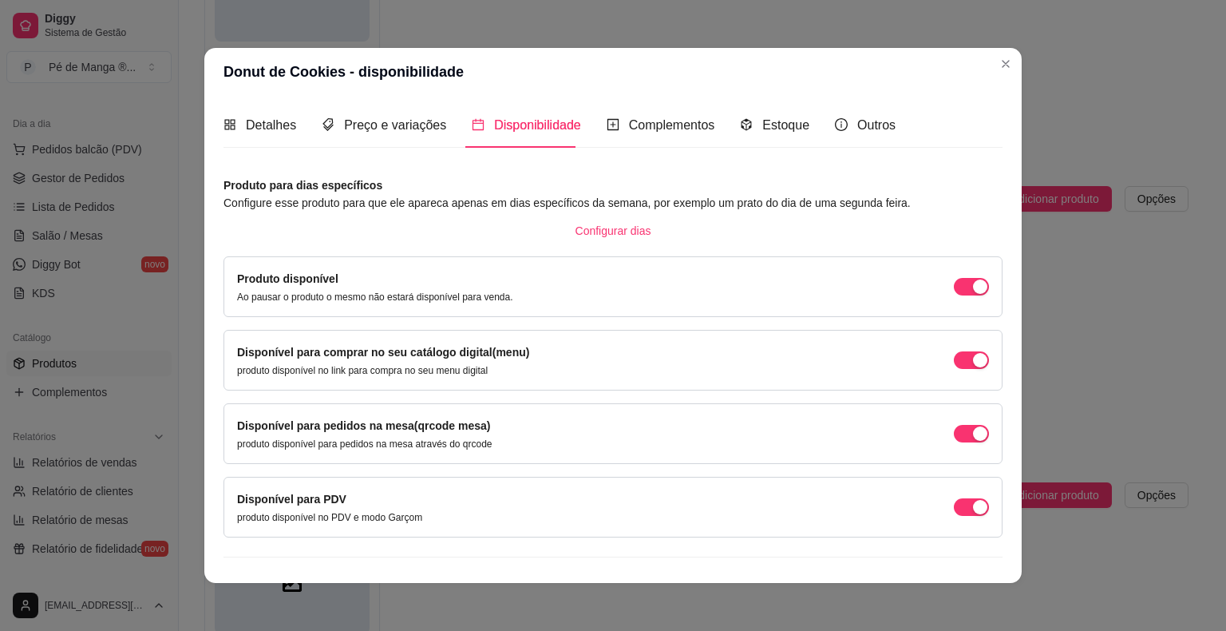
click at [664, 144] on div "Complementos" at bounding box center [661, 124] width 109 height 45
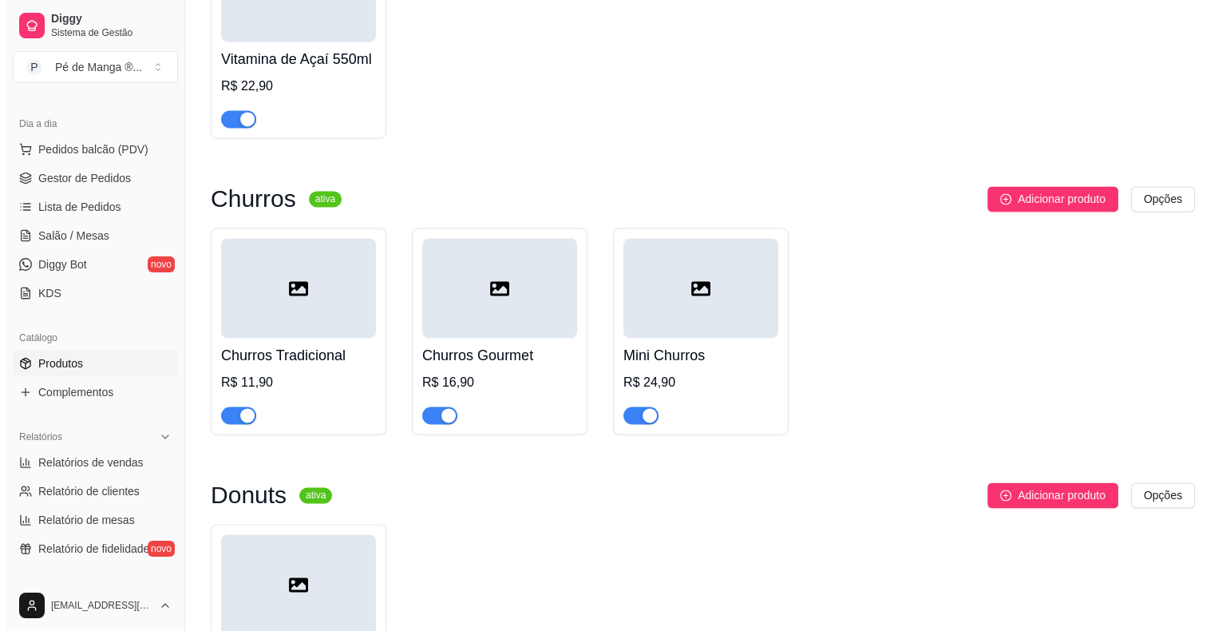
scroll to position [2680, 0]
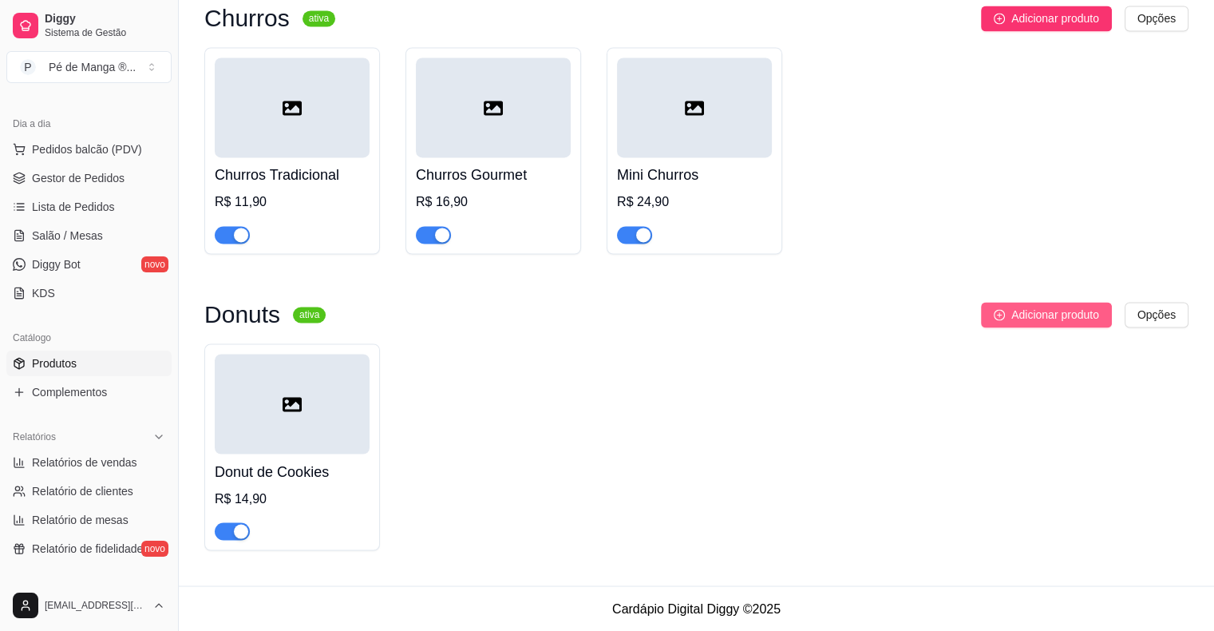
click at [1021, 311] on span "Adicionar produto" at bounding box center [1055, 315] width 88 height 18
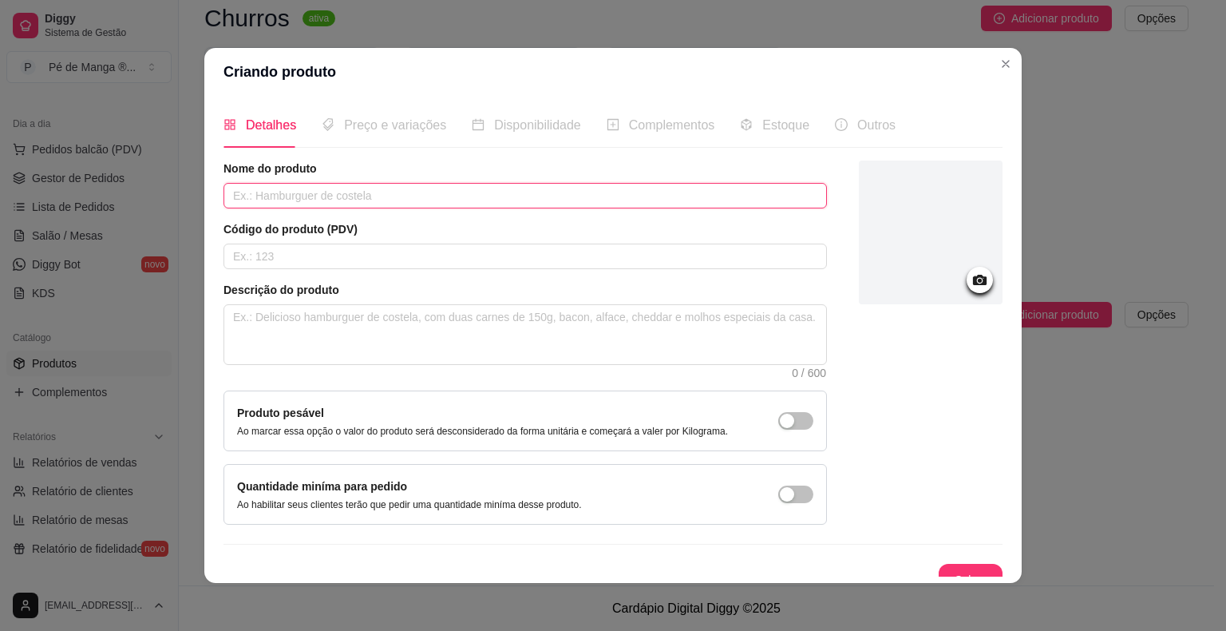
click at [417, 197] on input "text" at bounding box center [524, 196] width 603 height 26
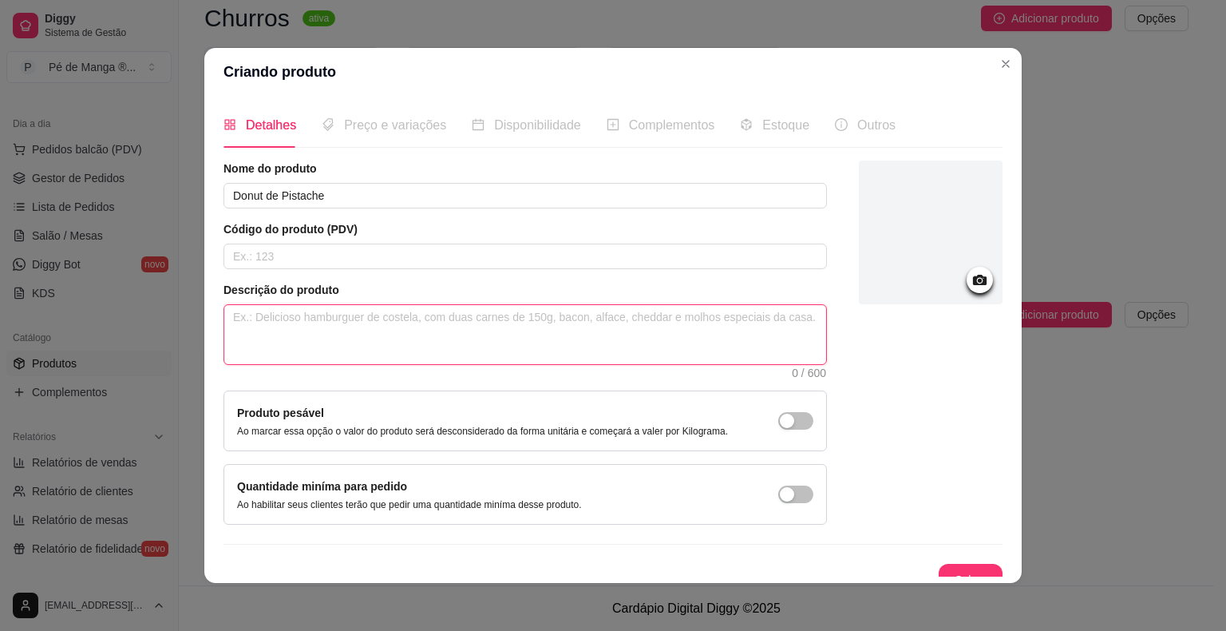
click at [425, 330] on textarea at bounding box center [525, 334] width 602 height 59
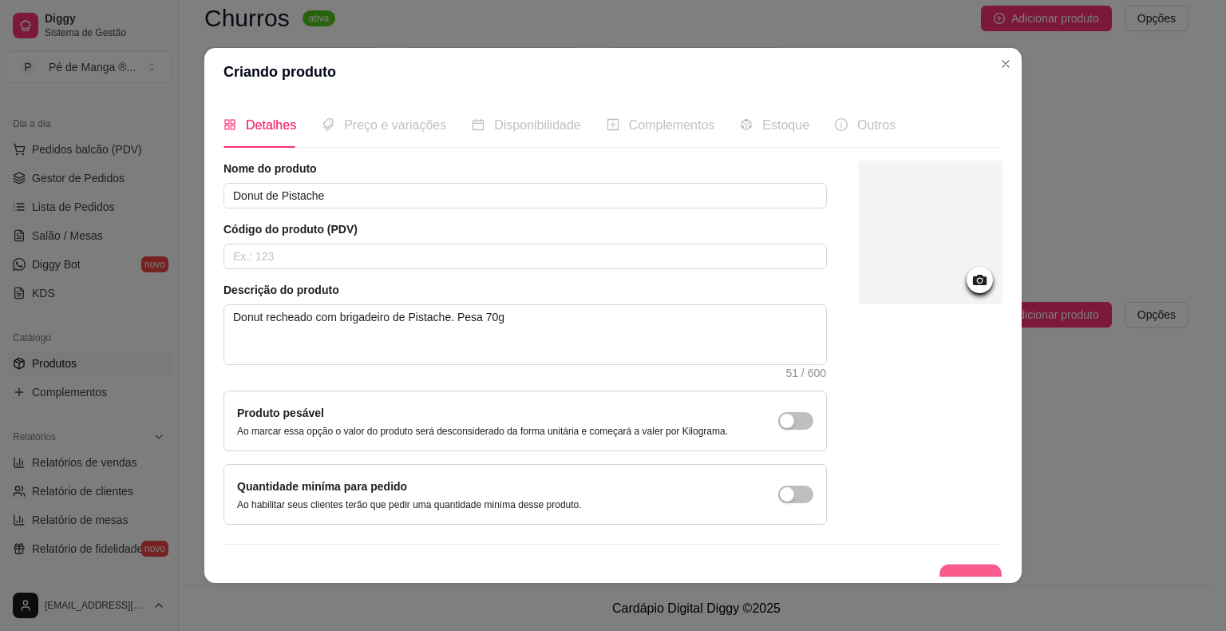
click at [959, 574] on button "Salvar" at bounding box center [970, 579] width 62 height 31
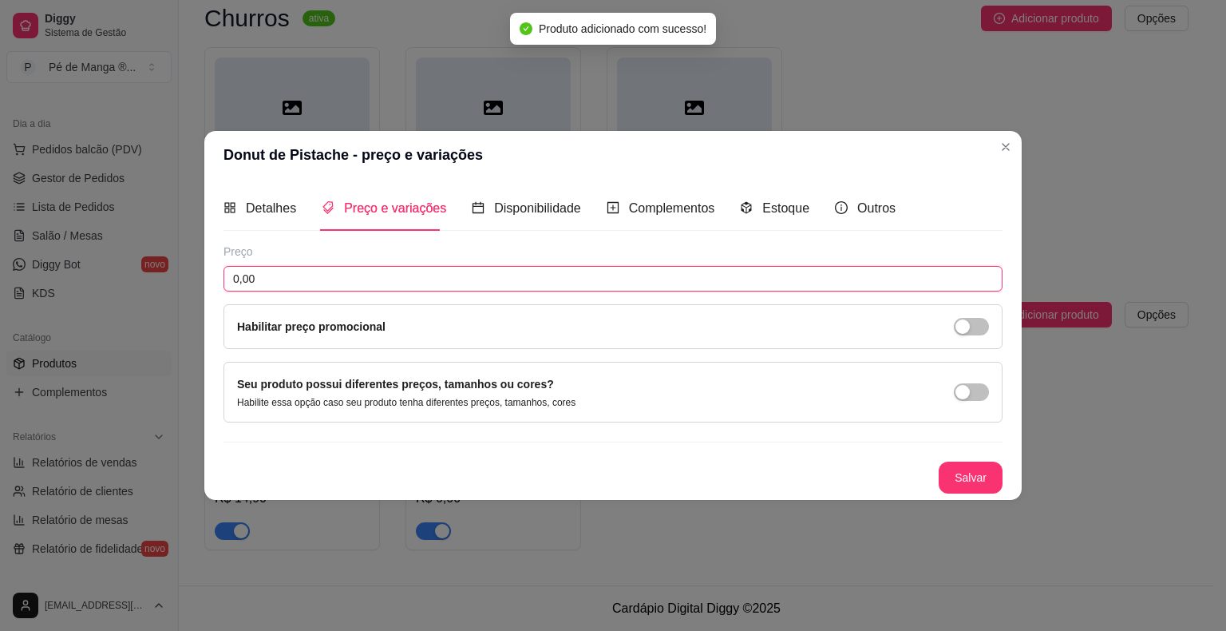
click at [413, 285] on input "0,00" at bounding box center [612, 279] width 779 height 26
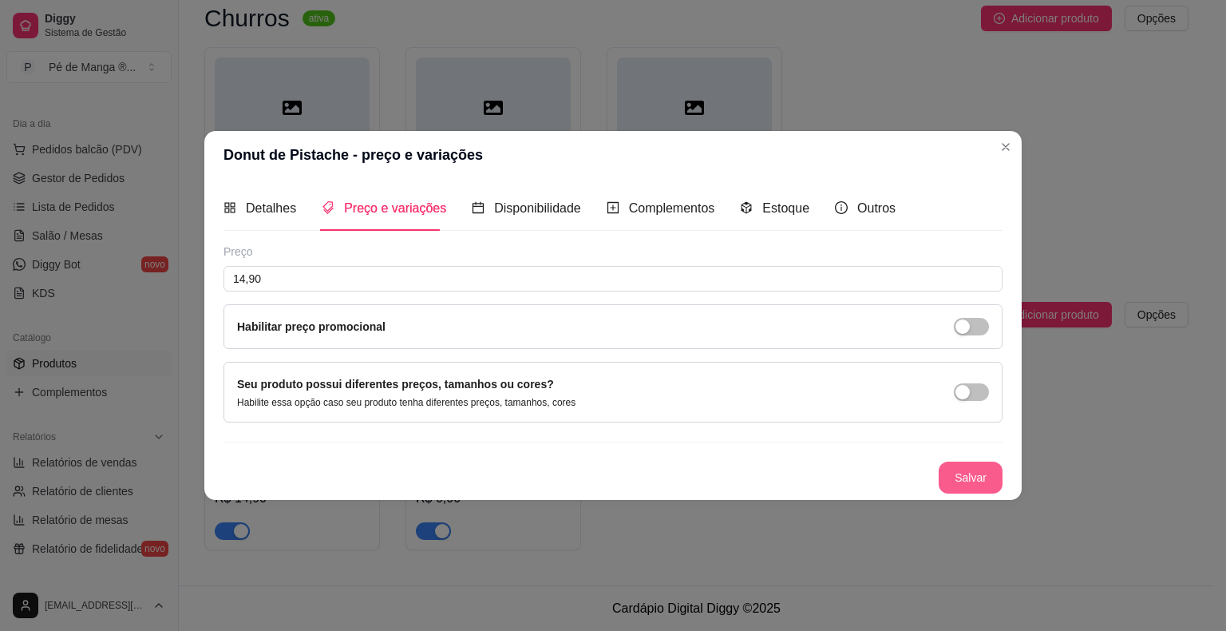
click at [955, 477] on button "Salvar" at bounding box center [971, 477] width 64 height 32
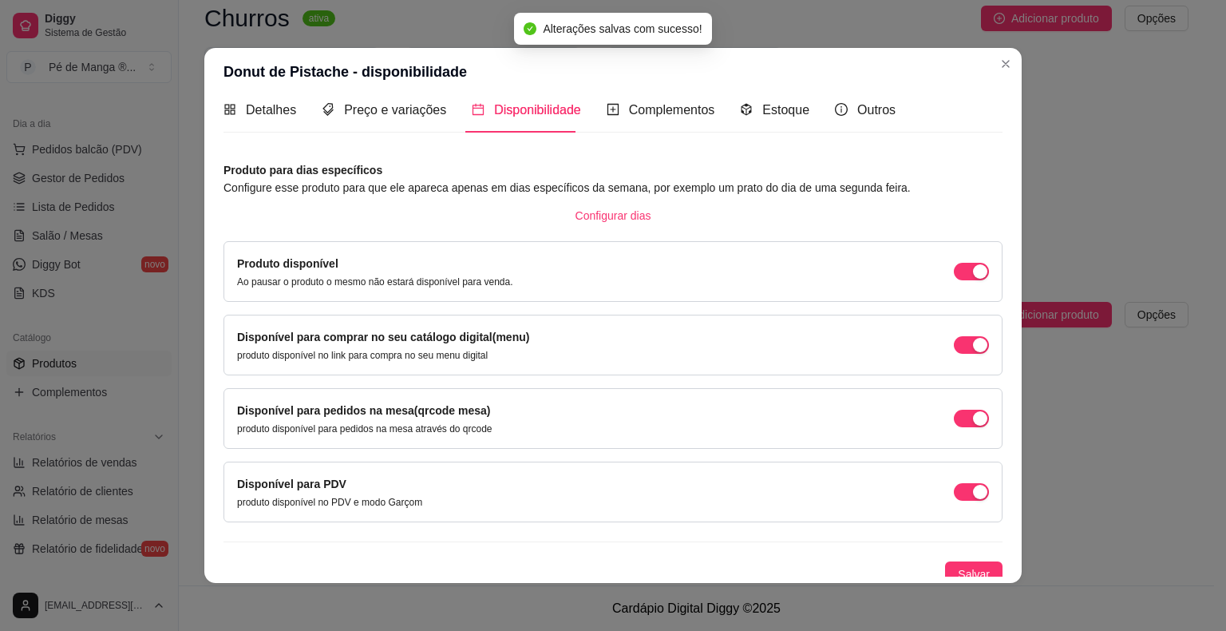
scroll to position [23, 0]
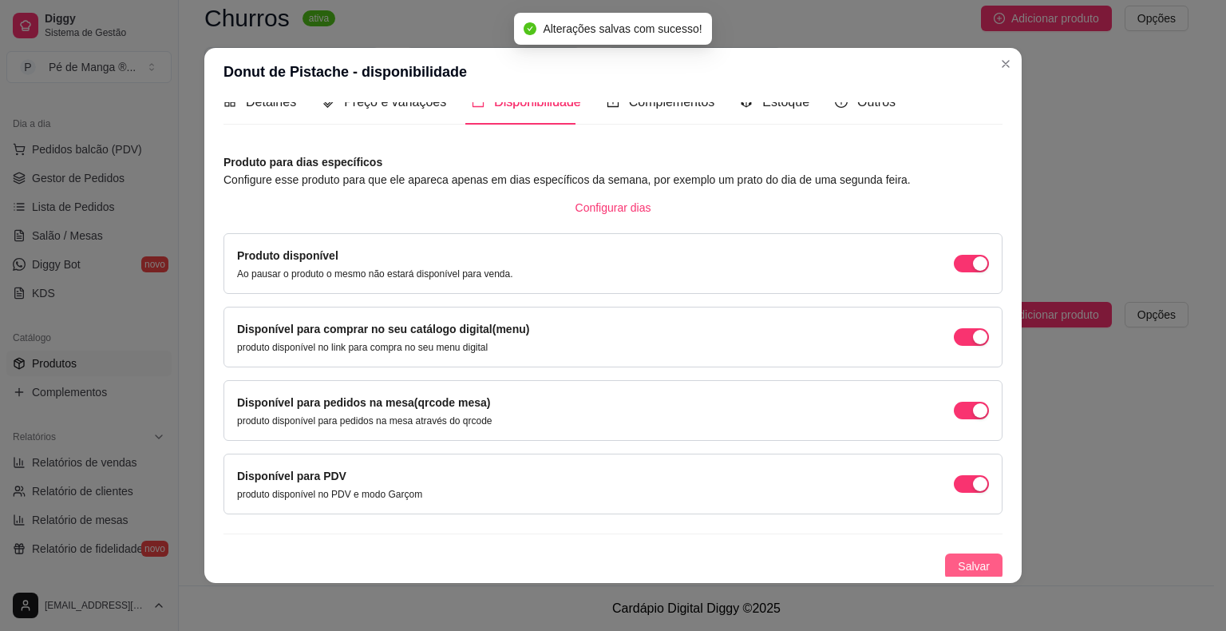
click at [960, 561] on span "Salvar" at bounding box center [974, 566] width 32 height 18
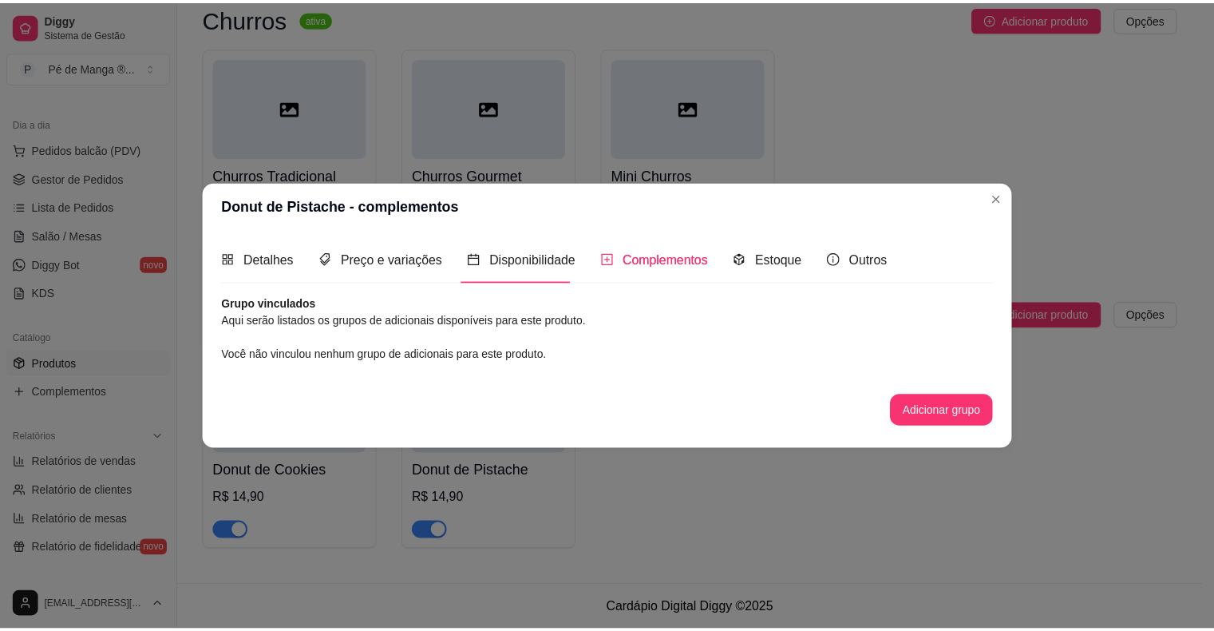
scroll to position [0, 0]
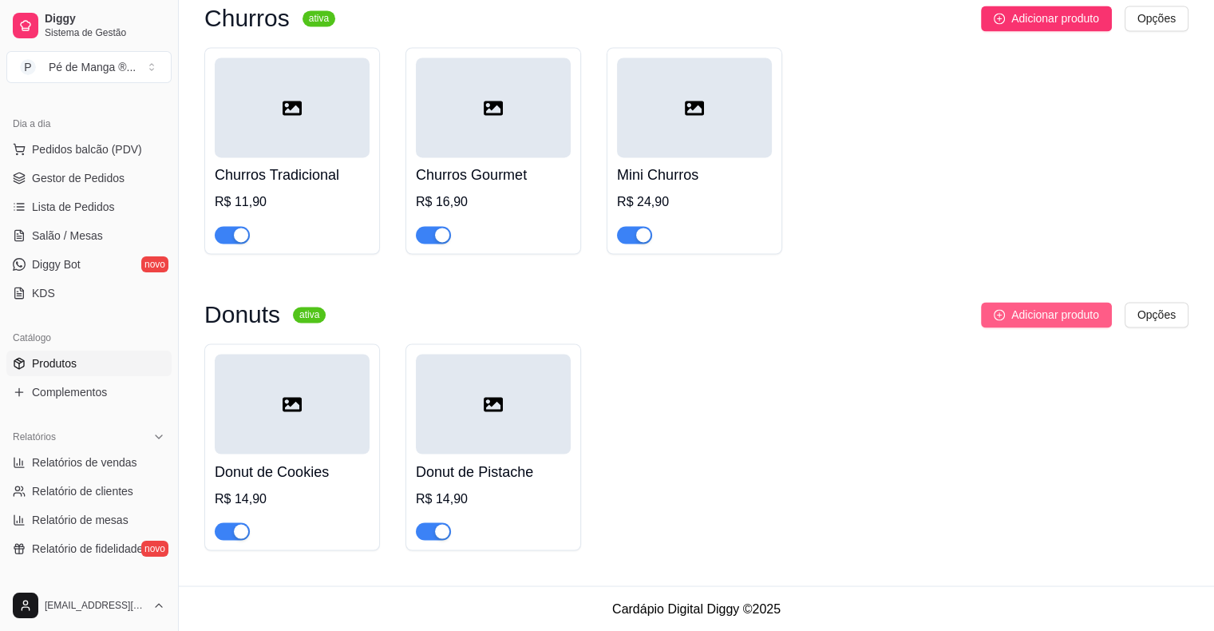
click at [1069, 307] on span "Adicionar produto" at bounding box center [1055, 315] width 88 height 18
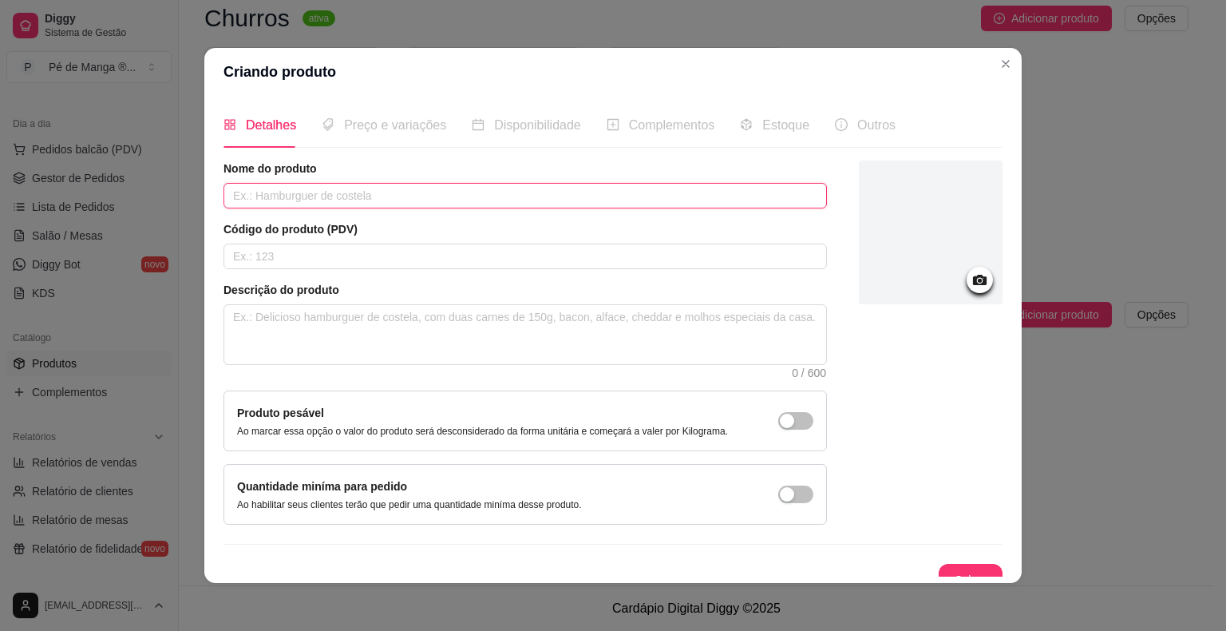
click at [480, 202] on input "text" at bounding box center [524, 196] width 603 height 26
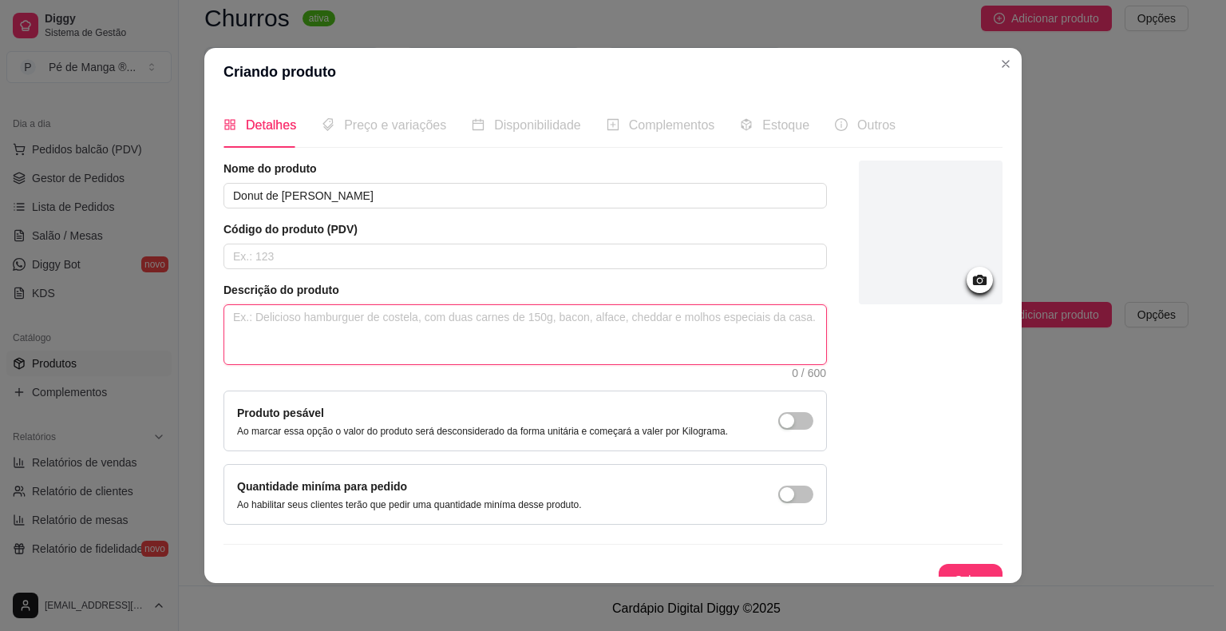
click at [386, 330] on textarea at bounding box center [525, 334] width 602 height 59
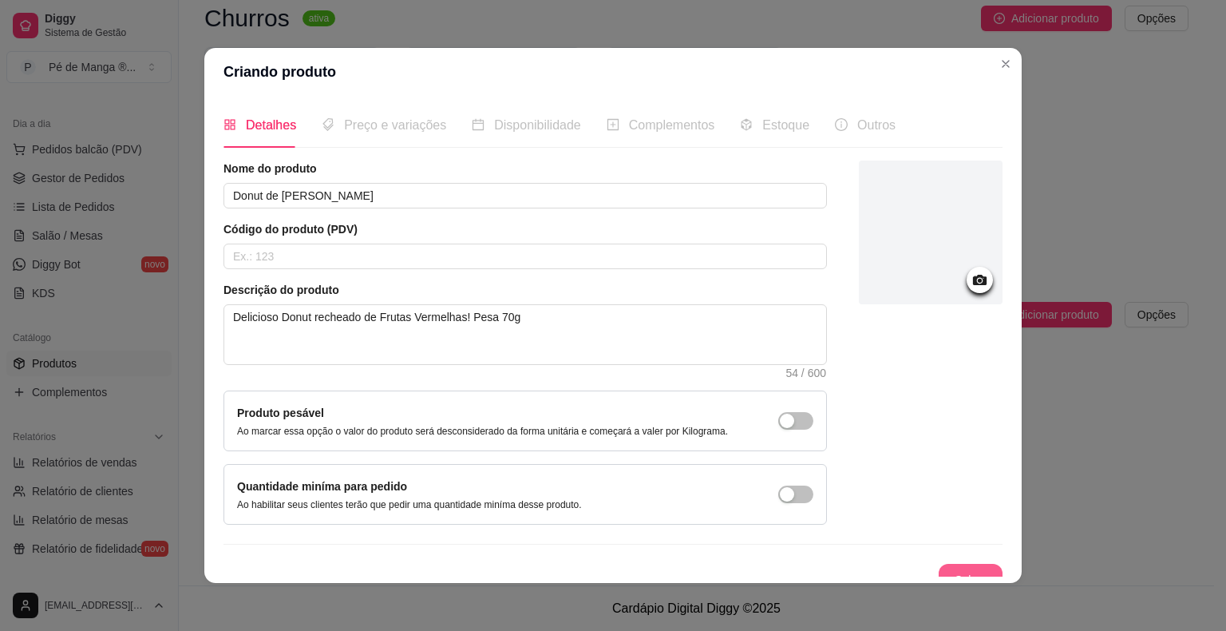
click at [941, 567] on button "Salvar" at bounding box center [971, 579] width 64 height 32
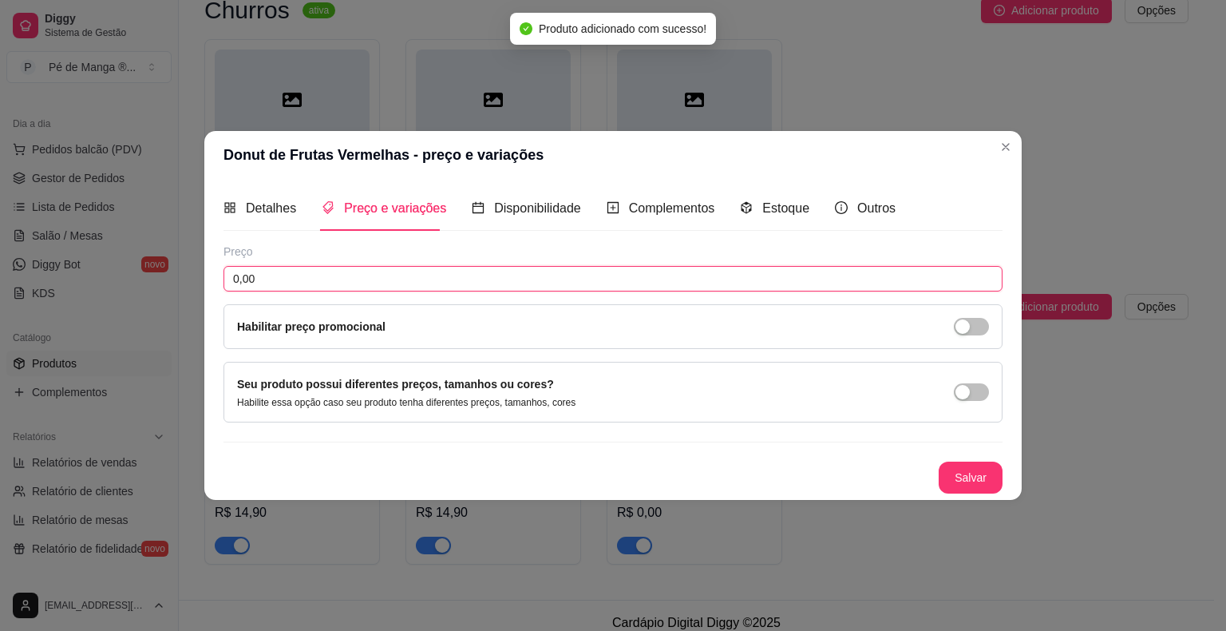
click at [341, 274] on input "0,00" at bounding box center [612, 279] width 779 height 26
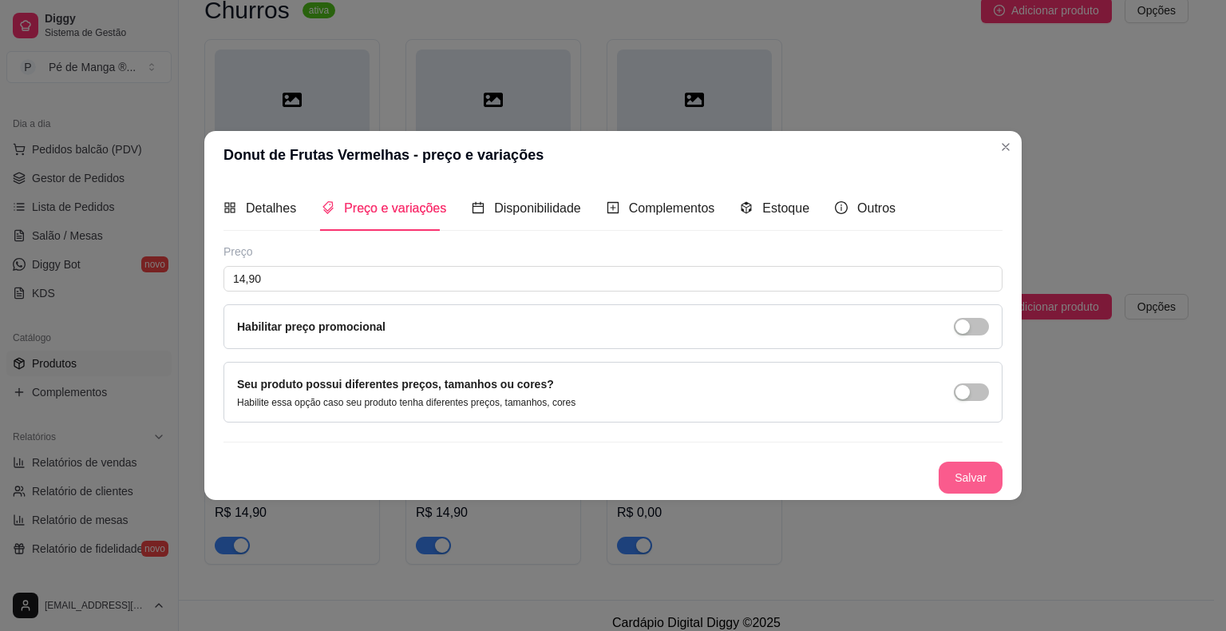
click at [974, 476] on button "Salvar" at bounding box center [971, 477] width 64 height 32
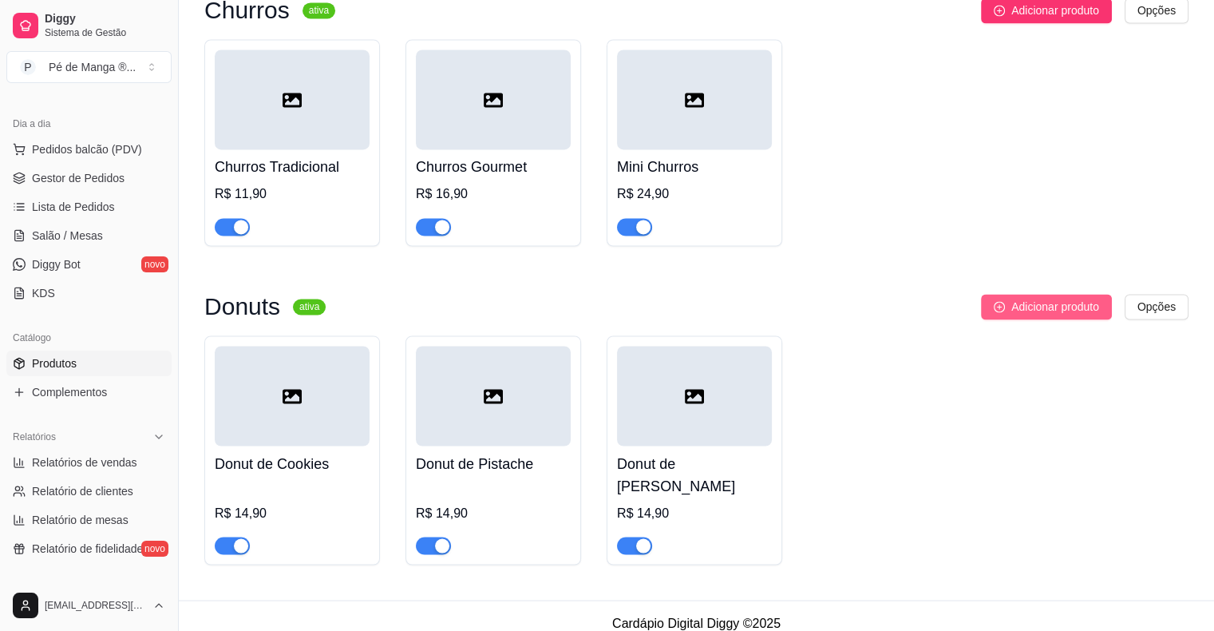
click at [1012, 314] on span "Adicionar produto" at bounding box center [1055, 307] width 88 height 18
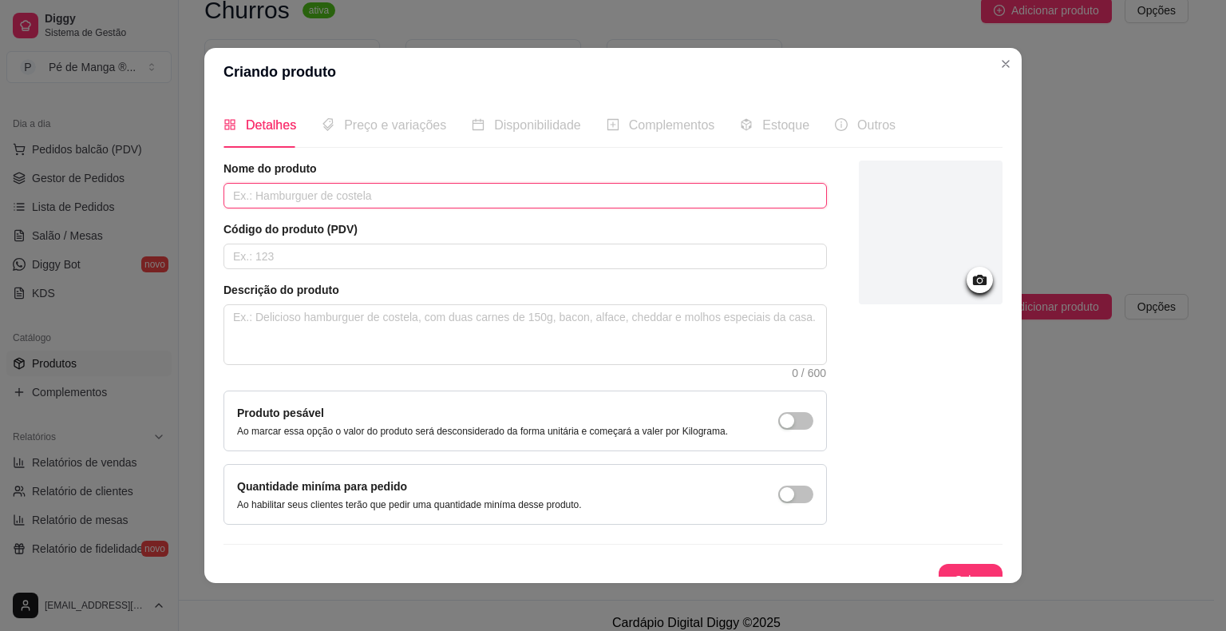
click at [572, 188] on input "text" at bounding box center [524, 196] width 603 height 26
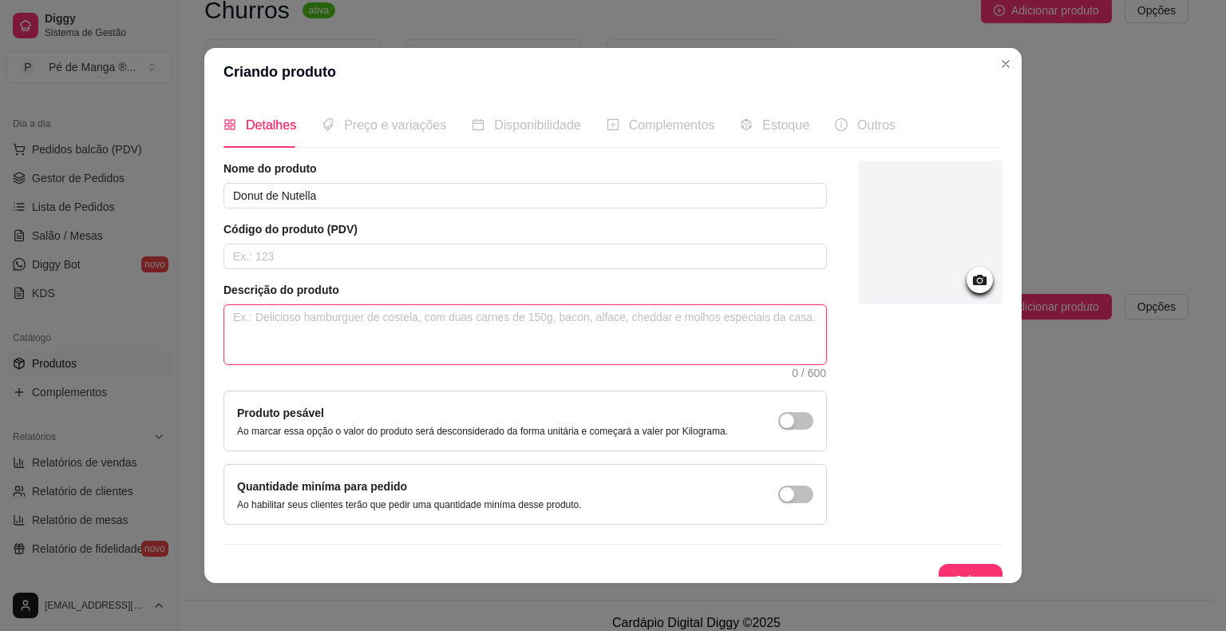
click at [457, 317] on textarea at bounding box center [525, 334] width 602 height 59
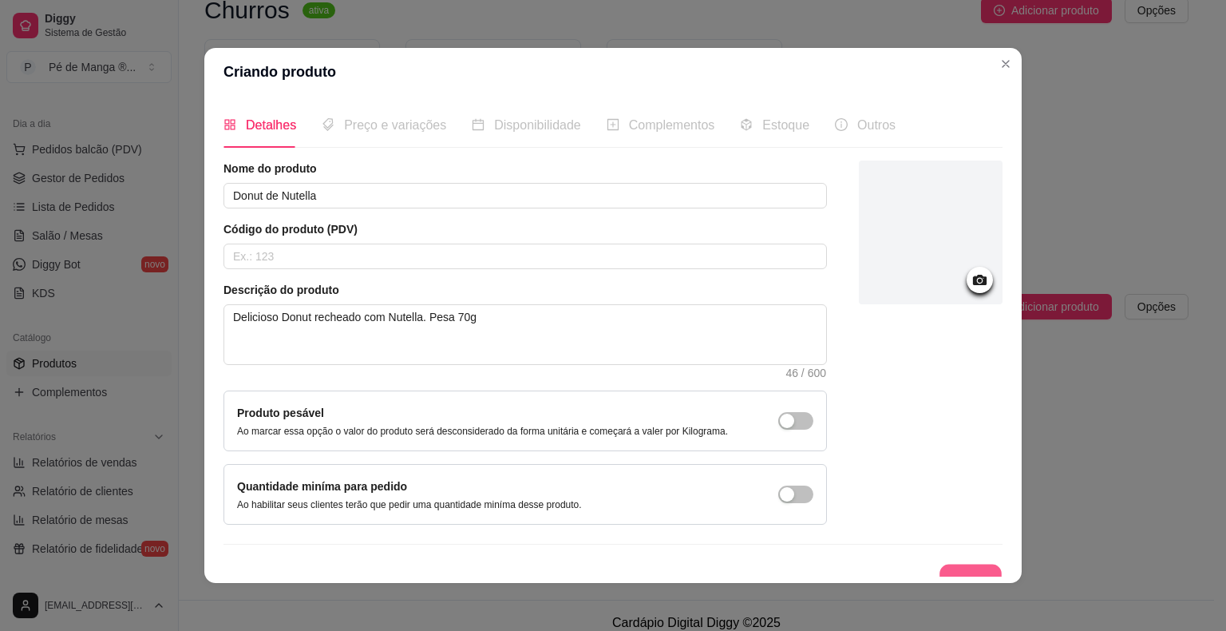
click at [961, 564] on button "Salvar" at bounding box center [970, 579] width 62 height 31
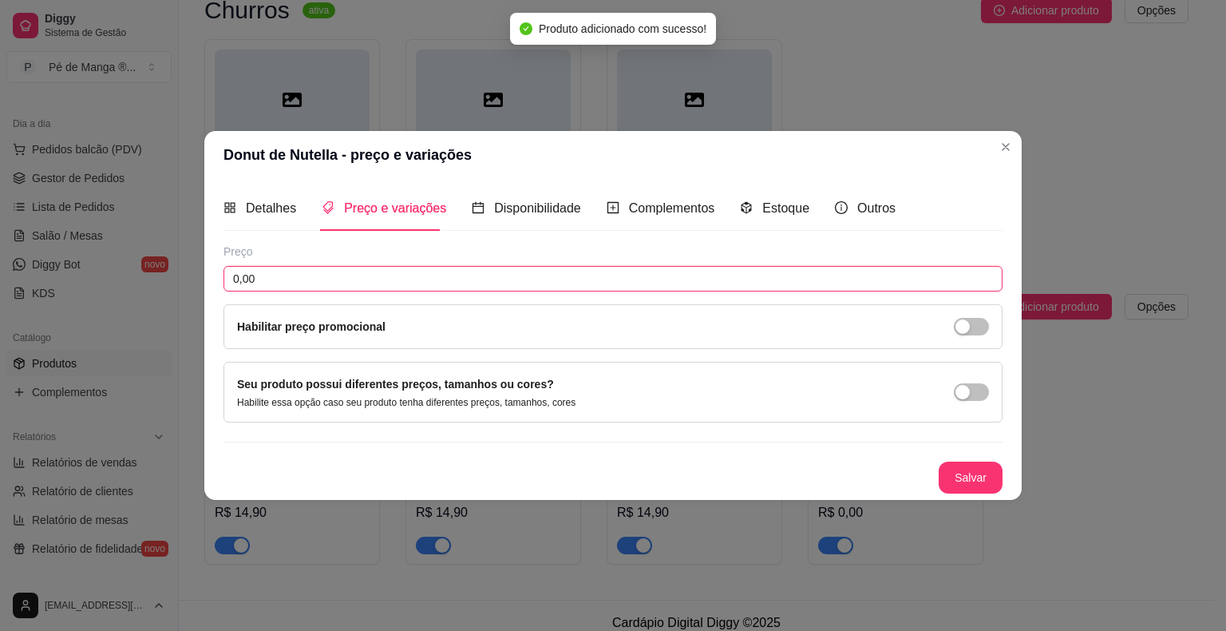
click at [409, 275] on input "0,00" at bounding box center [612, 279] width 779 height 26
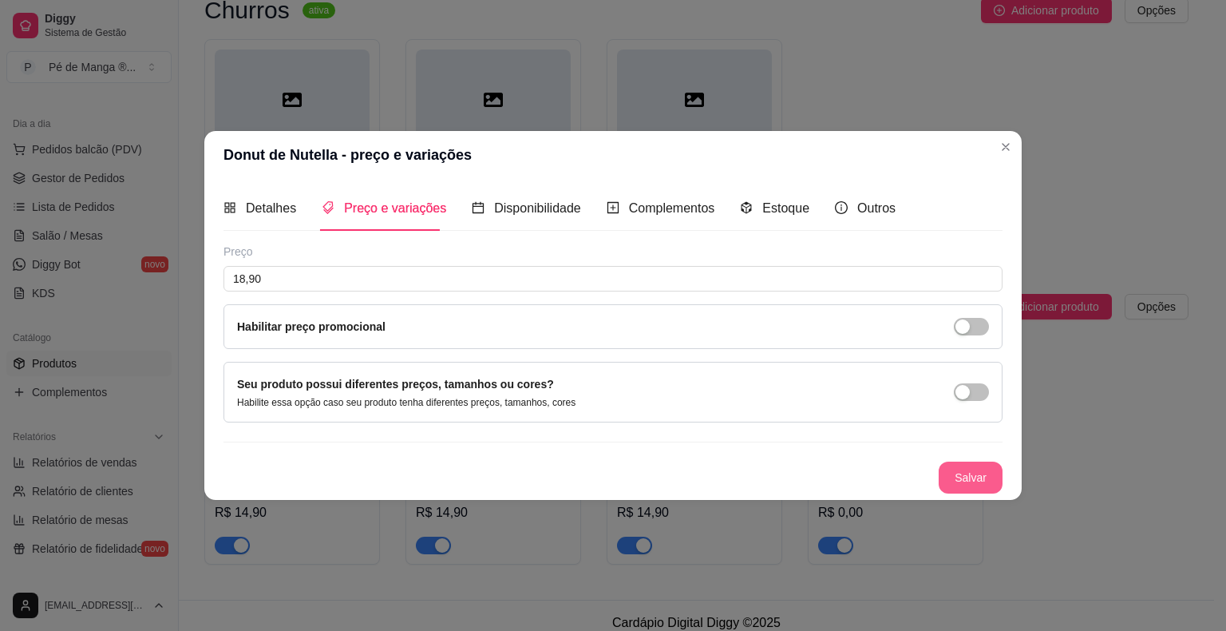
click at [962, 474] on button "Salvar" at bounding box center [971, 477] width 64 height 32
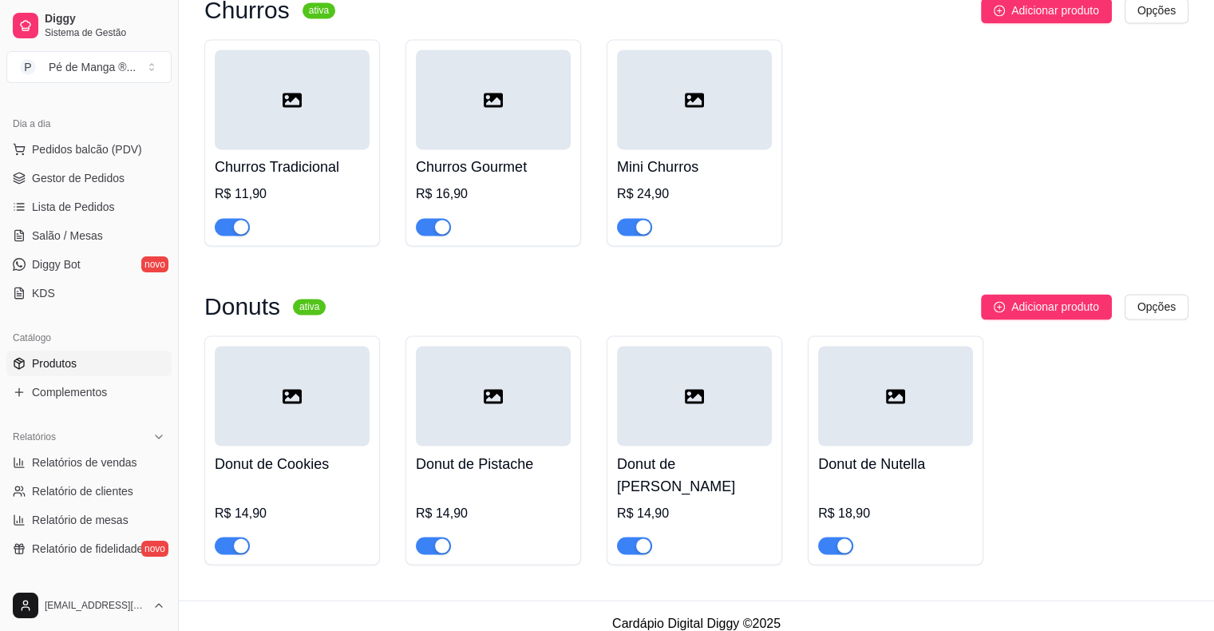
click at [830, 554] on span "button" at bounding box center [835, 545] width 35 height 18
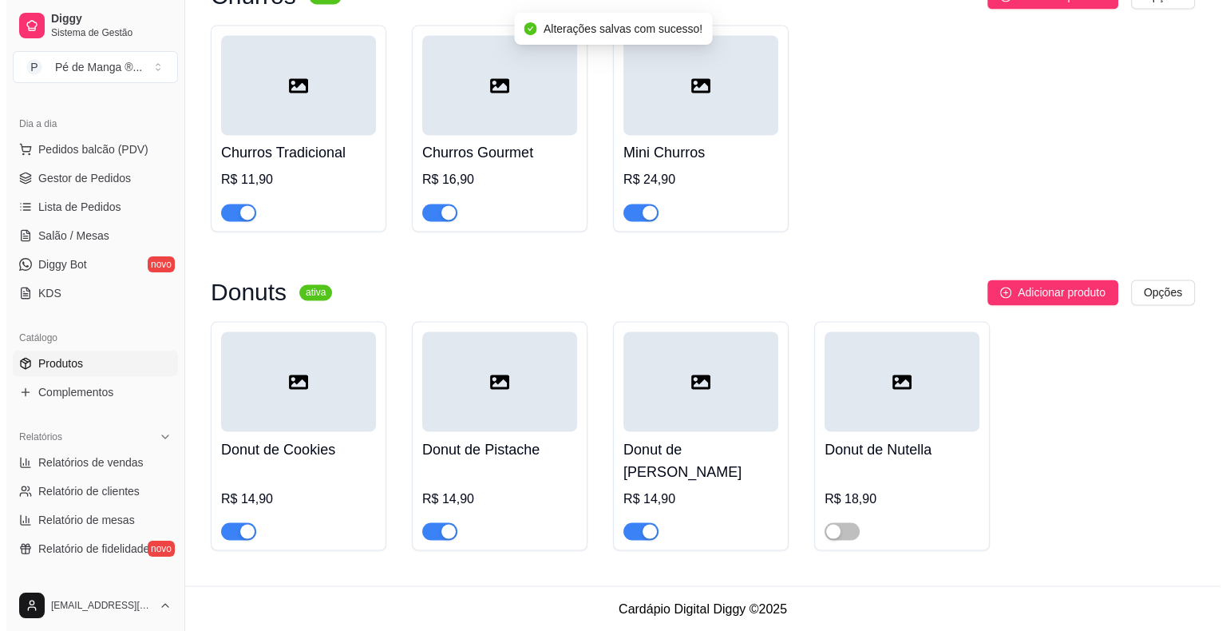
scroll to position [2702, 0]
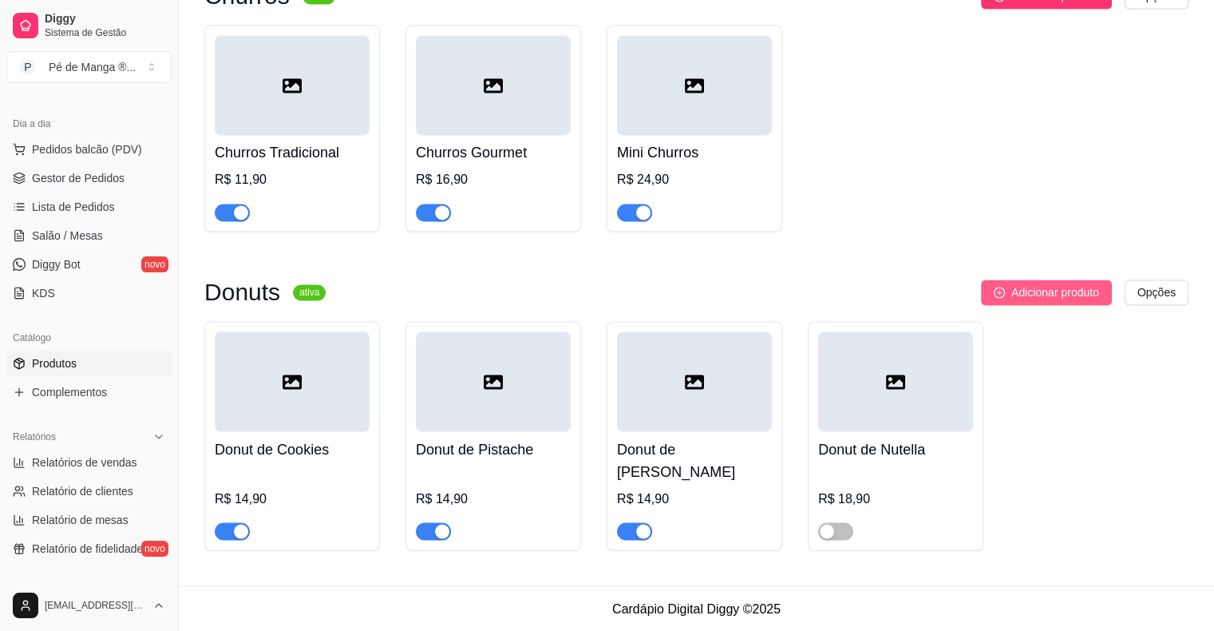
click at [1053, 289] on span "Adicionar produto" at bounding box center [1055, 292] width 88 height 18
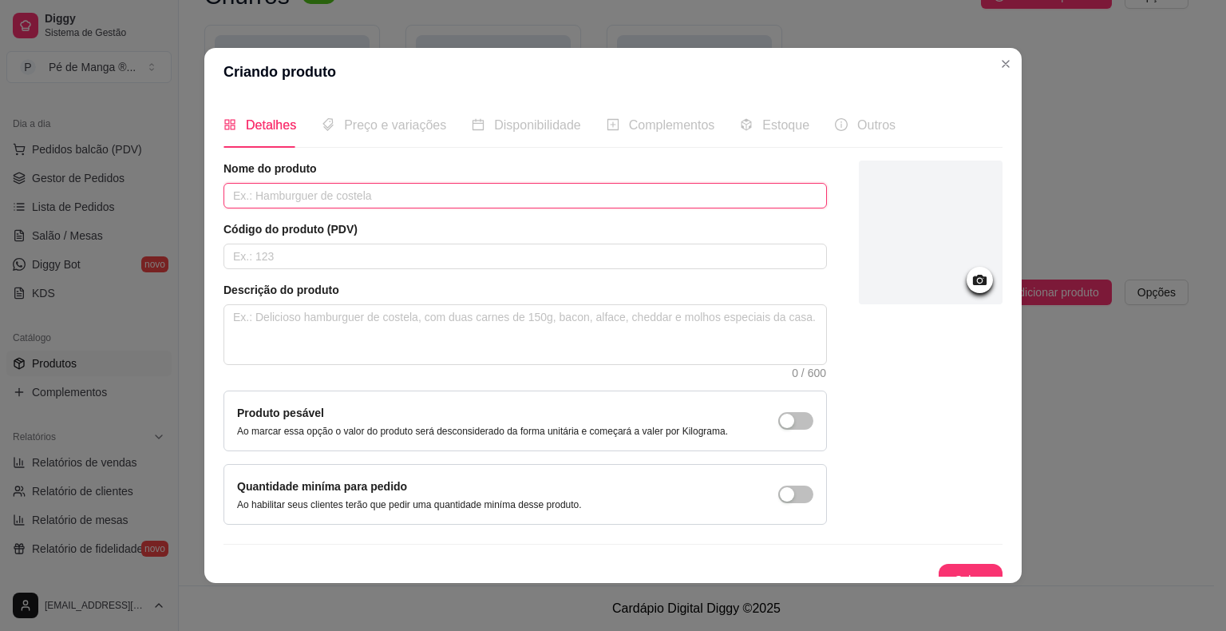
click at [319, 196] on input "text" at bounding box center [524, 196] width 603 height 26
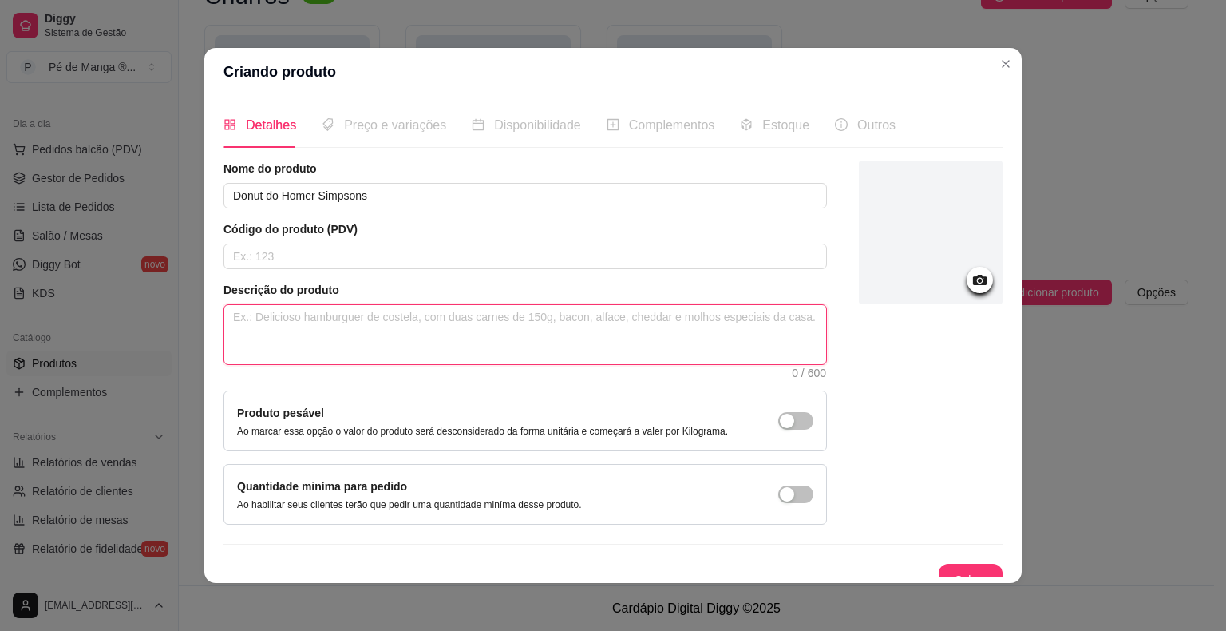
click at [362, 338] on textarea at bounding box center [525, 334] width 602 height 59
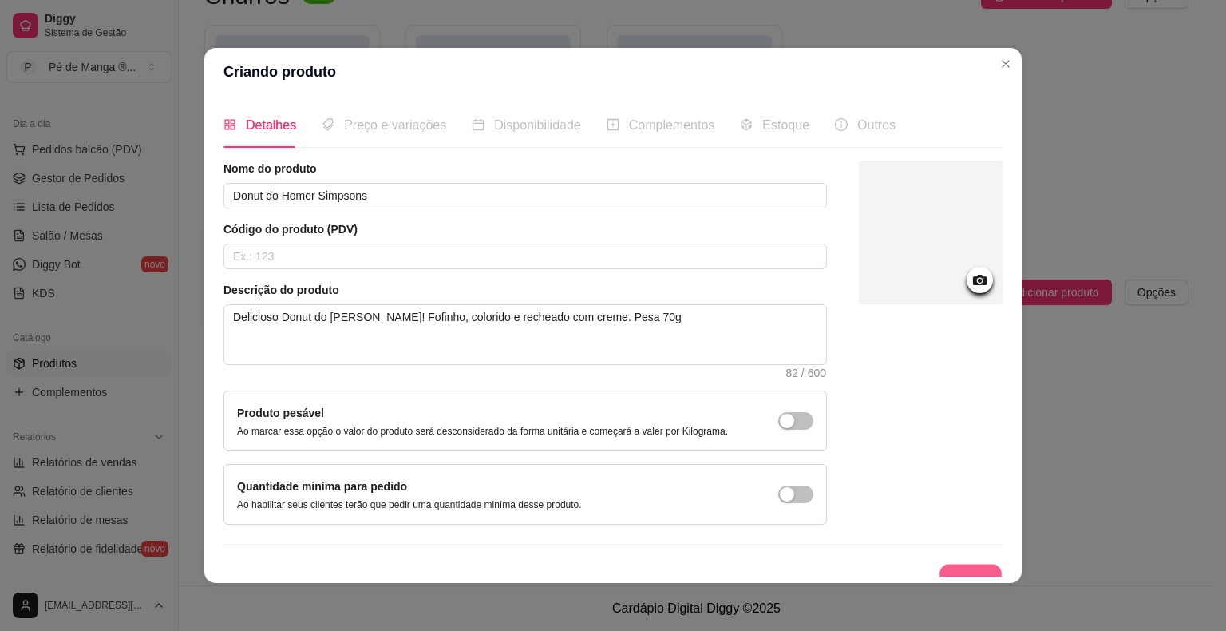
click at [959, 571] on button "Salvar" at bounding box center [970, 579] width 62 height 31
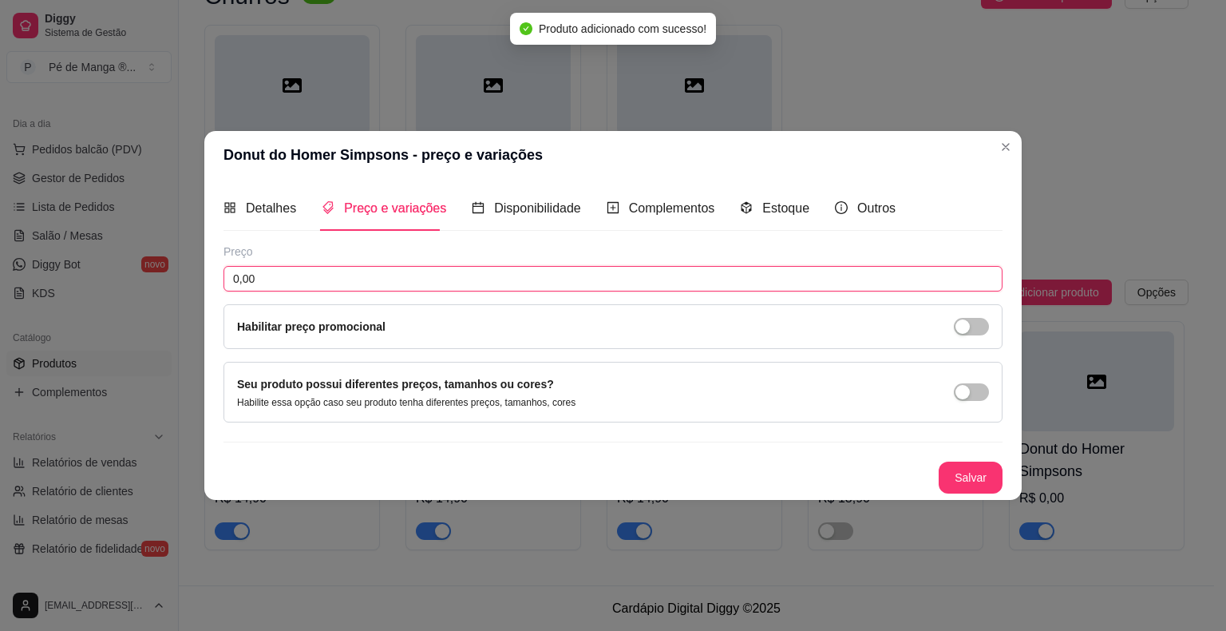
click at [455, 284] on input "0,00" at bounding box center [612, 279] width 779 height 26
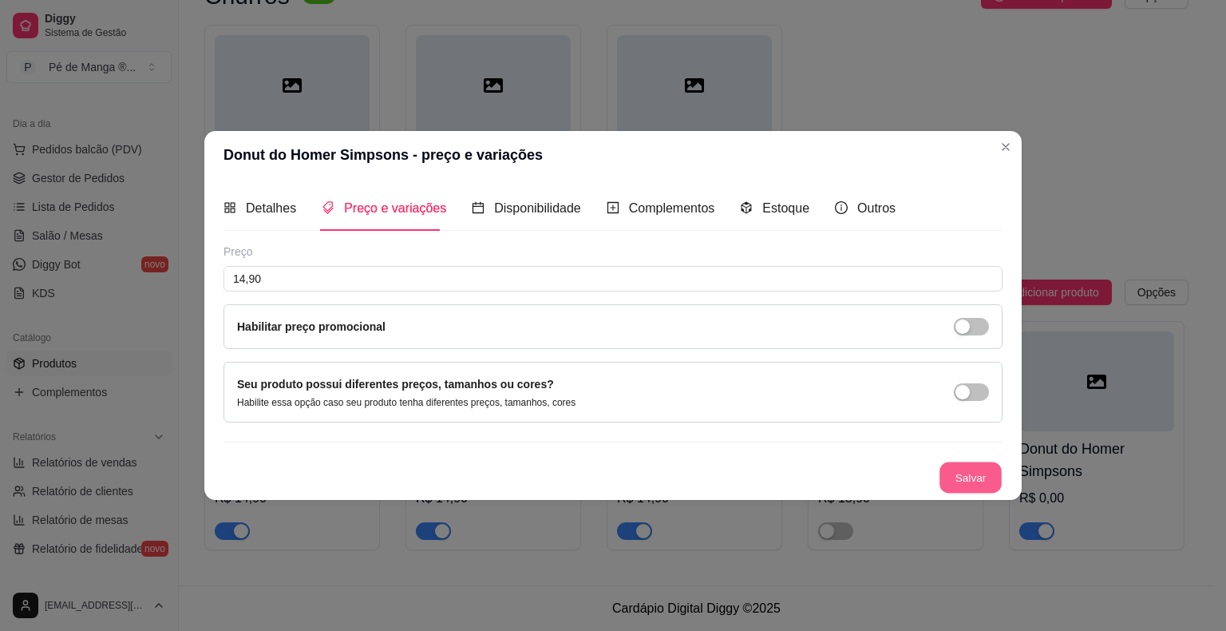
click at [990, 473] on button "Salvar" at bounding box center [970, 477] width 62 height 31
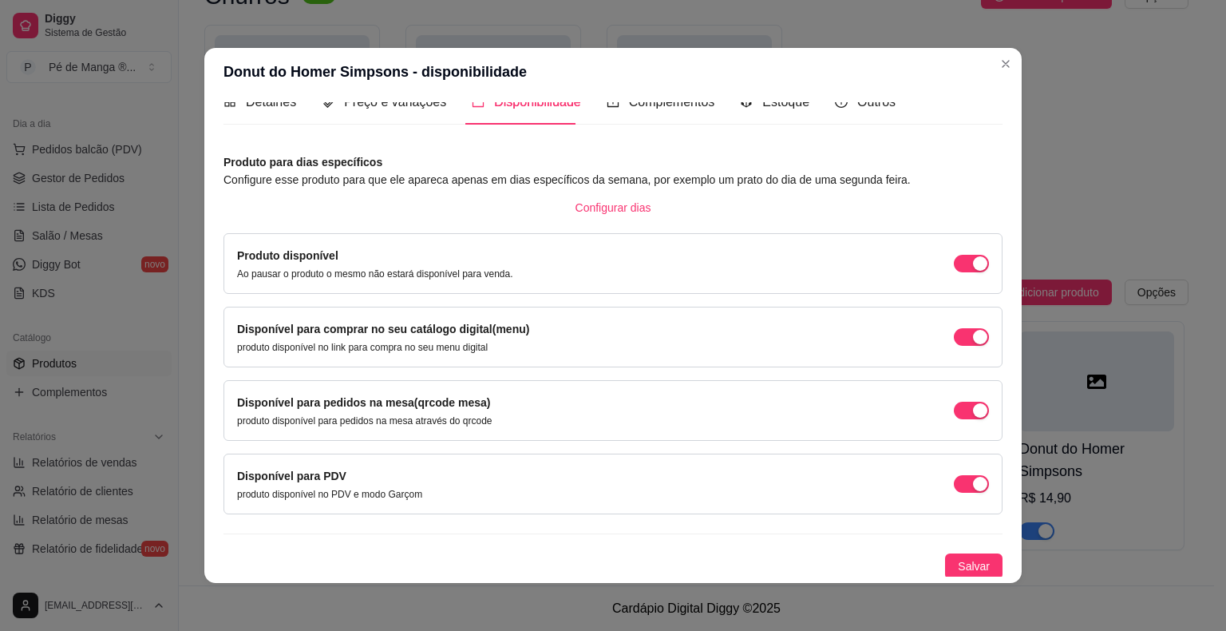
scroll to position [3, 0]
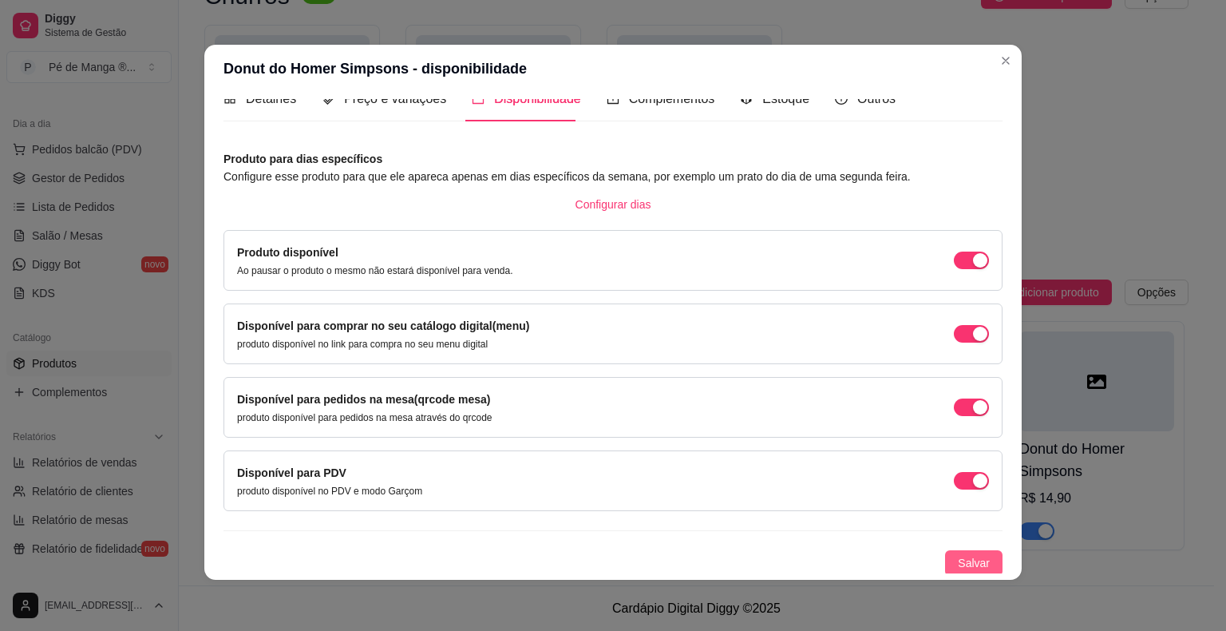
click at [958, 560] on span "Salvar" at bounding box center [974, 563] width 32 height 18
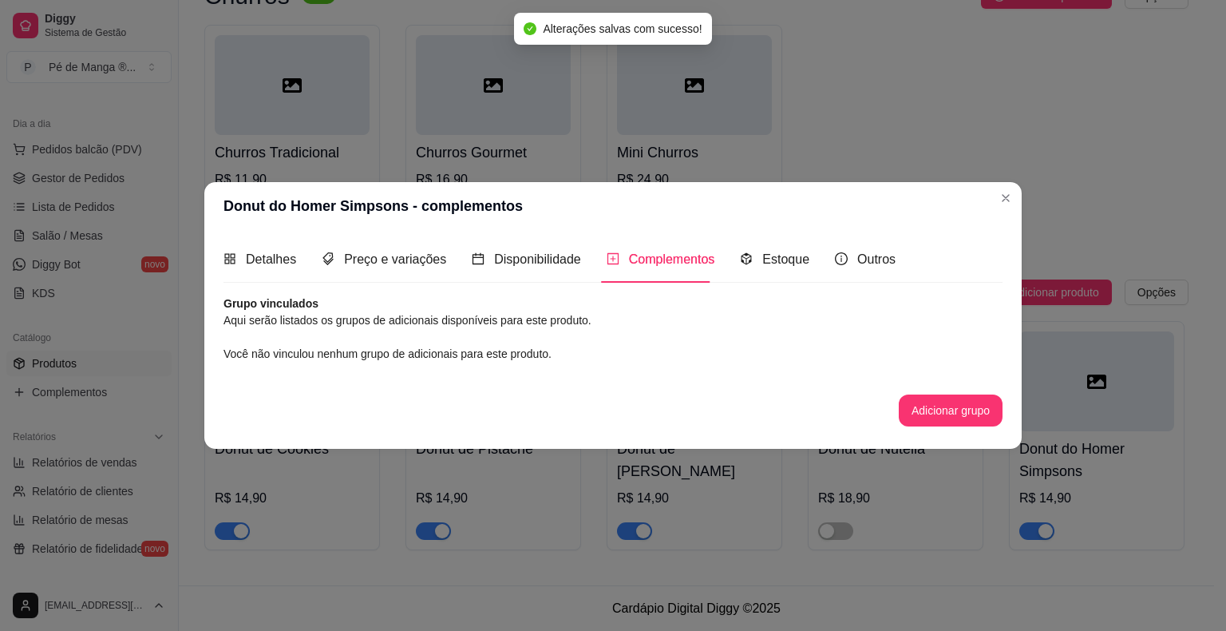
scroll to position [0, 0]
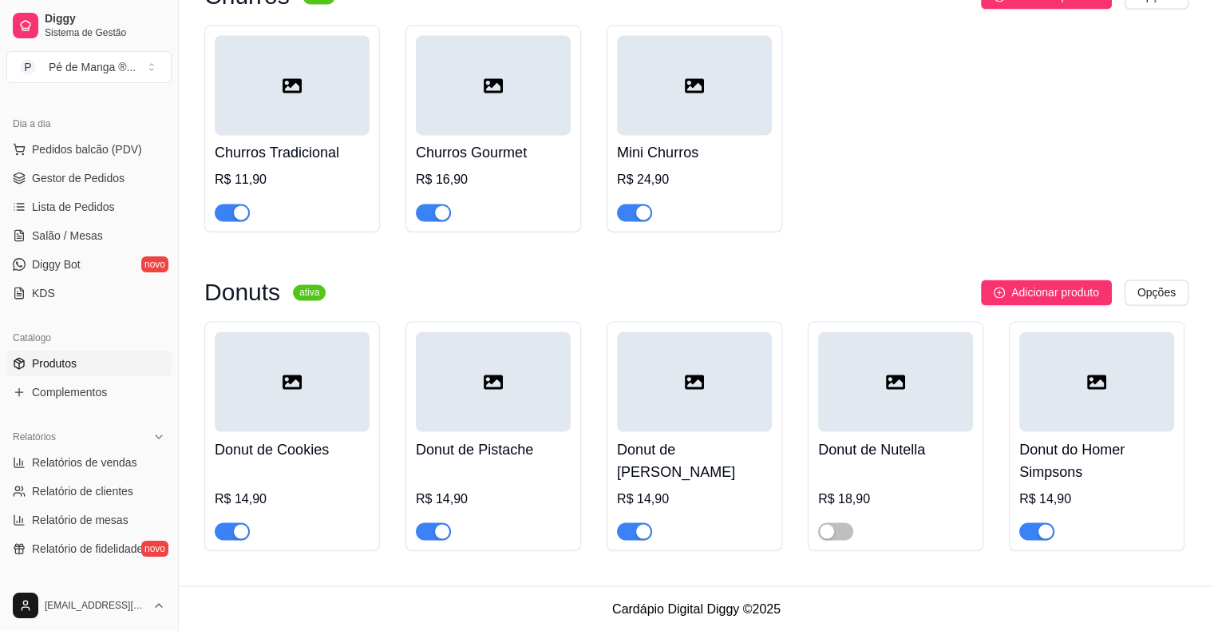
click at [1036, 542] on div "Donut do Homer Simpsons R$ 14,90" at bounding box center [1097, 435] width 176 height 229
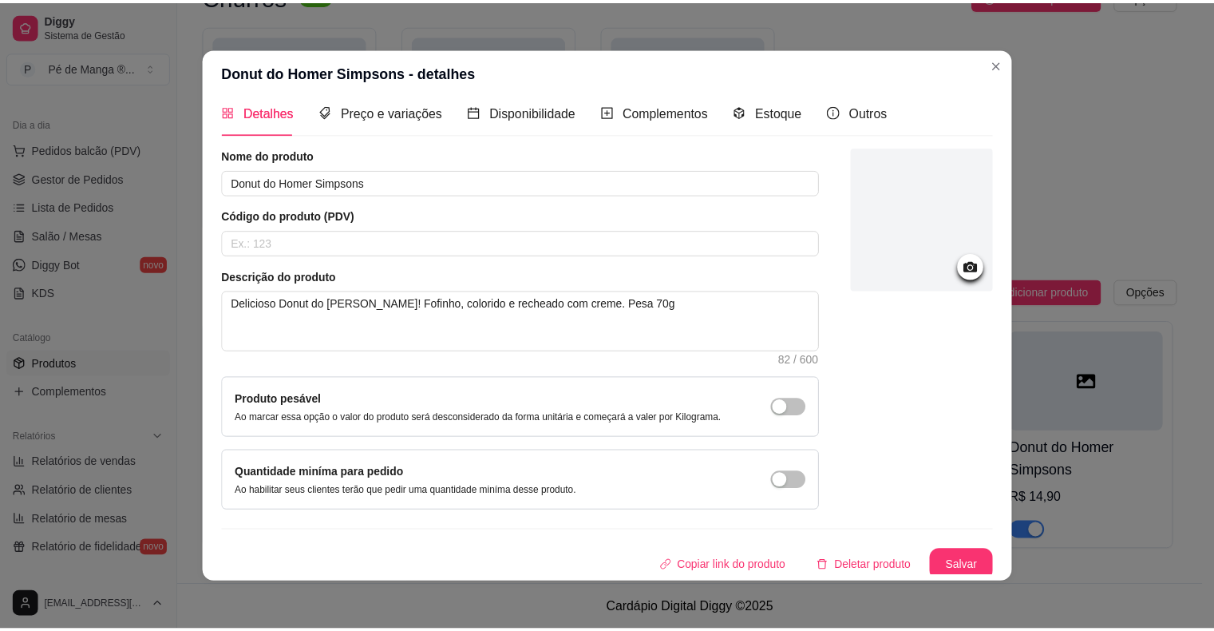
scroll to position [17, 0]
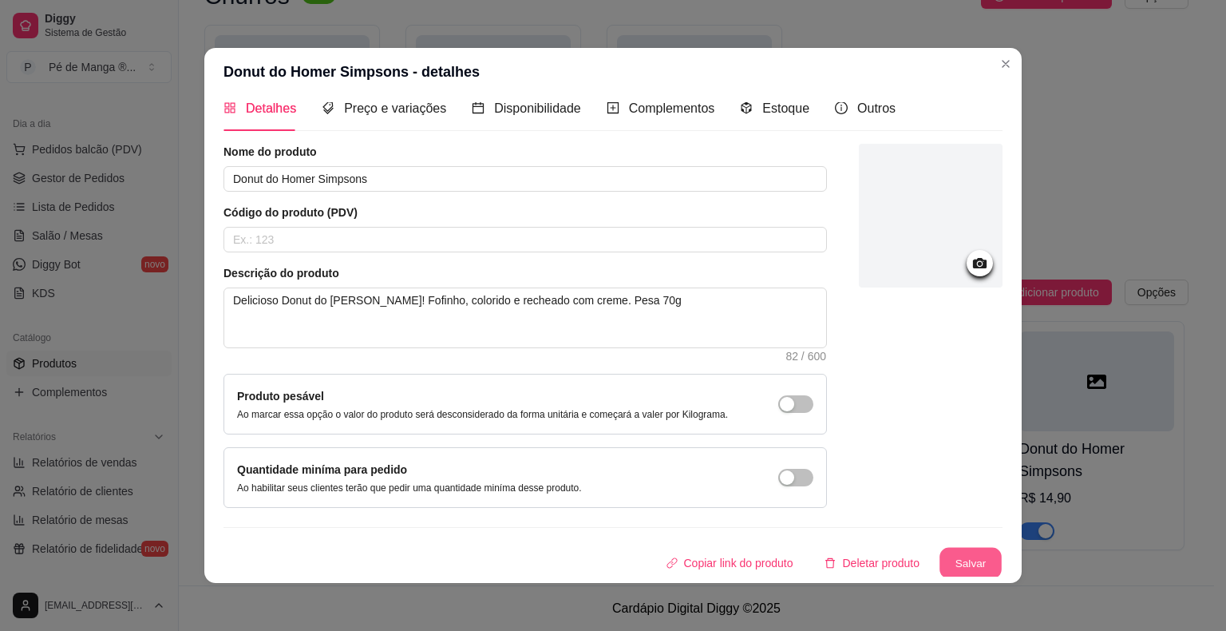
click at [951, 564] on button "Salvar" at bounding box center [970, 563] width 62 height 31
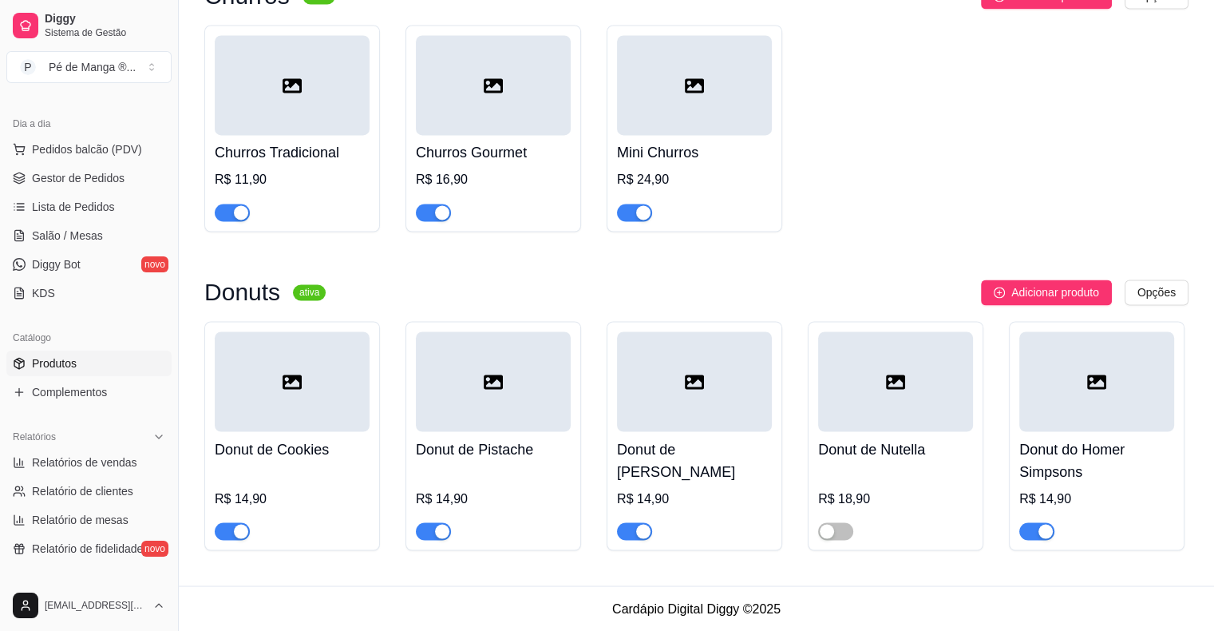
click at [1041, 531] on div "button" at bounding box center [1045, 531] width 14 height 14
click at [1073, 299] on span "Adicionar produto" at bounding box center [1055, 292] width 88 height 18
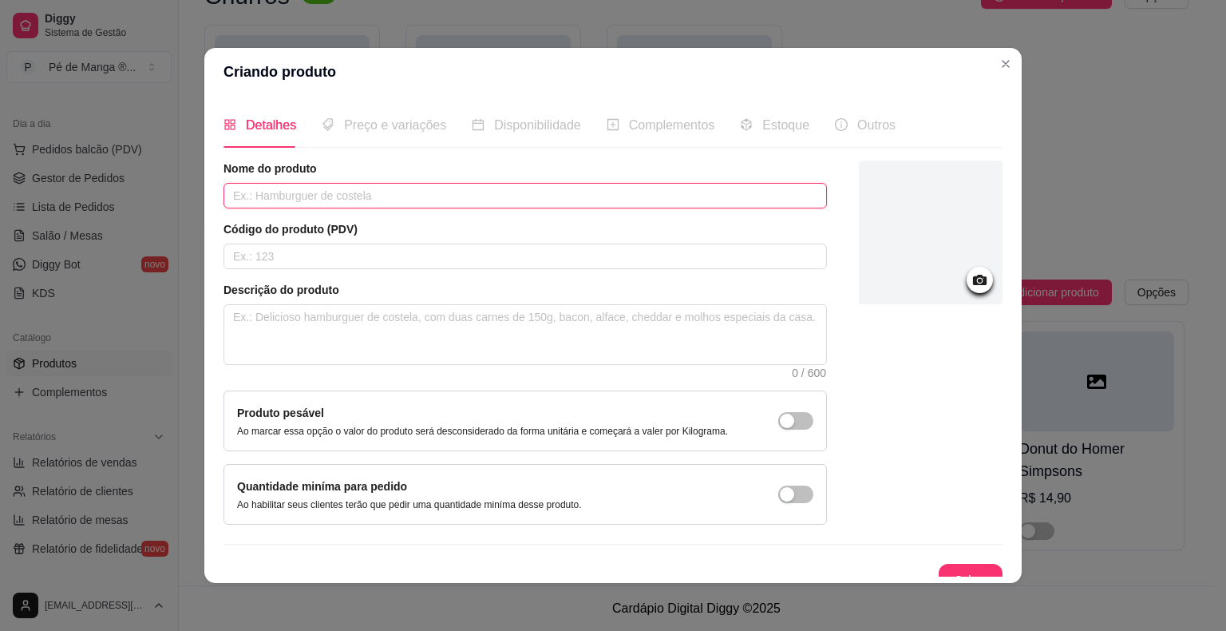
click at [495, 197] on input "text" at bounding box center [524, 196] width 603 height 26
click at [386, 267] on input "text" at bounding box center [524, 256] width 603 height 26
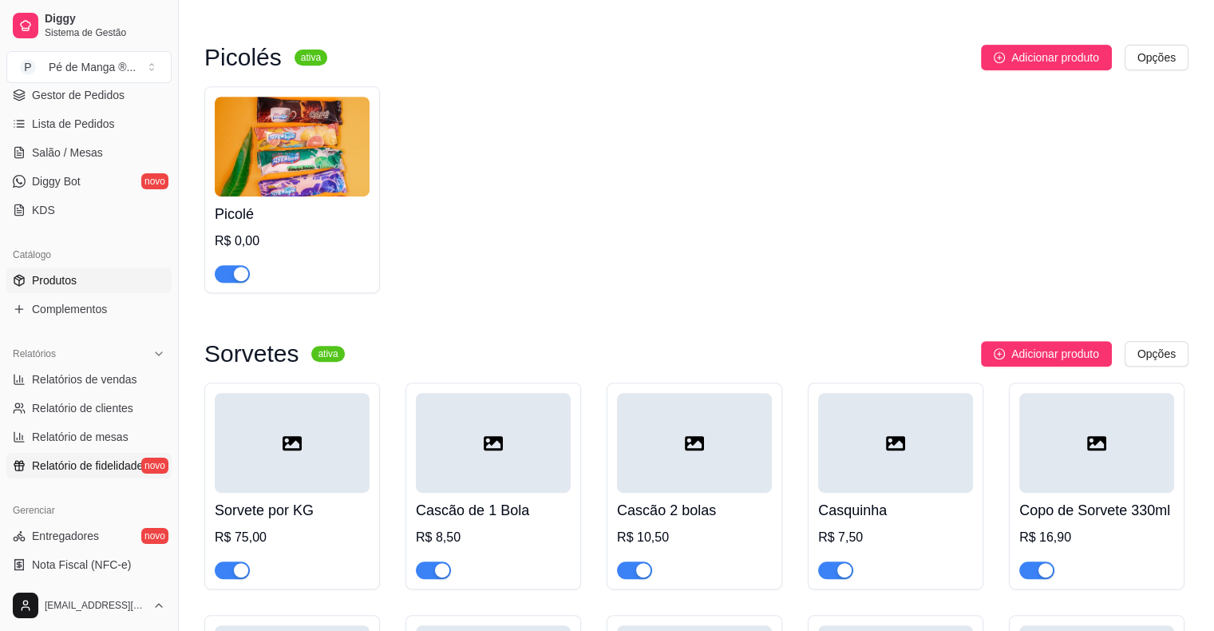
scroll to position [239, 0]
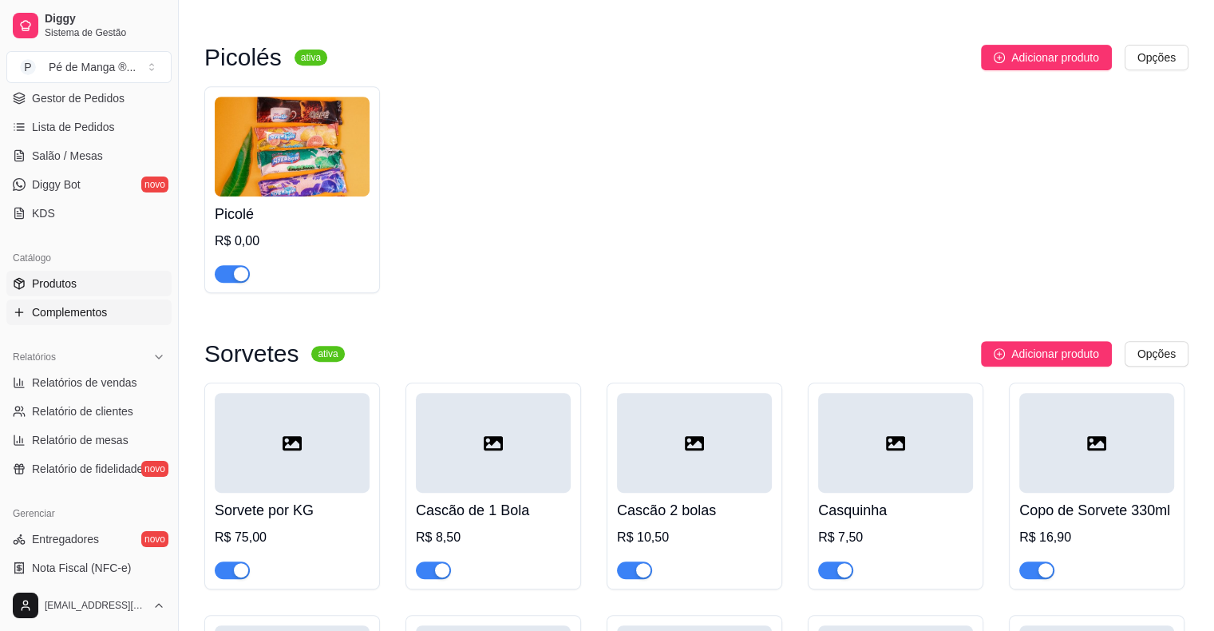
click at [79, 314] on span "Complementos" at bounding box center [69, 312] width 75 height 16
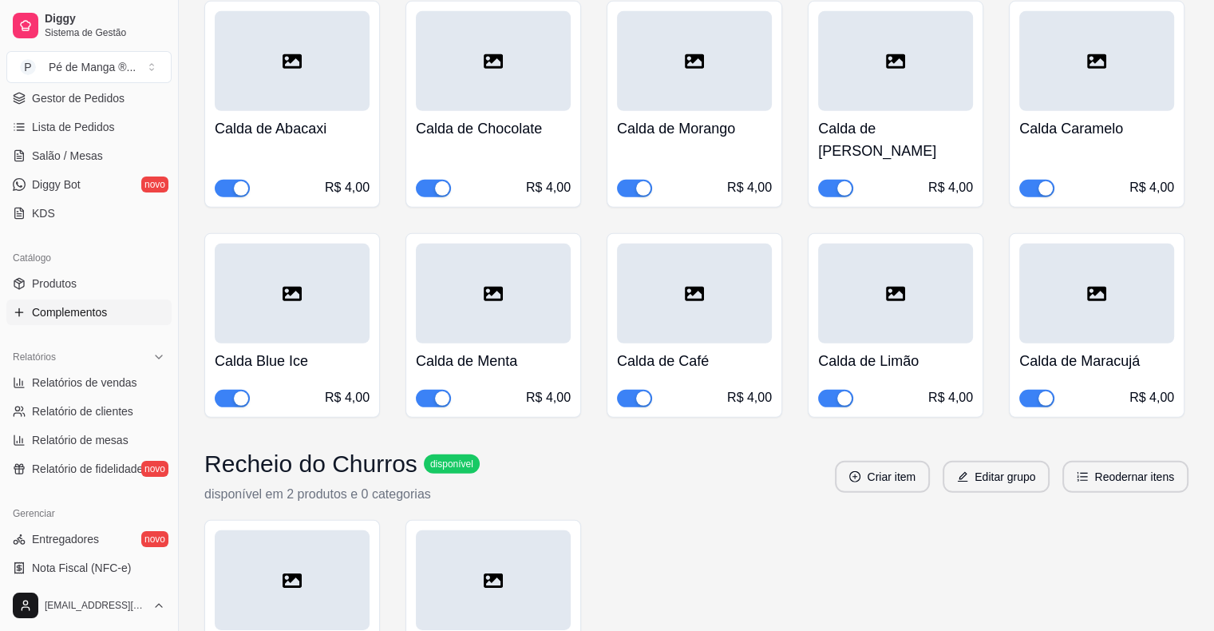
scroll to position [12150, 0]
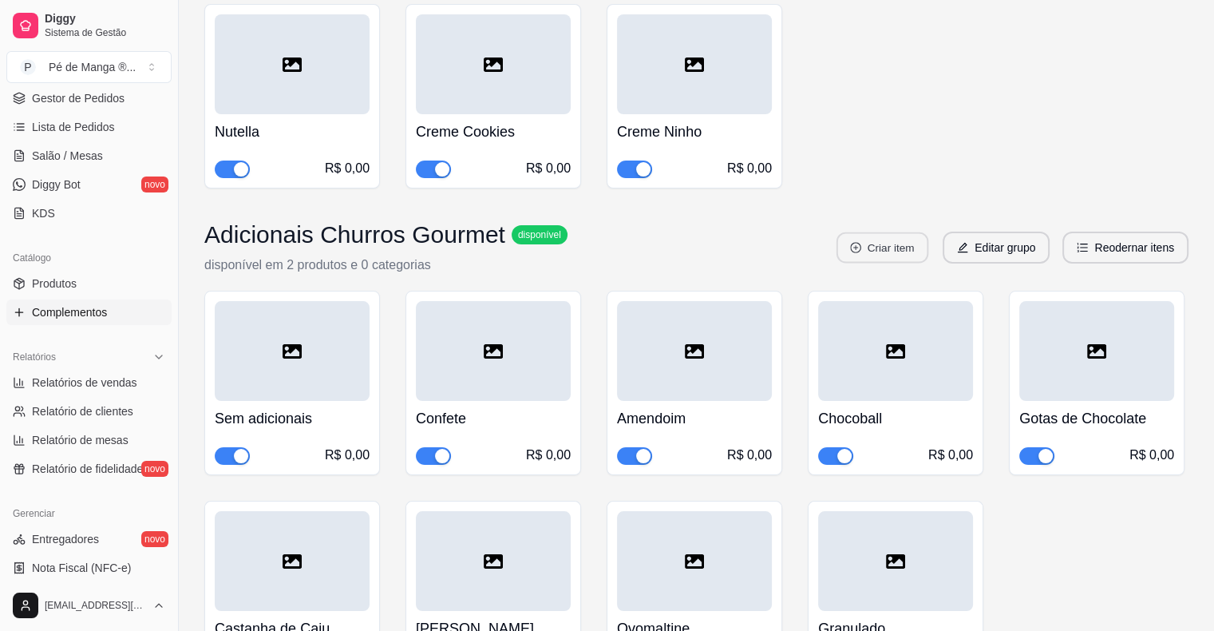
click at [899, 232] on button "Criar item" at bounding box center [882, 247] width 92 height 31
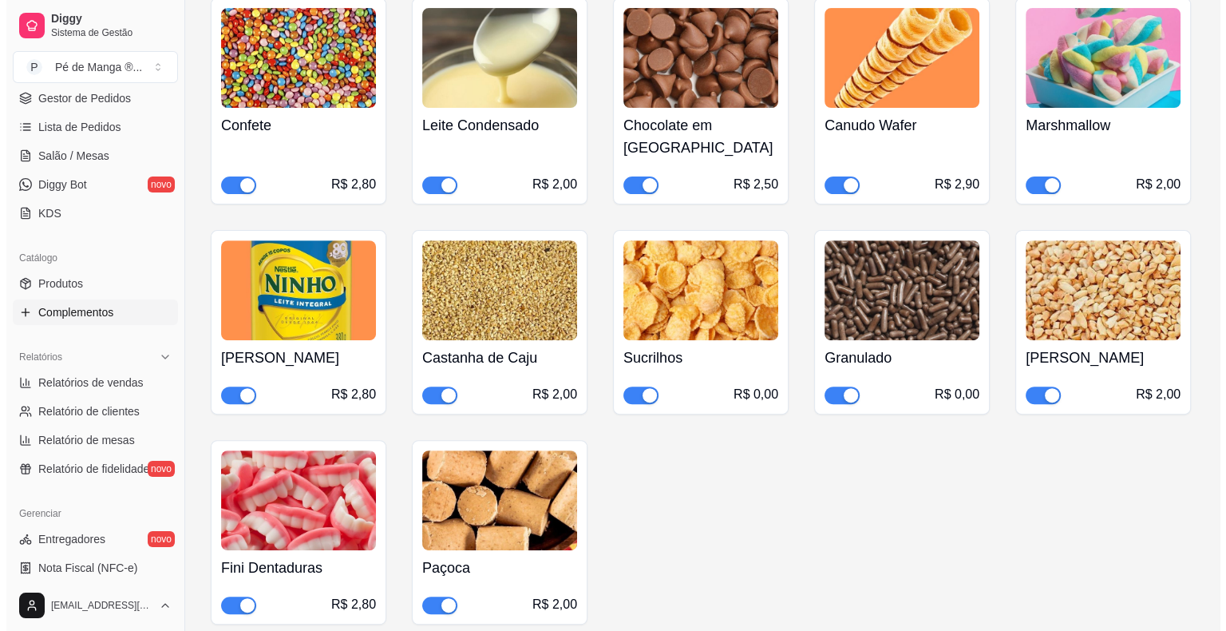
scroll to position [0, 0]
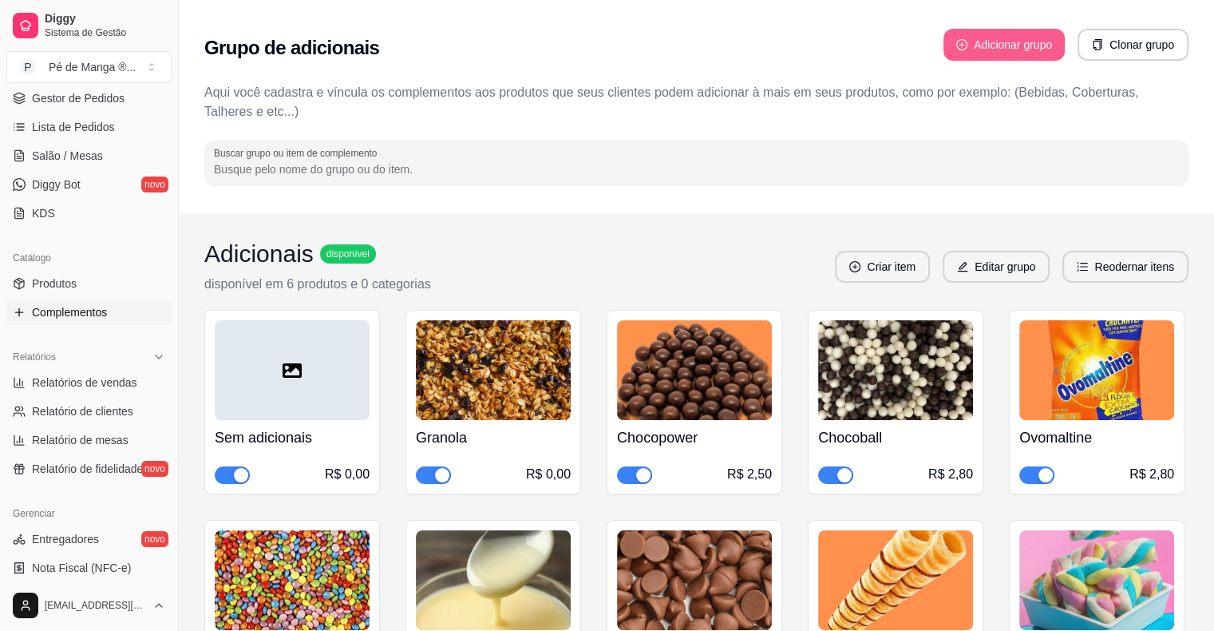
click at [1009, 40] on button "Adicionar grupo" at bounding box center [1003, 45] width 121 height 32
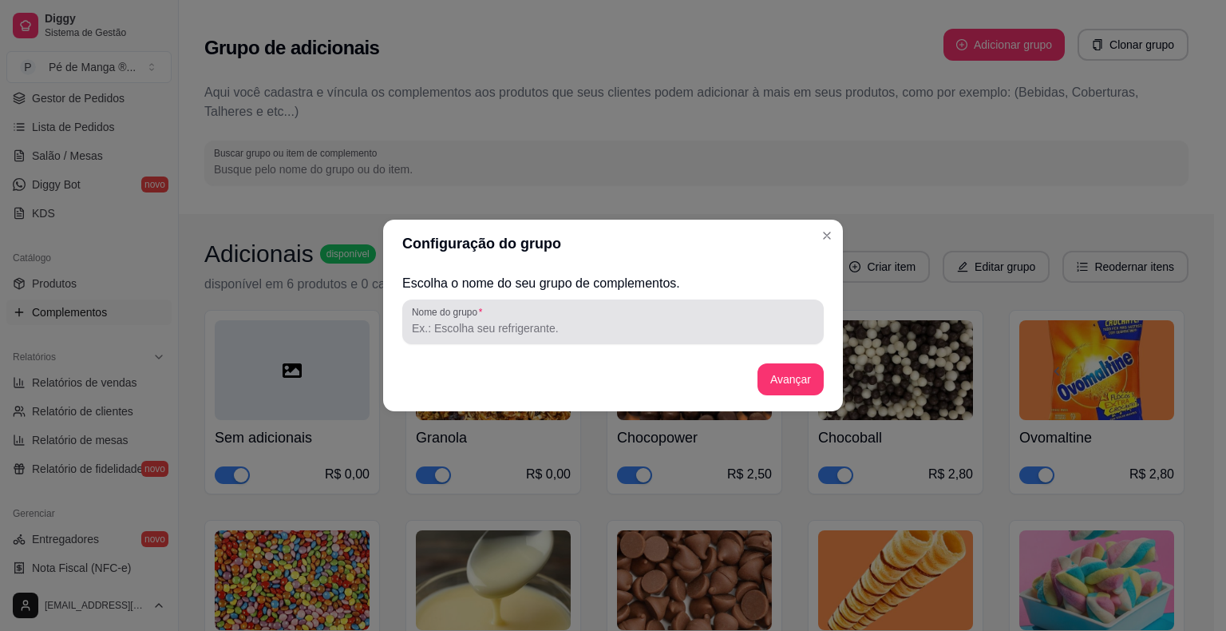
click at [686, 338] on div "Nome do grupo" at bounding box center [612, 321] width 421 height 45
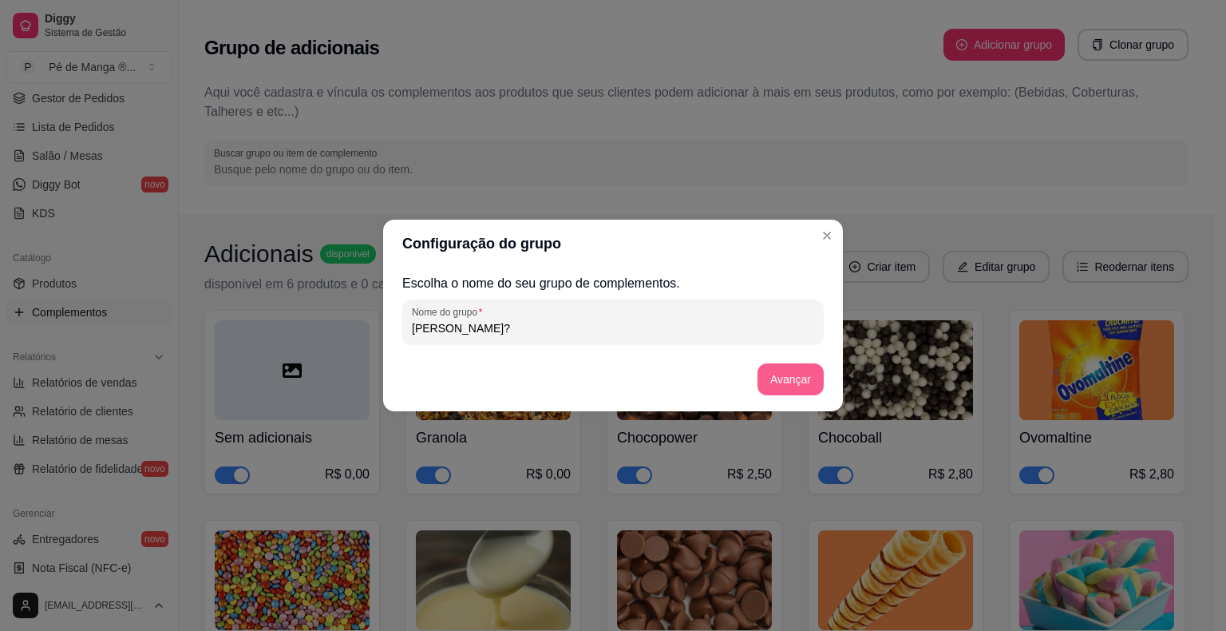
click at [780, 384] on button "Avançar" at bounding box center [790, 379] width 66 height 32
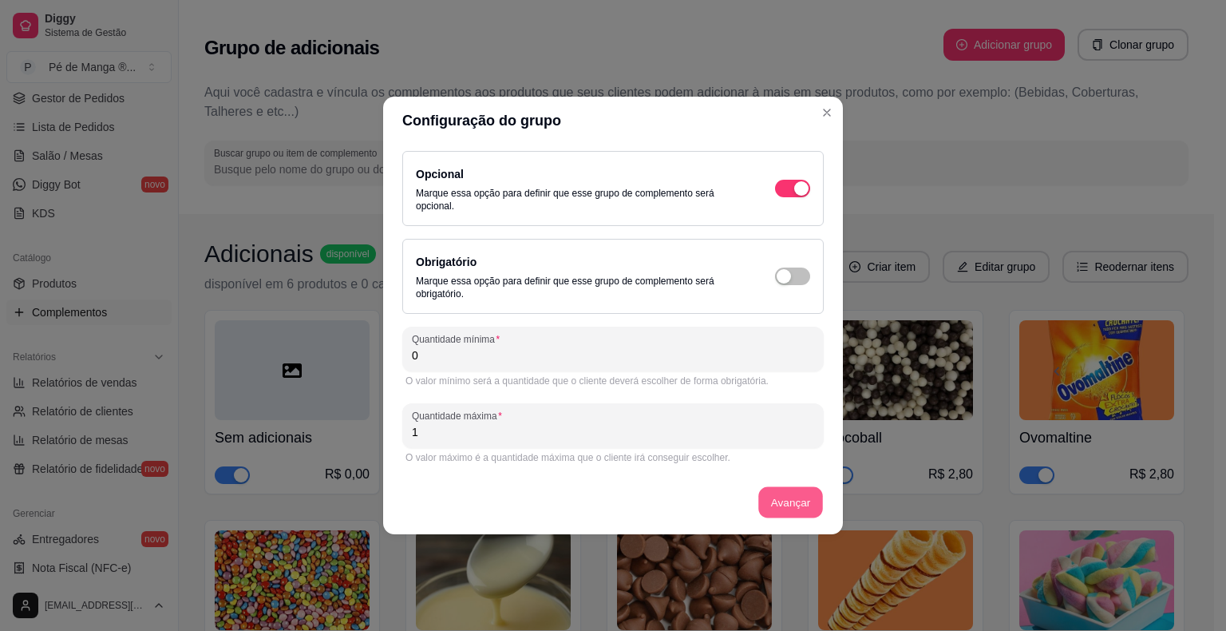
click at [798, 501] on button "Avançar" at bounding box center [790, 502] width 65 height 31
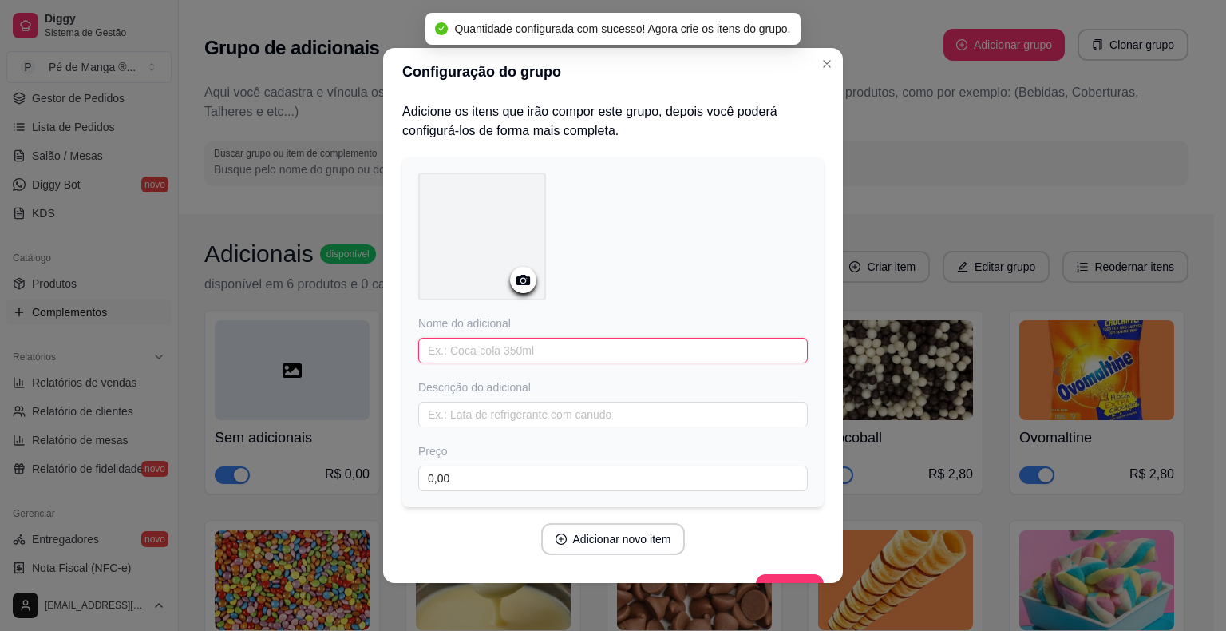
click at [631, 349] on input "text" at bounding box center [612, 351] width 389 height 26
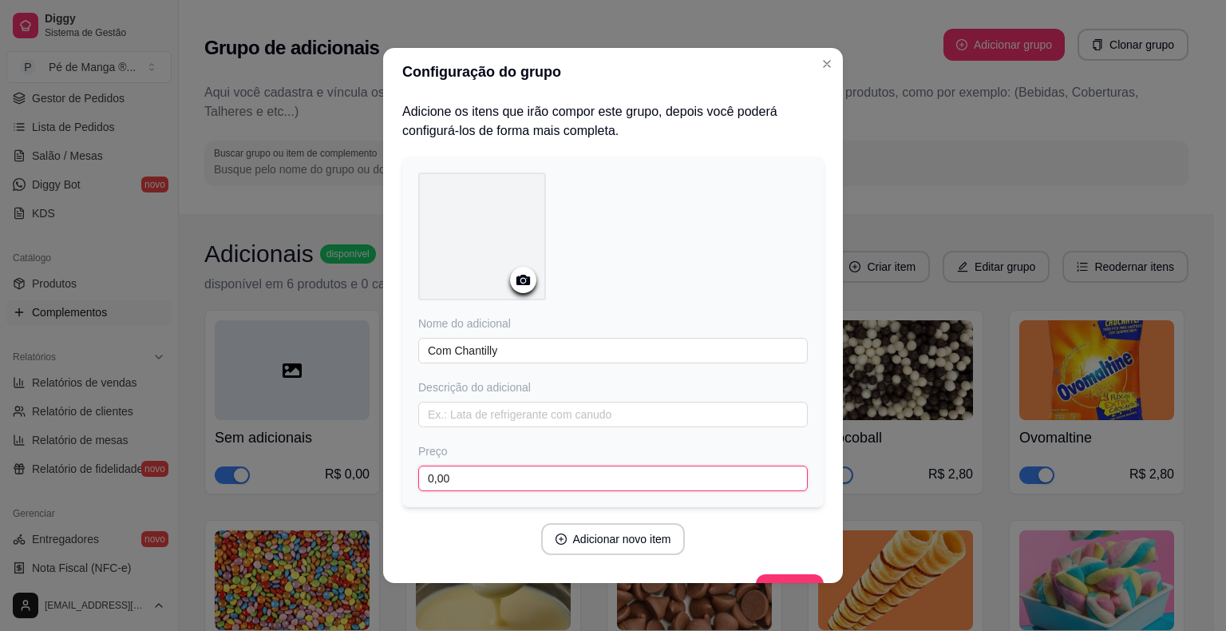
click at [601, 480] on input "0,00" at bounding box center [612, 478] width 389 height 26
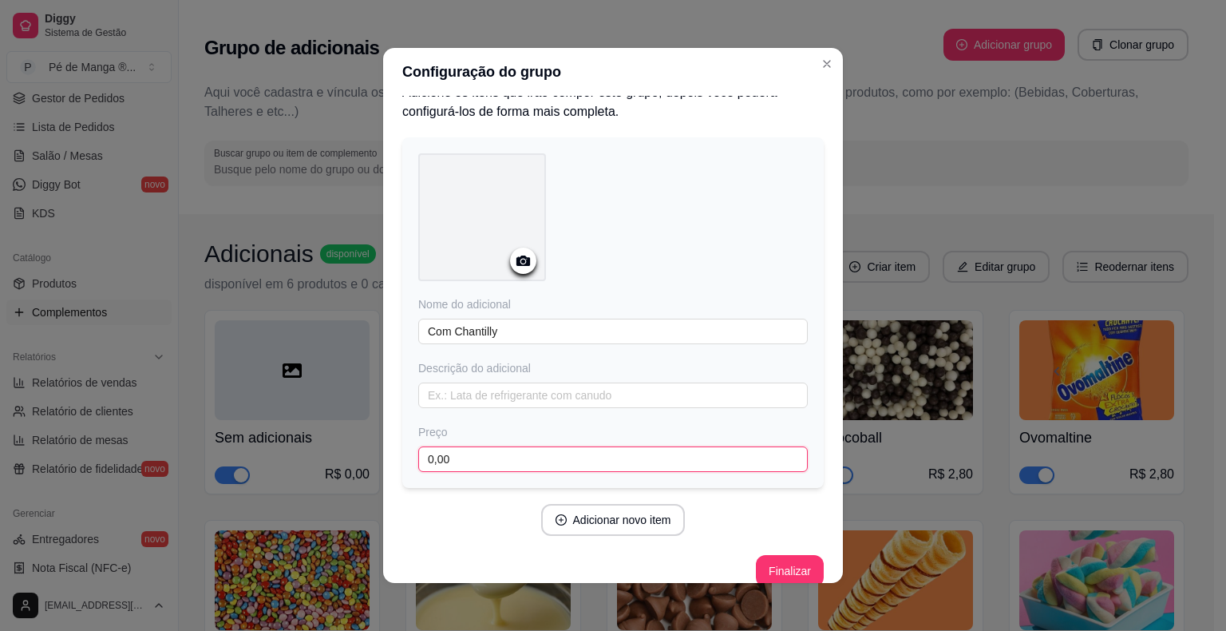
scroll to position [37, 0]
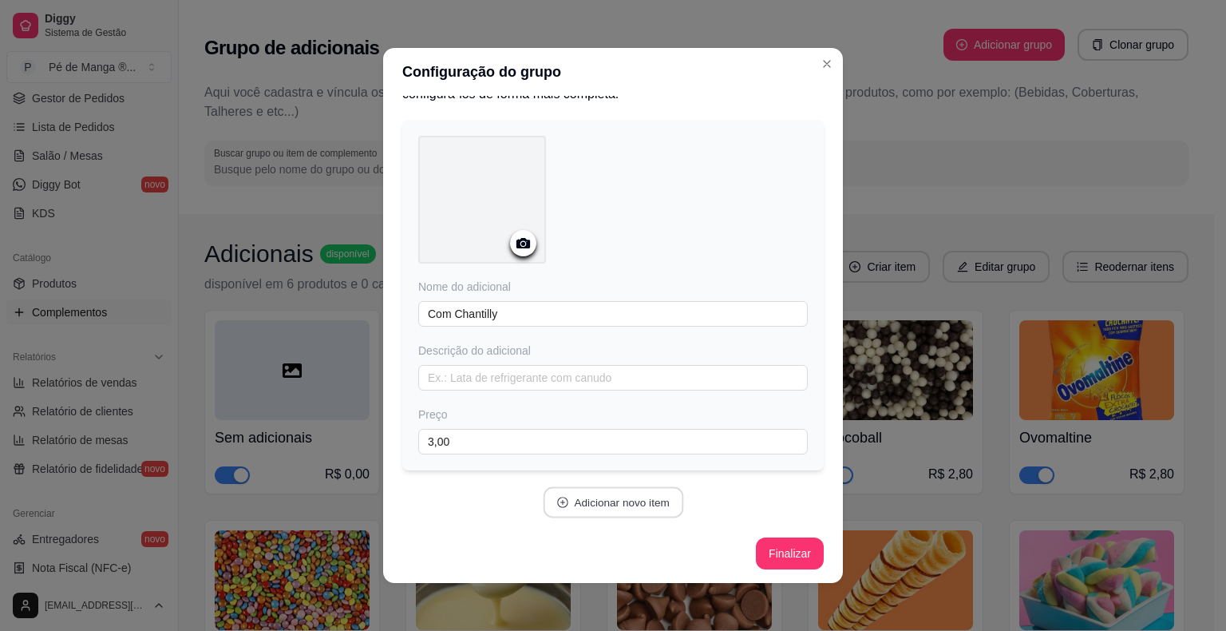
click at [654, 499] on button "Adicionar novo item" at bounding box center [613, 502] width 140 height 31
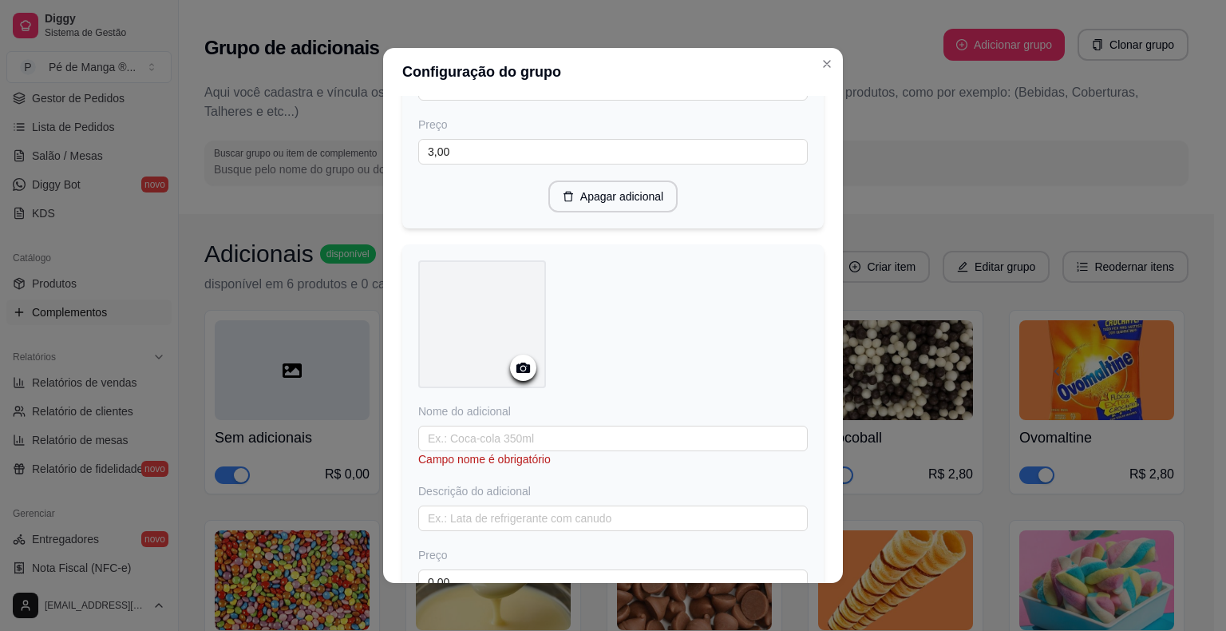
scroll to position [436, 0]
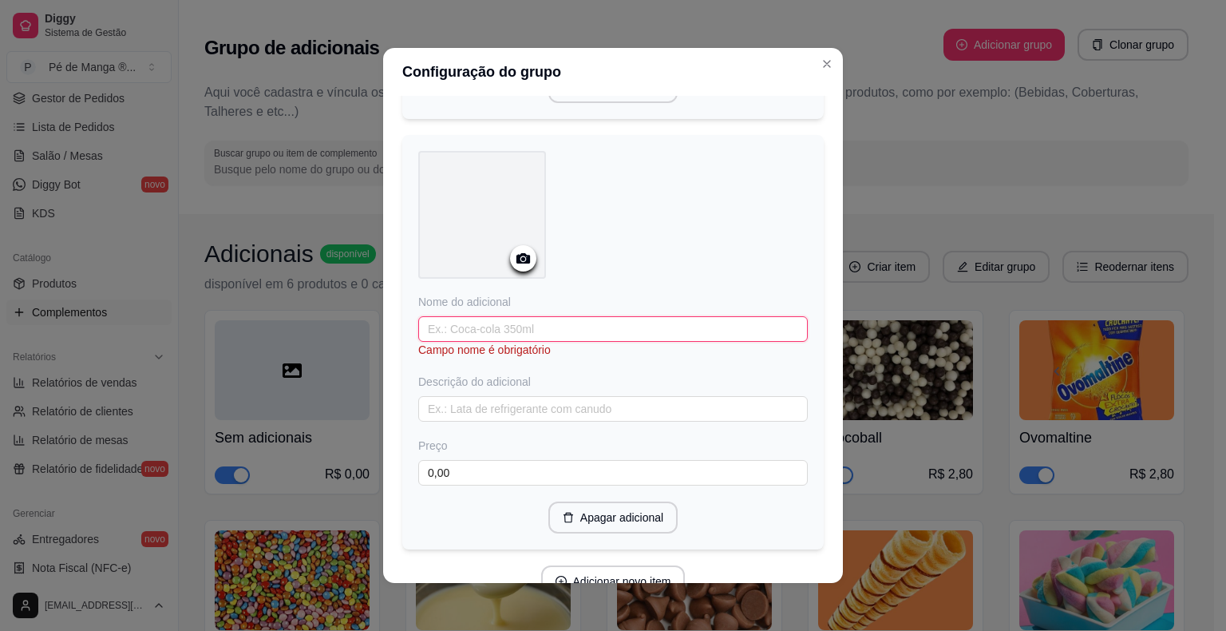
click at [619, 325] on input "text" at bounding box center [612, 329] width 389 height 26
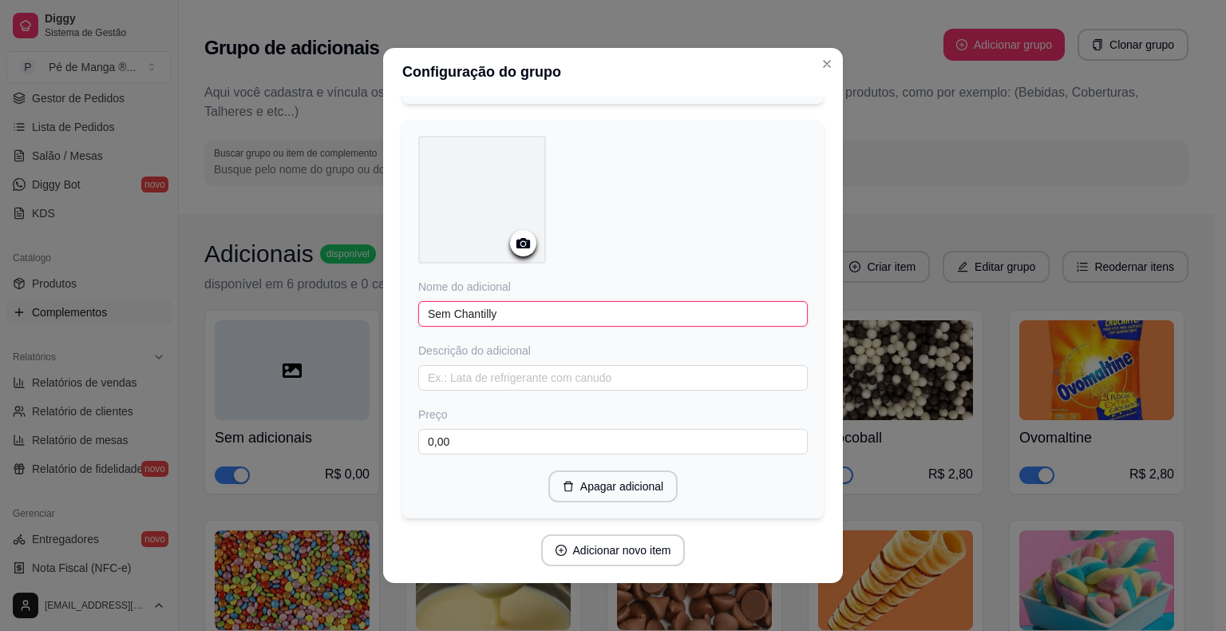
scroll to position [496, 0]
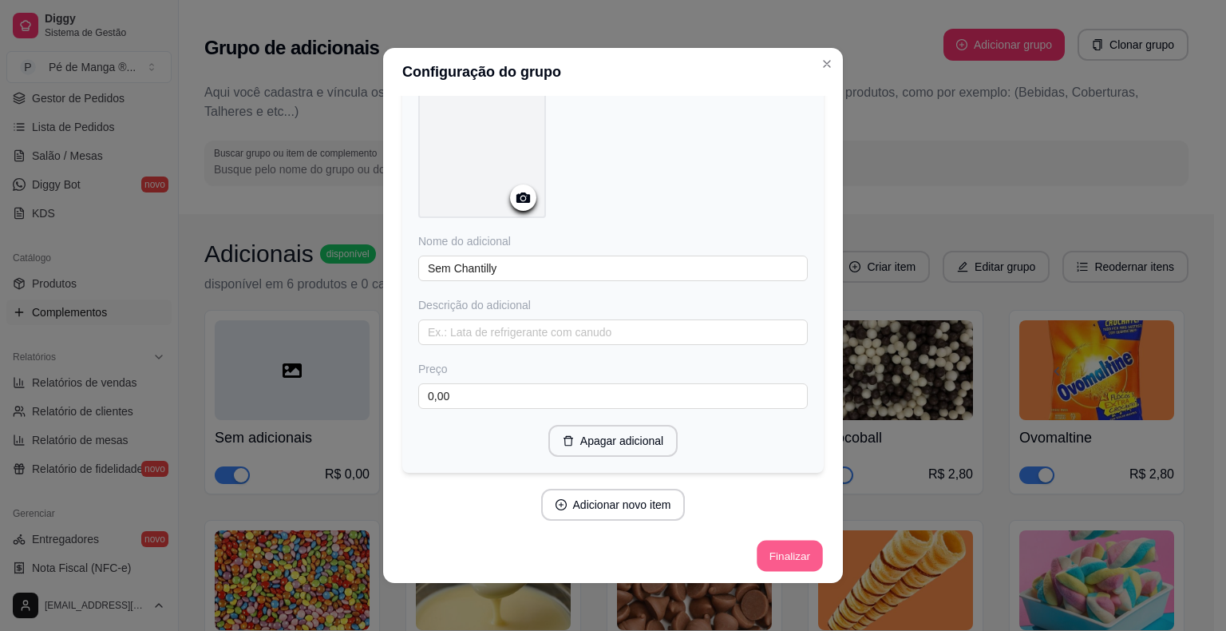
click at [769, 541] on button "Finalizar" at bounding box center [789, 555] width 65 height 31
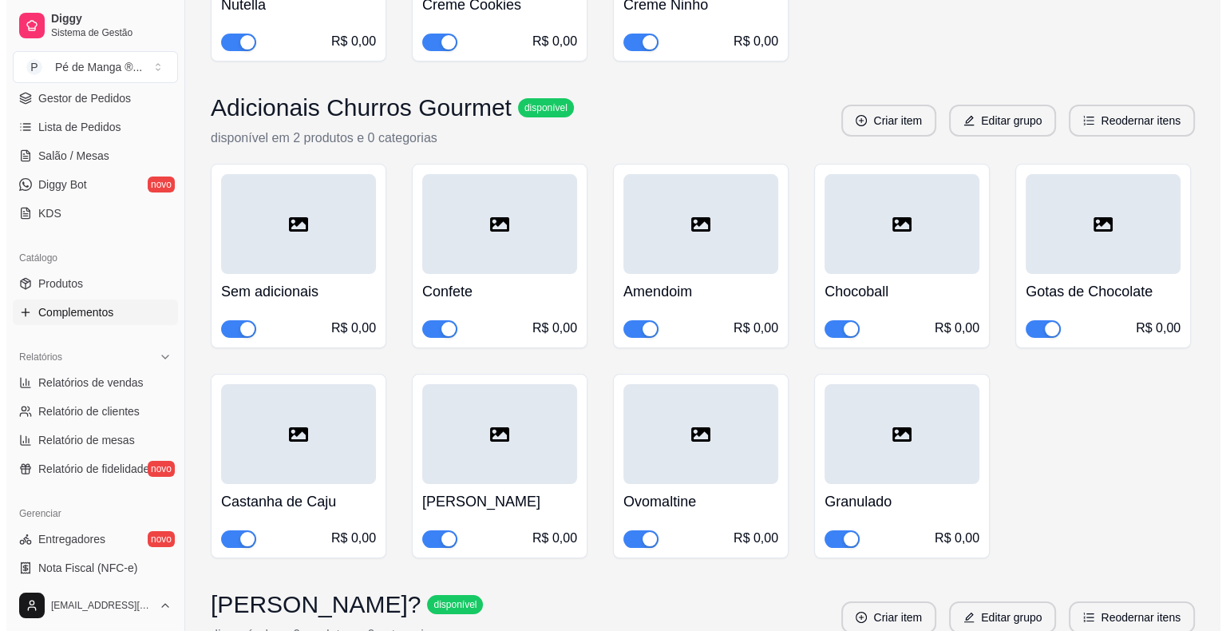
scroll to position [12437, 0]
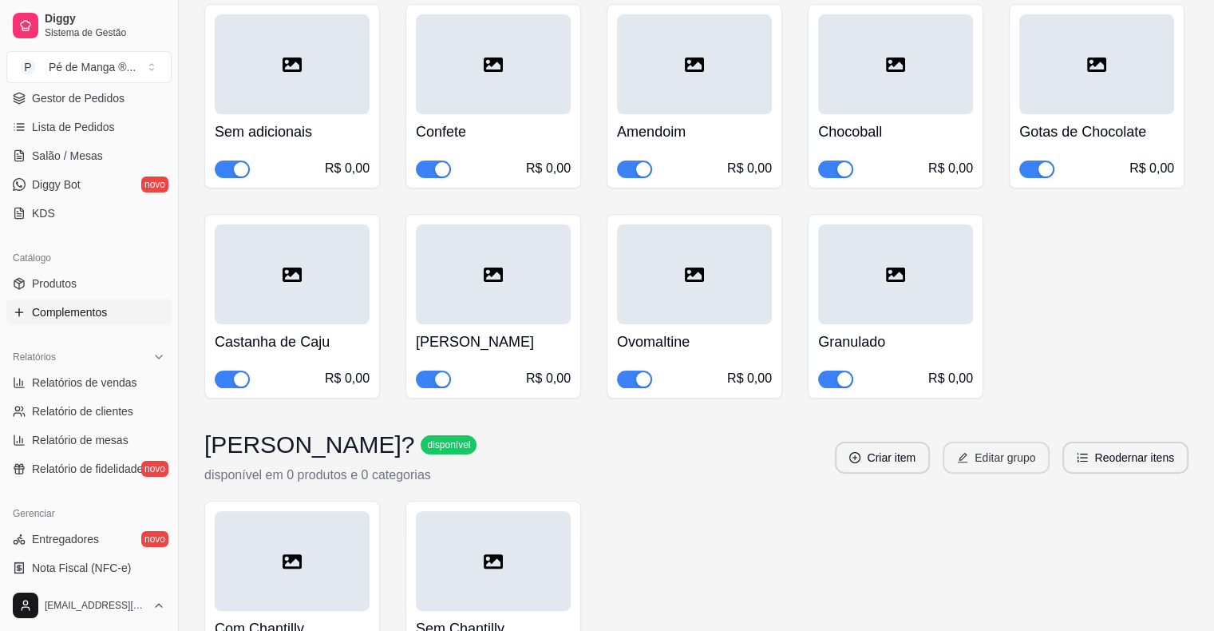
click at [1029, 441] on button "Editar grupo" at bounding box center [996, 457] width 107 height 32
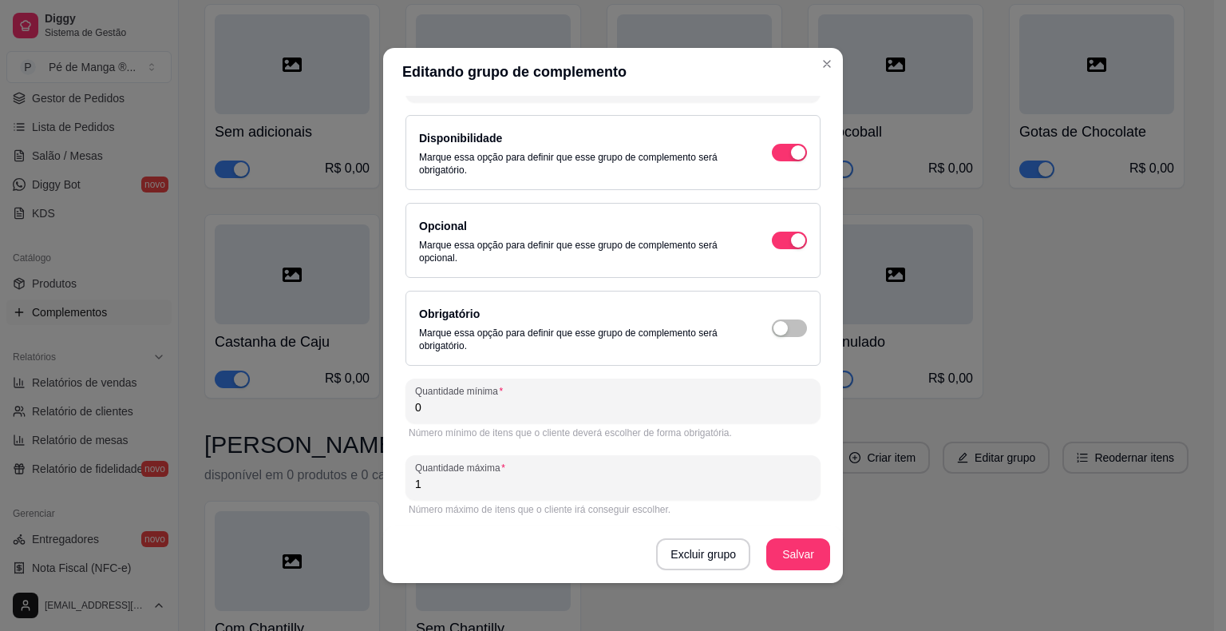
scroll to position [97, 0]
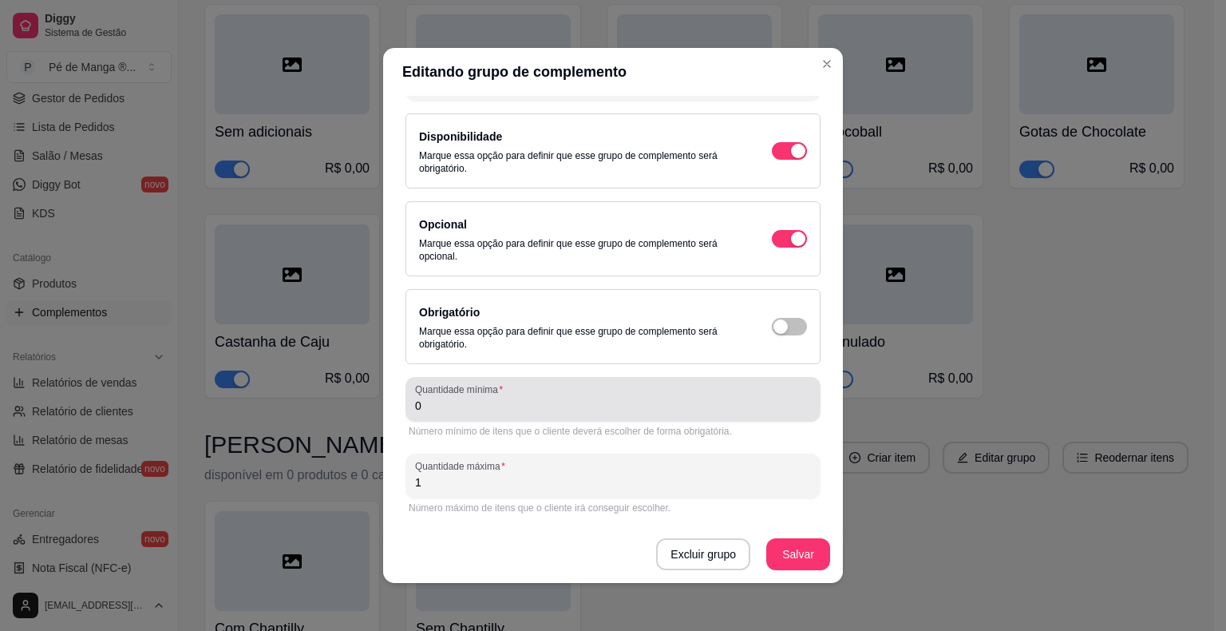
click at [583, 410] on input "0" at bounding box center [613, 405] width 396 height 16
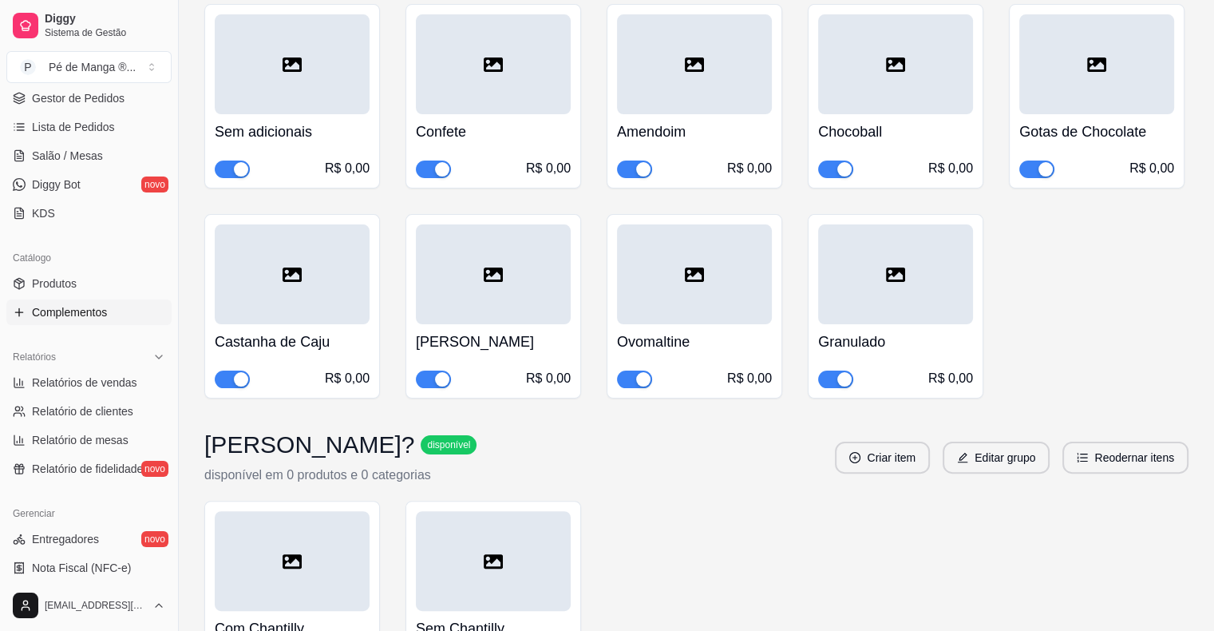
click at [536, 611] on div "Sem Chantilly R$ 0,00" at bounding box center [493, 643] width 155 height 64
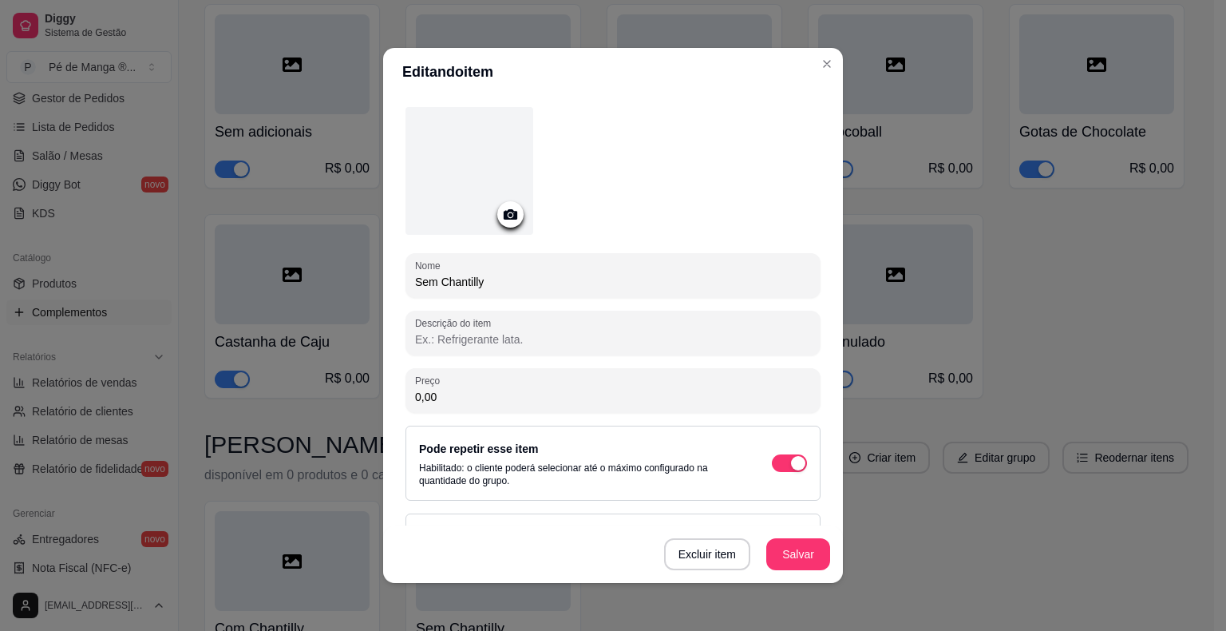
scroll to position [117, 0]
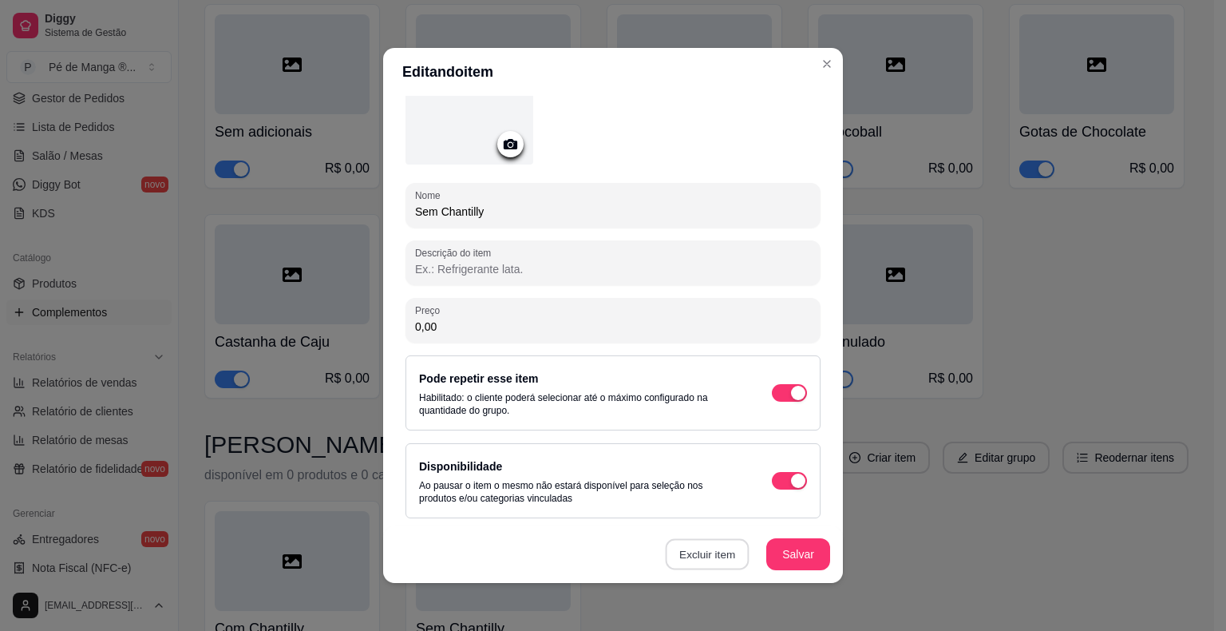
click at [720, 562] on button "Excluir item" at bounding box center [707, 554] width 84 height 31
click at [758, 516] on button "Sim" at bounding box center [766, 518] width 49 height 25
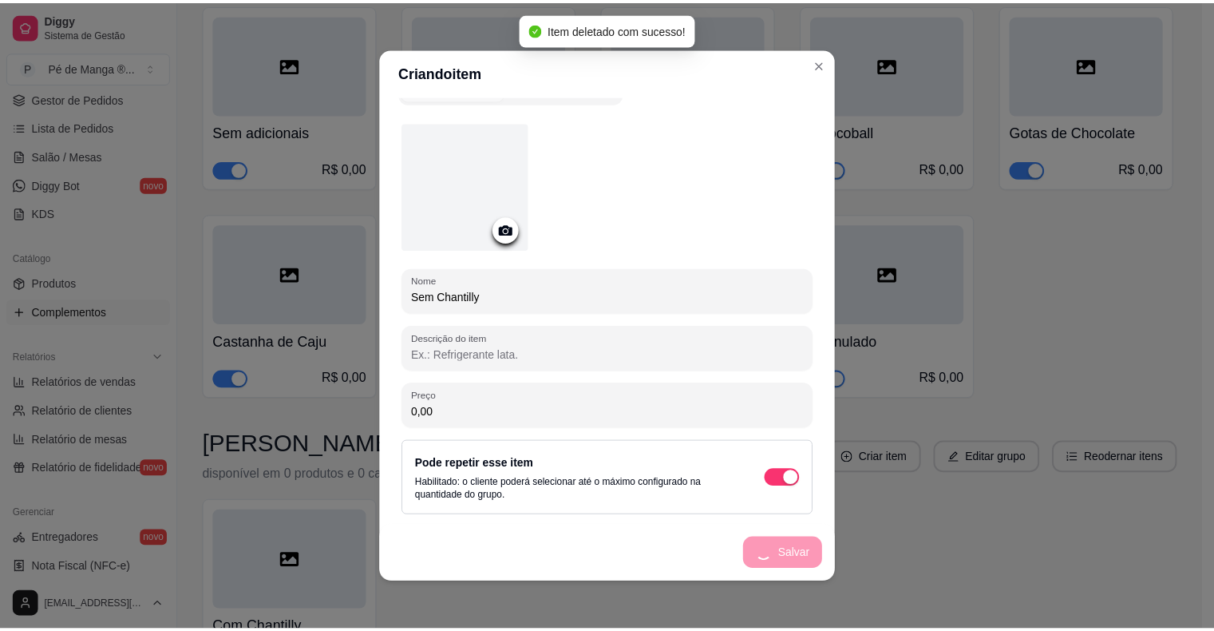
scroll to position [29, 0]
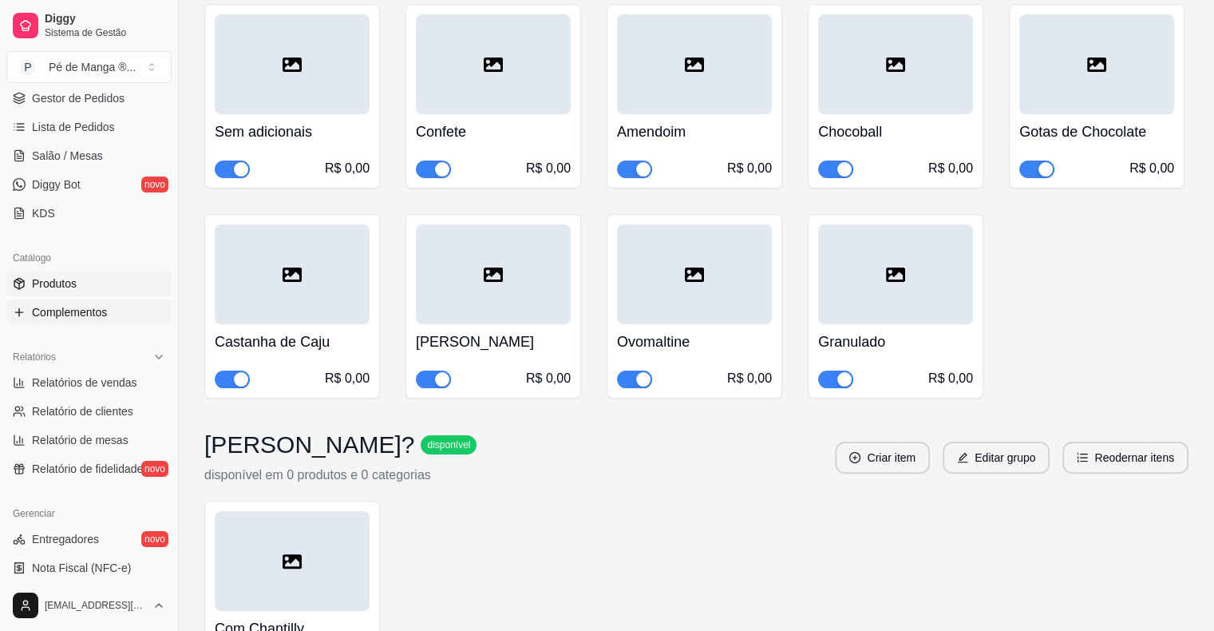
click at [42, 286] on span "Produtos" at bounding box center [54, 283] width 45 height 16
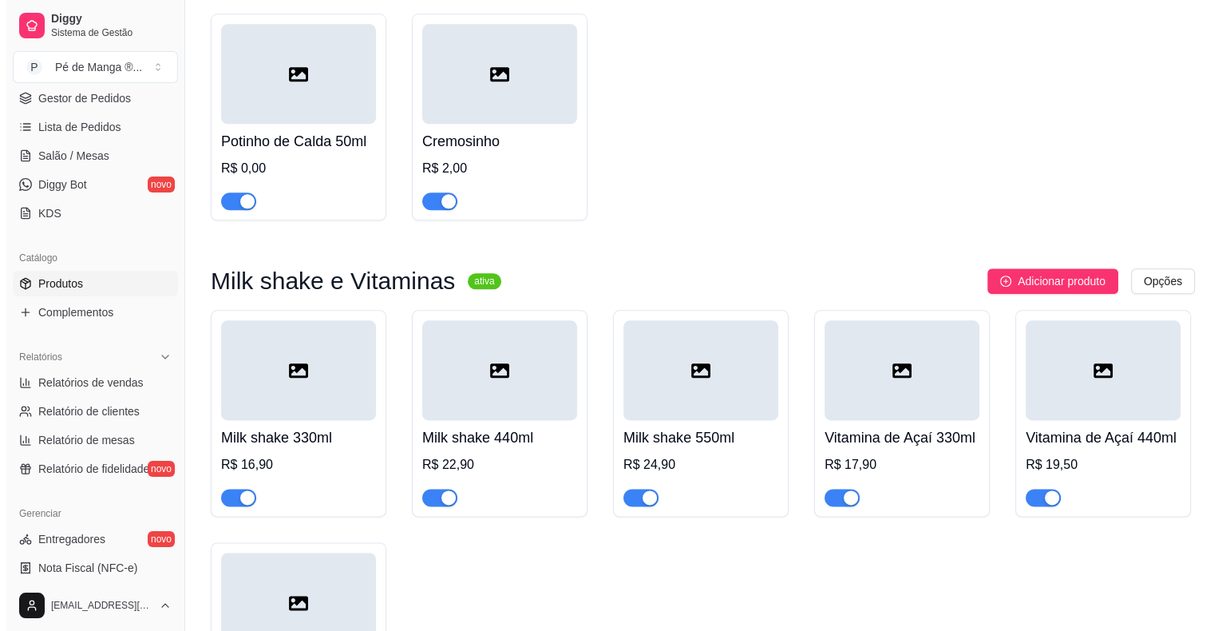
scroll to position [1915, 0]
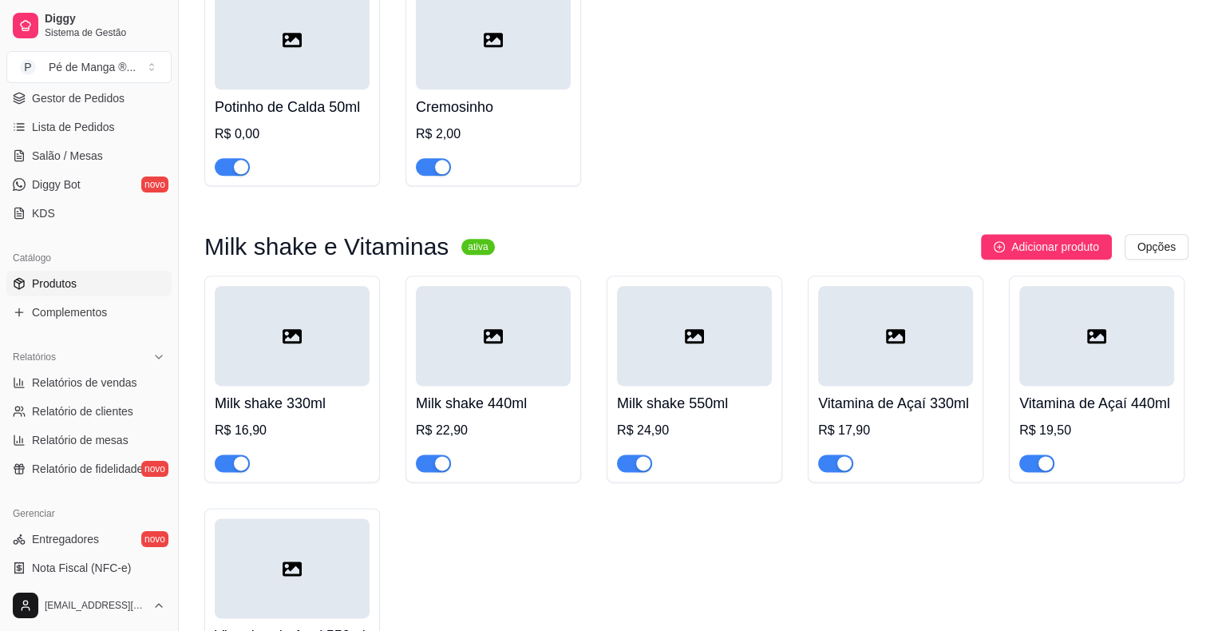
click at [337, 414] on h4 "Milk shake 330ml" at bounding box center [292, 403] width 155 height 22
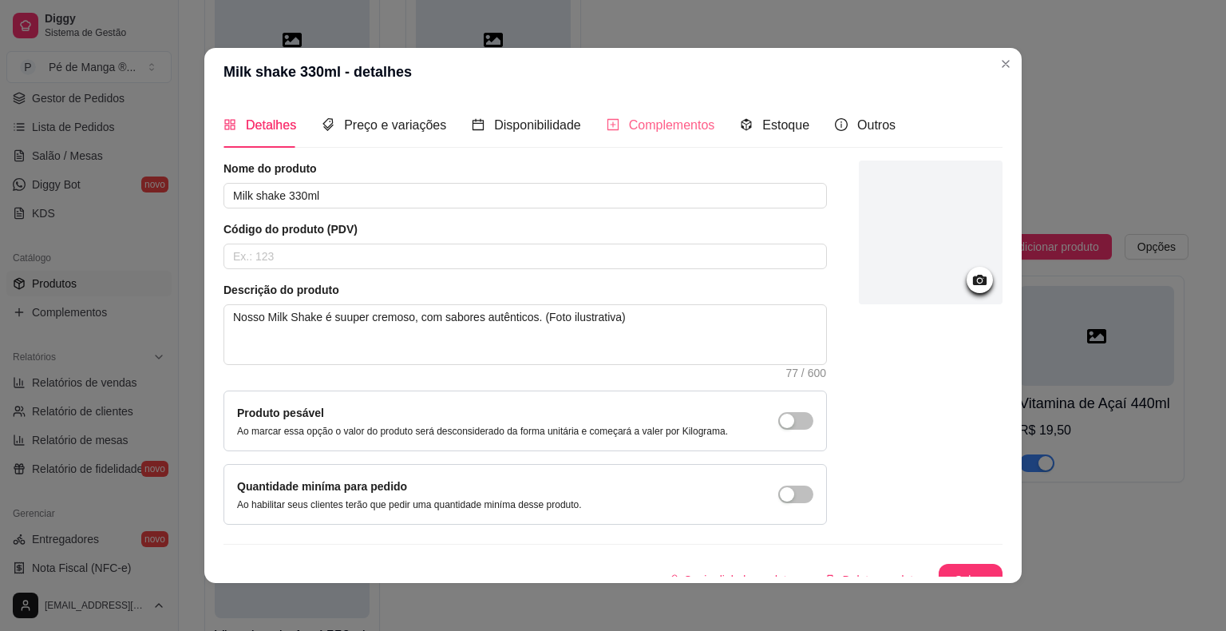
click at [634, 138] on div "Complementos" at bounding box center [661, 124] width 109 height 45
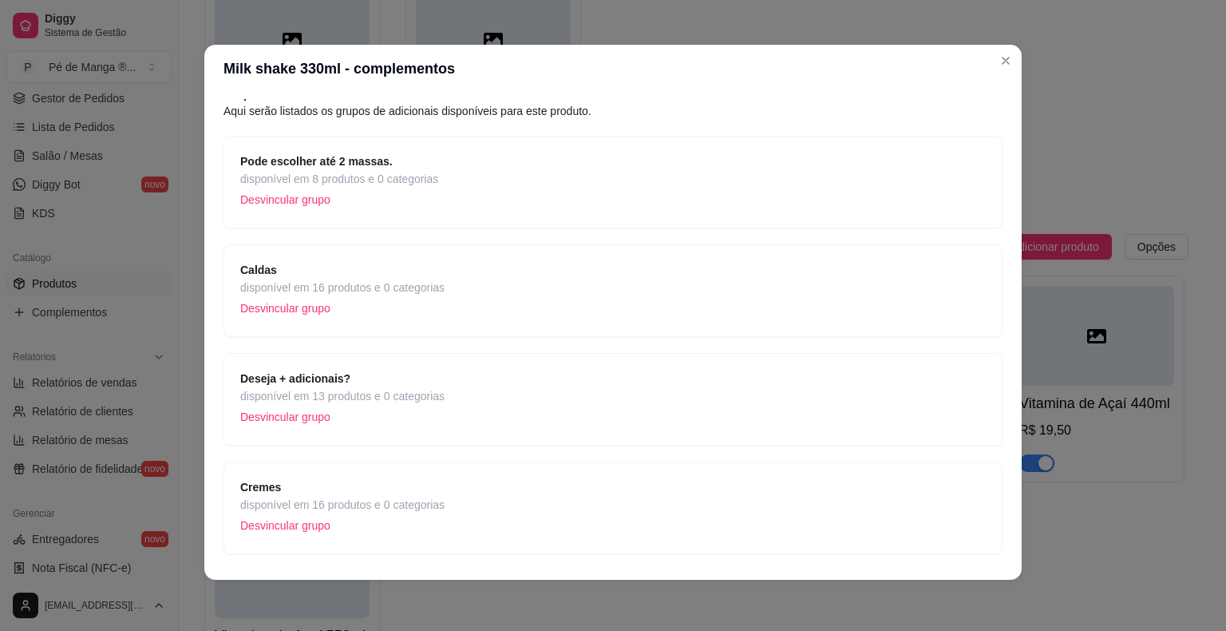
scroll to position [114, 0]
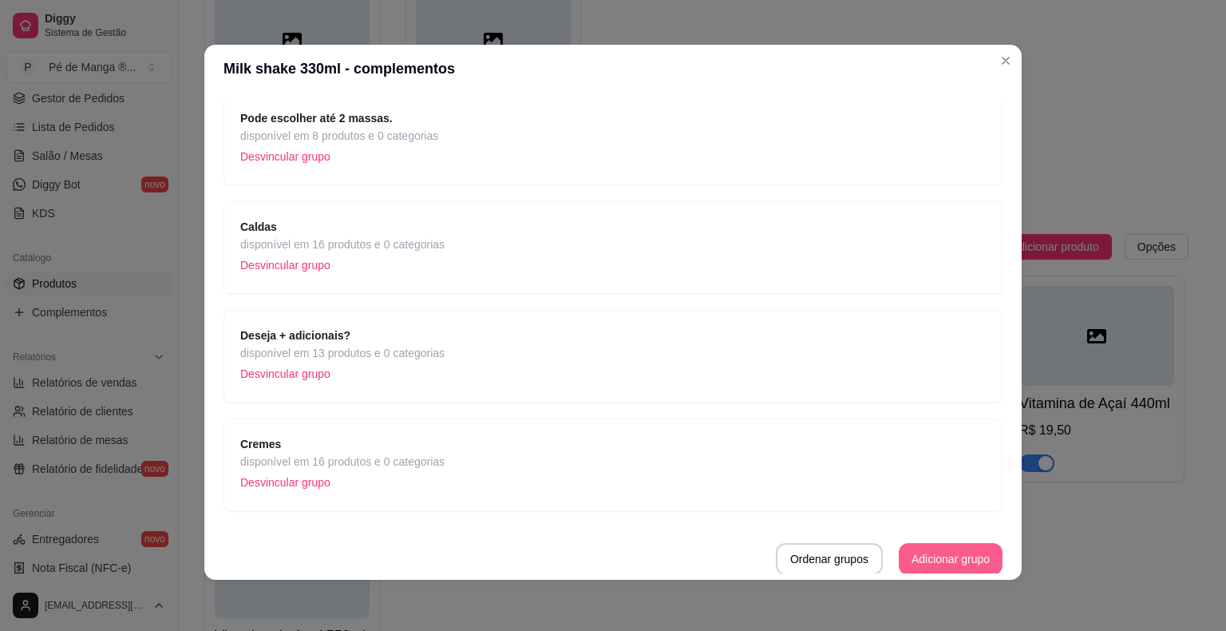
click at [916, 567] on button "Adicionar grupo" at bounding box center [951, 559] width 104 height 32
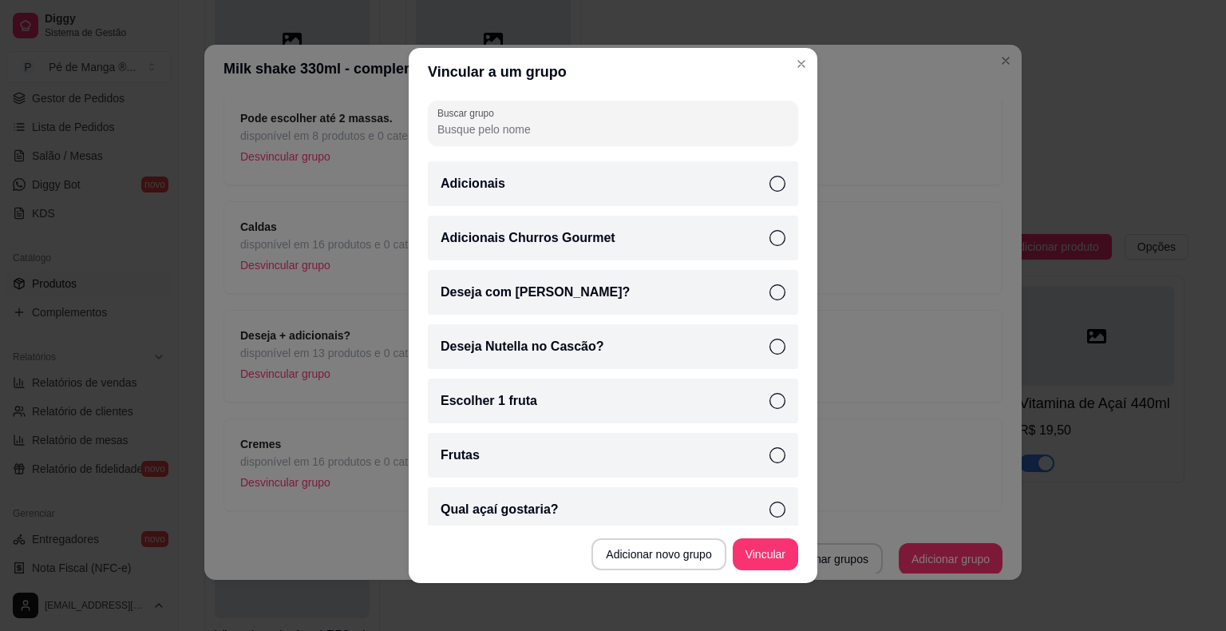
scroll to position [0, 0]
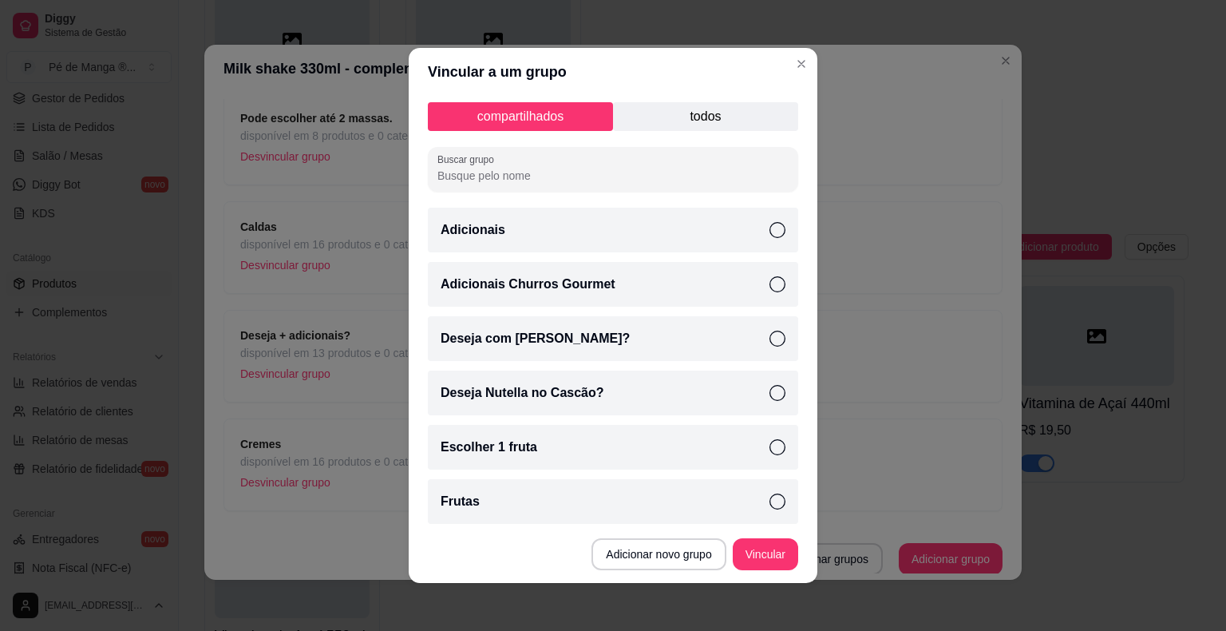
click at [644, 124] on p "todos" at bounding box center [705, 116] width 185 height 29
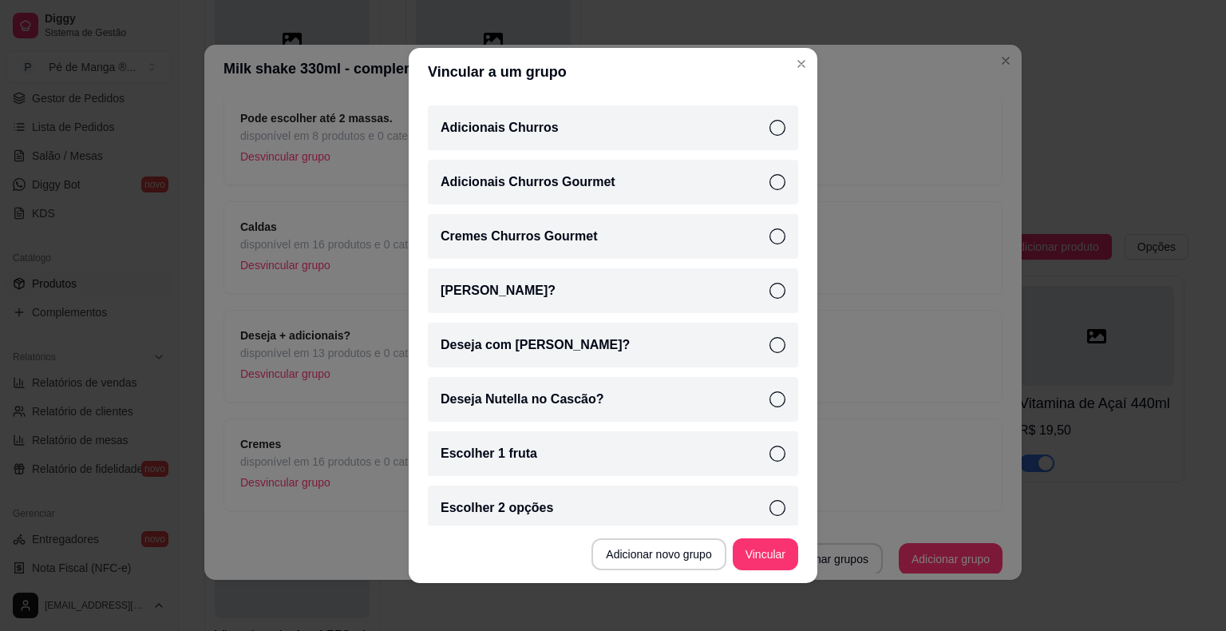
scroll to position [71, 0]
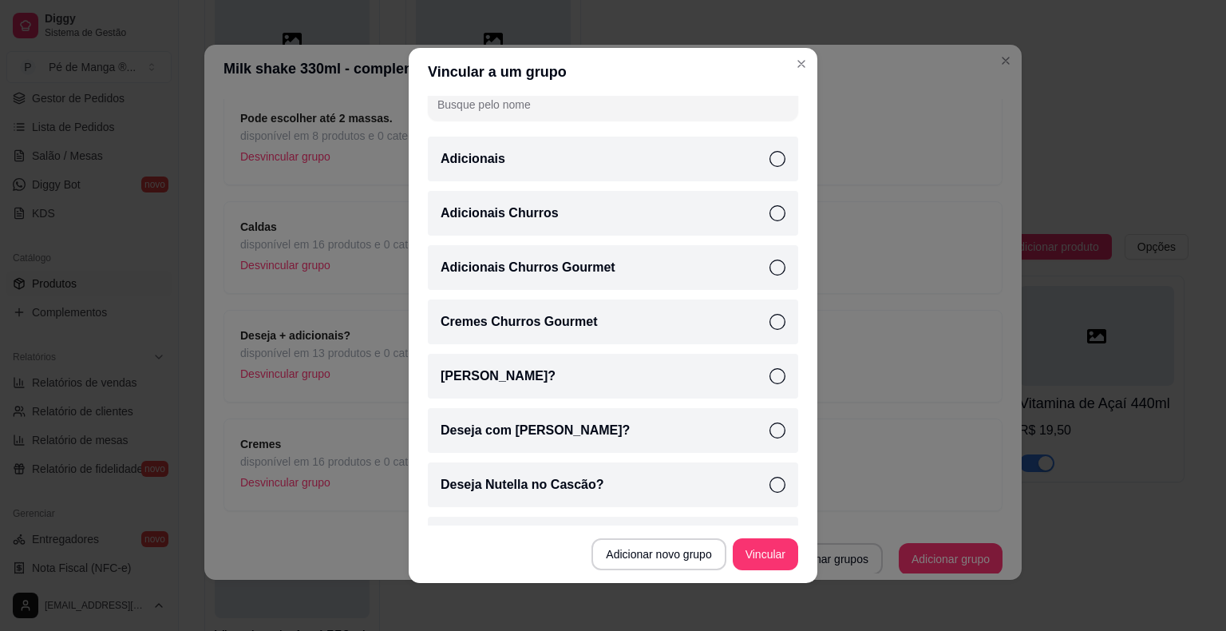
click at [761, 389] on div "[PERSON_NAME]?" at bounding box center [613, 376] width 370 height 45
click at [777, 561] on button "Vincular" at bounding box center [765, 554] width 65 height 32
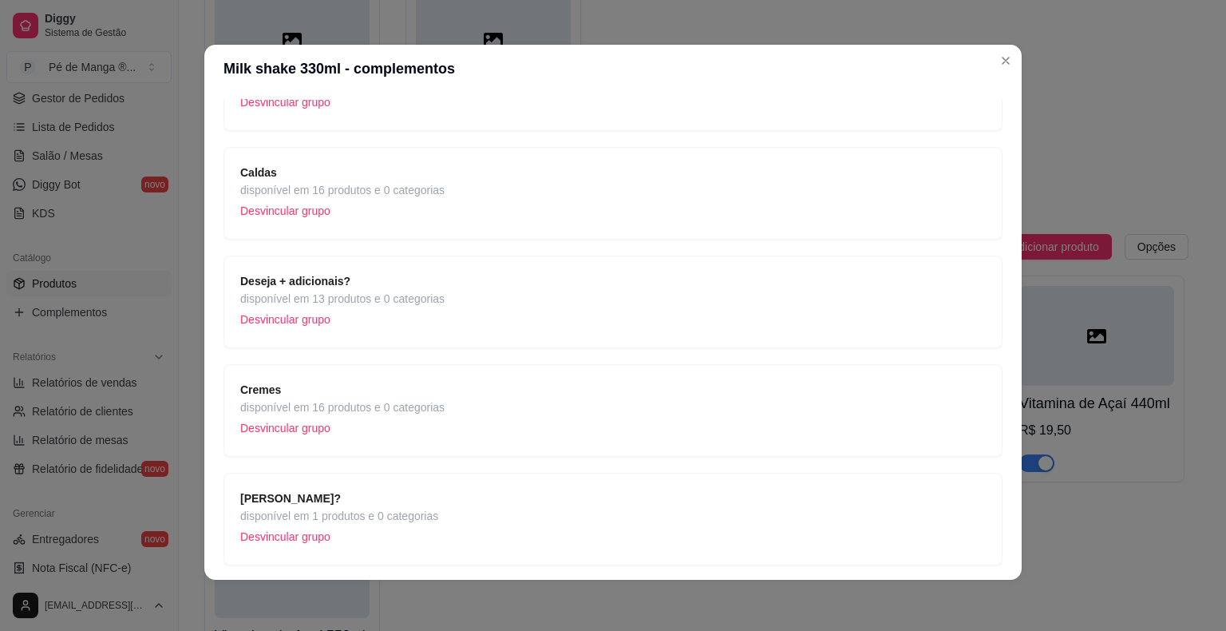
scroll to position [222, 0]
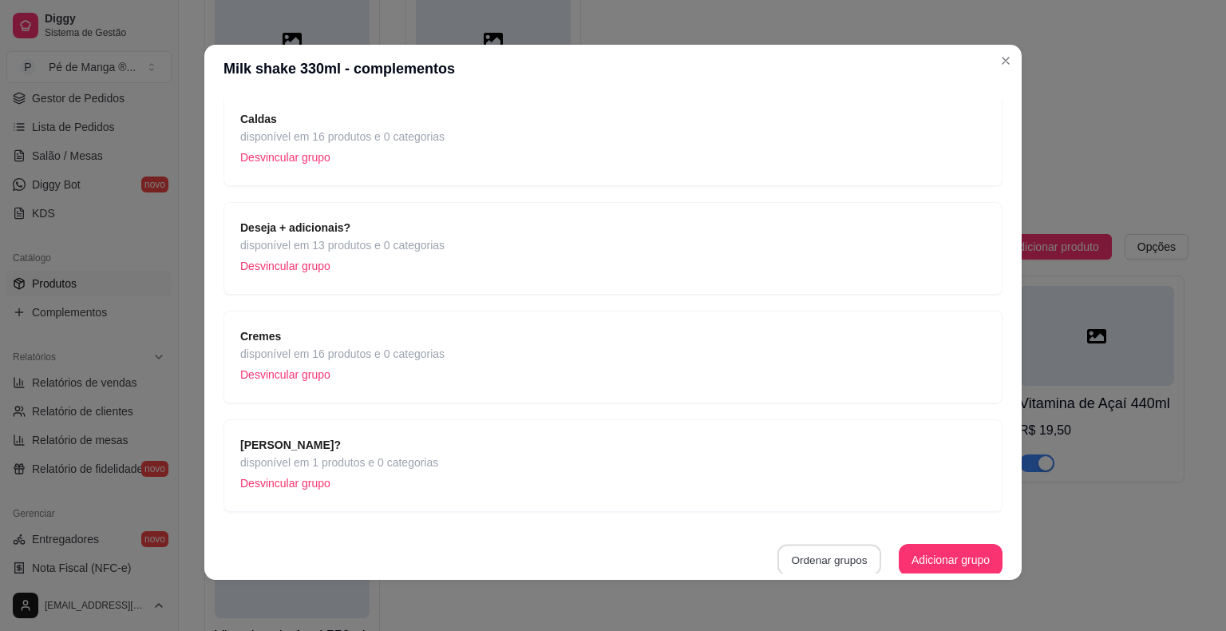
click at [844, 554] on button "Ordenar grupos" at bounding box center [829, 559] width 104 height 31
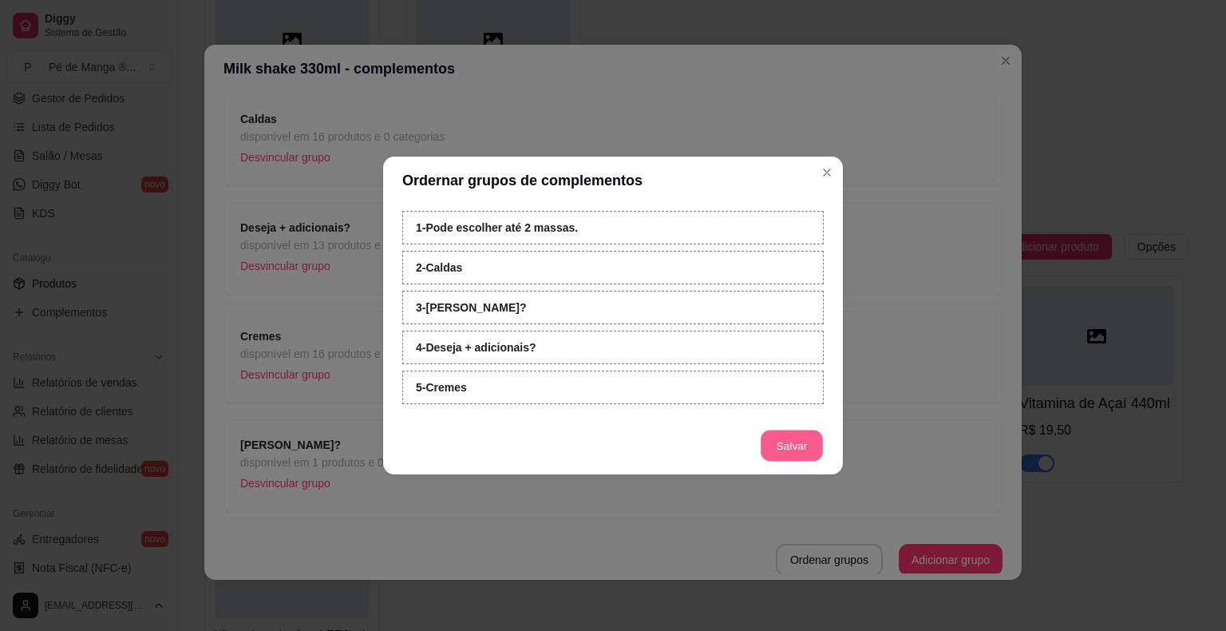
click at [793, 447] on button "Salvar" at bounding box center [792, 445] width 62 height 31
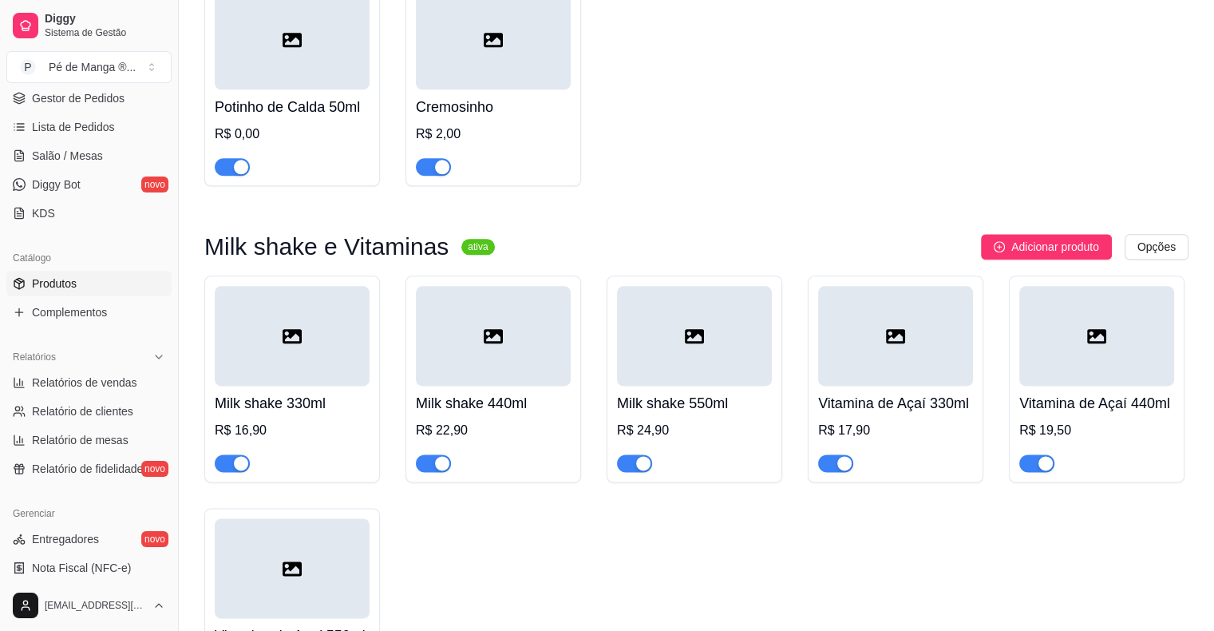
click at [524, 431] on div "R$ 22,90" at bounding box center [493, 430] width 155 height 19
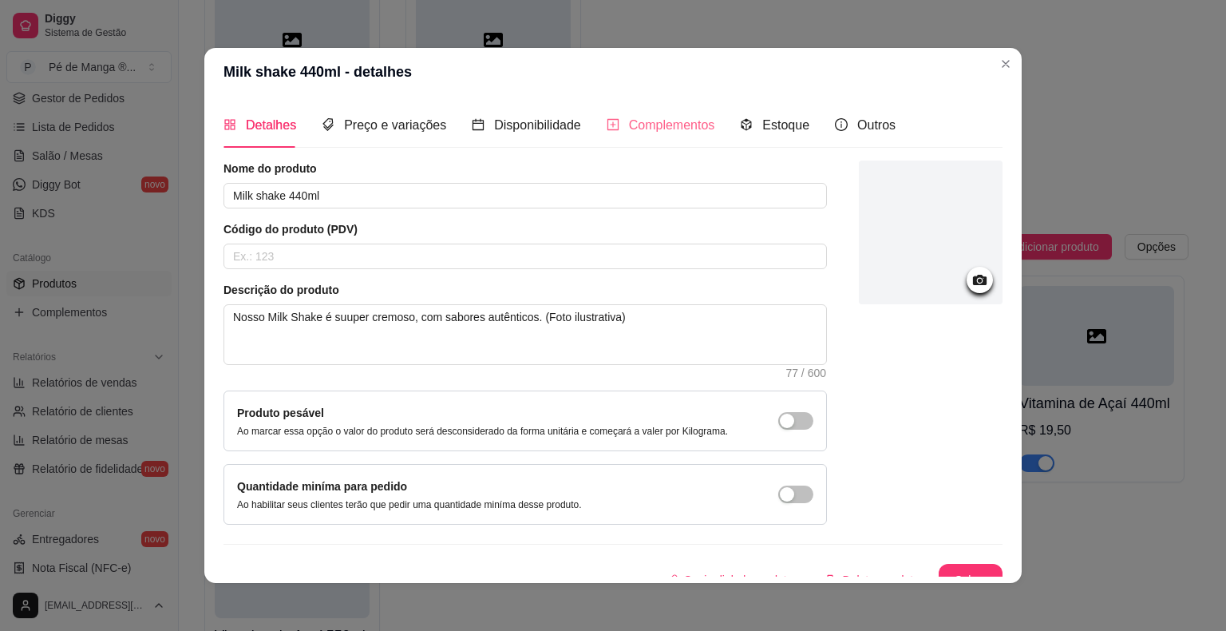
click at [675, 117] on div "Complementos" at bounding box center [661, 124] width 109 height 45
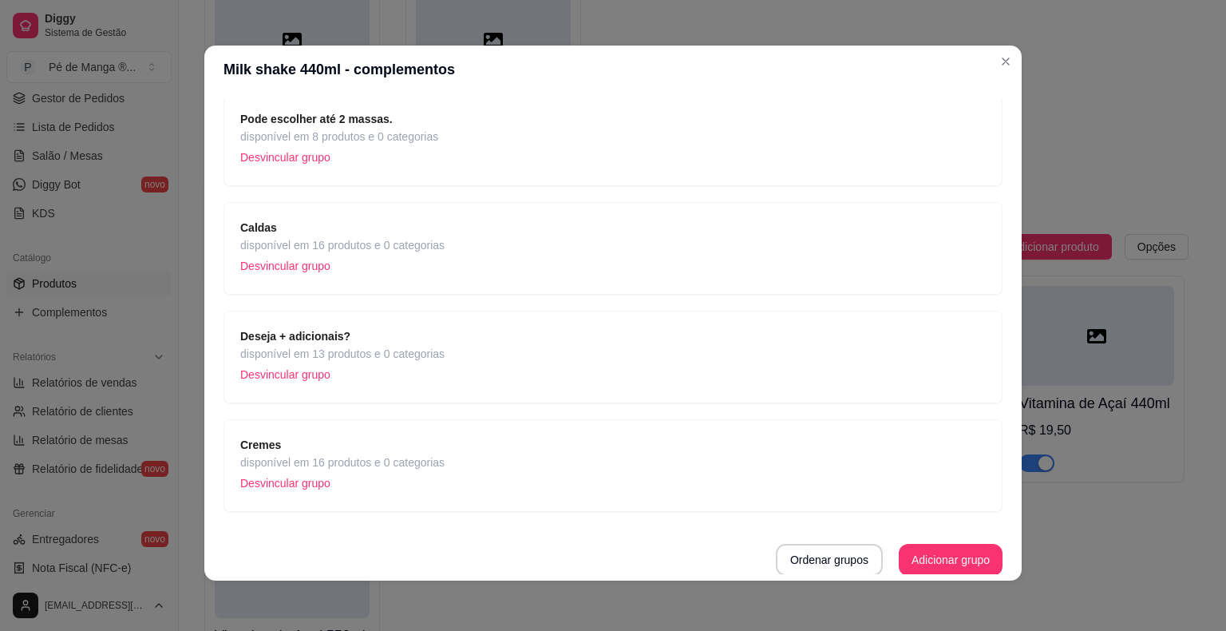
scroll to position [3, 0]
click at [925, 563] on button "Adicionar grupo" at bounding box center [950, 559] width 101 height 31
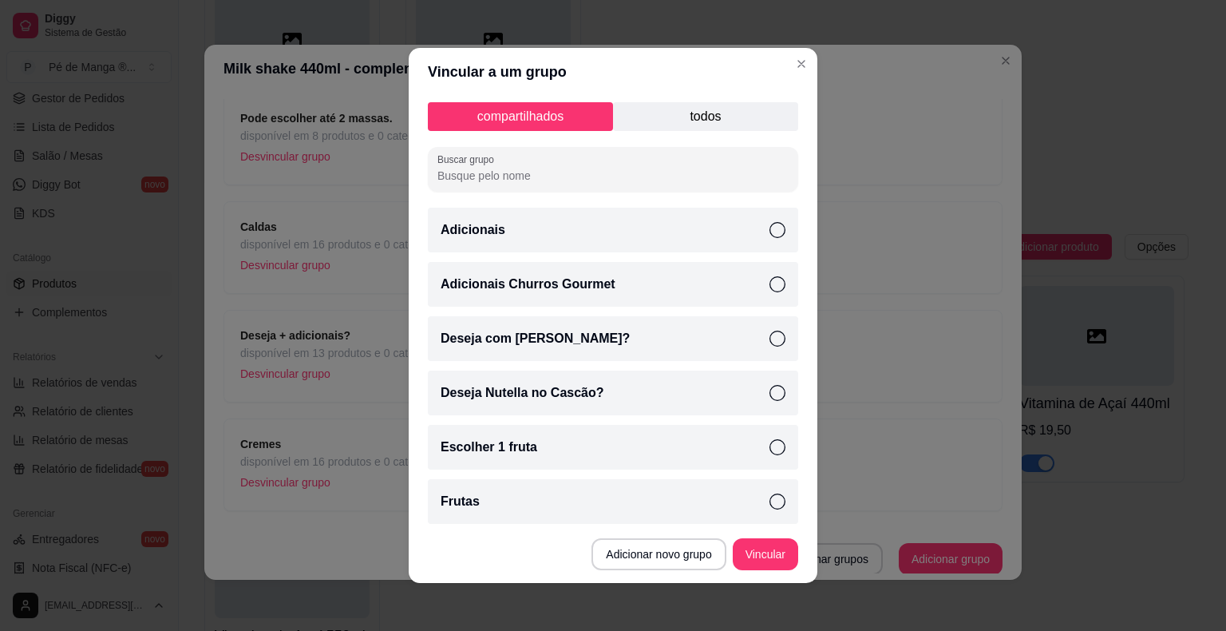
click at [776, 110] on p "todos" at bounding box center [705, 116] width 185 height 29
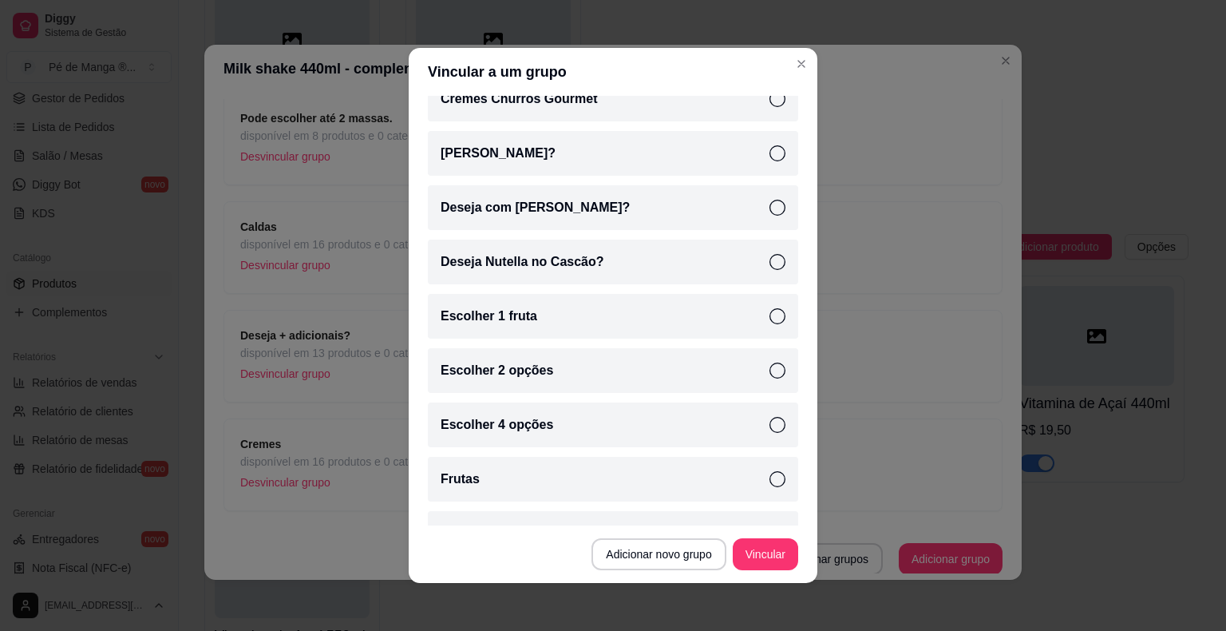
scroll to position [151, 0]
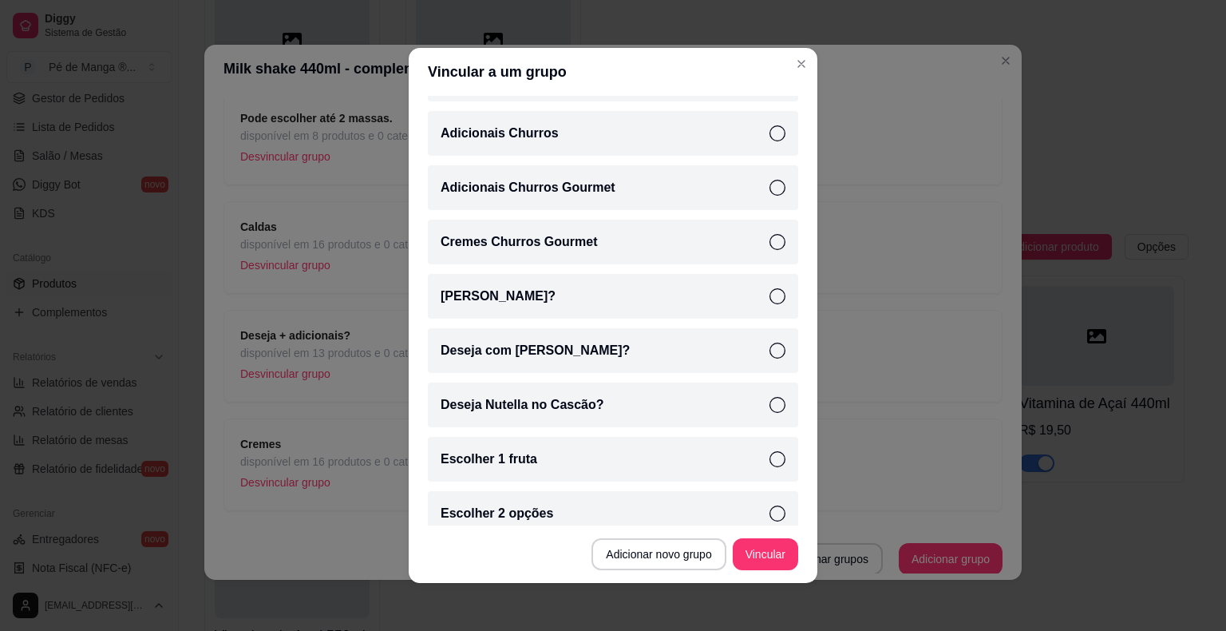
click at [769, 291] on icon at bounding box center [777, 296] width 16 height 16
click at [746, 544] on button "Vincular" at bounding box center [765, 554] width 65 height 32
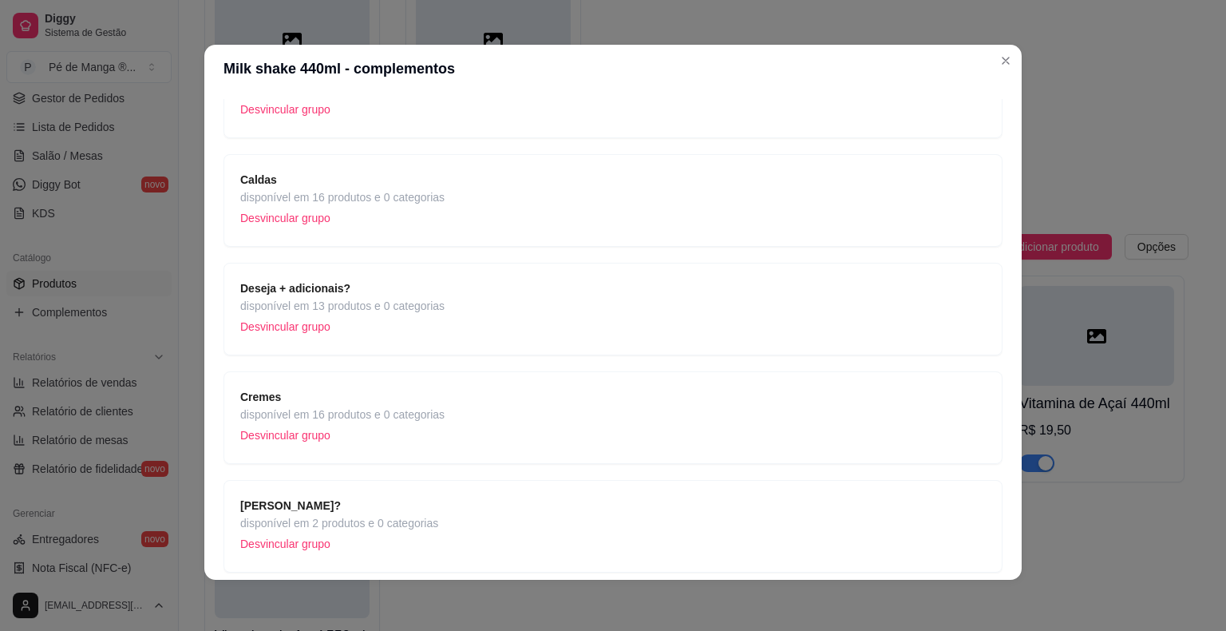
scroll to position [222, 0]
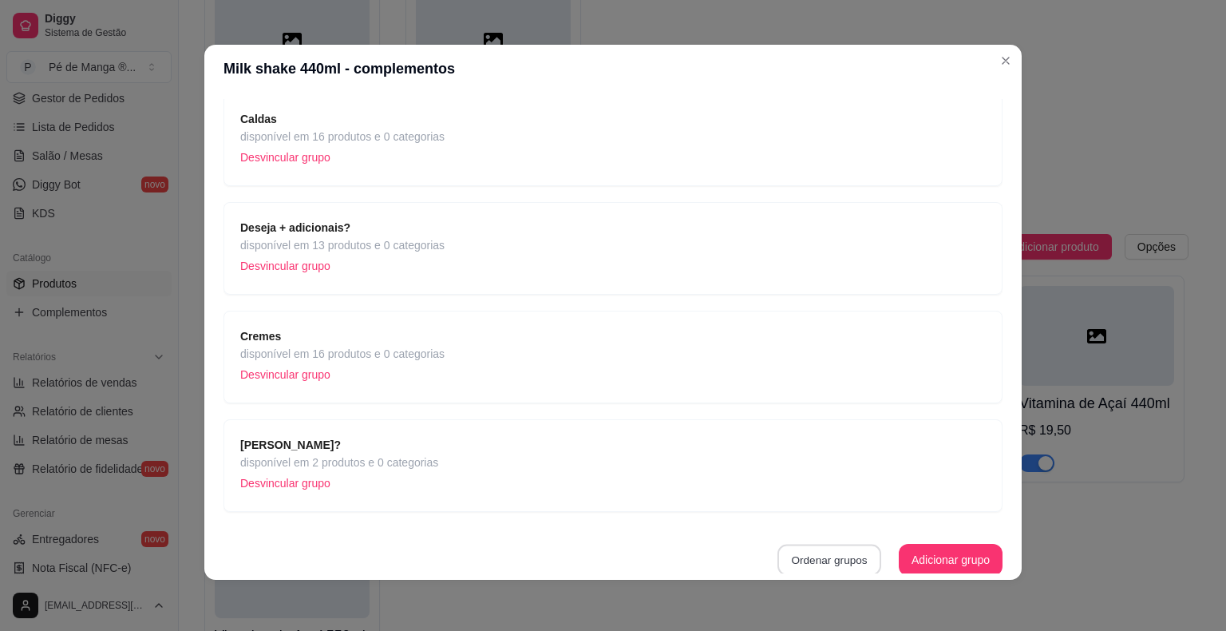
click at [832, 562] on button "Ordenar grupos" at bounding box center [829, 559] width 104 height 31
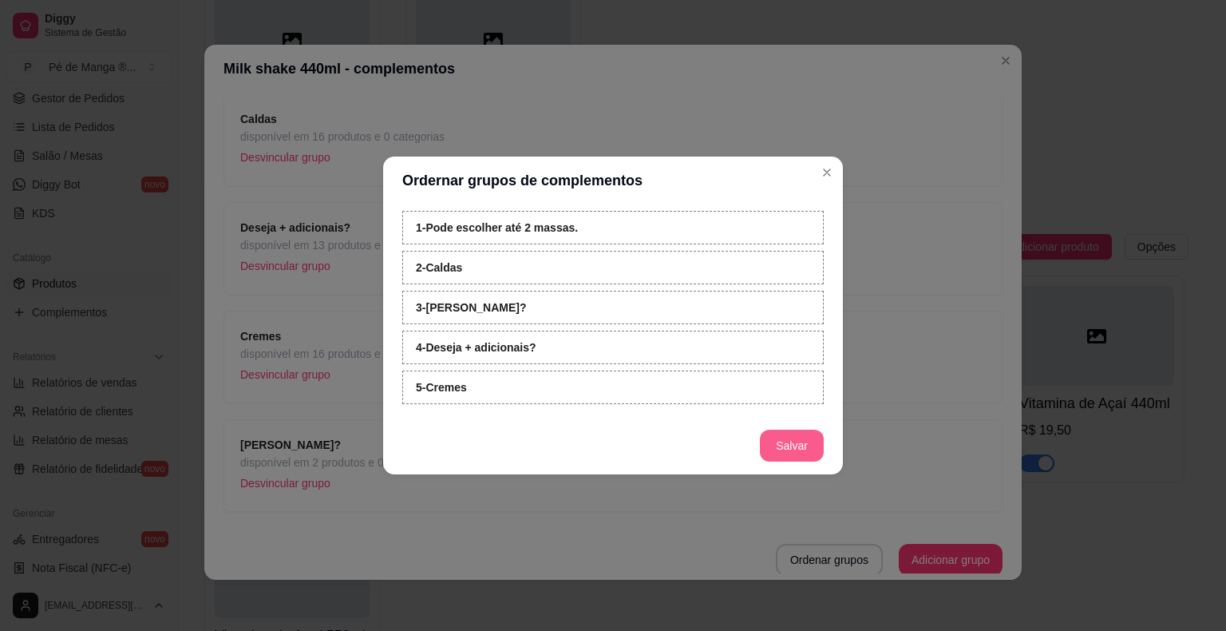
click at [788, 444] on button "Salvar" at bounding box center [792, 445] width 64 height 32
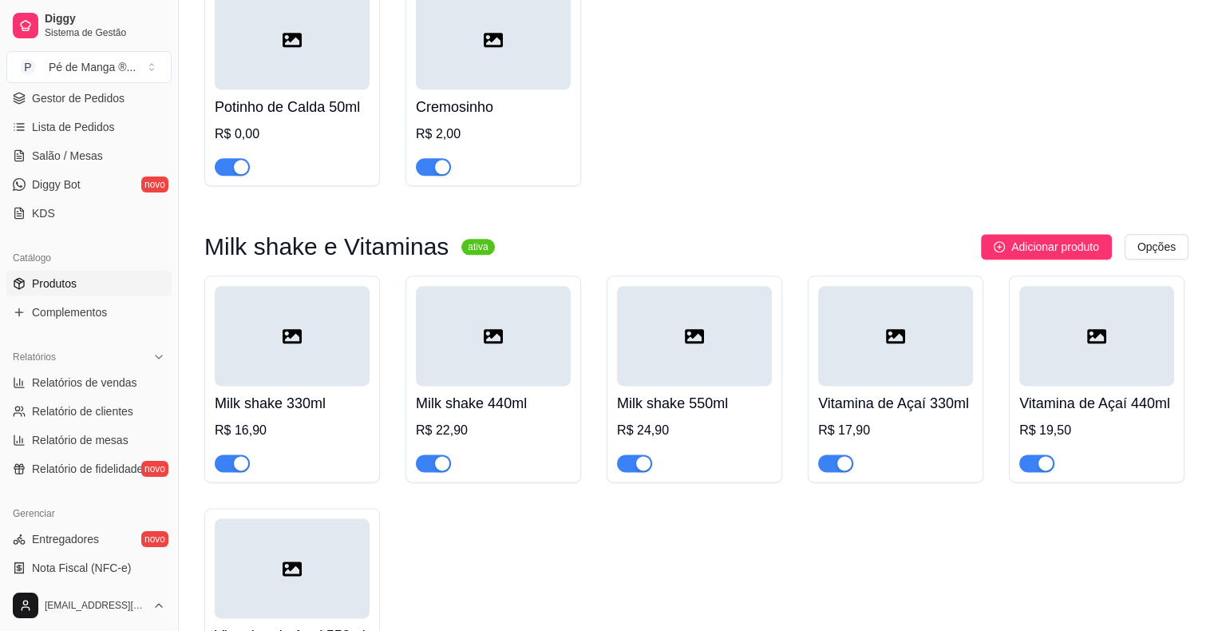
click at [706, 405] on h4 "Milk shake 550ml" at bounding box center [694, 403] width 155 height 22
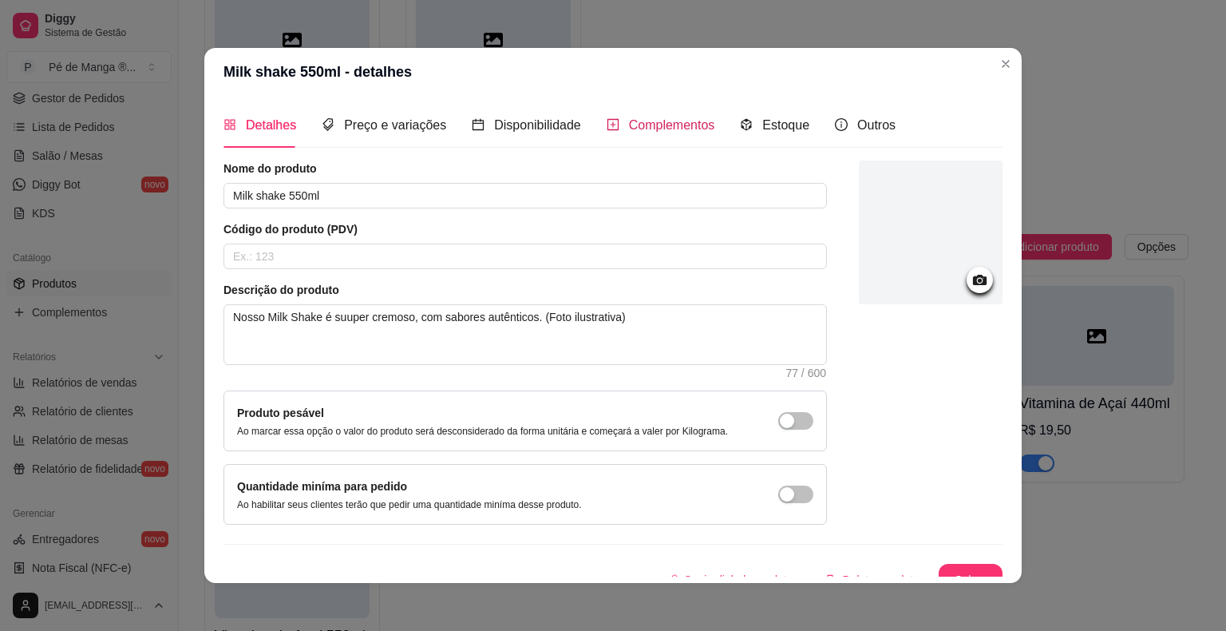
click at [610, 131] on div "Complementos" at bounding box center [661, 125] width 109 height 20
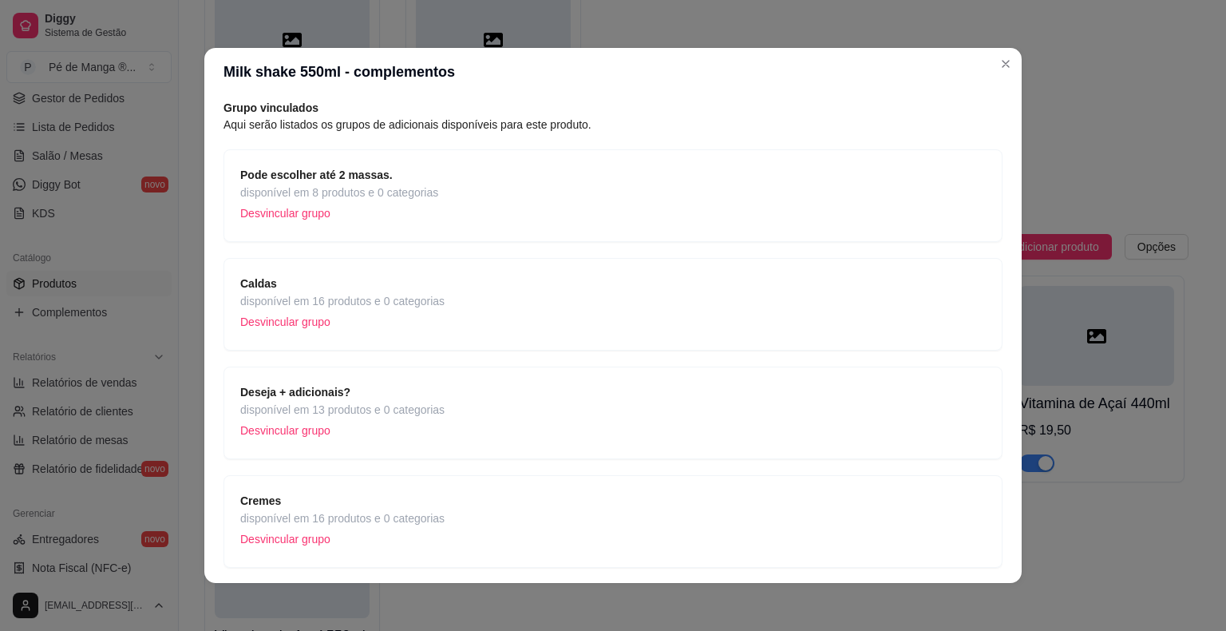
scroll to position [114, 0]
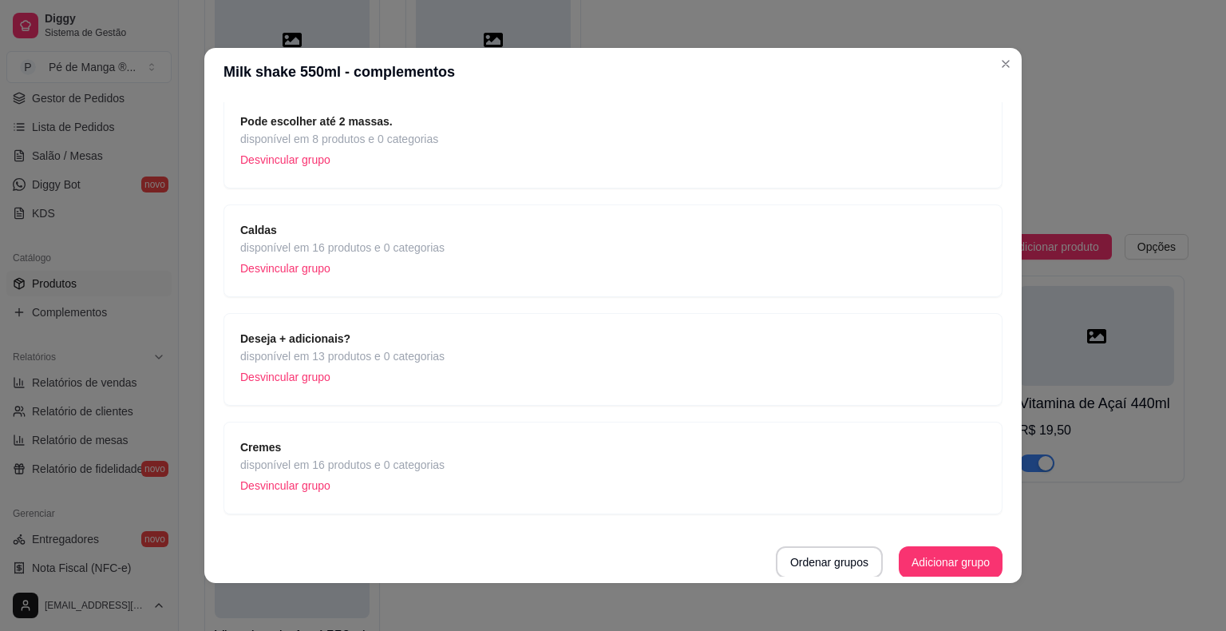
click at [857, 492] on div "Grupo vinculados Aqui serão listados os grupos de adicionais disponíveis para e…" at bounding box center [612, 312] width 779 height 532
click at [900, 567] on button "Adicionar grupo" at bounding box center [951, 562] width 104 height 32
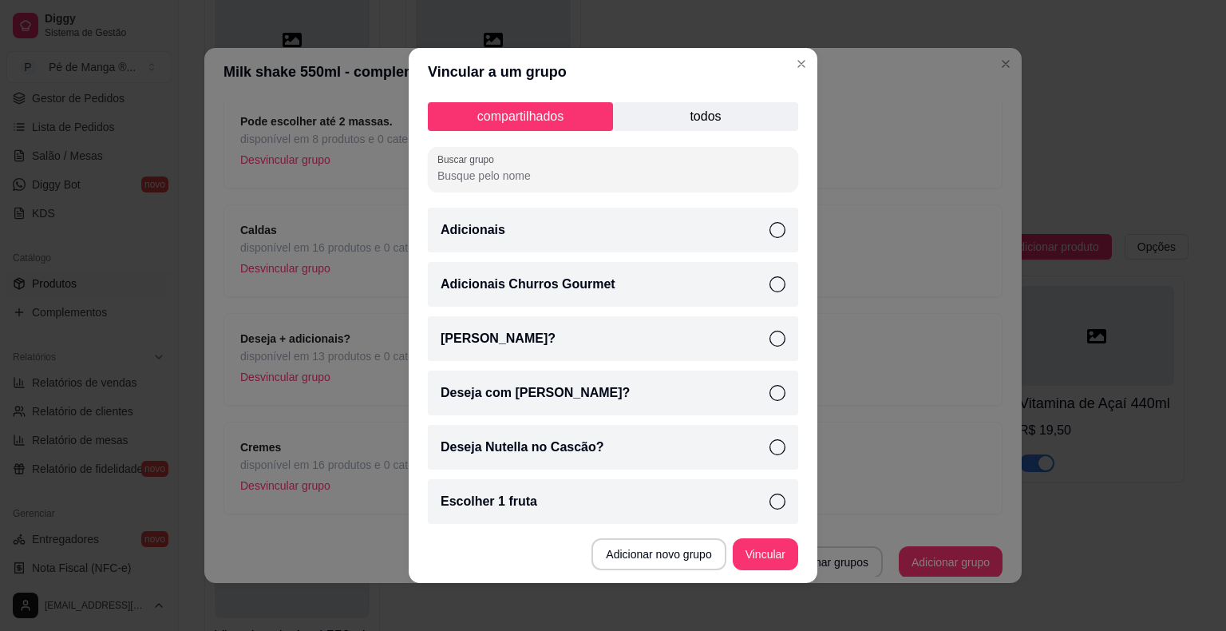
click at [762, 346] on div "[PERSON_NAME]?" at bounding box center [613, 338] width 370 height 45
click at [769, 563] on button "Vincular" at bounding box center [765, 554] width 64 height 31
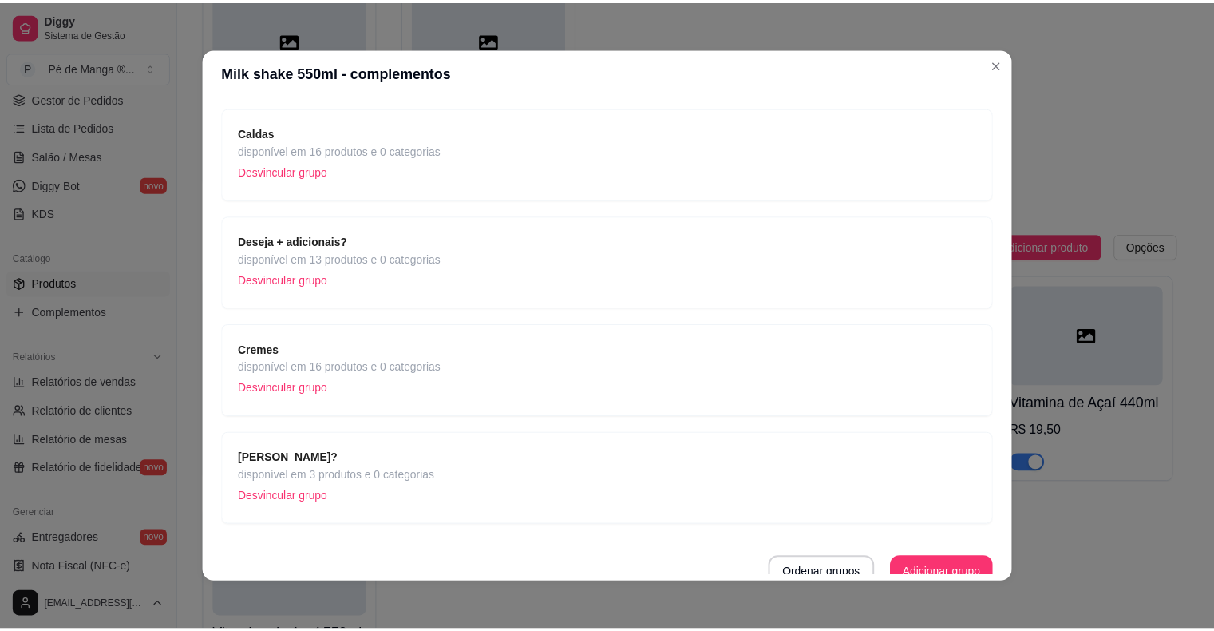
scroll to position [222, 0]
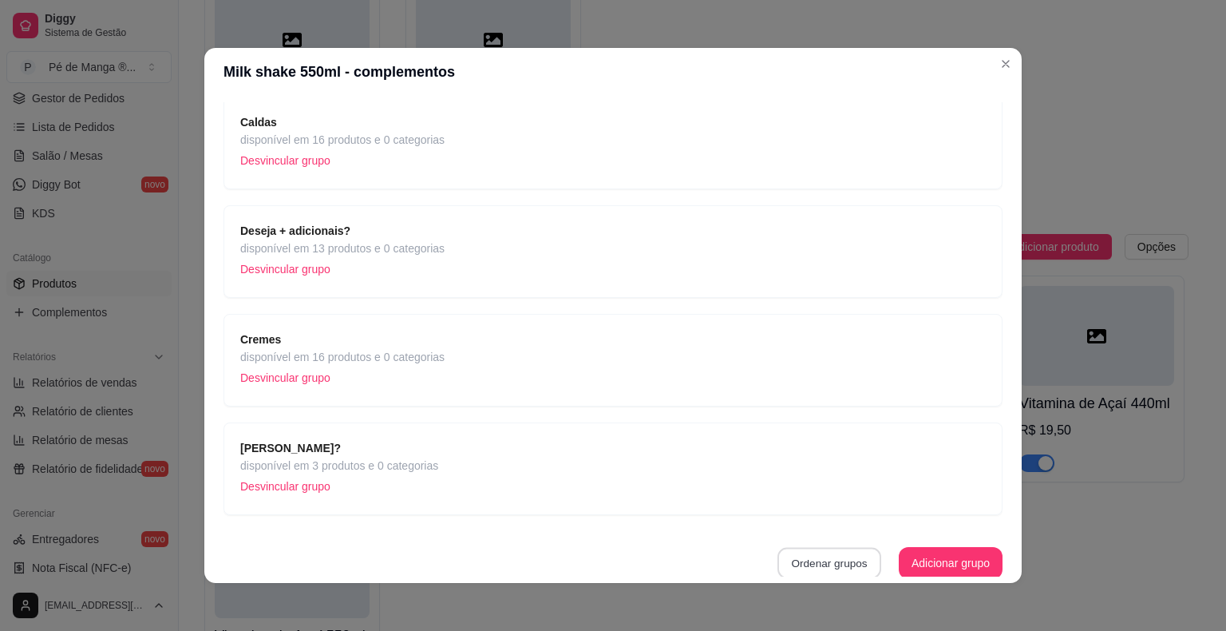
click at [808, 554] on button "Ordenar grupos" at bounding box center [829, 563] width 104 height 31
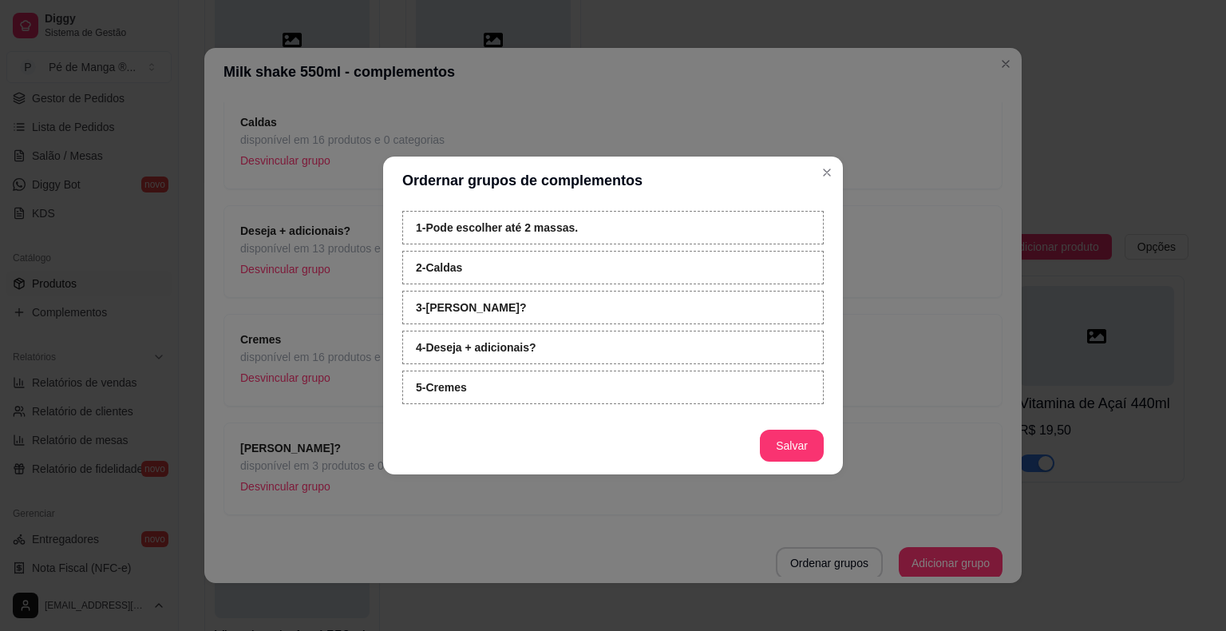
click at [802, 453] on button "Salvar" at bounding box center [792, 445] width 64 height 32
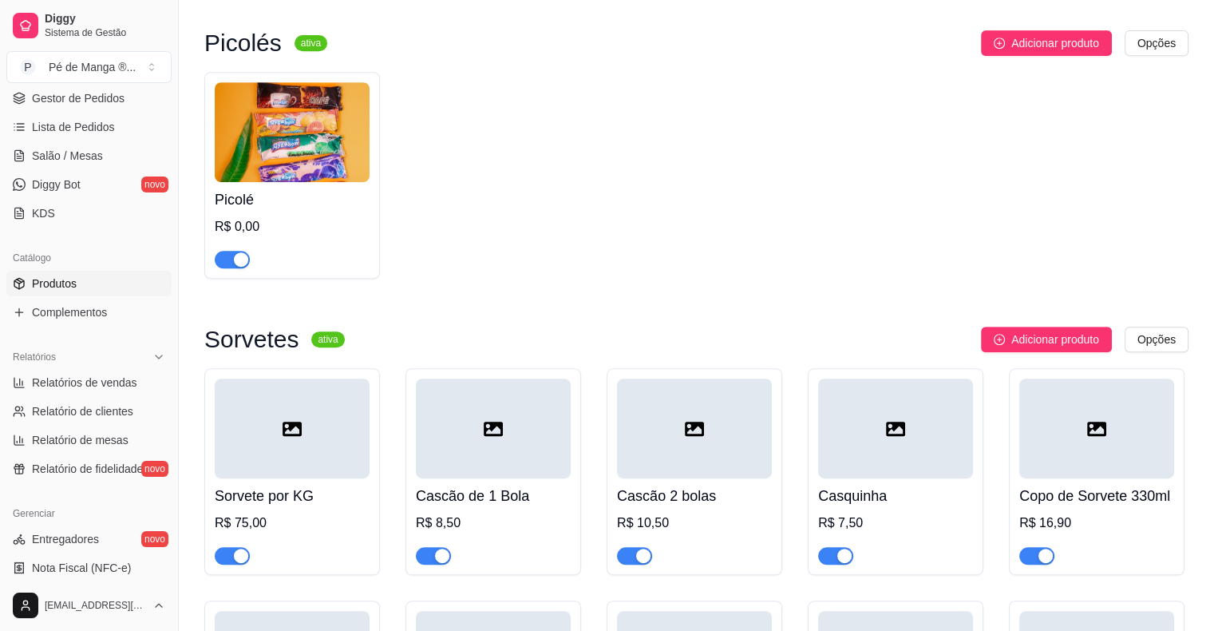
scroll to position [718, 0]
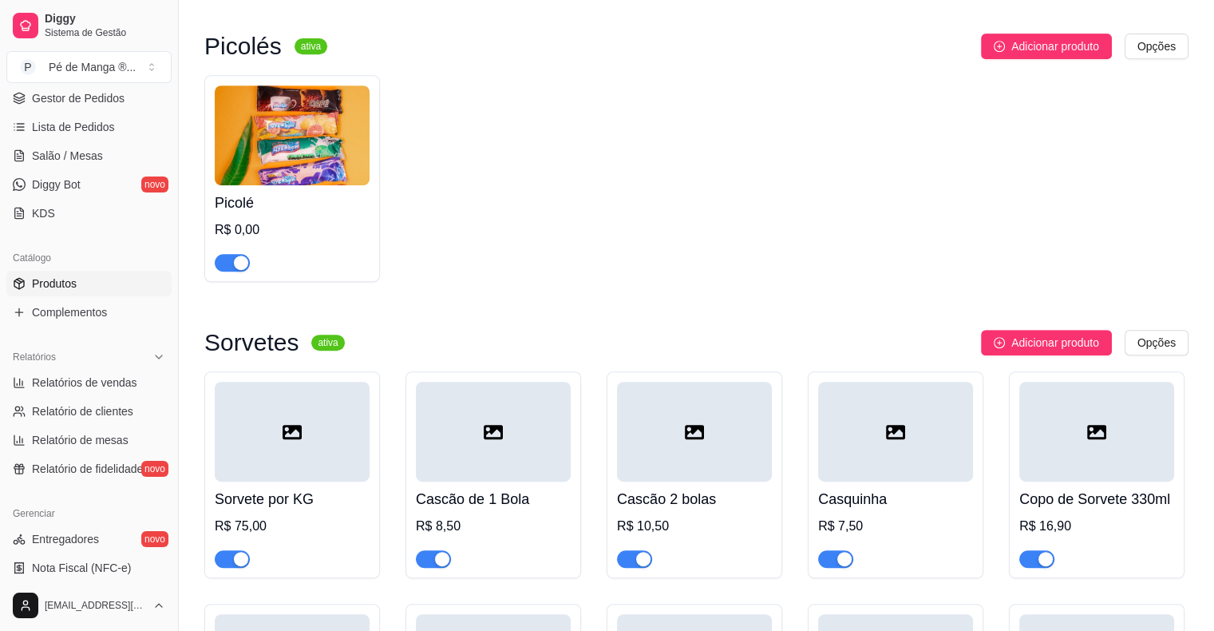
click at [334, 500] on h4 "Sorvete por KG" at bounding box center [292, 499] width 155 height 22
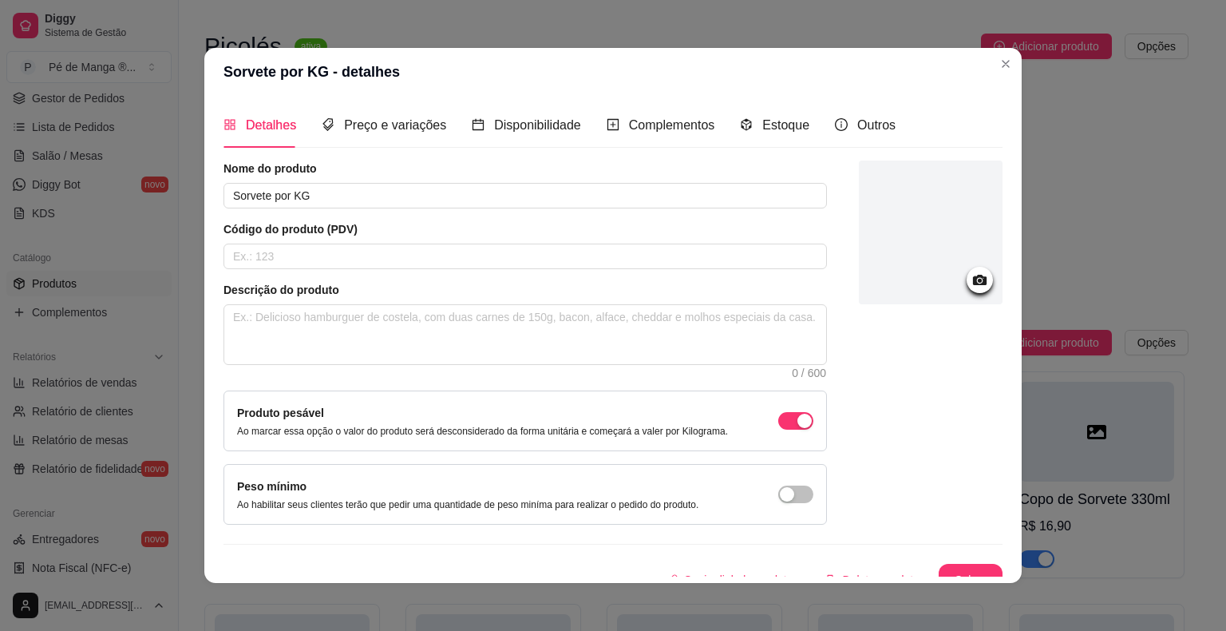
click at [973, 281] on icon at bounding box center [980, 280] width 14 height 10
click at [970, 277] on icon at bounding box center [979, 280] width 18 height 18
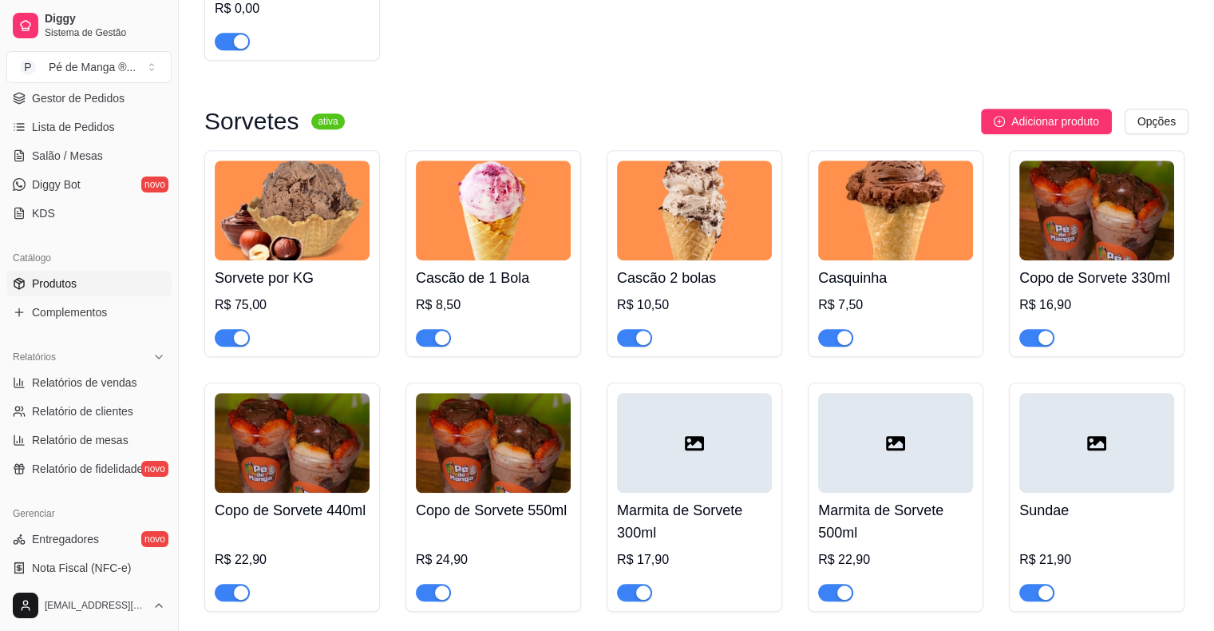
scroll to position [958, 0]
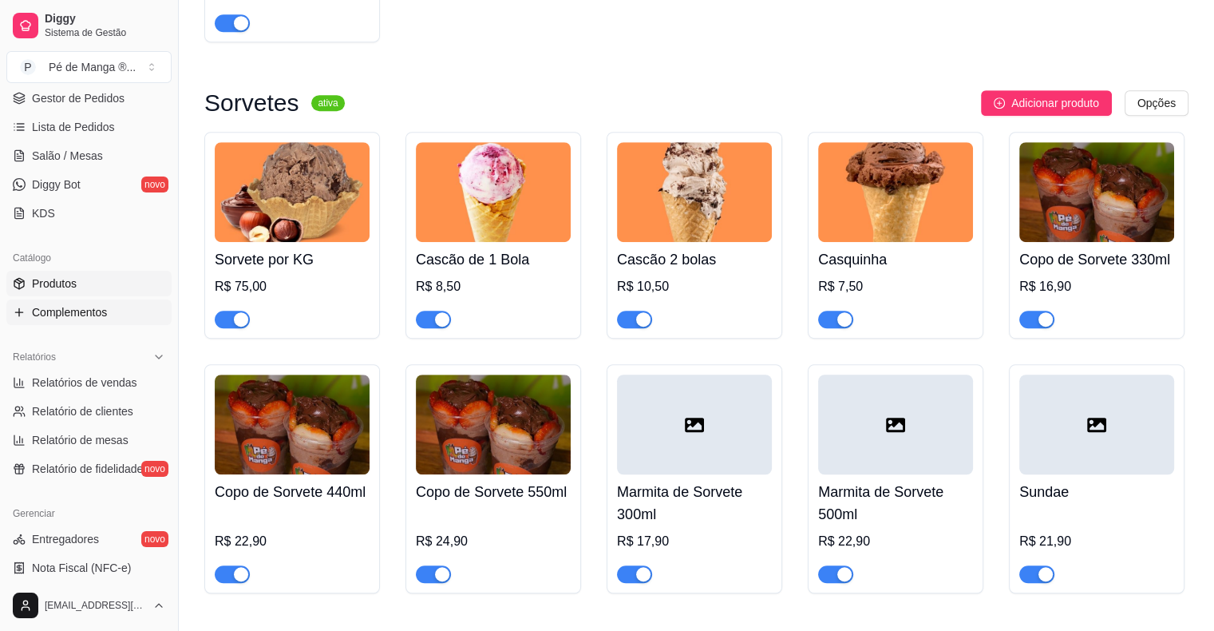
click at [89, 312] on span "Complementos" at bounding box center [69, 312] width 75 height 16
click at [83, 310] on span "Complementos" at bounding box center [69, 312] width 75 height 16
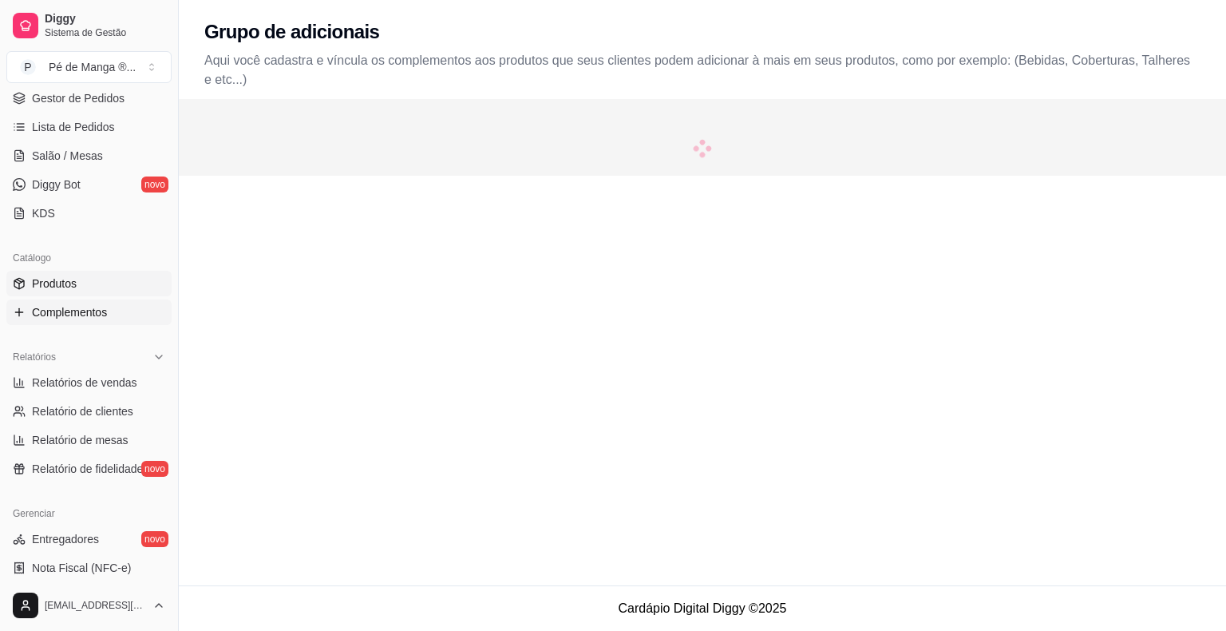
click at [89, 285] on link "Produtos" at bounding box center [88, 284] width 165 height 26
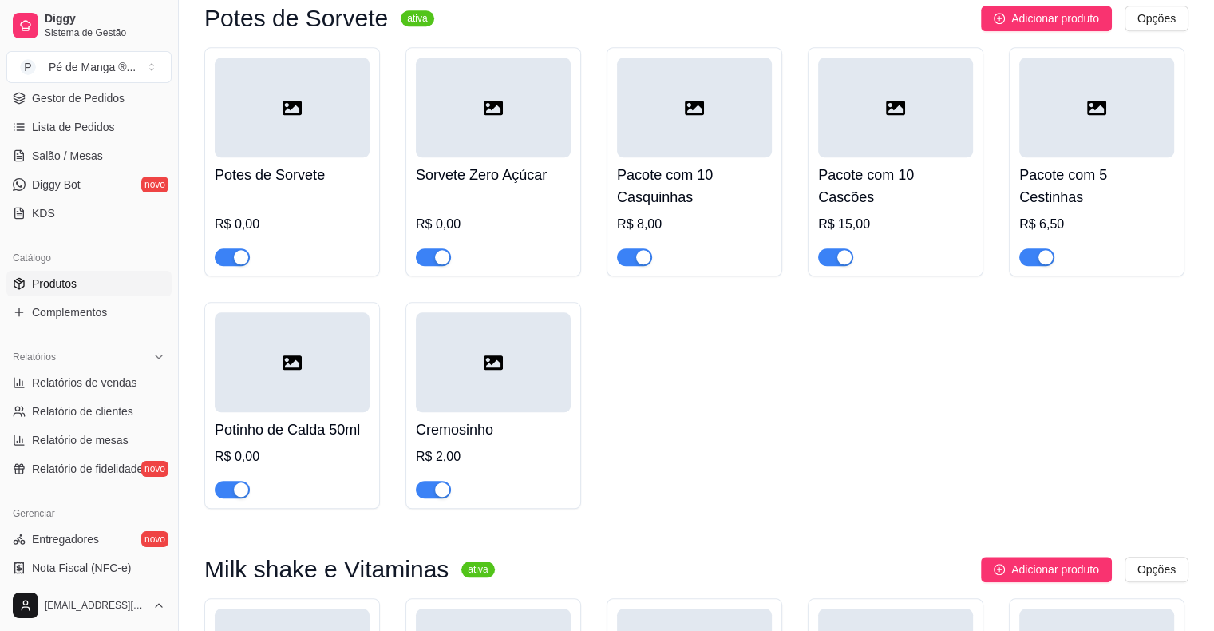
scroll to position [1596, 0]
